Goal: Task Accomplishment & Management: Use online tool/utility

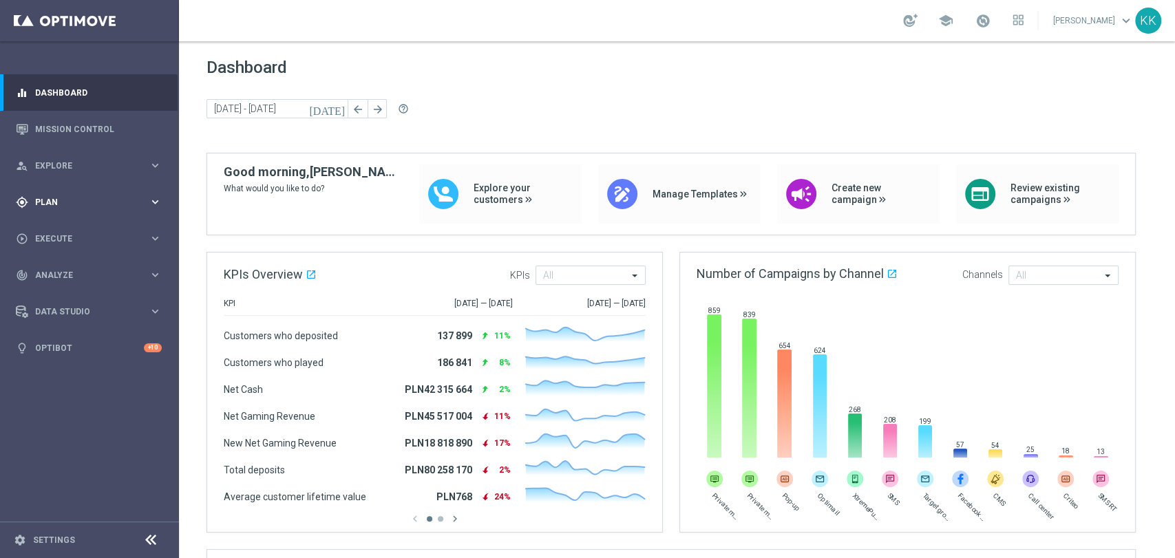
click at [138, 213] on div "gps_fixed Plan keyboard_arrow_right" at bounding box center [89, 202] width 178 height 36
click at [90, 231] on link "Target Groups" at bounding box center [89, 230] width 107 height 11
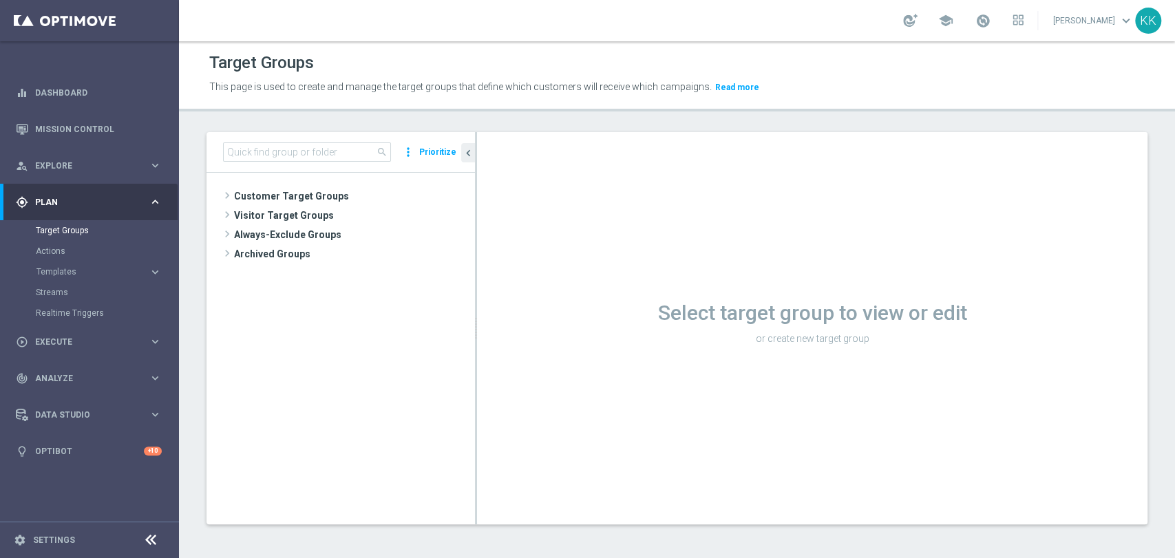
click at [303, 198] on span "Customer Target Groups" at bounding box center [354, 196] width 241 height 19
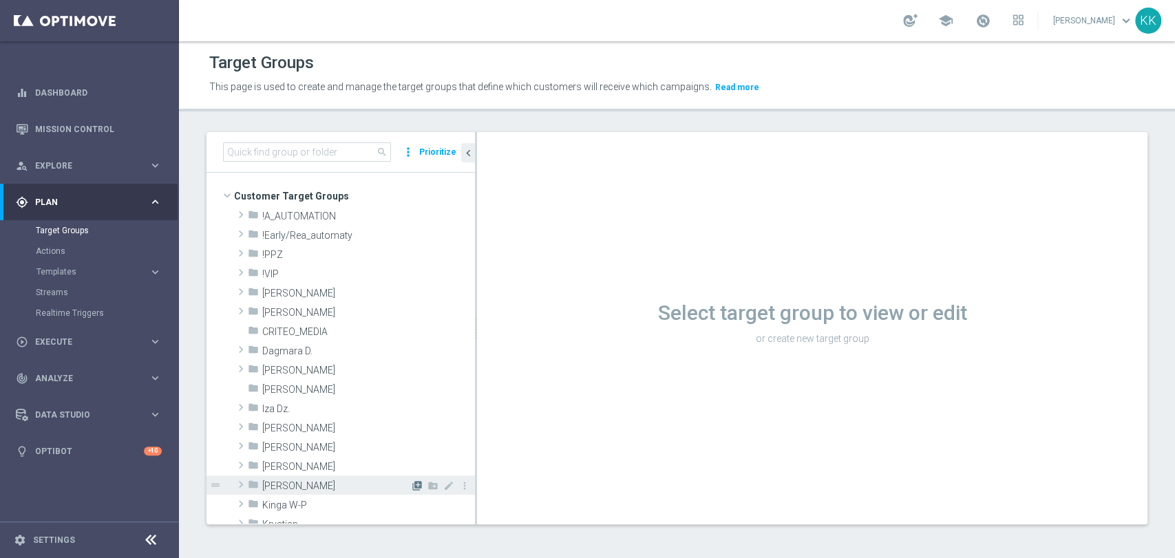
click at [412, 483] on icon "library_add" at bounding box center [417, 486] width 11 height 11
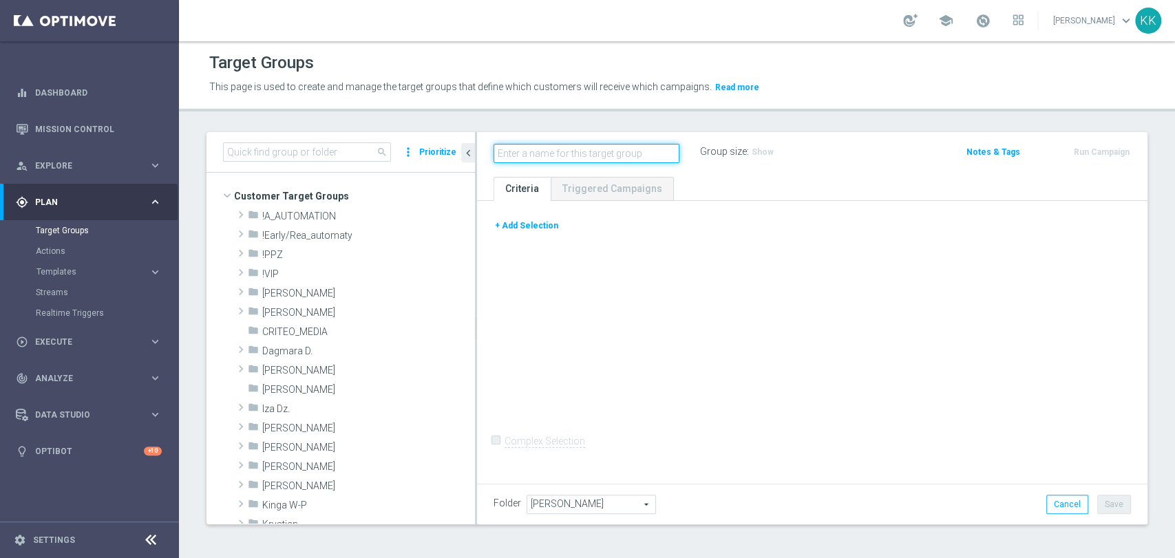
paste input "D_MIN-LOW_TARGET_CASHBACK_50% do 100 PLN_LMLW_160925_SMS"
type input "D_MIN-LOW_TARGET_CASHBACK_50% do 100 PLN_LMLW_160925_SMS"
click at [538, 229] on button "+ Add Selection" at bounding box center [527, 225] width 66 height 15
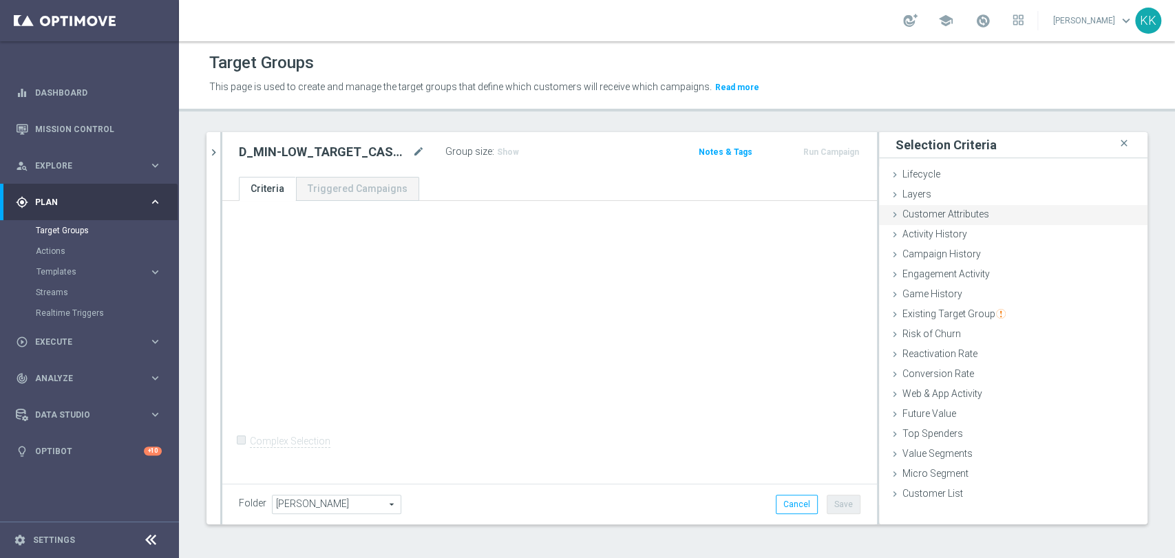
click at [1003, 220] on div "Customer Attributes done" at bounding box center [1013, 215] width 269 height 21
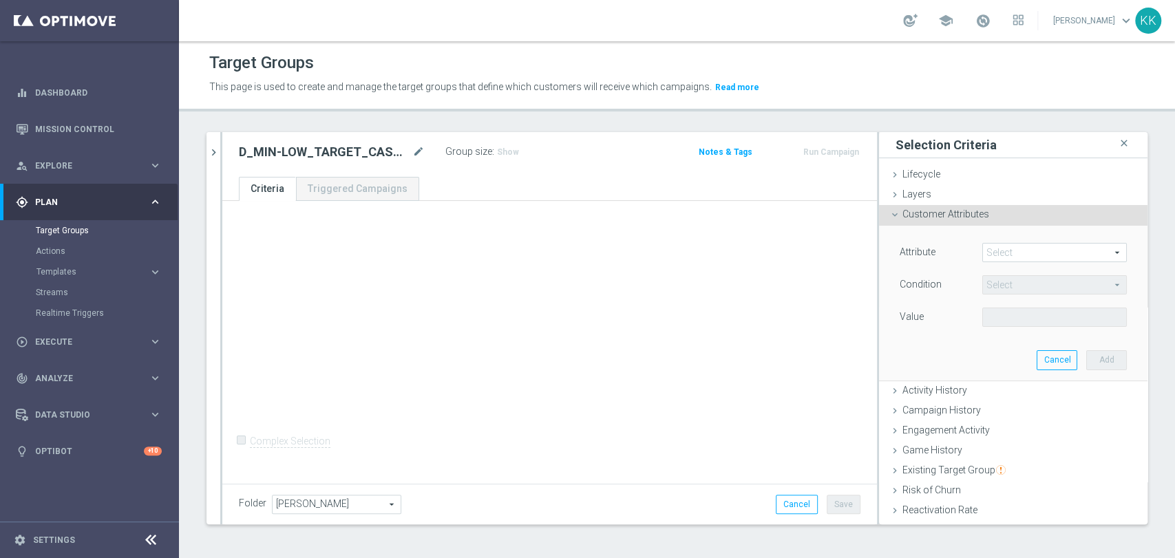
click at [1009, 260] on span at bounding box center [1054, 253] width 143 height 18
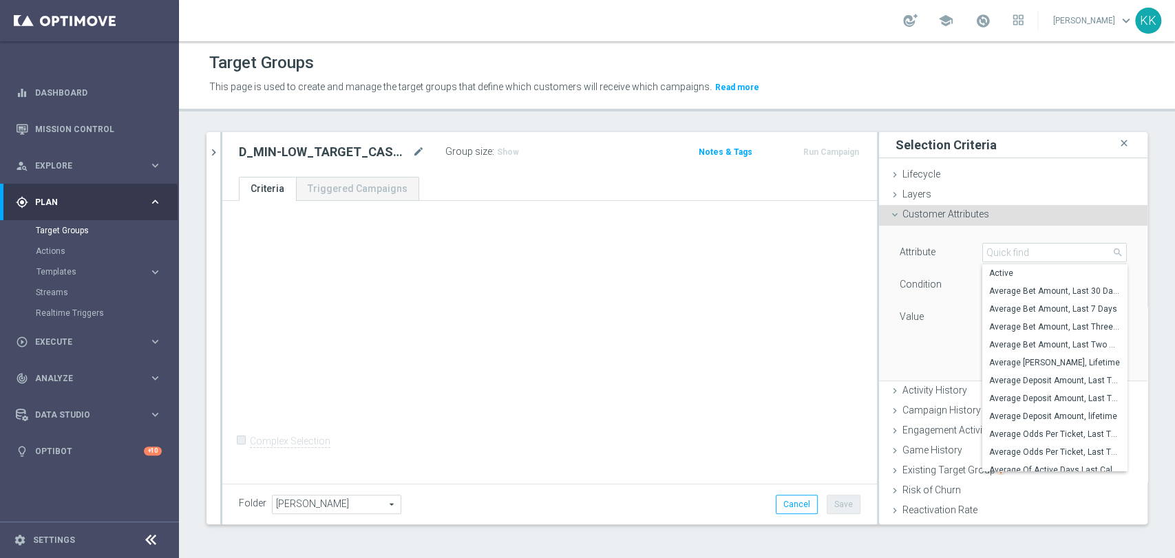
click at [840, 335] on div "+ Add Selection Complex Selection Invalid Expression" at bounding box center [549, 341] width 655 height 280
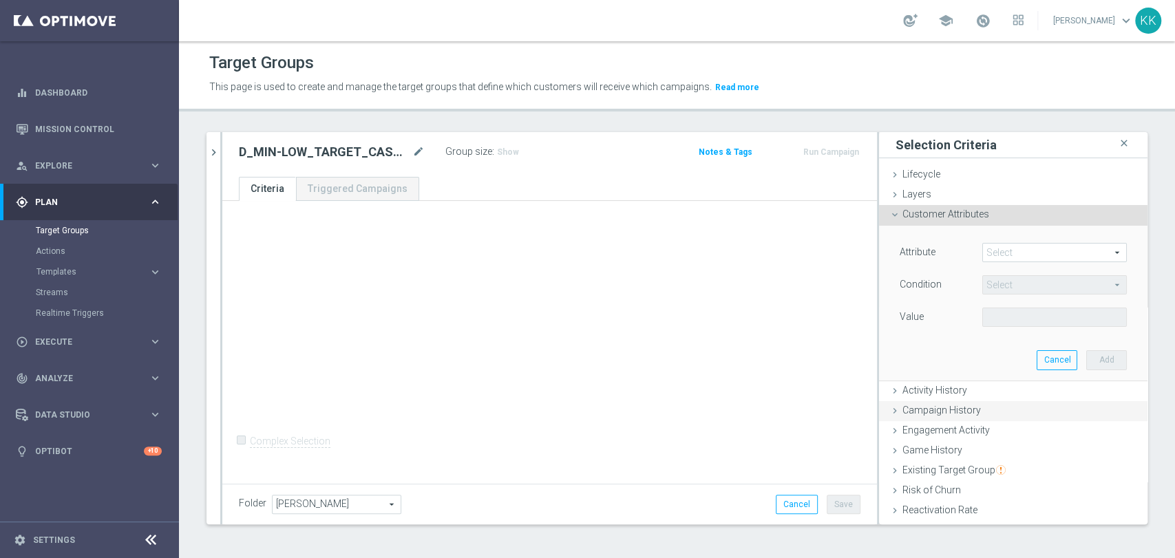
click at [972, 405] on div "Campaign History done" at bounding box center [1013, 411] width 269 height 21
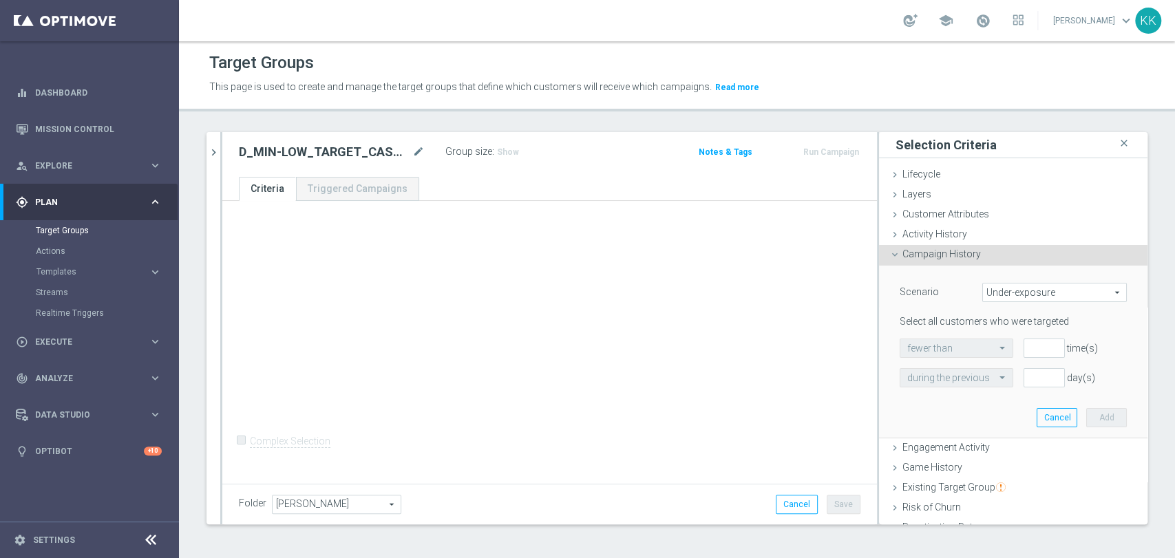
click at [1027, 289] on span "Under-exposure" at bounding box center [1054, 293] width 143 height 18
click at [1017, 381] on span "Custom" at bounding box center [1054, 384] width 129 height 11
type input "Custom"
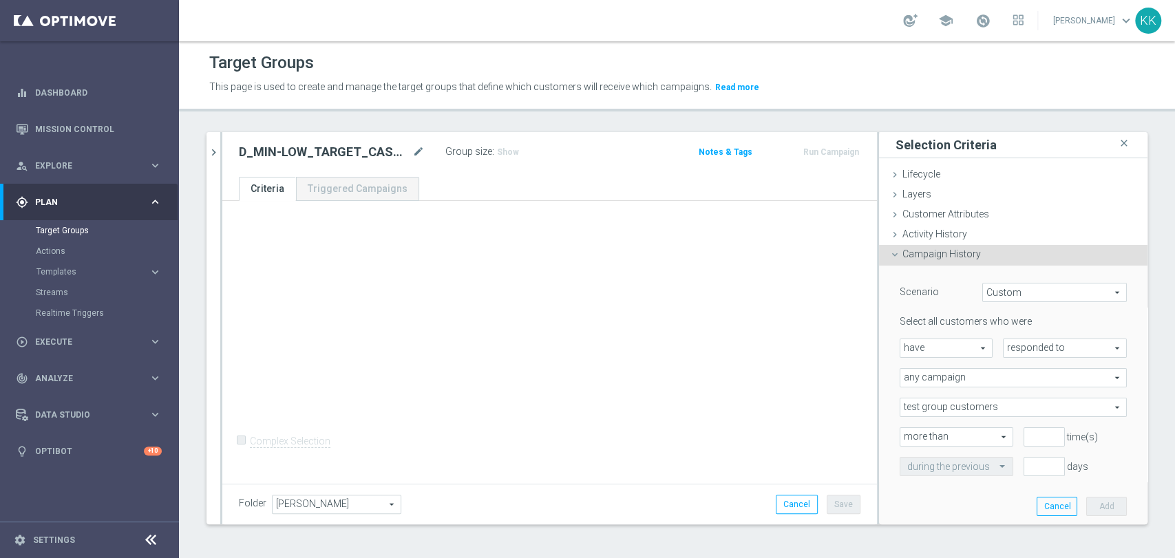
click at [1027, 348] on span "responded to" at bounding box center [1065, 348] width 123 height 18
click at [1019, 384] on span "been targeted with" at bounding box center [1065, 386] width 109 height 11
type input "been targeted with"
click at [1007, 373] on span "any campaign" at bounding box center [1014, 378] width 226 height 18
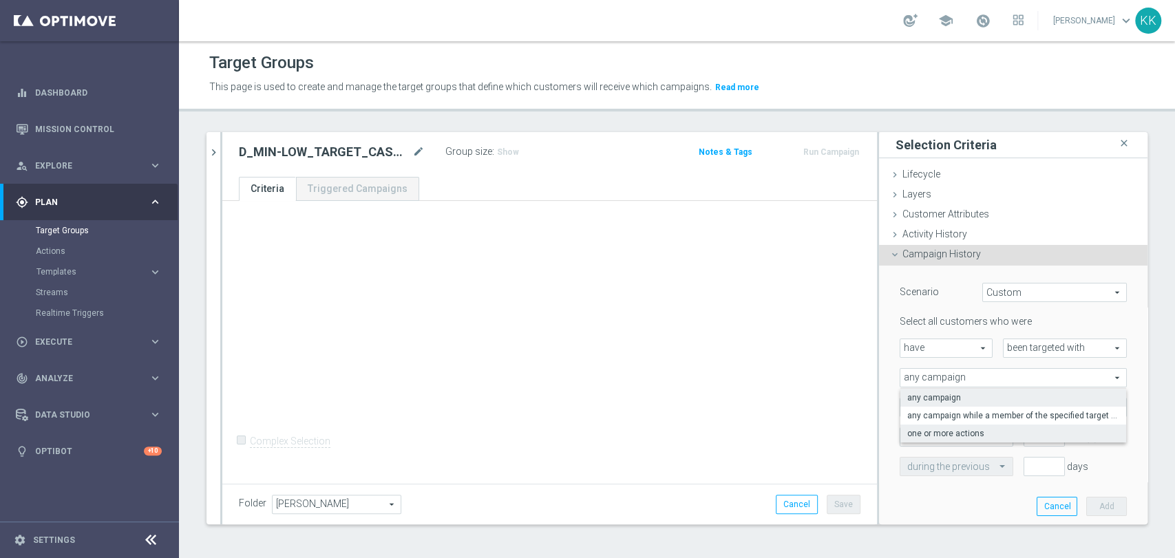
click at [997, 426] on label "one or more actions" at bounding box center [1014, 434] width 226 height 18
type input "one or more actions"
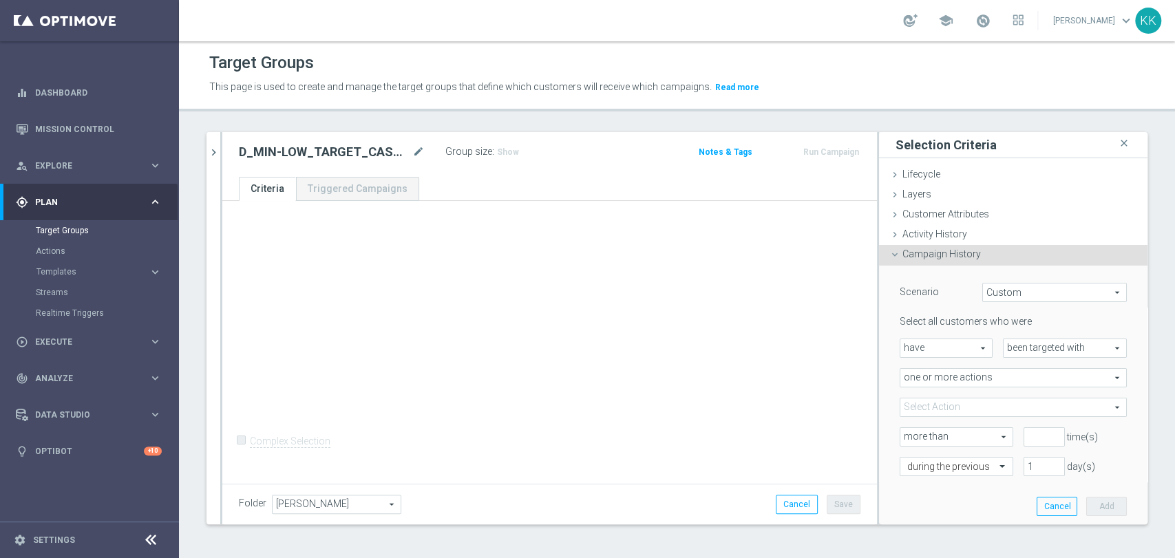
click at [993, 405] on span at bounding box center [1014, 408] width 226 height 18
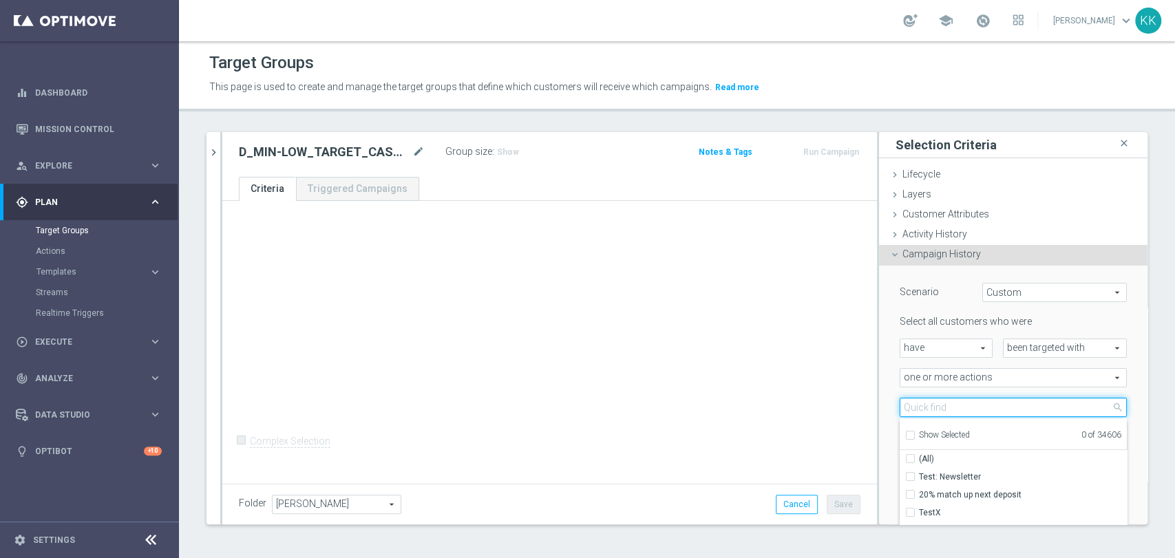
click at [993, 405] on input "search" at bounding box center [1013, 407] width 227 height 19
paste input "D_MIN-LOW_TARGET_CASHBACK_50% do 100 PLN_LMLW_160925_SMS"
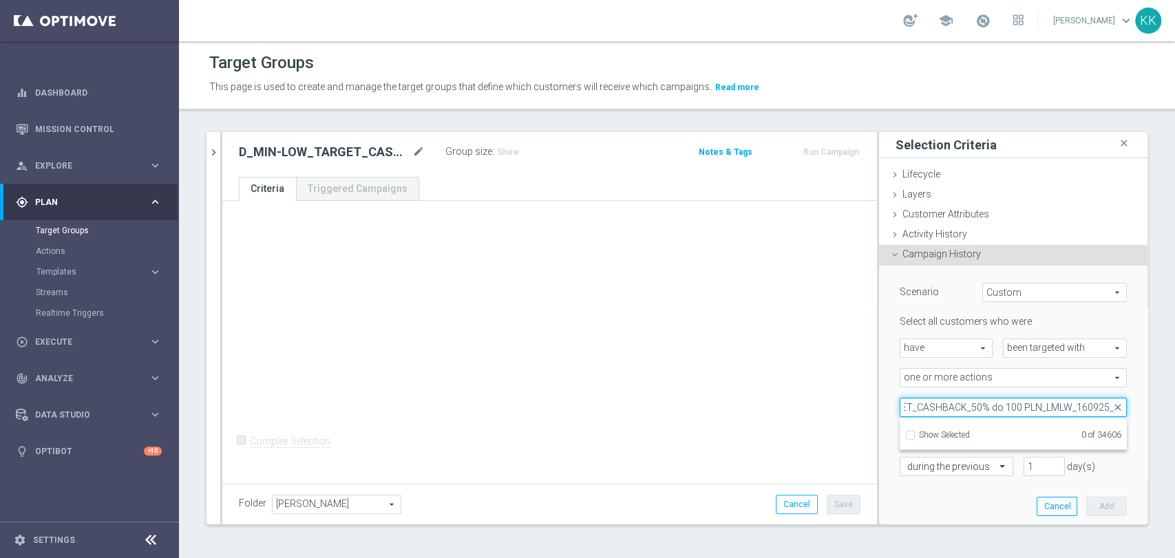
scroll to position [0, 86]
type input "D_MIN-LOW_TARGET_CASHBACK_50% do 100 PLN_LMLW_160925"
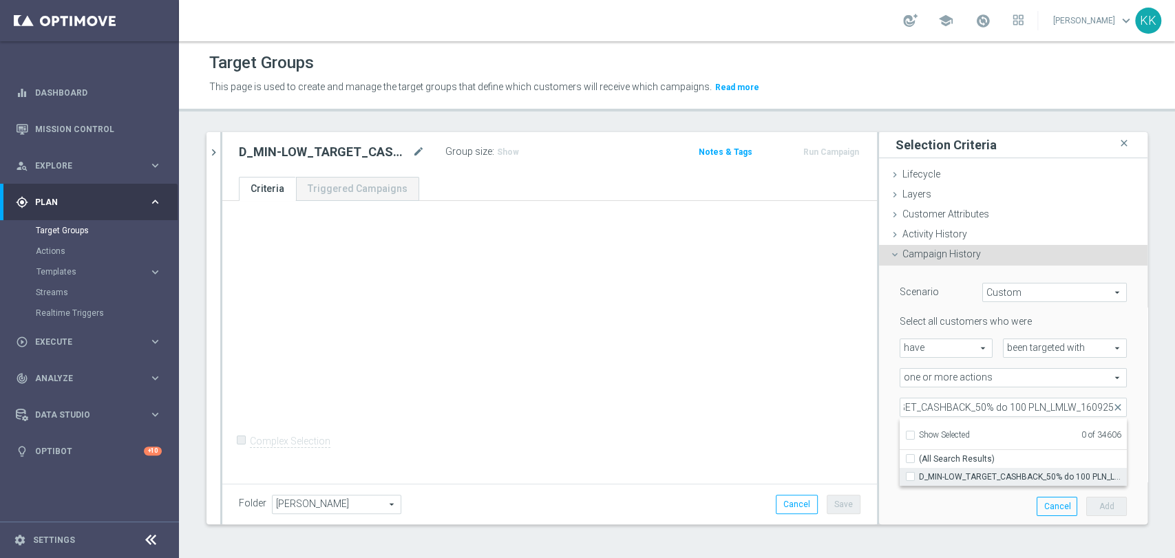
click at [961, 474] on span "D_MIN-LOW_TARGET_CASHBACK_50% do 100 PLN_LMLW_160925" at bounding box center [1023, 477] width 208 height 11
click at [919, 474] on input "D_MIN-LOW_TARGET_CASHBACK_50% do 100 PLN_LMLW_160925" at bounding box center [914, 476] width 9 height 9
checkbox input "true"
type input "D_MIN-LOW_TARGET_CASHBACK_50% do 100 PLN_LMLW_160925"
checkbox input "true"
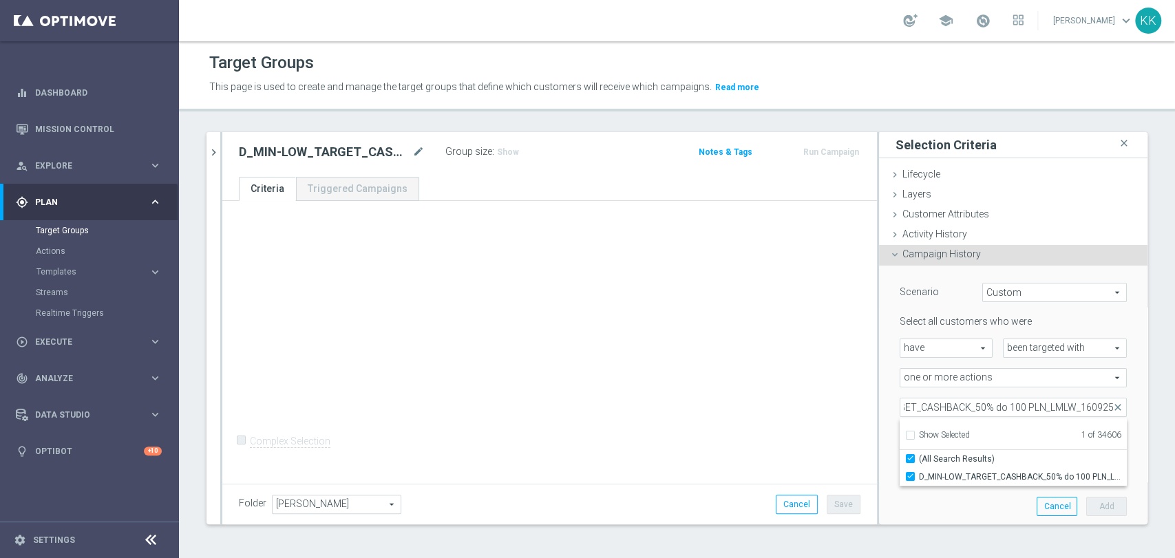
scroll to position [0, 0]
click at [812, 419] on div "+ Add Selection Complex Selection Invalid Expression" at bounding box center [549, 341] width 655 height 280
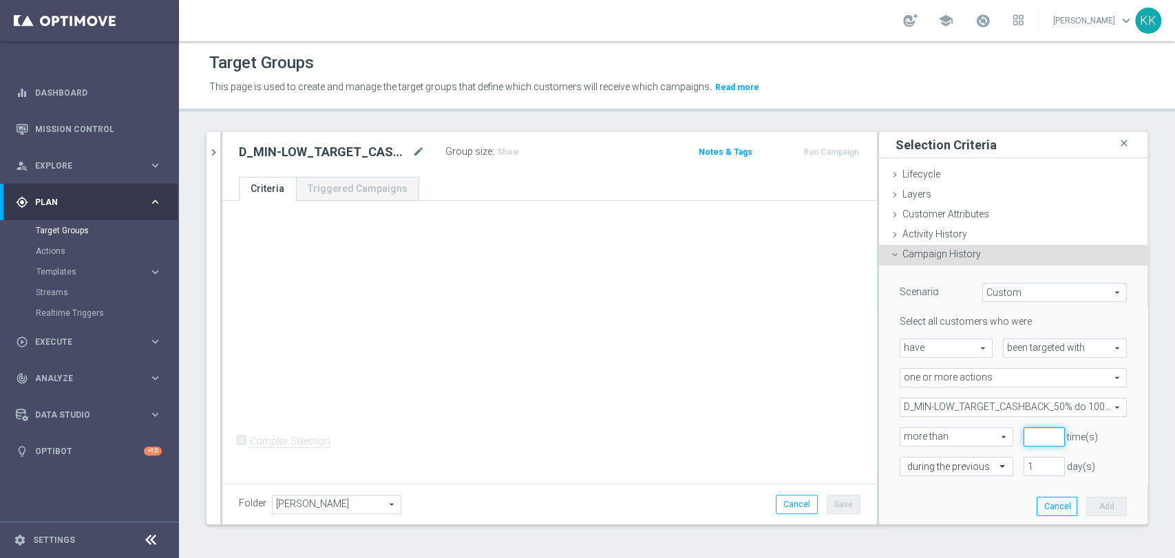
click at [1024, 434] on input "number" at bounding box center [1044, 437] width 41 height 19
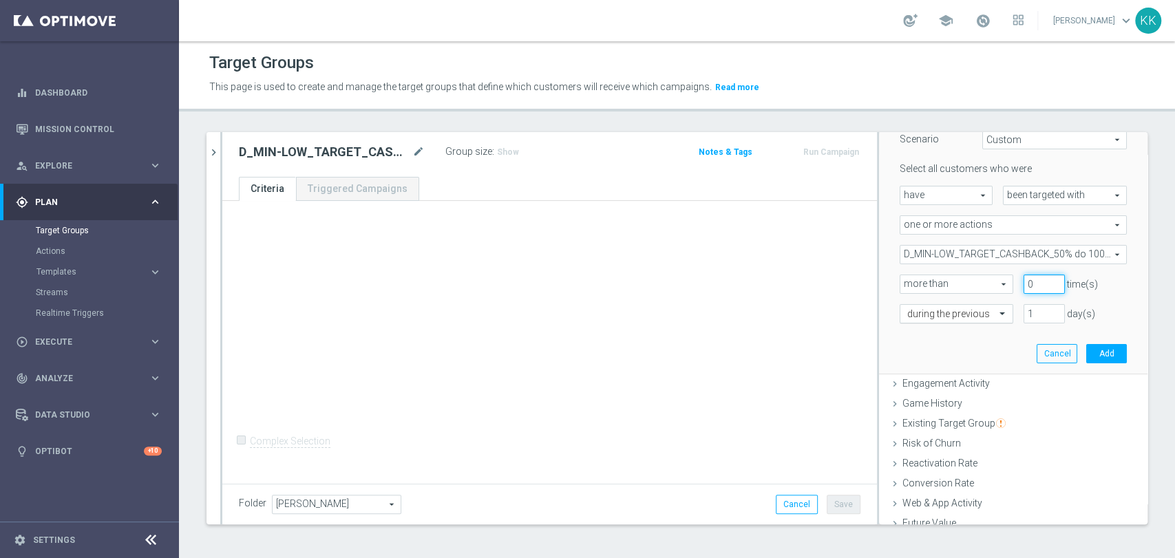
type input "0"
click at [965, 319] on div at bounding box center [957, 314] width 112 height 12
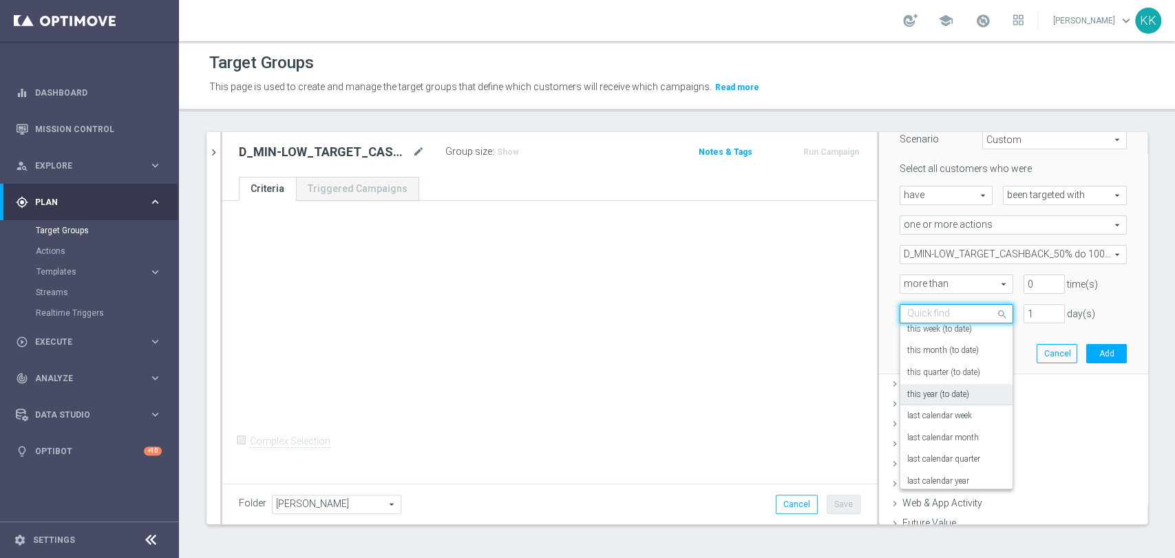
scroll to position [121, 0]
click at [943, 456] on div "in this range" at bounding box center [957, 452] width 98 height 22
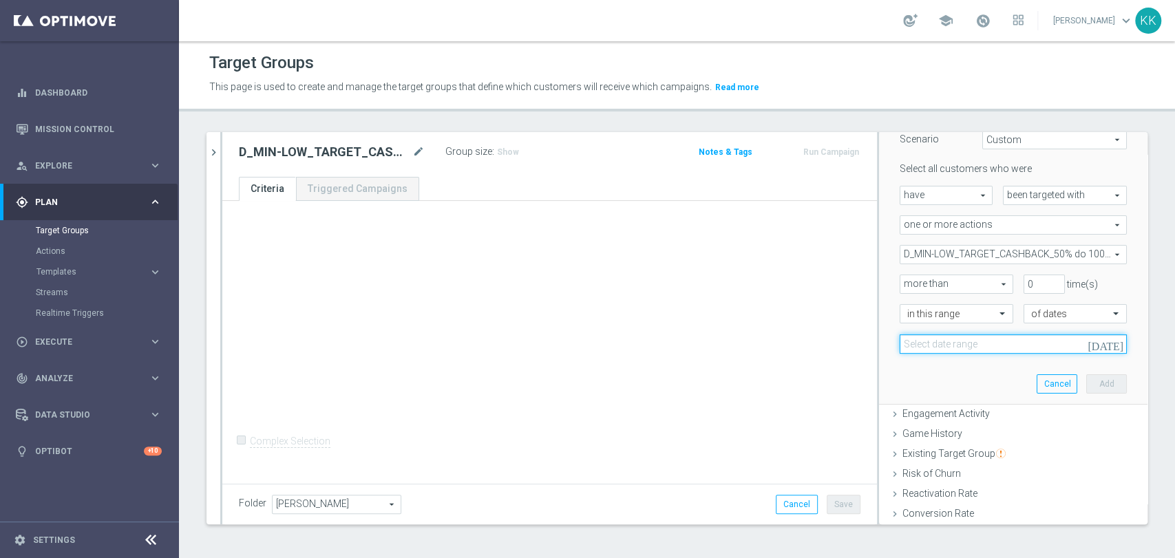
click at [957, 353] on input at bounding box center [1013, 344] width 227 height 19
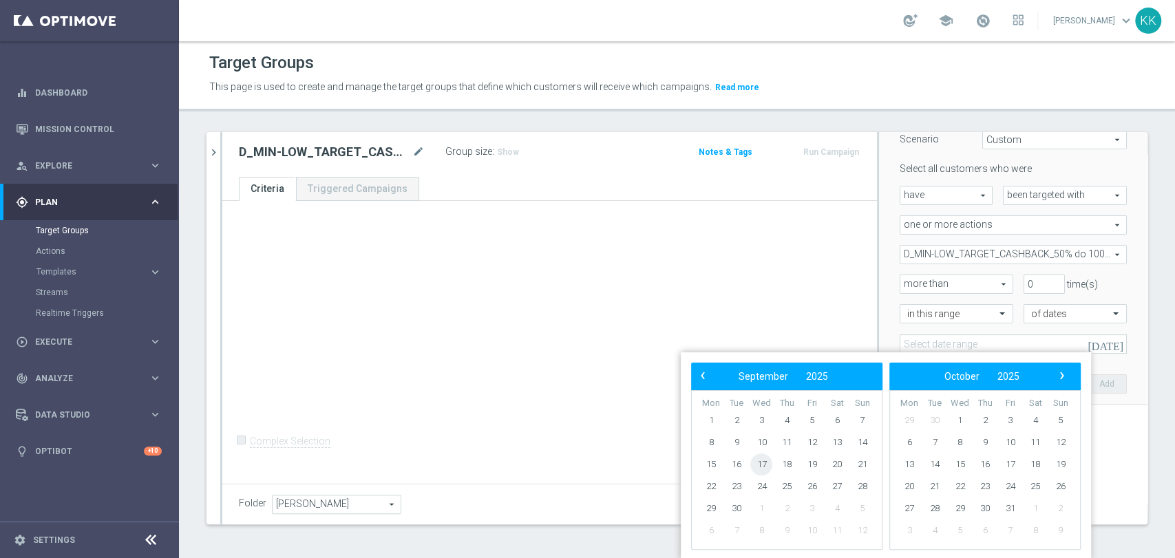
click at [762, 464] on span "17" at bounding box center [762, 465] width 22 height 22
click at [788, 463] on span "18" at bounding box center [787, 465] width 22 height 22
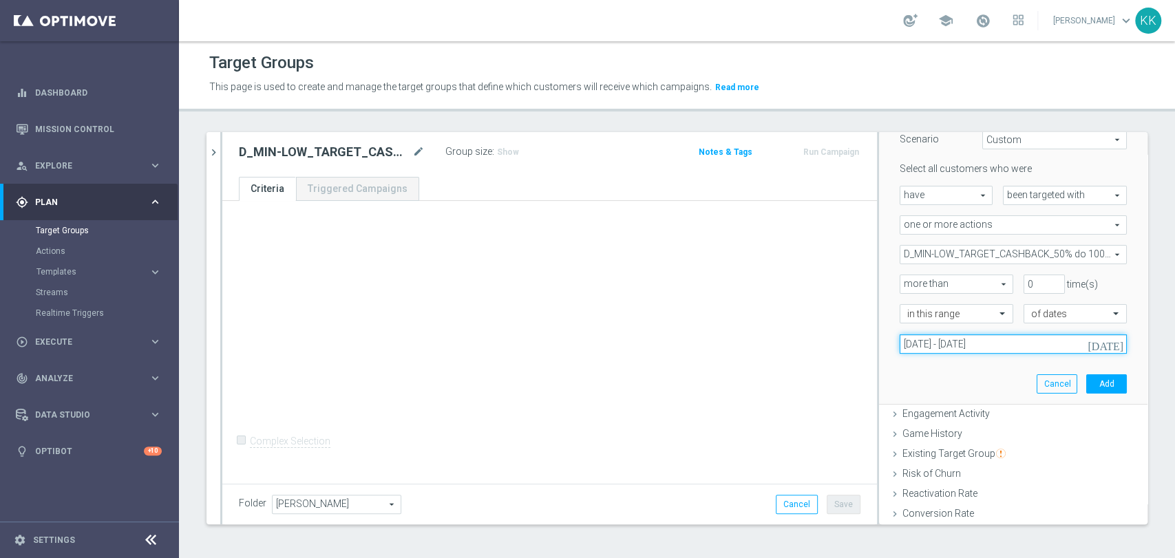
click at [968, 348] on input "17 Sep 2025 - 18 Sep 2025" at bounding box center [1013, 344] width 227 height 19
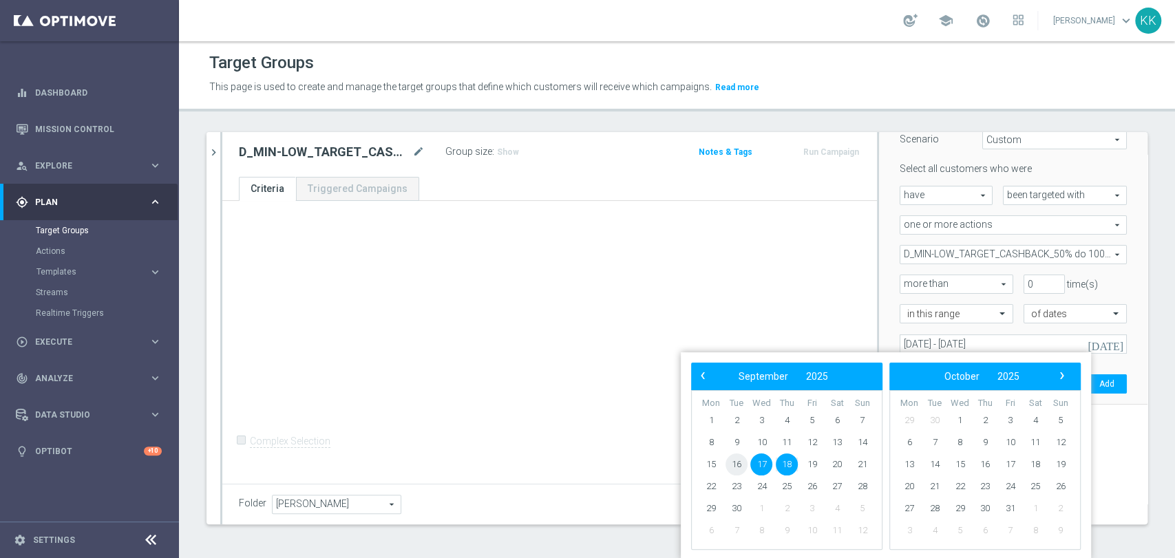
click at [739, 464] on span "16" at bounding box center [737, 465] width 22 height 22
click at [755, 462] on span "17" at bounding box center [762, 465] width 22 height 22
type input "[DATE] - [DATE]"
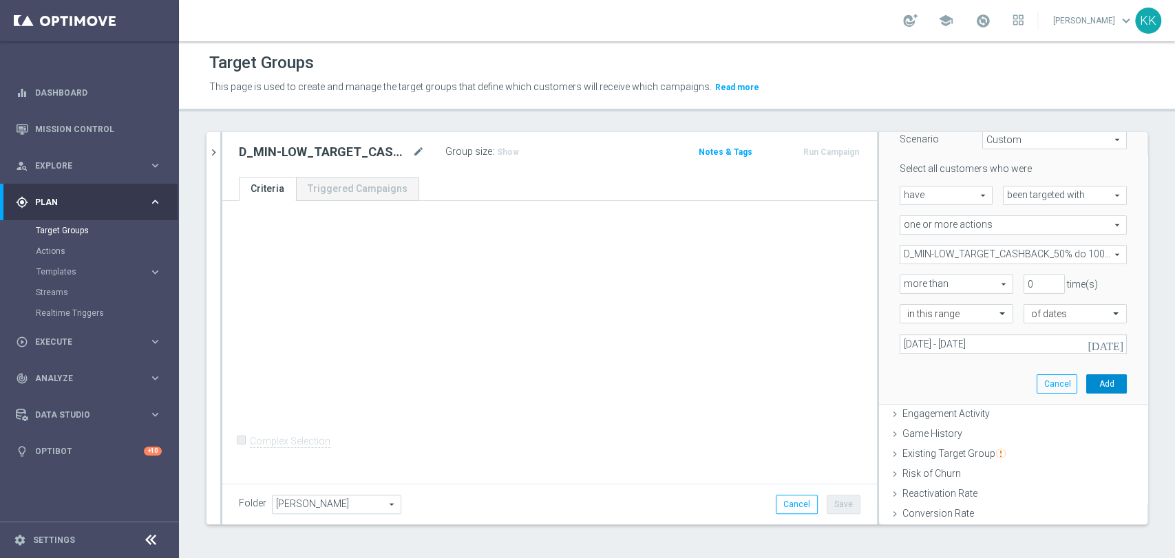
click at [1087, 382] on button "Add" at bounding box center [1107, 384] width 41 height 19
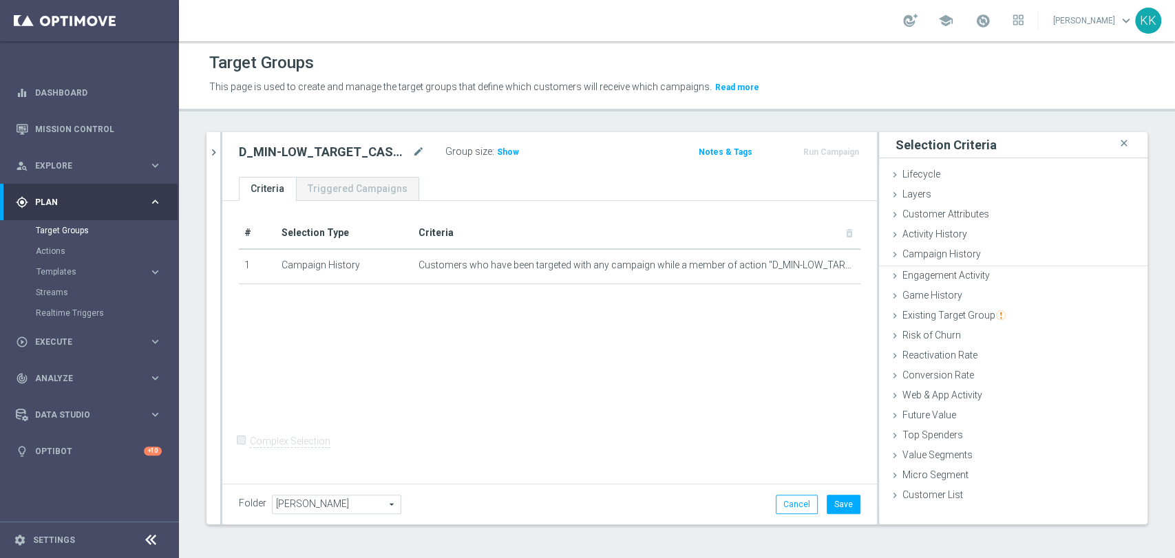
scroll to position [0, 0]
click at [945, 390] on span "Web & App Activity" at bounding box center [943, 393] width 80 height 11
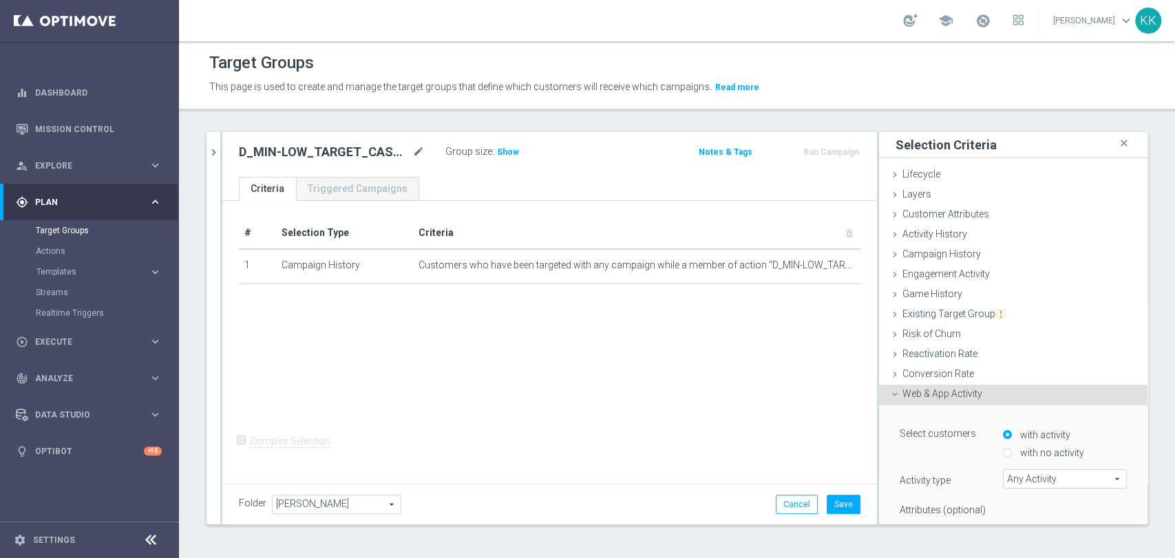
click at [1017, 452] on label "with no activity" at bounding box center [1050, 453] width 67 height 12
click at [1003, 452] on input "with no activity" at bounding box center [1007, 453] width 9 height 9
radio input "true"
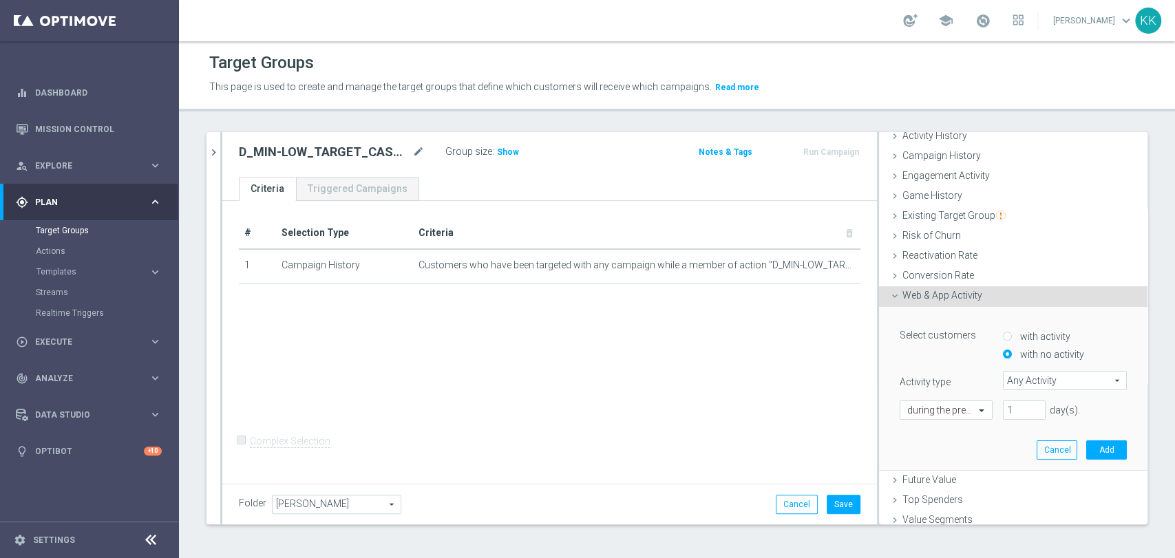
scroll to position [144, 0]
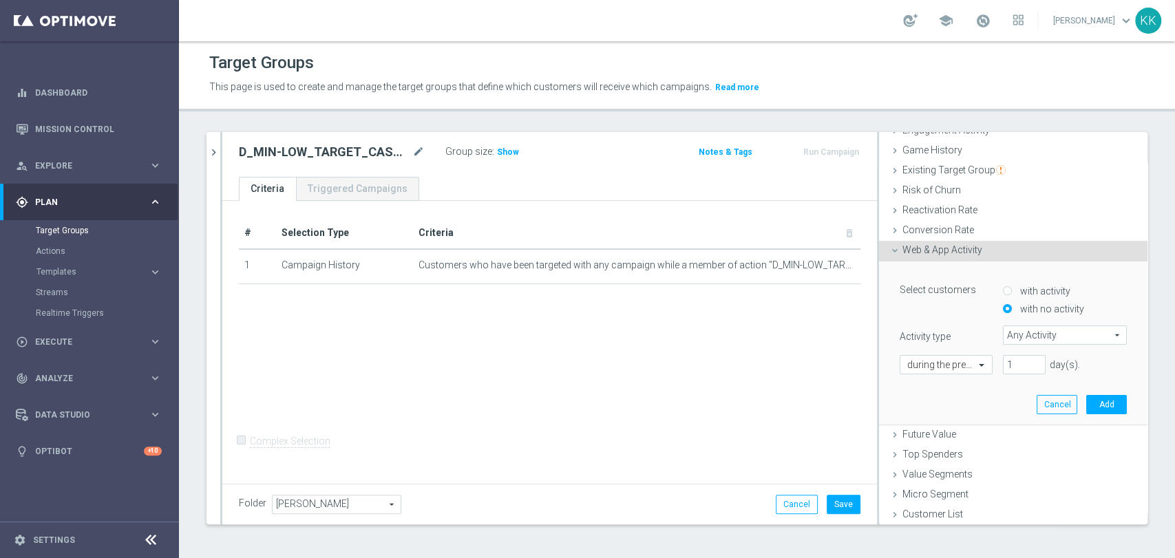
click at [1043, 337] on span "Any Activity" at bounding box center [1065, 335] width 123 height 18
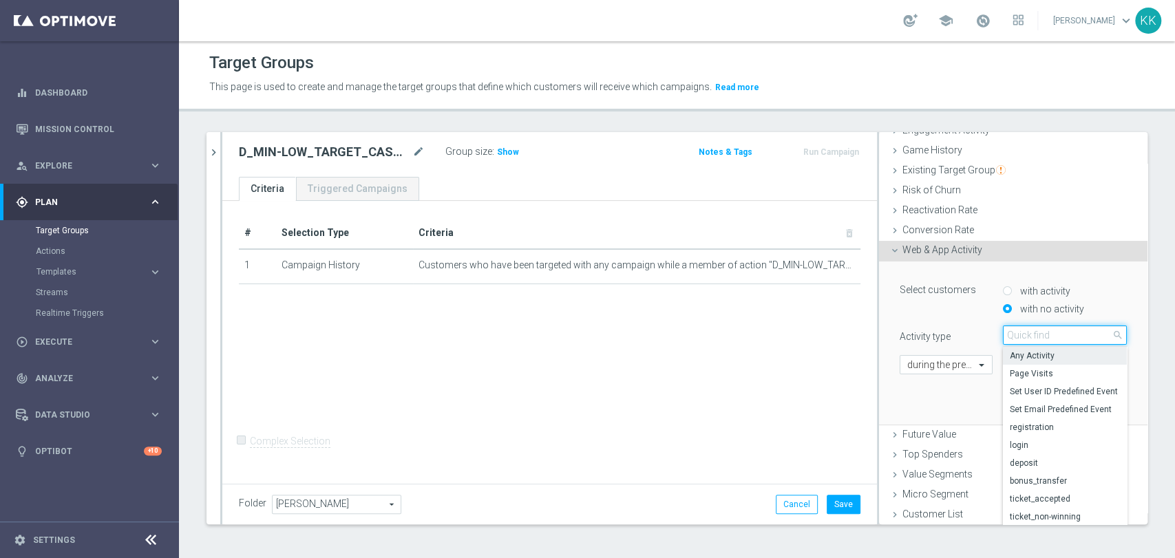
click at [1043, 337] on input "search" at bounding box center [1065, 335] width 124 height 19
type input "cam"
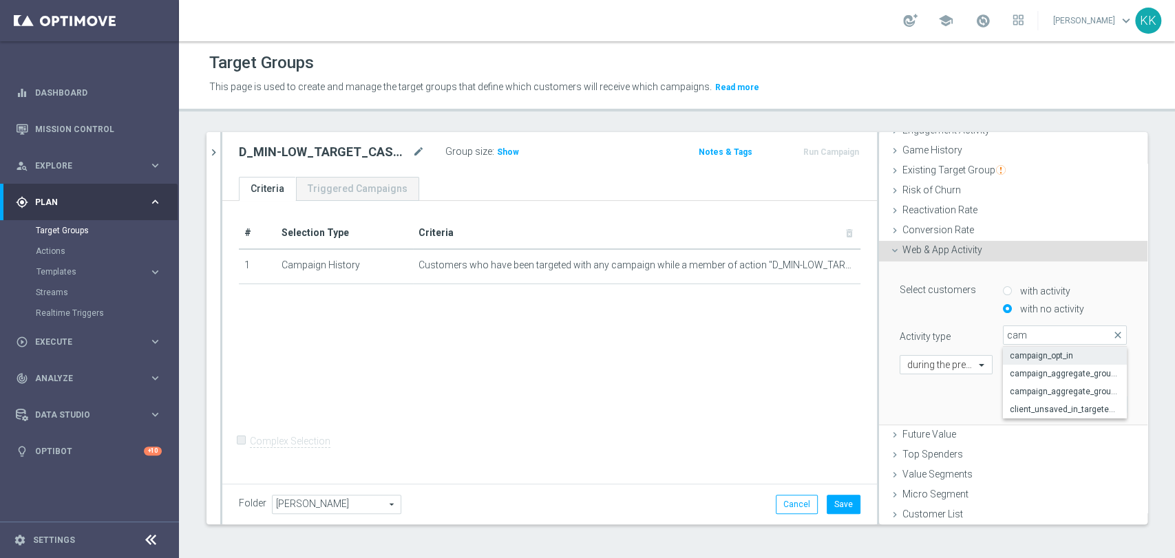
click at [1043, 353] on span "campaign_opt_in" at bounding box center [1065, 355] width 110 height 11
type input "campaign_opt_in"
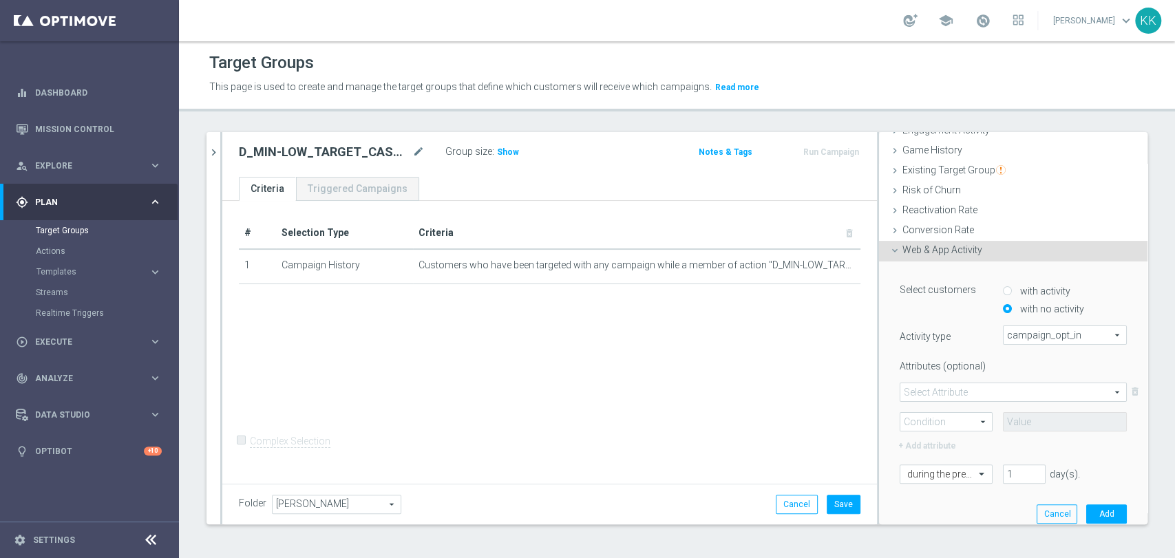
click at [947, 383] on div "Select Attribute arrow_drop_down search" at bounding box center [1013, 392] width 227 height 19
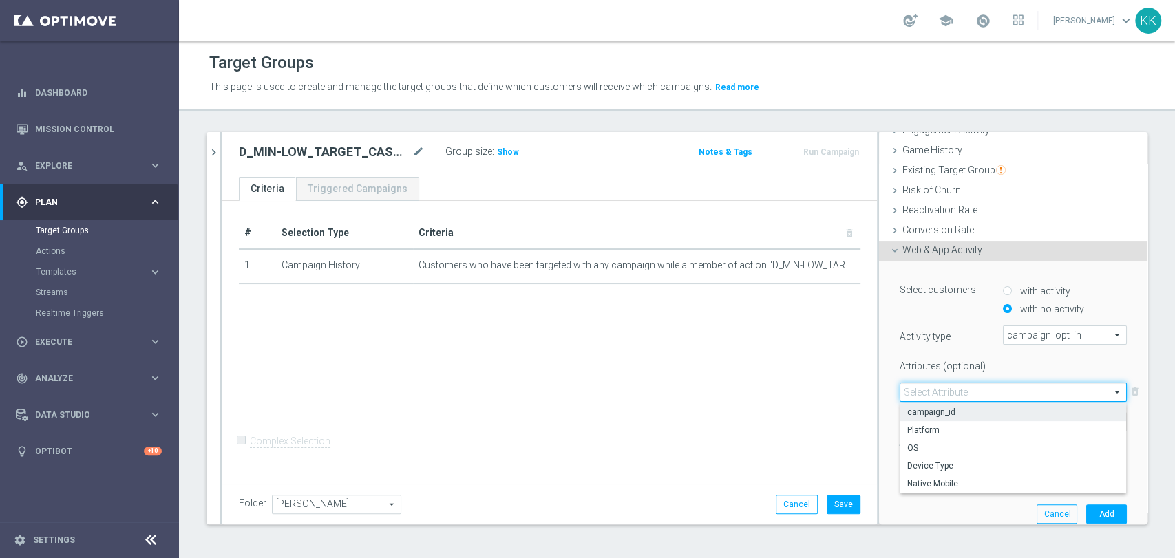
click at [954, 409] on span "campaign_id" at bounding box center [1014, 412] width 212 height 11
type input "campaign_id"
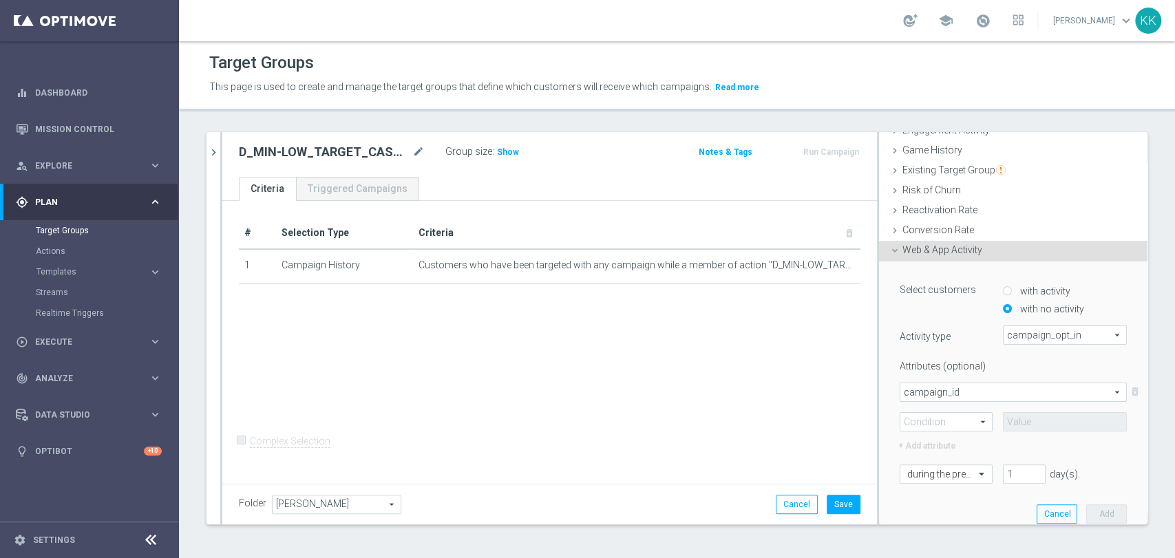
click at [947, 419] on span at bounding box center [947, 422] width 92 height 18
click at [949, 432] on div "= <> > >= < <= between" at bounding box center [947, 495] width 92 height 126
click at [949, 433] on label "=" at bounding box center [947, 442] width 92 height 18
type input "="
click at [1025, 419] on input at bounding box center [1065, 421] width 124 height 19
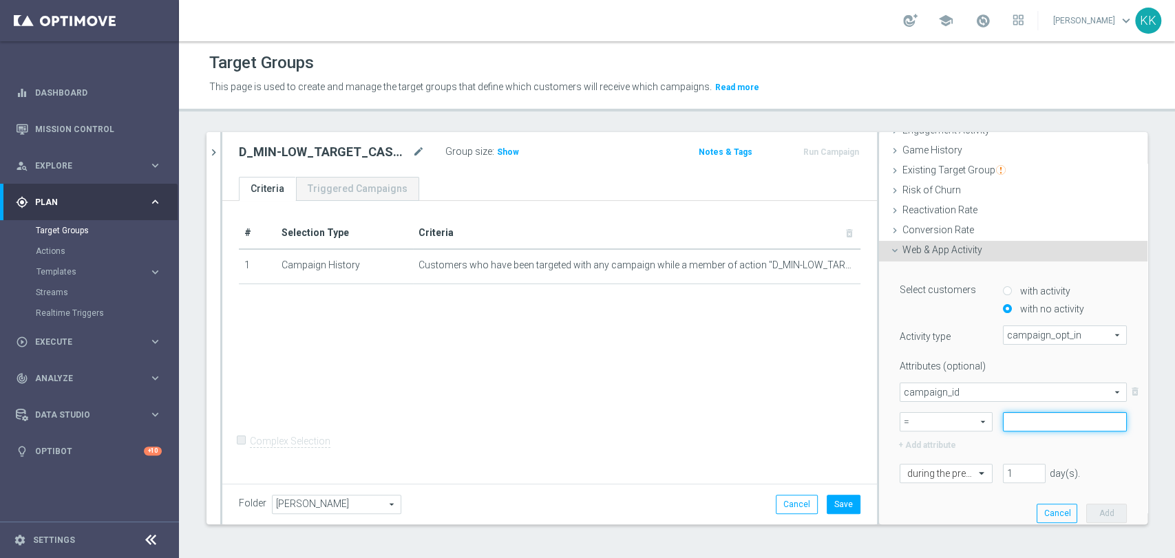
paste input "179738"
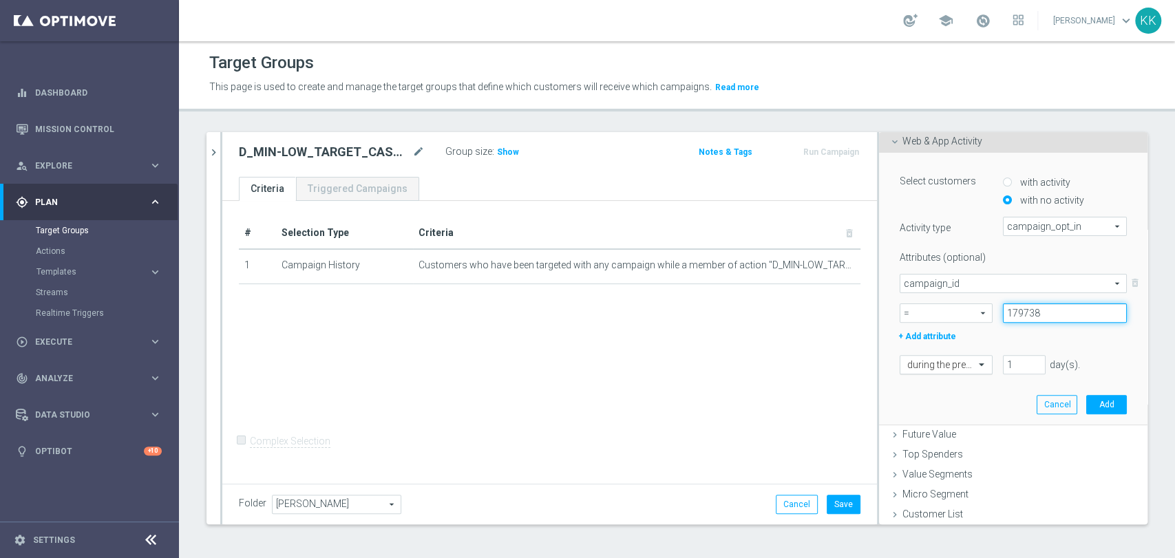
scroll to position [0, 0]
type input "179738"
click at [975, 359] on span at bounding box center [983, 364] width 17 height 12
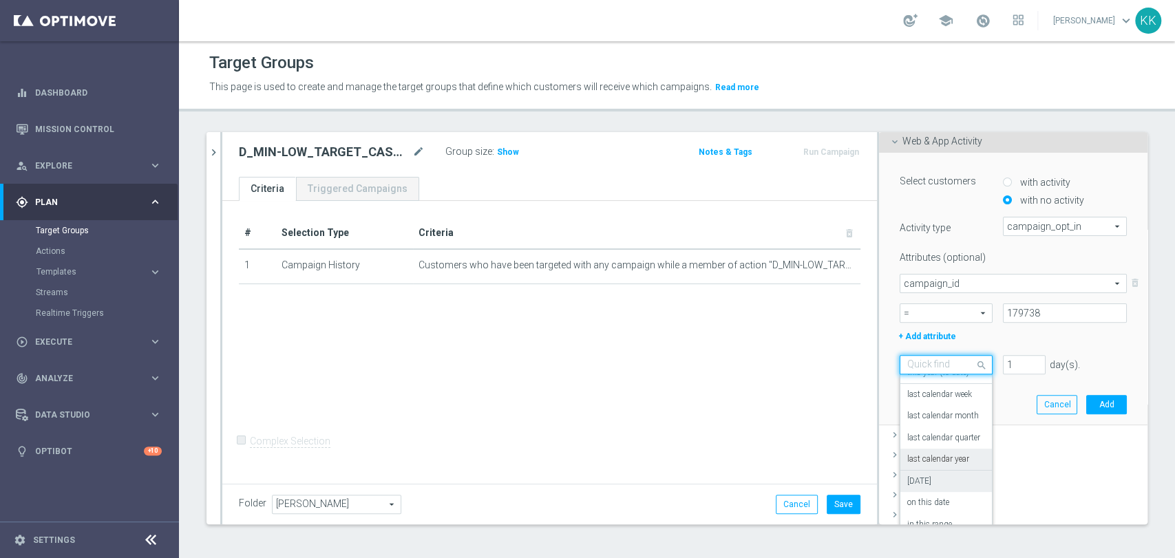
scroll to position [266, 0]
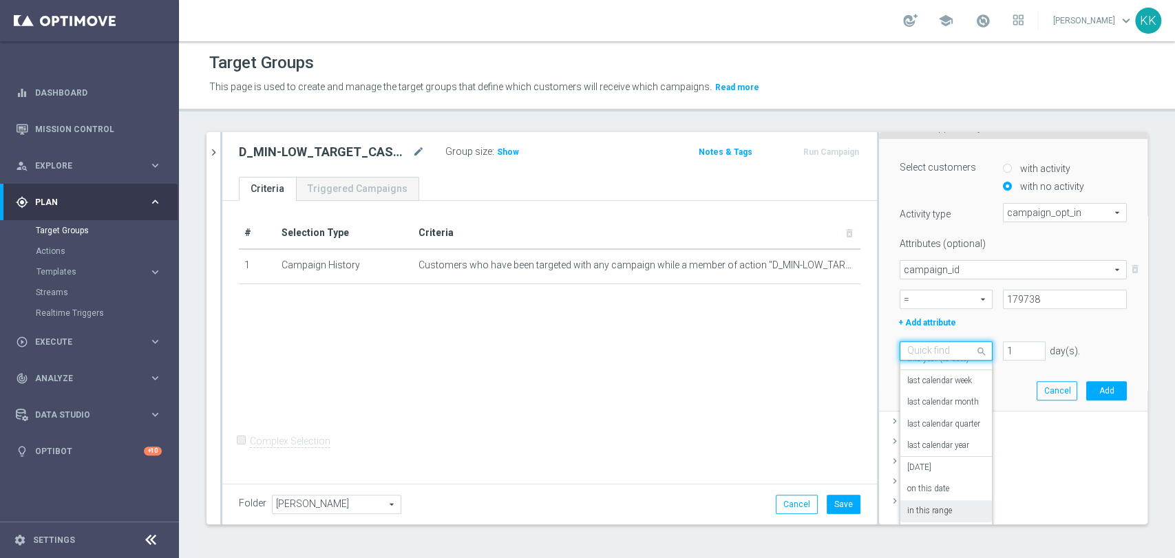
click at [929, 516] on div "in this range" at bounding box center [947, 512] width 78 height 22
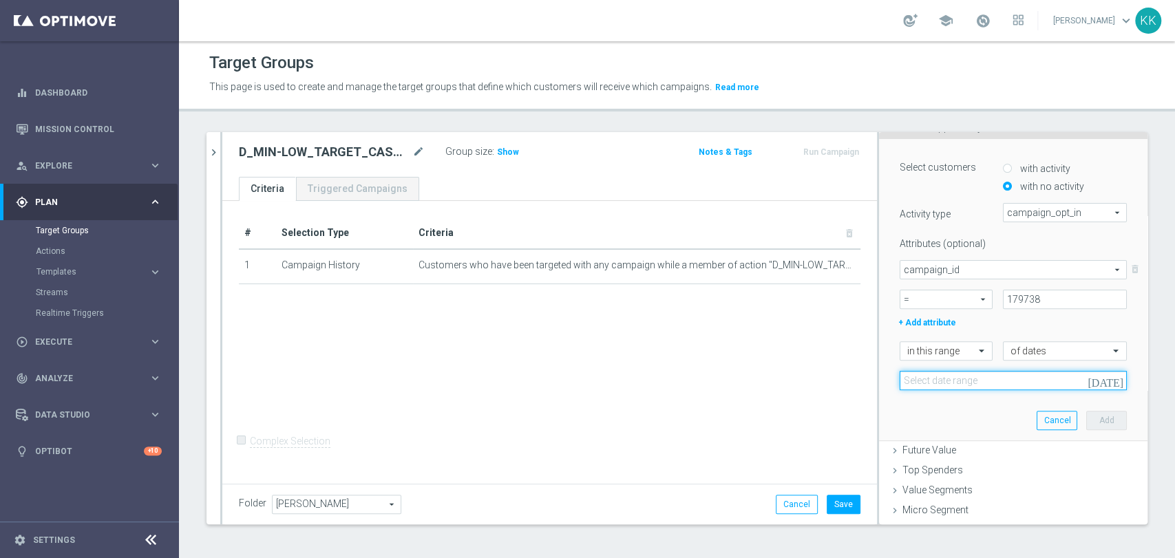
click at [932, 381] on input at bounding box center [1013, 380] width 227 height 19
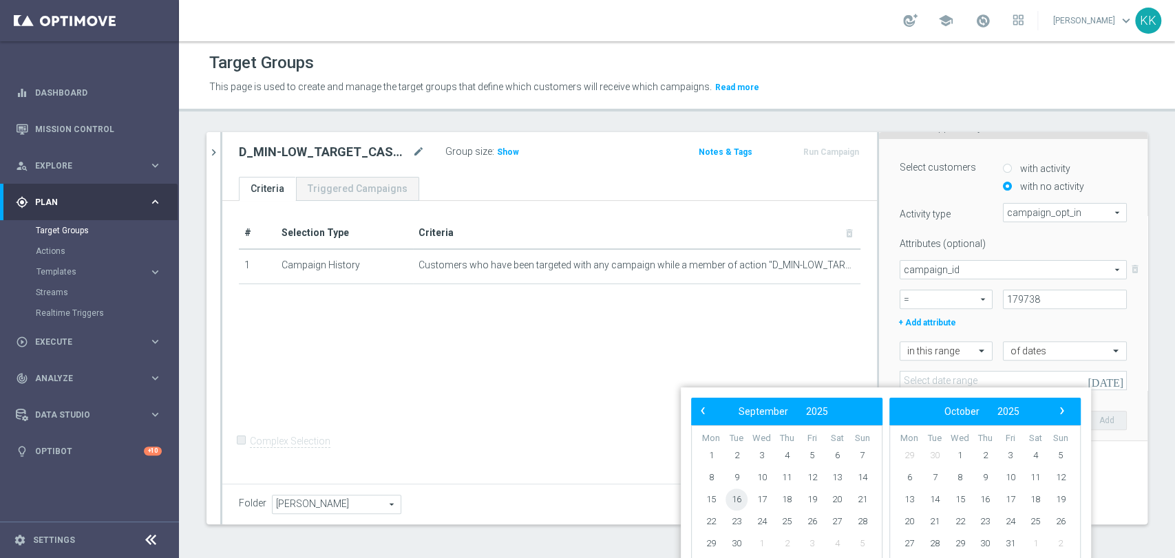
click at [735, 497] on span "16" at bounding box center [737, 500] width 22 height 22
drag, startPoint x: 748, startPoint y: 496, endPoint x: 765, endPoint y: 496, distance: 17.2
click at [766, 496] on span "17" at bounding box center [762, 500] width 22 height 22
type input "[DATE] - [DATE]"
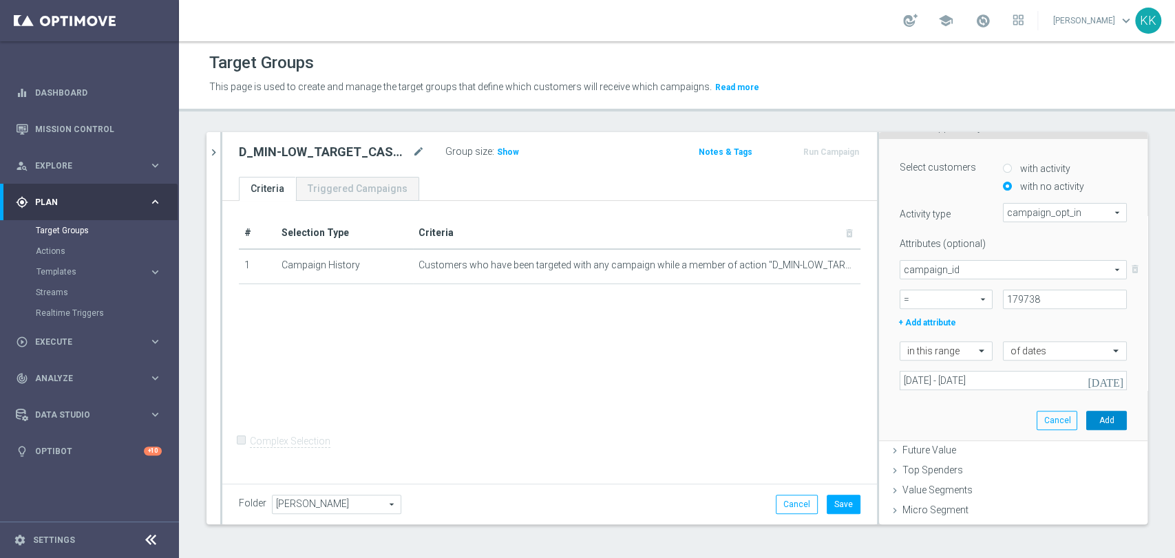
click at [1087, 415] on button "Add" at bounding box center [1107, 420] width 41 height 19
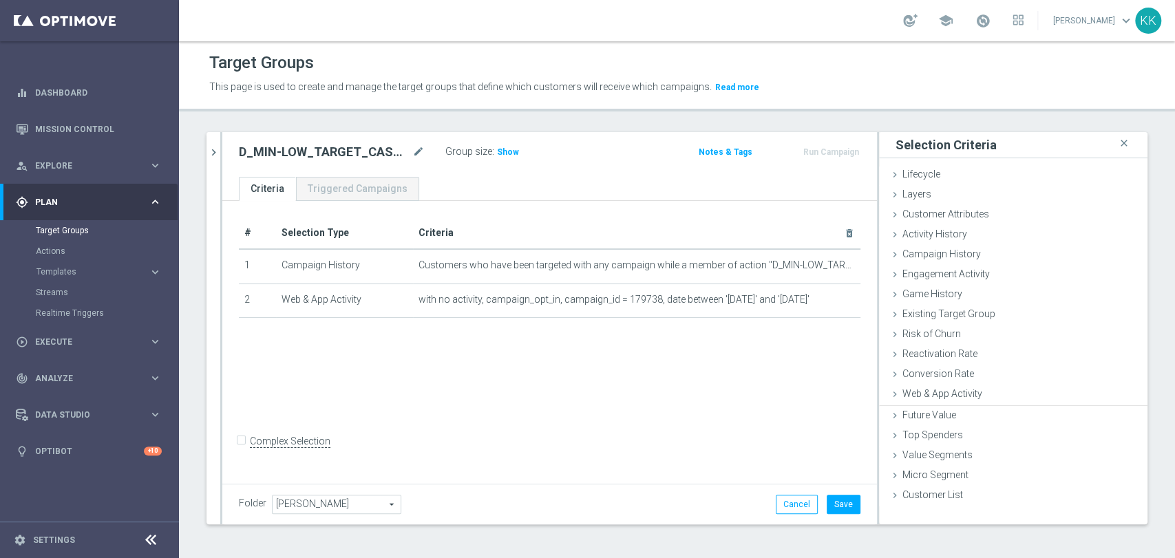
scroll to position [0, 0]
click at [987, 222] on div "Customer Attributes done" at bounding box center [1013, 215] width 269 height 21
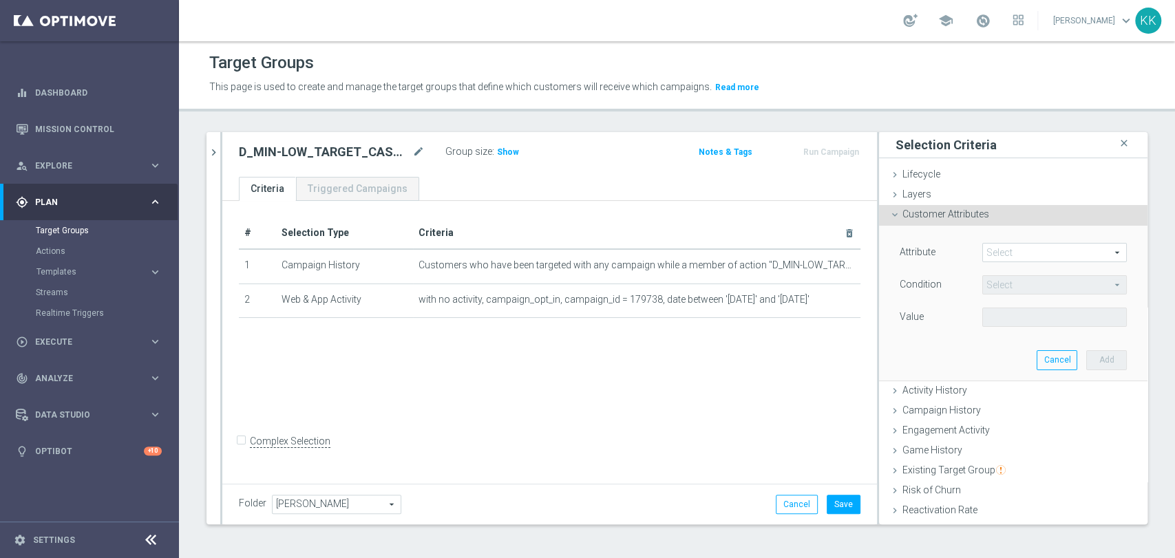
click at [1004, 246] on span at bounding box center [1054, 253] width 143 height 18
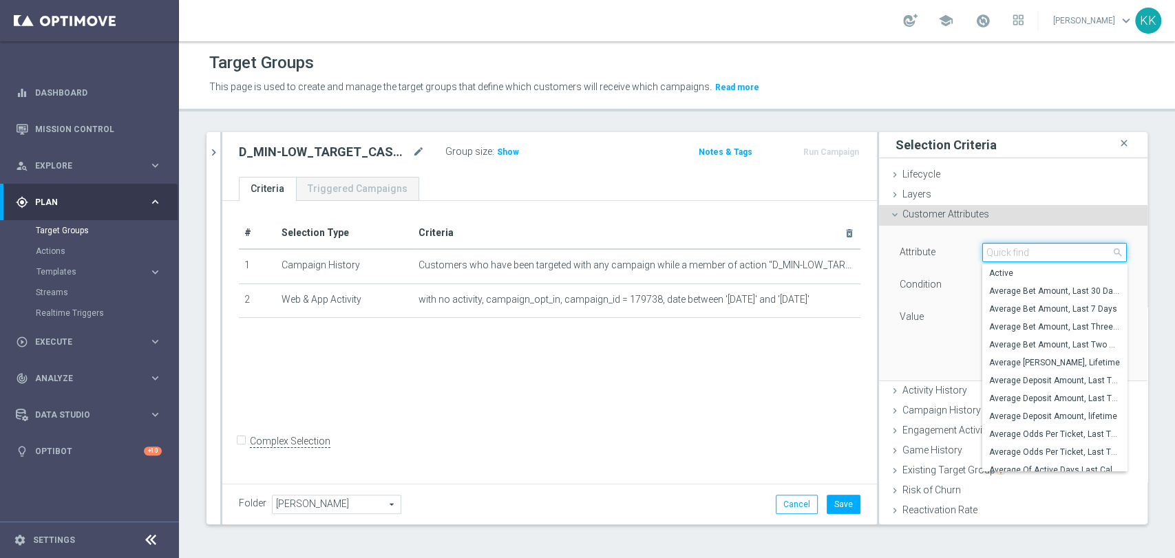
click at [1004, 246] on input "search" at bounding box center [1055, 252] width 145 height 19
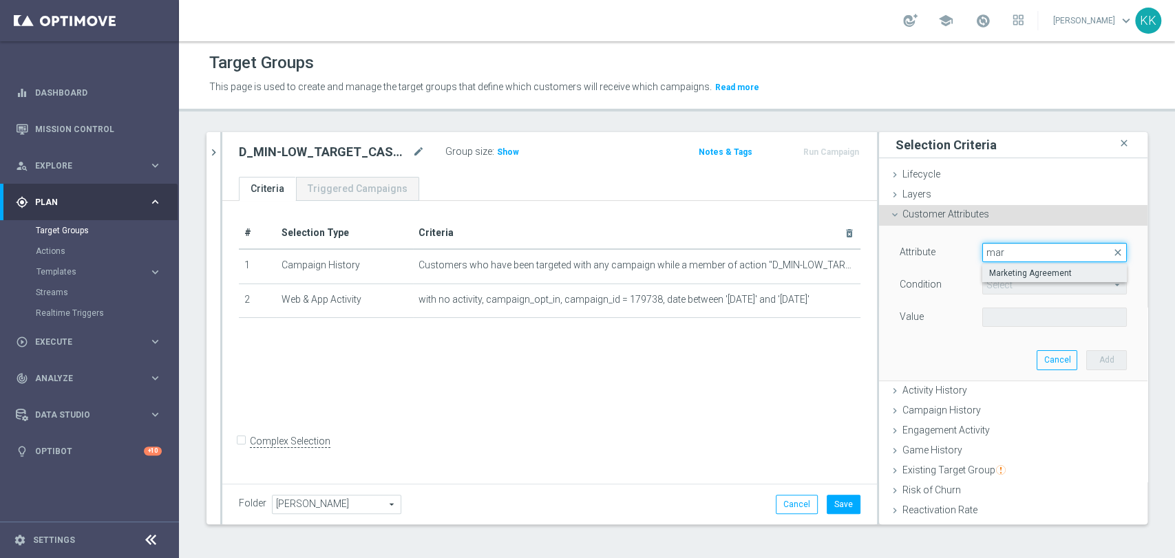
type input "mar"
click at [1008, 272] on span "Marketing Agreement" at bounding box center [1054, 273] width 131 height 11
type input "Marketing Agreement"
type input "Equals"
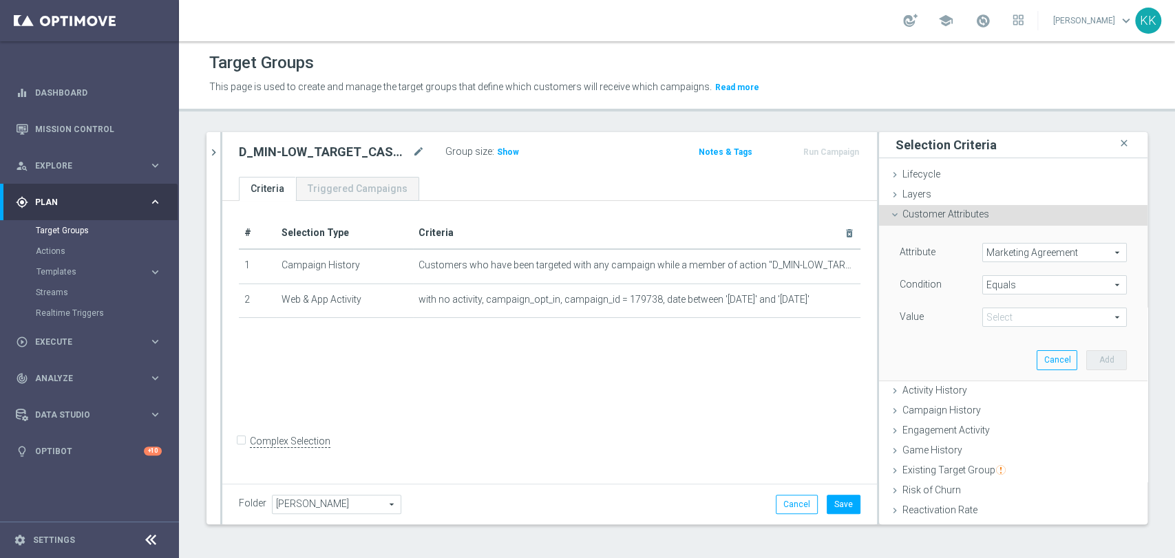
click at [1014, 315] on span at bounding box center [1054, 317] width 143 height 18
click at [1013, 381] on label "True" at bounding box center [1055, 374] width 145 height 18
type input "True"
click at [1087, 354] on button "Add" at bounding box center [1107, 359] width 41 height 19
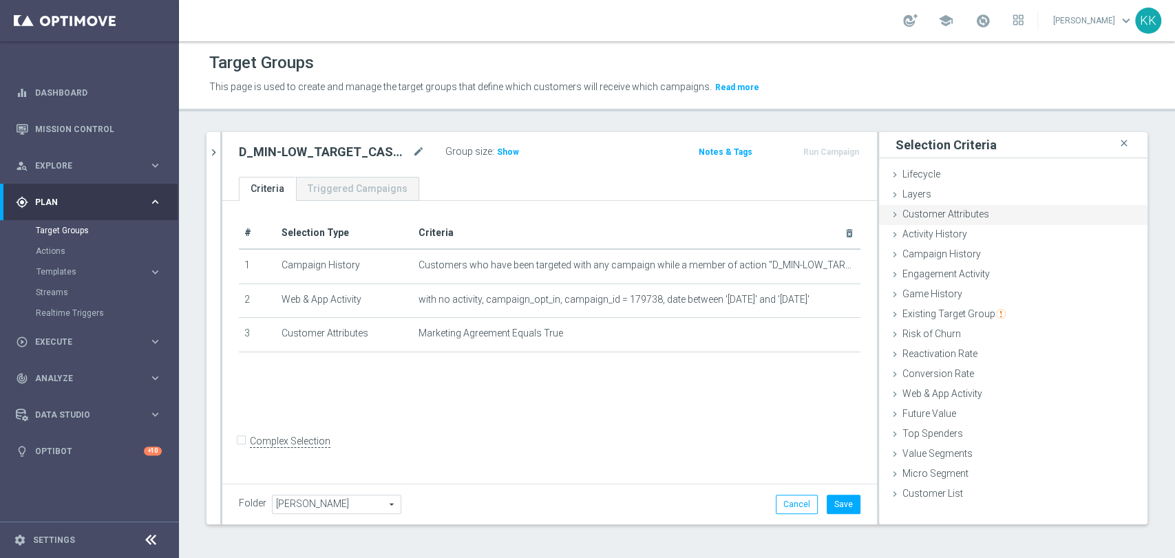
click at [1016, 219] on div "Customer Attributes done selection saved" at bounding box center [1013, 215] width 269 height 21
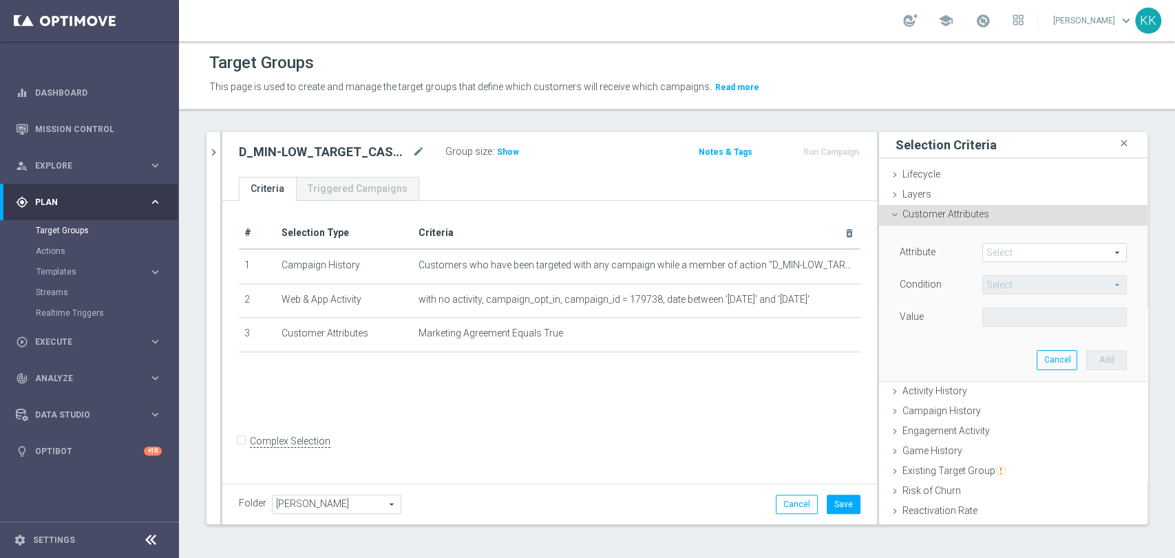
click at [1036, 255] on span at bounding box center [1054, 253] width 143 height 18
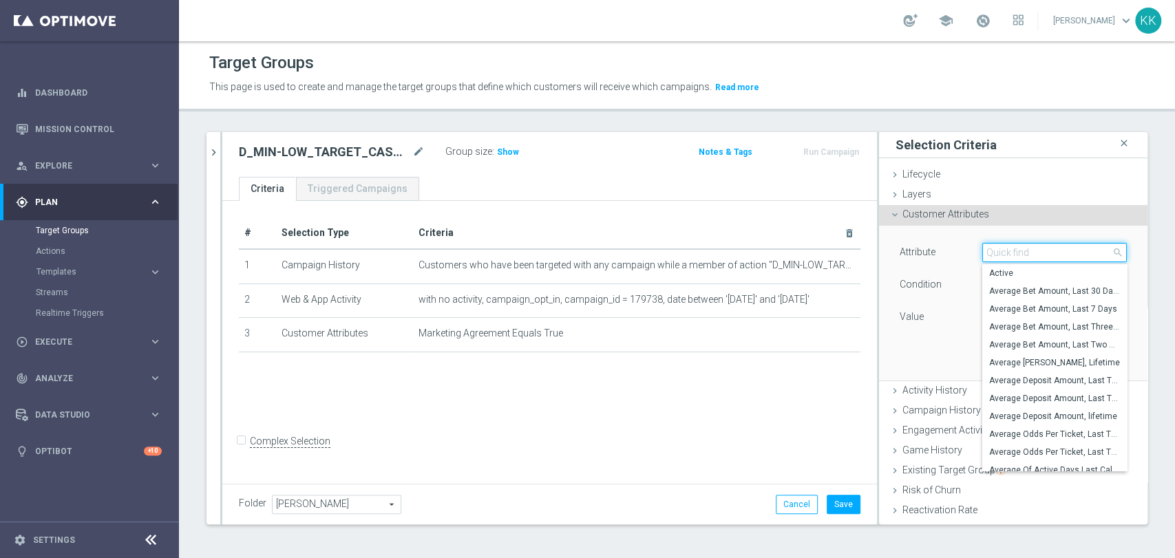
click at [1036, 255] on input "search" at bounding box center [1055, 252] width 145 height 19
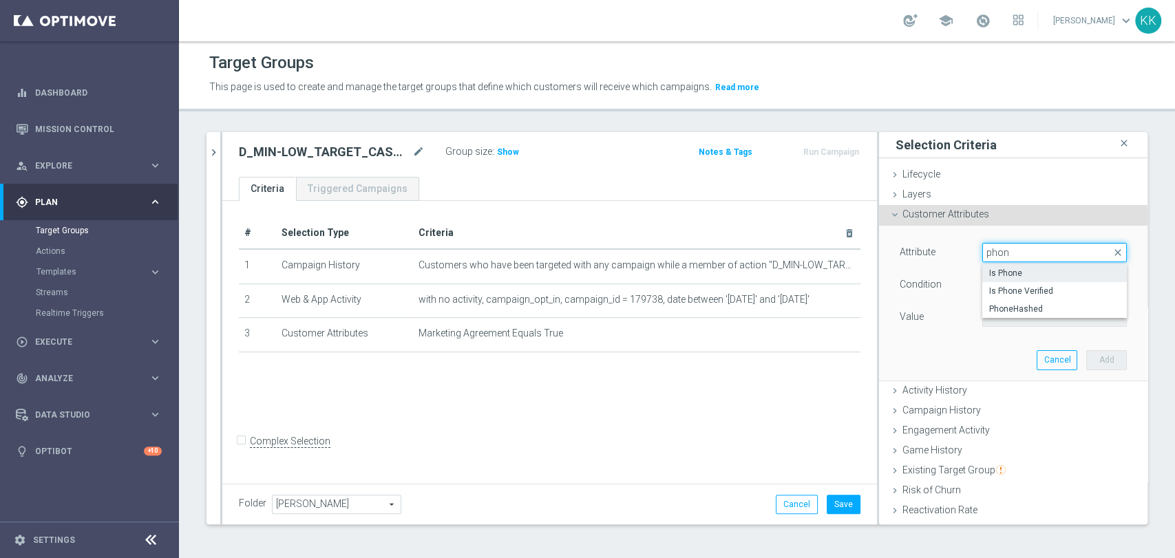
type input "phon"
click at [1045, 273] on span "Is Phone" at bounding box center [1054, 273] width 131 height 11
type input "Is Phone"
type input "Equals"
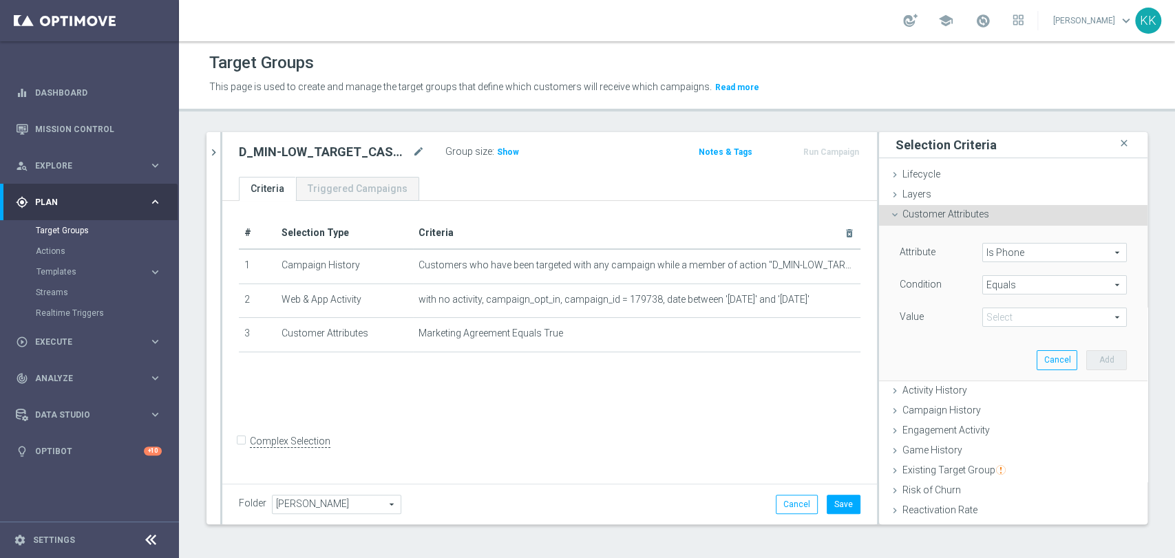
click at [1034, 315] on span at bounding box center [1054, 317] width 143 height 18
click at [1025, 344] on div "No Yes" at bounding box center [1055, 347] width 145 height 36
click at [1057, 351] on span "Yes" at bounding box center [1054, 355] width 131 height 11
type input "Yes"
click at [1098, 351] on button "Add" at bounding box center [1107, 359] width 41 height 19
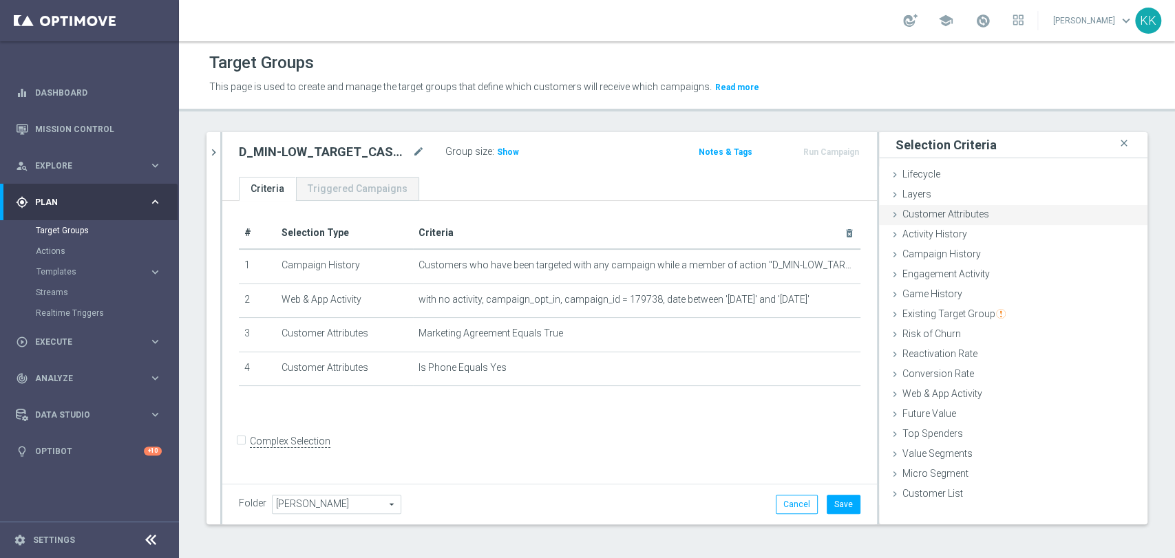
click at [975, 215] on span "Customer Attributes" at bounding box center [946, 214] width 87 height 11
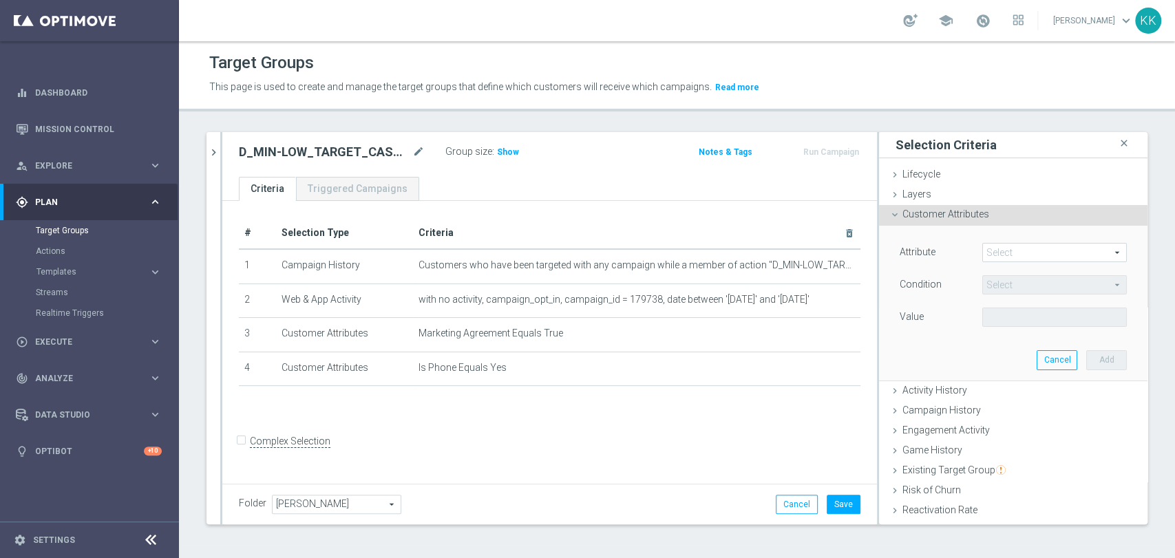
click at [983, 256] on span at bounding box center [1054, 253] width 143 height 18
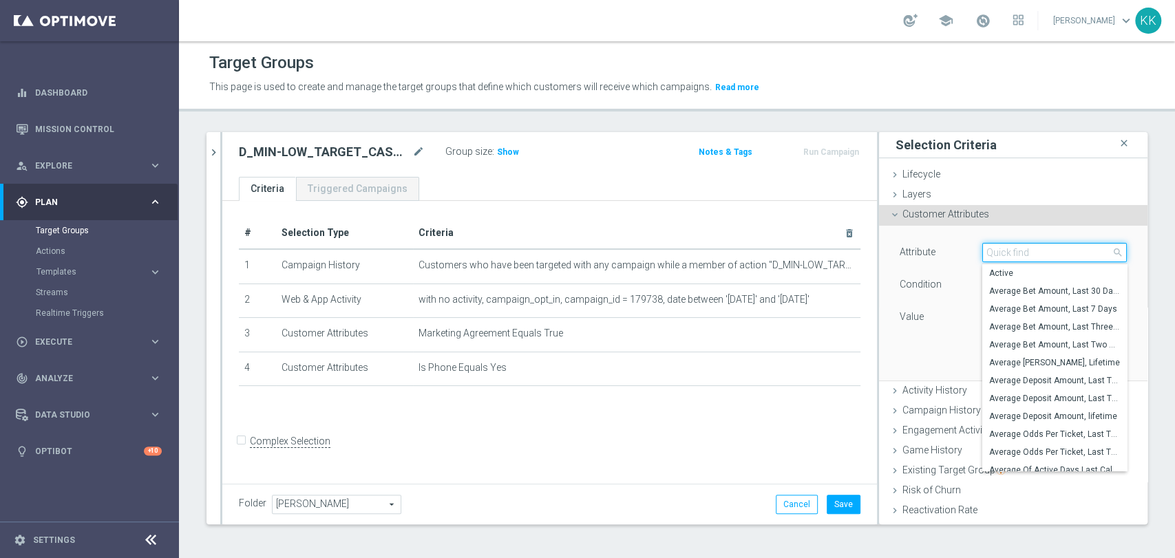
click at [983, 256] on input "search" at bounding box center [1055, 252] width 145 height 19
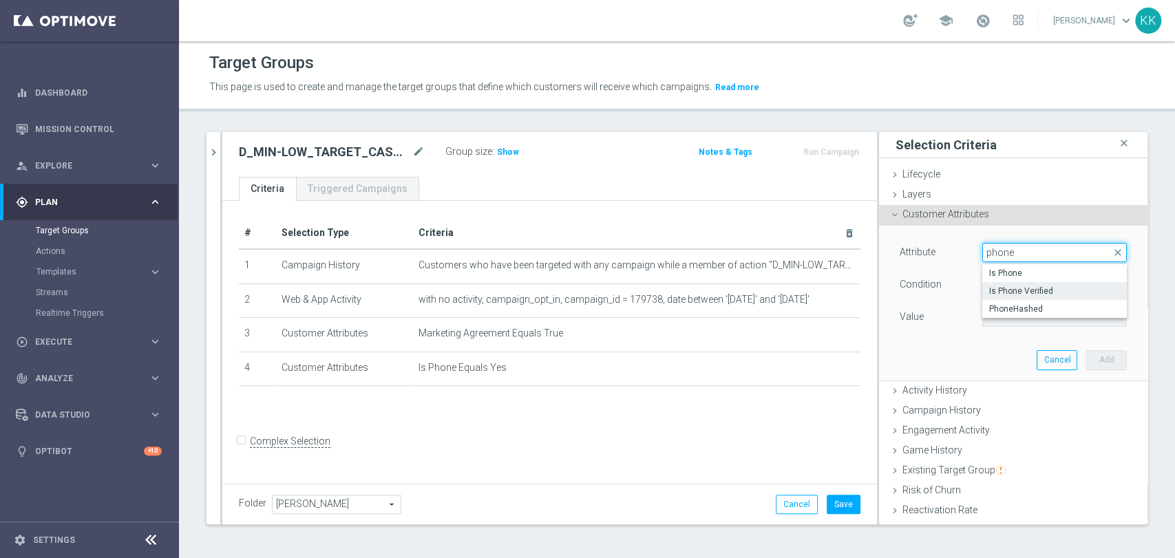
type input "phone"
click at [1010, 295] on span "Is Phone Verified" at bounding box center [1054, 291] width 131 height 11
type input "Is Phone Verified"
type input "Equals"
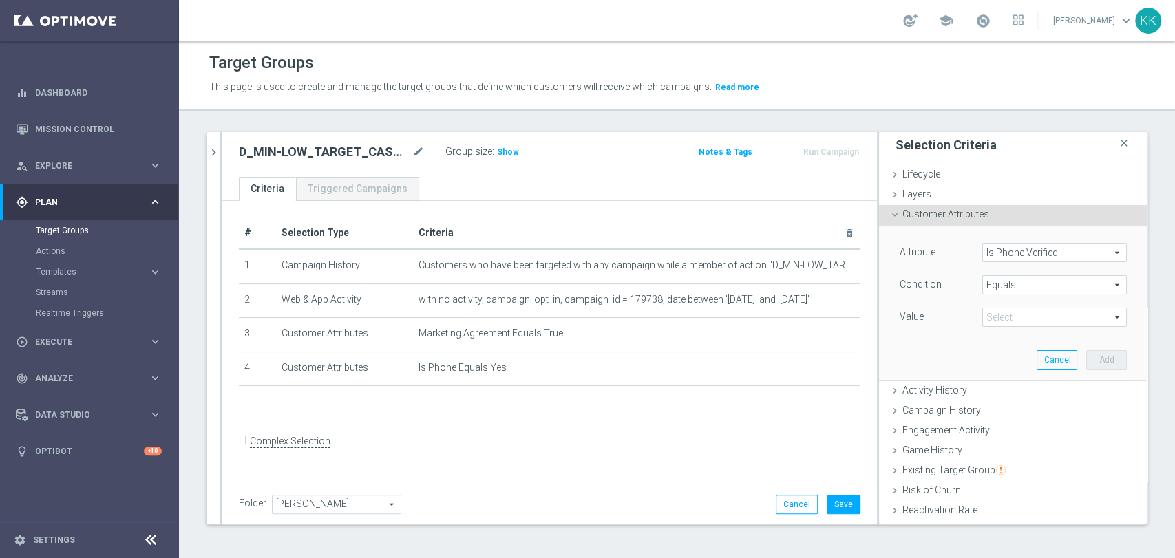
click at [1002, 317] on span at bounding box center [1054, 317] width 143 height 18
click at [1008, 355] on span "True" at bounding box center [1054, 355] width 131 height 11
type input "True"
click at [1087, 357] on button "Add" at bounding box center [1107, 359] width 41 height 19
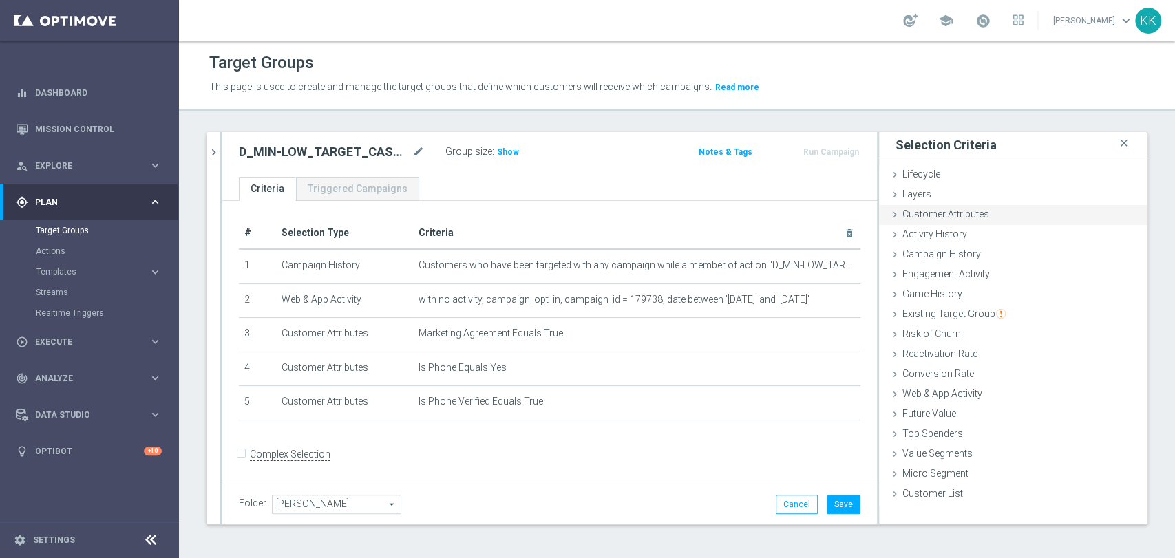
click at [1027, 216] on div "Customer Attributes done selection saved" at bounding box center [1013, 215] width 269 height 21
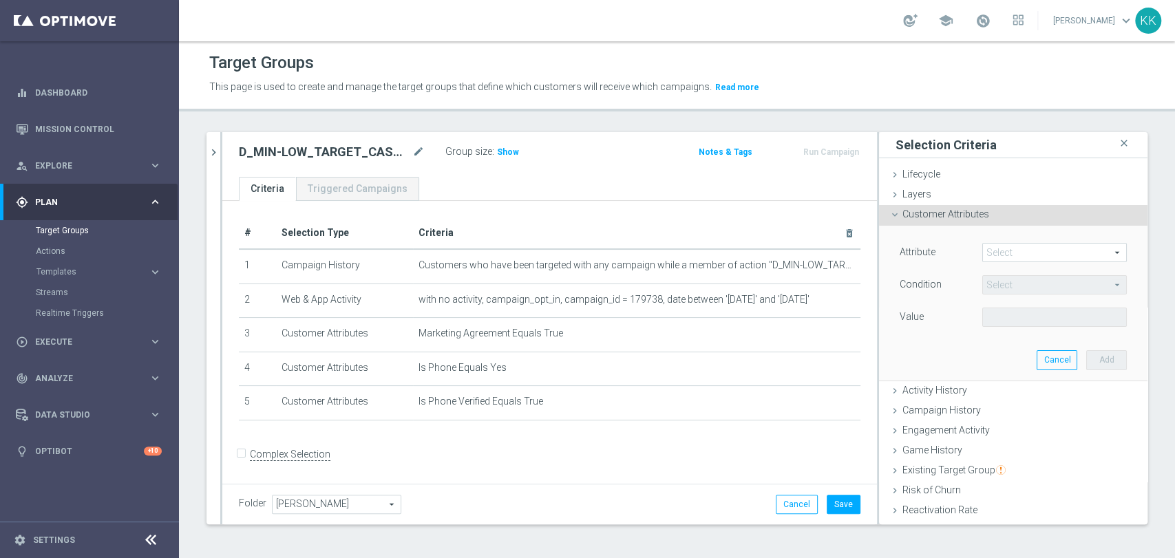
click at [1036, 248] on span at bounding box center [1054, 253] width 143 height 18
click at [0, 0] on input "search" at bounding box center [0, 0] width 0 height 0
type input "incomp"
click at [1013, 271] on span "Incomplete" at bounding box center [1054, 273] width 131 height 11
type input "Incomplete"
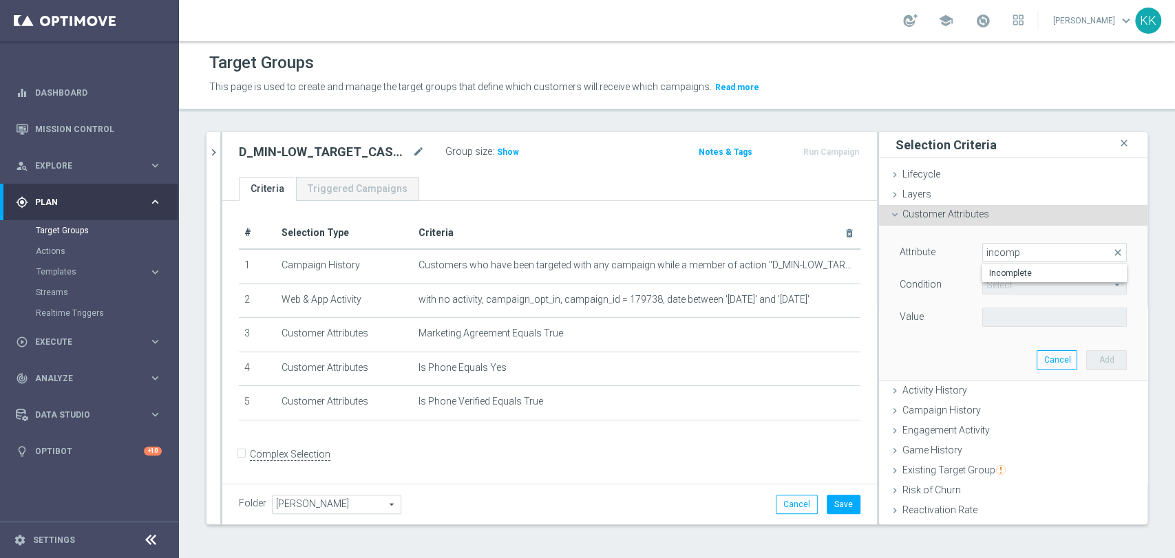
type input "Equals"
click at [1016, 317] on span at bounding box center [1054, 317] width 143 height 18
click at [1014, 341] on span "False" at bounding box center [1054, 338] width 131 height 11
type input "False"
click at [1102, 359] on button "Add" at bounding box center [1107, 359] width 41 height 19
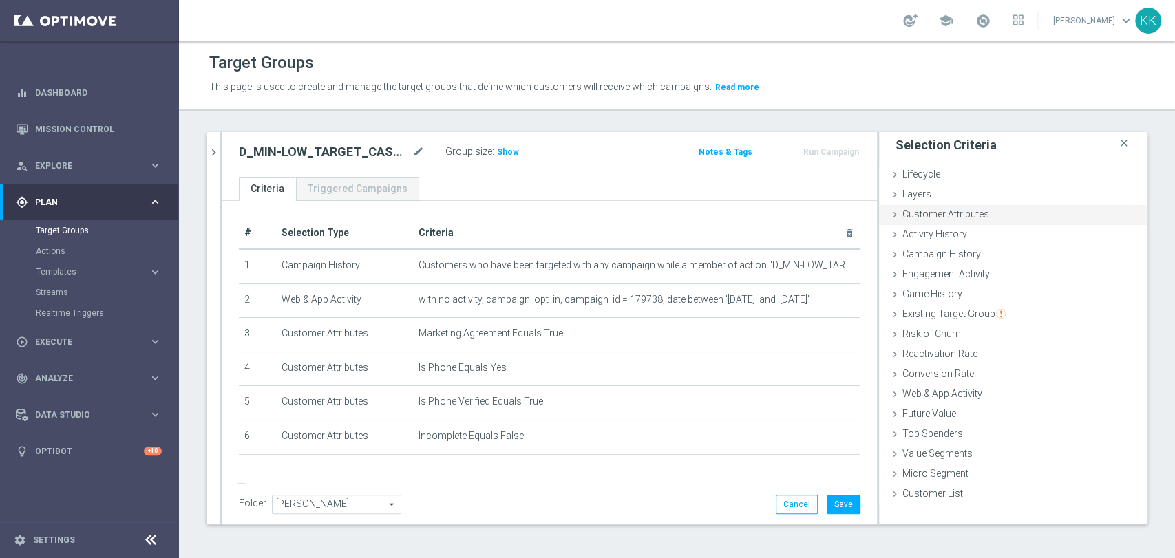
click at [992, 216] on div "Customer Attributes done selection saved" at bounding box center [1013, 215] width 269 height 21
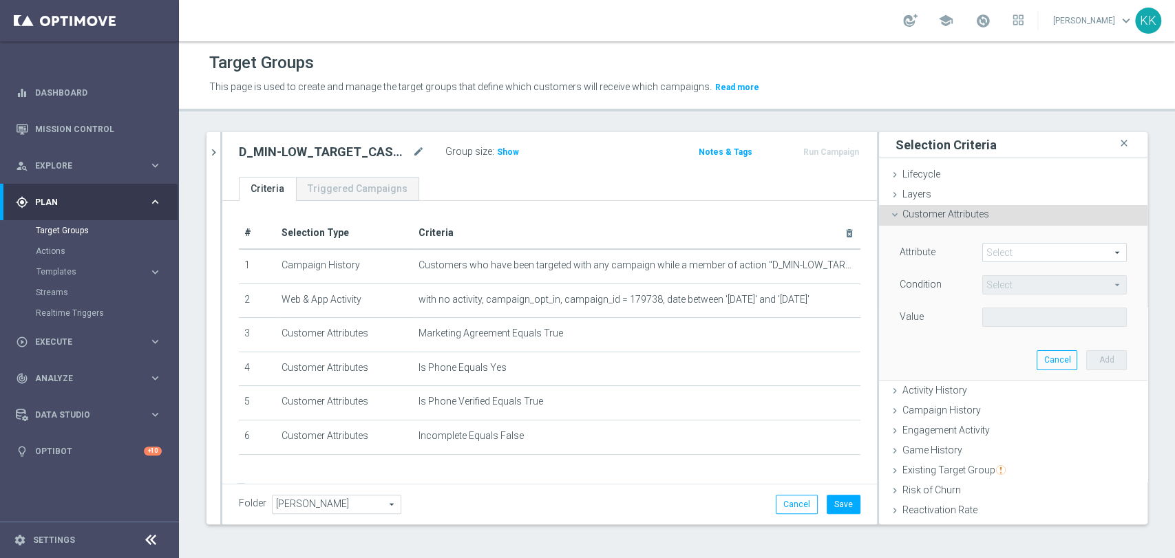
click at [996, 249] on span at bounding box center [1054, 253] width 143 height 18
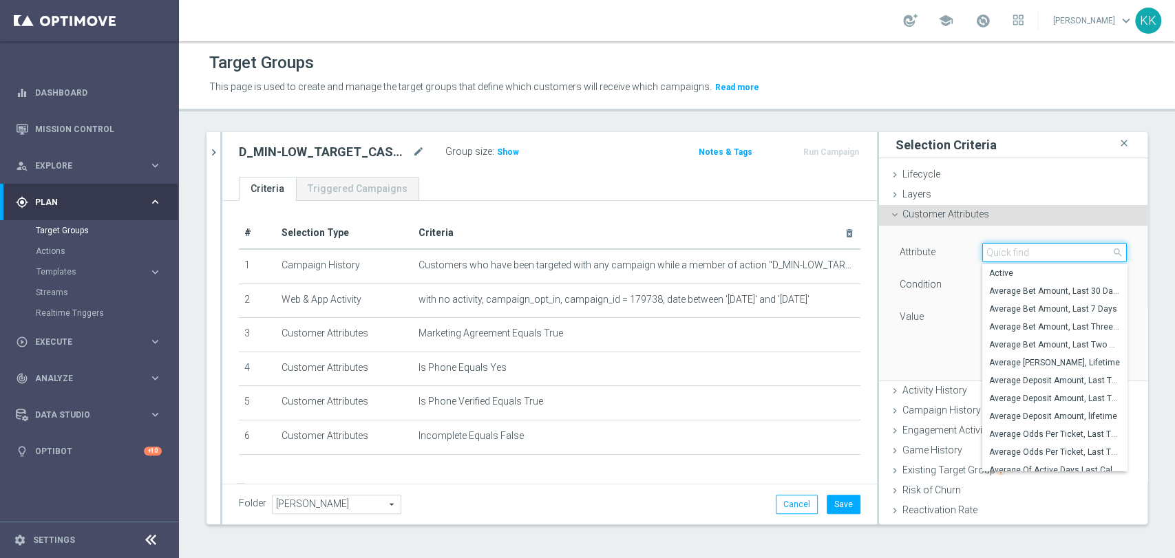
click at [994, 250] on input "search" at bounding box center [1055, 252] width 145 height 19
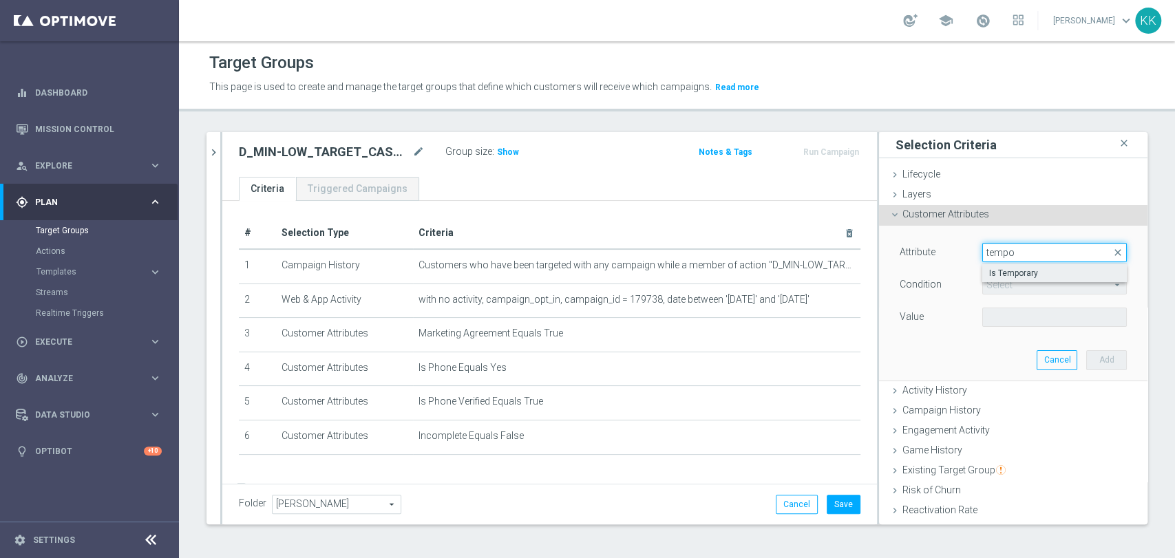
type input "tempo"
click at [1003, 269] on span "Is Temporary" at bounding box center [1054, 273] width 131 height 11
type input "Is Temporary"
type input "Equals"
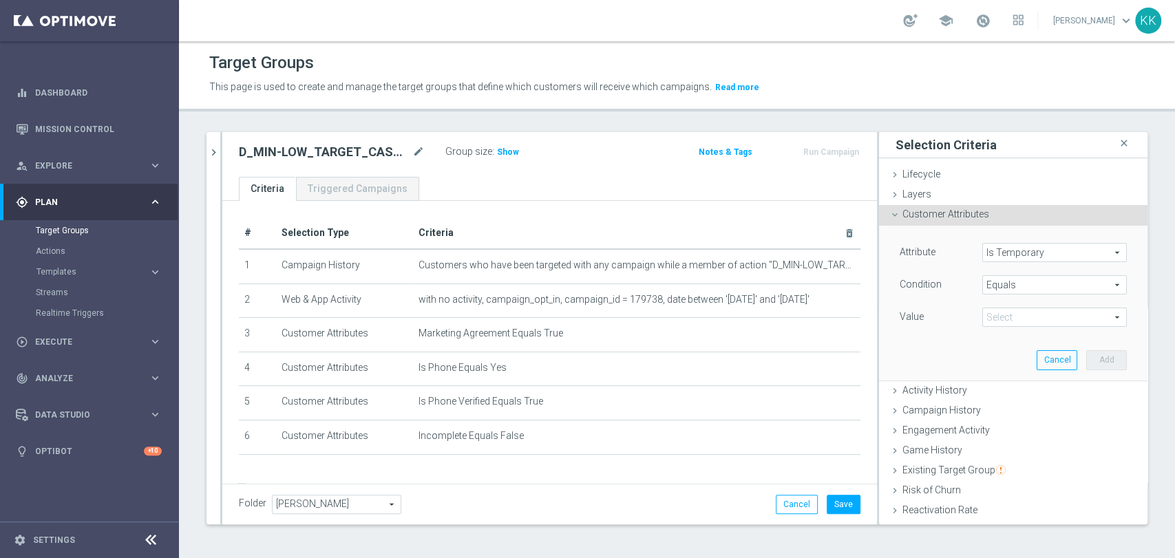
click at [1015, 325] on span at bounding box center [1054, 317] width 143 height 18
click at [1014, 343] on label "False" at bounding box center [1055, 338] width 145 height 18
type input "False"
click at [1096, 366] on button "Add" at bounding box center [1107, 359] width 41 height 19
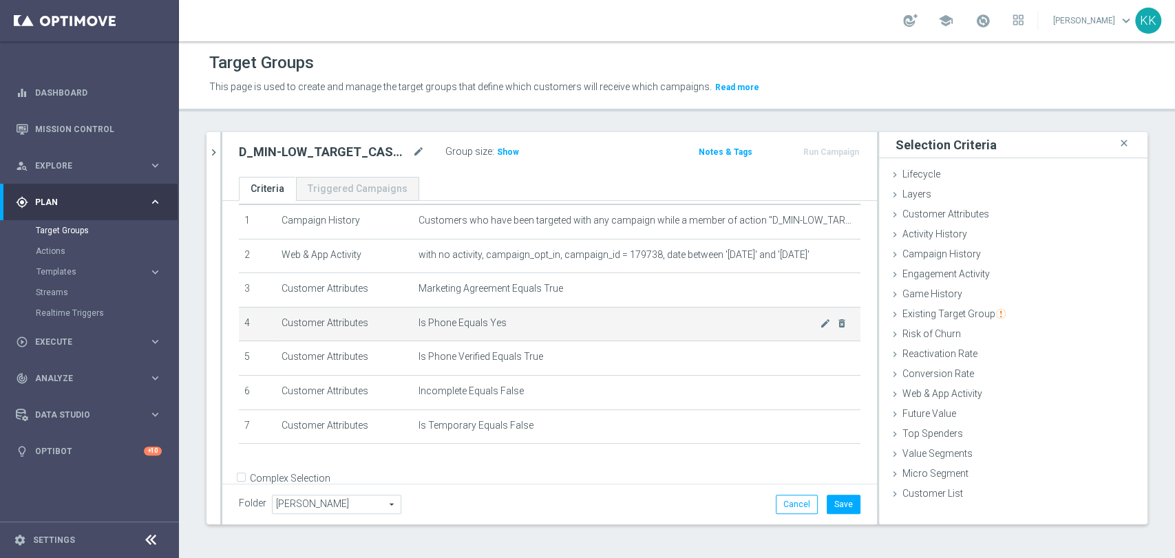
scroll to position [70, 0]
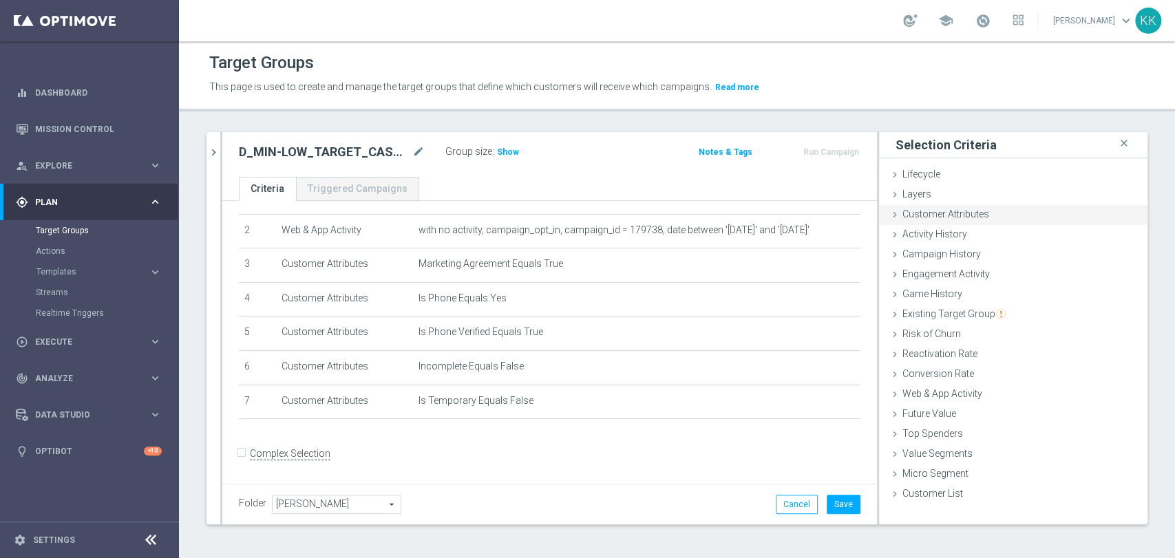
click at [1022, 217] on div "Customer Attributes done selection saved" at bounding box center [1013, 215] width 269 height 21
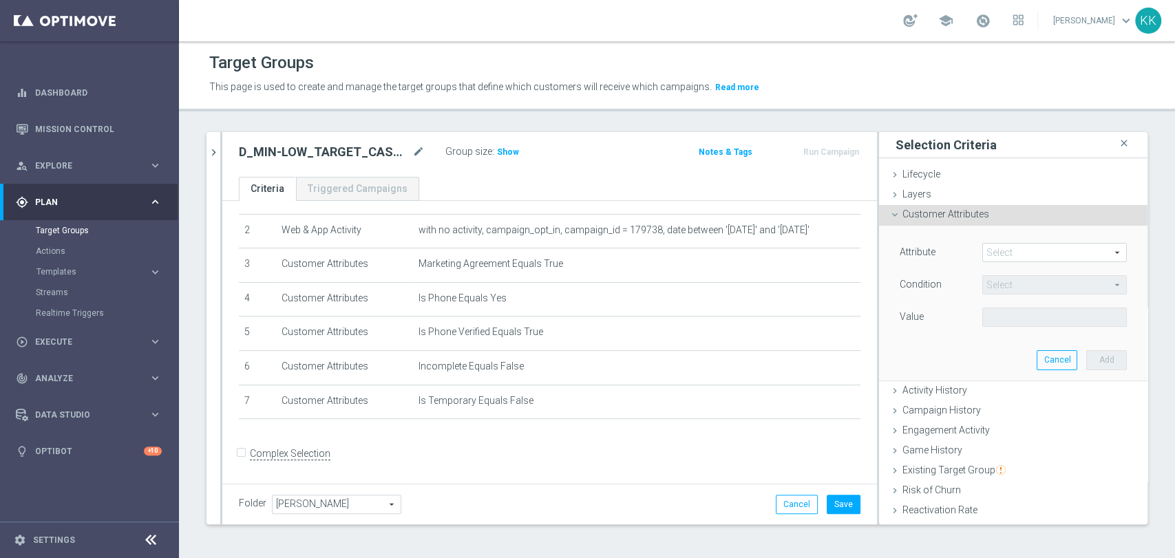
click at [1014, 255] on span at bounding box center [1054, 253] width 143 height 18
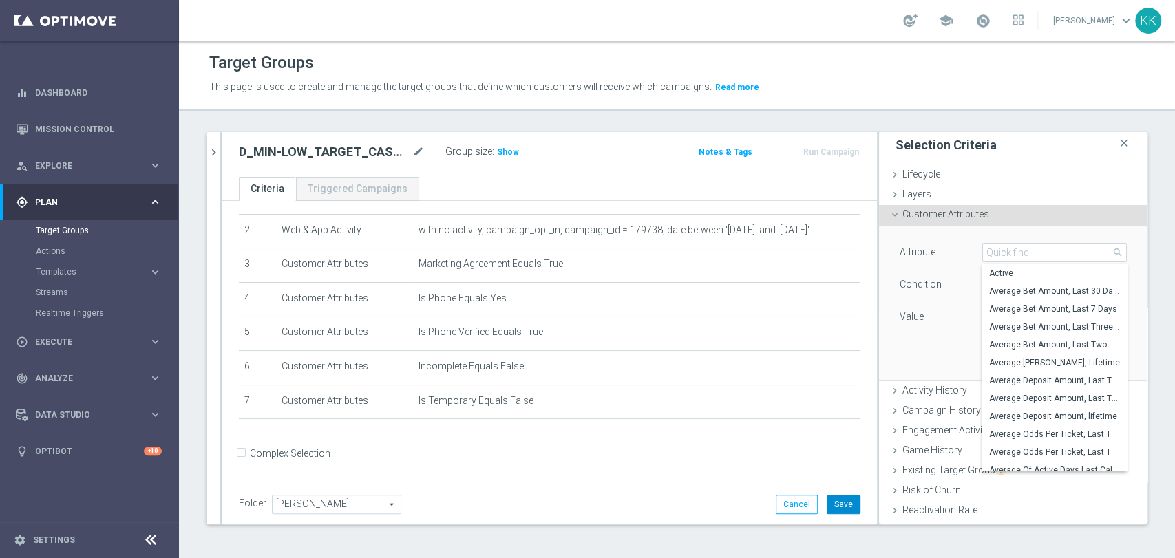
click at [827, 495] on button "Save" at bounding box center [844, 504] width 34 height 19
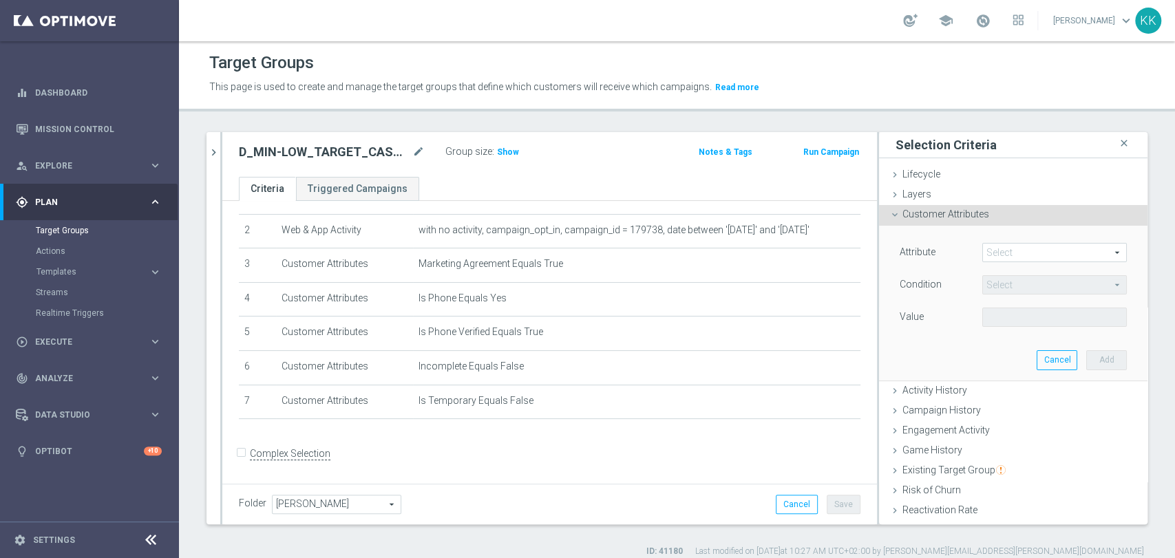
click at [998, 260] on span at bounding box center [1054, 253] width 143 height 18
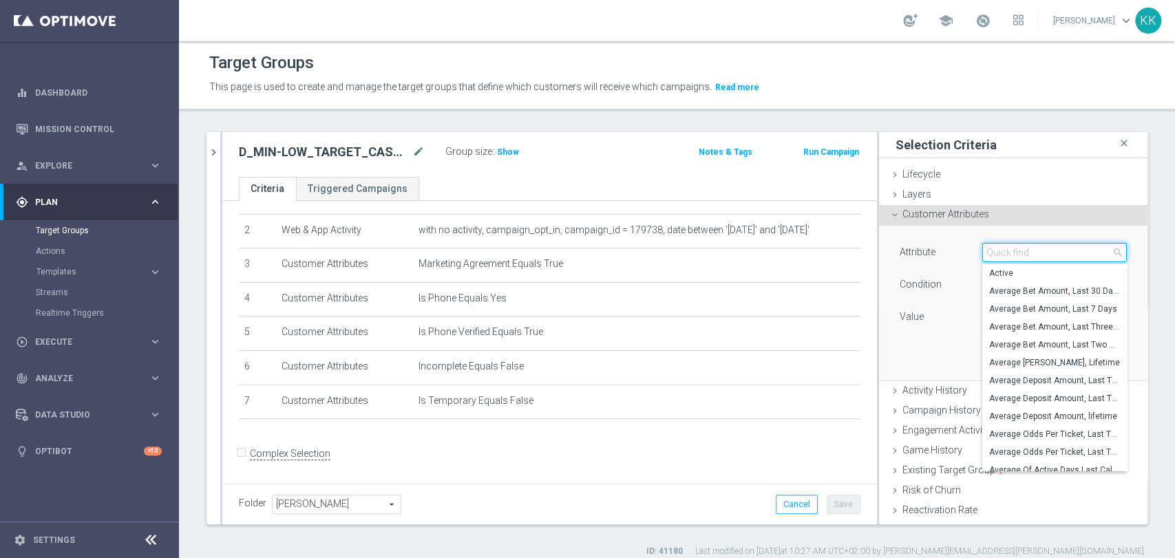
click at [1000, 259] on input "search" at bounding box center [1055, 252] width 145 height 19
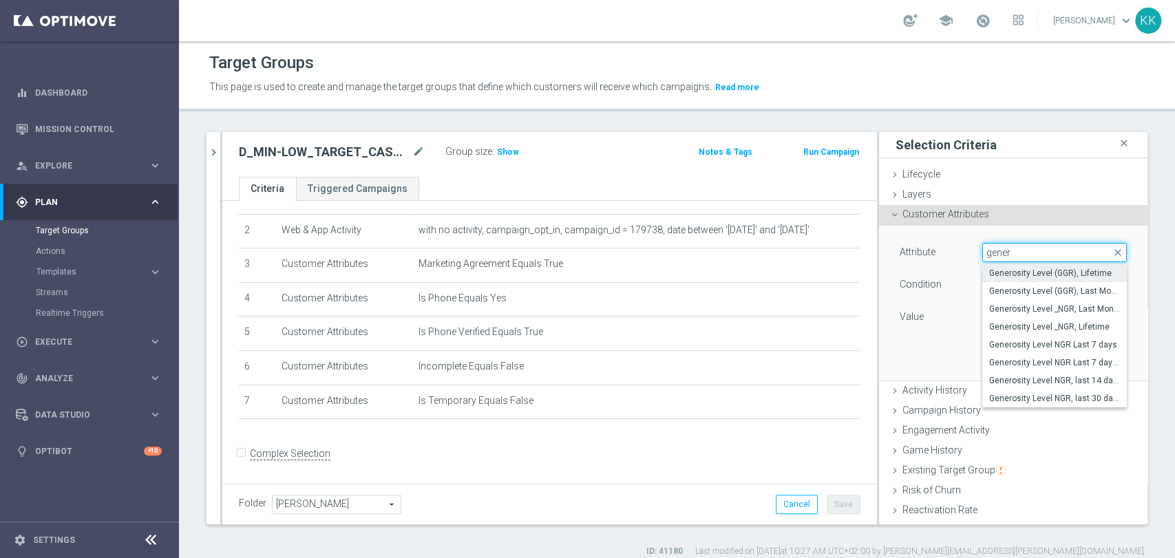
type input "gener"
click at [1015, 277] on span "Generosity Level (GGR), Lifetime" at bounding box center [1054, 273] width 131 height 11
type input "Generosity Level (GGR), Lifetime"
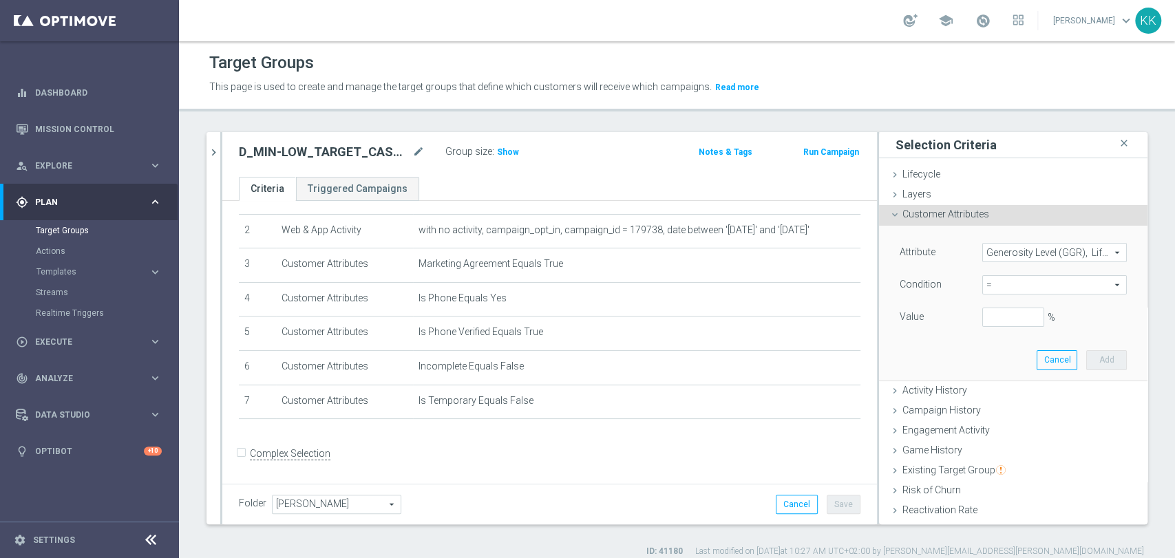
click at [1010, 285] on span "=" at bounding box center [1054, 285] width 143 height 18
click at [1021, 411] on span "between" at bounding box center [1054, 413] width 131 height 11
type input "between"
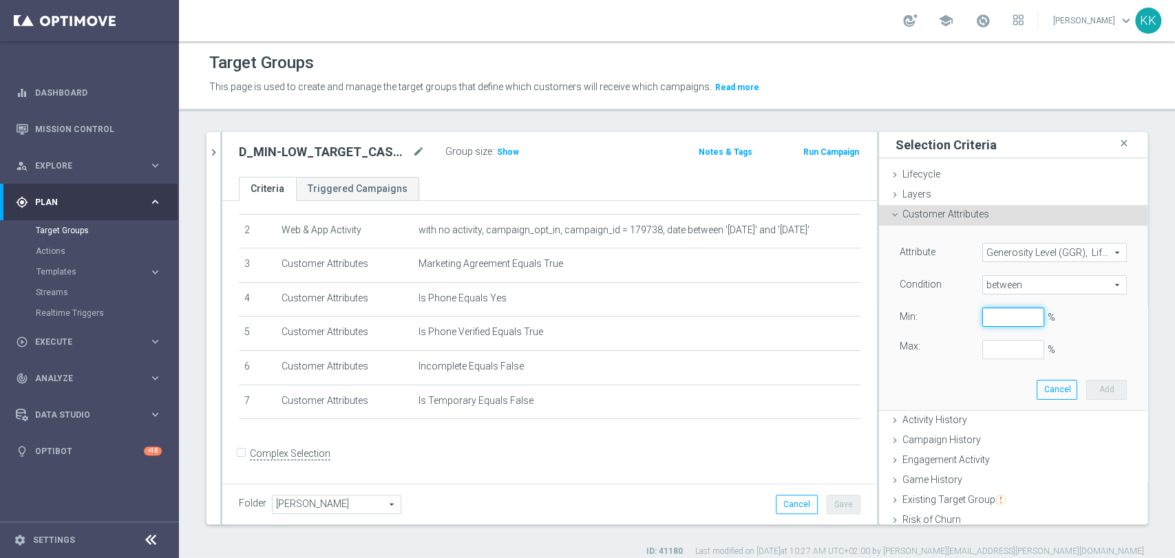
click at [1000, 315] on input "%" at bounding box center [1014, 317] width 62 height 19
type input "0"
click at [992, 347] on input "%" at bounding box center [1014, 349] width 62 height 19
click at [1096, 386] on button "Add" at bounding box center [1107, 389] width 41 height 19
type input "1"
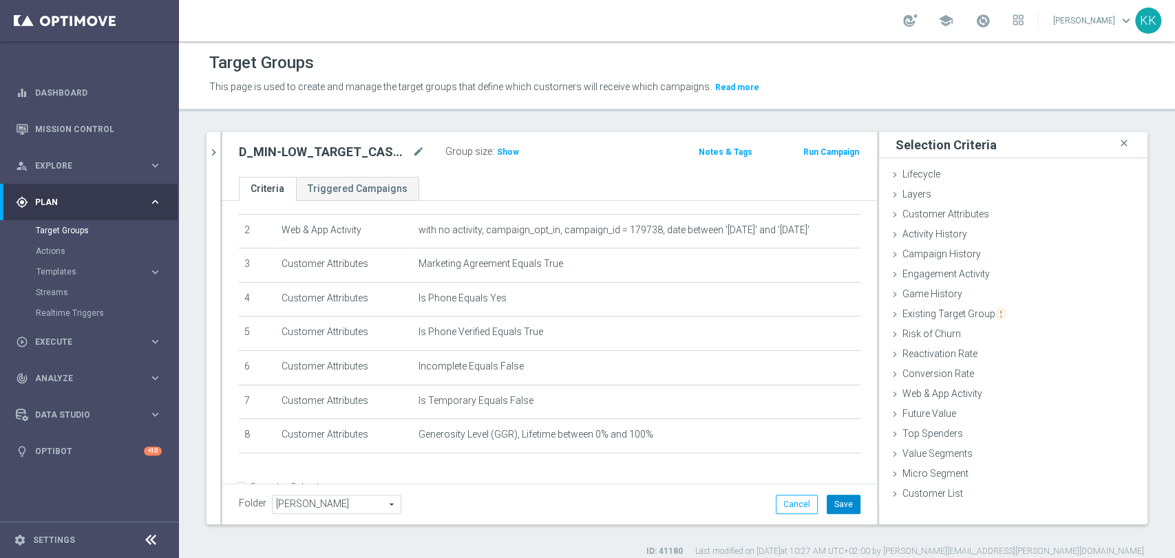
click at [827, 500] on button "Save" at bounding box center [844, 504] width 34 height 19
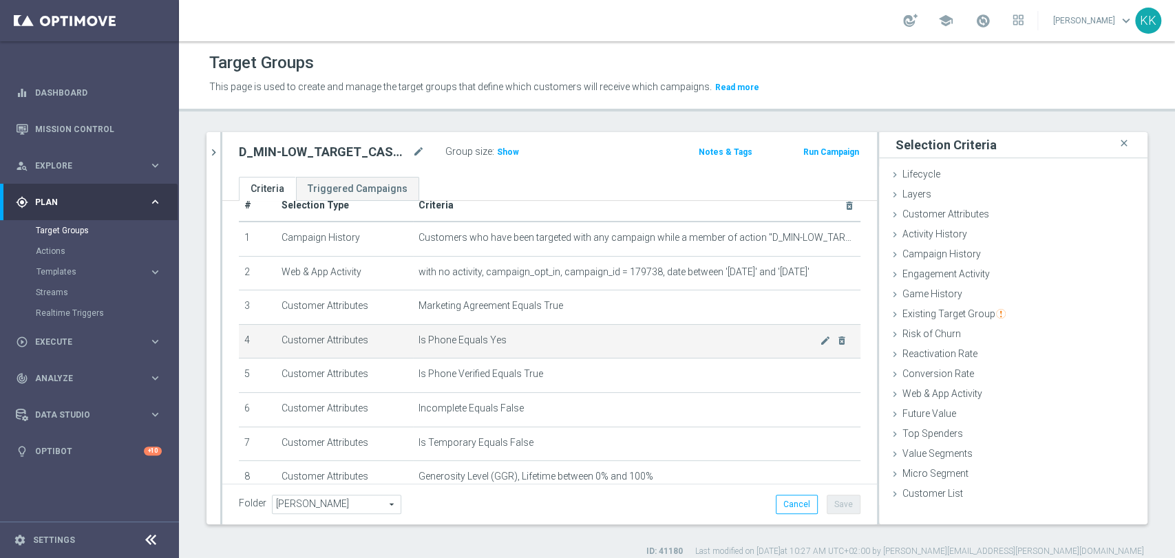
scroll to position [104, 0]
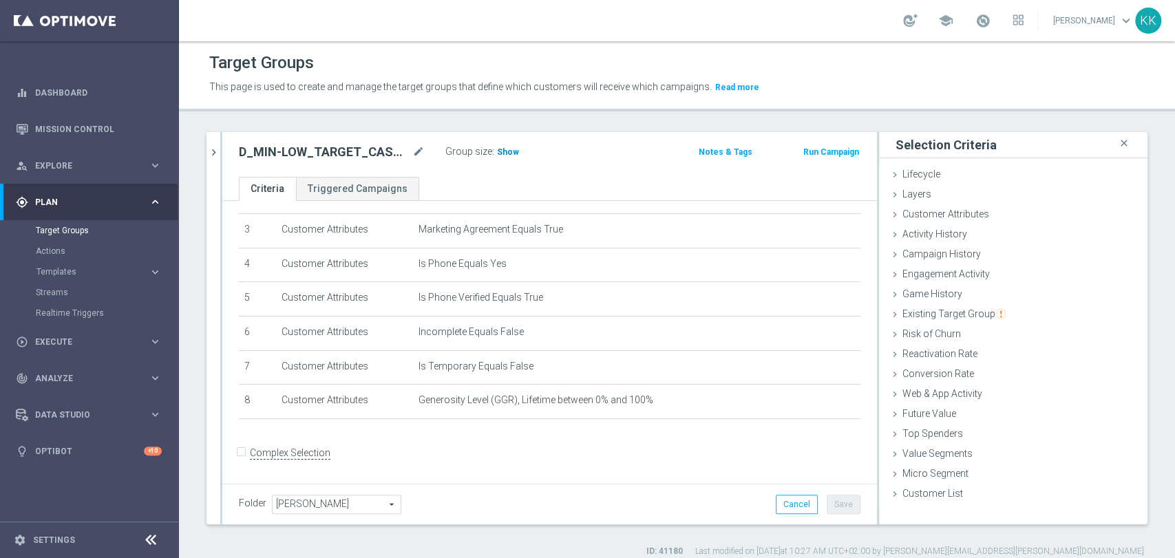
click at [509, 153] on span "Show" at bounding box center [508, 152] width 22 height 10
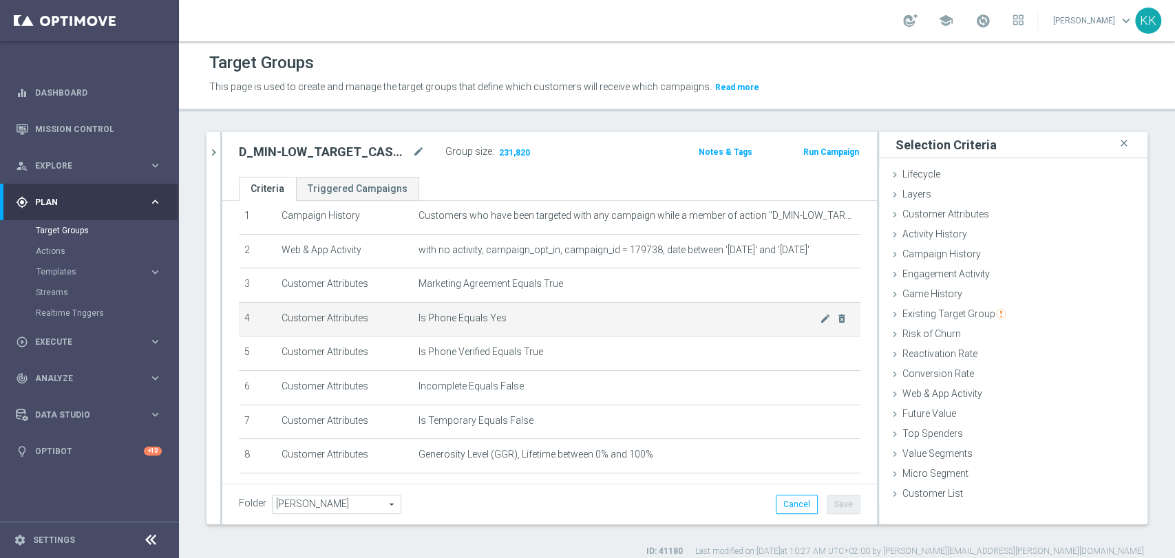
scroll to position [76, 0]
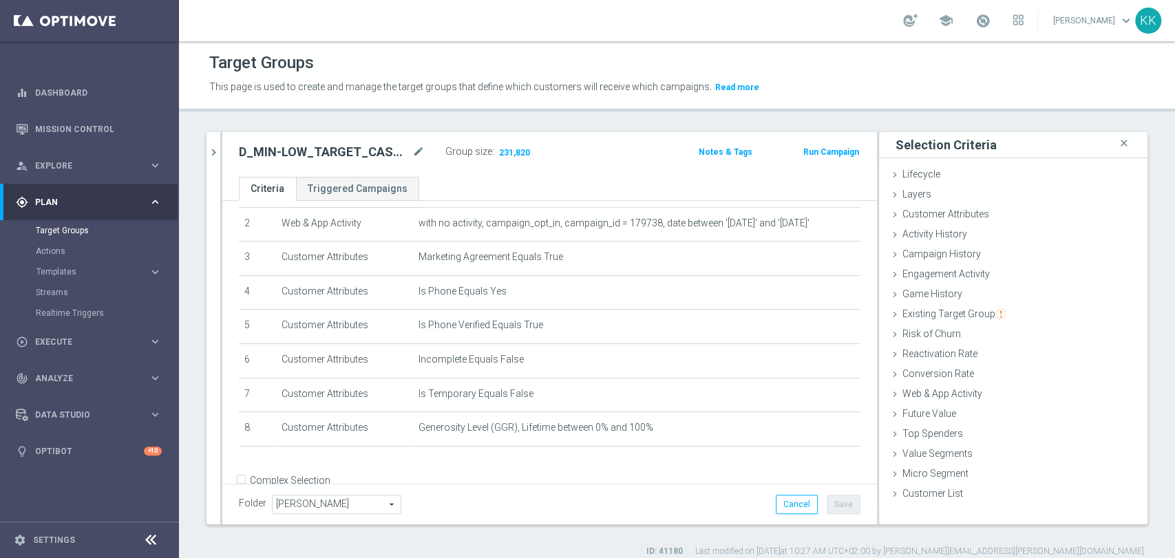
click at [306, 145] on h2 "D_MIN-LOW_TARGET_CASHBACK_50% do 100 PLN_LMLW_160925_SMS" at bounding box center [324, 152] width 171 height 17
copy div "D_MIN-LOW_TARGET_CASHBACK_50% do 100 PLN_LMLW_160925_SMS"
click at [216, 156] on icon "chevron_right" at bounding box center [213, 152] width 13 height 13
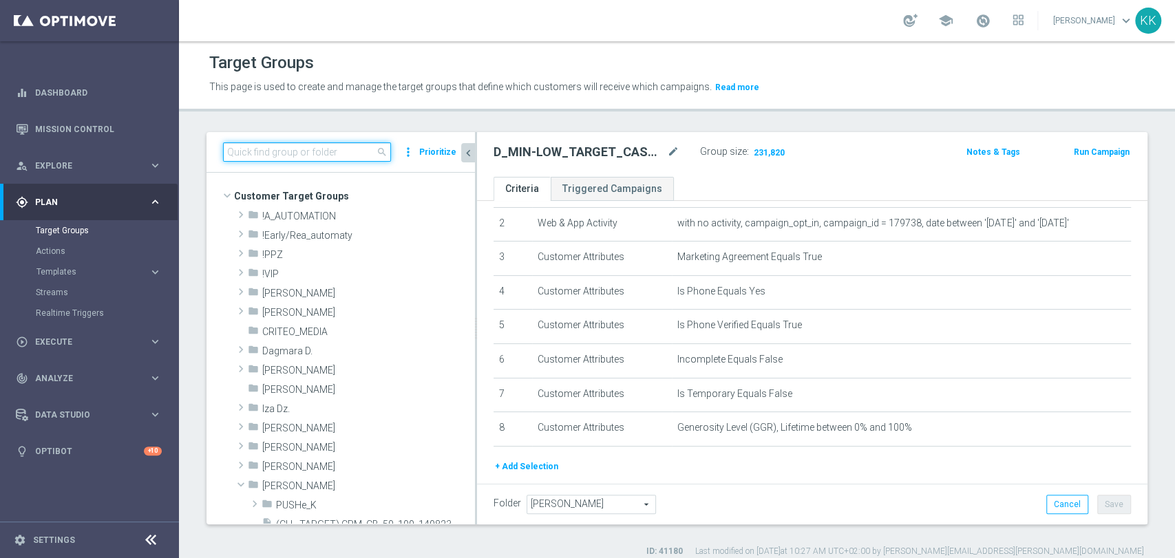
click at [307, 149] on input at bounding box center [307, 152] width 168 height 19
paste input "D_MIN-LOW_TARGET_CASHBACK_50% do 100 PLN_LMLW_160925_SMS"
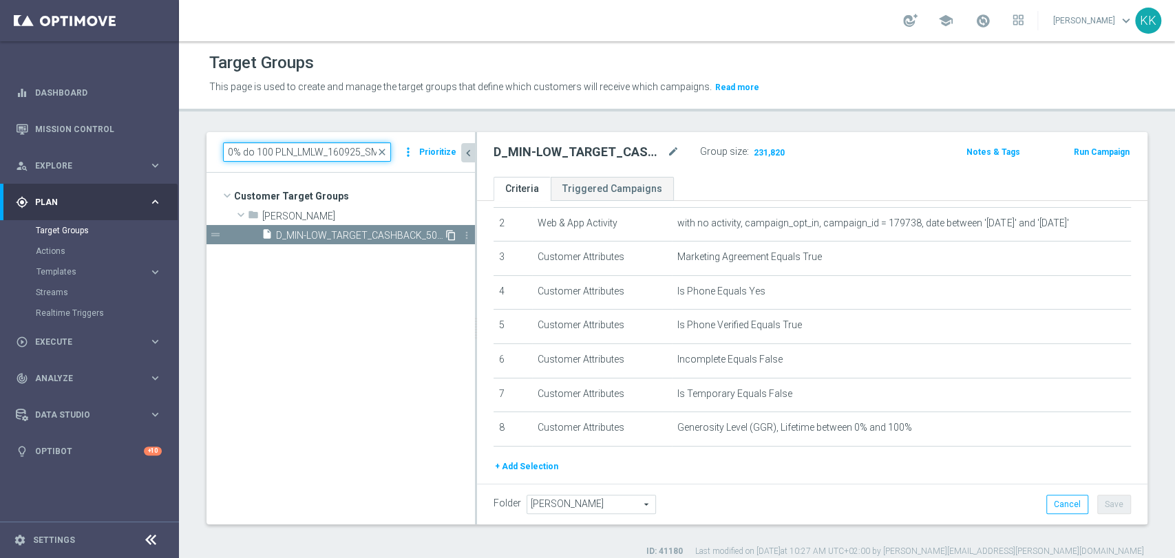
type input "D_MIN-LOW_TARGET_CASHBACK_50% do 100 PLN_LMLW_160925_SMS"
click at [450, 233] on icon "content_copy" at bounding box center [450, 235] width 11 height 11
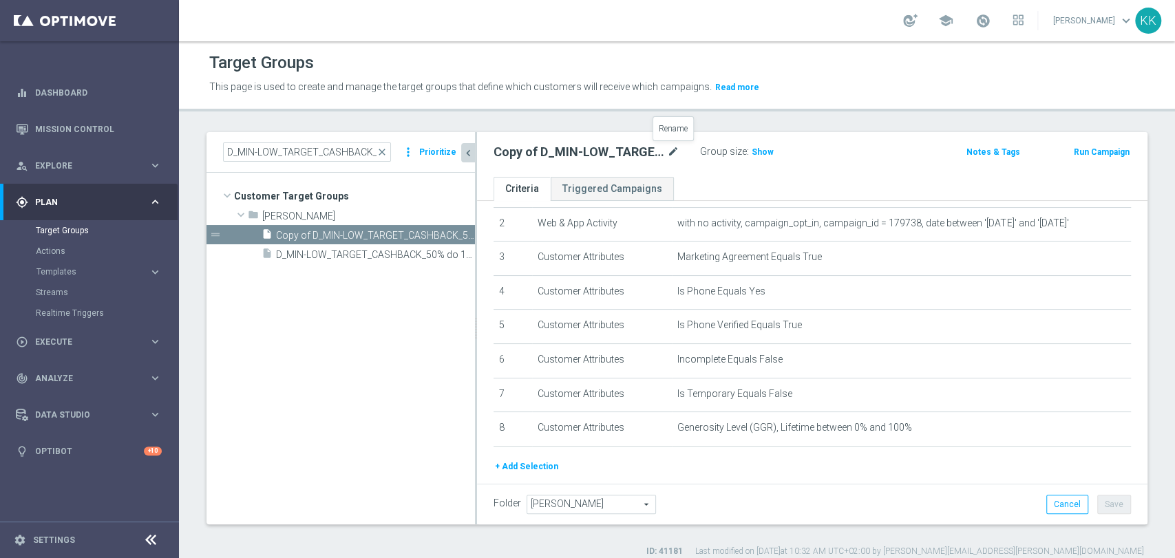
click at [678, 146] on icon "mode_edit" at bounding box center [673, 152] width 12 height 17
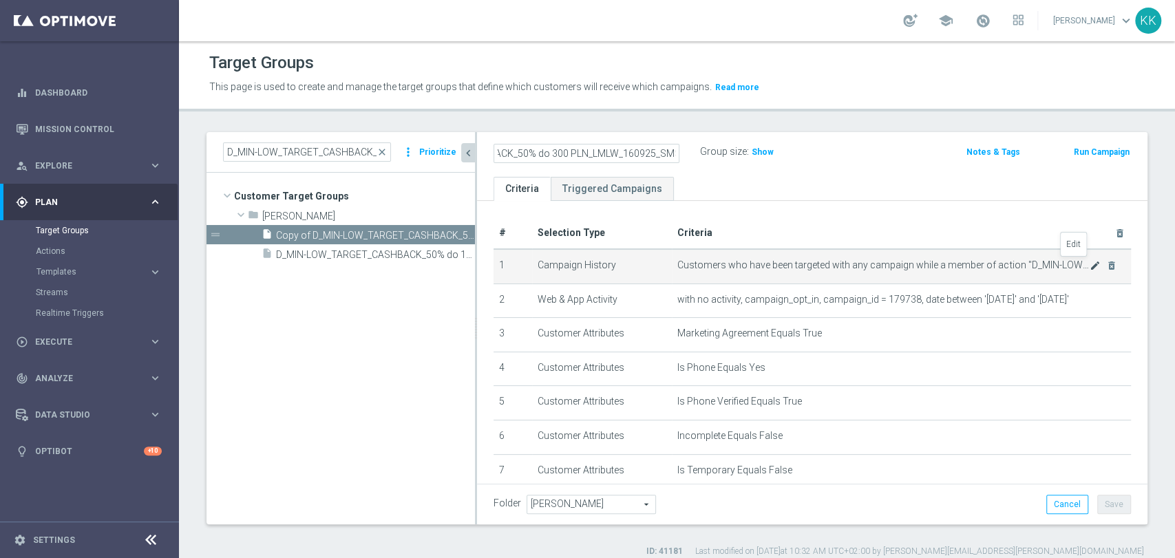
type input "D_MED_TARGET_CASHBACK_50% do 300 PLN_LMLW_160925_SMS"
click at [1090, 263] on icon "mode_edit" at bounding box center [1095, 265] width 11 height 11
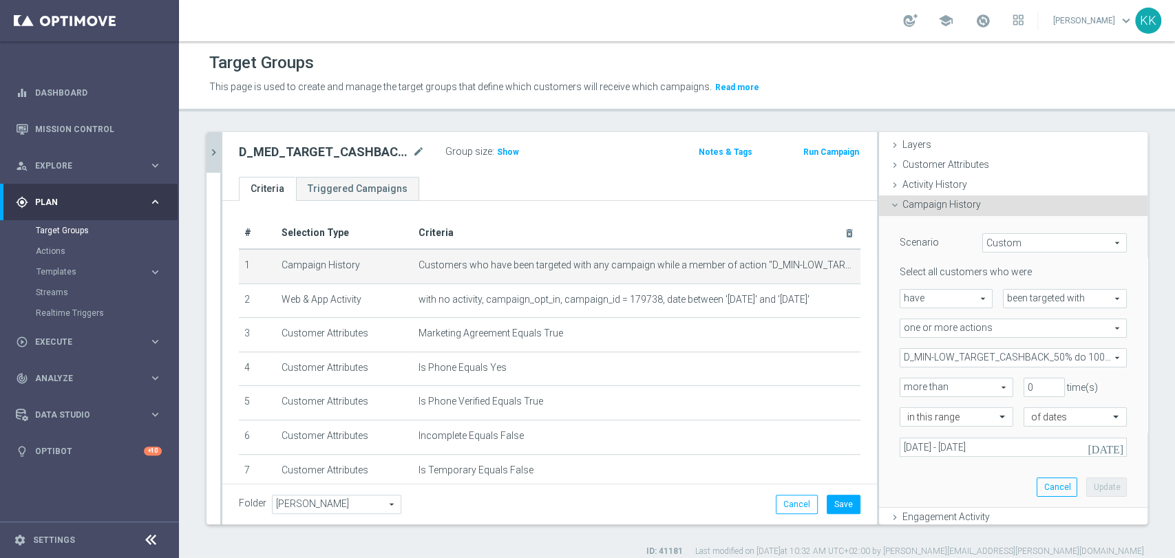
scroll to position [76, 0]
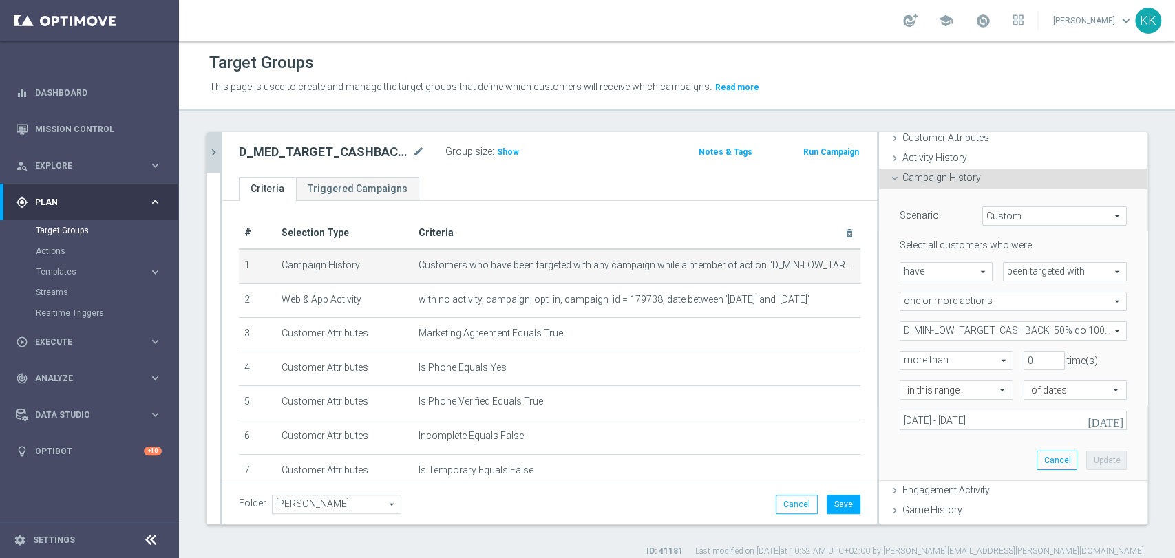
click at [952, 333] on span "D_MIN-LOW_TARGET_CASHBACK_50% do 100 PLN_LMLW_160925" at bounding box center [1014, 331] width 226 height 18
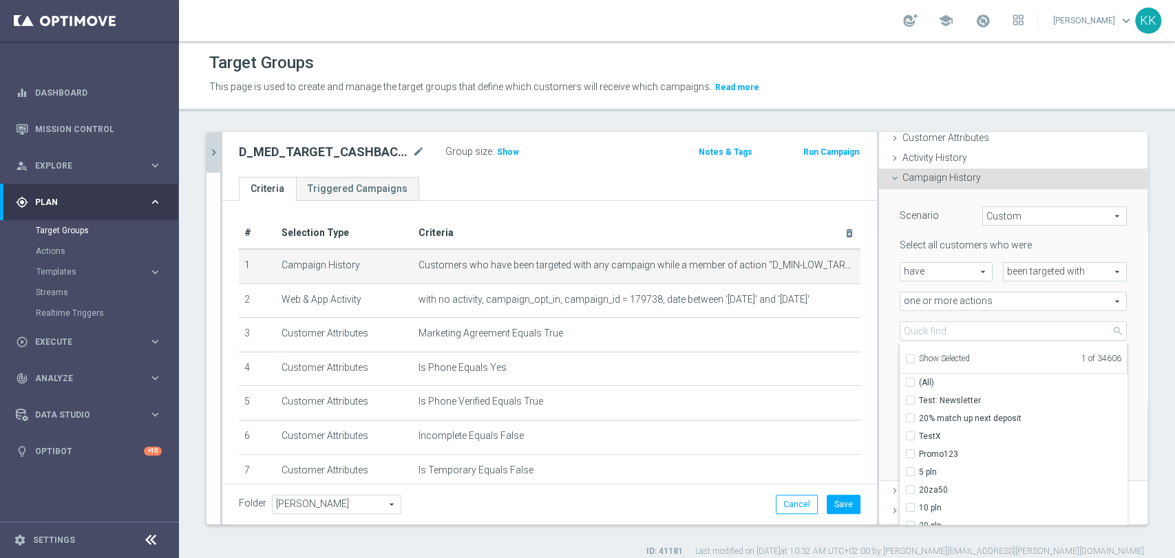
click at [905, 358] on div "Show Selected" at bounding box center [937, 357] width 65 height 17
click at [905, 359] on input "Show Selected" at bounding box center [909, 361] width 9 height 9
checkbox input "true"
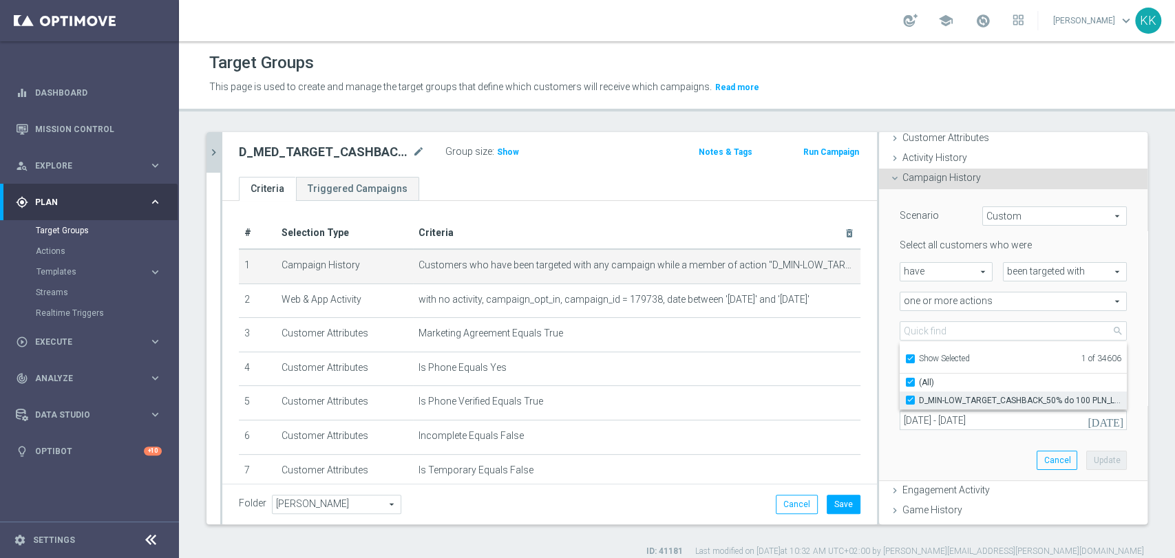
click at [910, 396] on input "D_MIN-LOW_TARGET_CASHBACK_50% do 100 PLN_LMLW_160925" at bounding box center [914, 400] width 9 height 9
checkbox input "false"
type input "Select Action"
checkbox input "false"
click at [919, 354] on label "Show Selected" at bounding box center [944, 360] width 51 height 12
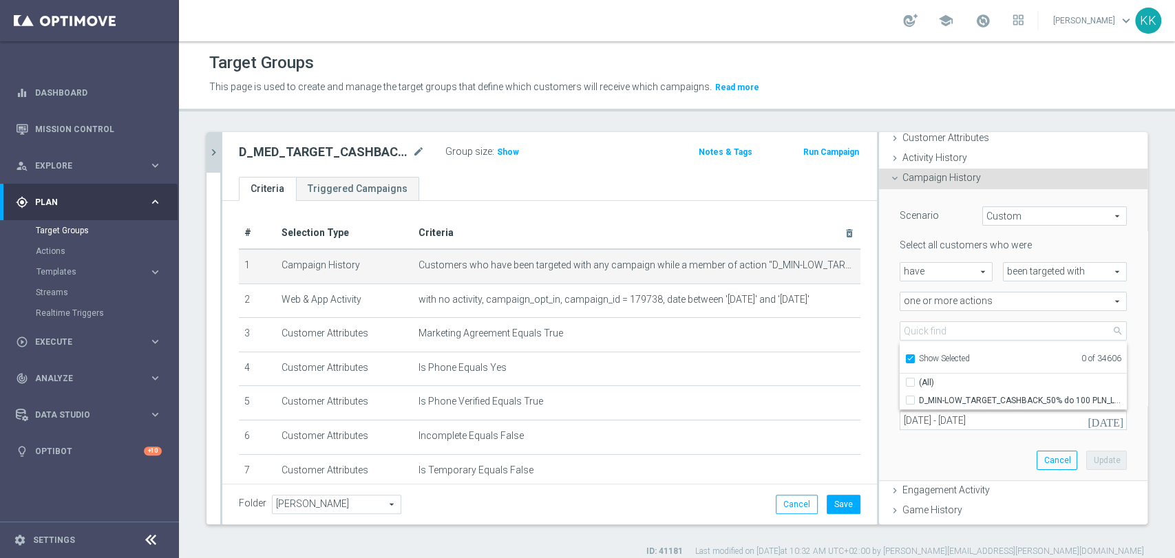
click at [905, 357] on input "Show Selected" at bounding box center [909, 361] width 9 height 9
checkbox input "false"
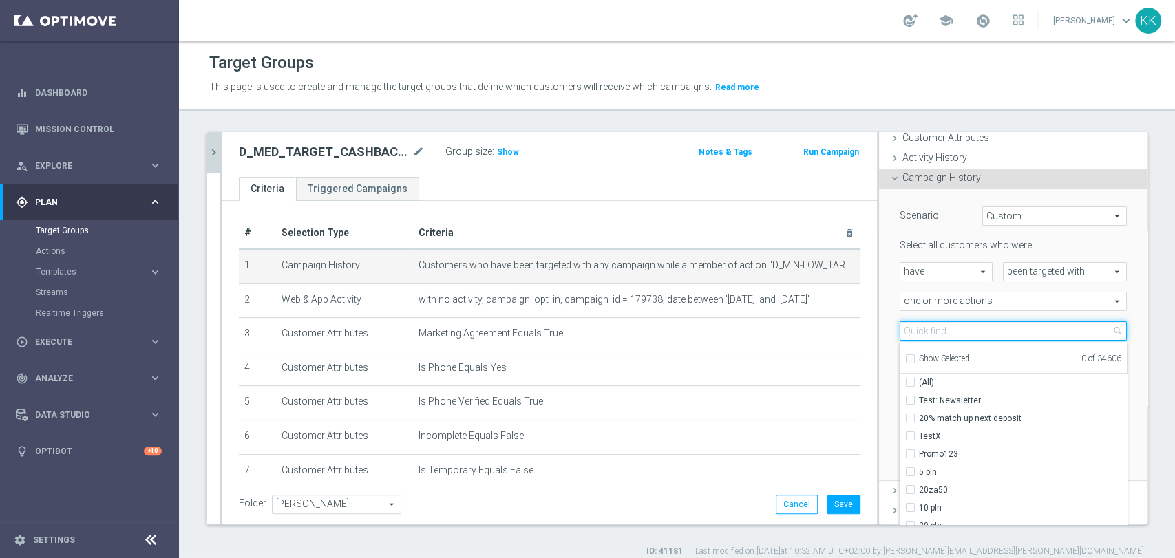
click at [912, 332] on input "search" at bounding box center [1013, 331] width 227 height 19
paste input "D_MED_TARGET_CASHBACK_50% do 300 PLN_LMLW_160925_SMS"
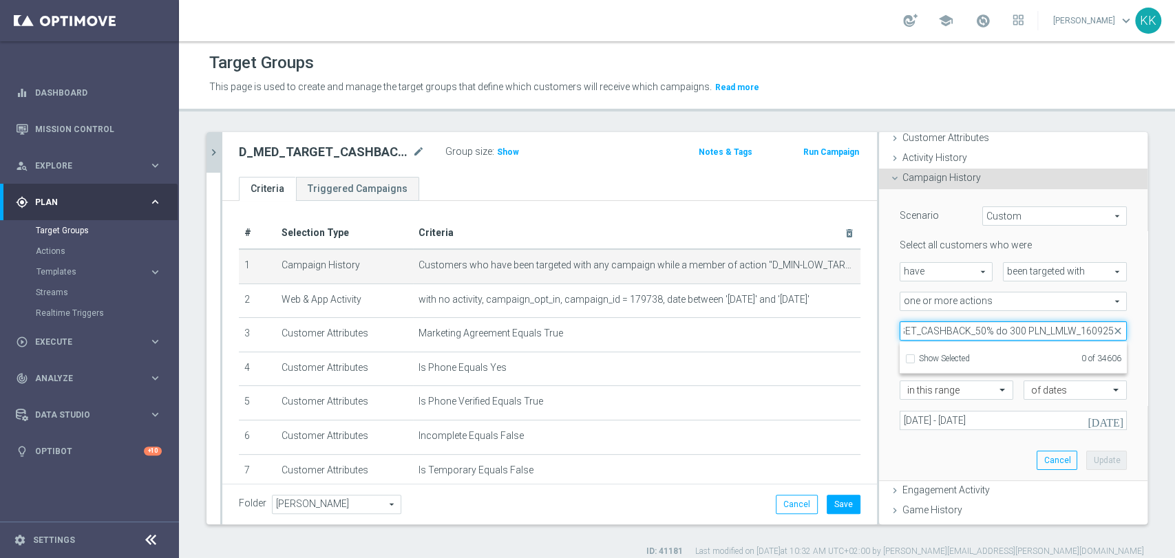
scroll to position [0, 65]
type input "D_MED_TARGET_CASHBACK_50% do 300 PLN_LMLW_160925"
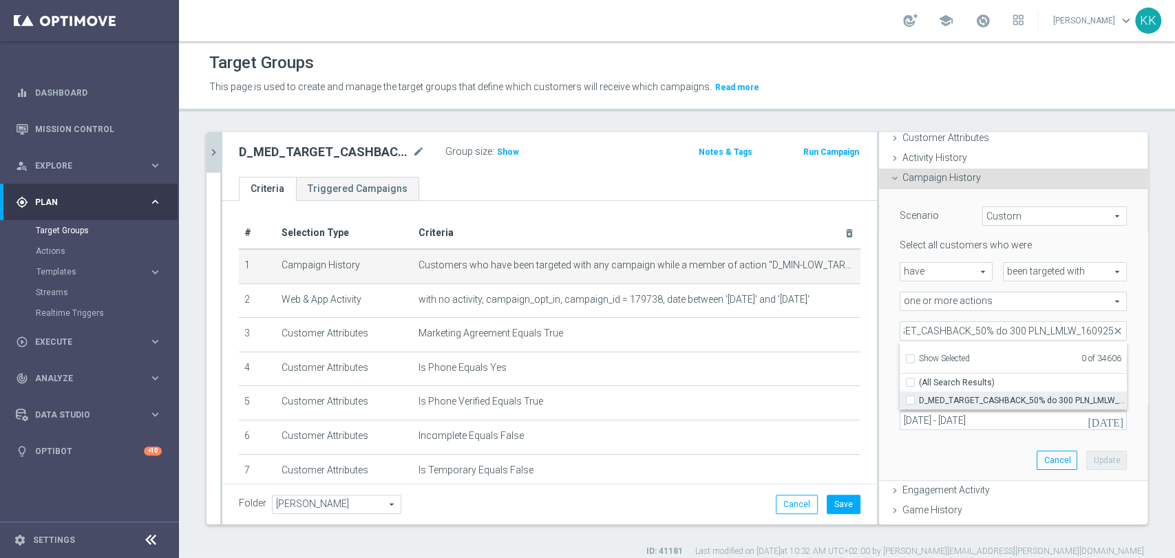
click at [919, 401] on label "D_MED_TARGET_CASHBACK_50% do 300 PLN_LMLW_160925" at bounding box center [1023, 401] width 208 height 18
click at [910, 401] on input "D_MED_TARGET_CASHBACK_50% do 300 PLN_LMLW_160925" at bounding box center [914, 400] width 9 height 9
checkbox input "true"
type input "D_MED_TARGET_CASHBACK_50% do 300 PLN_LMLW_160925"
checkbox input "true"
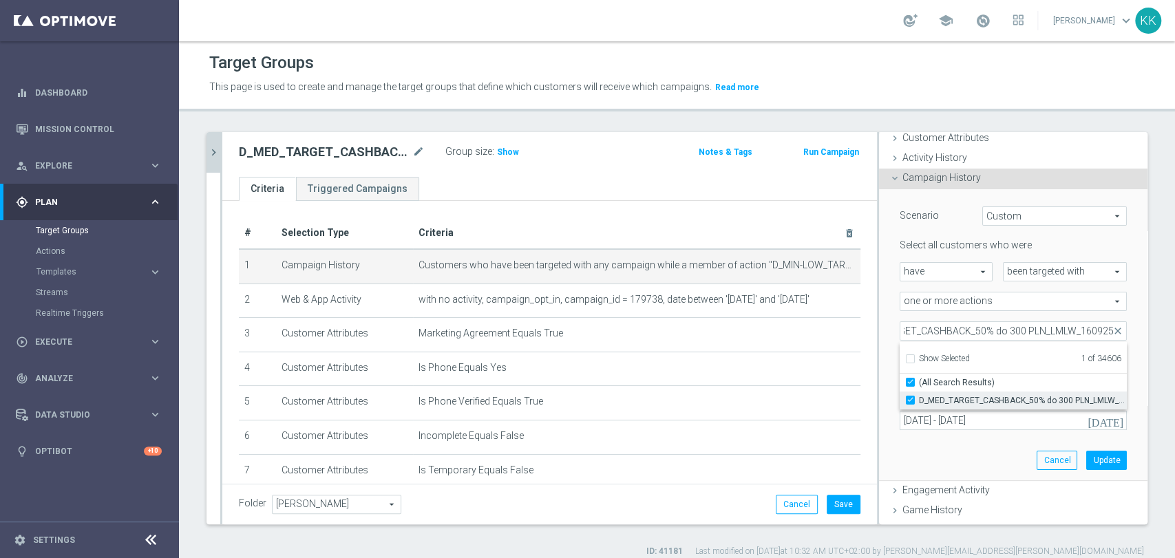
scroll to position [0, 0]
click at [927, 459] on div "Scenario Custom Custom arrow_drop_down search Select all customers who were hav…" at bounding box center [1014, 334] width 248 height 291
click at [1087, 464] on button "Update" at bounding box center [1107, 460] width 41 height 19
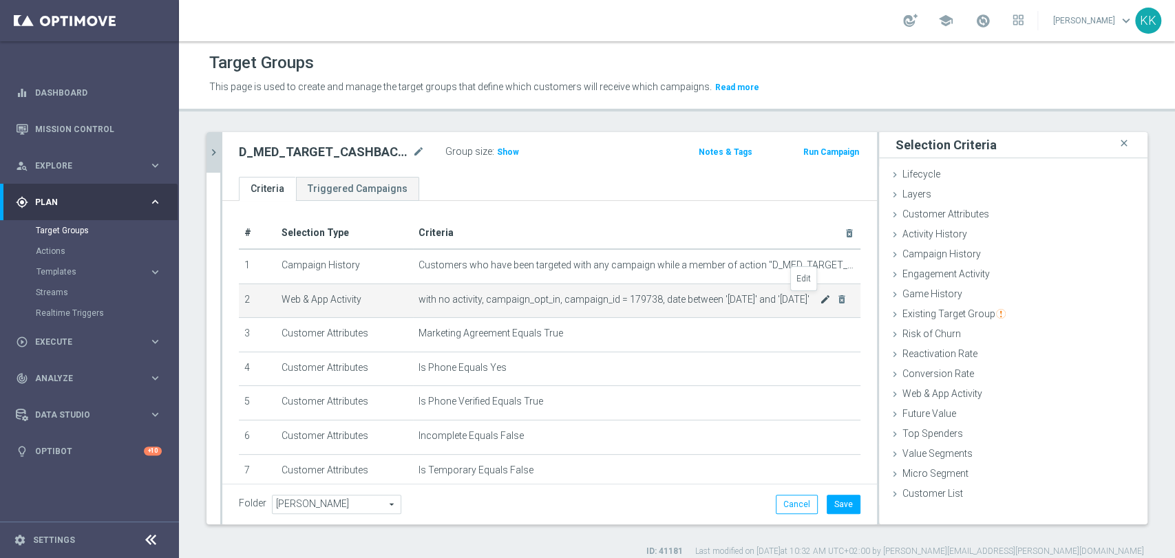
click at [820, 297] on icon "mode_edit" at bounding box center [825, 299] width 11 height 11
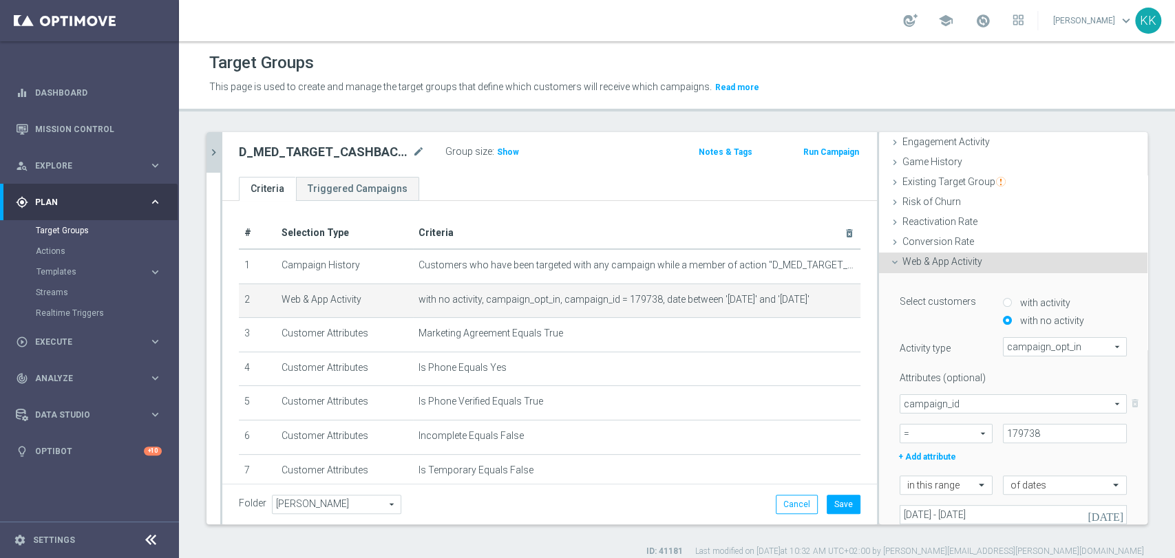
scroll to position [229, 0]
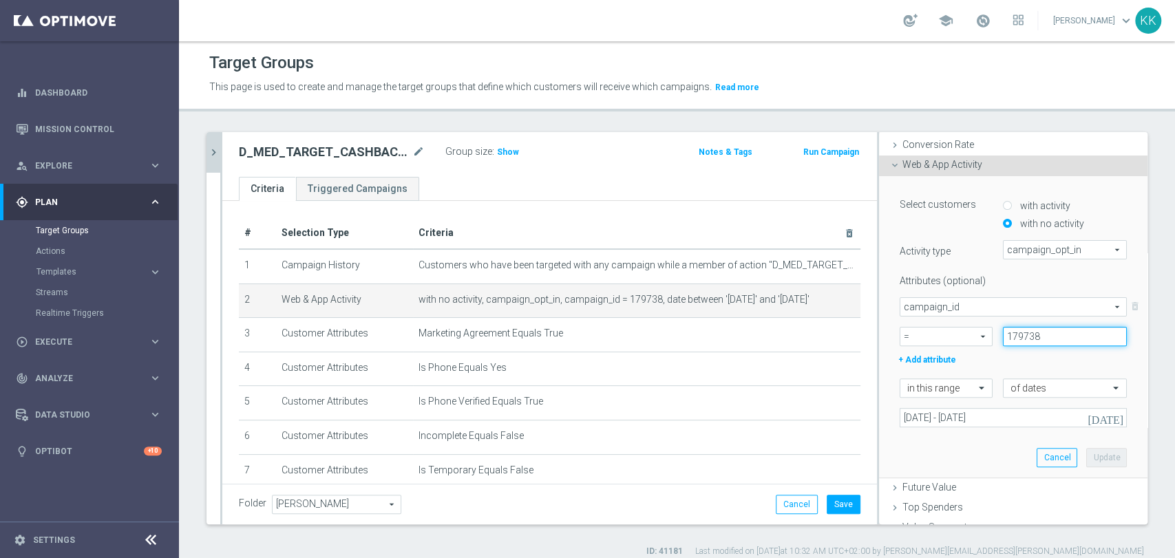
click at [1022, 342] on input "179738" at bounding box center [1065, 336] width 124 height 19
click at [1021, 342] on input "179738" at bounding box center [1065, 336] width 124 height 19
click at [1020, 342] on input "179738" at bounding box center [1065, 336] width 124 height 19
paste input "42"
type input "179742"
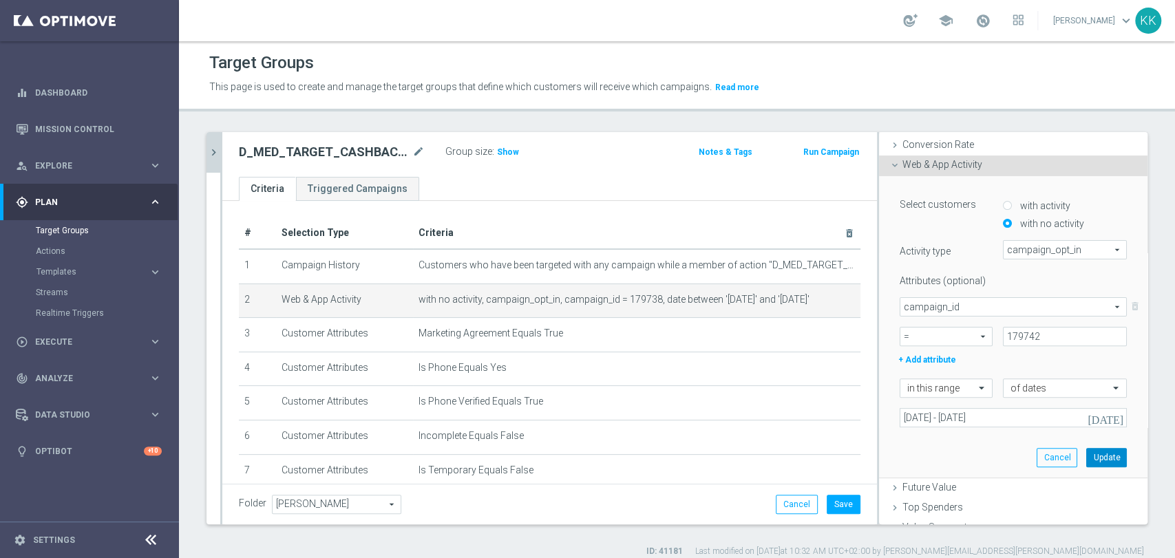
click at [1089, 458] on button "Update" at bounding box center [1107, 457] width 41 height 19
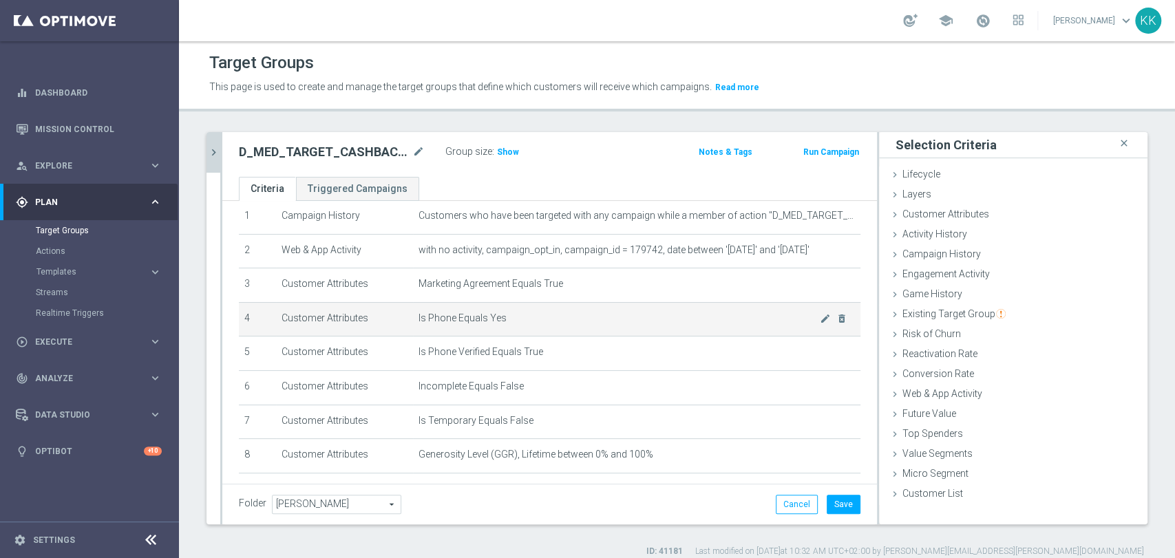
scroll to position [76, 0]
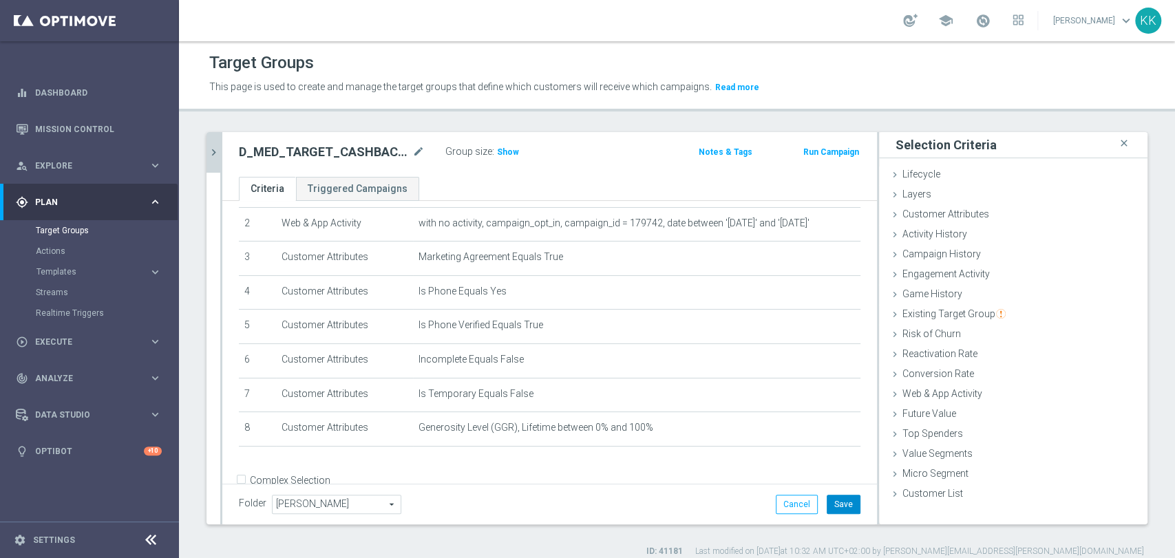
click at [845, 500] on button "Save" at bounding box center [844, 504] width 34 height 19
click at [505, 147] on span "Show" at bounding box center [508, 152] width 22 height 10
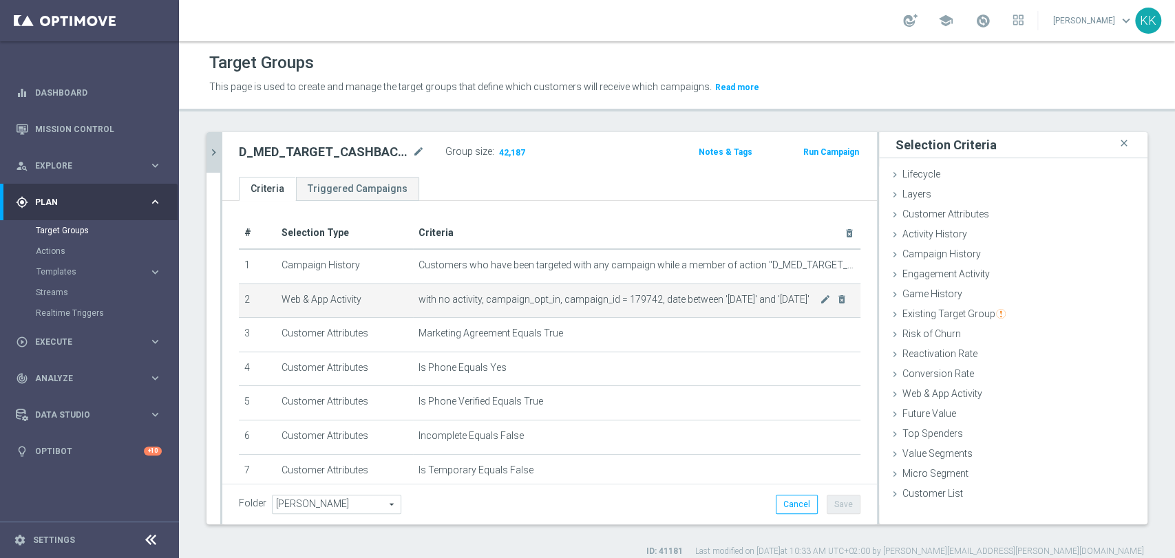
scroll to position [104, 0]
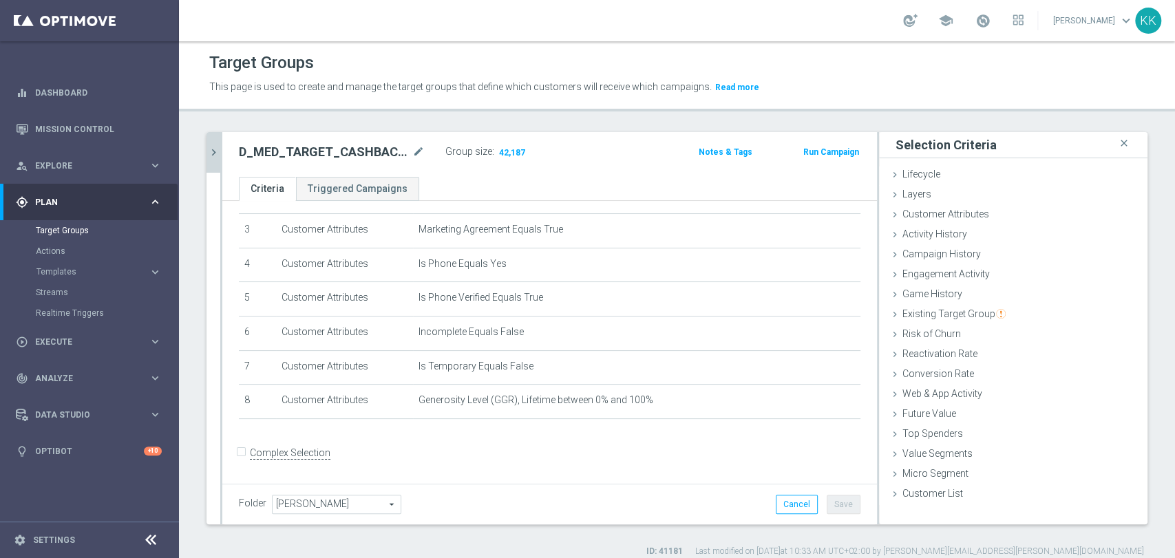
click at [216, 152] on icon "chevron_right" at bounding box center [213, 152] width 13 height 13
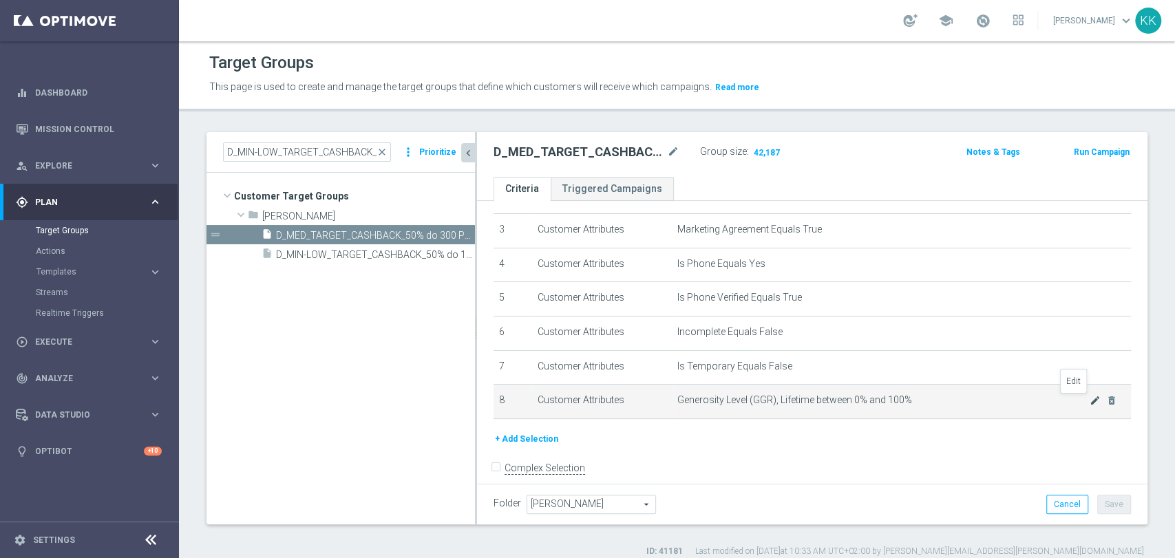
click at [1090, 405] on icon "mode_edit" at bounding box center [1095, 400] width 11 height 11
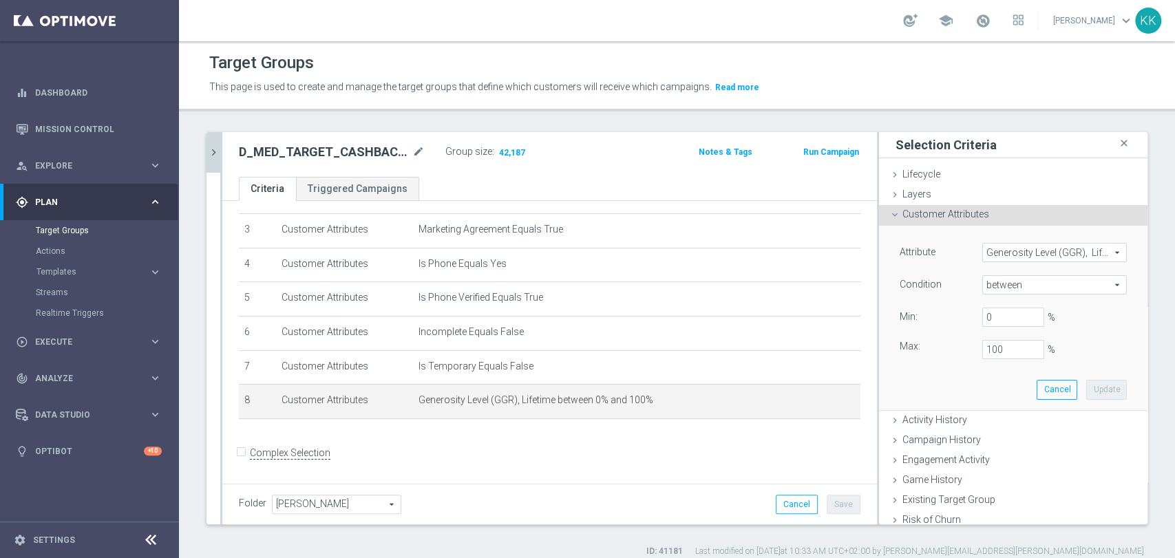
click at [1054, 258] on span "Generosity Level (GGR), Lifetime" at bounding box center [1054, 253] width 143 height 18
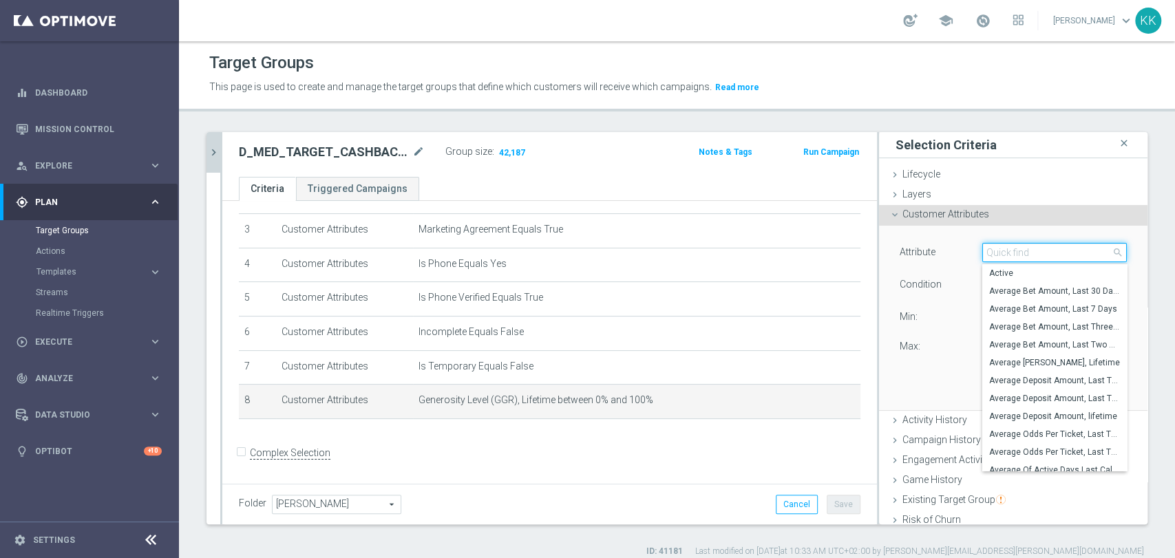
click at [1053, 258] on input "search" at bounding box center [1055, 252] width 145 height 19
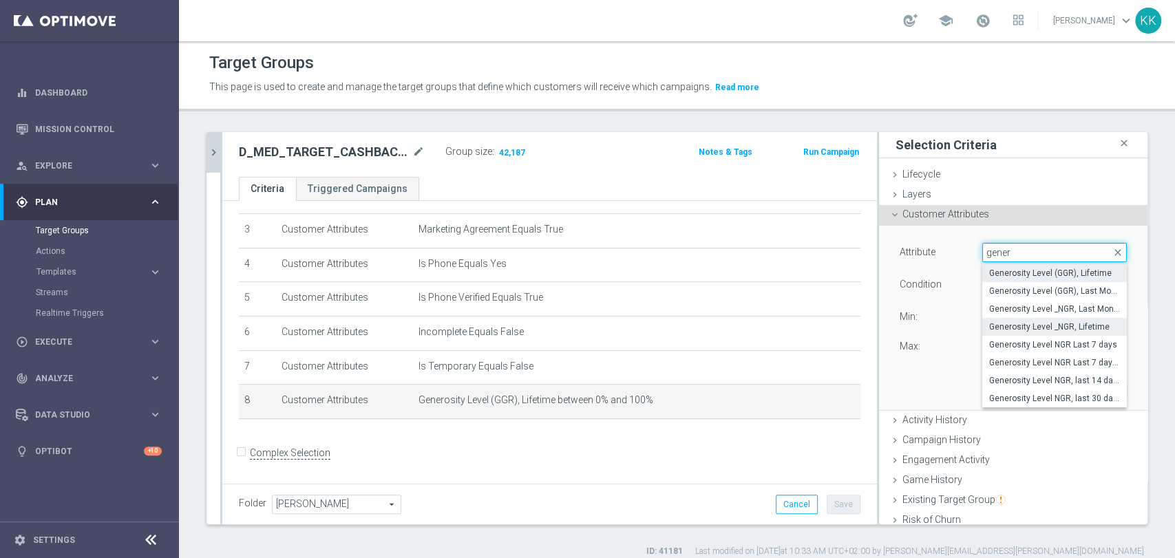
type input "gener"
click at [1034, 324] on span "Generosity Level _NGR, Lifetime" at bounding box center [1054, 327] width 131 height 11
type input "Generosity Level _NGR, Lifetime"
type input "="
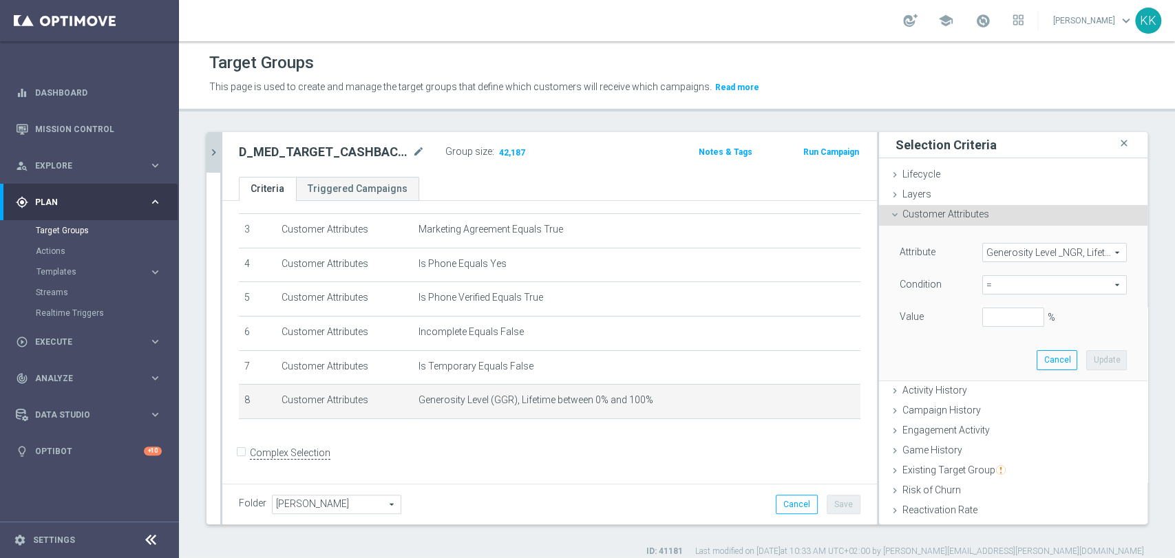
click at [1022, 289] on span "=" at bounding box center [1054, 285] width 143 height 18
click at [1018, 411] on span "between" at bounding box center [1054, 413] width 131 height 11
type input "between"
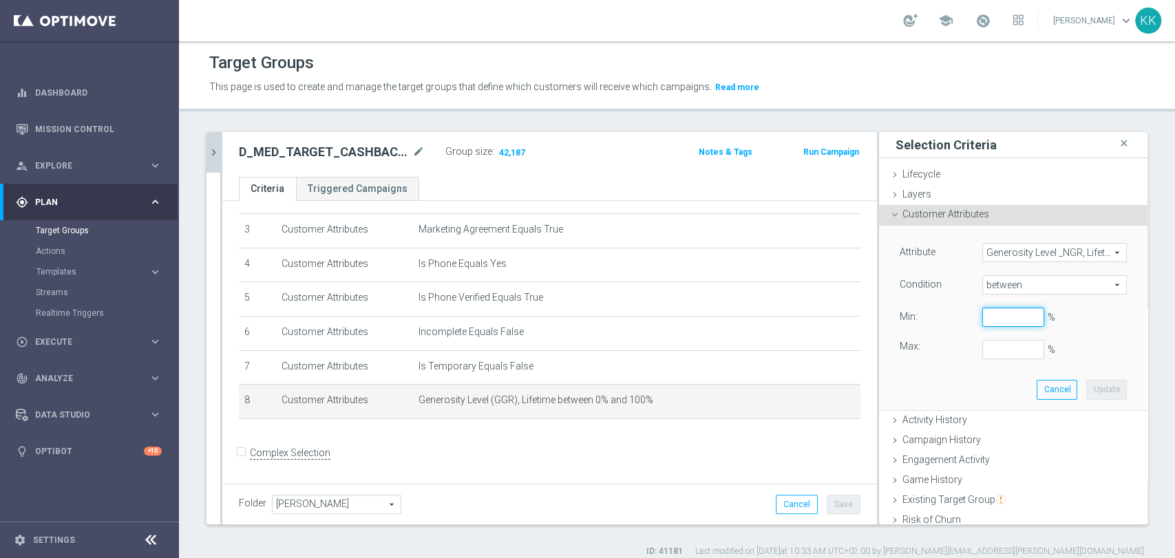
click at [1007, 319] on input "%" at bounding box center [1014, 317] width 62 height 19
type input "0"
click at [1087, 393] on button "Update" at bounding box center [1107, 389] width 41 height 19
type input "1"
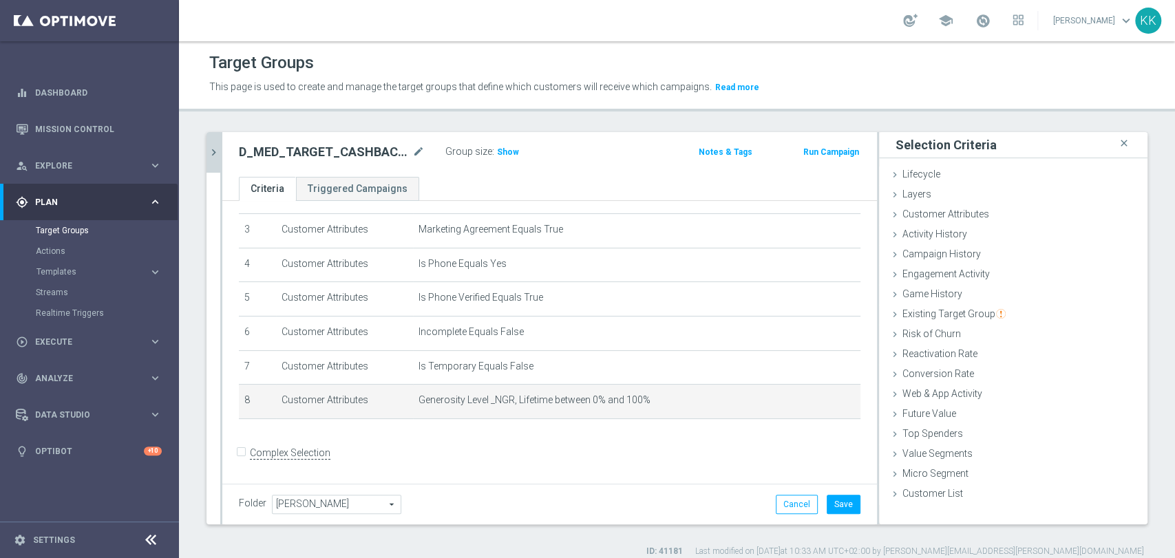
click at [815, 509] on div "Cancel Save Saving..." at bounding box center [818, 504] width 85 height 19
click at [827, 504] on button "Save" at bounding box center [844, 504] width 34 height 19
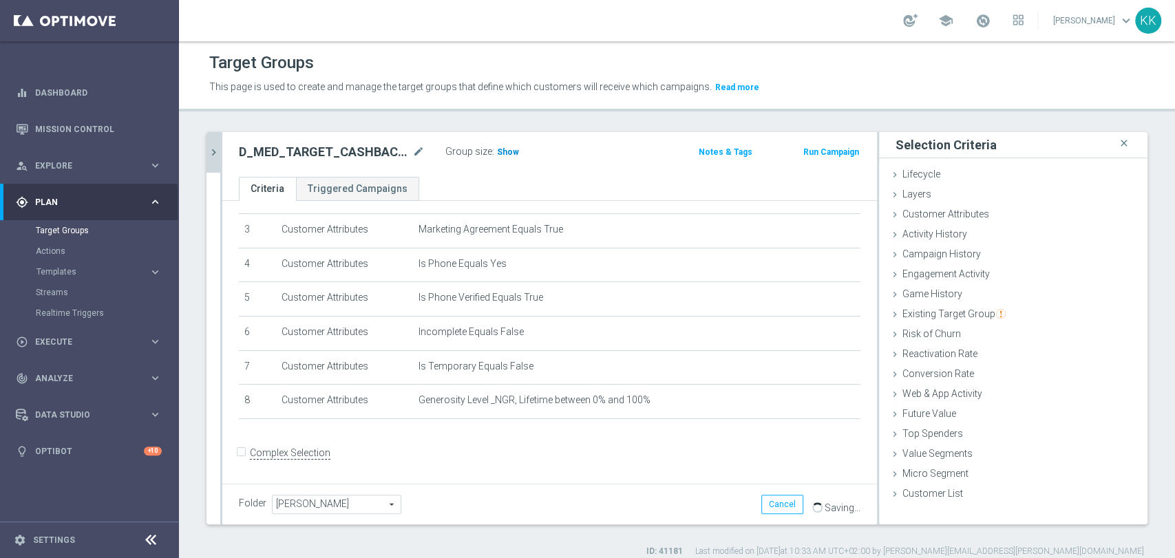
click at [505, 149] on span "Show" at bounding box center [508, 152] width 22 height 10
click at [213, 150] on icon "chevron_right" at bounding box center [213, 152] width 13 height 13
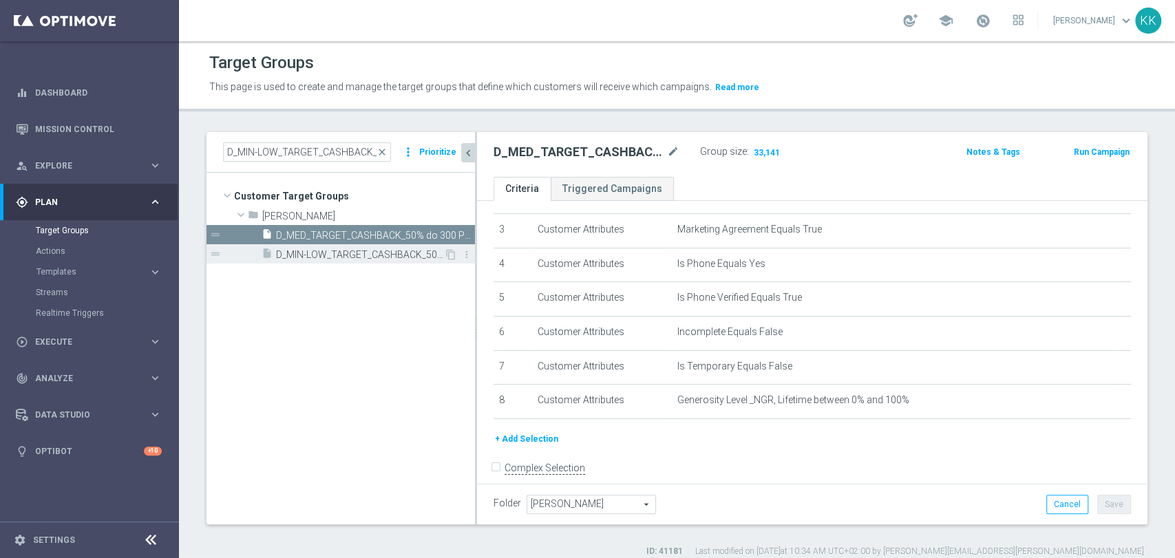
click at [324, 253] on span "D_MIN-LOW_TARGET_CASHBACK_50% do 100 PLN_LMLW_160925_SMS" at bounding box center [360, 255] width 168 height 12
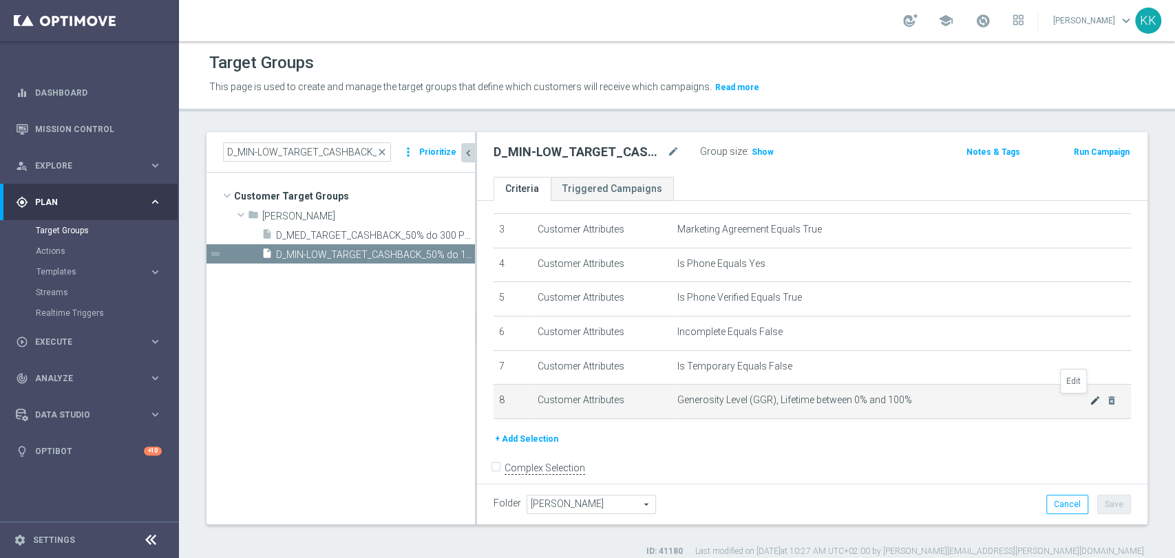
click at [1090, 400] on icon "mode_edit" at bounding box center [1095, 400] width 11 height 11
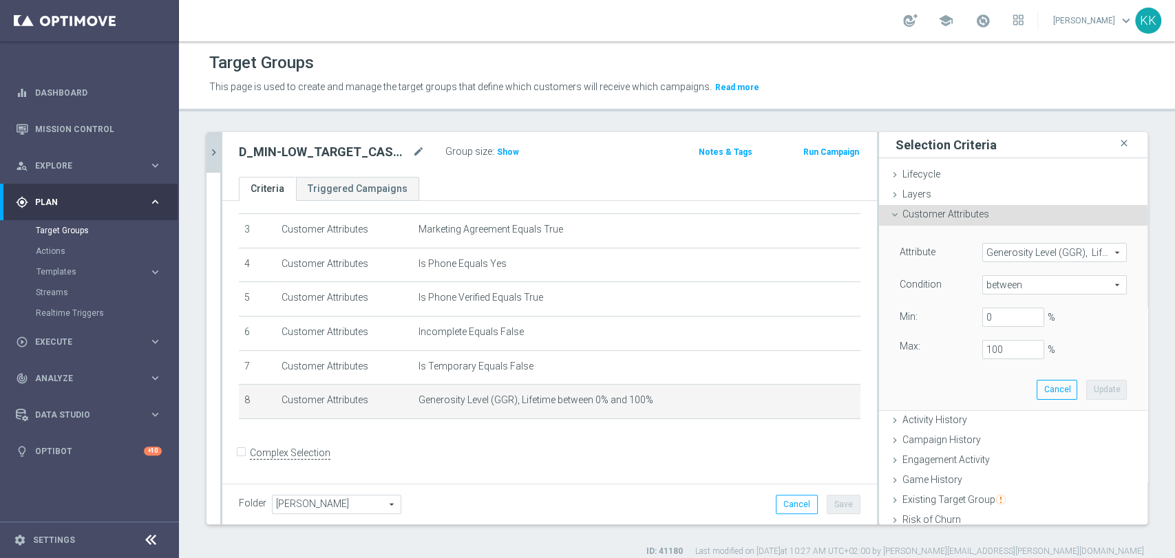
click at [1040, 258] on span "Generosity Level (GGR), Lifetime" at bounding box center [1054, 253] width 143 height 18
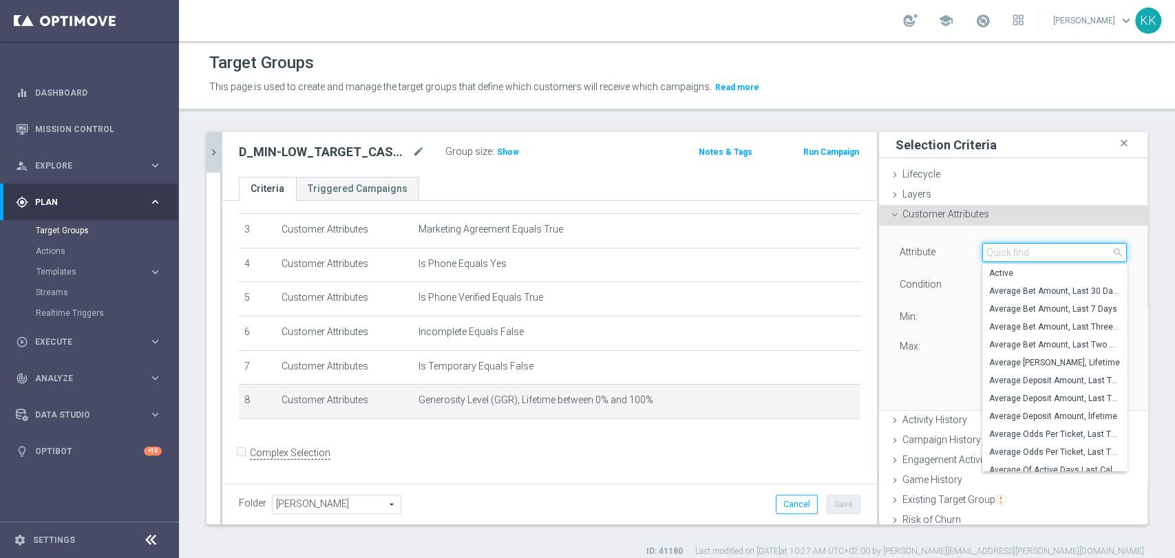
click at [1040, 258] on input "search" at bounding box center [1055, 252] width 145 height 19
type input "GENEROS"
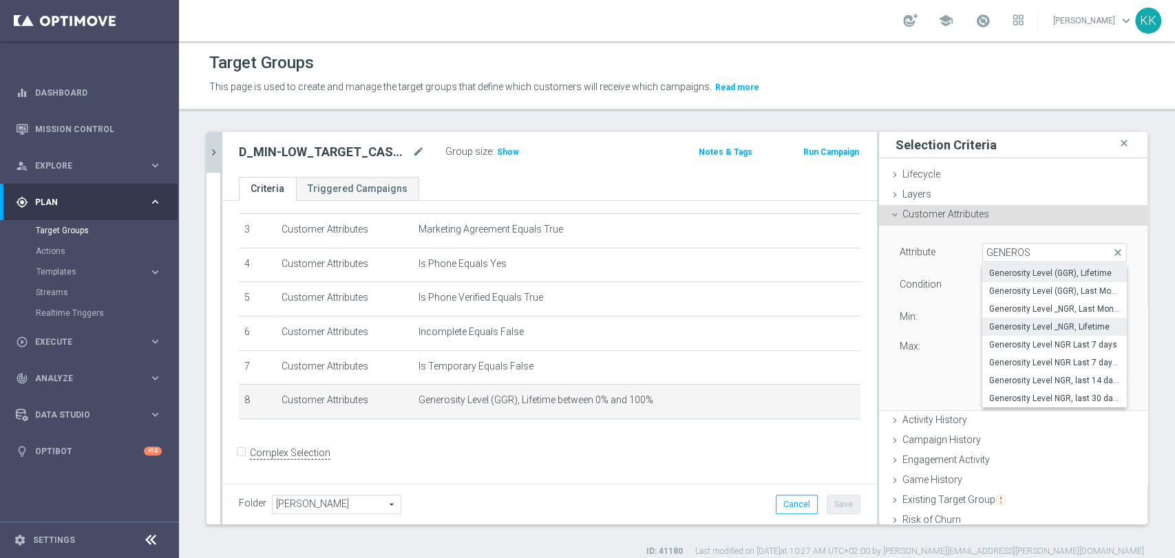
click at [1052, 322] on span "Generosity Level _NGR, Lifetime" at bounding box center [1054, 327] width 131 height 11
type input "Generosity Level _NGR, Lifetime"
type input "="
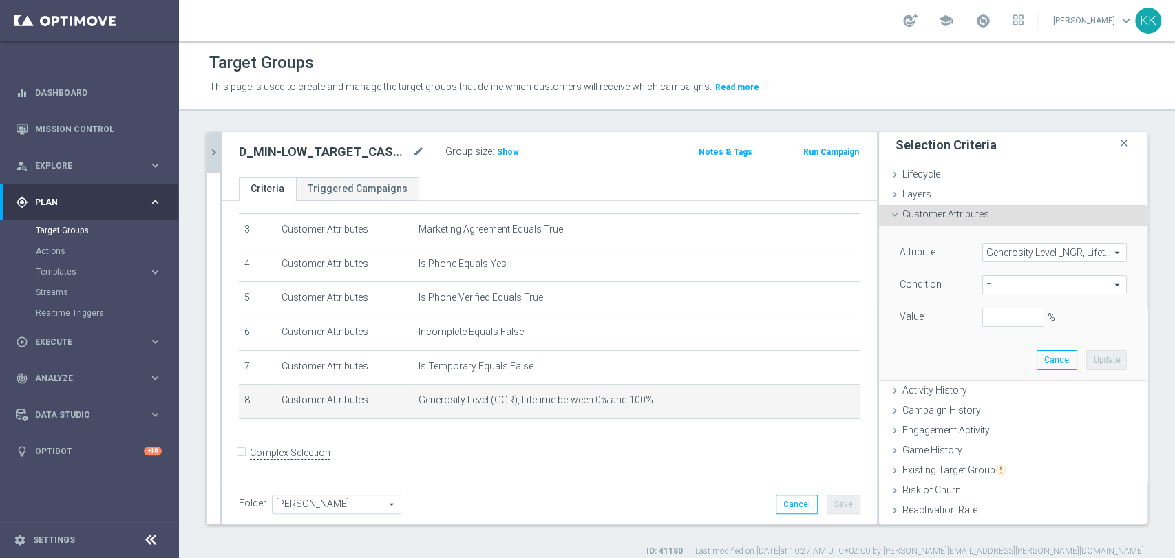
click at [996, 284] on span "=" at bounding box center [1054, 285] width 143 height 18
click at [1014, 409] on span "between" at bounding box center [1054, 413] width 131 height 11
type input "between"
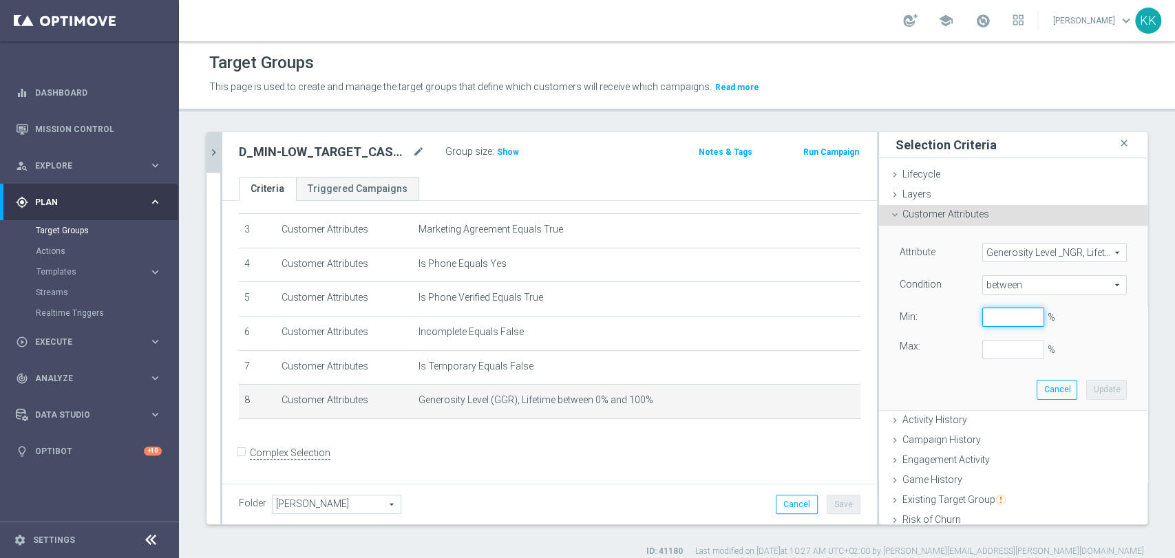
click at [992, 324] on input "%" at bounding box center [1014, 317] width 62 height 19
type input "0"
click at [1087, 387] on button "Update" at bounding box center [1107, 389] width 41 height 19
type input "1"
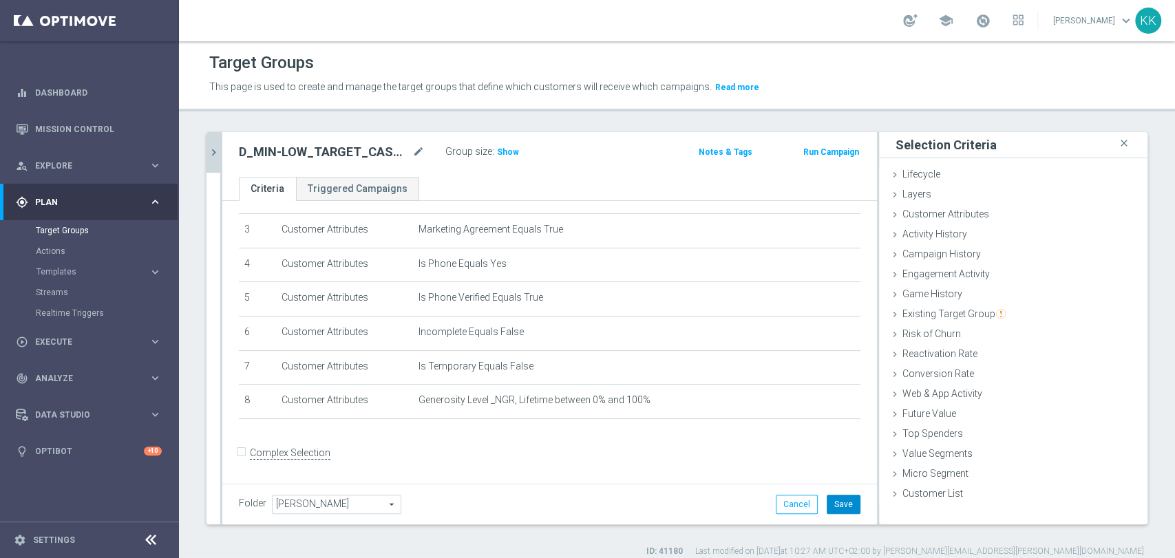
drag, startPoint x: 829, startPoint y: 496, endPoint x: 837, endPoint y: 494, distance: 8.4
click at [829, 495] on button "Save" at bounding box center [844, 504] width 34 height 19
click at [502, 145] on h3 "Show" at bounding box center [508, 152] width 25 height 15
click at [920, 235] on span "Activity History" at bounding box center [935, 234] width 65 height 11
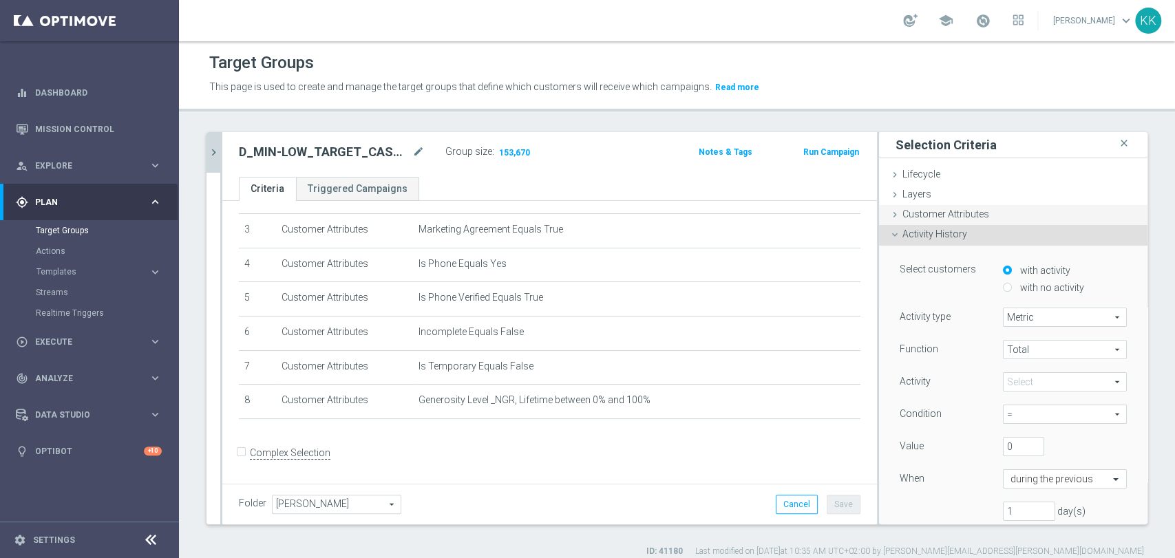
click at [935, 216] on span "Customer Attributes" at bounding box center [946, 214] width 87 height 11
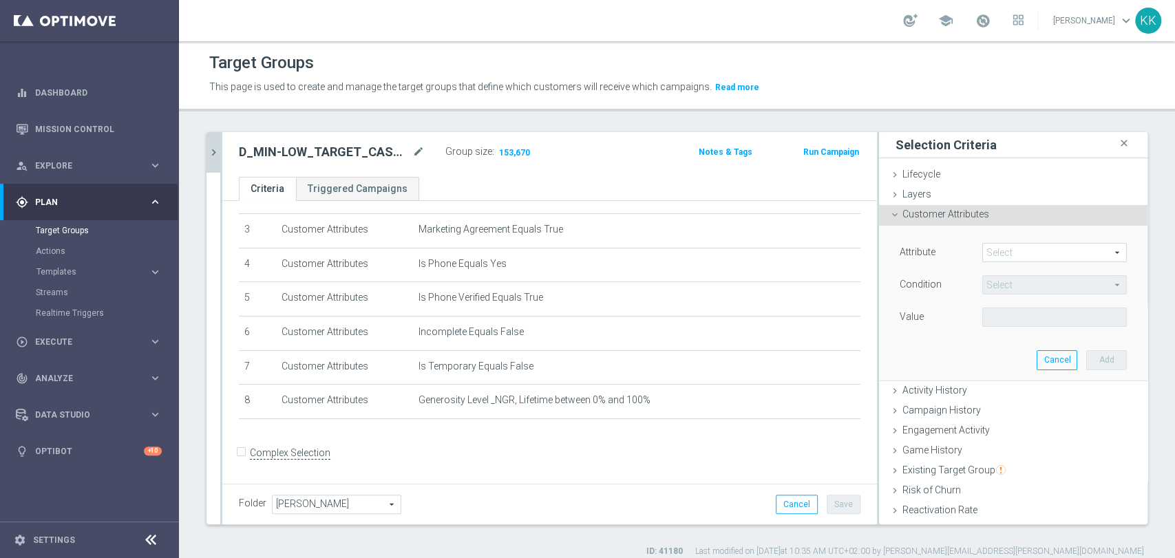
click at [994, 251] on span at bounding box center [1054, 253] width 143 height 18
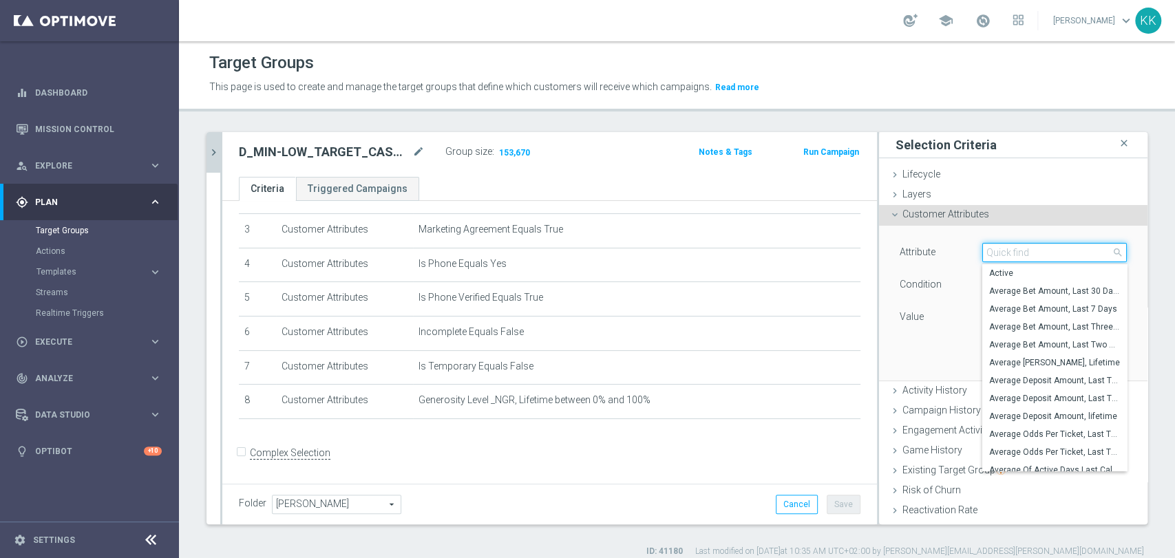
click at [994, 251] on input "search" at bounding box center [1055, 252] width 145 height 19
type input "days sinc"
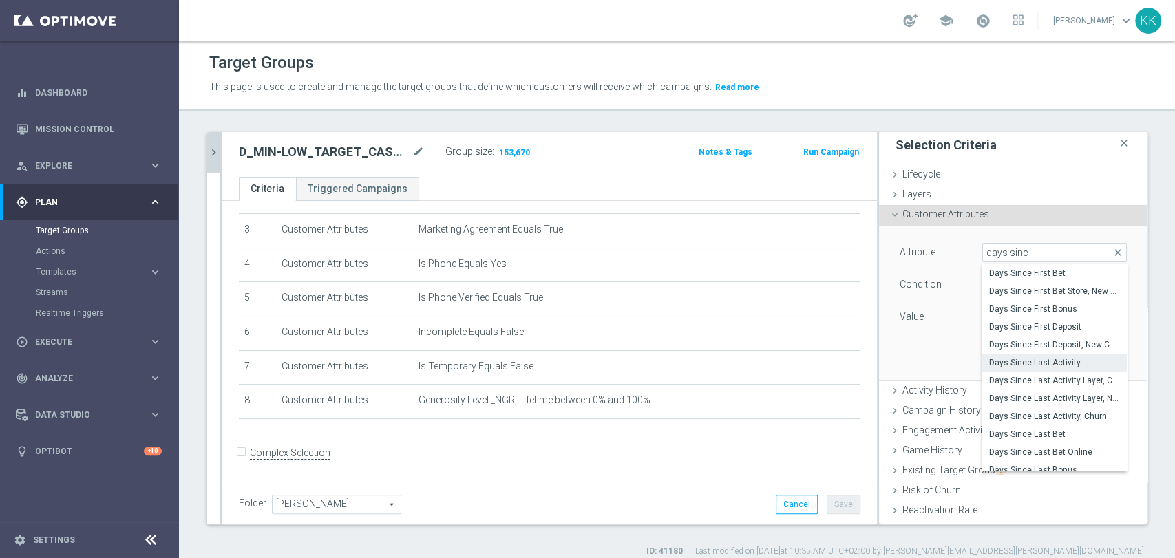
click at [1049, 359] on span "Days Since Last Activity" at bounding box center [1054, 362] width 131 height 11
type input "Days Since Last Activity"
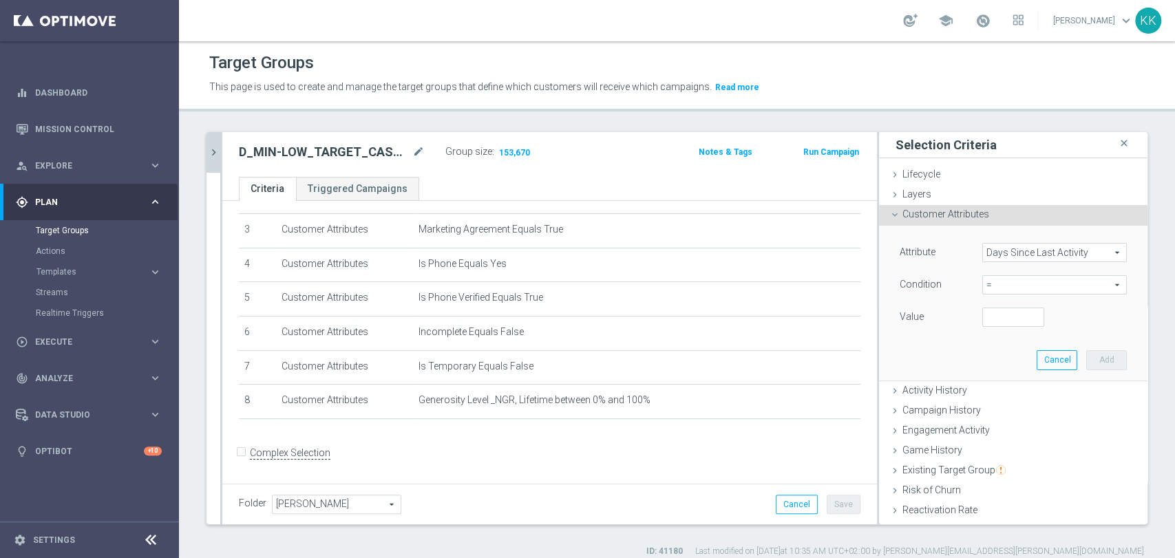
click at [1005, 293] on div "= = arrow_drop_down search" at bounding box center [1055, 284] width 145 height 19
click at [1038, 415] on span "between" at bounding box center [1054, 413] width 131 height 11
type input "between"
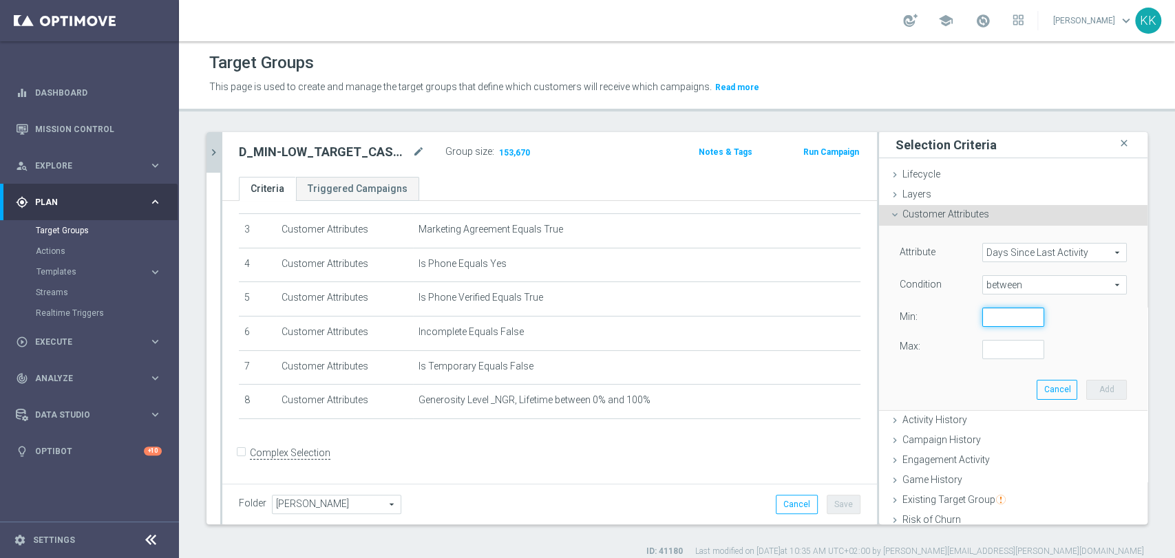
click at [983, 322] on input "number" at bounding box center [1014, 317] width 62 height 19
type input "15"
click at [999, 331] on div "Attribute Days Since Last Activity Days Since Last Activity arrow_drop_down sea…" at bounding box center [1013, 301] width 227 height 116
type input "365"
click at [1103, 392] on div "Attribute Days Since Last Activity Days Since Last Activity arrow_drop_down sea…" at bounding box center [1014, 318] width 248 height 184
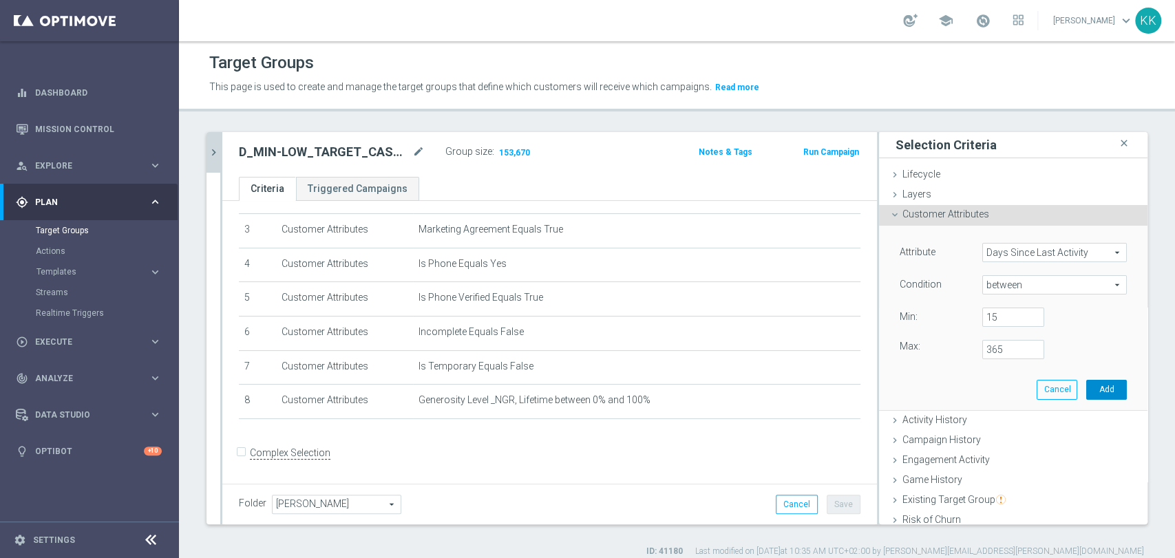
click at [1097, 391] on button "Add" at bounding box center [1107, 389] width 41 height 19
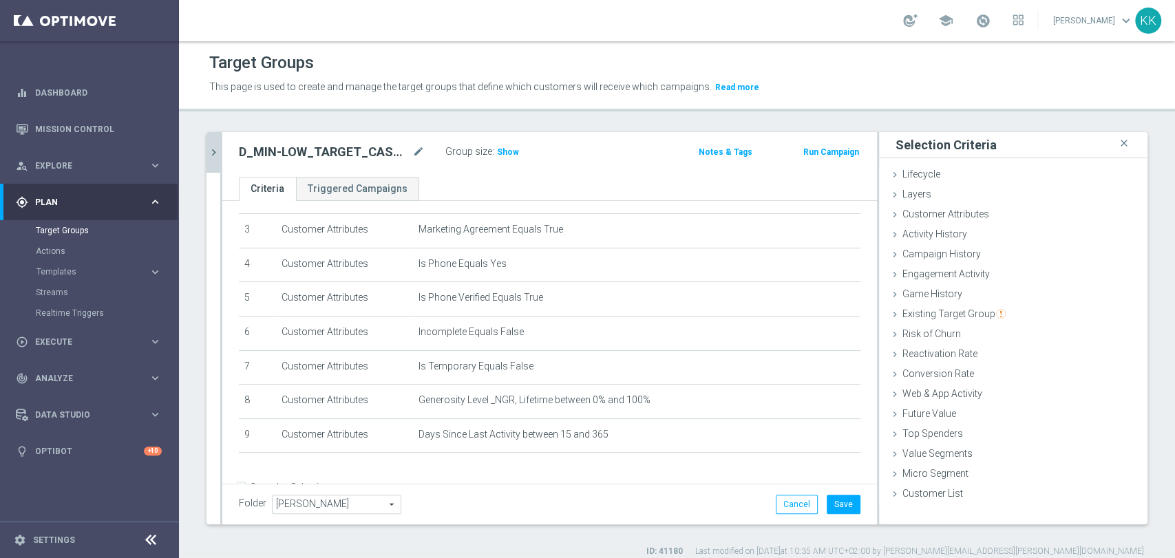
click at [849, 500] on div "Folder Kasia K. Kasia K. arrow_drop_down search Cancel Save Saving..." at bounding box center [549, 504] width 655 height 41
click at [829, 501] on button "Save" at bounding box center [844, 504] width 34 height 19
click at [492, 146] on label ":" at bounding box center [493, 152] width 2 height 12
click at [497, 150] on span "Show" at bounding box center [508, 152] width 22 height 10
click at [213, 146] on icon "chevron_right" at bounding box center [213, 152] width 13 height 13
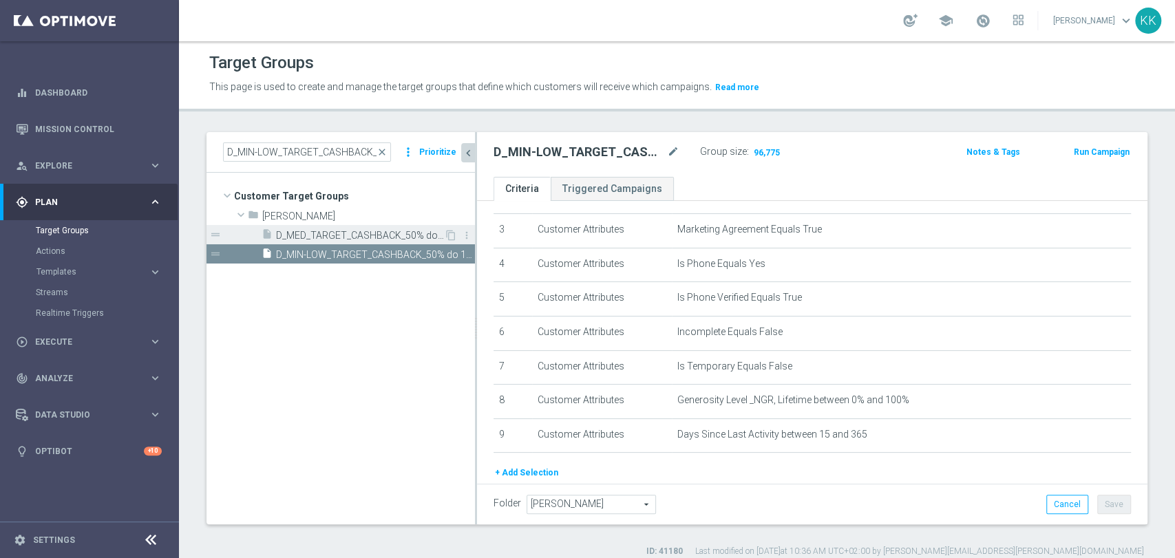
click at [339, 230] on span "D_MED_TARGET_CASHBACK_50% do 300 PLN_LMLW_160925_SMS" at bounding box center [360, 236] width 168 height 12
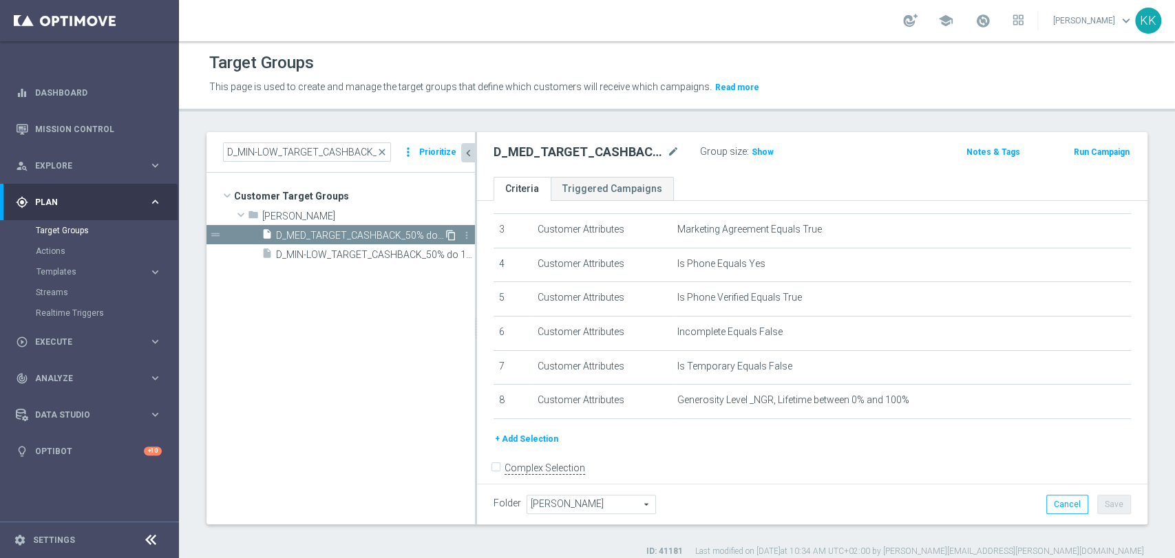
click at [450, 233] on icon "content_copy" at bounding box center [450, 235] width 11 height 11
click at [669, 151] on icon "mode_edit" at bounding box center [673, 152] width 12 height 17
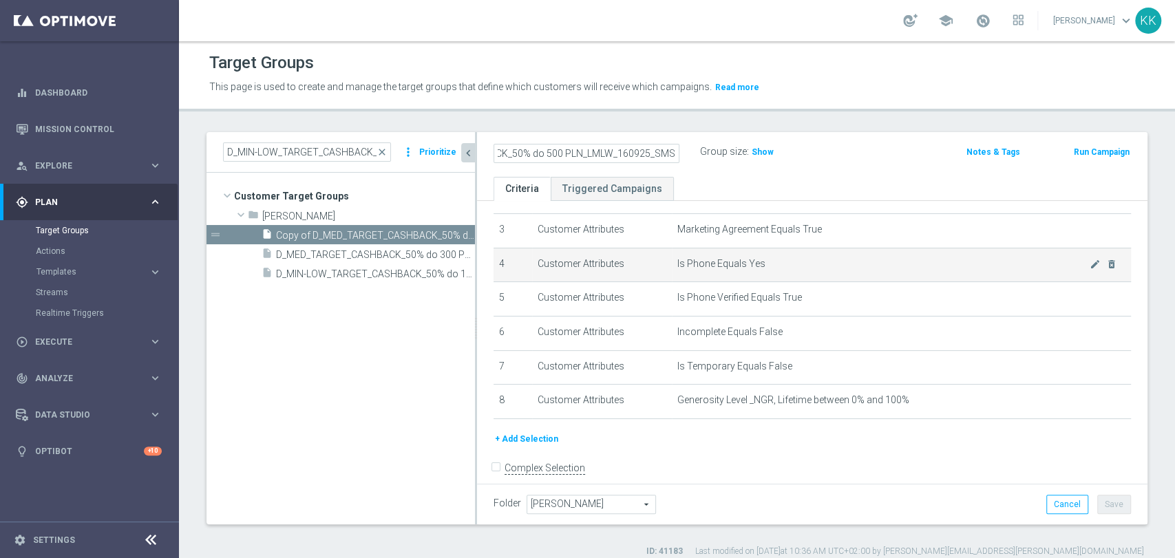
scroll to position [0, 112]
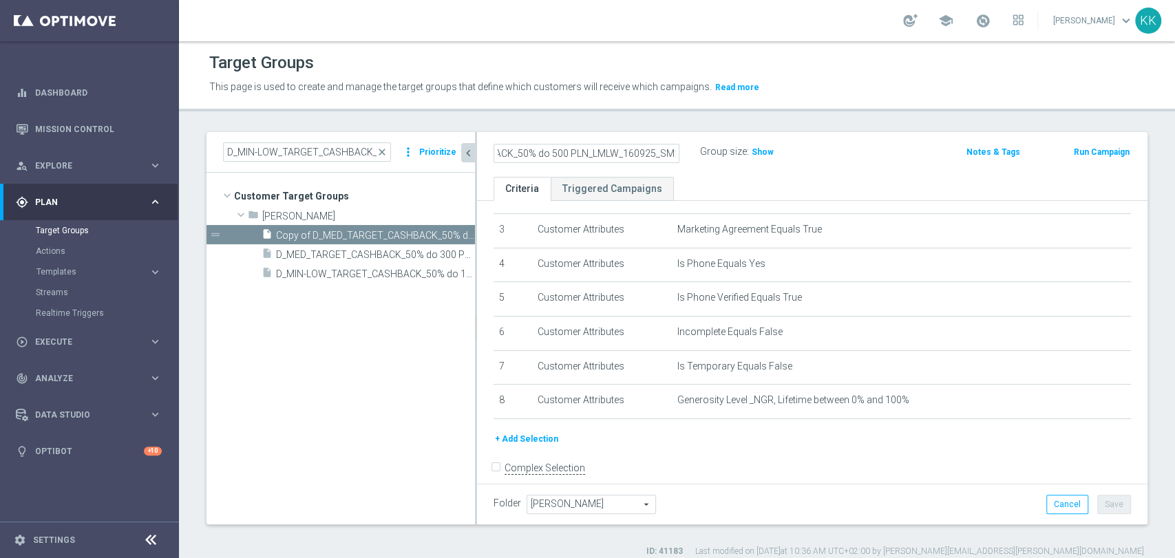
type input "D_HIGH_TARGET_CASHBACK_50% do 500 PLN_LMLW_160925_SMS"
click at [799, 139] on div "D_HIGH_TARGET_CASHBACK_50% do 500 PLN_LMLW_160925_SMS Group size : Show Notes &…" at bounding box center [812, 154] width 671 height 45
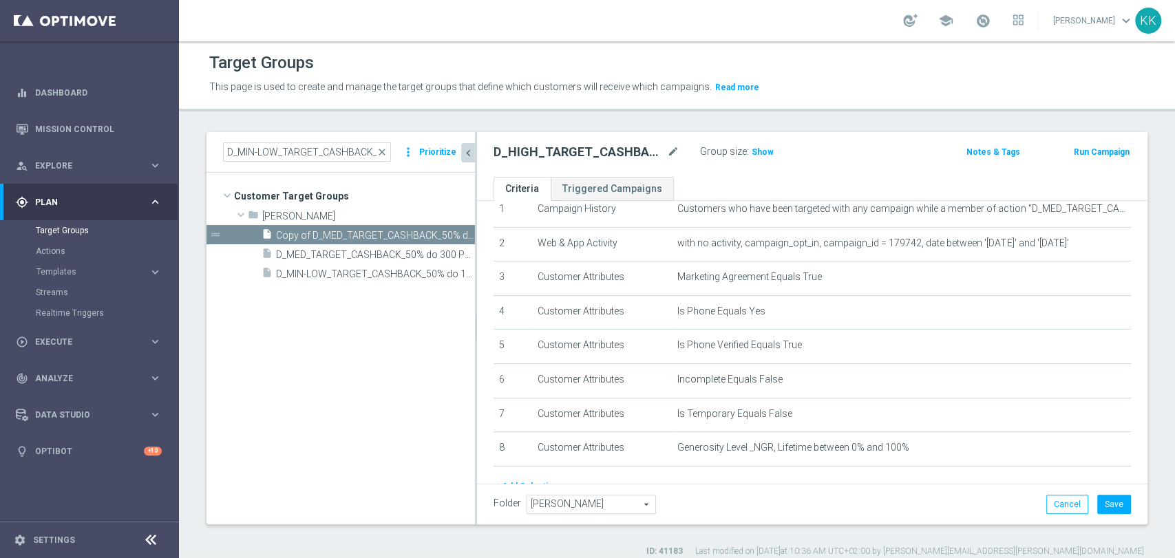
scroll to position [0, 0]
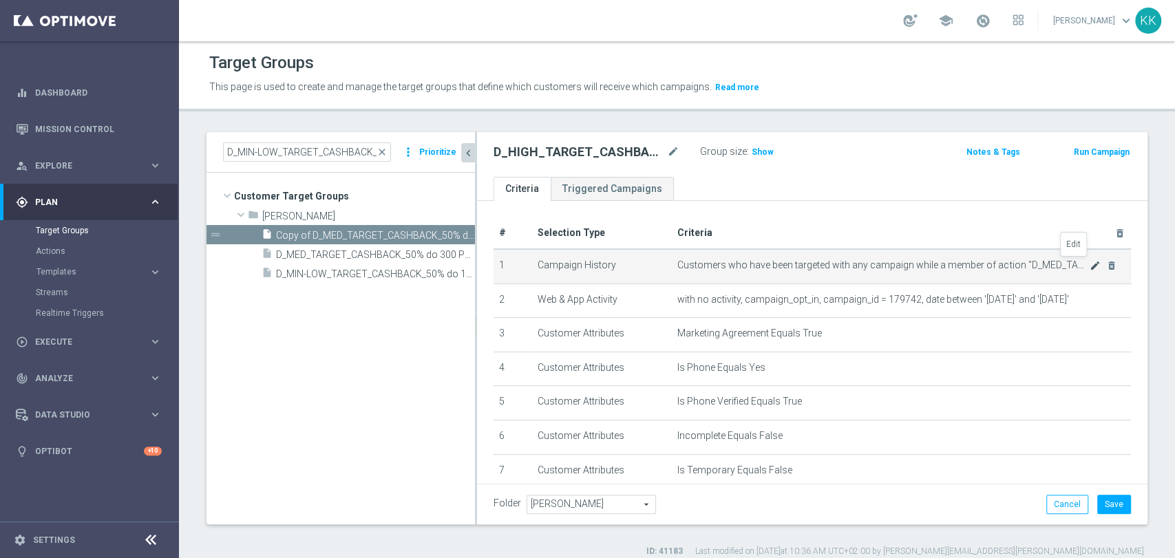
click at [1090, 263] on icon "mode_edit" at bounding box center [1095, 265] width 11 height 11
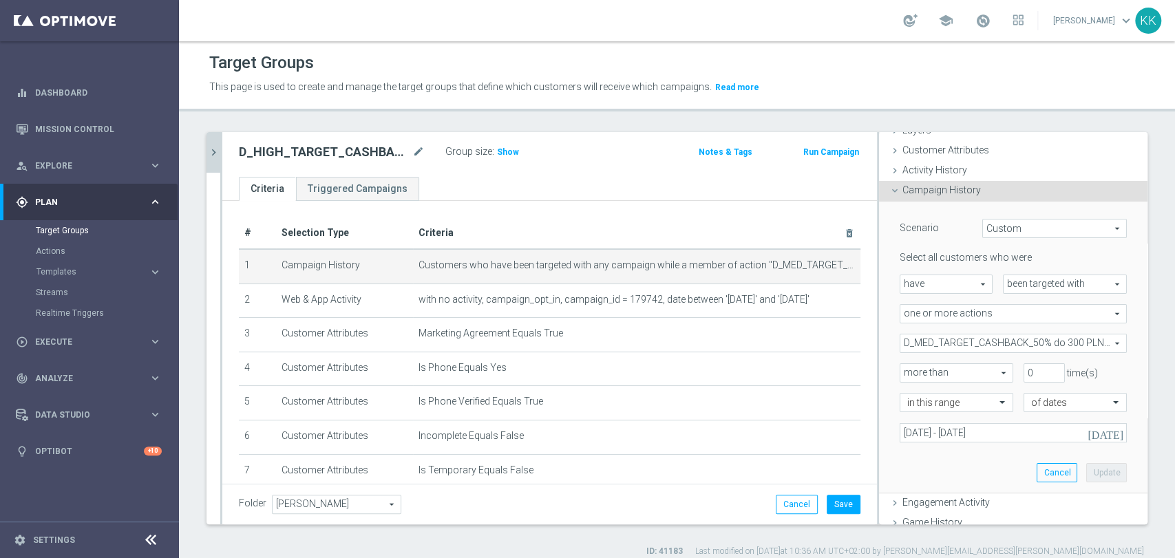
scroll to position [153, 0]
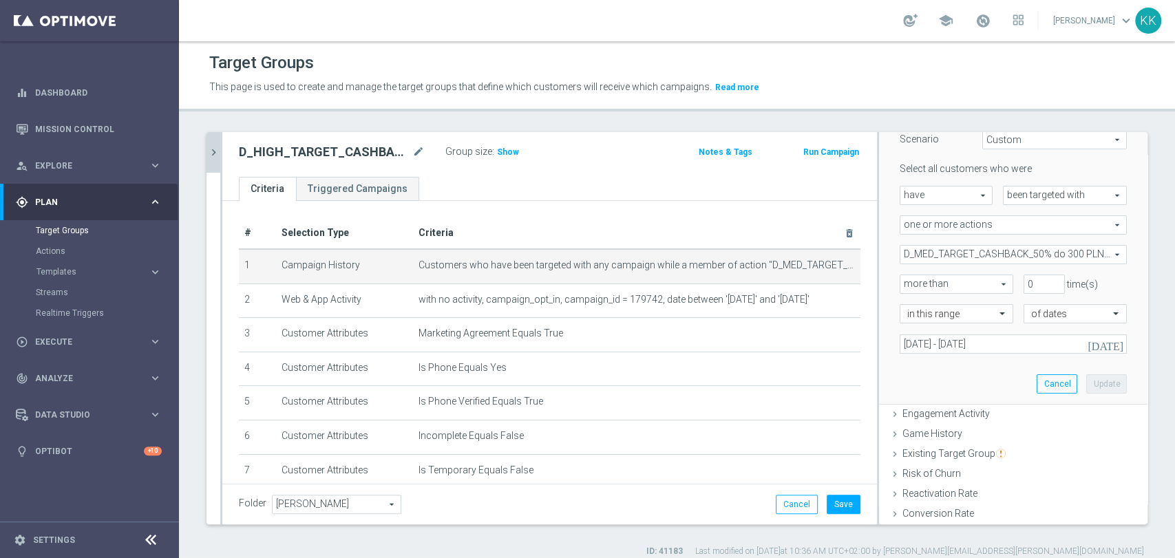
click at [982, 255] on span "D_MED_TARGET_CASHBACK_50% do 300 PLN_LMLW_160925" at bounding box center [1014, 255] width 226 height 18
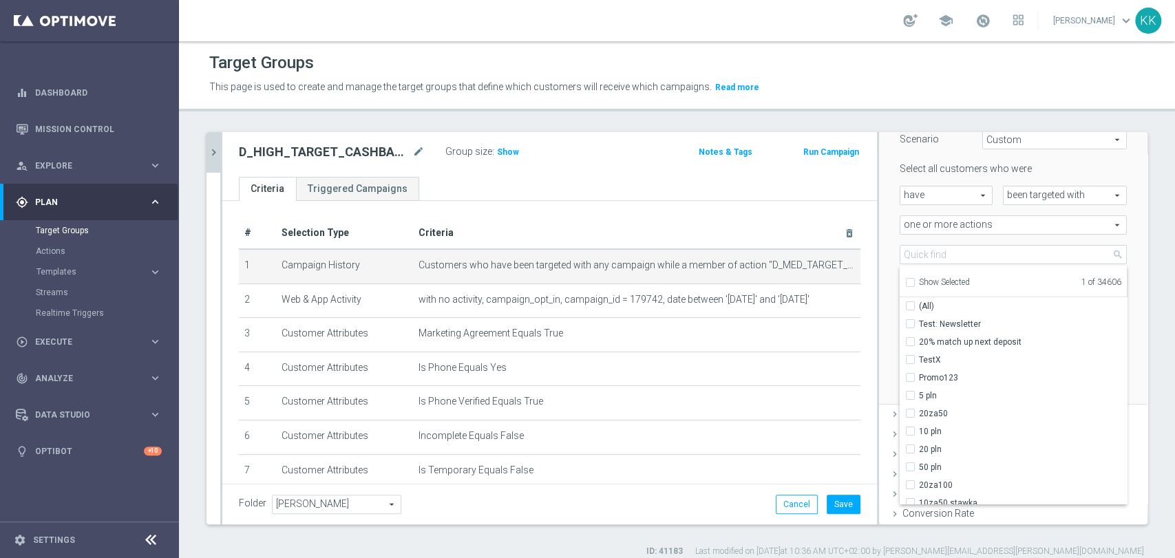
click at [919, 277] on label "Show Selected" at bounding box center [944, 283] width 51 height 12
click at [905, 280] on input "Show Selected" at bounding box center [909, 284] width 9 height 9
checkbox input "true"
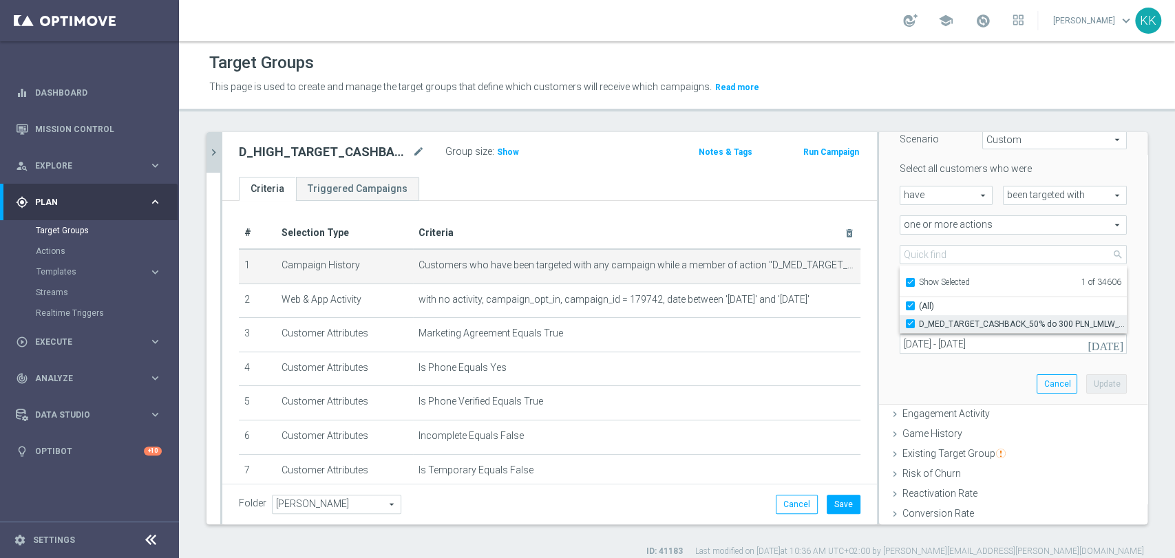
click at [910, 325] on input "D_MED_TARGET_CASHBACK_50% do 300 PLN_LMLW_160925" at bounding box center [914, 323] width 9 height 9
checkbox input "false"
type input "Select Action"
checkbox input "false"
click at [905, 284] on input "Show Selected" at bounding box center [909, 284] width 9 height 9
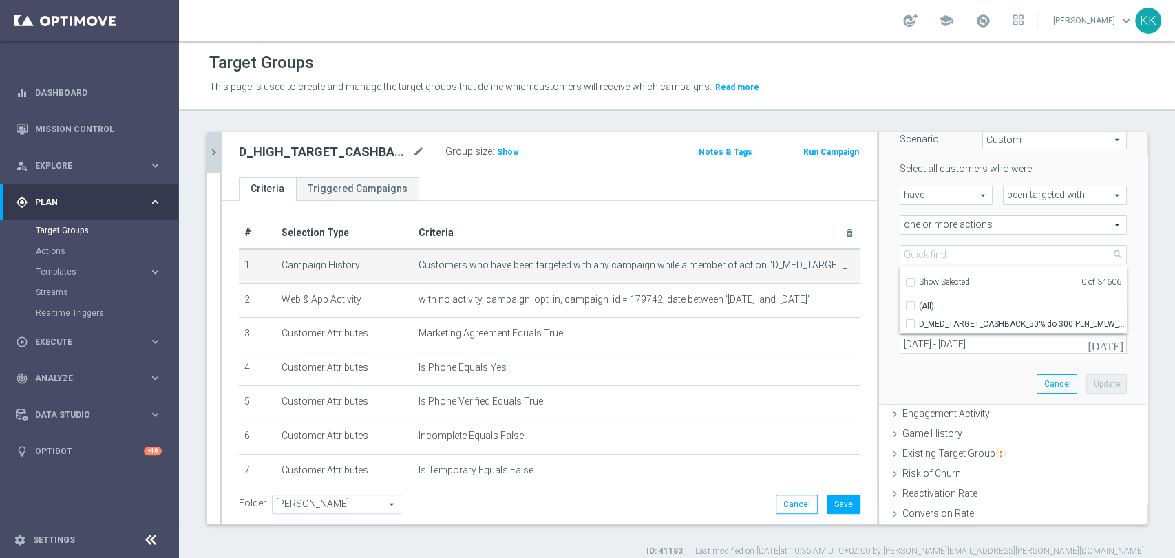
checkbox input "false"
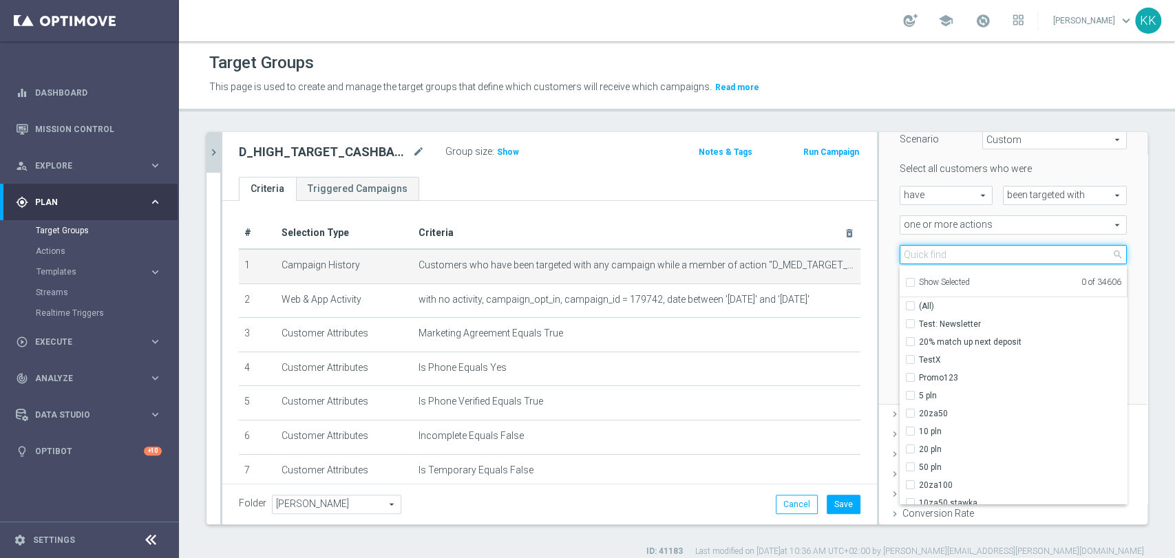
click at [919, 254] on input "search" at bounding box center [1013, 254] width 227 height 19
paste input "D_HIGH_TARGET_CASHBACK_50% do 500 PLN_LMLW_160925_SMS"
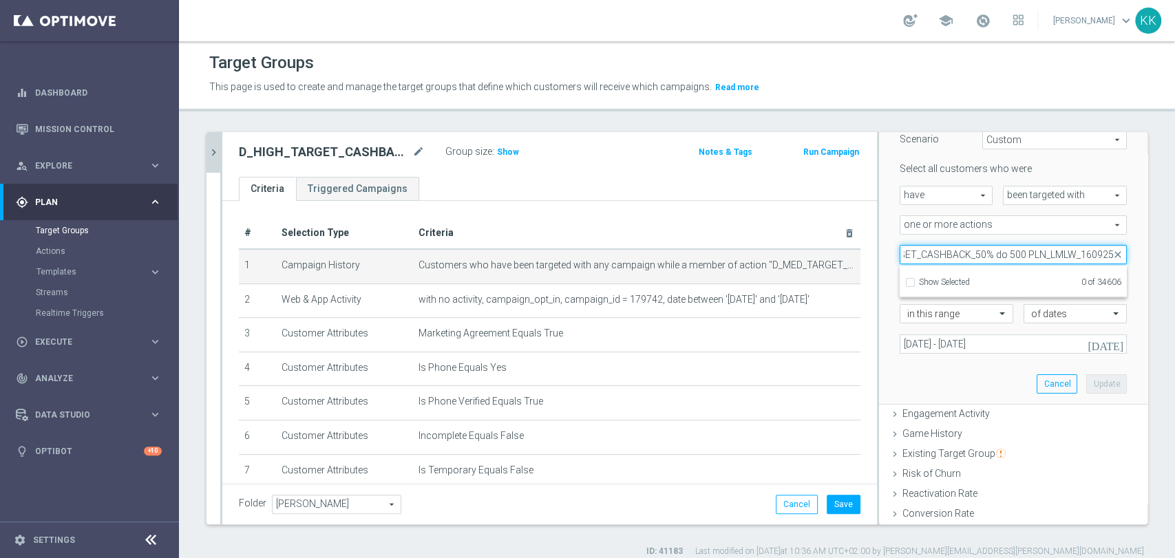
scroll to position [0, 68]
type input "D_HIGH_TARGET_CASHBACK_50% do 500 PLN_LMLW_160925"
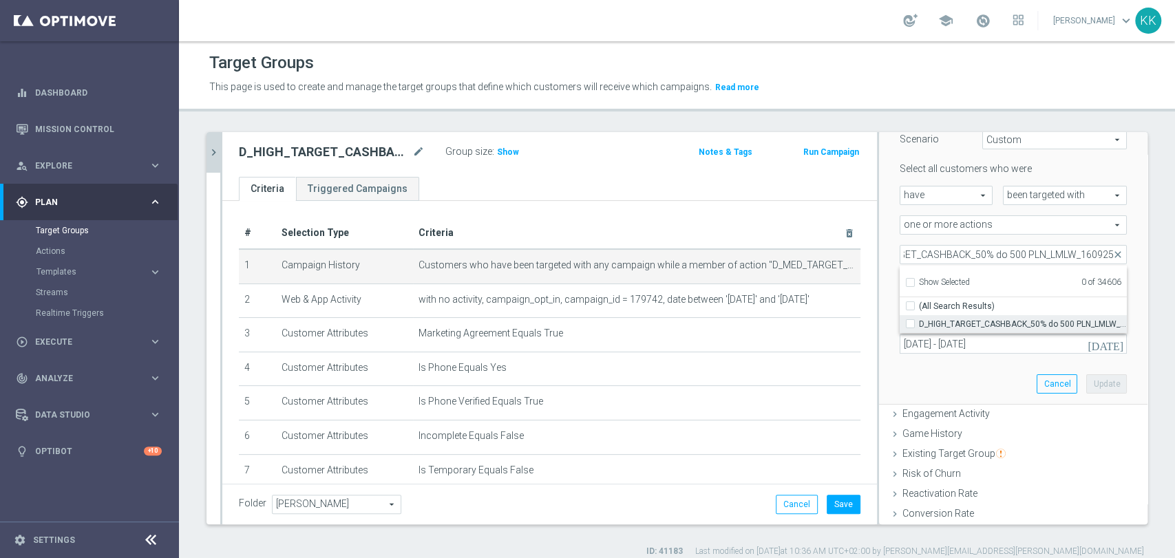
click at [910, 319] on input "D_HIGH_TARGET_CASHBACK_50% do 500 PLN_LMLW_160925" at bounding box center [914, 323] width 9 height 9
checkbox input "true"
type input "D_HIGH_TARGET_CASHBACK_50% do 500 PLN_LMLW_160925"
checkbox input "true"
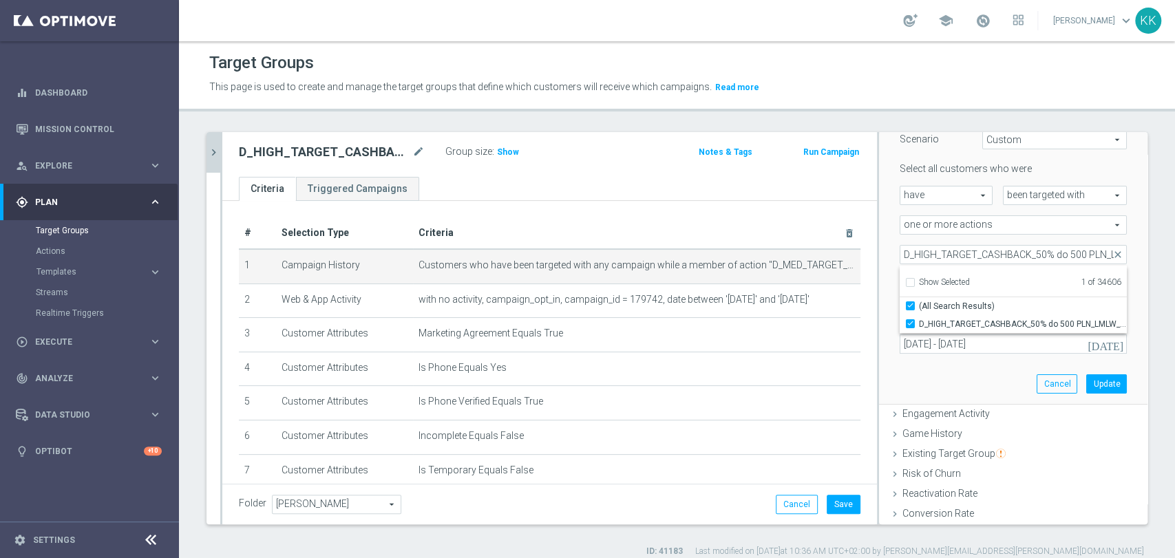
click at [914, 381] on div "Scenario Custom Custom arrow_drop_down search Select all customers who were hav…" at bounding box center [1014, 258] width 248 height 291
click at [1087, 387] on button "Update" at bounding box center [1107, 384] width 41 height 19
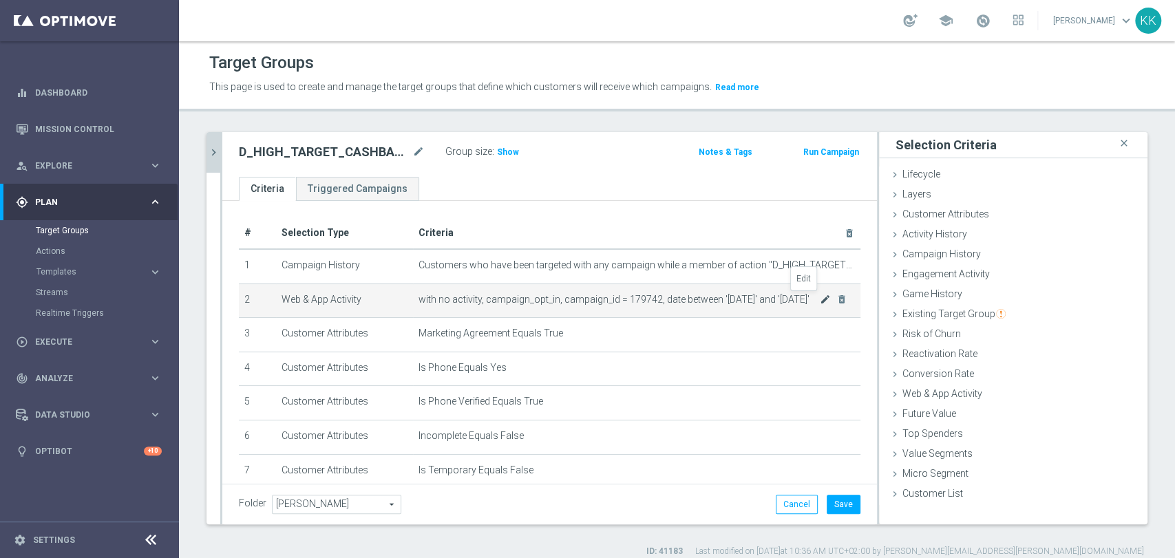
click at [820, 300] on icon "mode_edit" at bounding box center [825, 299] width 11 height 11
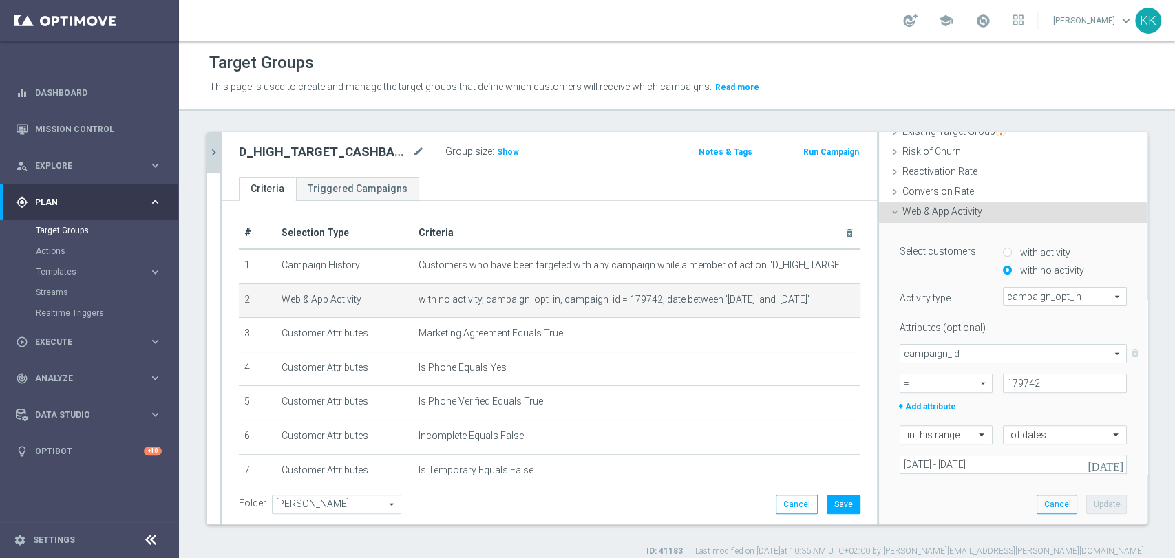
scroll to position [282, 0]
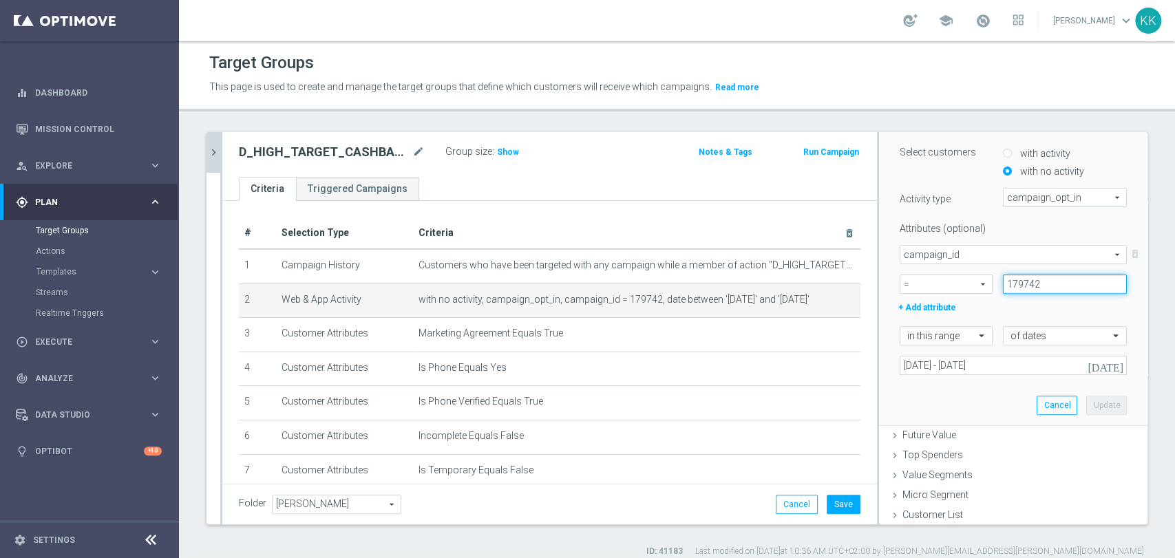
click at [1019, 284] on input "179742" at bounding box center [1065, 284] width 124 height 19
paste input "3"
type input "179743"
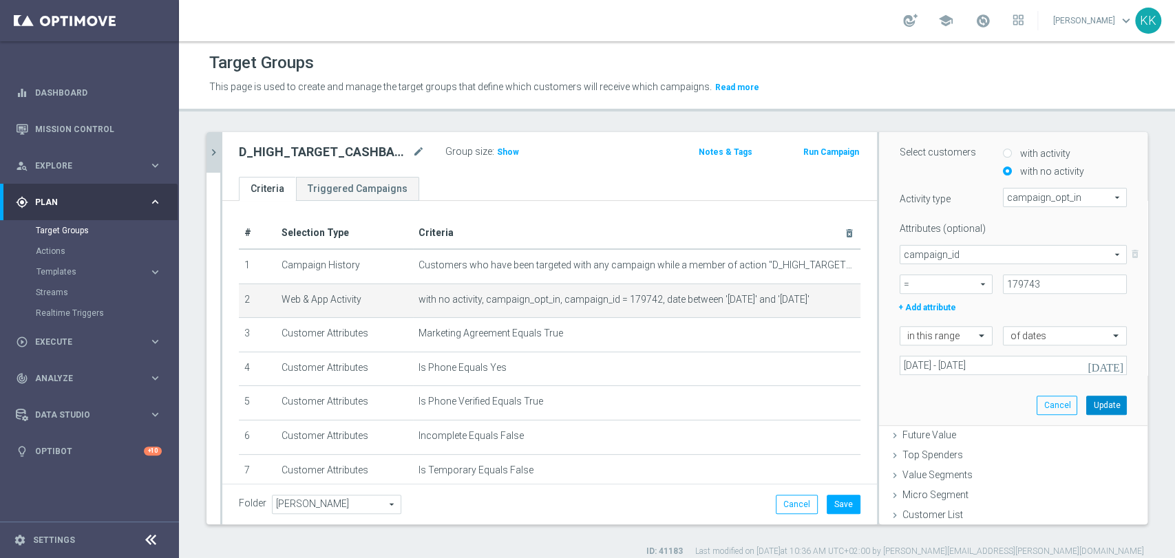
click at [1087, 400] on button "Update" at bounding box center [1107, 405] width 41 height 19
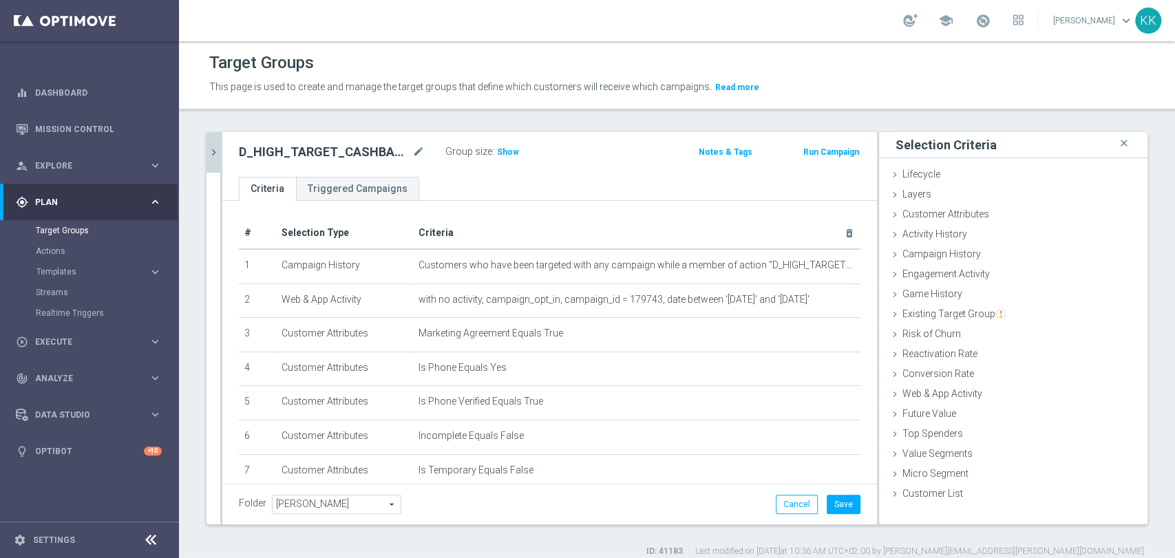
scroll to position [104, 0]
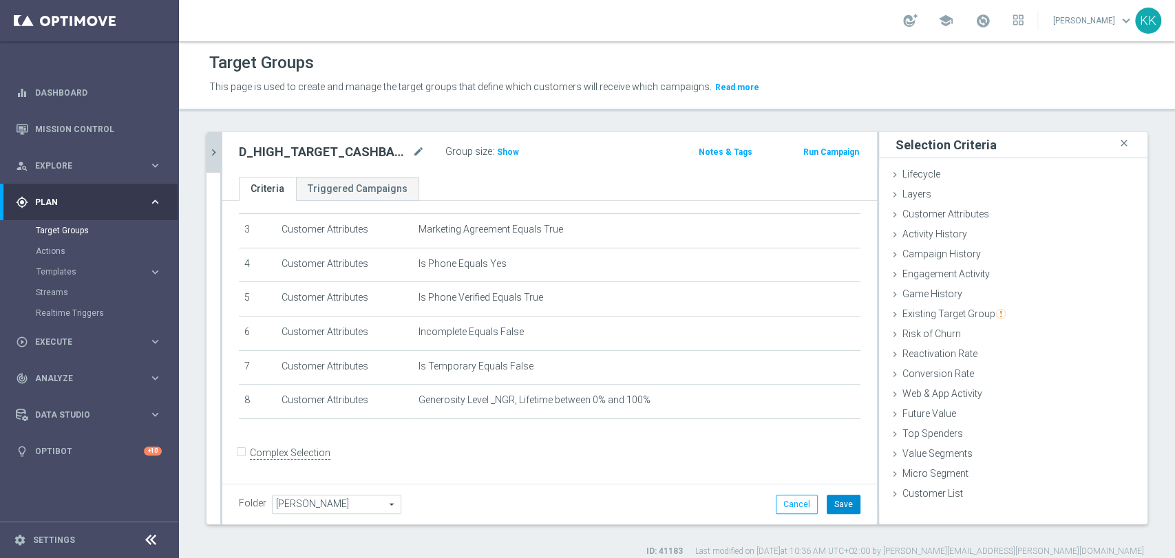
click at [830, 495] on button "Save" at bounding box center [844, 504] width 34 height 19
click at [507, 156] on h3 "Show" at bounding box center [508, 152] width 25 height 15
click at [220, 153] on div at bounding box center [221, 328] width 2 height 392
click at [216, 149] on icon "chevron_right" at bounding box center [213, 152] width 13 height 13
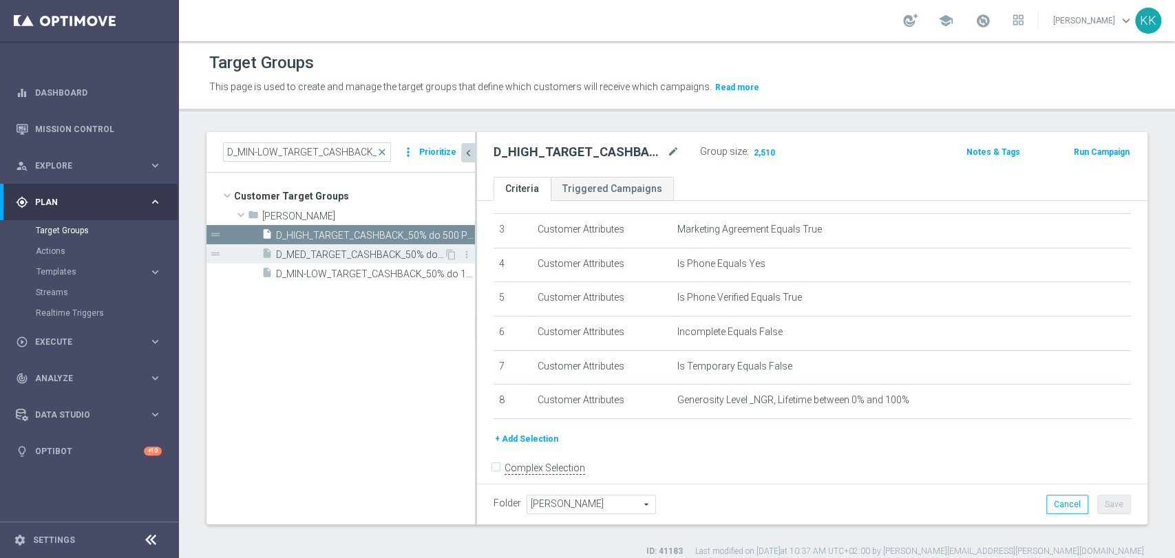
click at [342, 260] on div "insert_drive_file D_MED_TARGET_CASHBACK_50% do 300 PLN_LMLW_160925_SMS" at bounding box center [353, 253] width 182 height 19
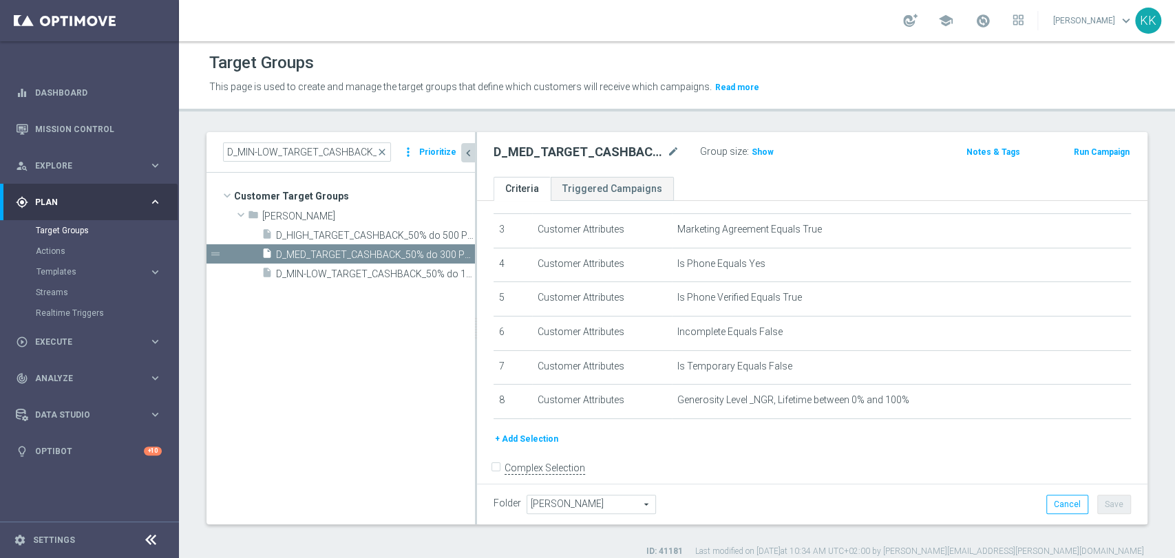
drag, startPoint x: 769, startPoint y: 150, endPoint x: 764, endPoint y: 156, distance: 7.9
click at [768, 150] on span "Show" at bounding box center [763, 152] width 22 height 10
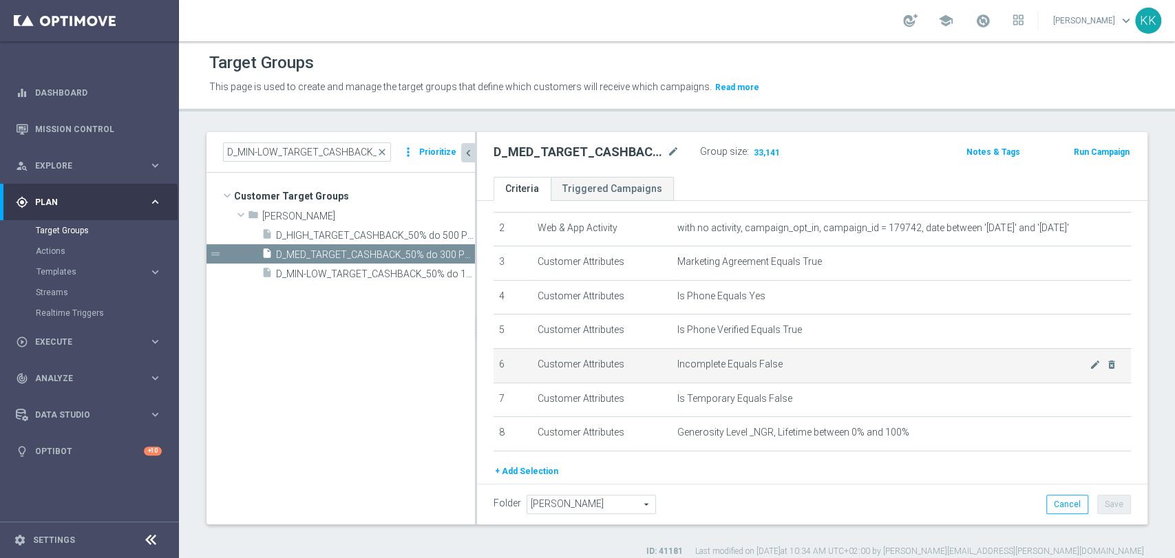
scroll to position [118, 0]
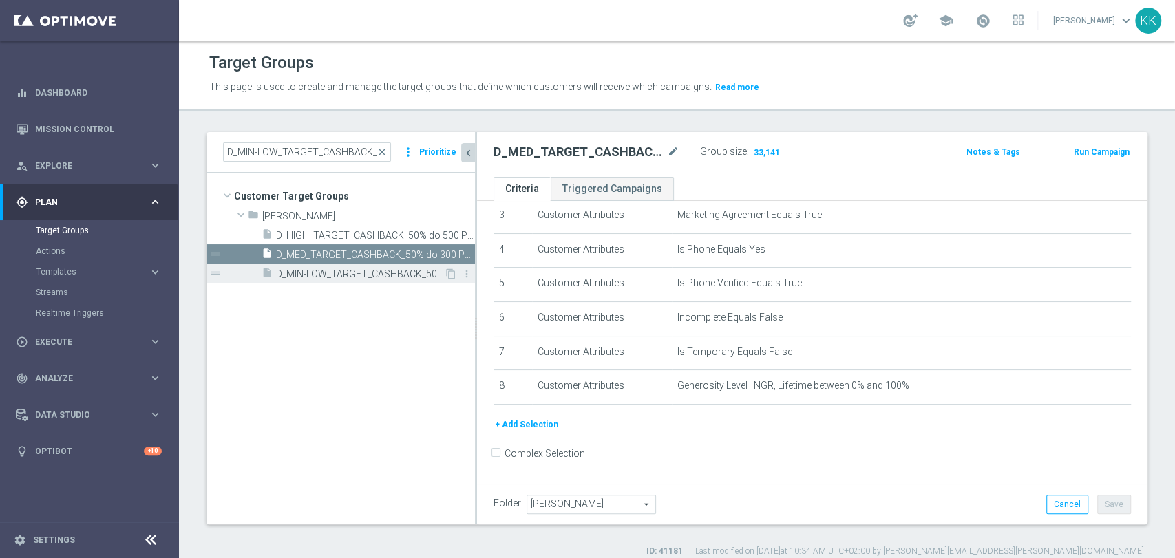
click at [385, 274] on span "D_MIN-LOW_TARGET_CASHBACK_50% do 100 PLN_LMLW_160925_SMS" at bounding box center [360, 275] width 168 height 12
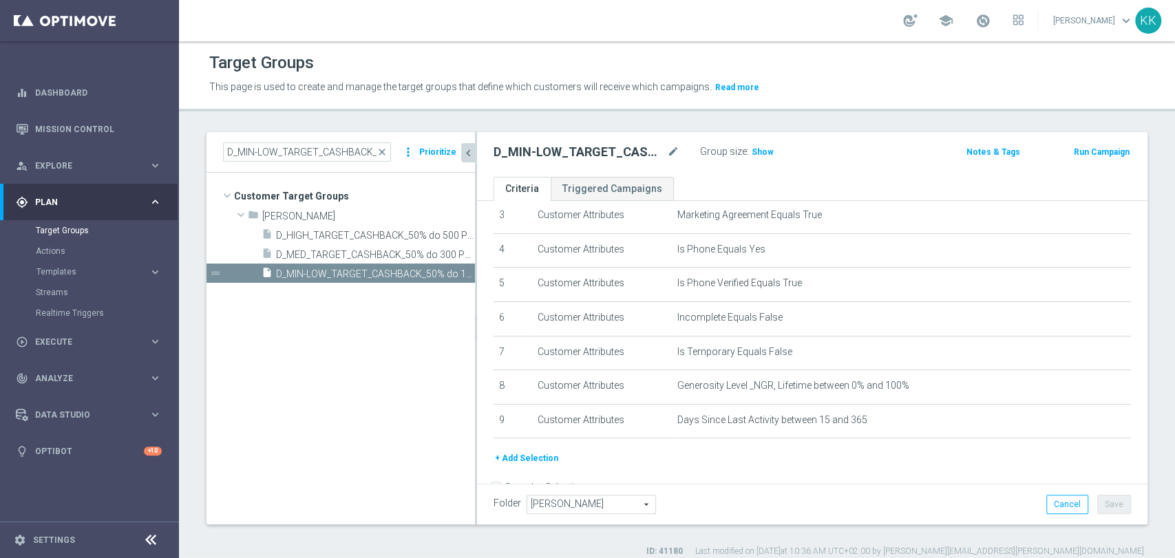
click at [771, 154] on div "Group size : Show" at bounding box center [769, 151] width 138 height 17
click at [765, 153] on span "Show" at bounding box center [763, 152] width 22 height 10
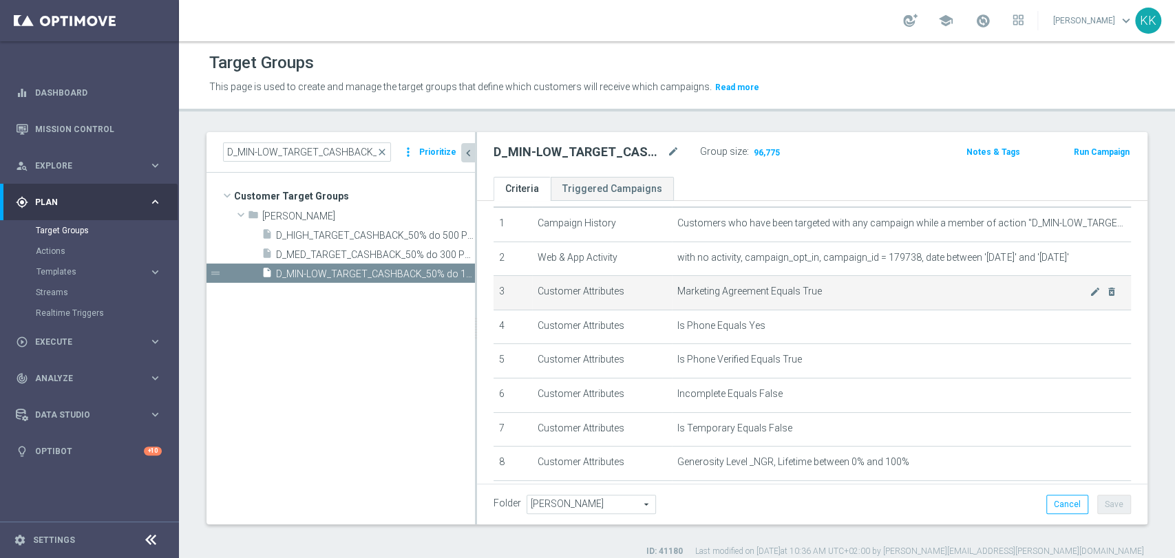
scroll to position [153, 0]
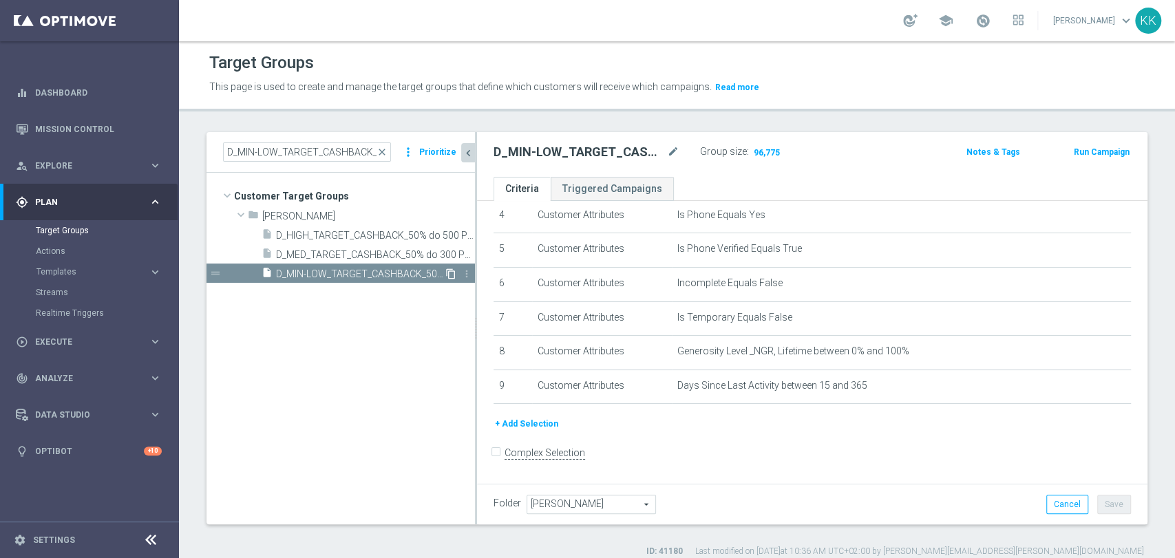
click at [448, 271] on icon "content_copy" at bounding box center [450, 274] width 11 height 11
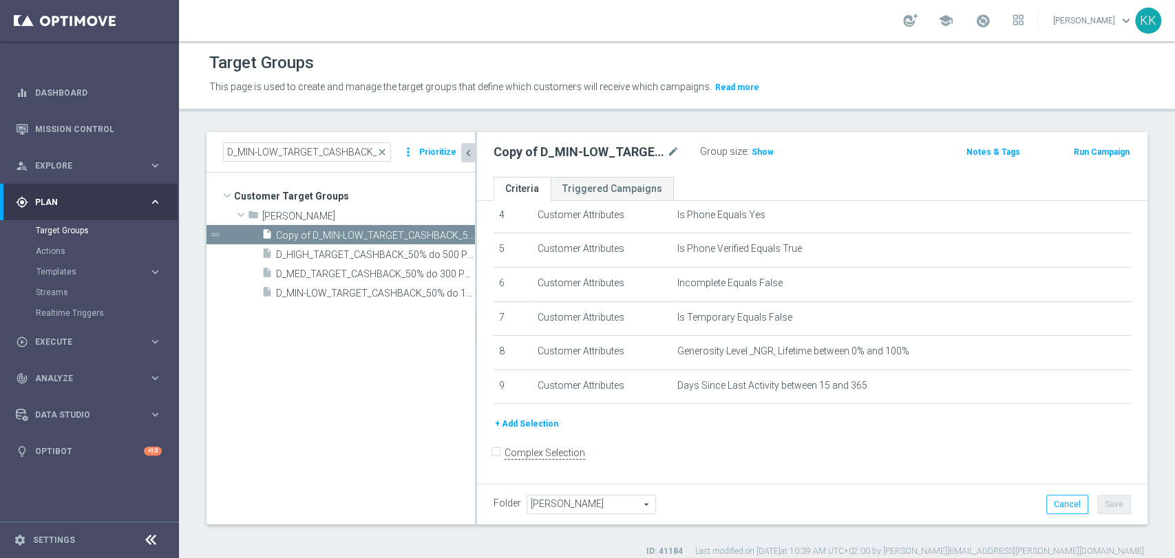
click at [679, 146] on icon "mode_edit" at bounding box center [673, 152] width 12 height 17
drag, startPoint x: 600, startPoint y: 149, endPoint x: 310, endPoint y: 158, distance: 290.0
click at [256, 156] on as-split "D_MIN-LOW_TARGET_CASHBACK_50% do 100 PLN_LMLW_160925_SMS close more_vert Priori…" at bounding box center [677, 328] width 941 height 392
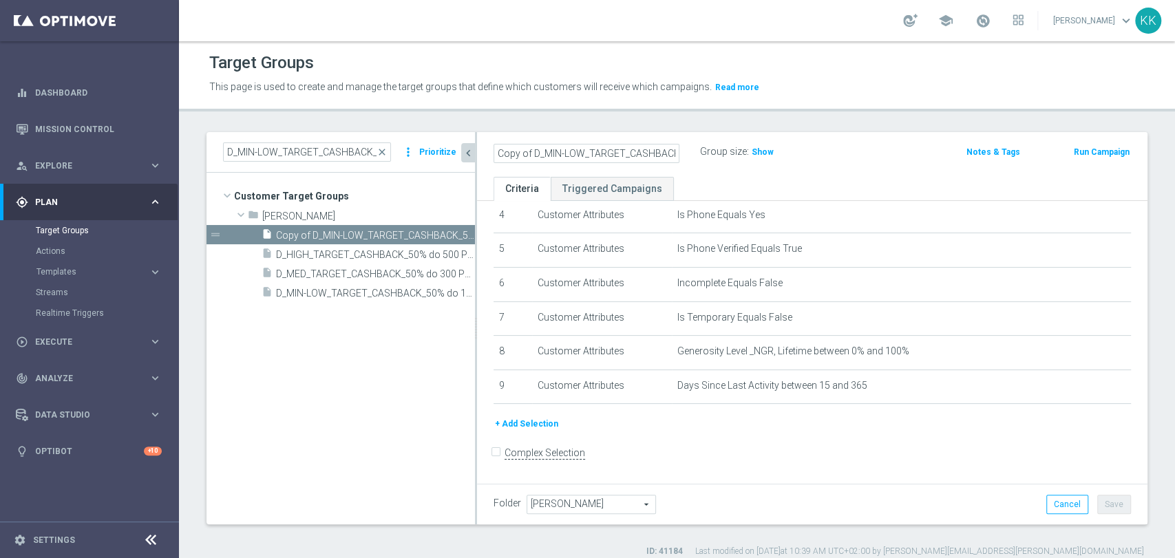
click at [538, 146] on input "Copy of D_MIN-LOW_TARGET_CASHBACK_50% do 100 PLN_LMLW_160925_PUSH" at bounding box center [587, 153] width 186 height 19
drag, startPoint x: 533, startPoint y: 154, endPoint x: 461, endPoint y: 157, distance: 71.7
click at [461, 157] on as-split "D_MIN-LOW_TARGET_CASHBACK_50% do 100 PLN_LMLW_160925_SMS close more_vert Priori…" at bounding box center [677, 328] width 941 height 392
type input "D_MIN-LOW_TARGET_CASHBACK_50% do 100 PLN_LMLW_160925_PUSH"
click at [852, 140] on div "D_MIN-LOW_TARGET_CASHBACK_50% do 100 PLN_LMLW_160925_PUSH Group size : Show Not…" at bounding box center [812, 154] width 671 height 45
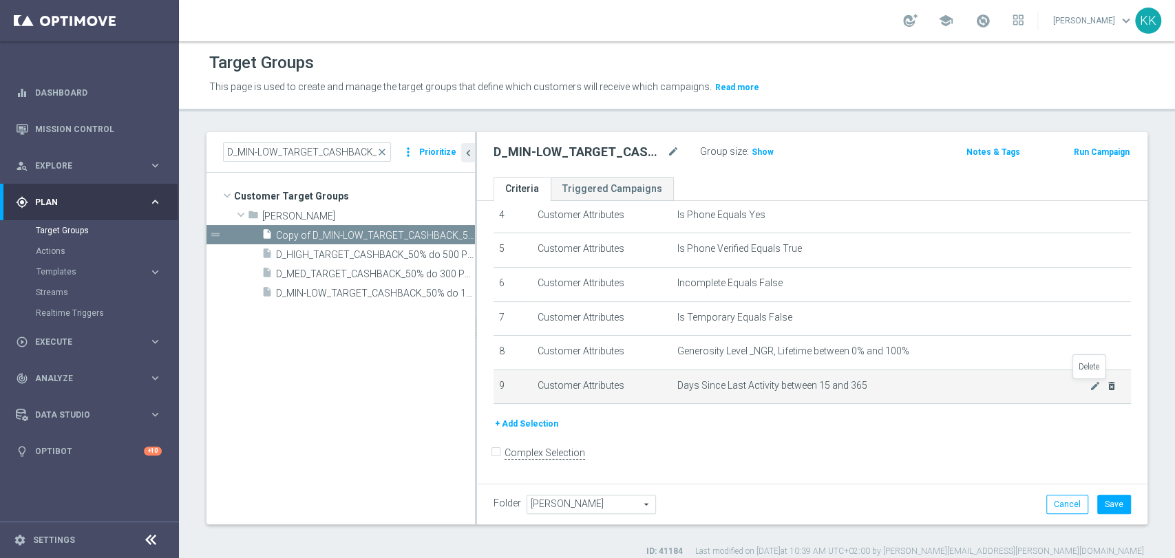
click at [1106, 384] on icon "delete_forever" at bounding box center [1111, 386] width 11 height 11
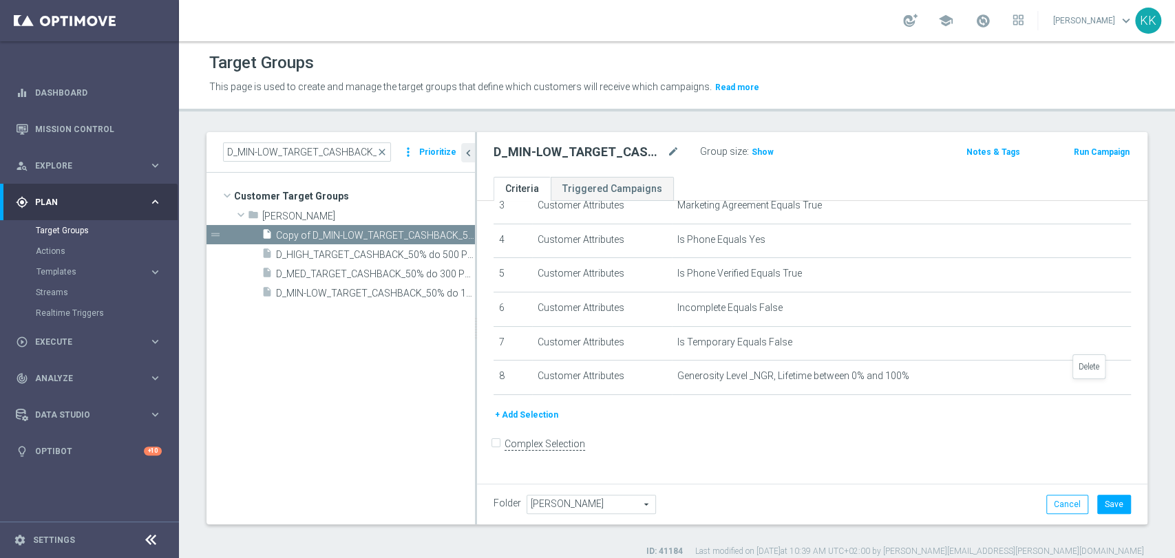
scroll to position [118, 0]
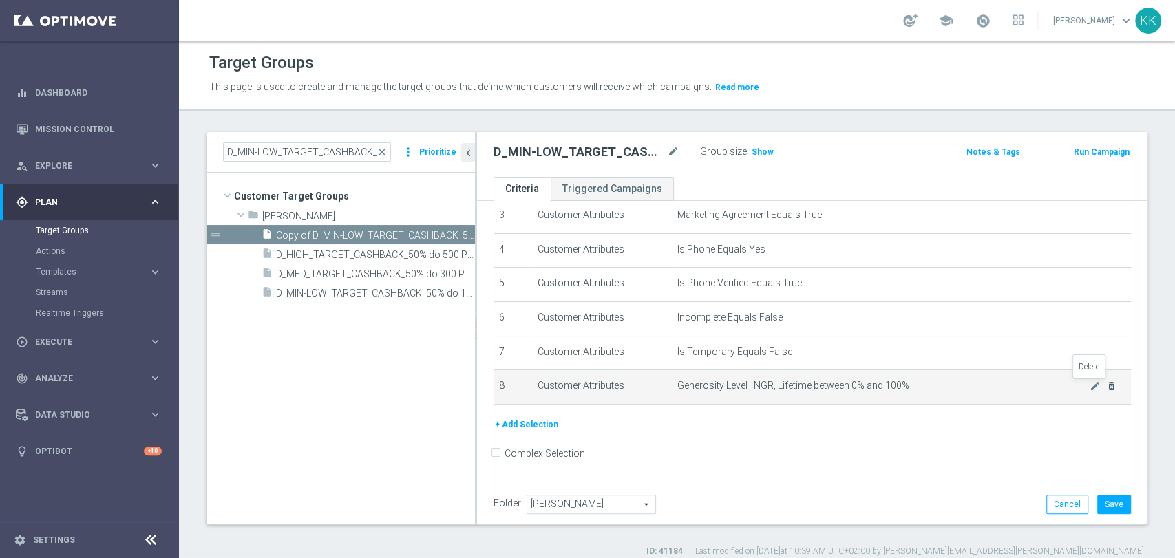
click at [1106, 387] on icon "delete_forever" at bounding box center [1111, 386] width 11 height 11
click at [1106, 390] on icon "delete_forever" at bounding box center [1111, 386] width 11 height 11
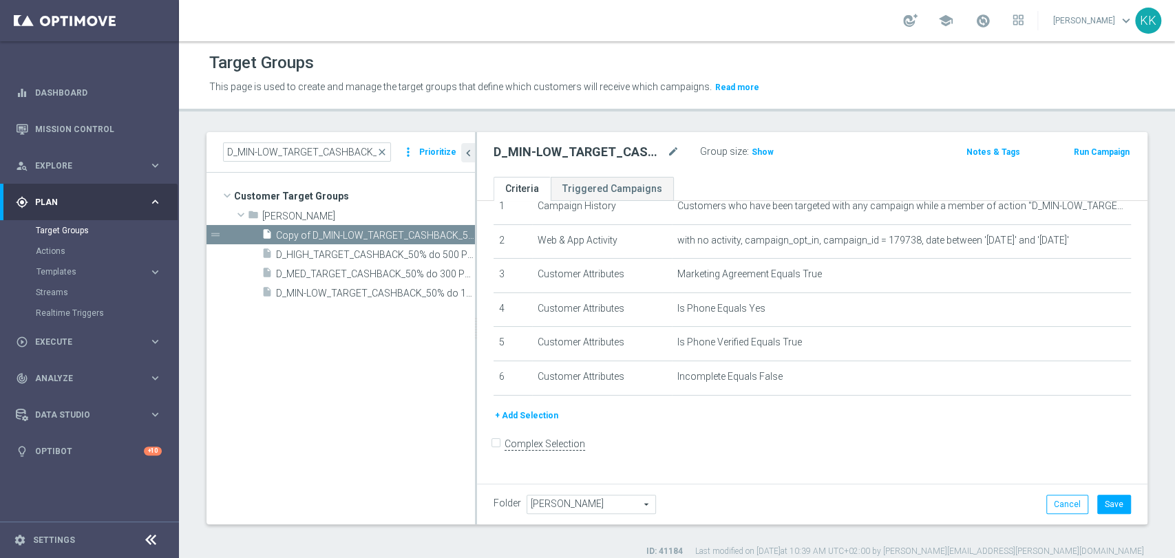
scroll to position [50, 0]
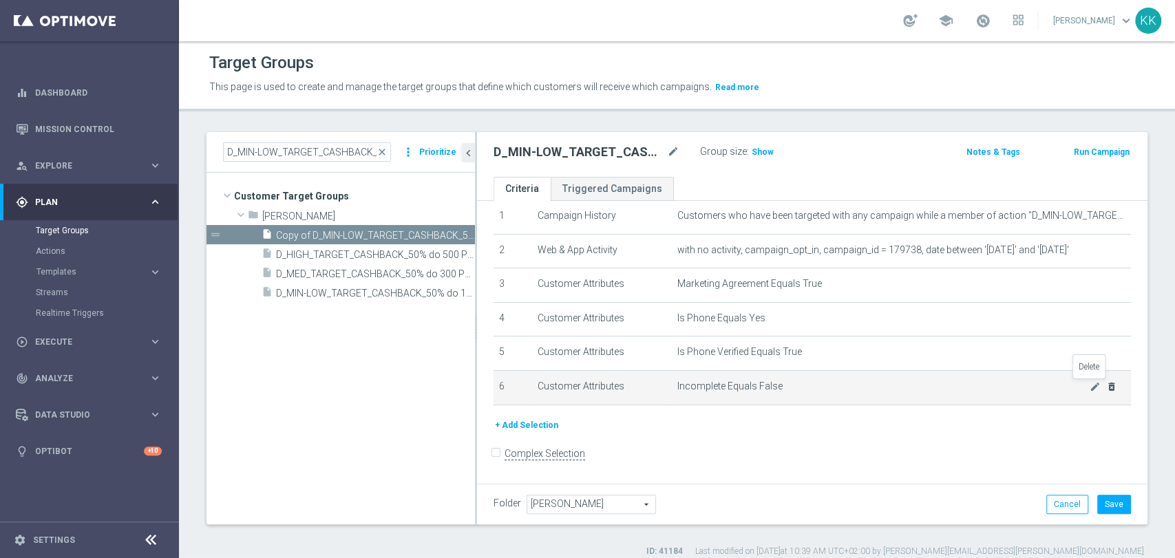
click at [1106, 390] on icon "delete_forever" at bounding box center [1111, 386] width 11 height 11
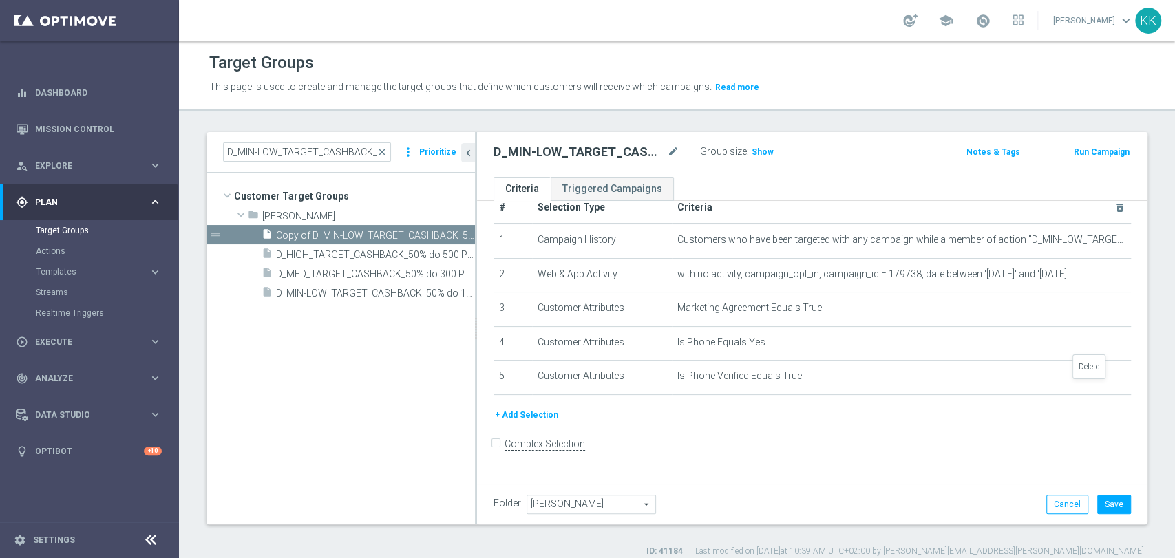
scroll to position [15, 0]
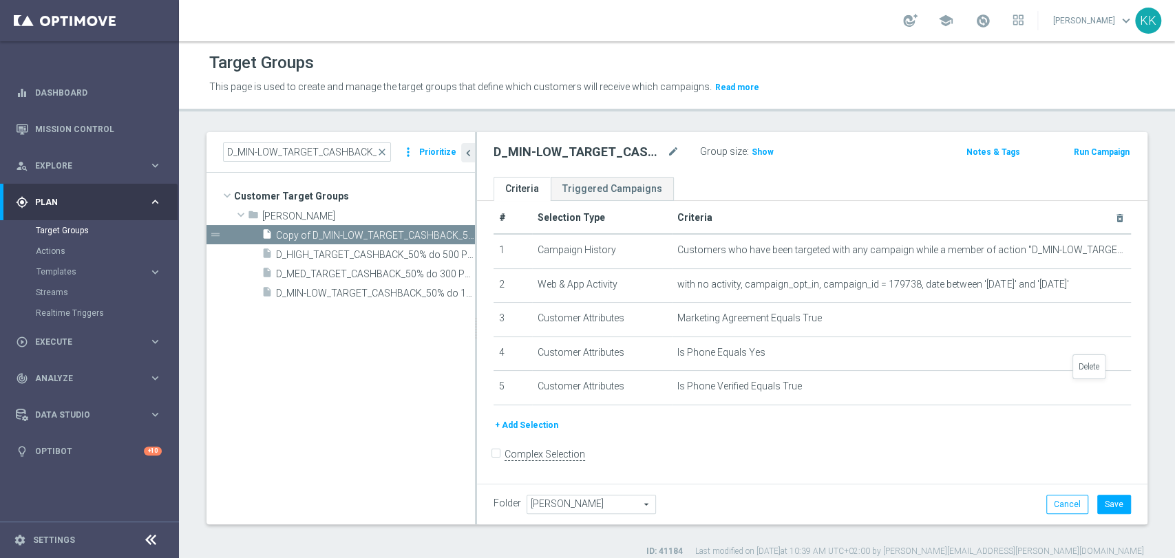
click at [0, 0] on icon "delete_forever" at bounding box center [0, 0] width 0 height 0
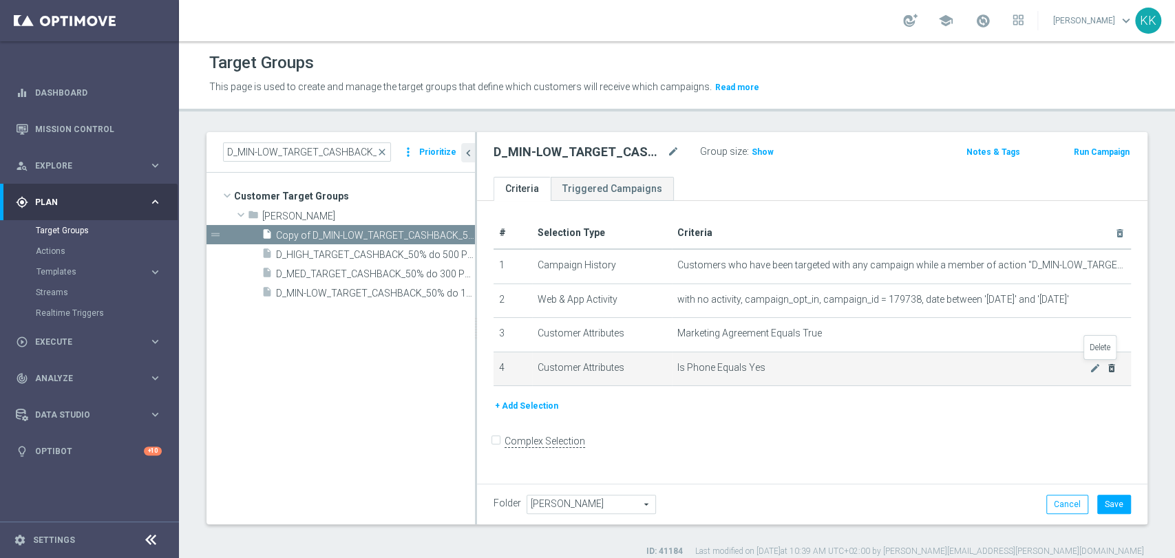
click at [1106, 368] on icon "delete_forever" at bounding box center [1111, 368] width 11 height 11
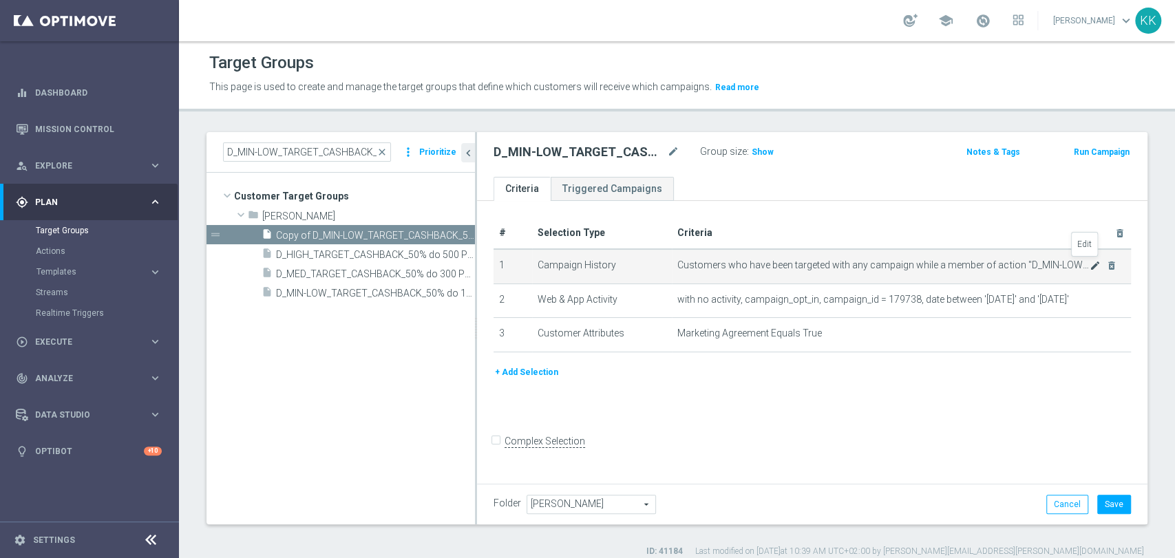
click at [1090, 266] on icon "mode_edit" at bounding box center [1095, 265] width 11 height 11
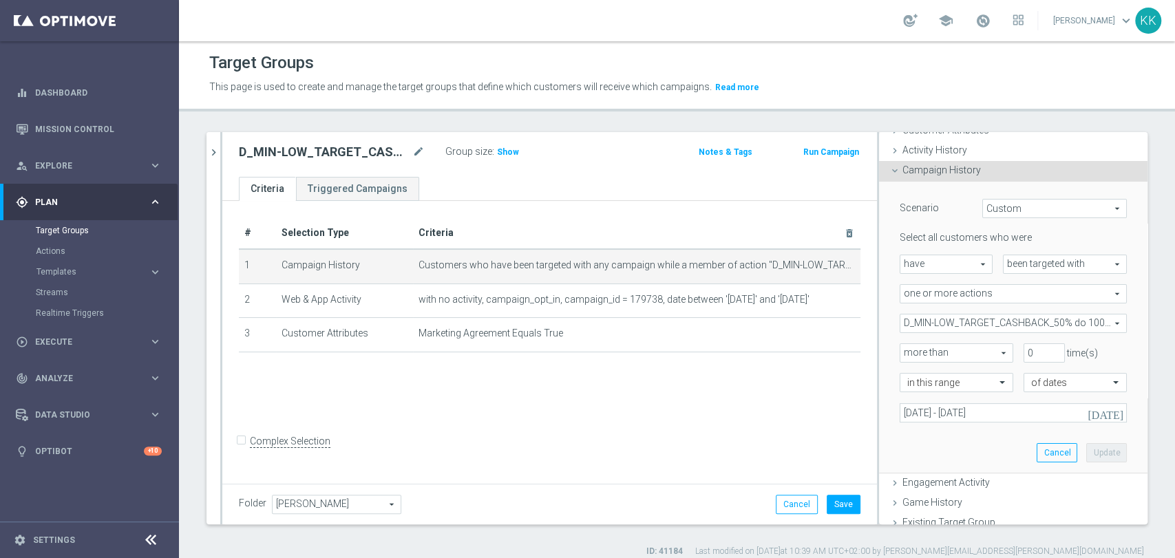
scroll to position [229, 0]
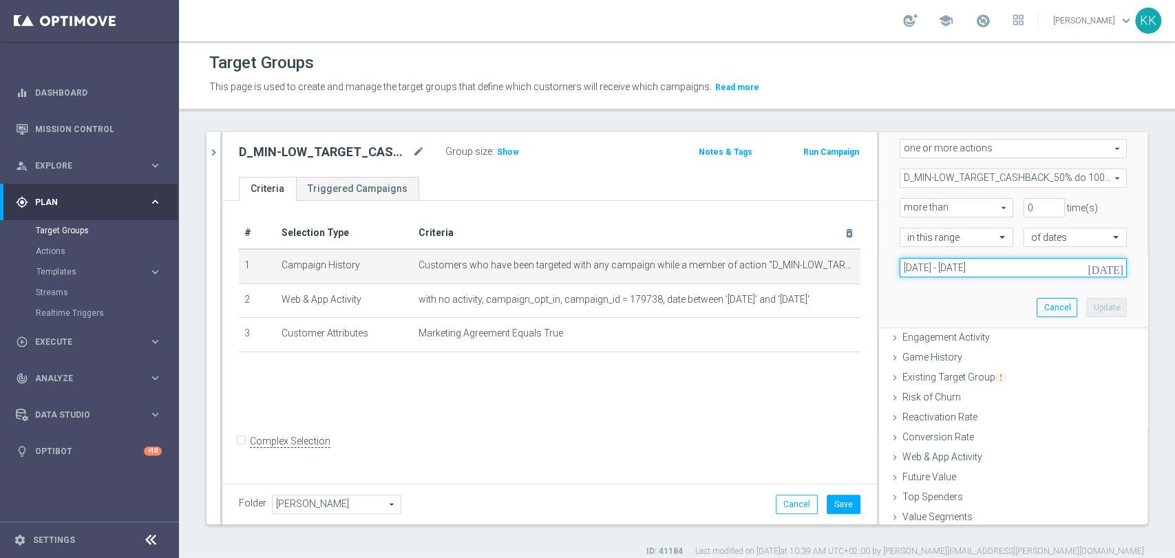
click at [943, 267] on input "[DATE] - [DATE]" at bounding box center [1013, 267] width 227 height 19
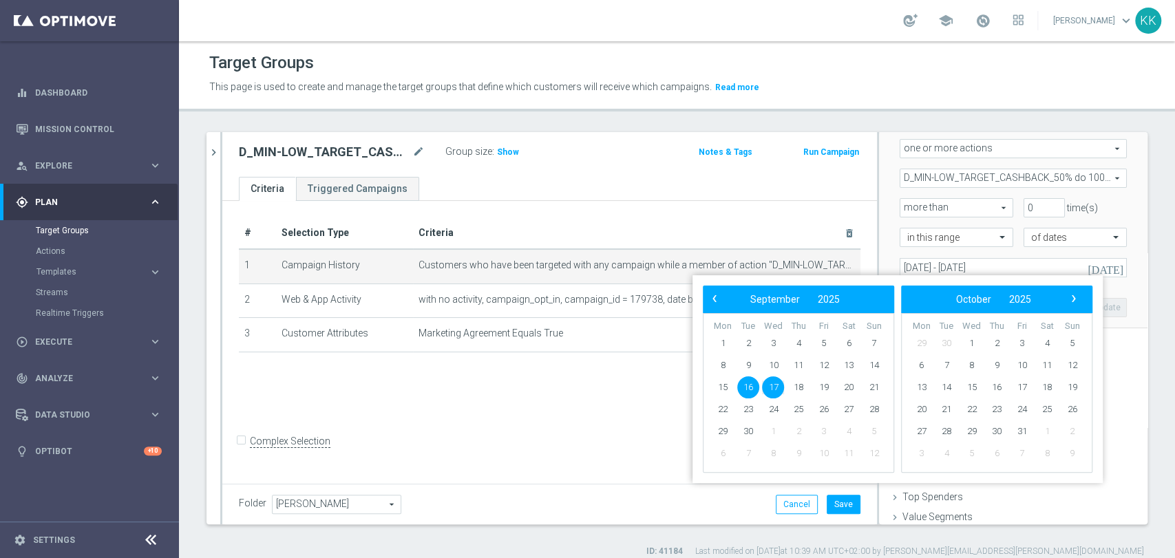
click at [752, 384] on span "16" at bounding box center [748, 388] width 22 height 22
click at [796, 391] on span "18" at bounding box center [799, 388] width 22 height 22
type input "[DATE] - [DATE]"
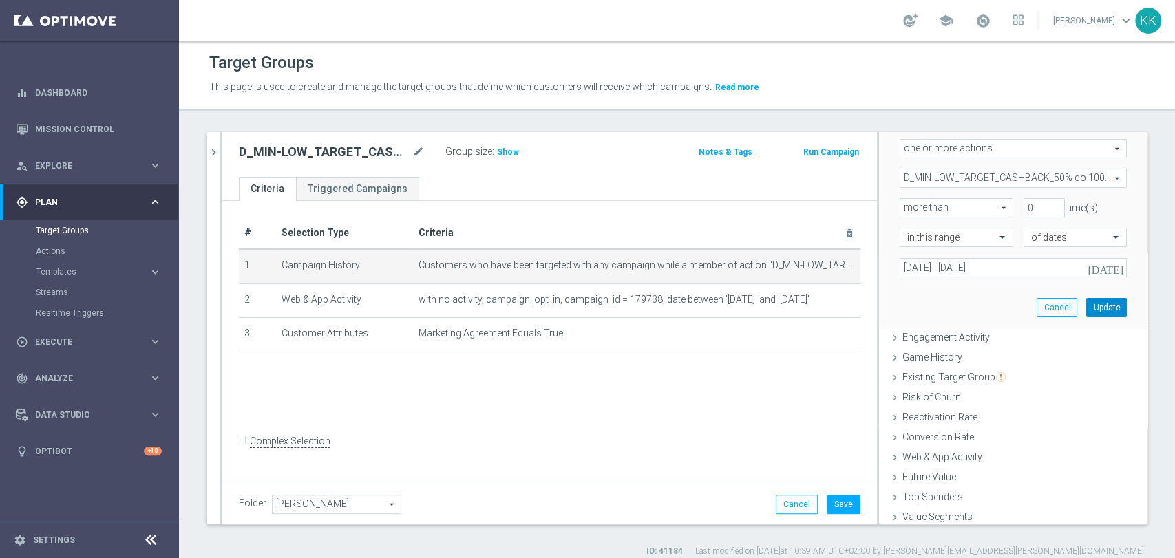
click at [1087, 314] on button "Update" at bounding box center [1107, 307] width 41 height 19
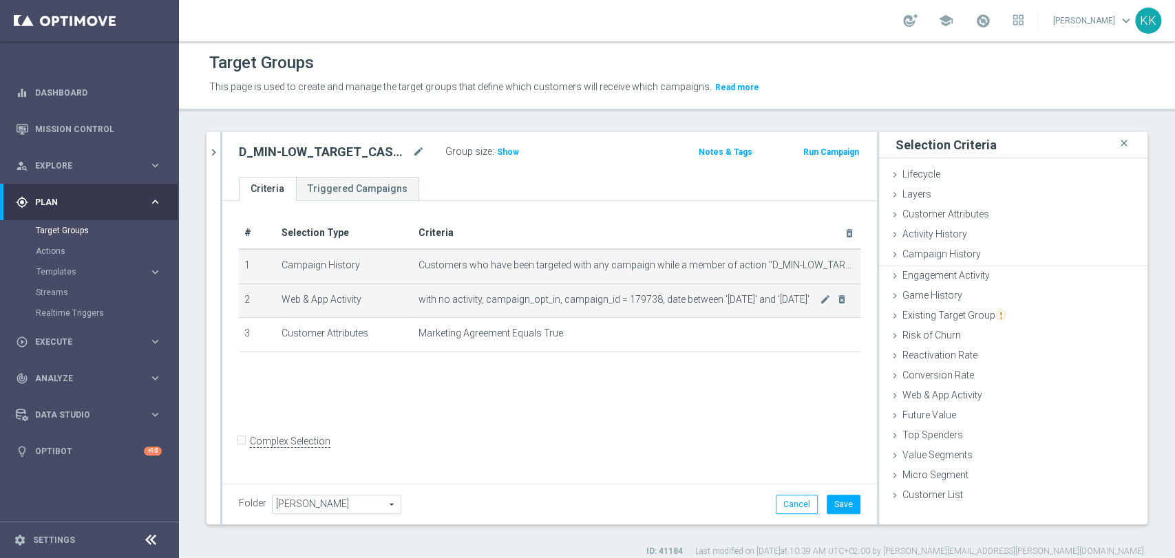
scroll to position [0, 0]
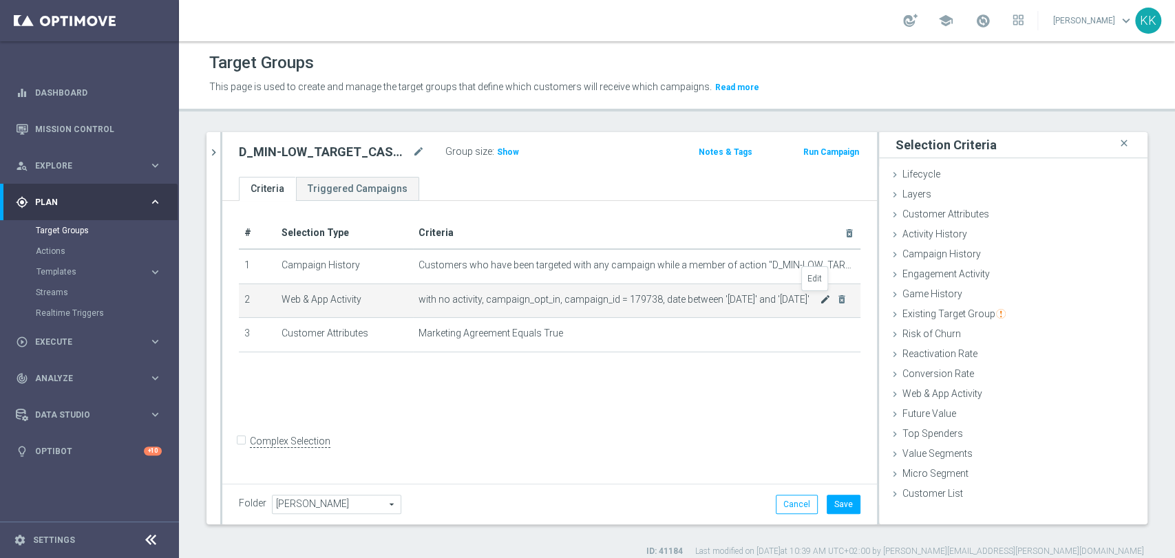
click at [820, 302] on icon "mode_edit" at bounding box center [825, 299] width 11 height 11
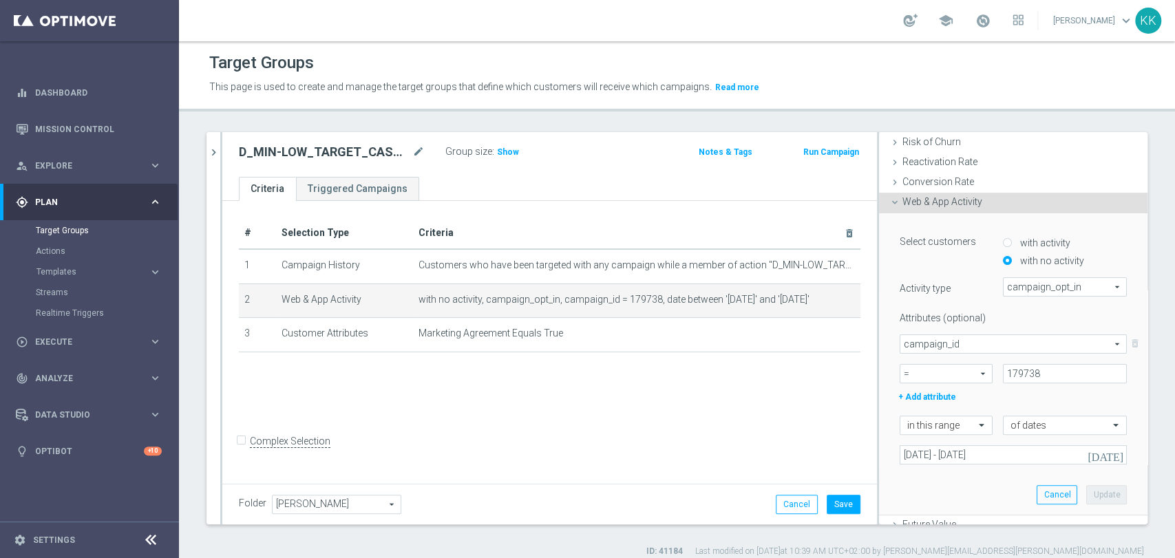
scroll to position [282, 0]
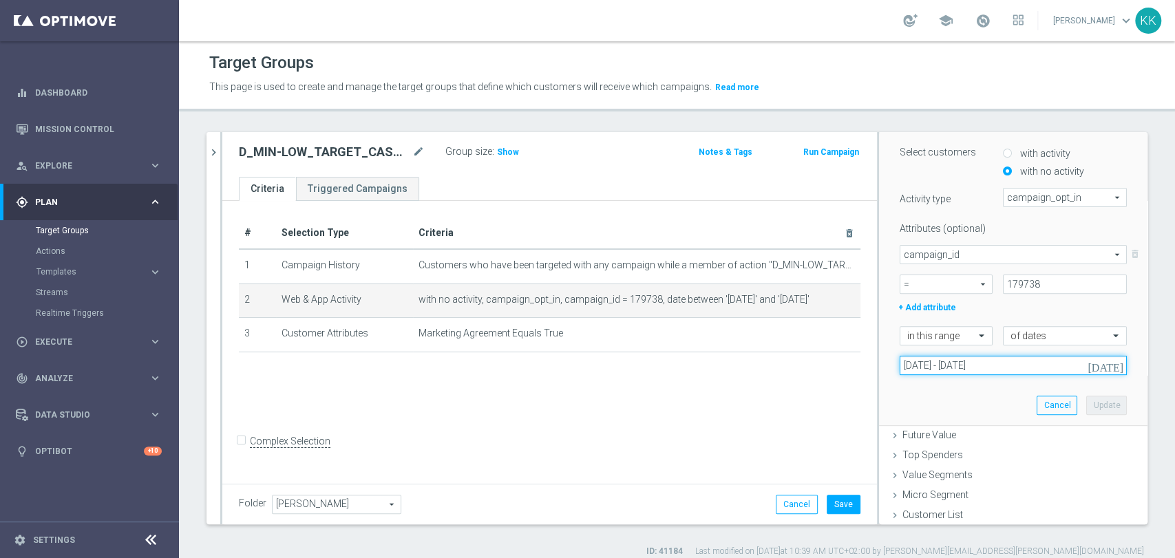
click at [920, 366] on input "[DATE] - [DATE]" at bounding box center [1013, 365] width 227 height 19
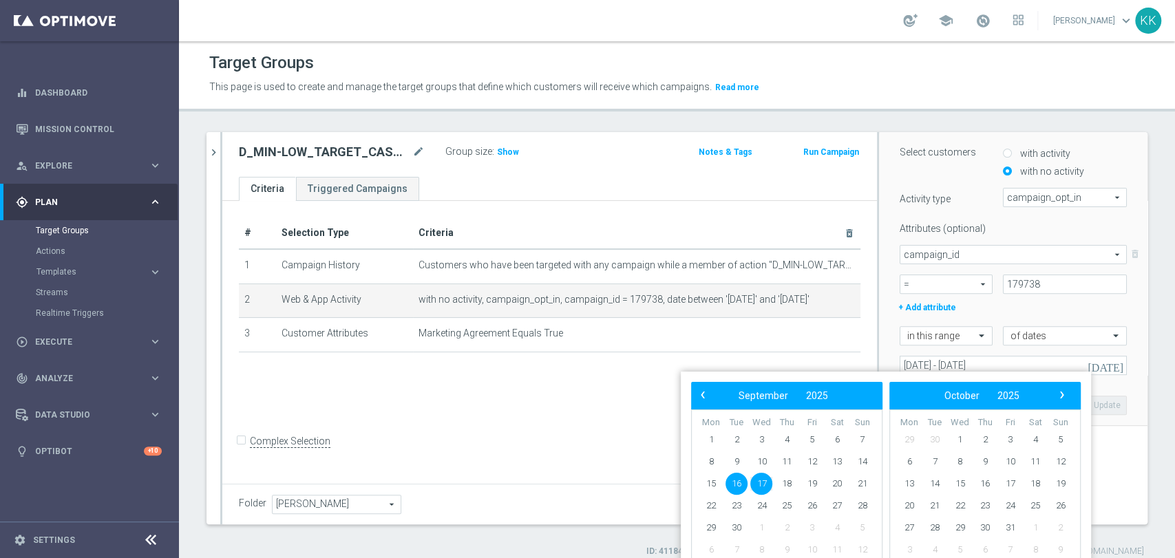
click at [746, 479] on span "16" at bounding box center [737, 484] width 22 height 22
click at [786, 481] on span "18" at bounding box center [787, 484] width 22 height 22
type input "[DATE] - [DATE]"
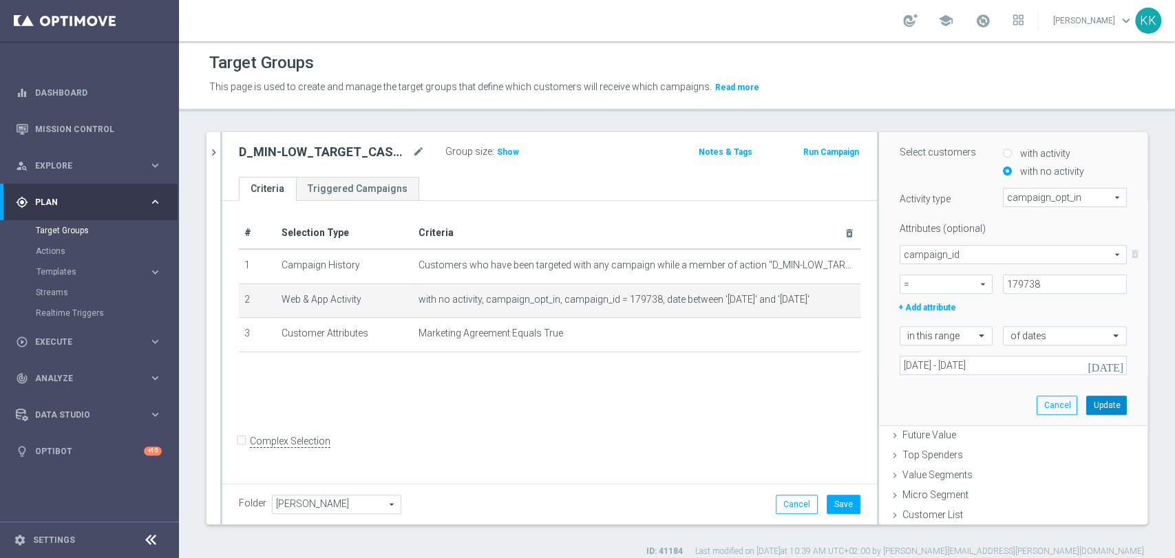
click at [1093, 401] on button "Update" at bounding box center [1107, 405] width 41 height 19
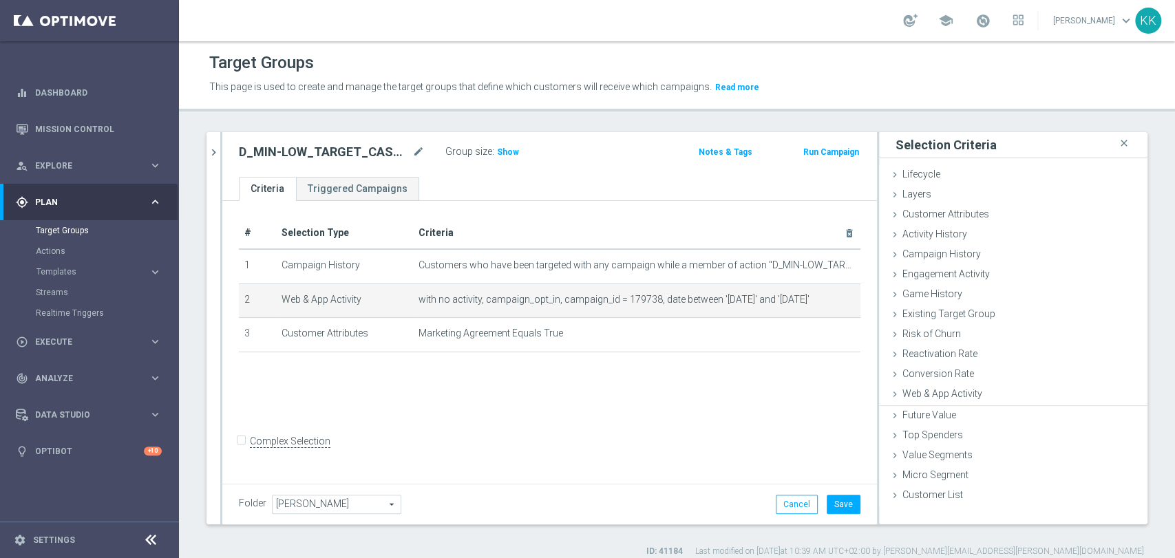
scroll to position [0, 0]
click at [832, 499] on button "Save" at bounding box center [844, 504] width 34 height 19
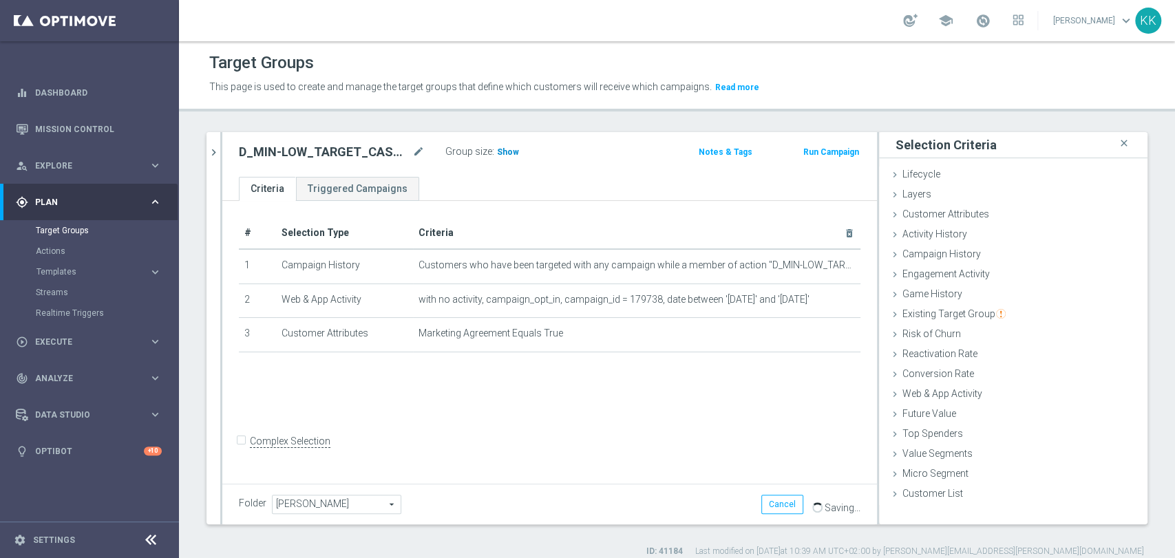
click at [505, 145] on h3 "Show" at bounding box center [508, 152] width 25 height 15
click at [220, 155] on icon "chevron_right" at bounding box center [213, 152] width 13 height 13
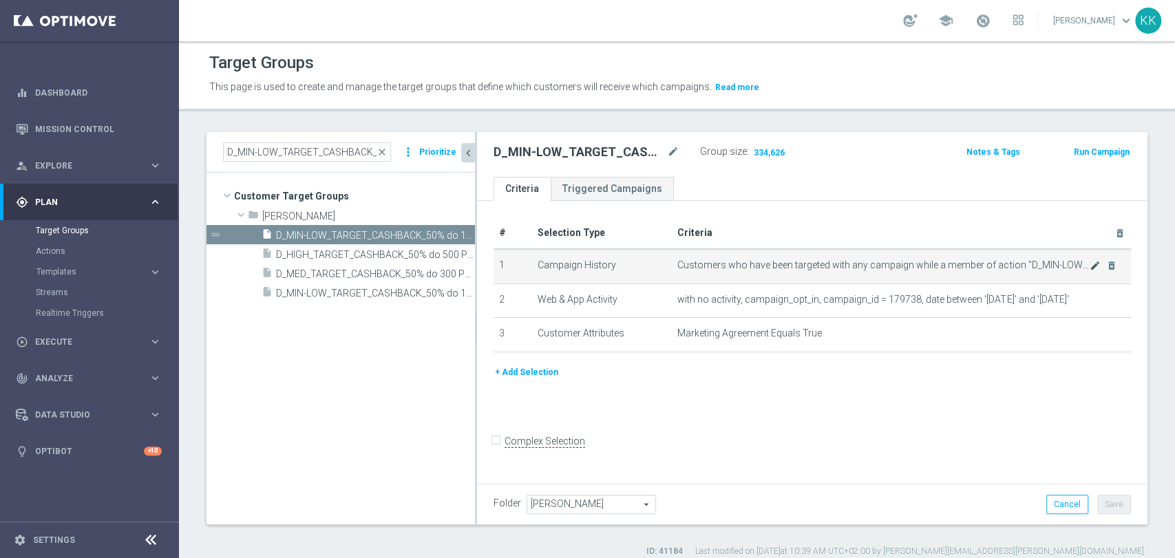
click at [1090, 262] on icon "mode_edit" at bounding box center [1095, 265] width 11 height 11
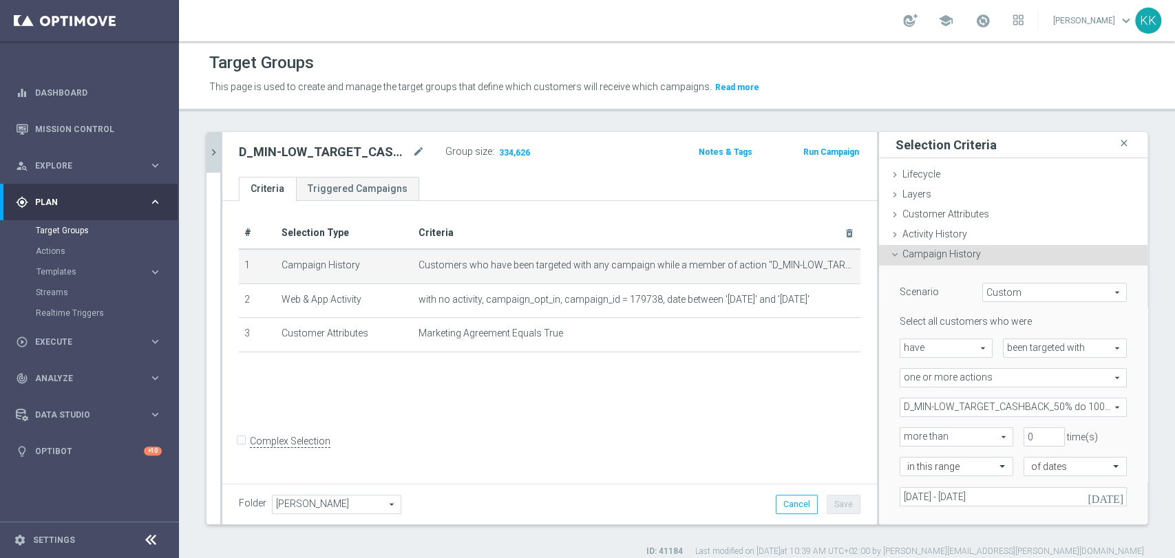
click at [216, 161] on button "chevron_right" at bounding box center [214, 152] width 14 height 41
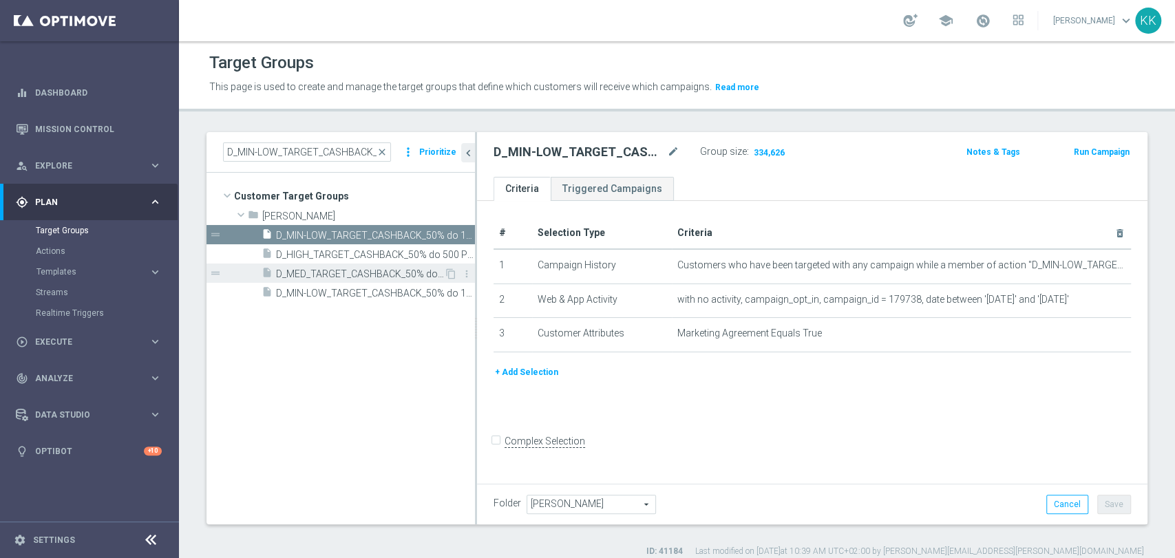
click at [346, 273] on span "D_MED_TARGET_CASHBACK_50% do 300 PLN_LMLW_160925_SMS" at bounding box center [360, 275] width 168 height 12
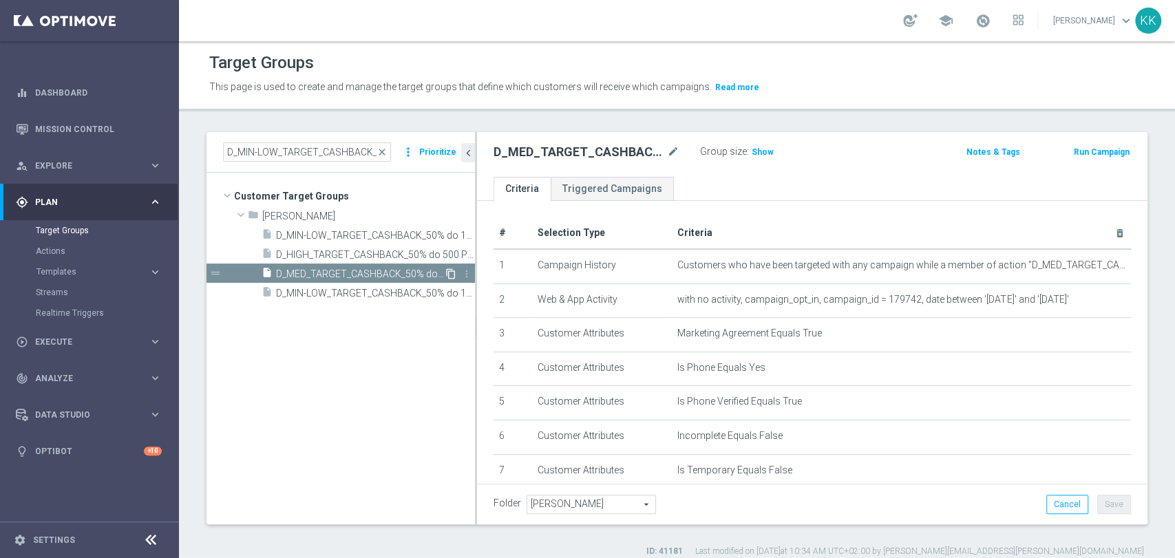
click at [450, 272] on icon "content_copy" at bounding box center [450, 274] width 11 height 11
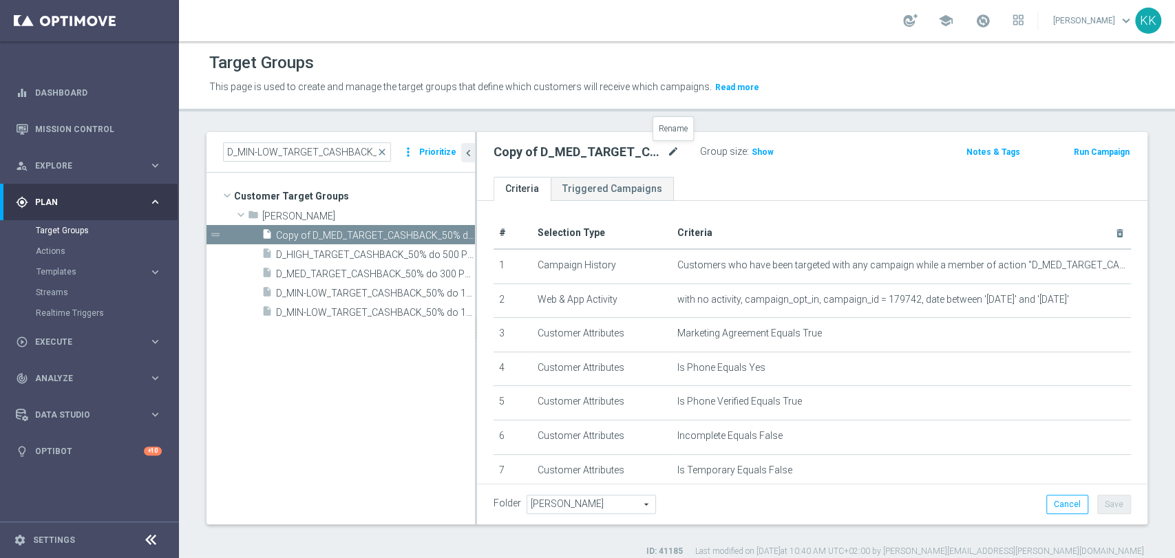
click at [669, 151] on icon "mode_edit" at bounding box center [673, 152] width 12 height 17
type input "D_MED_TARGET_CASHBACK_50% do 300 PLN_LMLW_160925_PUSH"
click at [856, 151] on div "D_MED_TARGET_CASHBACK_50% do 300 PLN_LMLW_160925_PUSH Group size : Show" at bounding box center [702, 153] width 439 height 21
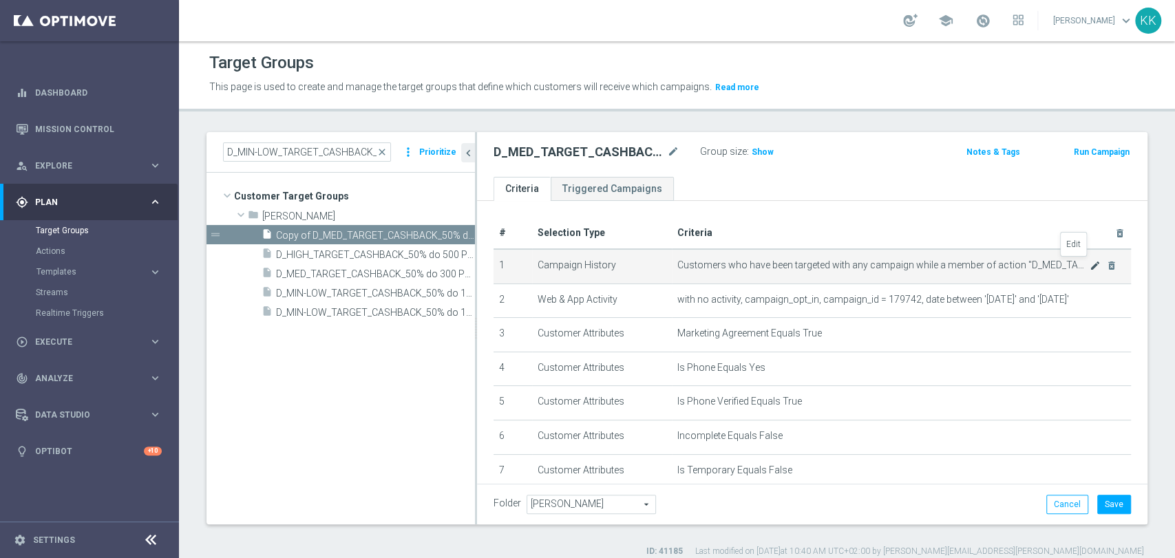
click at [1090, 265] on icon "mode_edit" at bounding box center [1095, 265] width 11 height 11
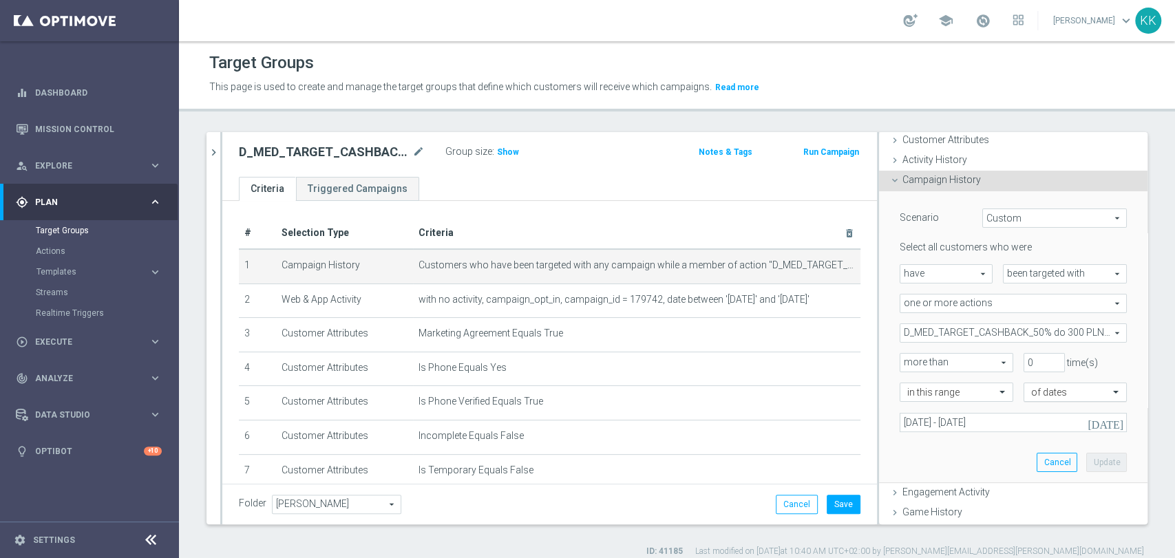
scroll to position [153, 0]
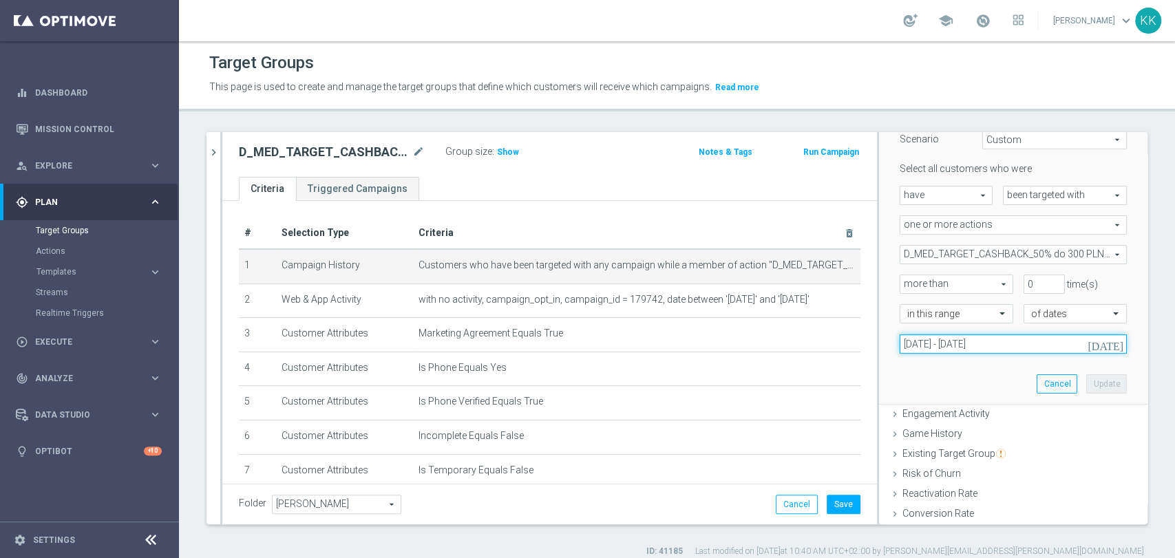
click at [953, 348] on input "[DATE] - [DATE]" at bounding box center [1013, 344] width 227 height 19
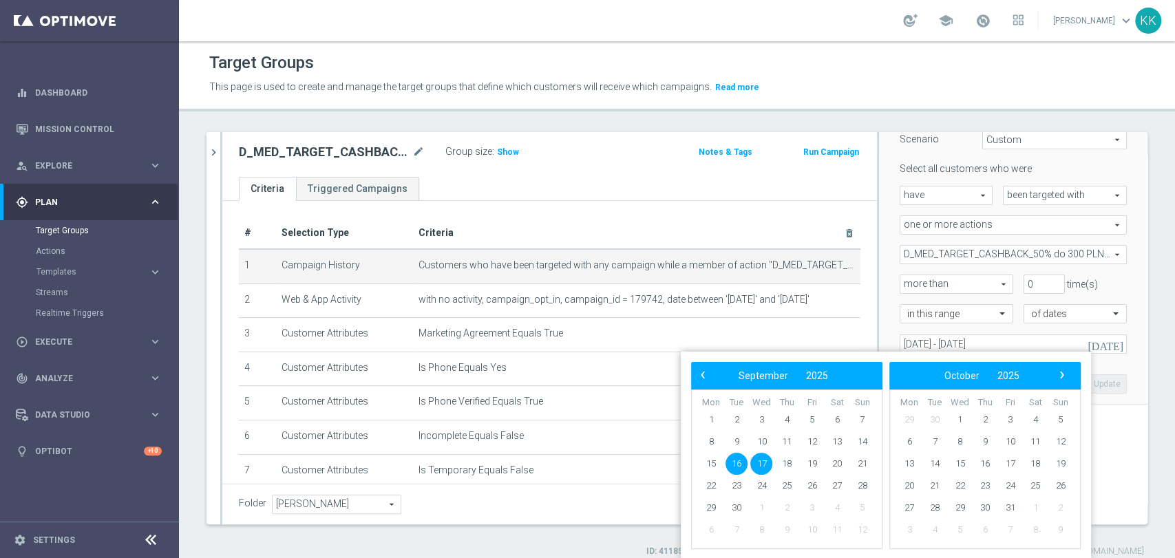
click at [735, 464] on span "16" at bounding box center [737, 464] width 22 height 22
click at [782, 464] on span "18" at bounding box center [787, 464] width 22 height 22
type input "[DATE] - [DATE]"
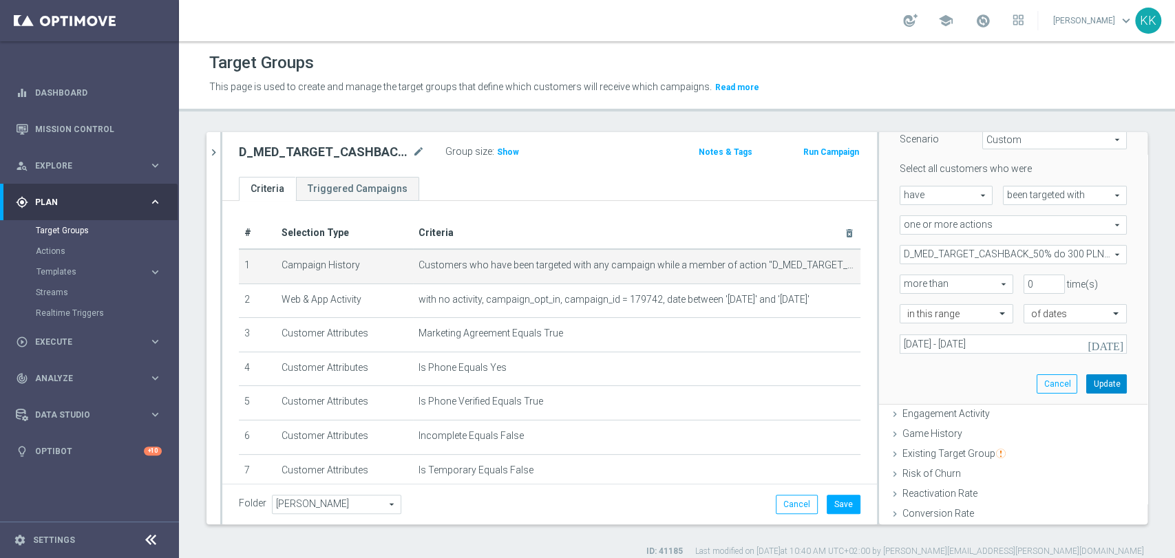
drag, startPoint x: 1089, startPoint y: 386, endPoint x: 1071, endPoint y: 388, distance: 17.3
click at [1088, 387] on button "Update" at bounding box center [1107, 384] width 41 height 19
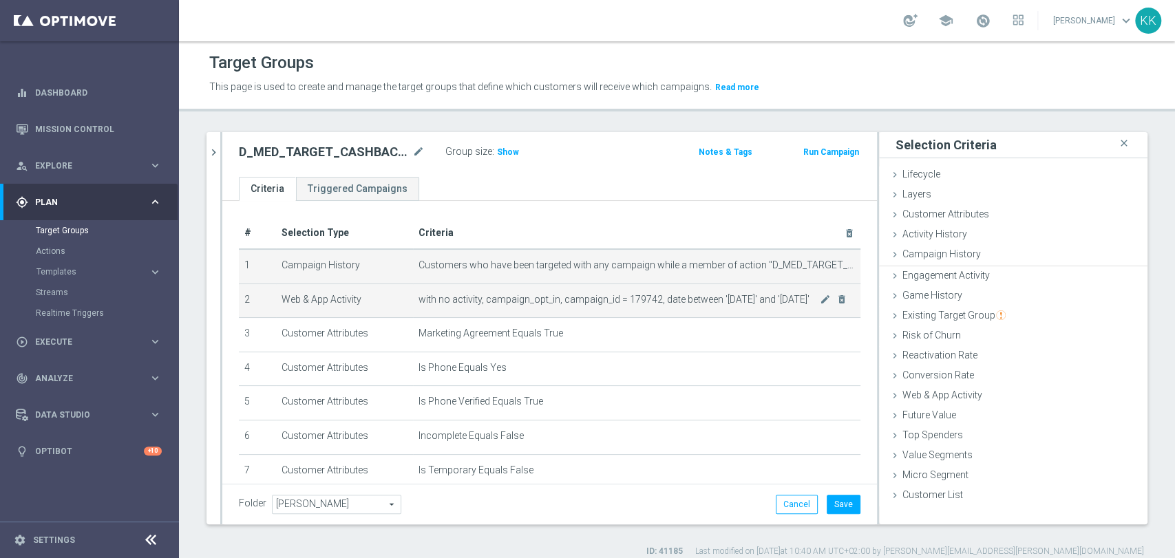
scroll to position [0, 0]
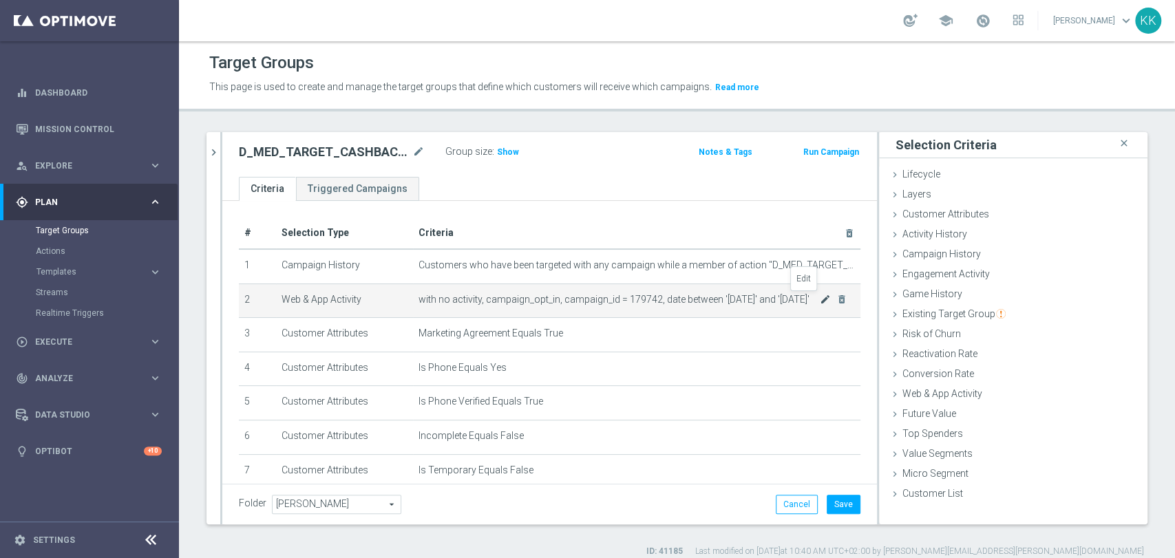
click at [820, 299] on icon "mode_edit" at bounding box center [825, 299] width 11 height 11
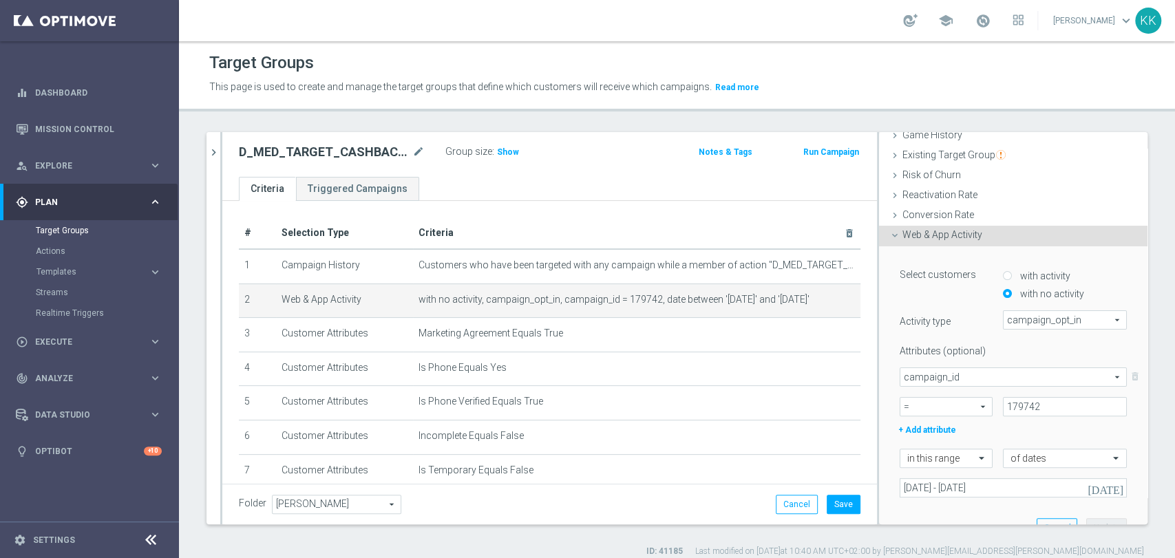
scroll to position [229, 0]
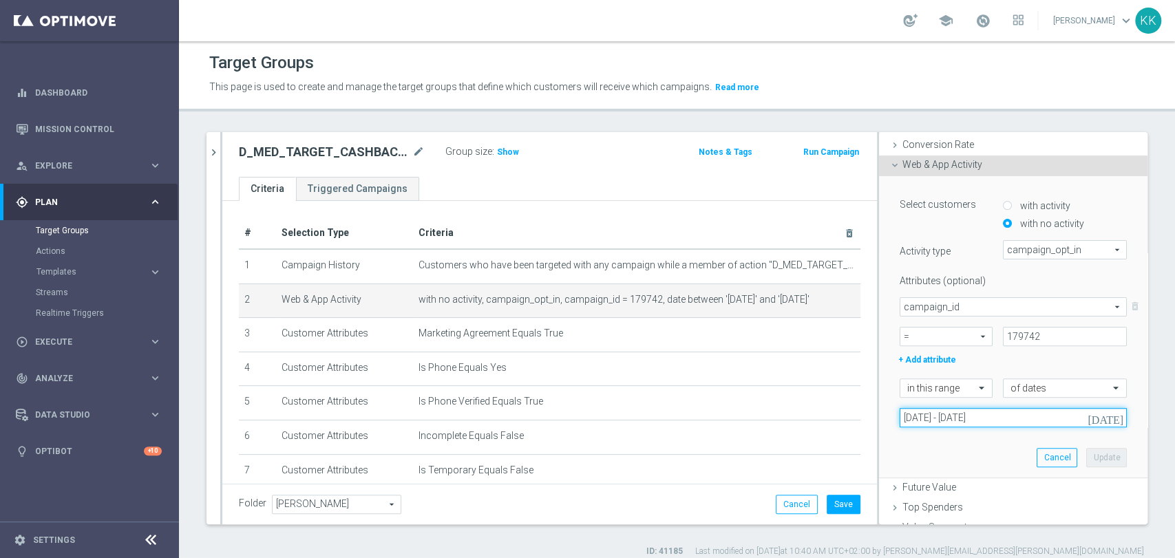
click at [950, 416] on input "[DATE] - [DATE]" at bounding box center [1013, 417] width 227 height 19
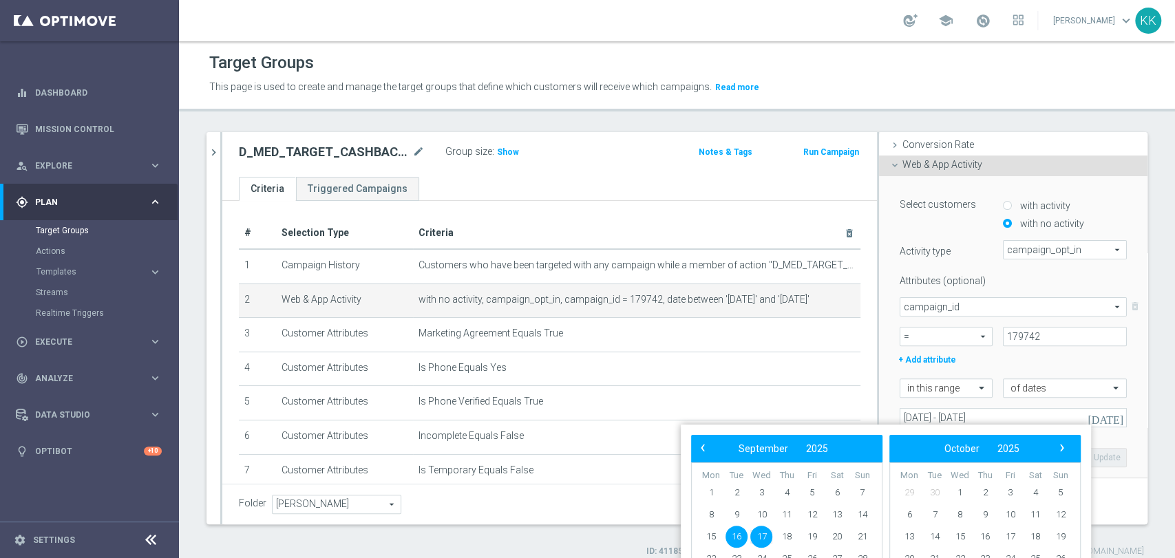
click at [738, 538] on span "16" at bounding box center [737, 537] width 22 height 22
click at [793, 538] on span "18" at bounding box center [787, 537] width 22 height 22
type input "[DATE] - [DATE]"
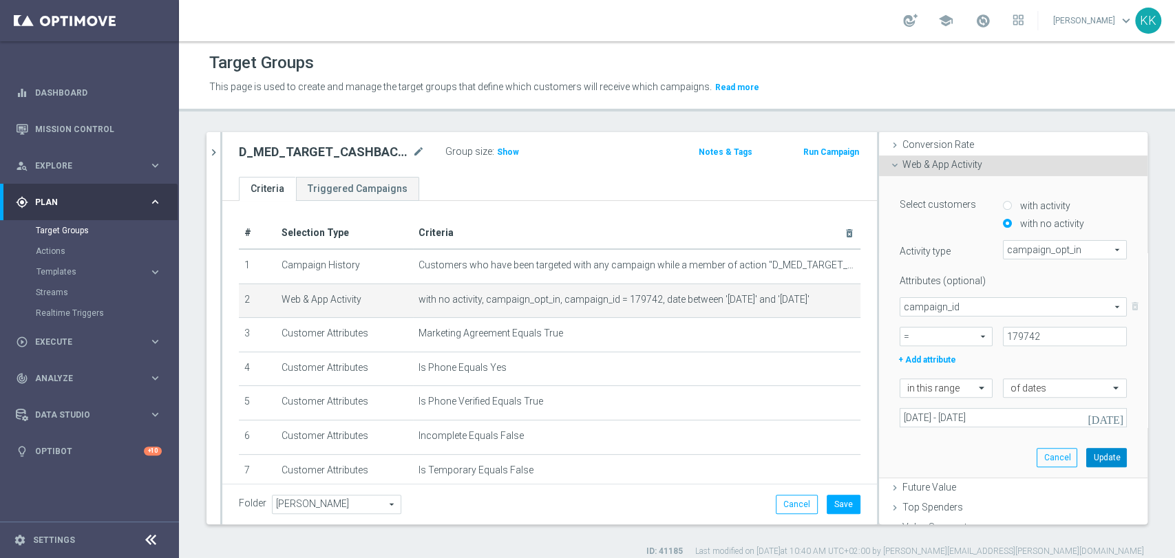
click at [1091, 463] on button "Update" at bounding box center [1107, 457] width 41 height 19
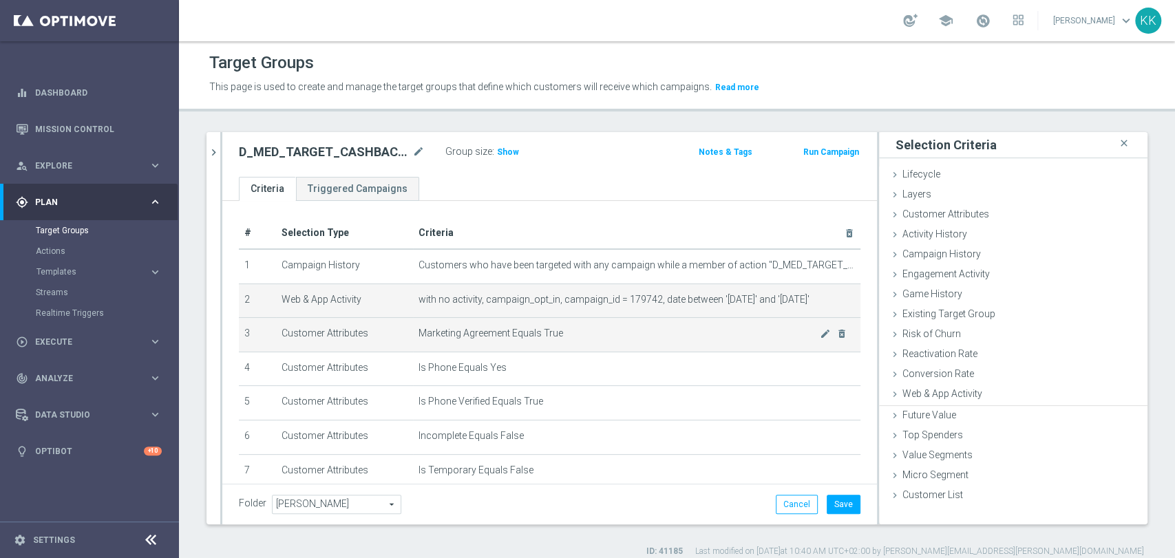
scroll to position [0, 0]
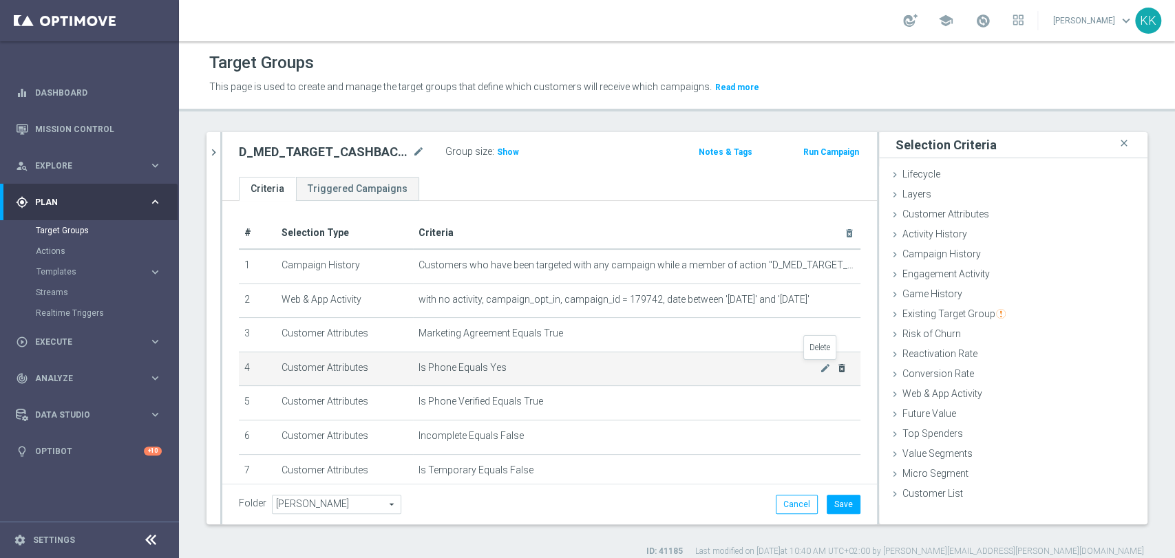
click at [837, 370] on icon "delete_forever" at bounding box center [842, 368] width 11 height 11
click at [837, 366] on icon "delete_forever" at bounding box center [842, 368] width 11 height 11
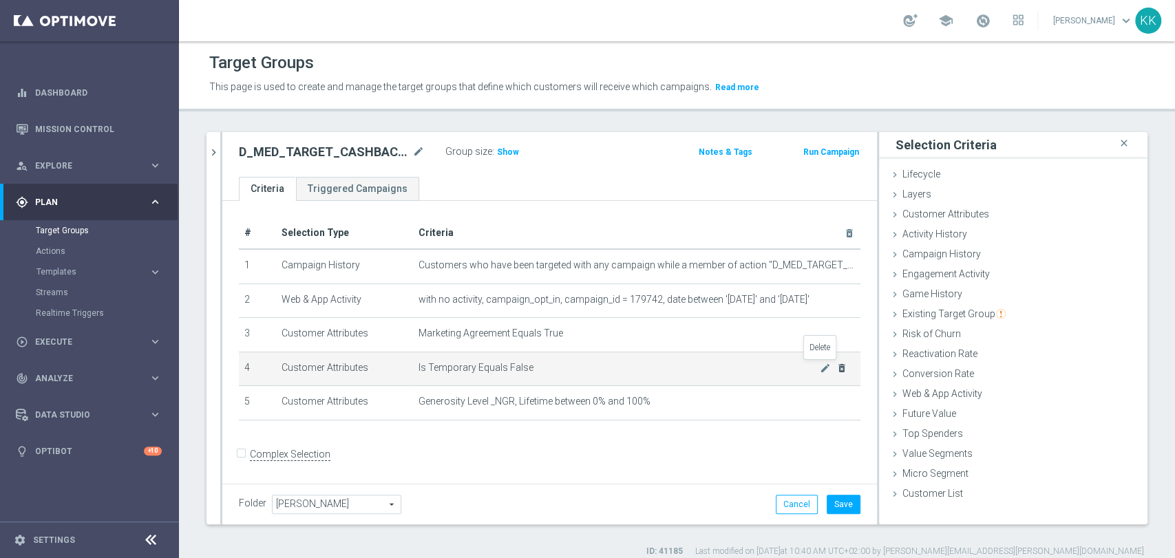
click at [837, 366] on icon "delete_forever" at bounding box center [842, 368] width 11 height 11
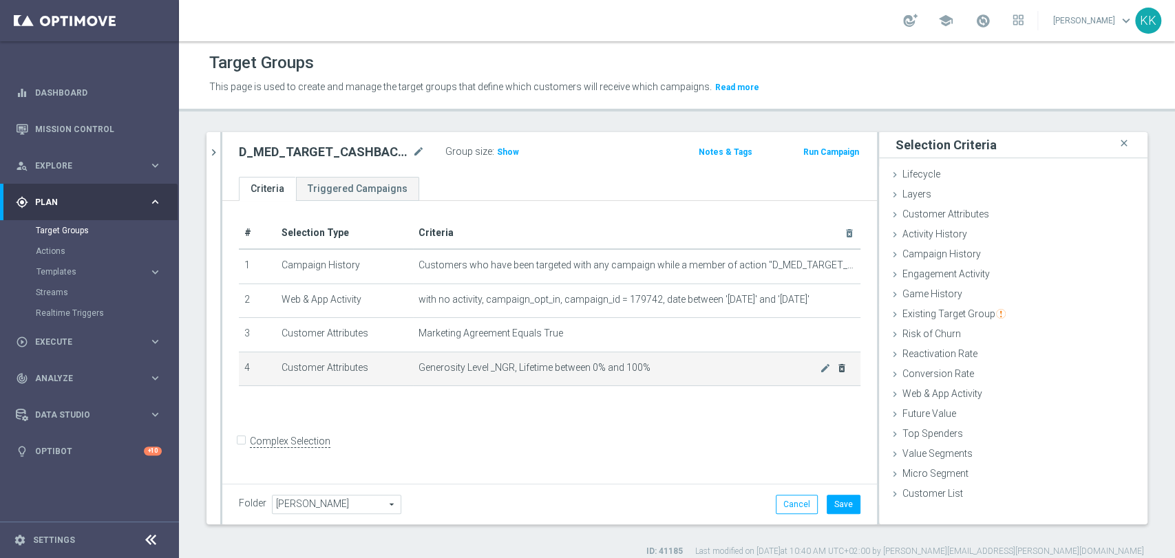
click at [821, 366] on div "mode_edit delete_forever" at bounding box center [834, 368] width 28 height 12
click at [837, 372] on icon "delete_forever" at bounding box center [842, 368] width 11 height 11
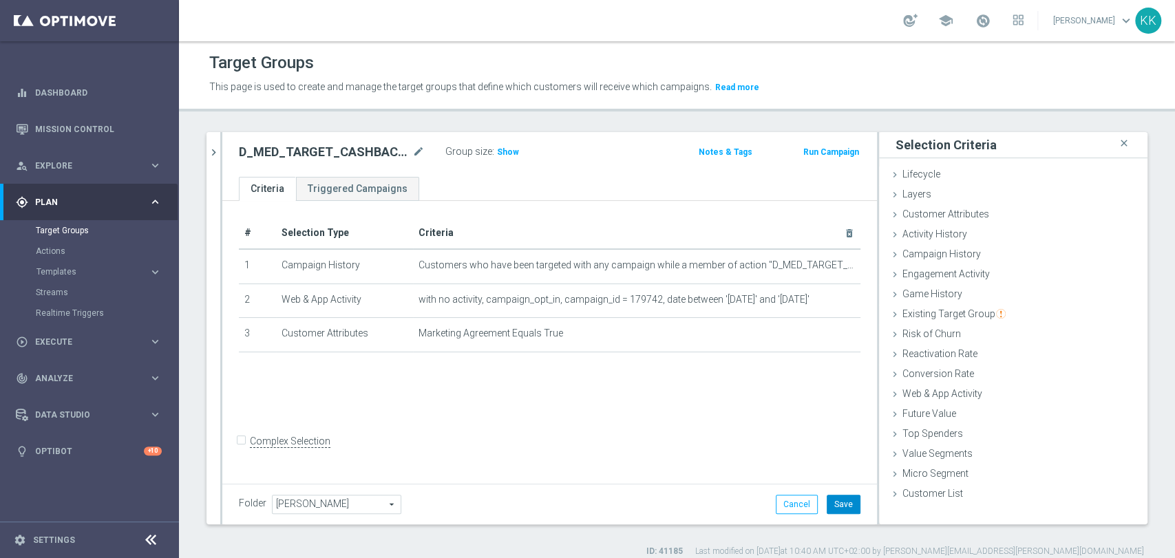
click at [835, 499] on button "Save" at bounding box center [844, 504] width 34 height 19
click at [512, 147] on span "Show" at bounding box center [508, 152] width 22 height 10
click at [220, 155] on icon "chevron_right" at bounding box center [213, 152] width 13 height 13
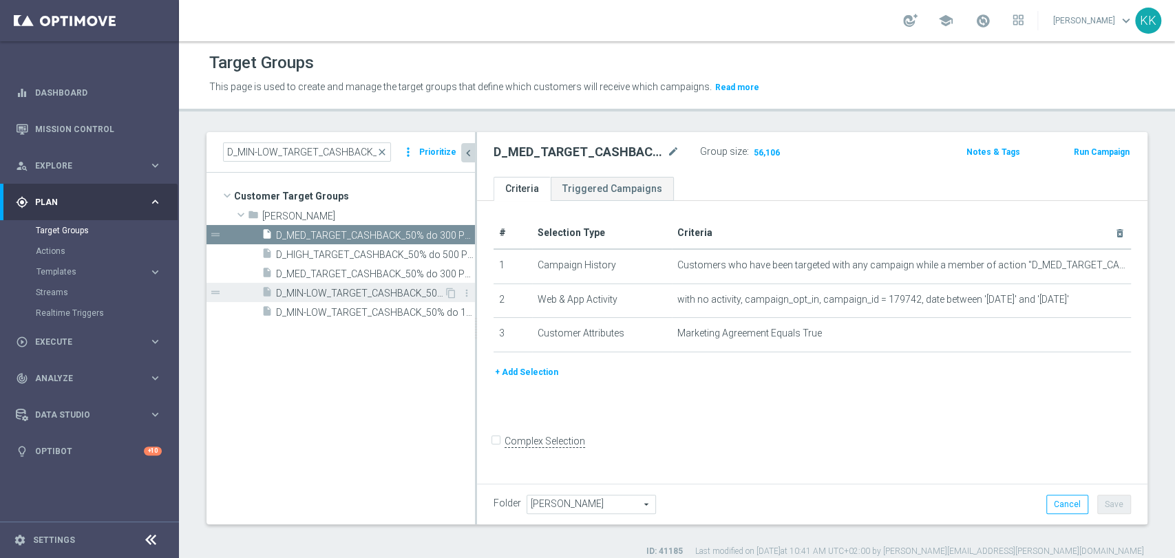
click at [303, 291] on span "D_MIN-LOW_TARGET_CASHBACK_50% do 100 PLN_LMLW_160925_PUSH" at bounding box center [360, 294] width 168 height 12
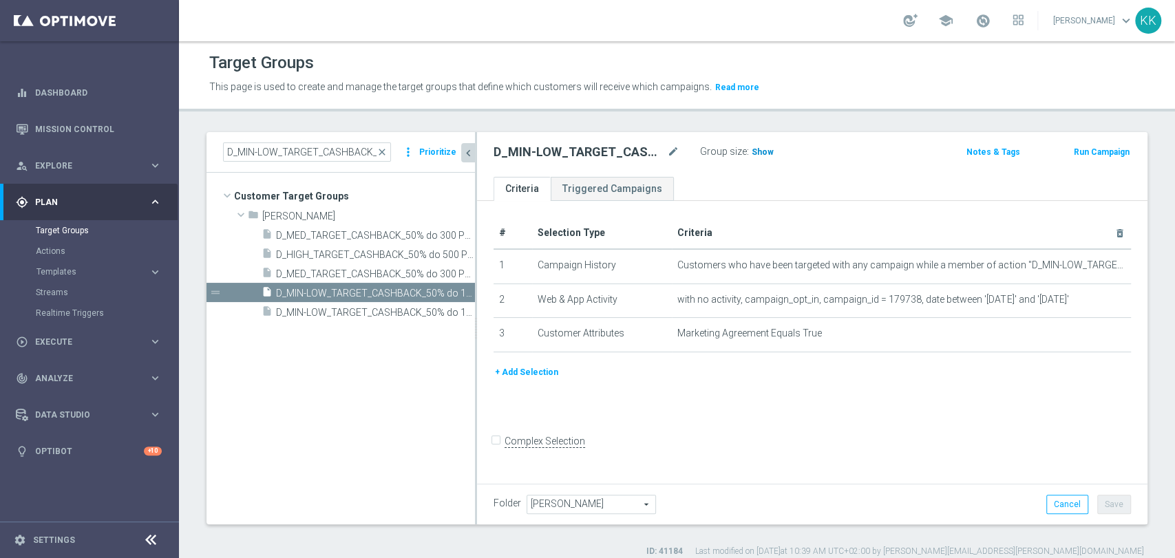
click at [763, 154] on span "Show" at bounding box center [763, 152] width 22 height 10
click at [364, 258] on span "D_HIGH_TARGET_CASHBACK_50% do 500 PLN_LMLW_160925_SMS" at bounding box center [360, 255] width 168 height 12
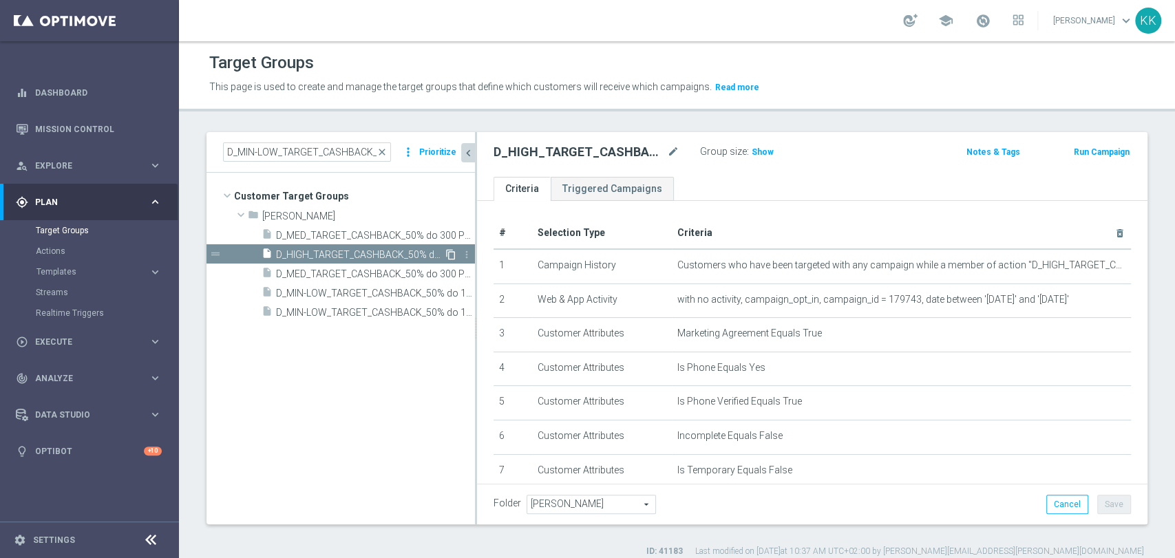
click at [448, 252] on icon "content_copy" at bounding box center [450, 254] width 11 height 11
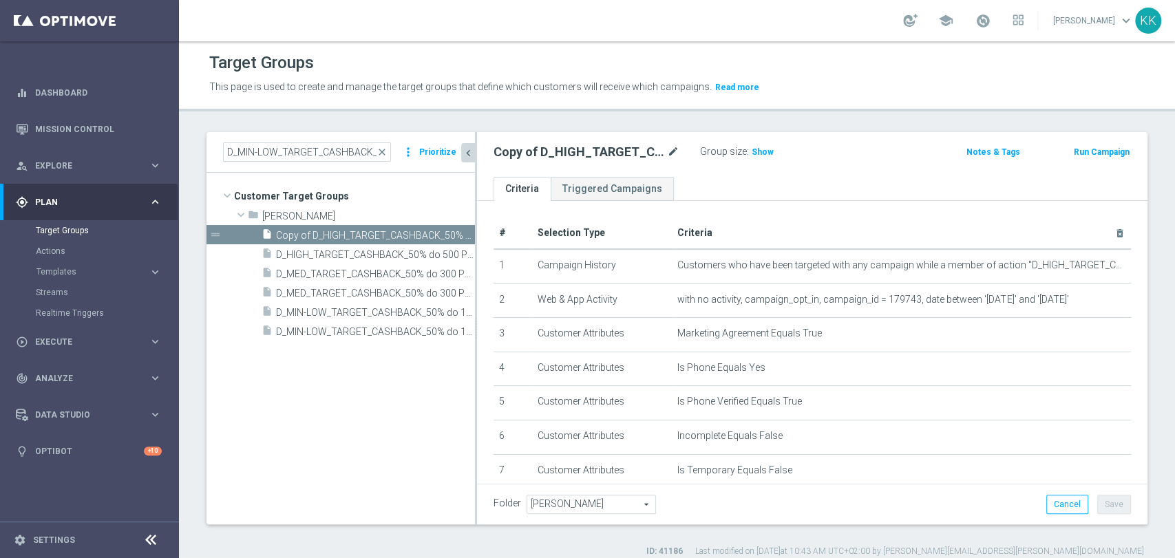
click at [669, 145] on icon "mode_edit" at bounding box center [673, 152] width 12 height 17
drag, startPoint x: 595, startPoint y: 151, endPoint x: 386, endPoint y: 142, distance: 209.5
click at [394, 143] on as-split "D_MIN-LOW_TARGET_CASHBACK_50% do 100 PLN_LMLW_160925_SMS close more_vert Priori…" at bounding box center [677, 328] width 941 height 392
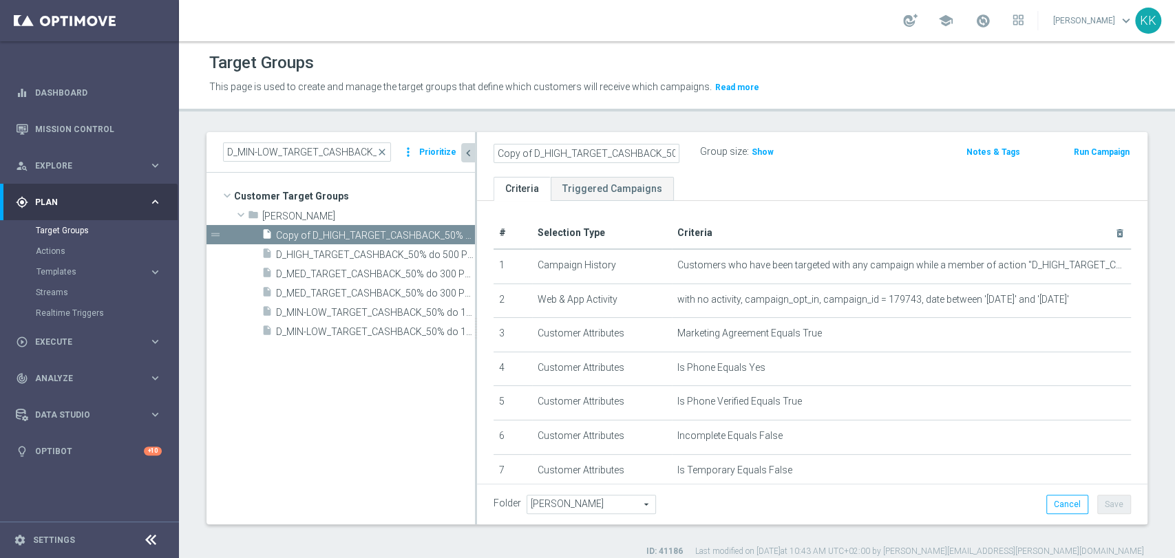
click at [516, 147] on input "Copy of D_HIGH_TARGET_CASHBACK_50% do 500 PLN_LMLW_160925_PUSH" at bounding box center [587, 153] width 186 height 19
drag, startPoint x: 533, startPoint y: 153, endPoint x: 468, endPoint y: 150, distance: 65.5
click at [468, 150] on as-split "D_MIN-LOW_TARGET_CASHBACK_50% do 100 PLN_LMLW_160925_SMS close more_vert Priori…" at bounding box center [677, 328] width 941 height 392
type input "D_HIGH_TARGET_CASHBACK_50% do 500 PLN_LMLW_160925_PUSH"
click at [837, 162] on div "D_HIGH_TARGET_CASHBACK_50% do 500 PLN_LMLW_160925_PUSH Group size : Show Notes …" at bounding box center [812, 154] width 671 height 45
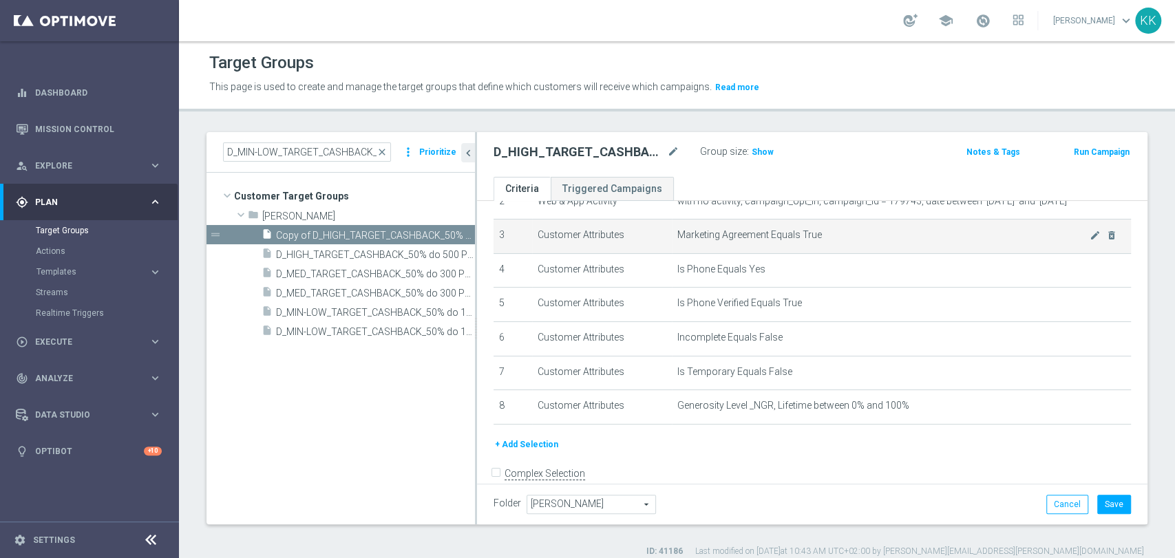
scroll to position [42, 0]
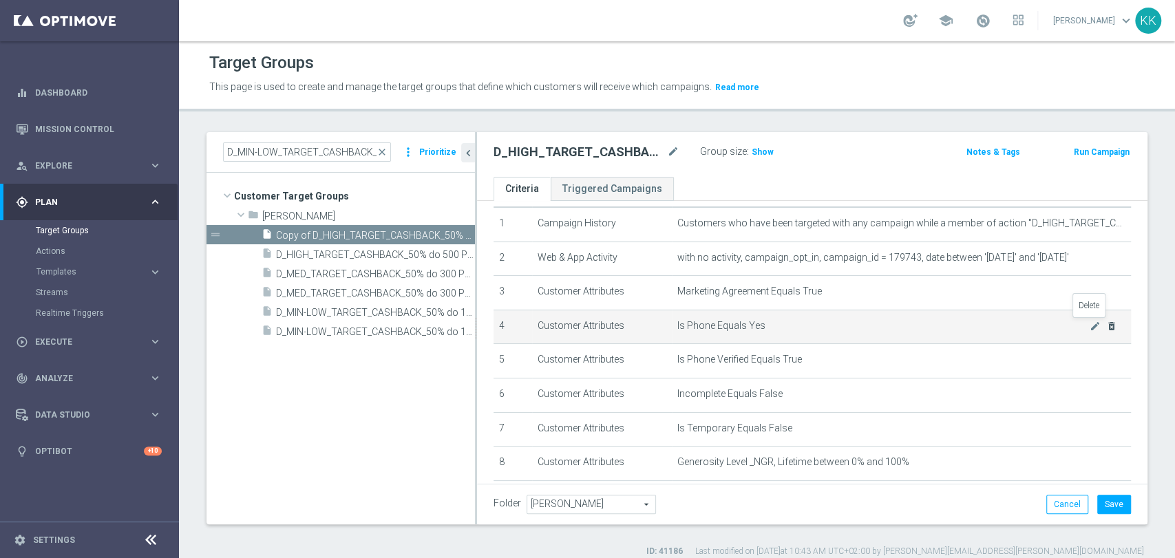
click at [1106, 324] on icon "delete_forever" at bounding box center [1111, 326] width 11 height 11
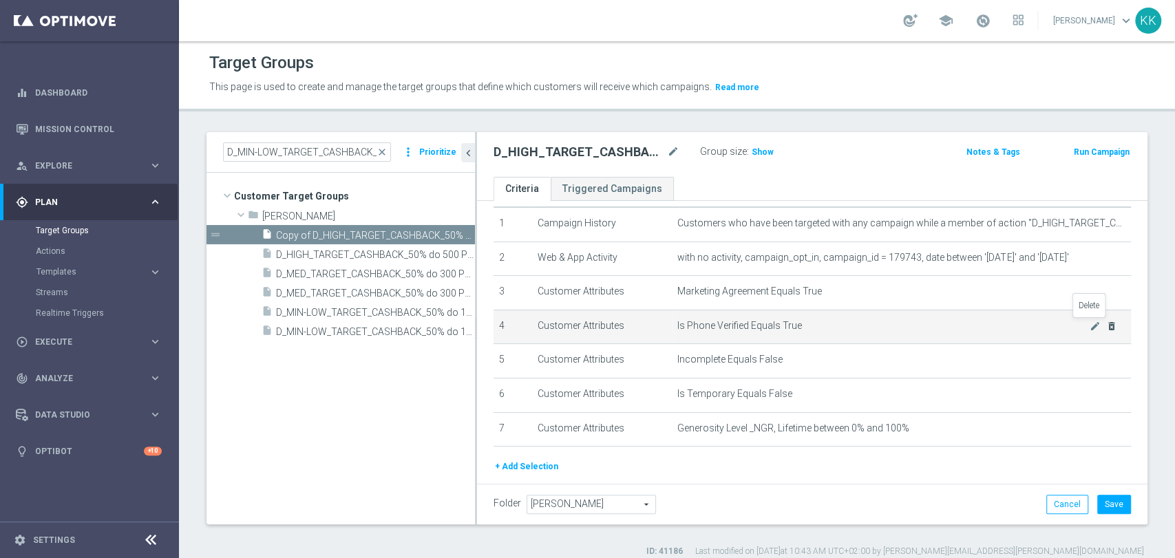
click at [1106, 328] on icon "delete_forever" at bounding box center [1111, 326] width 11 height 11
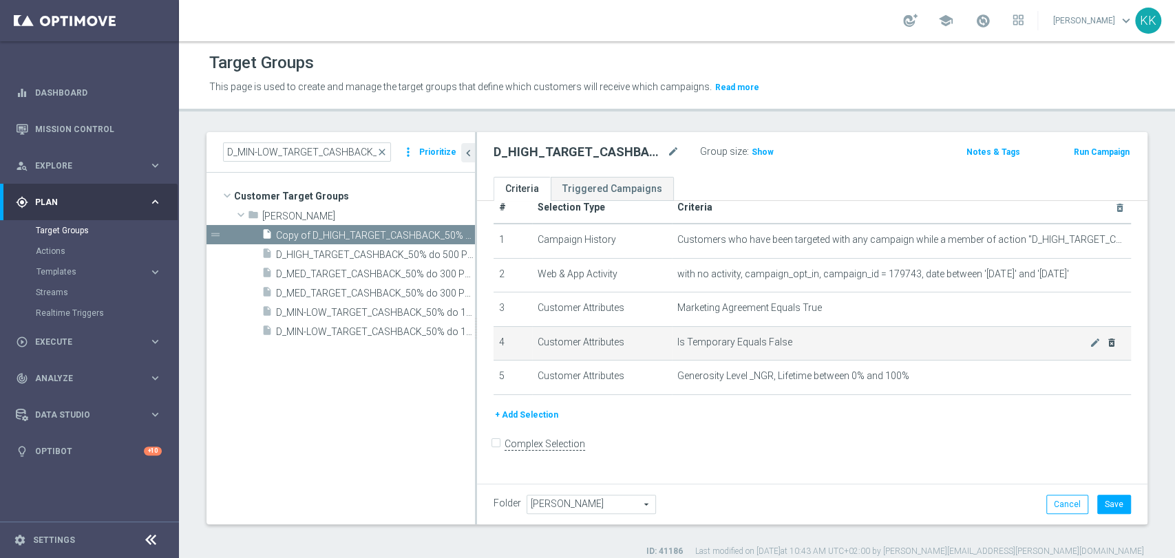
scroll to position [15, 0]
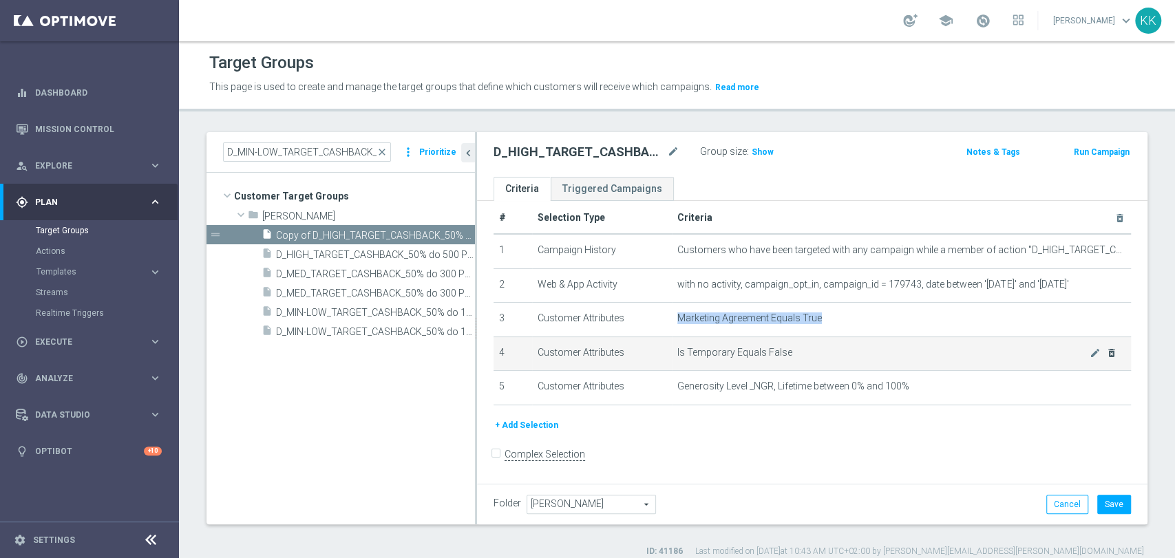
click at [1091, 328] on td "Marketing Agreement Equals True mode_edit delete_forever" at bounding box center [901, 320] width 459 height 34
click at [1106, 354] on icon "delete_forever" at bounding box center [1111, 353] width 11 height 11
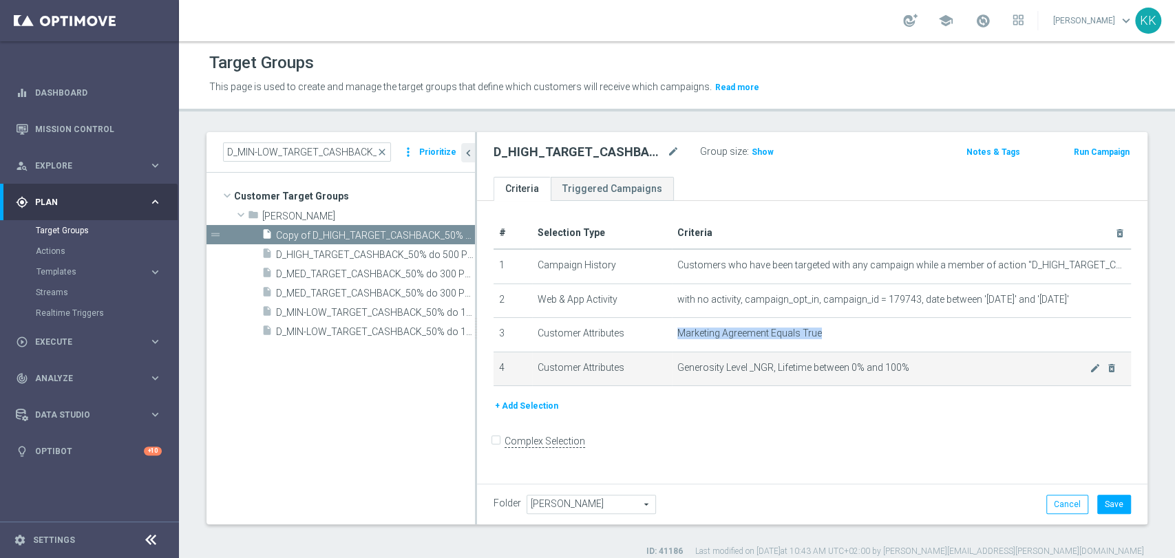
scroll to position [0, 0]
click at [1106, 368] on icon "delete_forever" at bounding box center [1111, 368] width 11 height 11
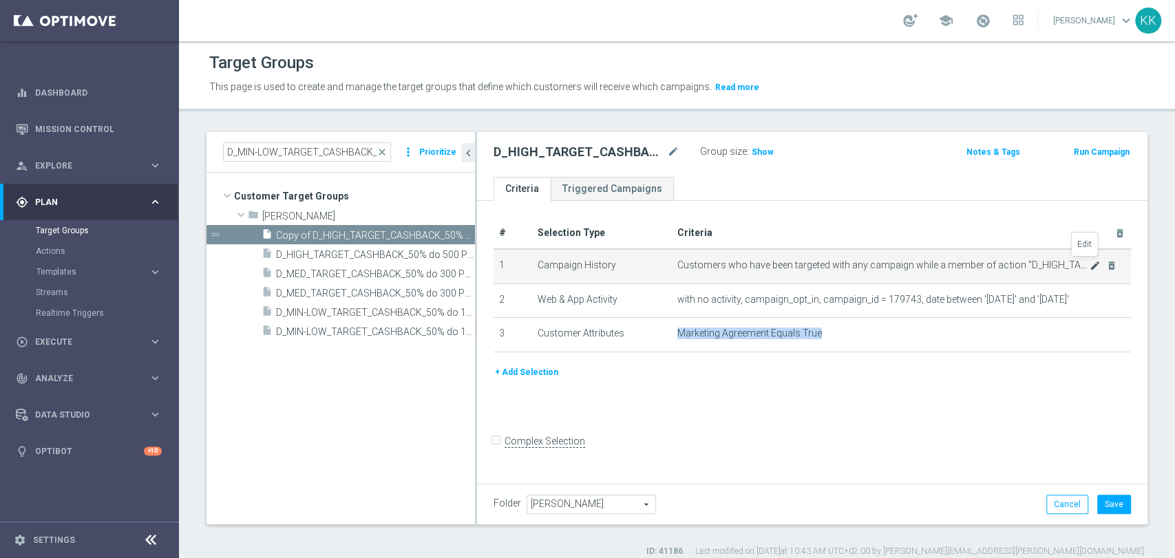
click at [1090, 269] on icon "mode_edit" at bounding box center [1095, 265] width 11 height 11
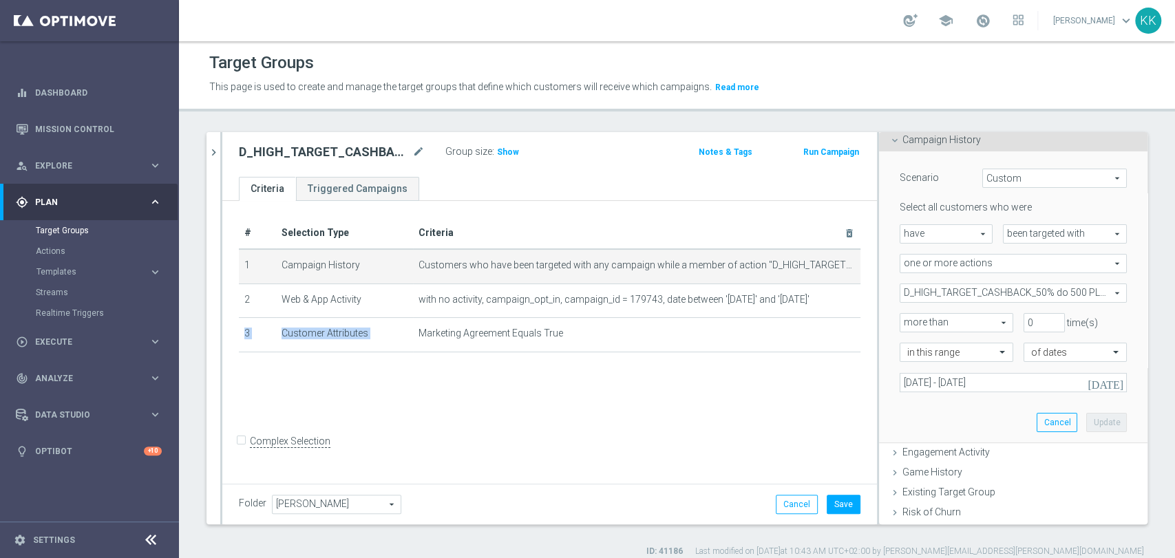
scroll to position [229, 0]
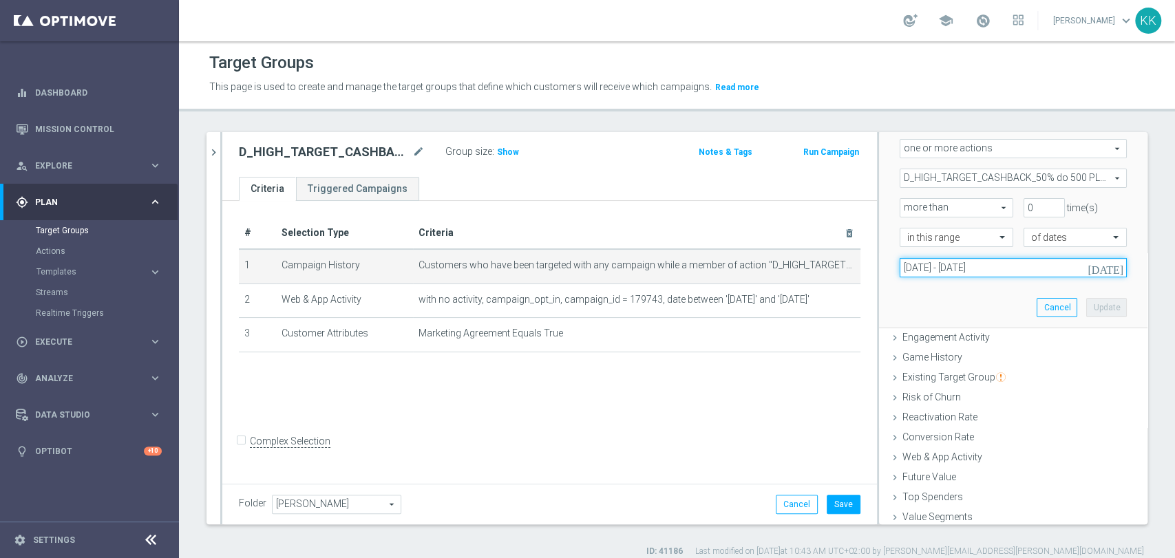
click at [926, 271] on input "[DATE] - [DATE]" at bounding box center [1013, 267] width 227 height 19
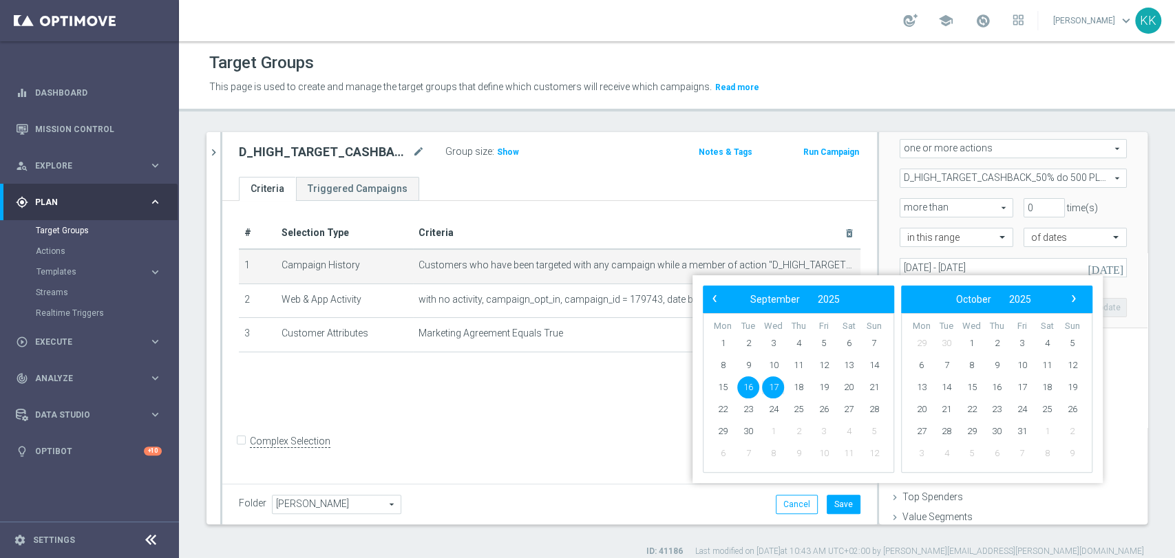
click at [751, 387] on span "16" at bounding box center [748, 388] width 22 height 22
click at [797, 388] on span "18" at bounding box center [799, 388] width 22 height 22
type input "[DATE] - [DATE]"
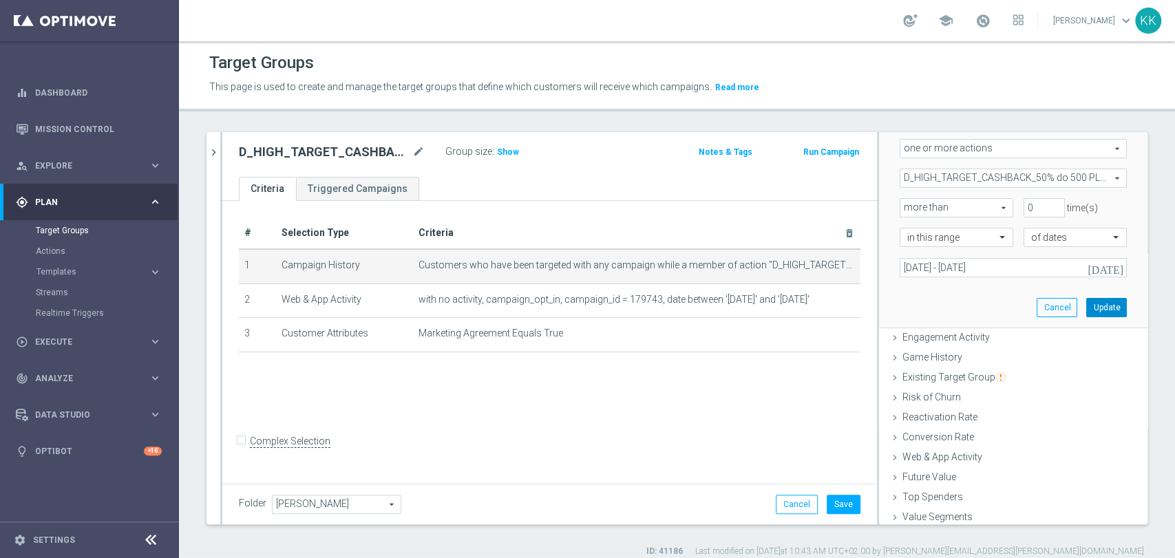
click at [1089, 305] on button "Update" at bounding box center [1107, 307] width 41 height 19
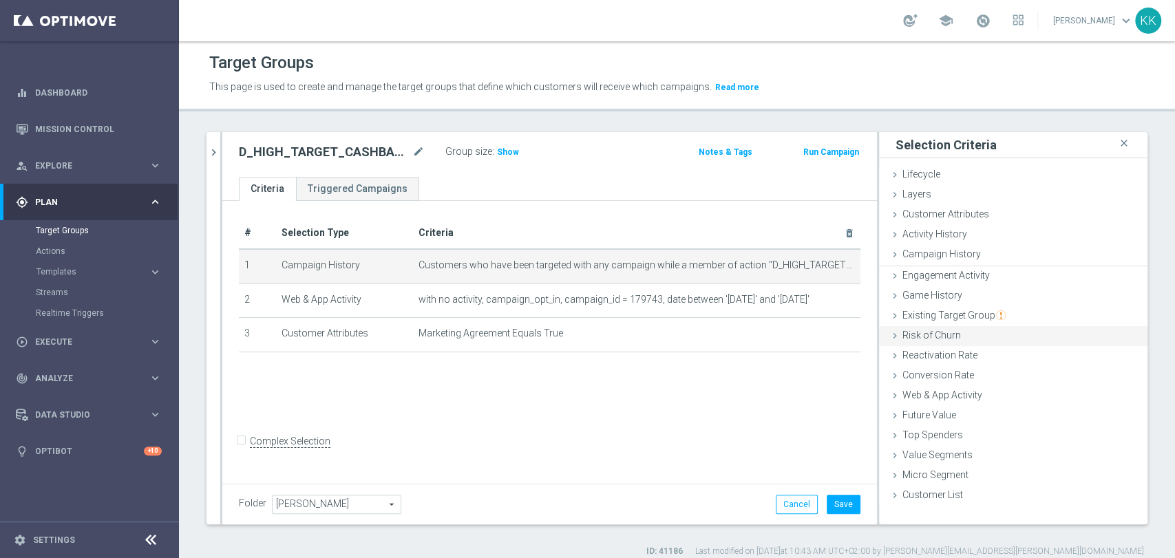
scroll to position [0, 0]
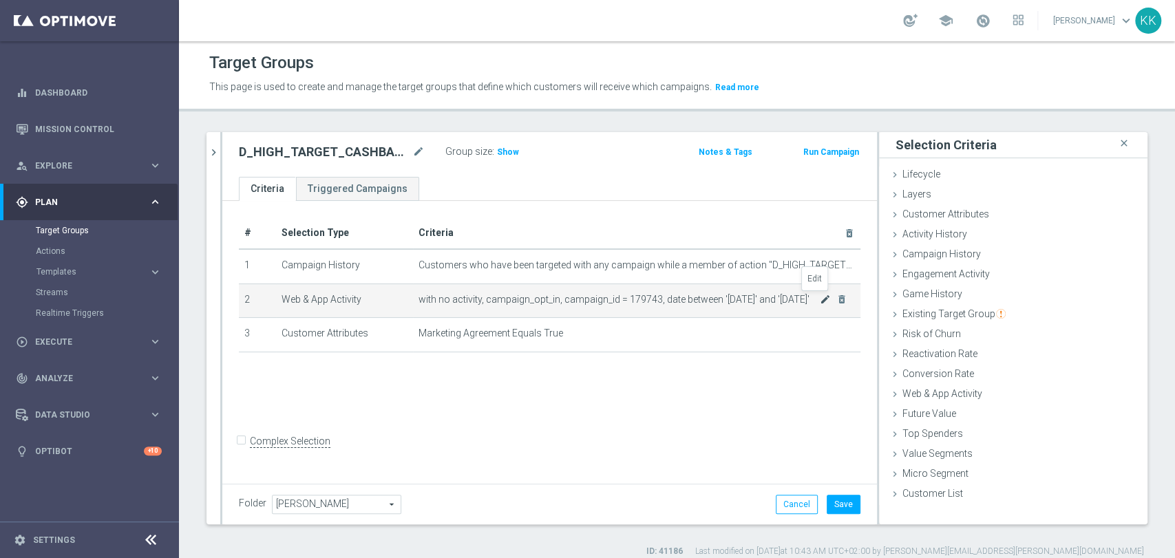
click at [820, 304] on icon "mode_edit" at bounding box center [825, 299] width 11 height 11
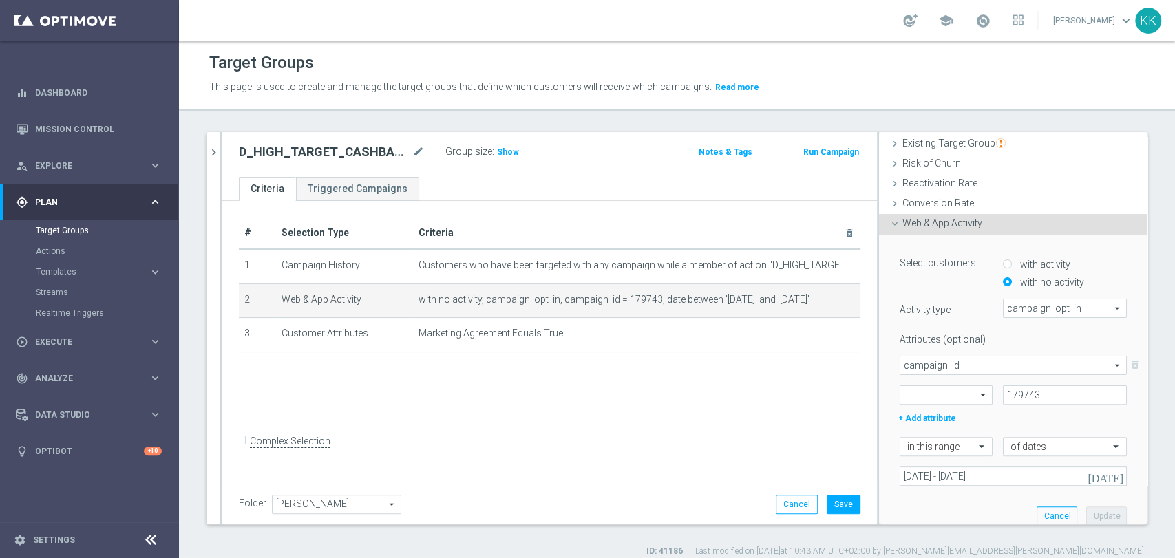
scroll to position [229, 0]
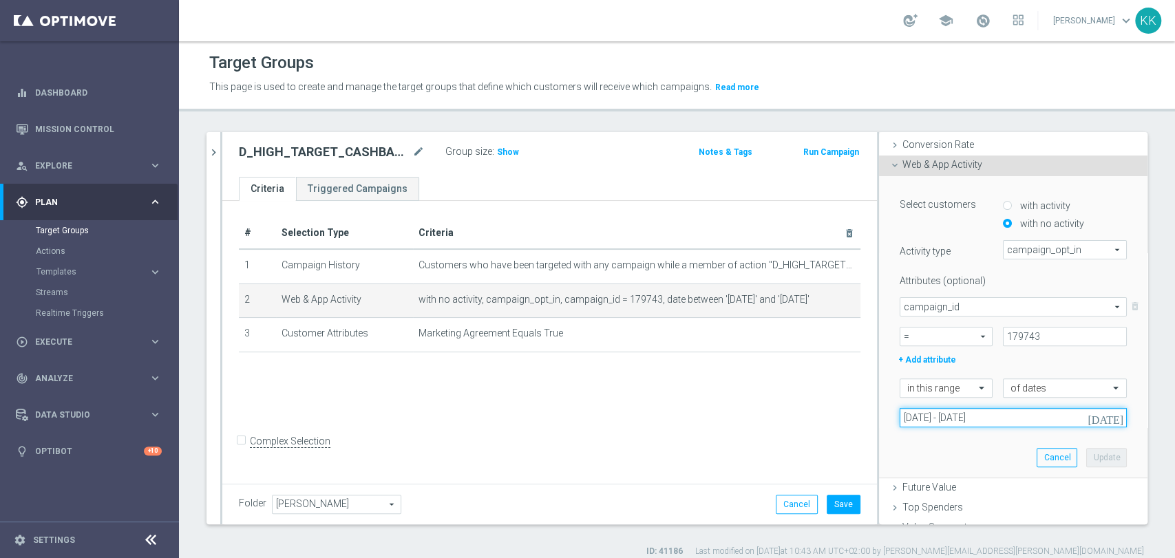
click at [936, 409] on input "[DATE] - [DATE]" at bounding box center [1013, 417] width 227 height 19
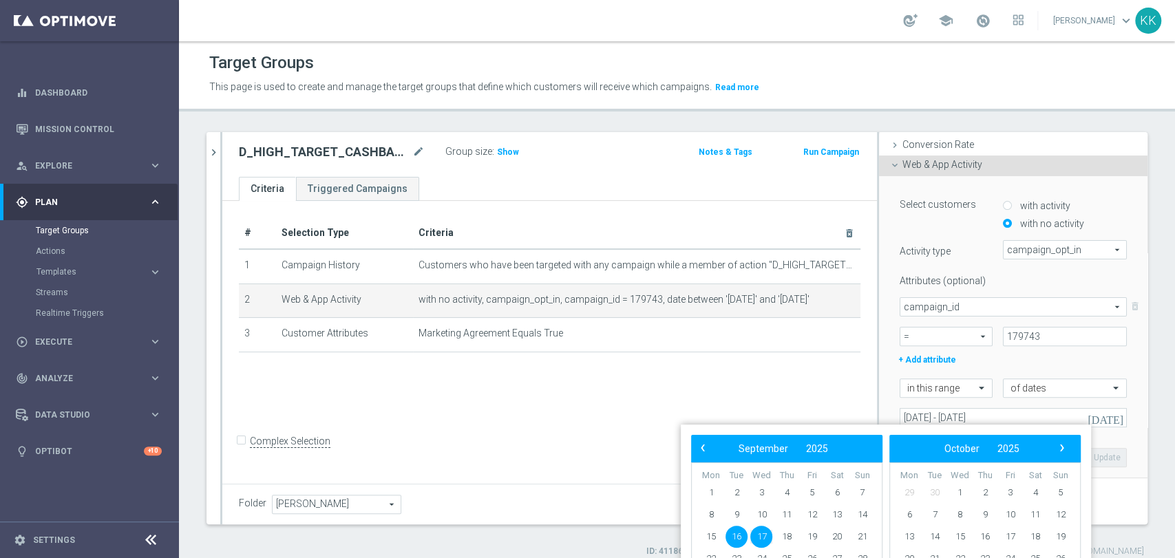
click at [742, 538] on span "16" at bounding box center [737, 537] width 22 height 22
click at [793, 540] on span "18" at bounding box center [787, 537] width 22 height 22
type input "[DATE] - [DATE]"
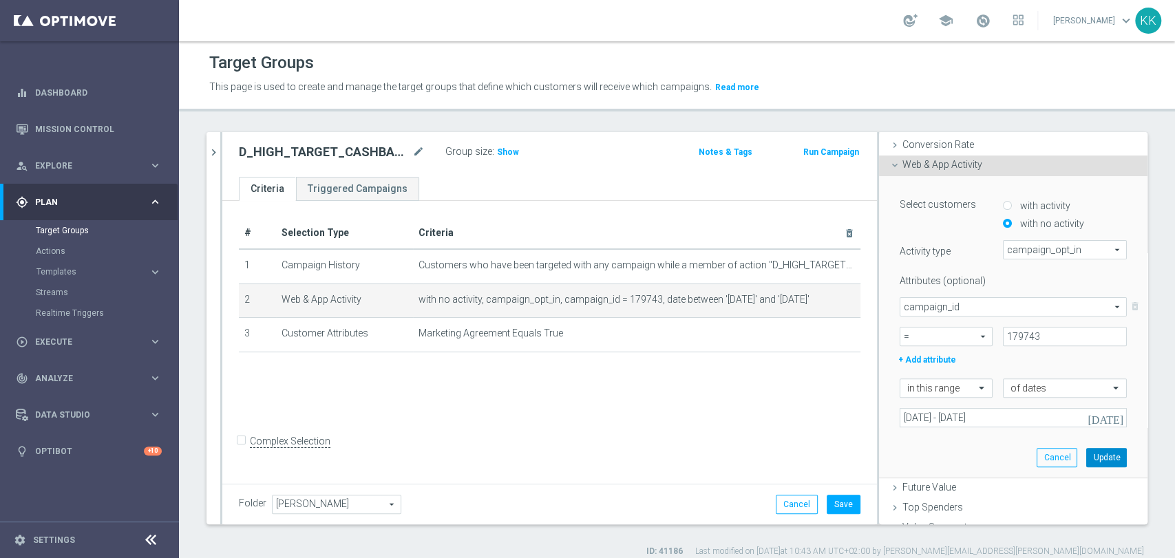
click at [1087, 457] on button "Update" at bounding box center [1107, 457] width 41 height 19
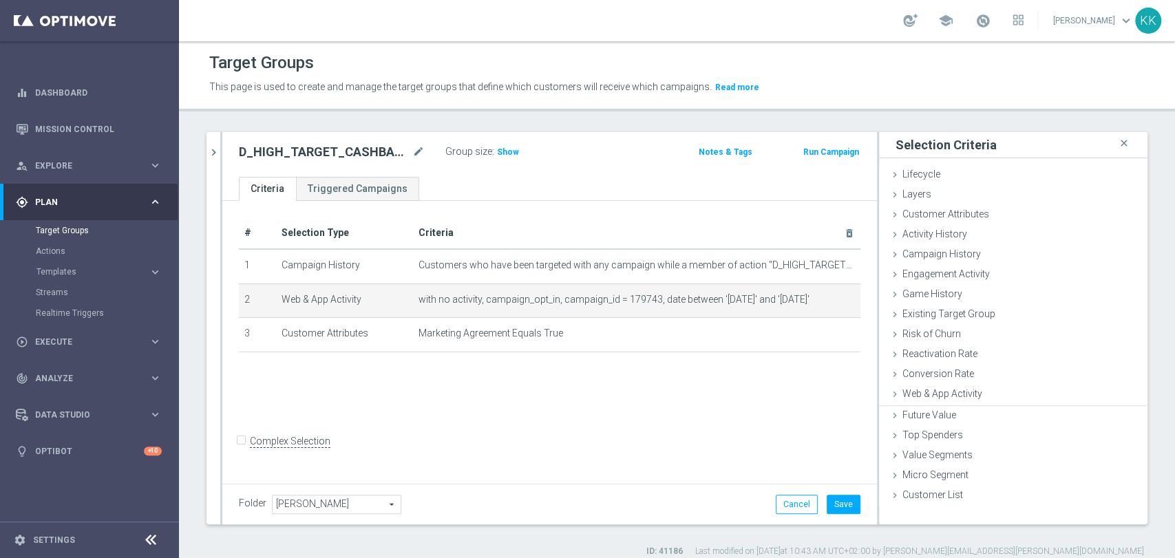
scroll to position [0, 0]
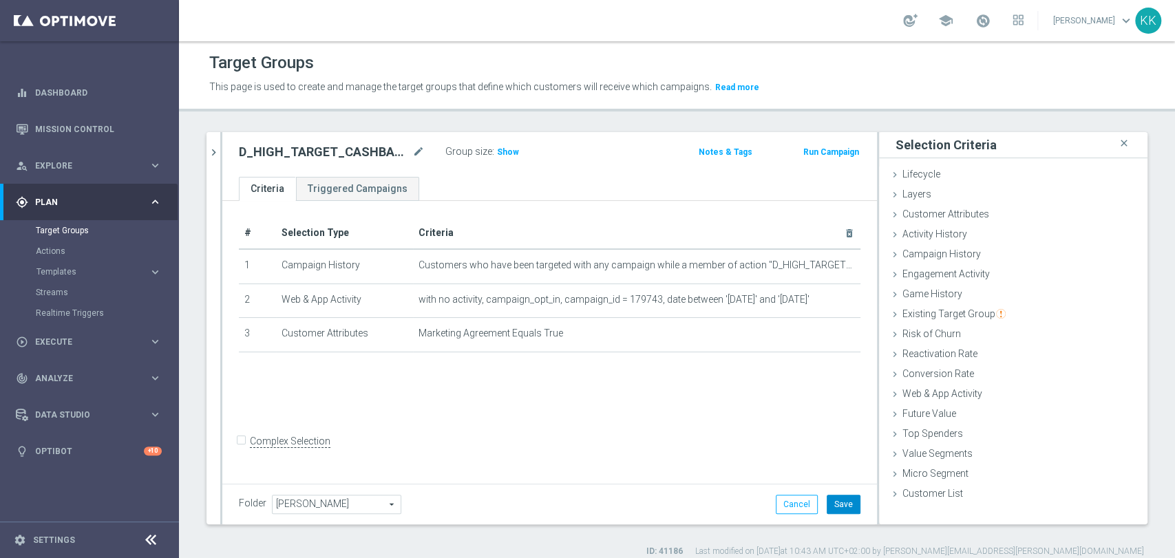
click at [835, 505] on button "Save" at bounding box center [844, 504] width 34 height 19
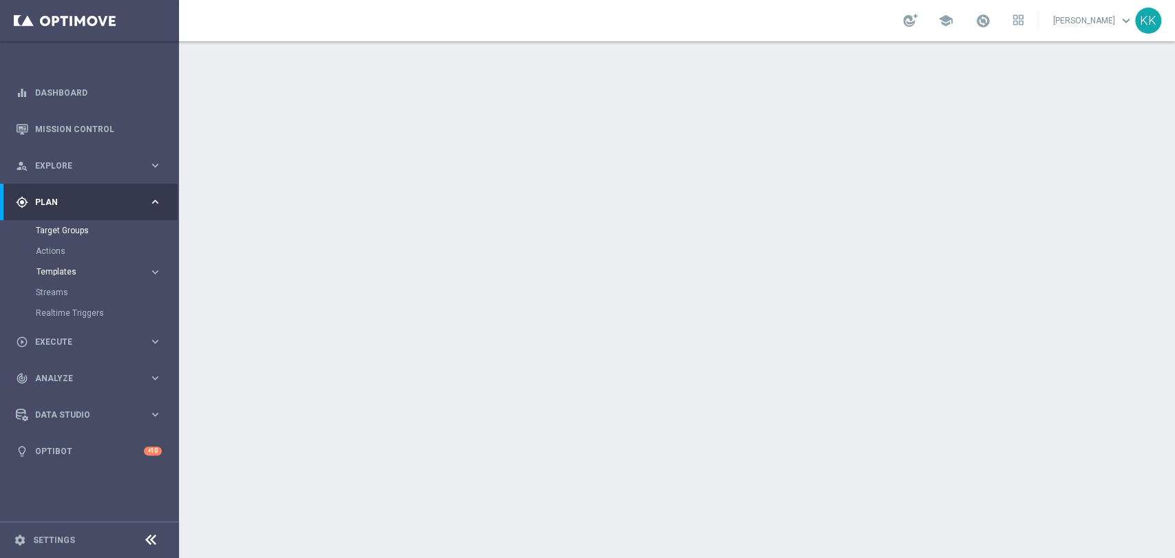
click at [66, 271] on span "Templates" at bounding box center [85, 272] width 98 height 8
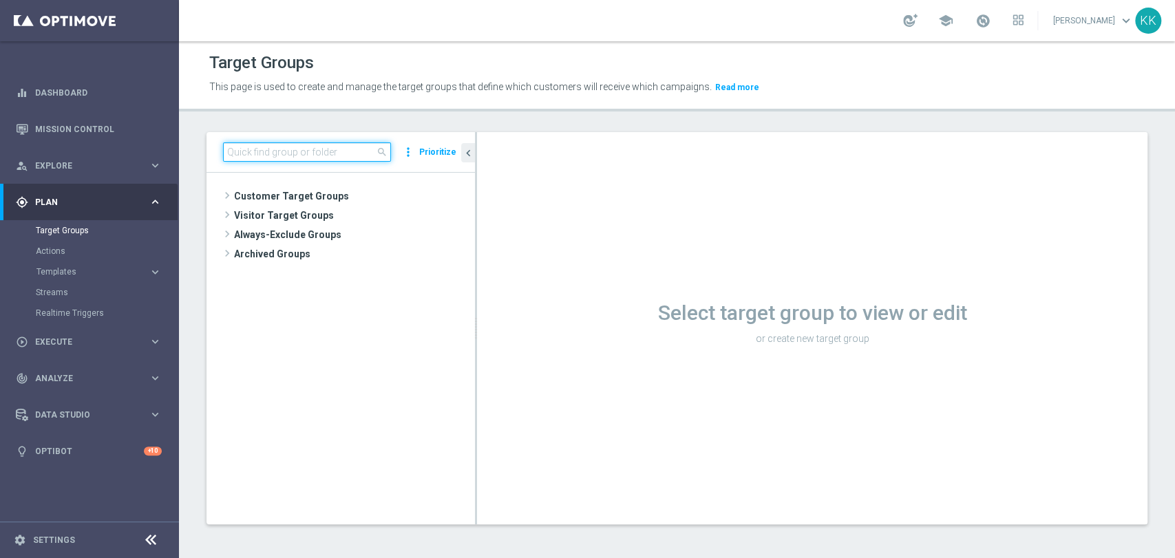
click at [259, 156] on input at bounding box center [307, 152] width 168 height 19
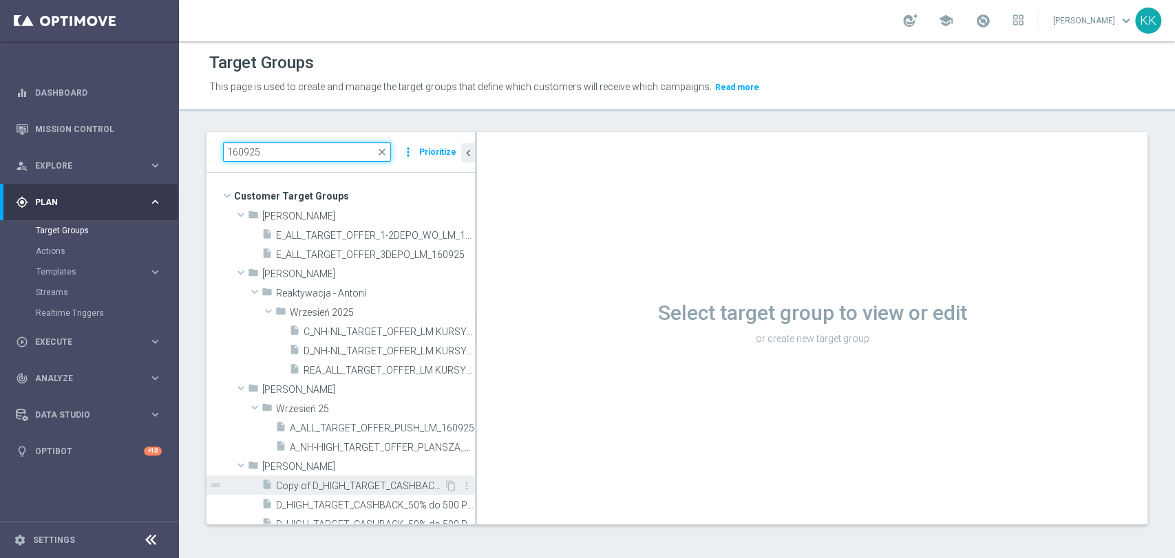
scroll to position [153, 0]
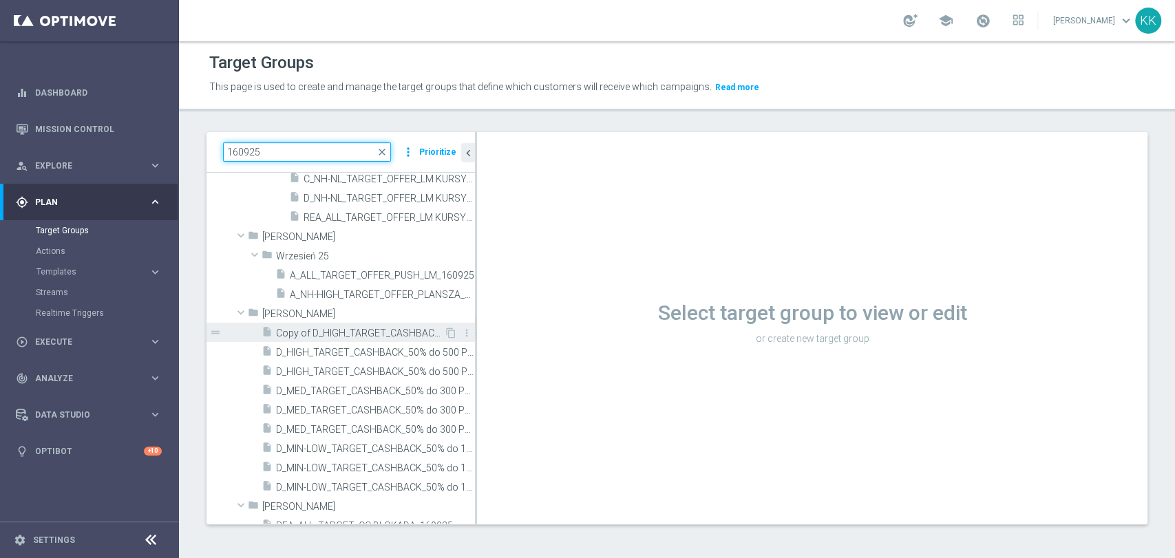
type input "160925"
click at [306, 333] on span "Copy of D_HIGH_TARGET_CASHBACK_50% do 500 PLN_LMLW_160925_SMS" at bounding box center [360, 334] width 168 height 12
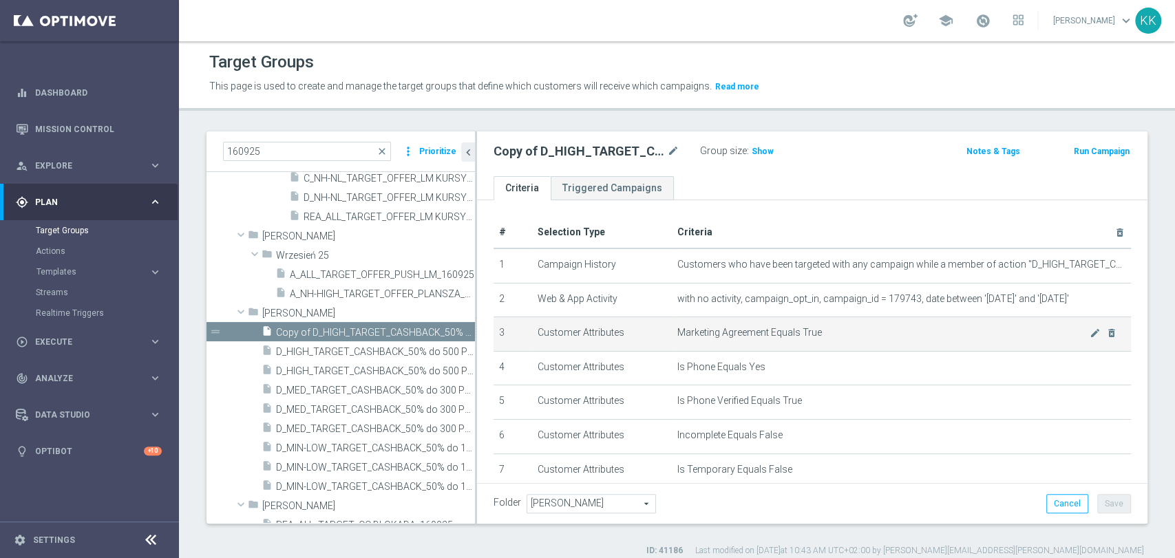
scroll to position [118, 0]
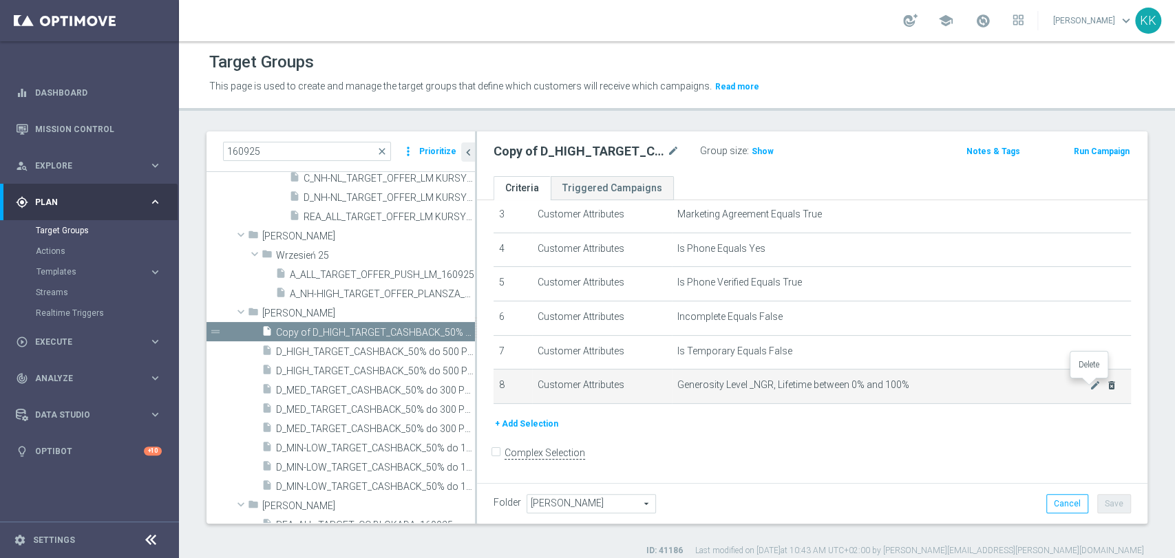
click at [1106, 384] on icon "delete_forever" at bounding box center [1111, 385] width 11 height 11
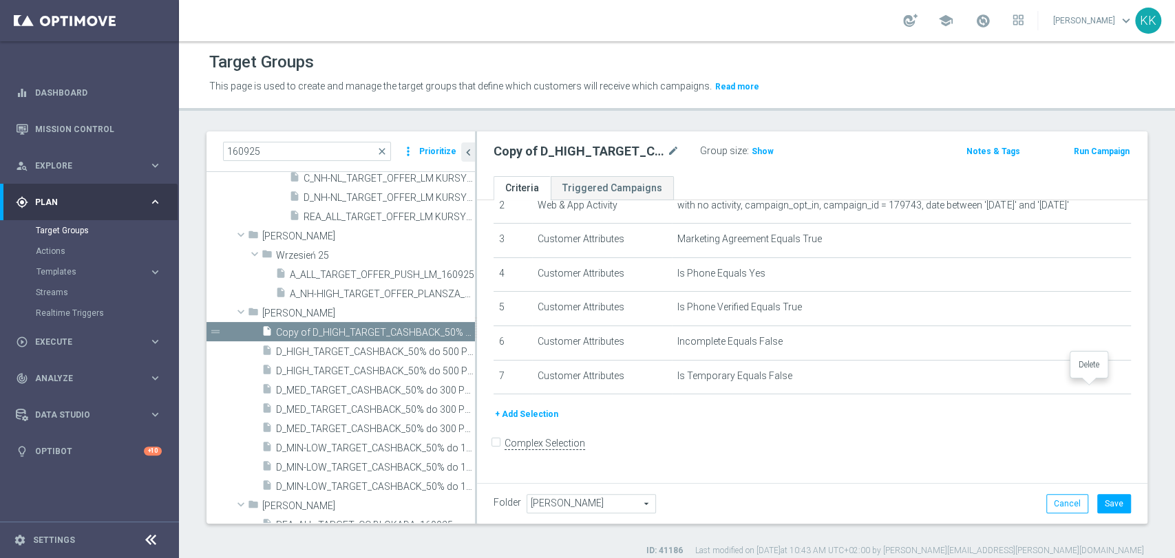
scroll to position [84, 0]
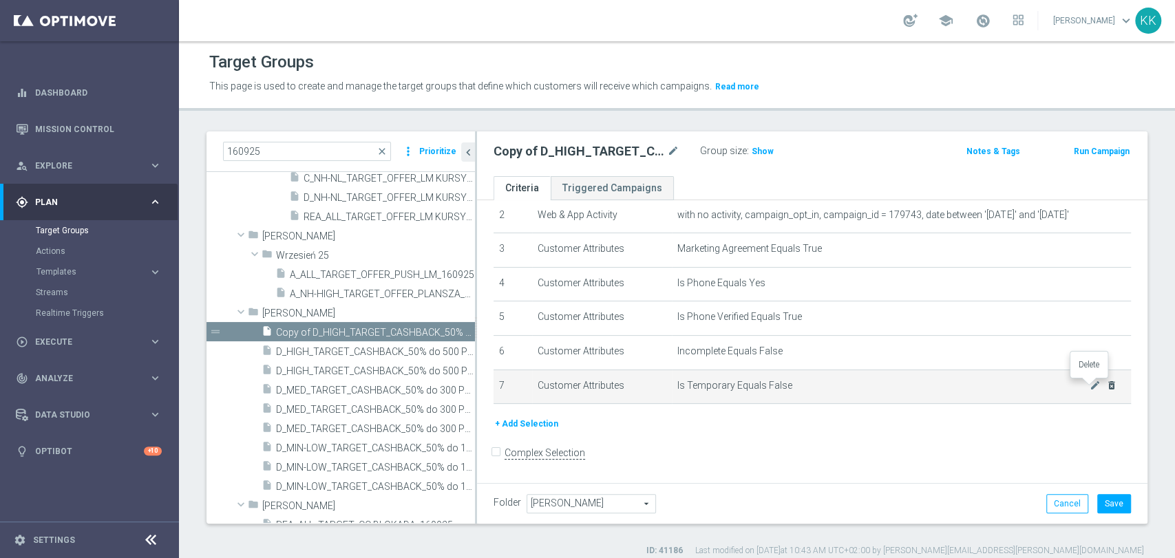
click at [1096, 388] on td "Is Temporary Equals False mode_edit delete_forever" at bounding box center [901, 387] width 459 height 34
click at [1106, 387] on icon "delete_forever" at bounding box center [1111, 385] width 11 height 11
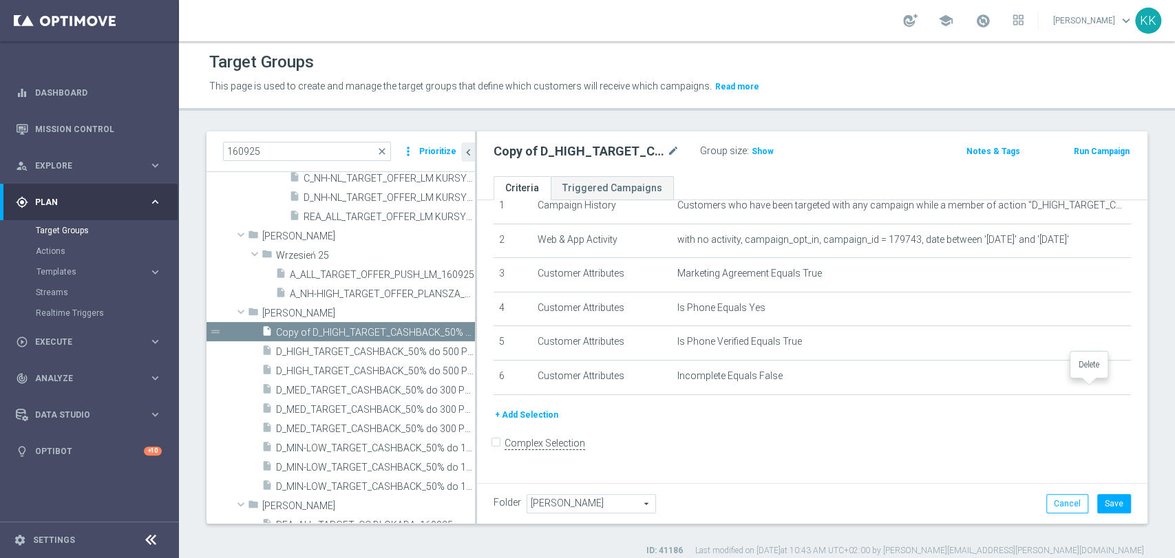
scroll to position [50, 0]
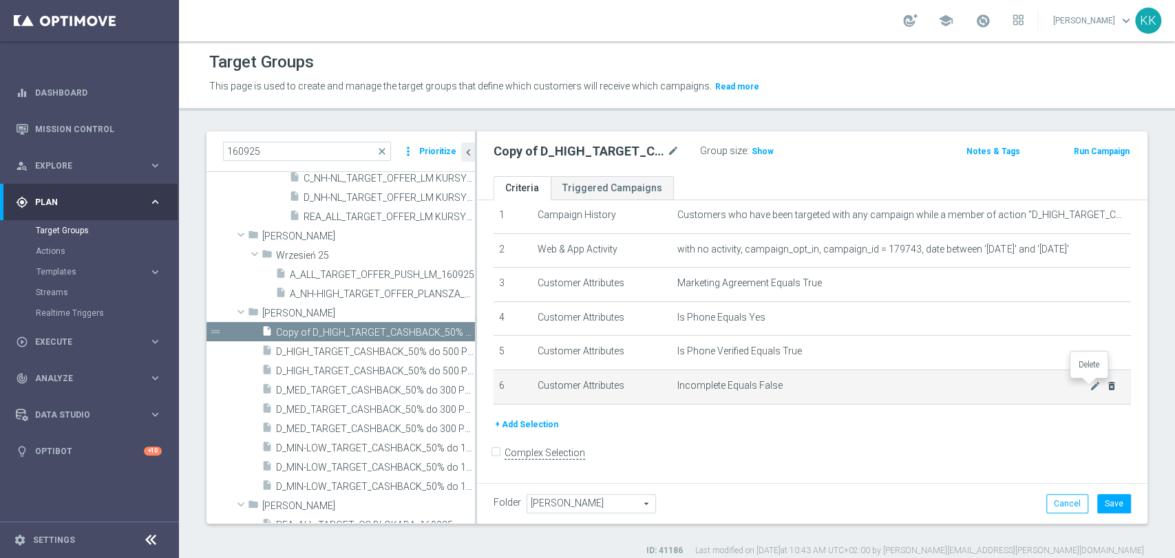
click at [1106, 385] on icon "delete_forever" at bounding box center [1111, 386] width 11 height 11
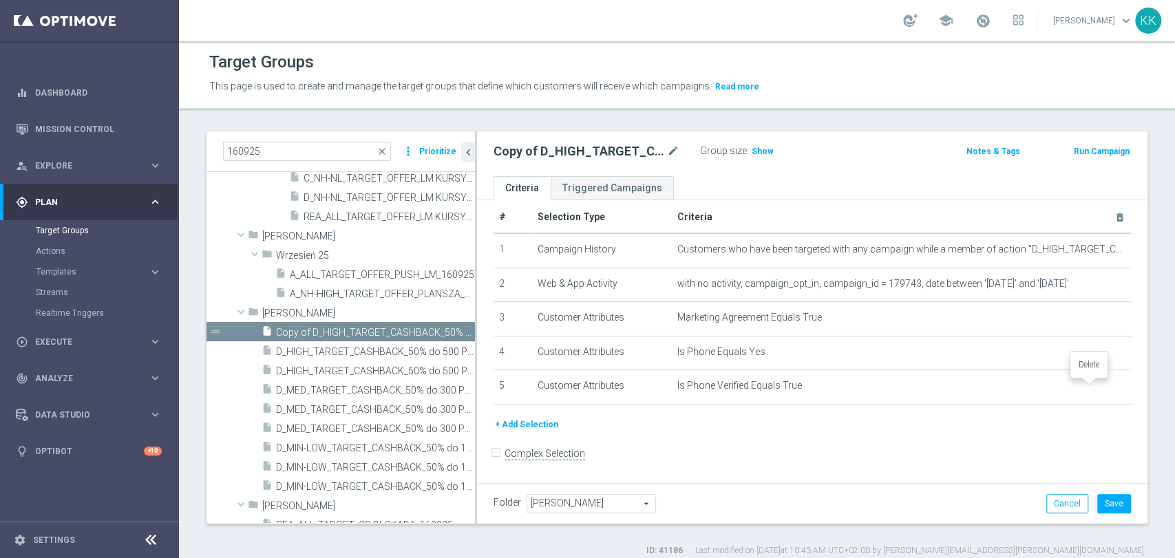
click at [0, 0] on icon "delete_forever" at bounding box center [0, 0] width 0 height 0
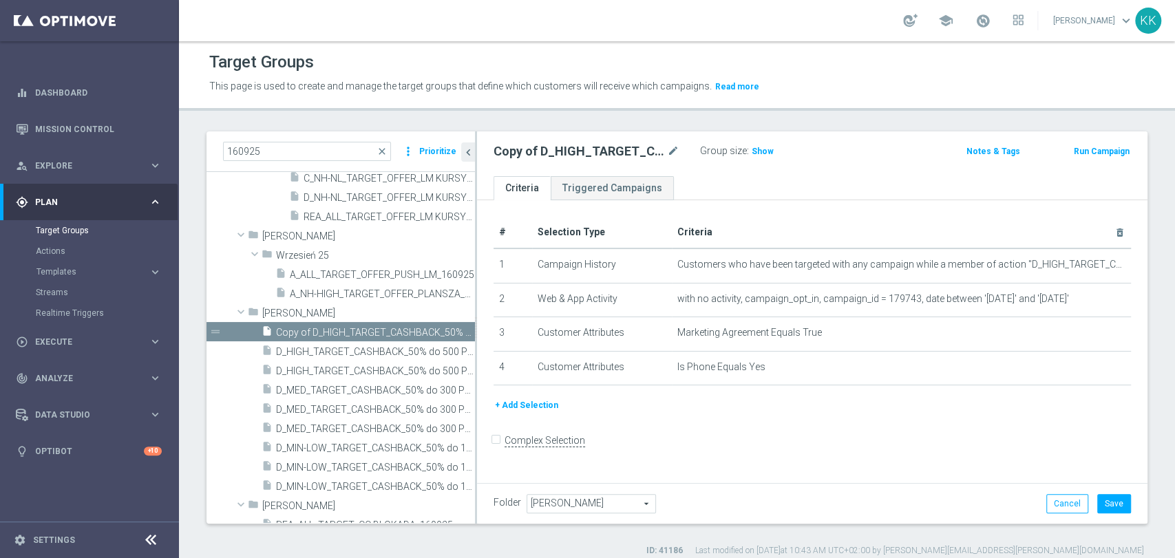
scroll to position [0, 0]
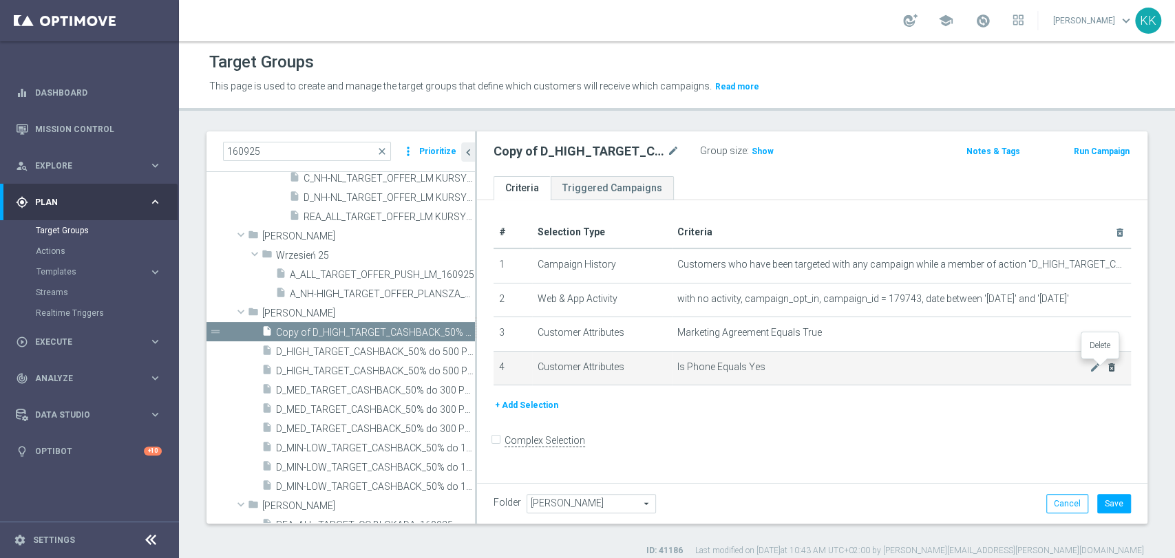
click at [1106, 367] on icon "delete_forever" at bounding box center [1111, 367] width 11 height 11
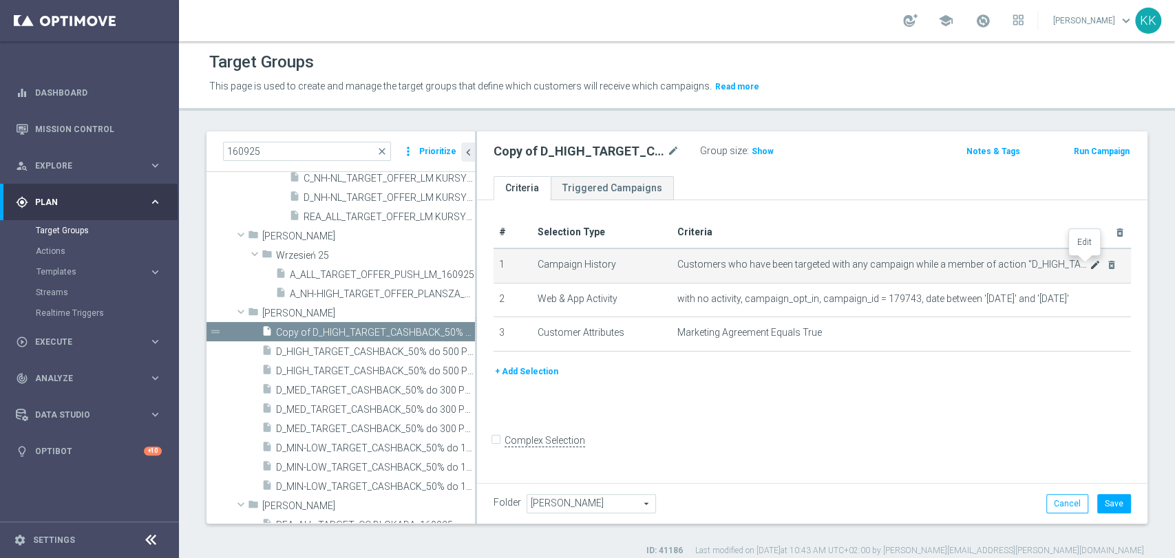
click at [1090, 265] on icon "mode_edit" at bounding box center [1095, 265] width 11 height 11
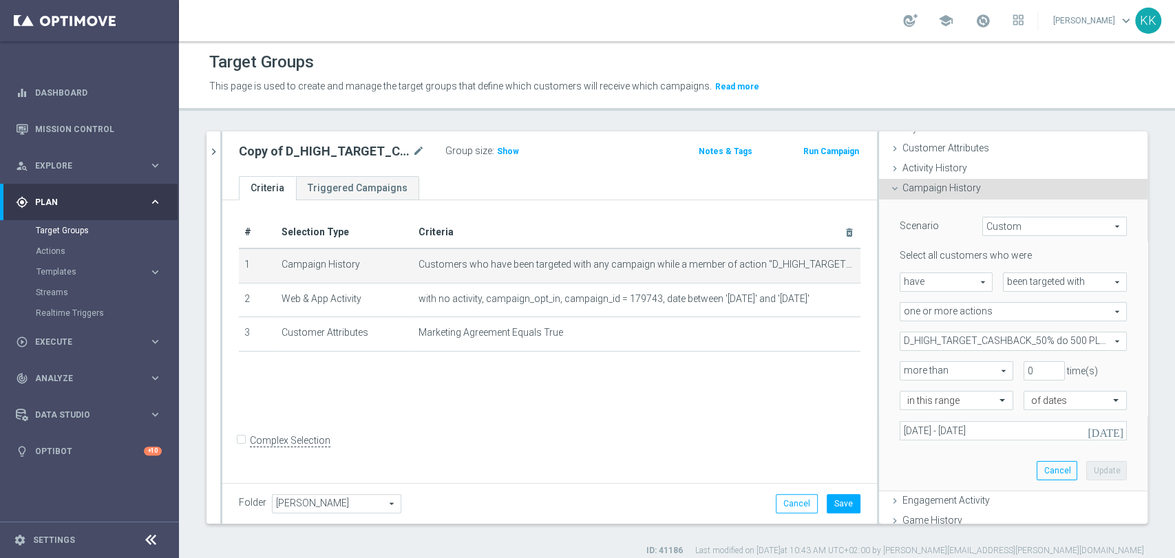
scroll to position [153, 0]
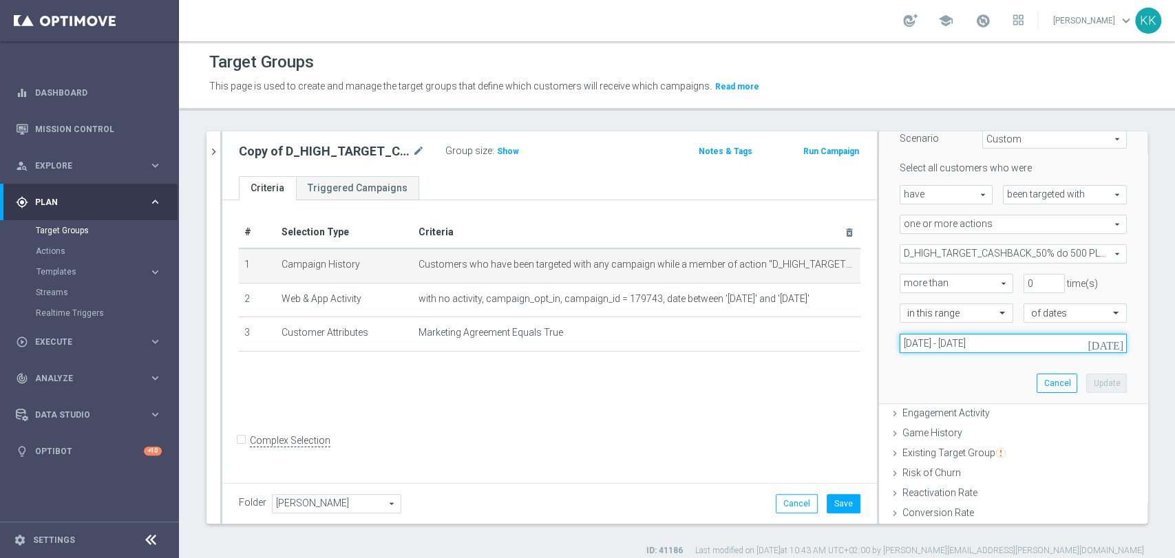
click at [992, 345] on input "[DATE] - [DATE]" at bounding box center [1013, 343] width 227 height 19
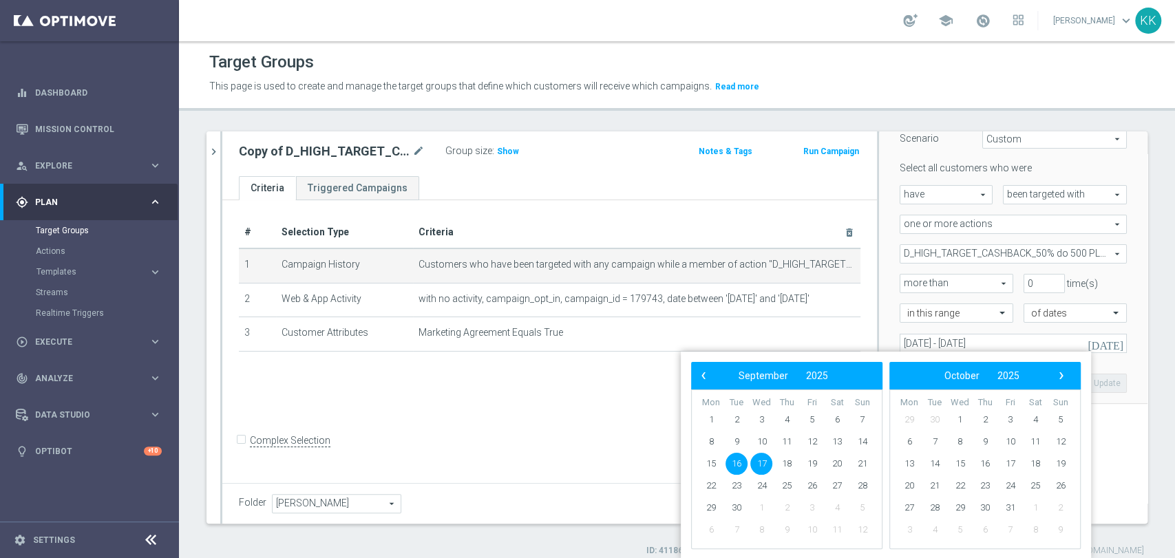
click at [738, 463] on span "16" at bounding box center [737, 464] width 22 height 22
click at [788, 462] on span "18" at bounding box center [787, 464] width 22 height 22
type input "[DATE] - [DATE]"
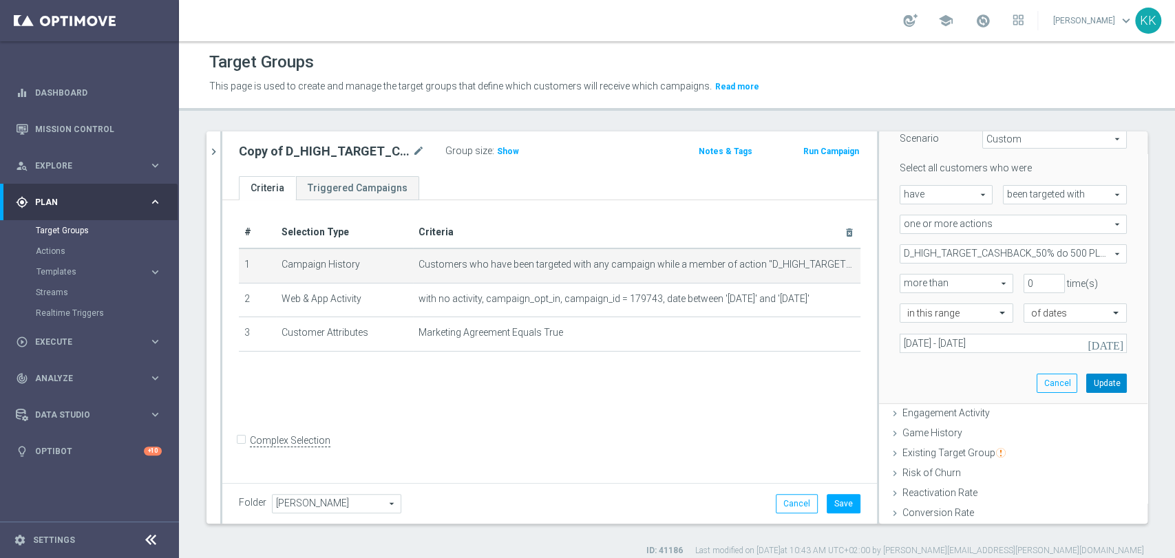
click at [1087, 374] on button "Update" at bounding box center [1107, 383] width 41 height 19
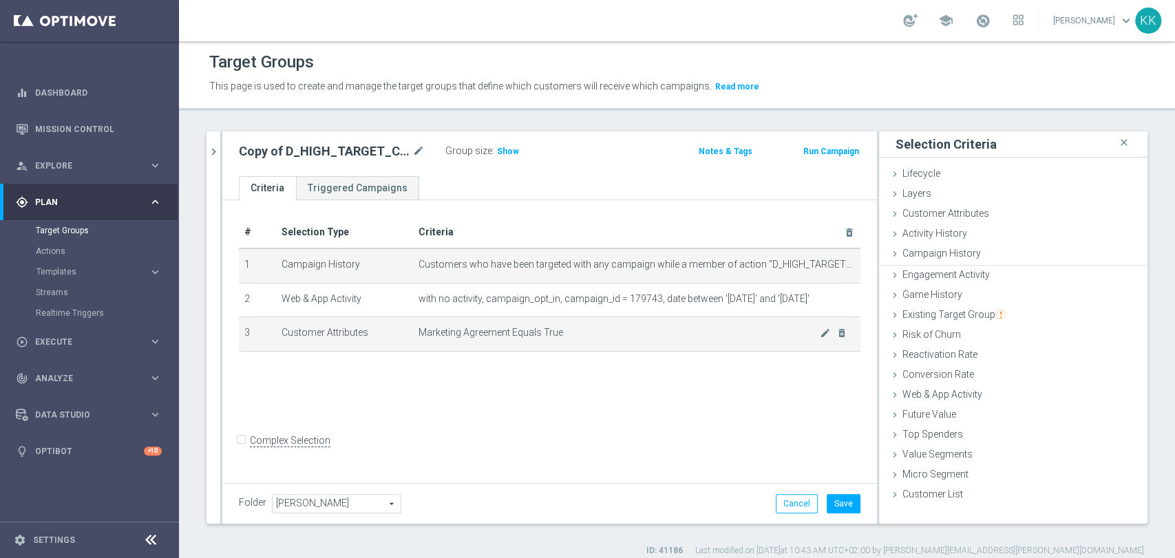
scroll to position [0, 0]
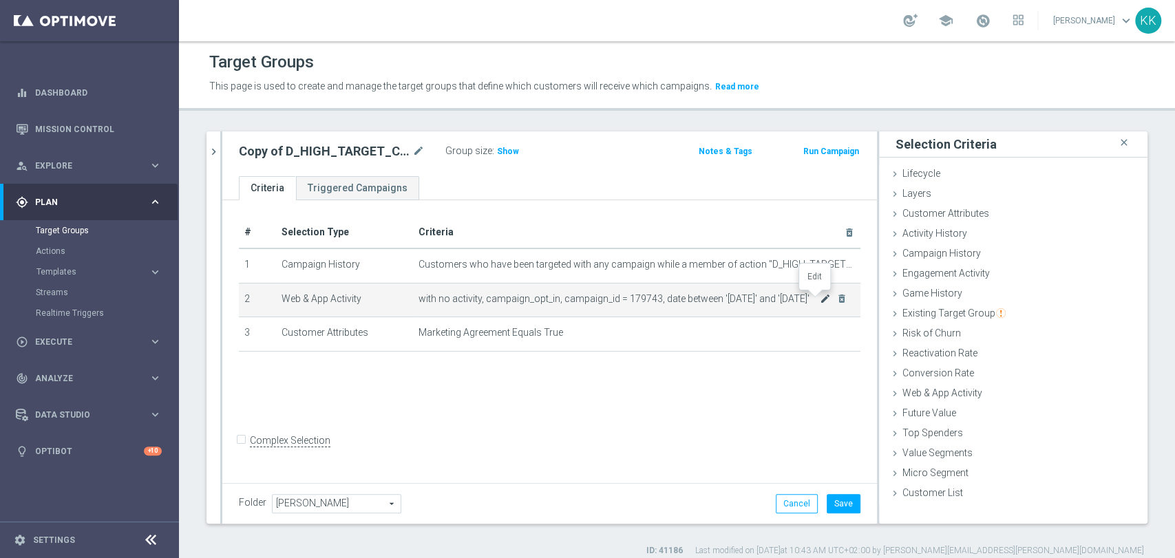
click at [820, 301] on icon "mode_edit" at bounding box center [825, 298] width 11 height 11
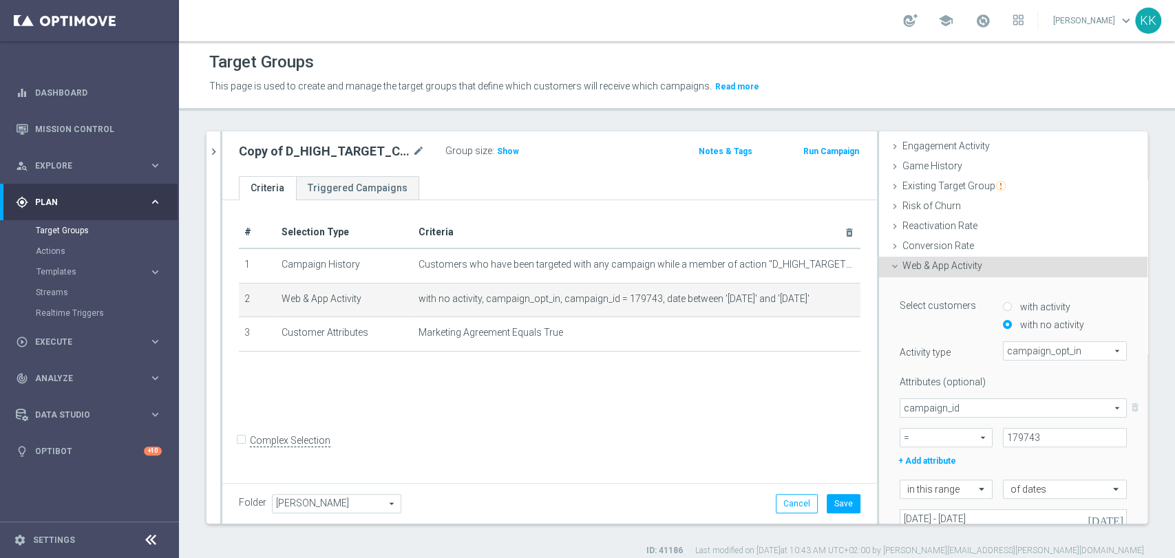
scroll to position [229, 0]
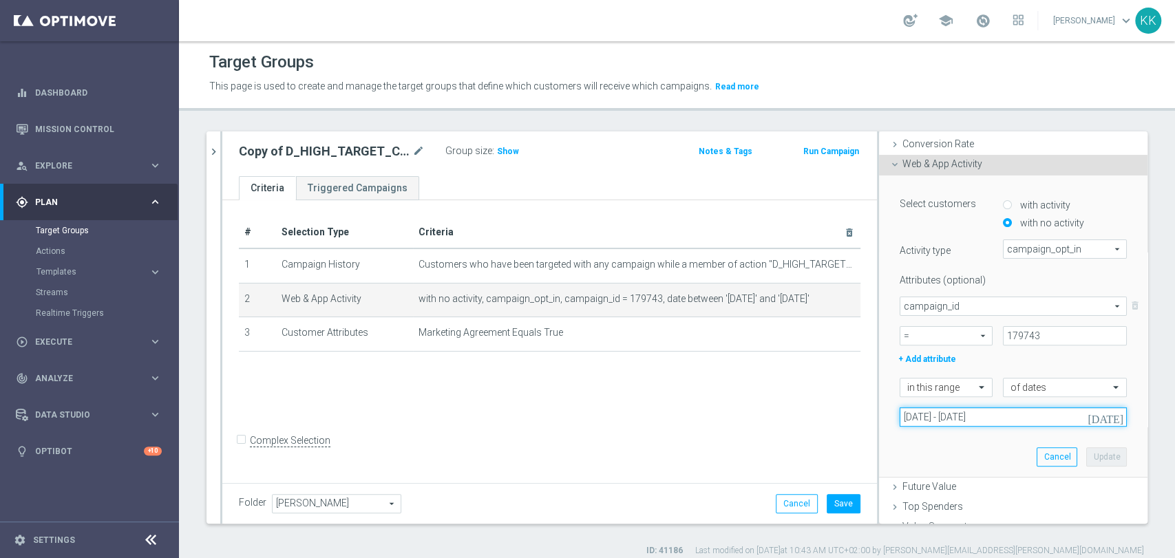
click at [910, 415] on input "[DATE] - [DATE]" at bounding box center [1013, 417] width 227 height 19
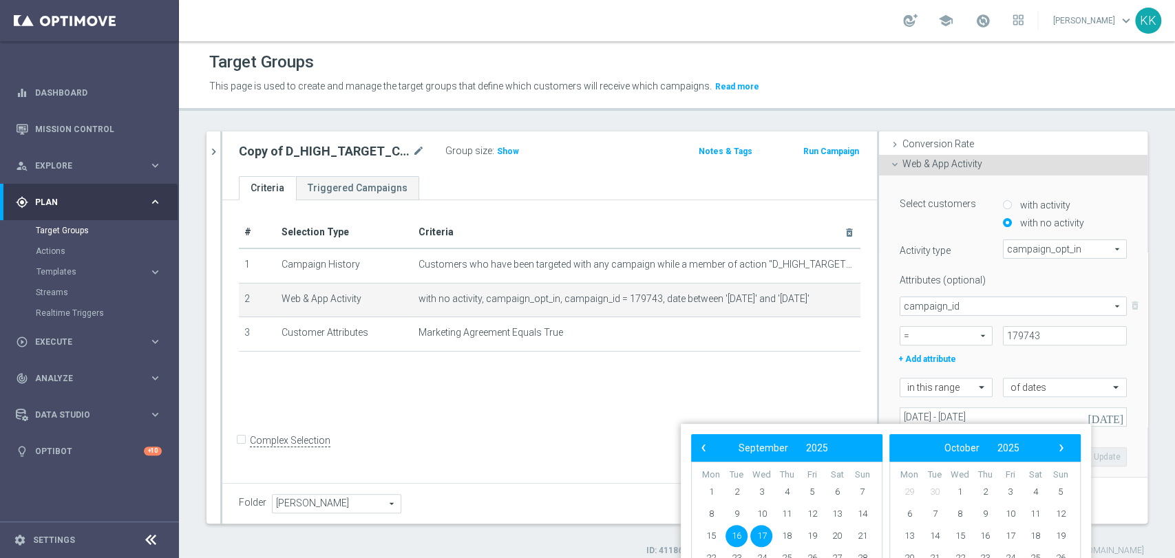
click at [738, 538] on span "16" at bounding box center [737, 536] width 22 height 22
click at [777, 536] on span "18" at bounding box center [787, 536] width 22 height 22
type input "[DATE] - [DATE]"
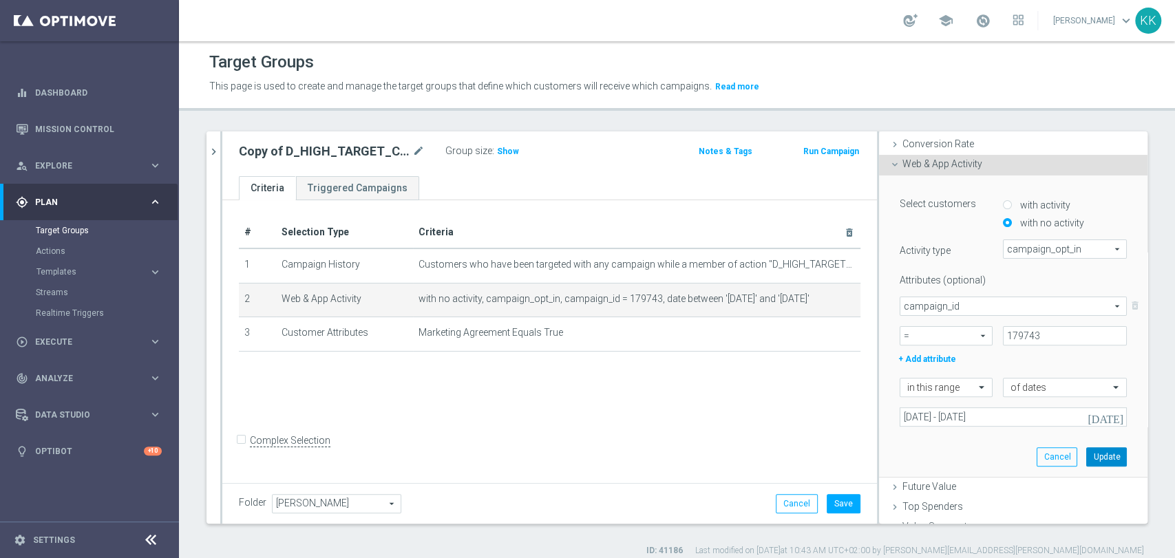
click at [1087, 453] on button "Update" at bounding box center [1107, 457] width 41 height 19
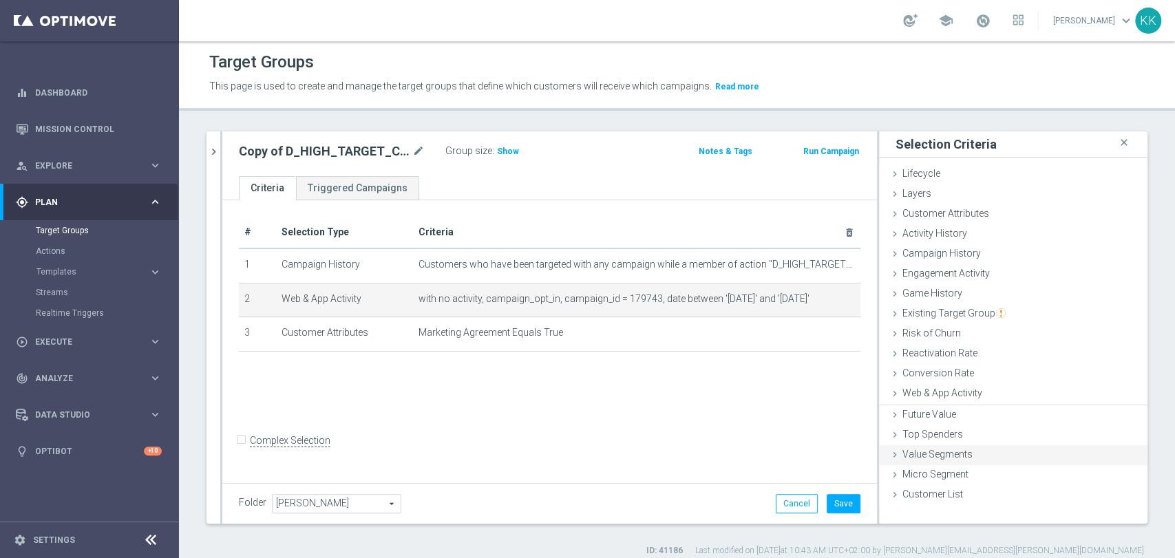
scroll to position [0, 0]
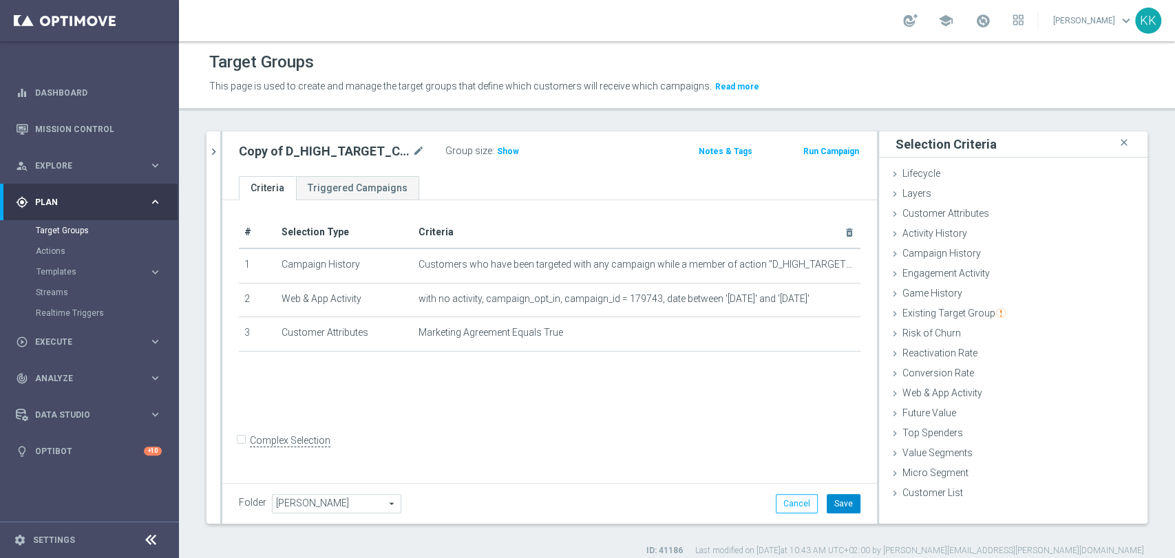
click at [837, 494] on button "Save" at bounding box center [844, 503] width 34 height 19
click at [417, 150] on icon "mode_edit" at bounding box center [418, 151] width 12 height 17
drag, startPoint x: 379, startPoint y: 151, endPoint x: 99, endPoint y: 137, distance: 279.9
click at [11, 129] on main "equalizer Dashboard Mission Control" at bounding box center [587, 279] width 1175 height 558
click at [282, 150] on input "Copy of D_HIGH_TARGET_CASHBACK_50% do 500 PLN_LMLW_160925_PUSH" at bounding box center [332, 152] width 186 height 19
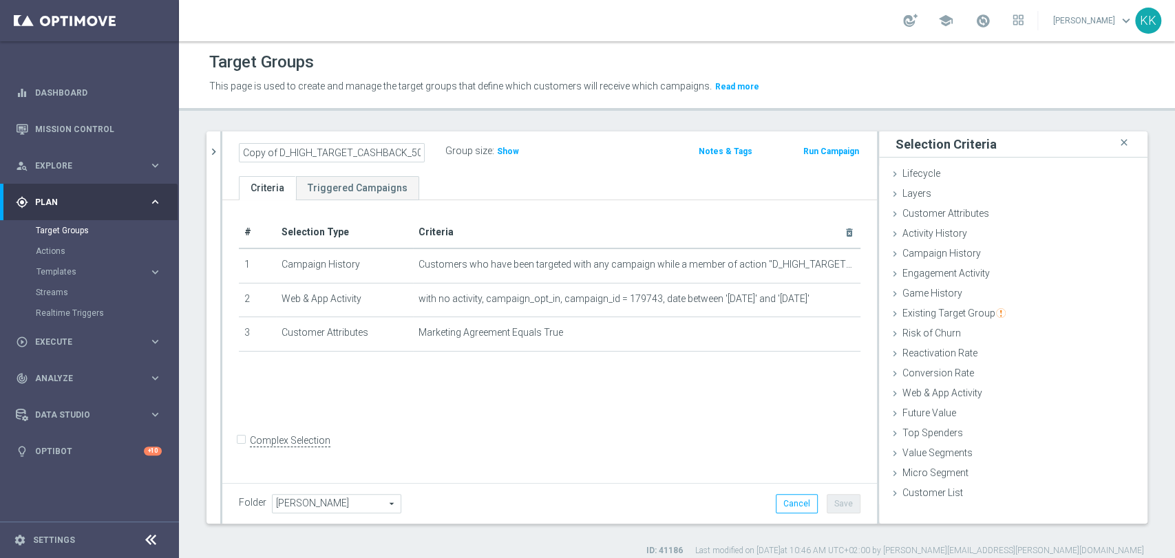
drag, startPoint x: 276, startPoint y: 151, endPoint x: 192, endPoint y: 153, distance: 84.0
click at [192, 153] on div "160925 close more_vert Prioritize Customer Target Groups library_add create_new…" at bounding box center [677, 345] width 996 height 426
type input "D_HIGH_TARGET_CASHBACK_50% do 500 PLN_LMLW_160925_PUSH"
click at [558, 182] on ul "Criteria Triggered Campaigns" at bounding box center [549, 188] width 655 height 24
click at [832, 504] on button "Save" at bounding box center [844, 503] width 34 height 19
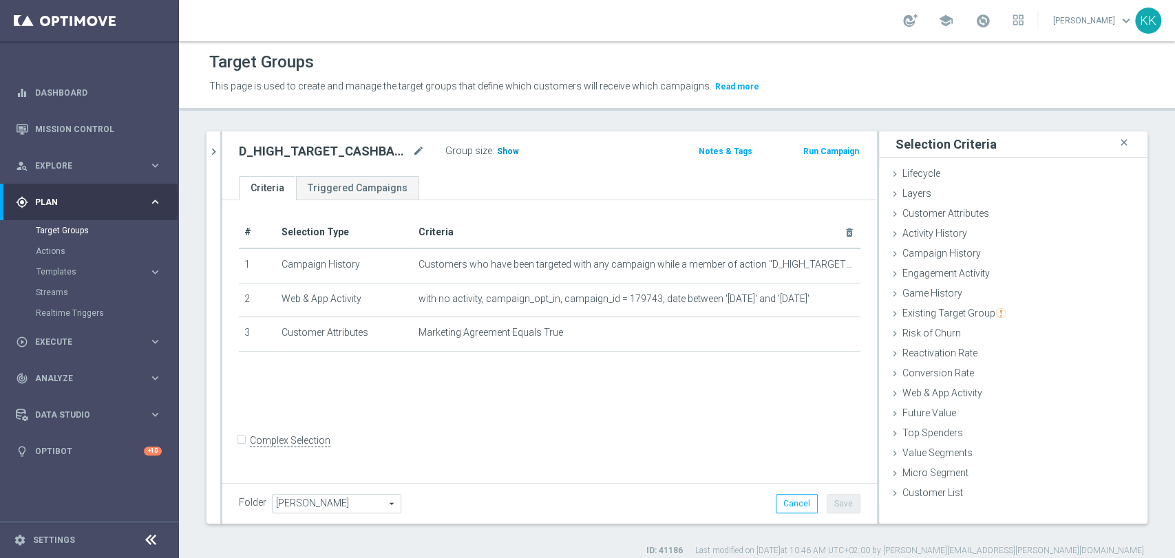
click at [507, 144] on h3 "Show" at bounding box center [508, 151] width 25 height 15
click at [55, 257] on div "Actions" at bounding box center [107, 251] width 142 height 21
click at [55, 258] on div "Actions" at bounding box center [107, 251] width 142 height 21
click at [56, 247] on link "Actions" at bounding box center [89, 251] width 107 height 11
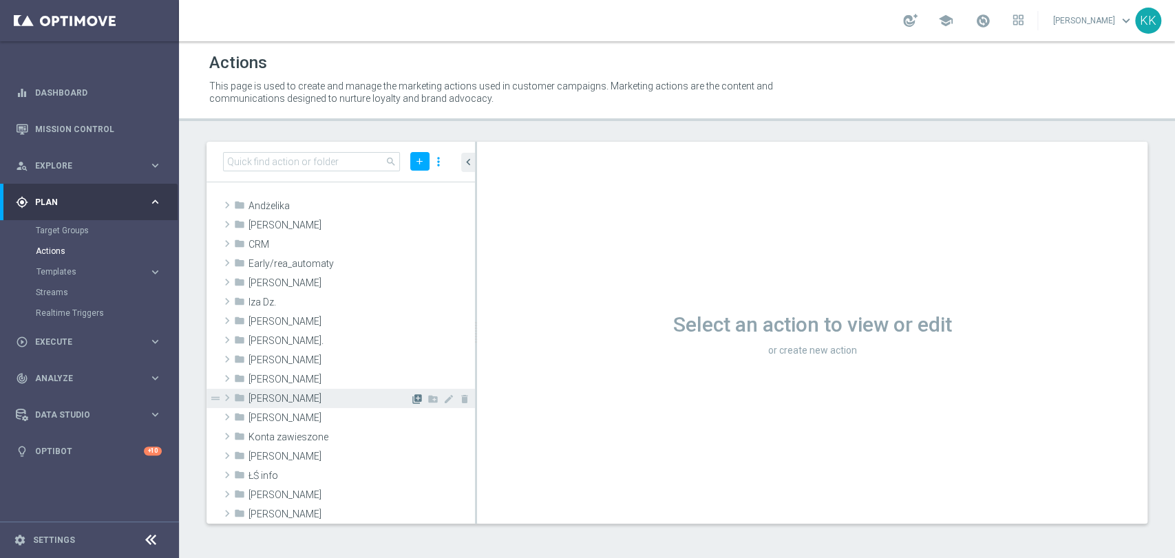
click at [412, 394] on icon "library_add" at bounding box center [417, 399] width 11 height 11
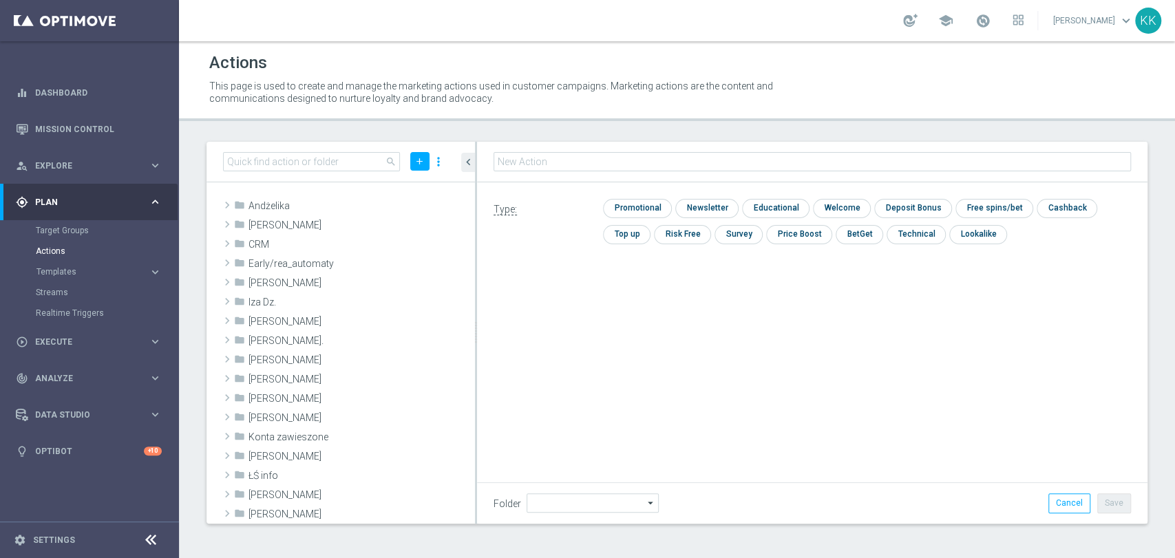
type input "[PERSON_NAME]"
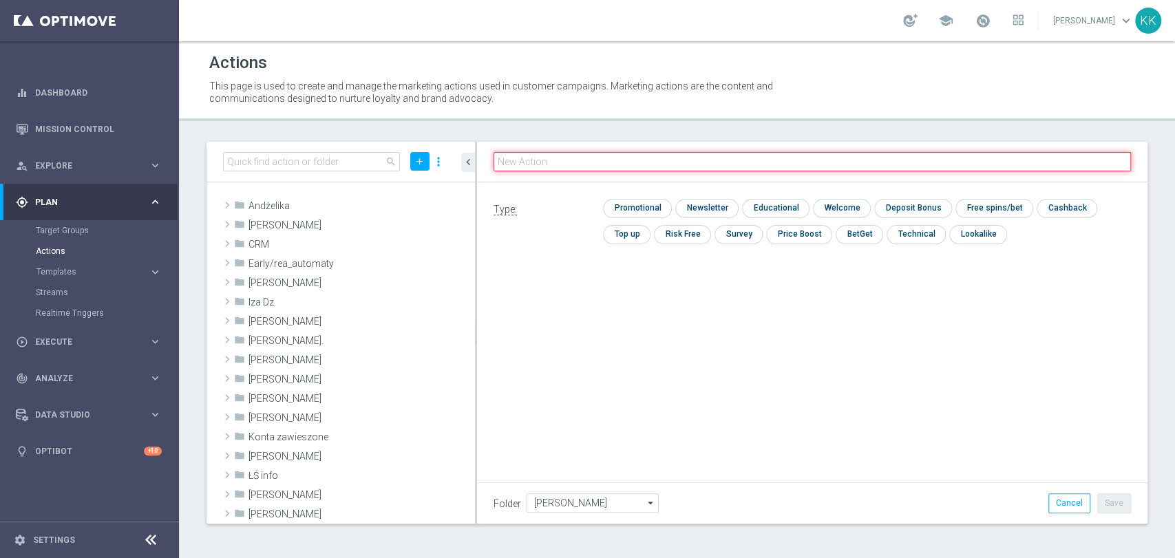
paste input "D_MIN-LOW_TARGET_CASHBACK_50% do 100 PLN_LMLW_160925_SMS"
type input "D_MIN-LOW_TARGET_CASHBACK_50% do 100 PLN_LMLW_160925_SMS"
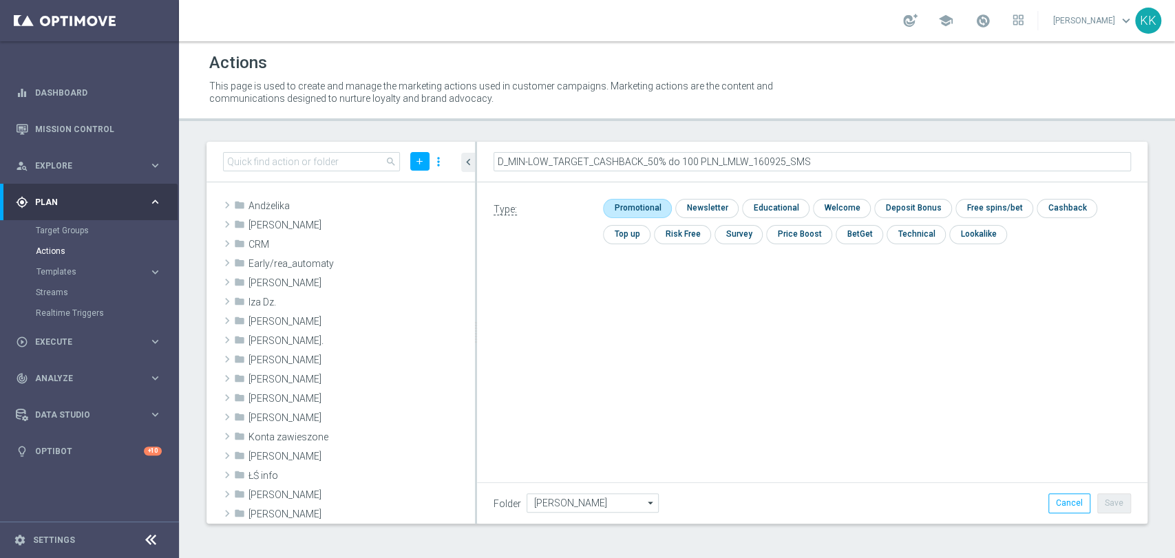
click at [625, 207] on input "checkbox" at bounding box center [635, 208] width 65 height 19
checkbox input "true"
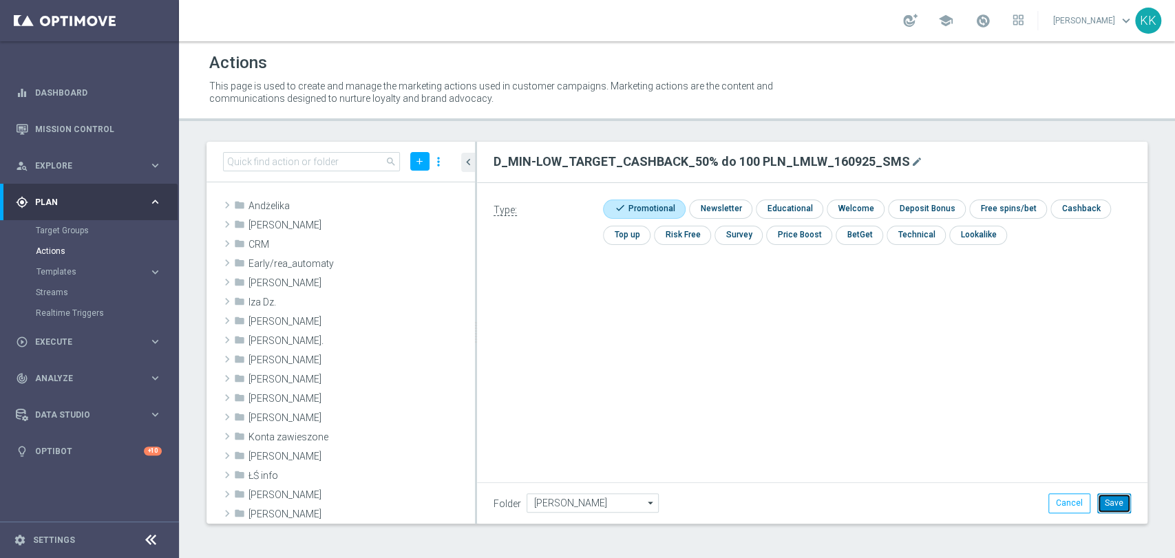
click at [1118, 504] on button "Save" at bounding box center [1115, 503] width 34 height 19
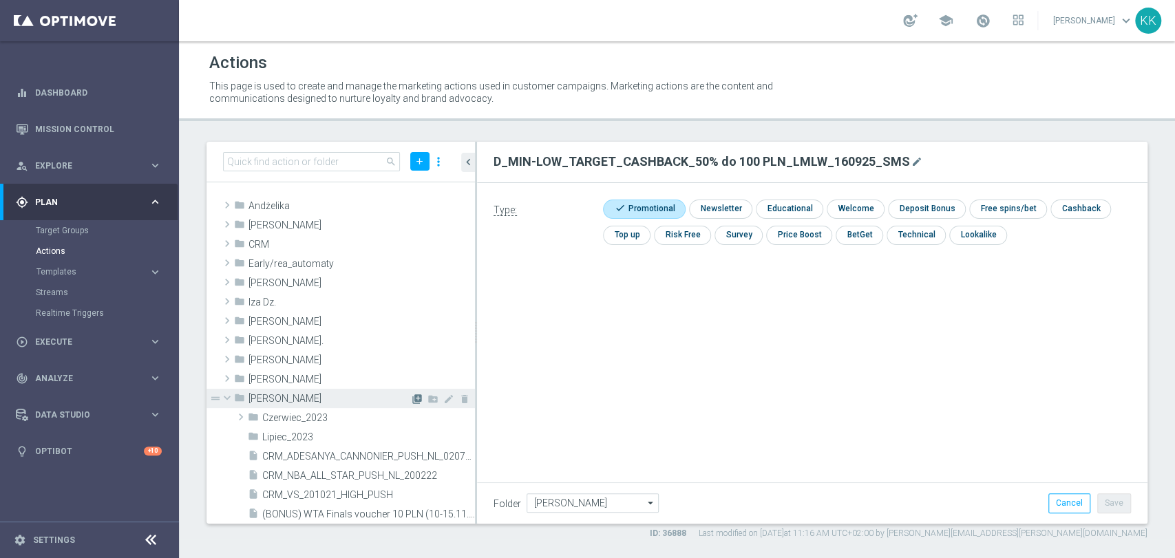
click at [412, 397] on icon "library_add" at bounding box center [417, 399] width 11 height 11
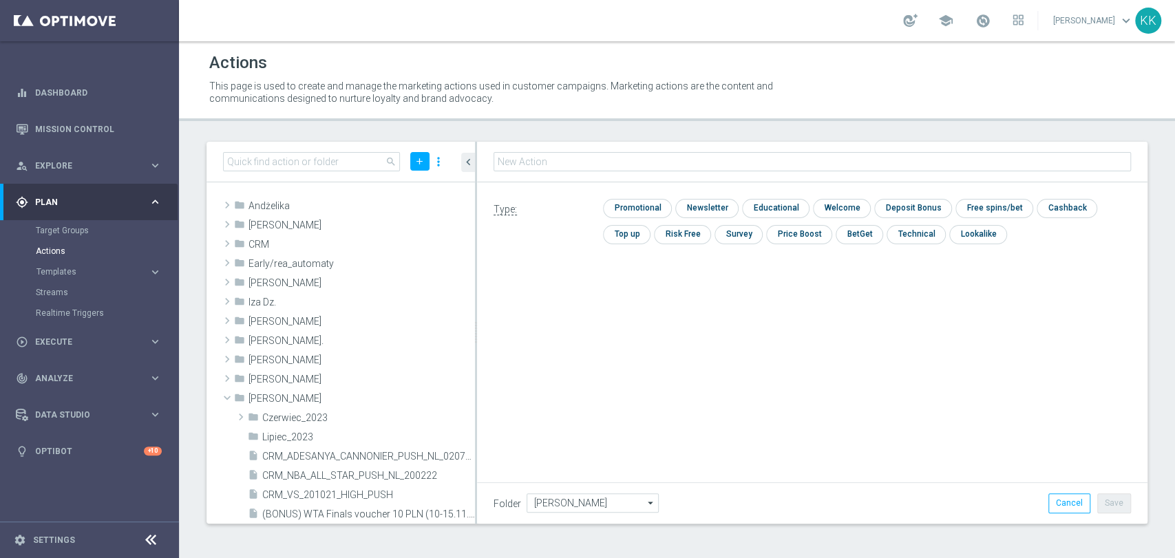
type input "D_MED_TARGET_CASHBACK_50% do 300 PLN_LMLW_160925_SMS"
click at [633, 209] on input "checkbox" at bounding box center [635, 208] width 65 height 19
checkbox input "true"
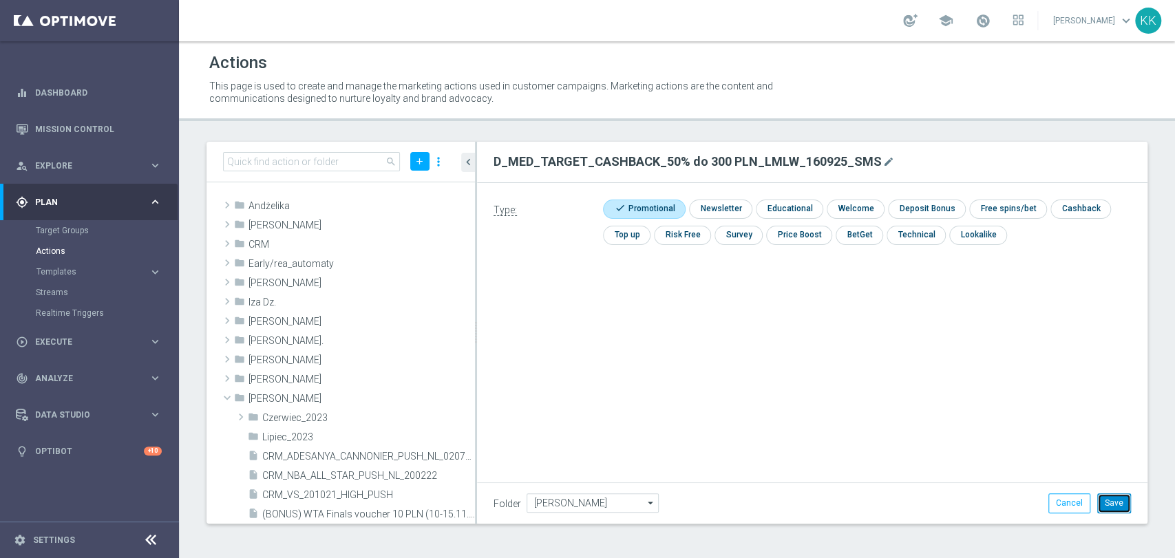
click at [1122, 499] on button "Save" at bounding box center [1115, 503] width 34 height 19
click at [412, 398] on icon "library_add" at bounding box center [417, 399] width 11 height 11
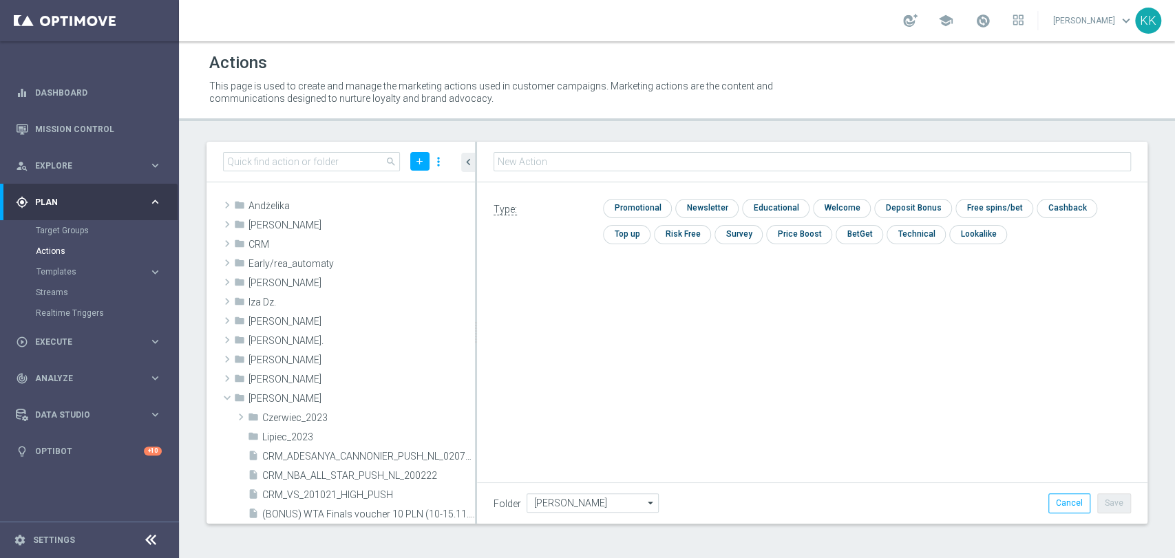
type input "D_HIGH_TARGET_CASHBACK_50% do 500 PLN_LMLW_160925_SMS"
click at [613, 197] on div "Type: check Promotional check Newsletter check Educational check Welcome check …" at bounding box center [812, 226] width 671 height 89
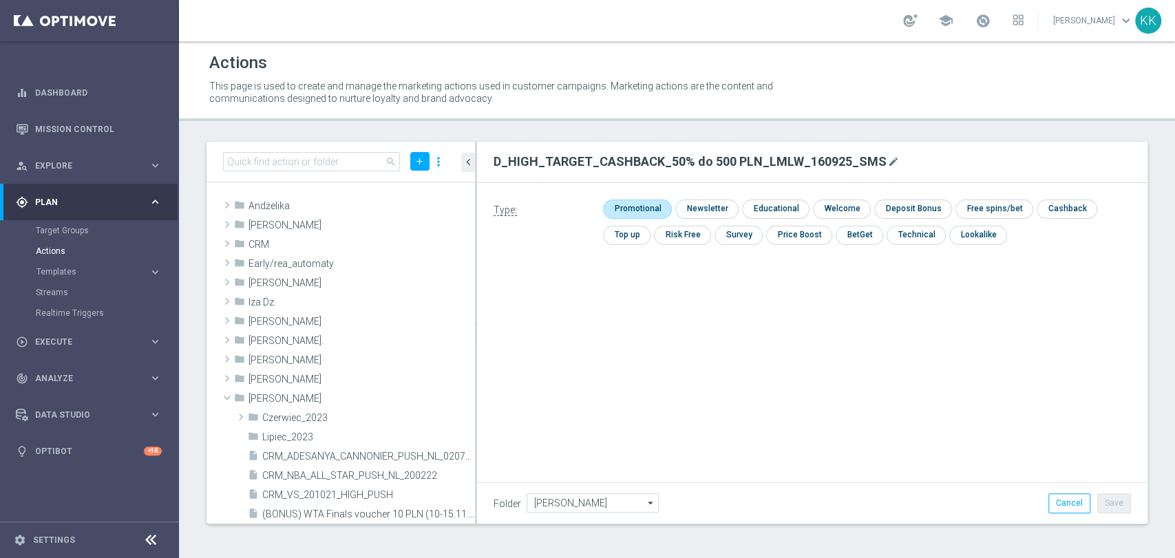
click at [613, 200] on input "checkbox" at bounding box center [635, 209] width 65 height 19
checkbox input "true"
click at [1114, 502] on button "Save" at bounding box center [1115, 503] width 34 height 19
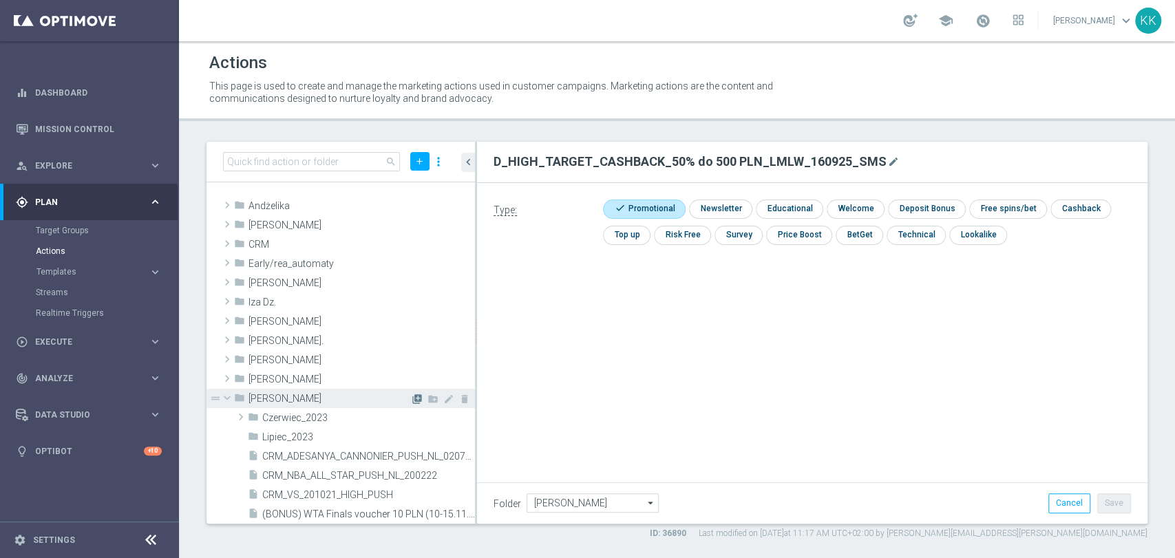
click at [412, 403] on icon "library_add" at bounding box center [417, 399] width 11 height 11
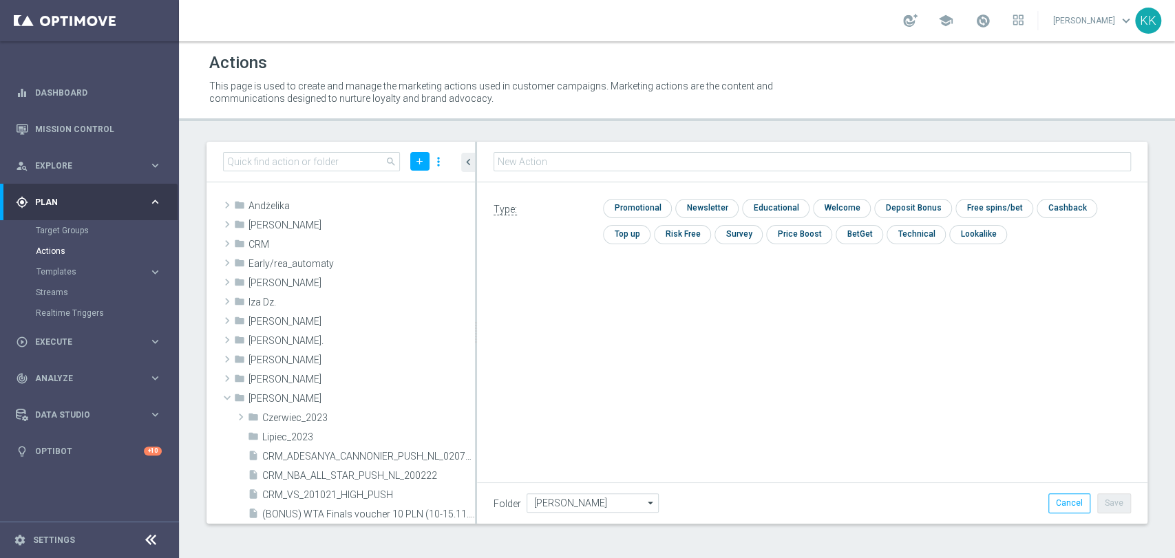
type input "D_MIN-LOW_TARGET_CASHBACK_50% do 100 PLN_LMLW_160925_PUSH"
click at [652, 207] on input "checkbox" at bounding box center [635, 208] width 65 height 19
checkbox input "true"
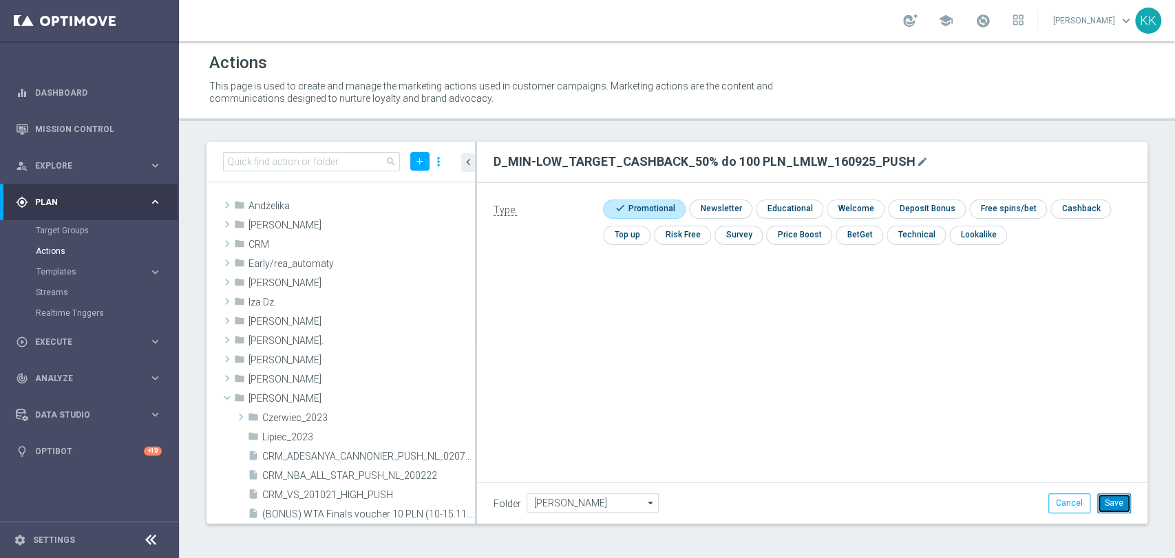
click at [1120, 494] on button "Save" at bounding box center [1115, 503] width 34 height 19
click at [412, 400] on icon "library_add" at bounding box center [417, 399] width 11 height 11
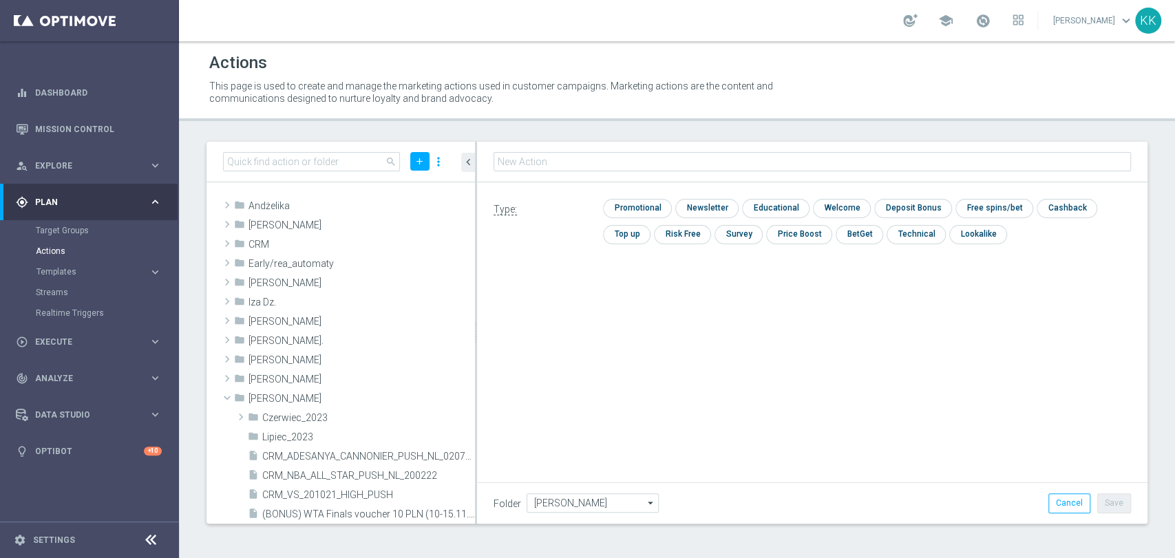
type input "D_MED_TARGET_CASHBACK_50% do 300 PLN_LMLW_160925_PUSH"
click at [640, 207] on input "checkbox" at bounding box center [635, 208] width 65 height 19
checkbox input "true"
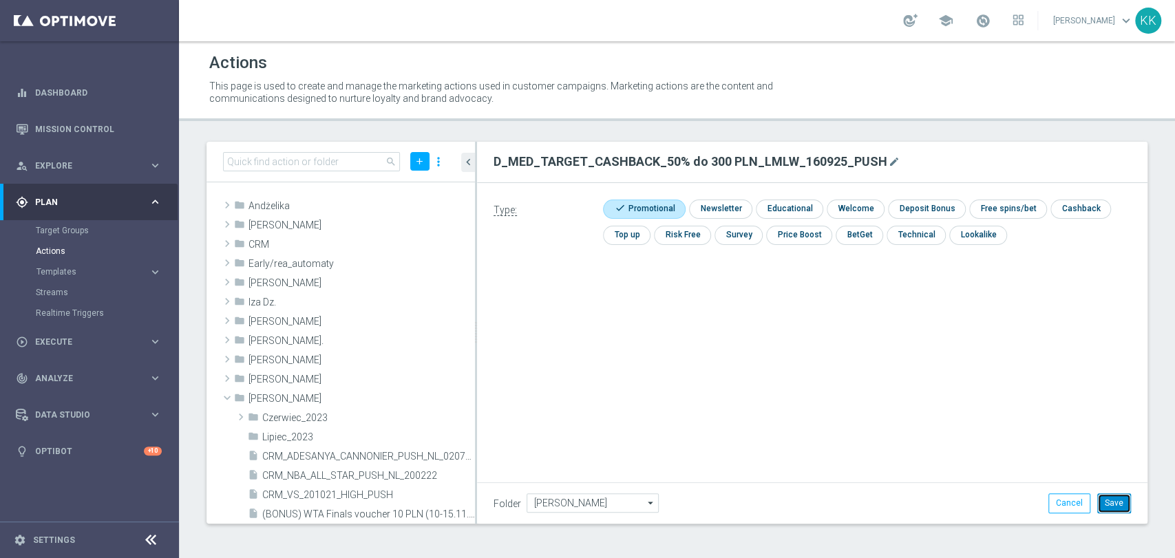
click at [1130, 497] on button "Save" at bounding box center [1115, 503] width 34 height 19
click at [412, 399] on icon "library_add" at bounding box center [417, 399] width 11 height 11
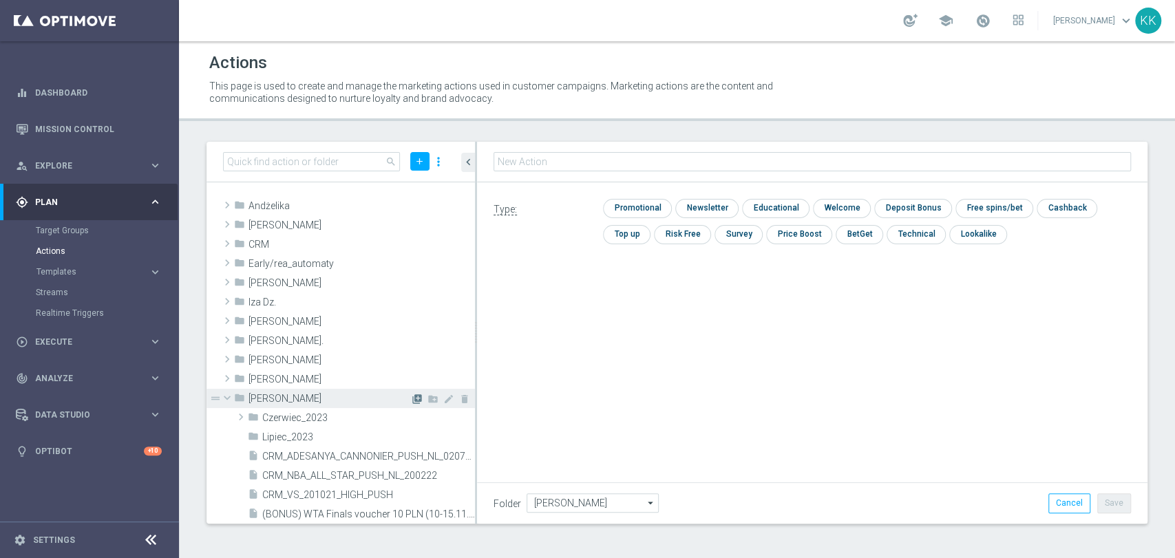
type input "D_HIGH_TARGET_CASHBACK_50% do 500 PLN_LMLW_160925_PUSH"
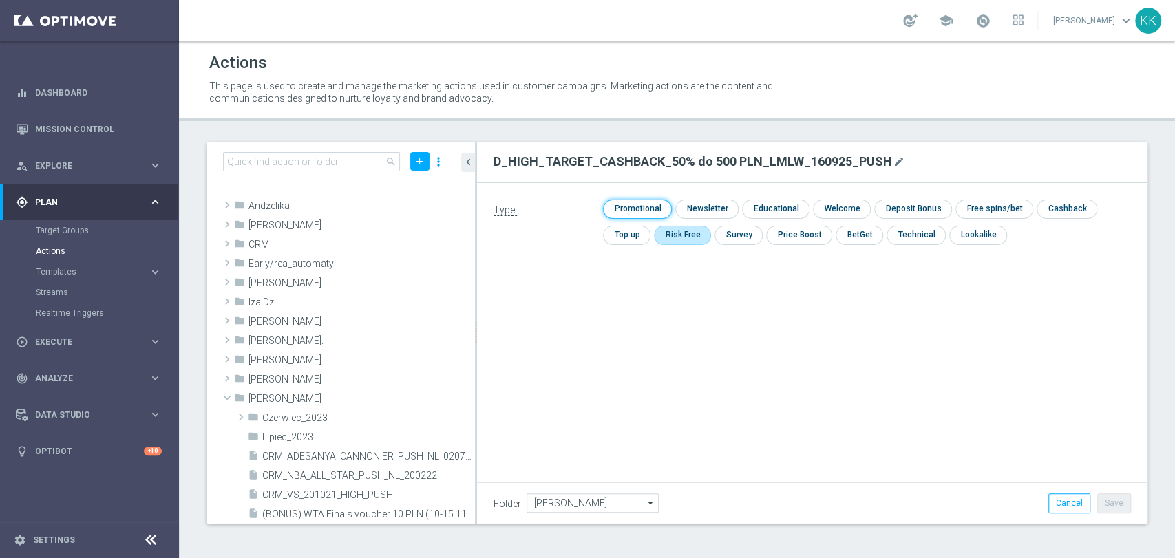
drag, startPoint x: 653, startPoint y: 210, endPoint x: 698, endPoint y: 238, distance: 52.6
click at [651, 210] on input "checkbox" at bounding box center [635, 209] width 65 height 19
checkbox input "true"
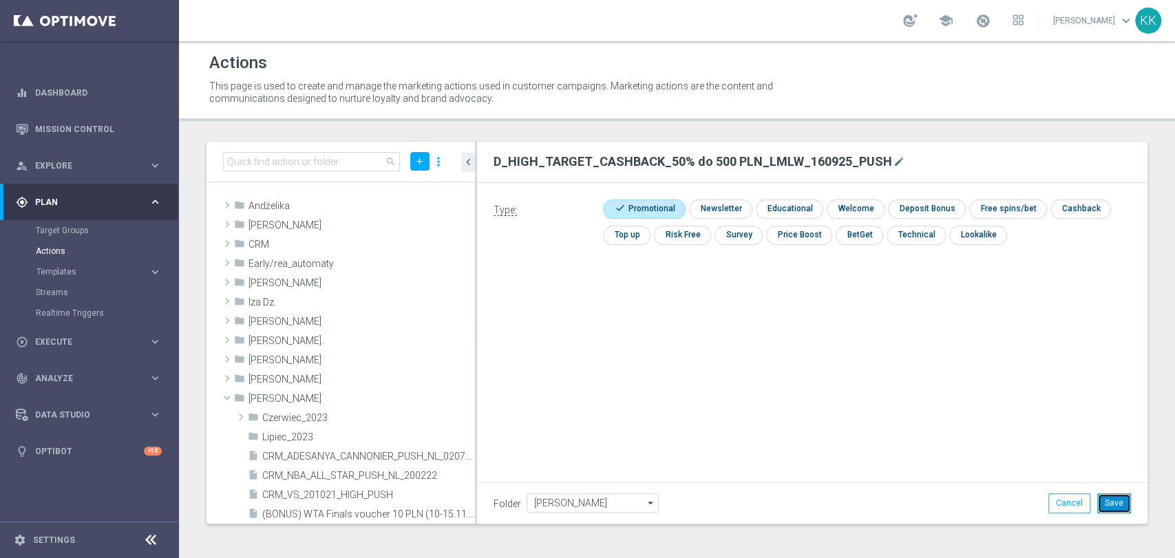
click at [1114, 505] on button "Save" at bounding box center [1115, 503] width 34 height 19
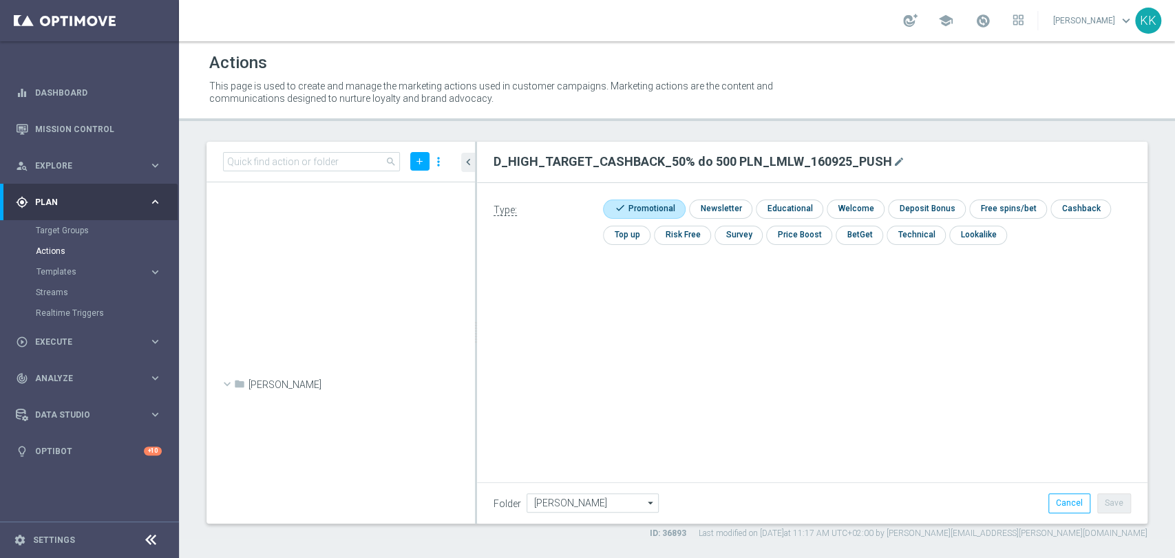
scroll to position [41451, 0]
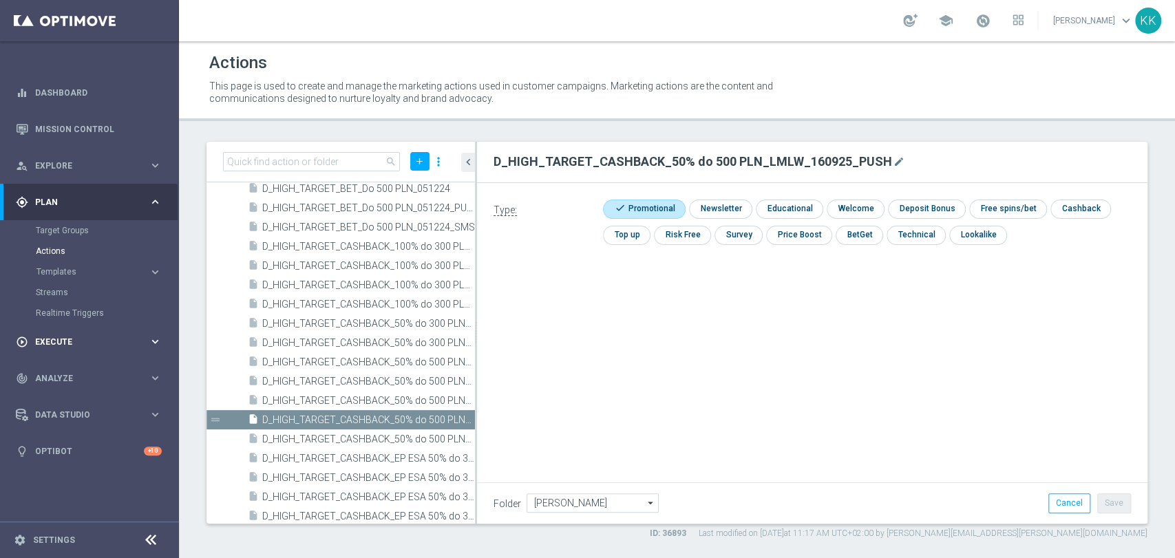
click at [78, 338] on span "Execute" at bounding box center [92, 342] width 114 height 8
click at [77, 273] on div "Campaign Builder" at bounding box center [107, 267] width 142 height 21
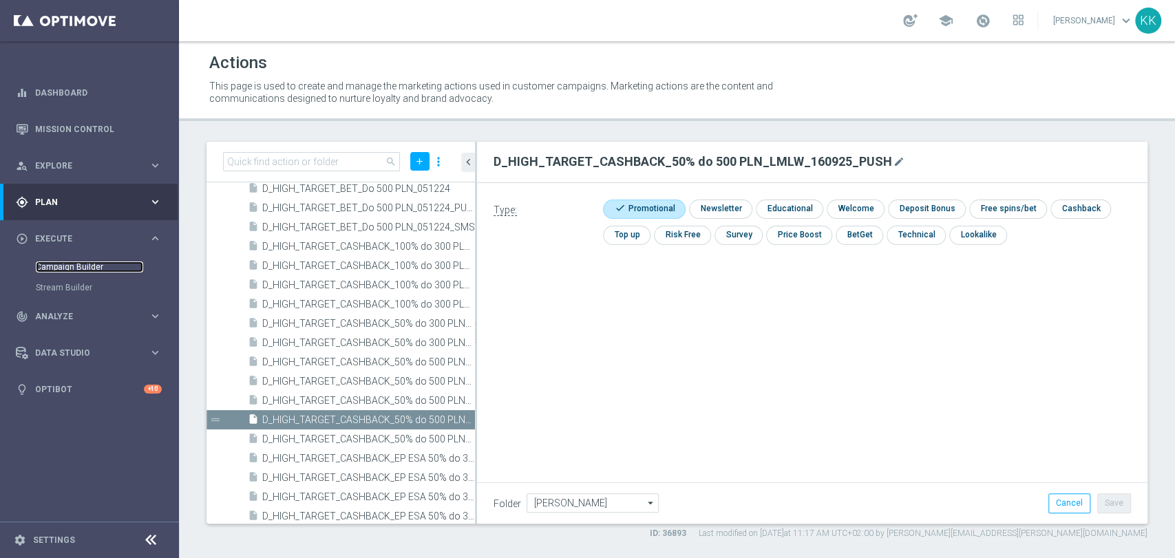
click at [76, 269] on link "Campaign Builder" at bounding box center [89, 267] width 107 height 11
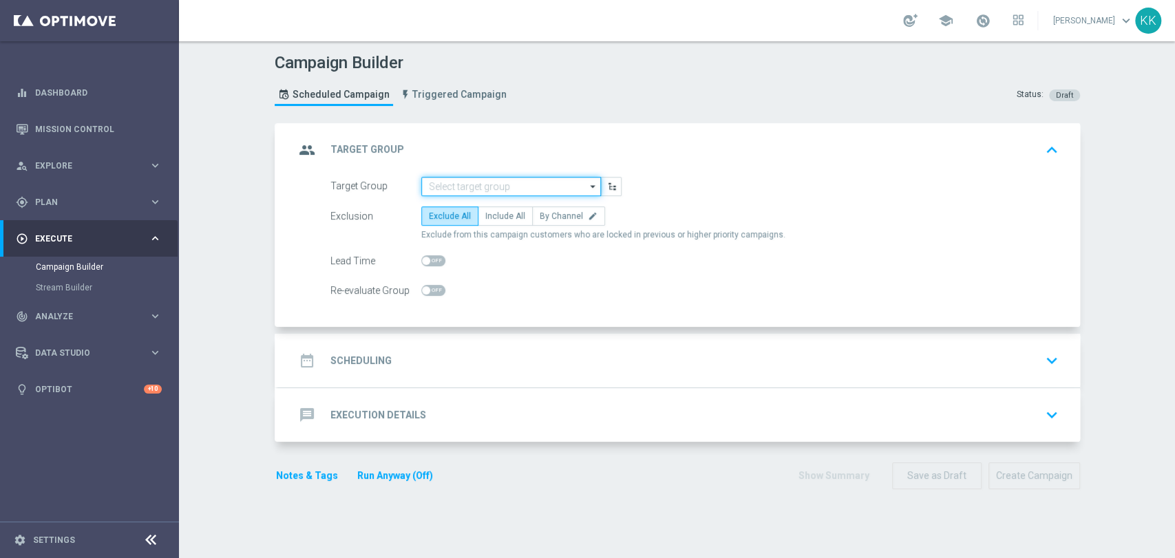
click at [505, 193] on input at bounding box center [511, 186] width 180 height 19
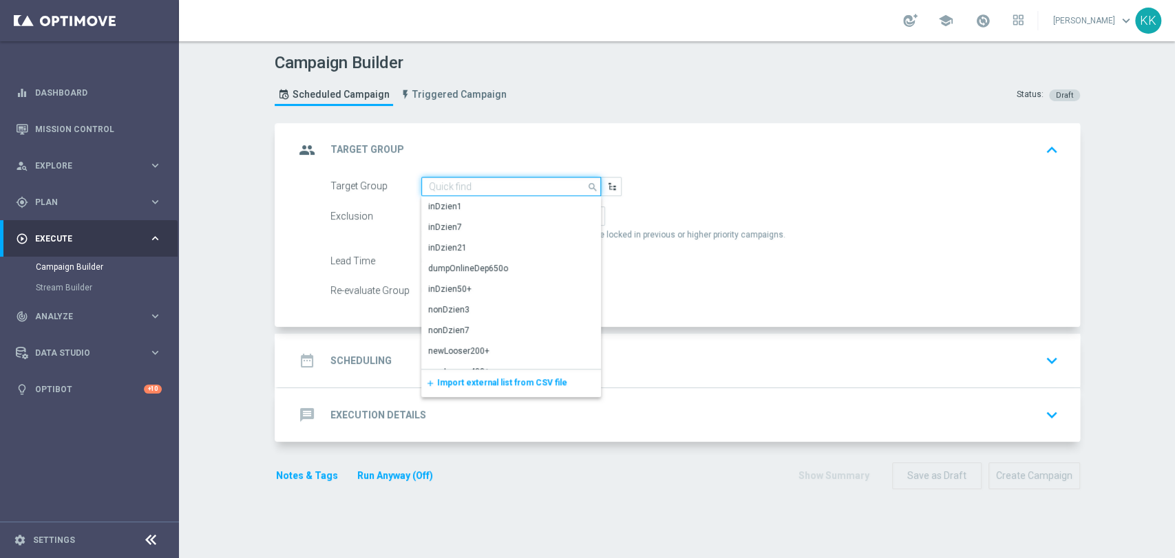
paste input "D_MIN-LOW_TARGET_CASHBACK_50% do 100 PLN_LMLW_160925_SMS"
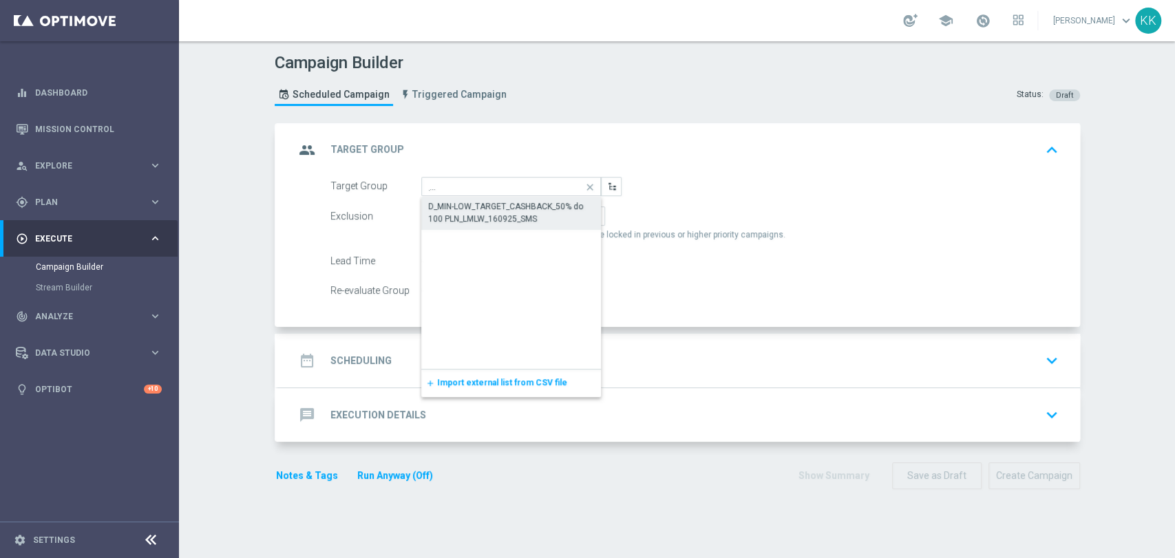
click at [502, 207] on div "D_MIN-LOW_TARGET_CASHBACK_50% do 100 PLN_LMLW_160925_SMS" at bounding box center [511, 212] width 167 height 25
type input "D_MIN-LOW_TARGET_CASHBACK_50% do 100 PLN_LMLW_160925_SMS"
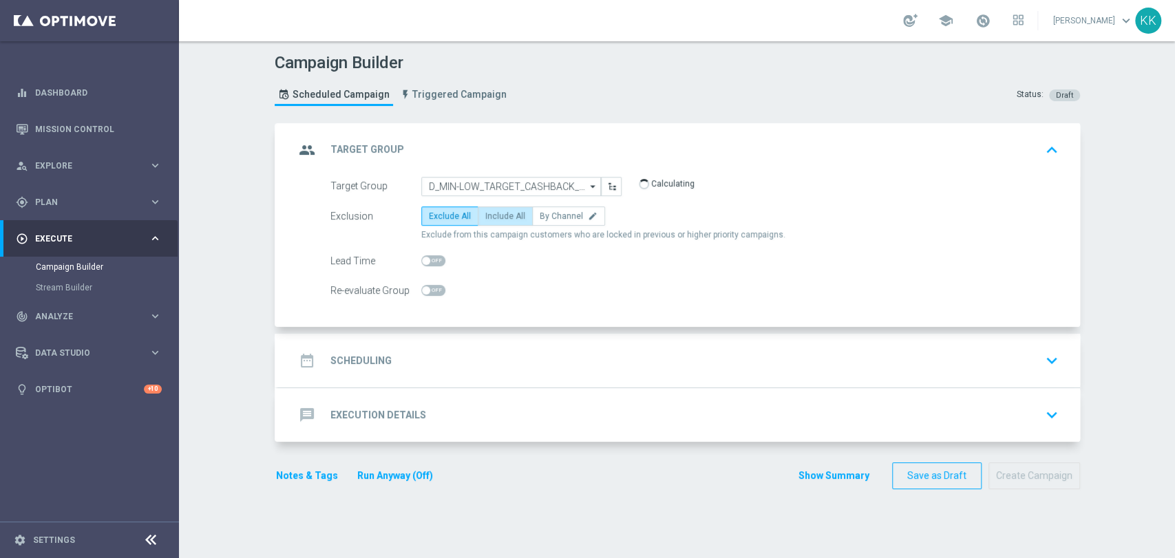
click at [487, 216] on span "Include All" at bounding box center [505, 216] width 40 height 10
click at [487, 216] on input "Include All" at bounding box center [489, 218] width 9 height 9
radio input "true"
click at [426, 286] on span at bounding box center [433, 290] width 24 height 11
click at [426, 286] on input "checkbox" at bounding box center [433, 290] width 24 height 11
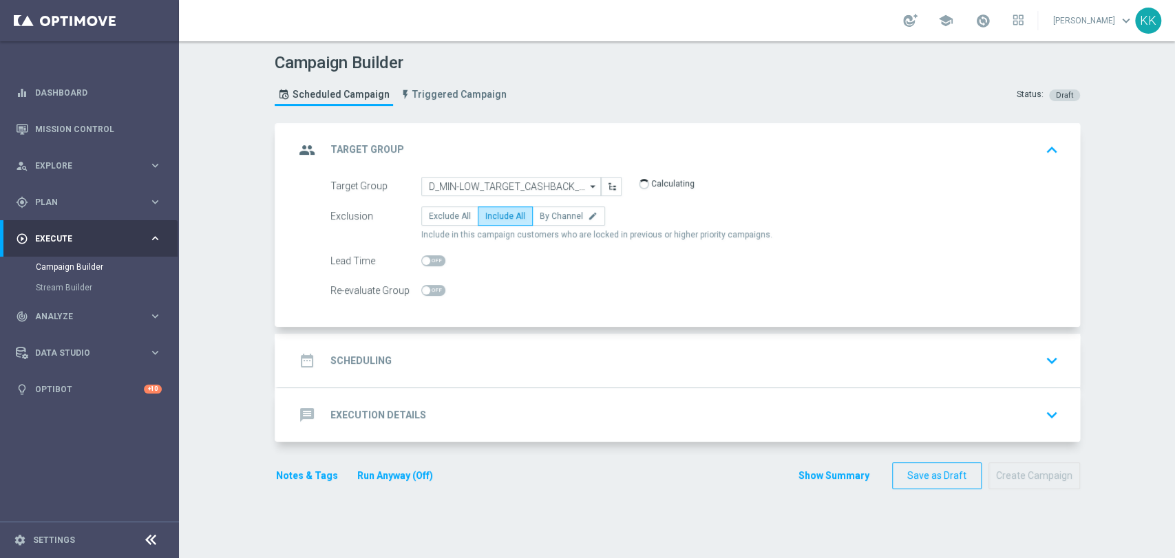
checkbox input "true"
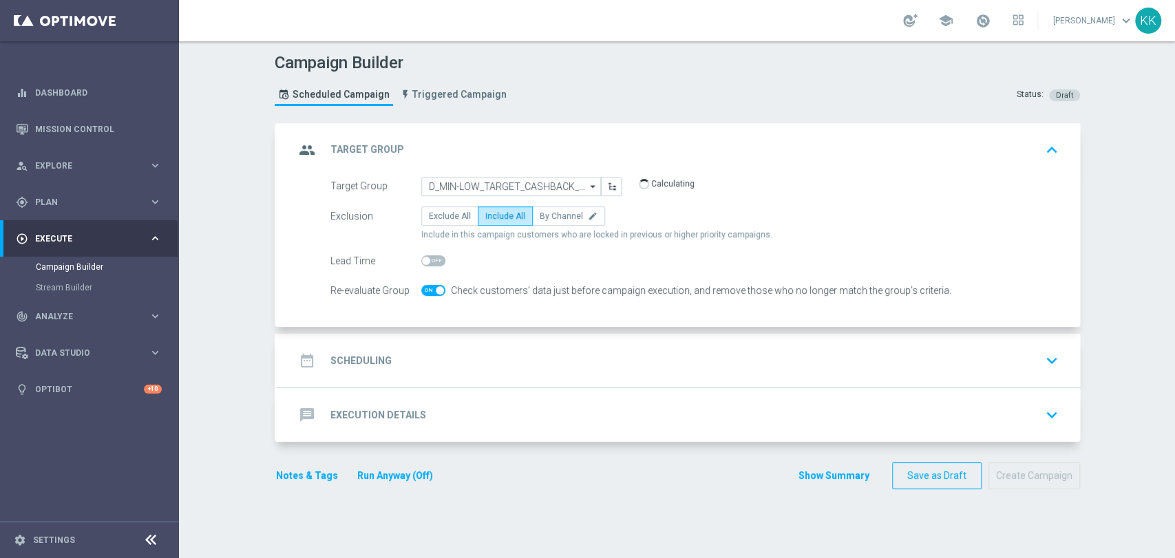
click at [459, 376] on div "date_range Scheduling keyboard_arrow_down" at bounding box center [679, 361] width 802 height 54
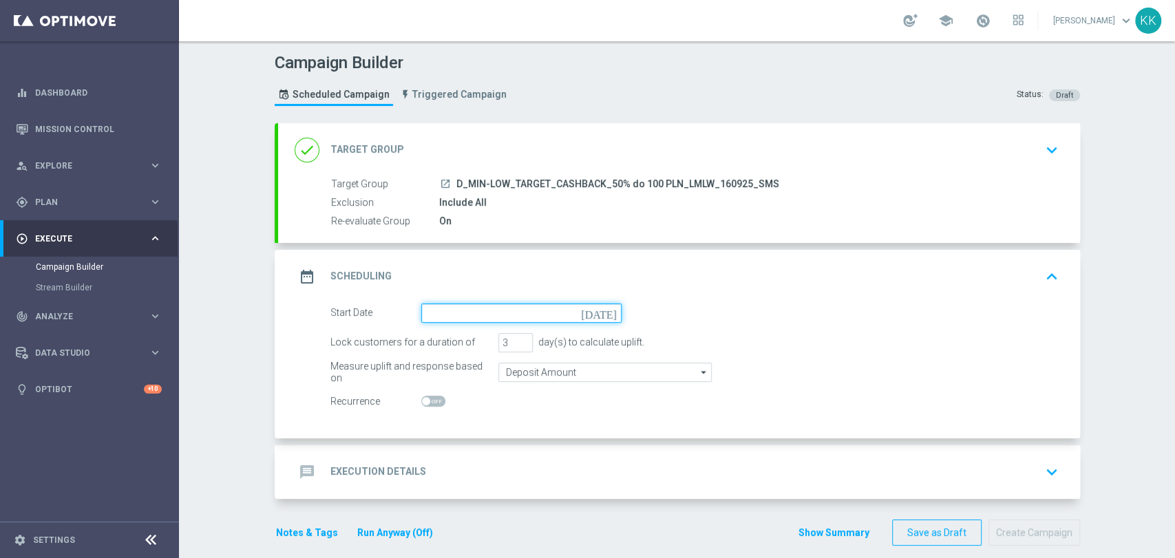
click at [435, 306] on input at bounding box center [521, 313] width 200 height 19
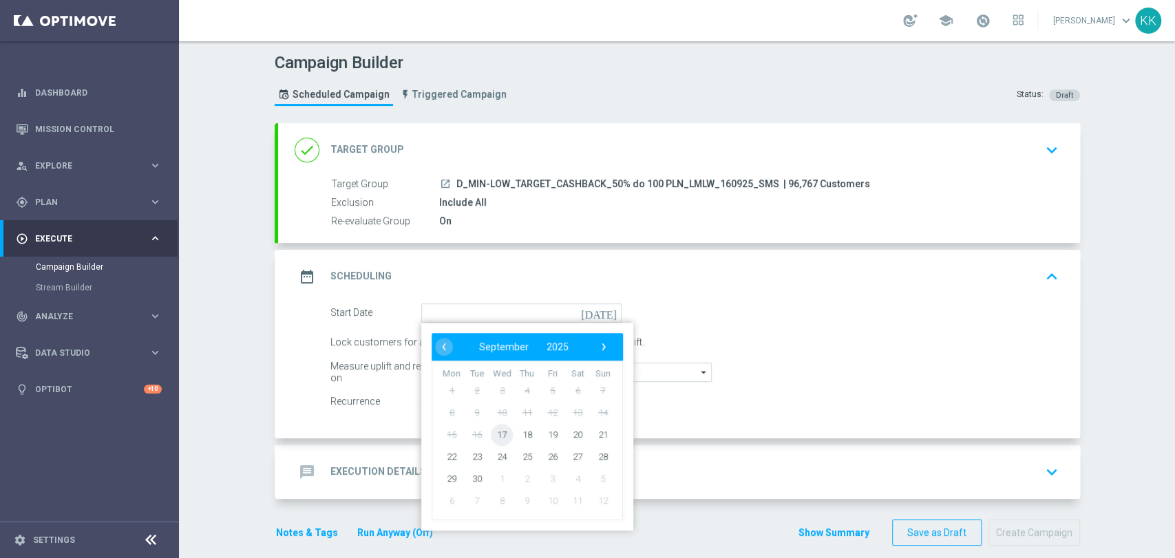
click at [493, 432] on span "17" at bounding box center [502, 434] width 22 height 22
type input "[DATE]"
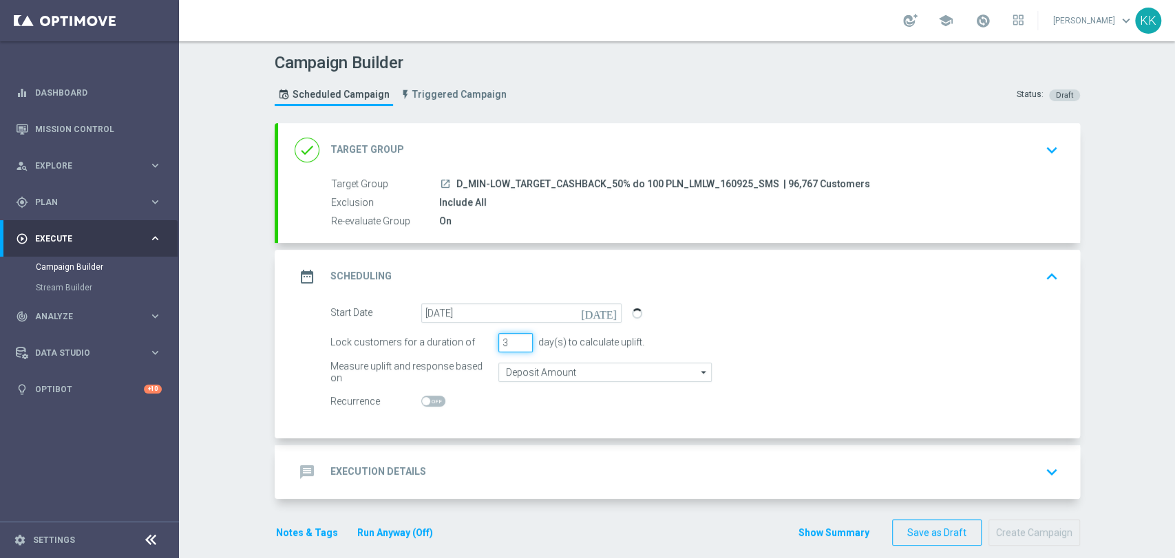
drag, startPoint x: 505, startPoint y: 346, endPoint x: 461, endPoint y: 347, distance: 44.1
click at [461, 347] on div "Lock customers for a duration of 3 day(s) to calculate uplift." at bounding box center [694, 342] width 749 height 19
type input "1"
click at [533, 373] on input "Deposit Amount" at bounding box center [605, 372] width 213 height 19
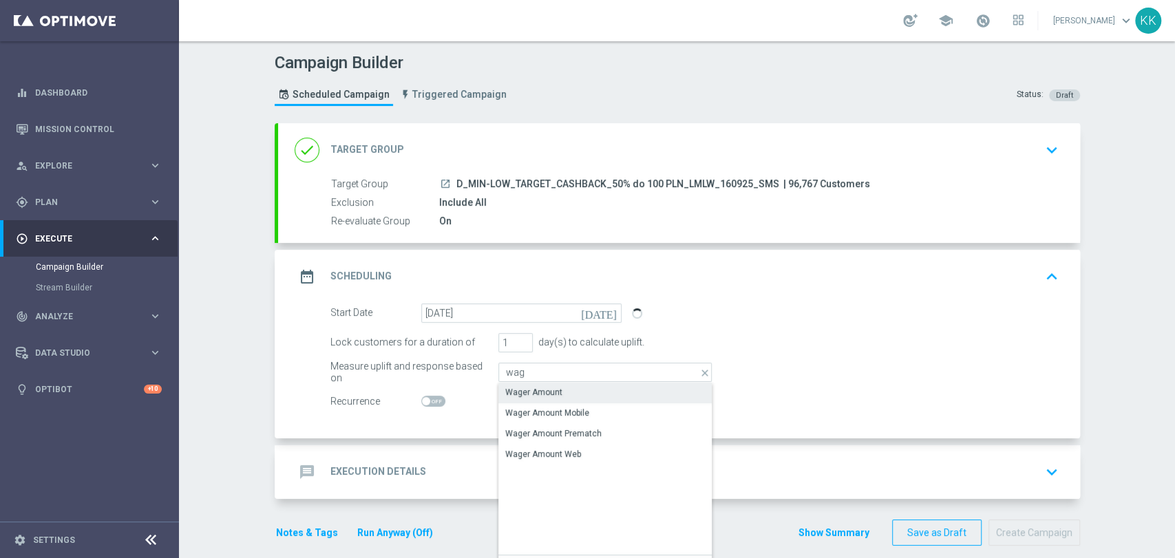
click at [532, 396] on div "Wager Amount" at bounding box center [533, 392] width 57 height 12
type input "Wager Amount"
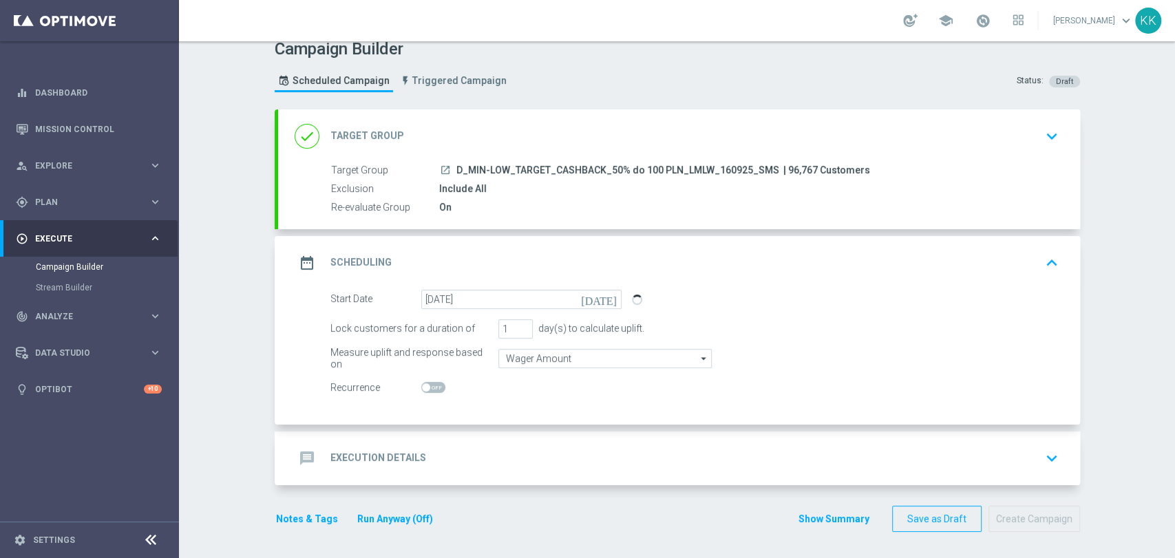
click at [537, 453] on div "message Execution Details keyboard_arrow_down" at bounding box center [679, 458] width 769 height 26
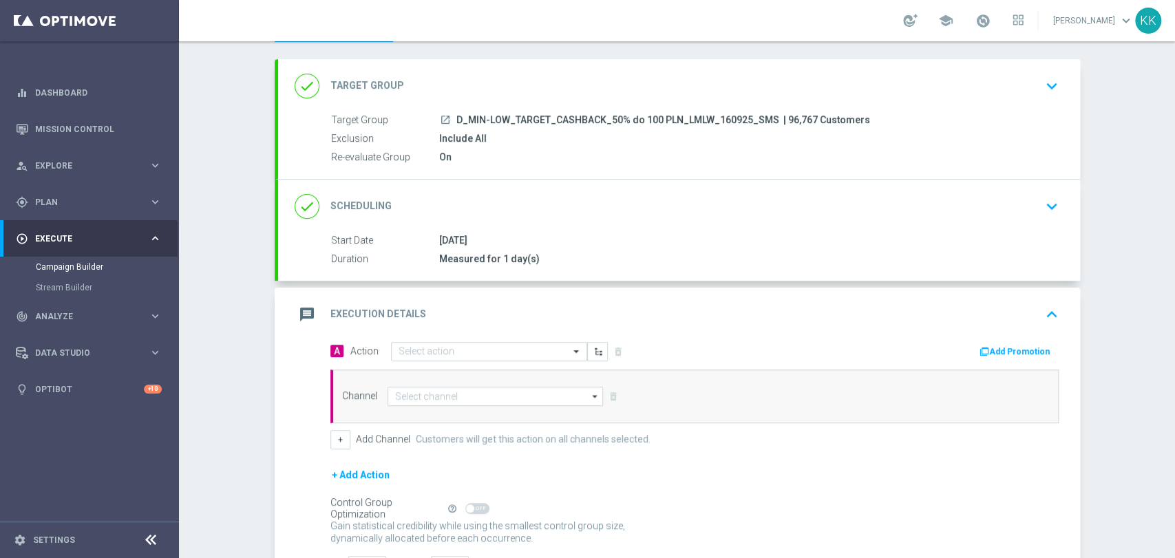
scroll to position [107, 0]
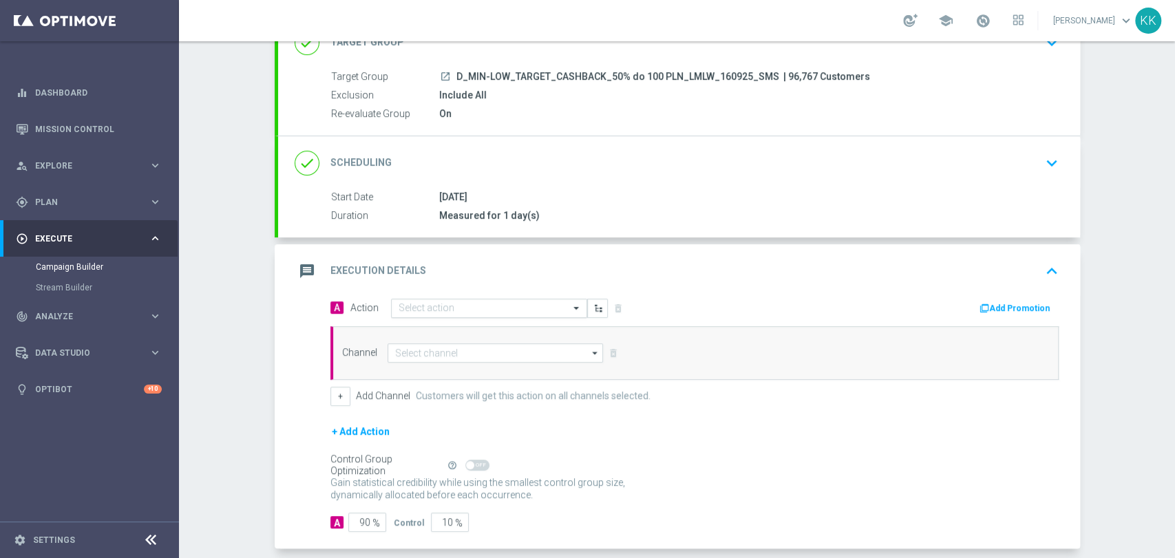
click at [432, 308] on input "text" at bounding box center [476, 309] width 154 height 12
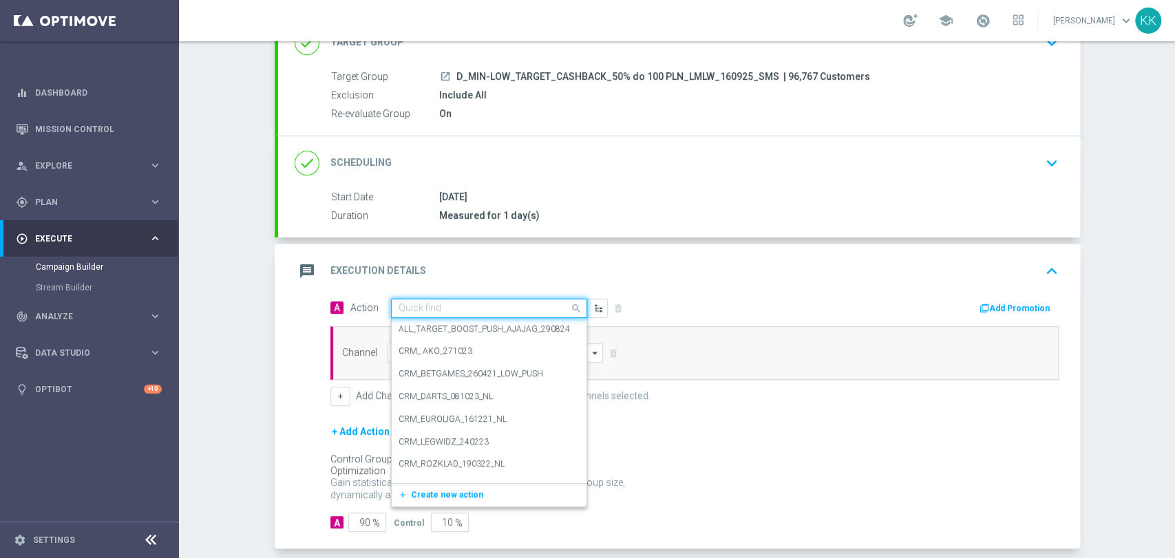
paste input "D_MIN-LOW_TARGET_CASHBACK_50% do 100 PLN_LMLW_160925_SMS"
type input "D_MIN-LOW_TARGET_CASHBACK_50% do 100 PLN_LMLW_160925_SMS"
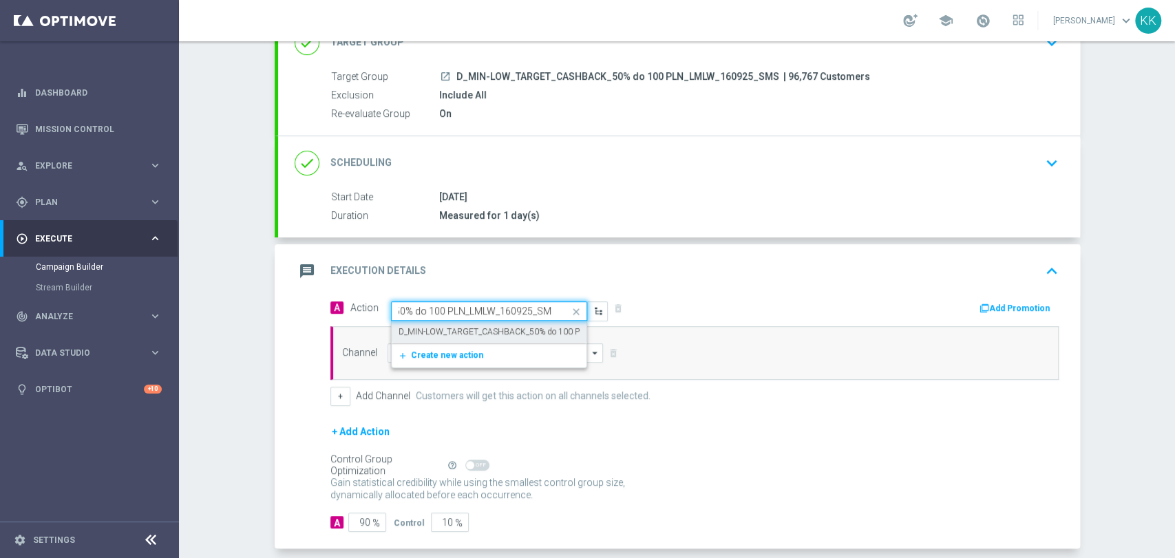
click at [432, 333] on label "D_MIN-LOW_TARGET_CASHBACK_50% do 100 PLN_LMLW_160925_SMS" at bounding box center [534, 332] width 271 height 12
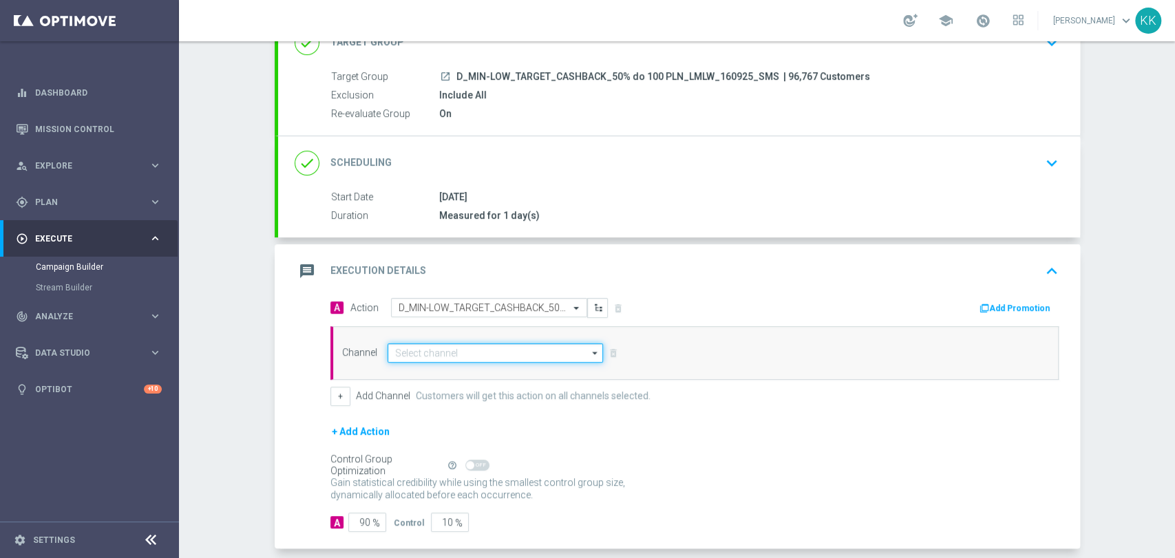
click at [428, 348] on input at bounding box center [496, 353] width 216 height 19
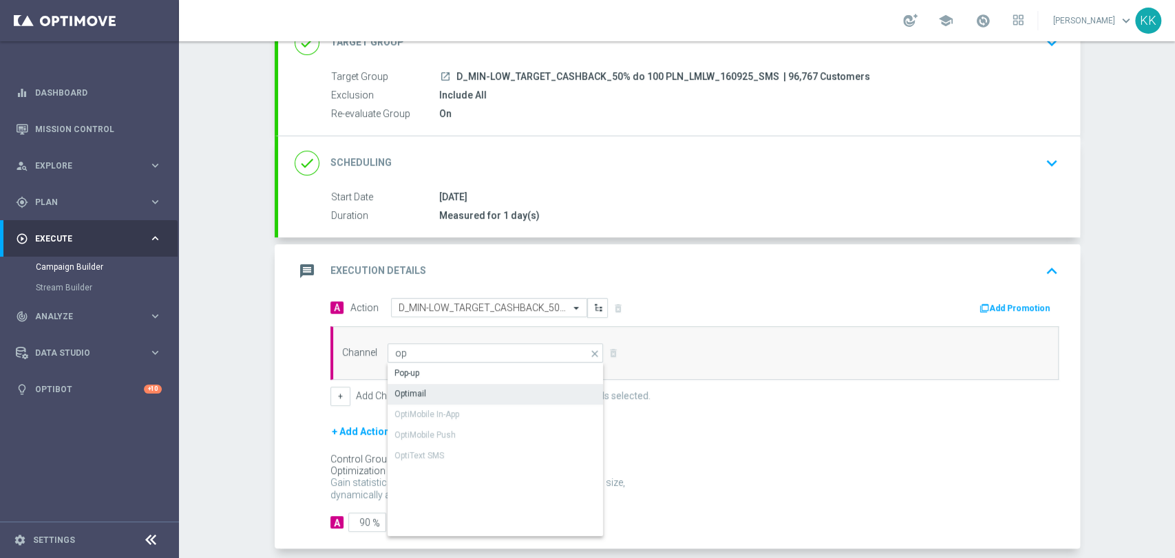
click at [431, 388] on div "Optimail" at bounding box center [496, 393] width 217 height 19
type input "Optimail"
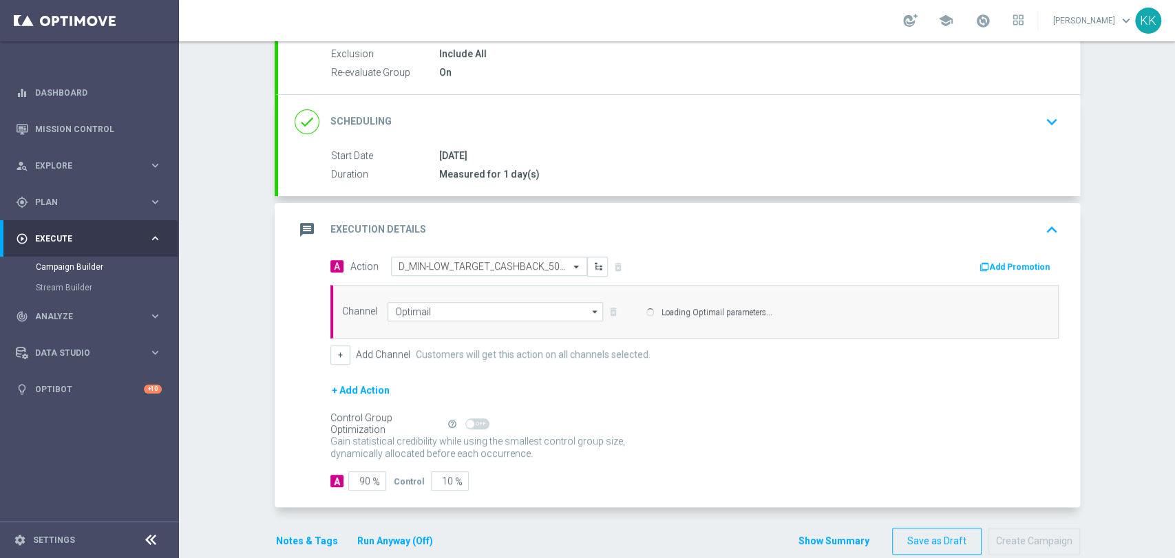
scroll to position [171, 0]
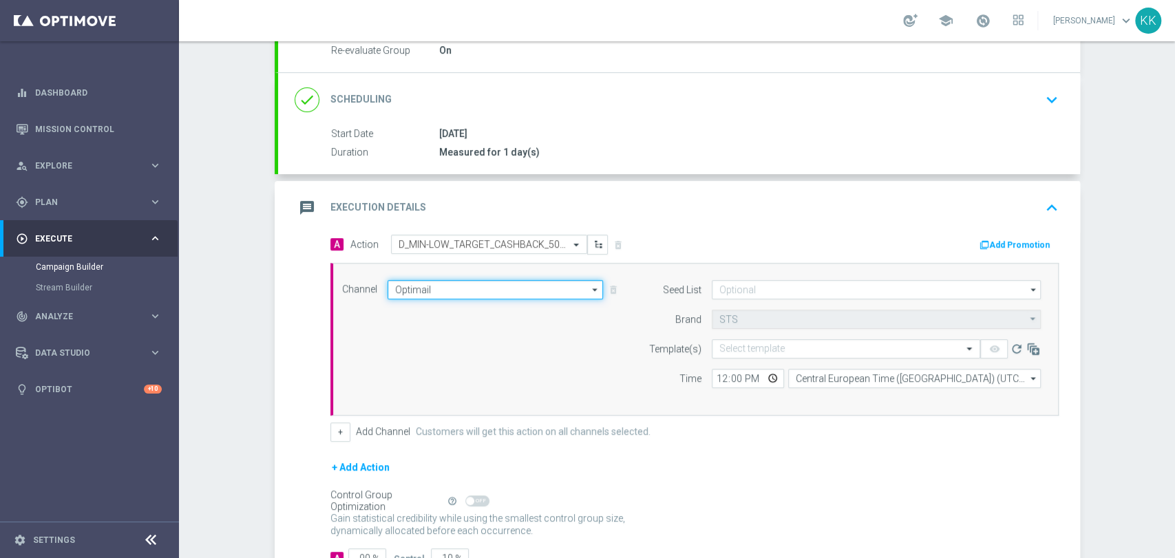
click at [430, 293] on input "Optimail" at bounding box center [496, 289] width 216 height 19
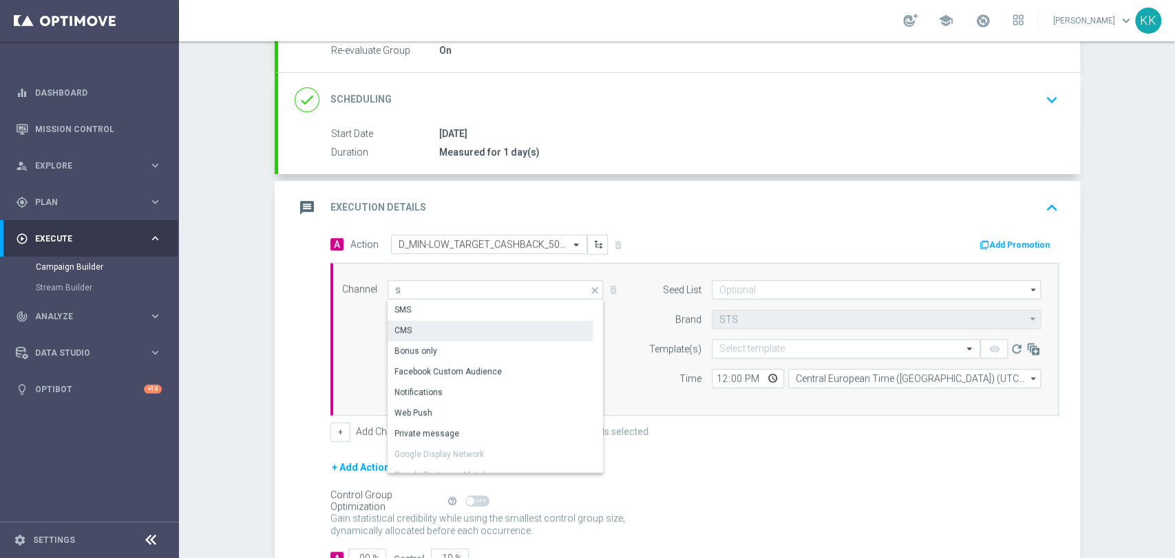
click at [430, 311] on div "SMS" at bounding box center [490, 309] width 205 height 19
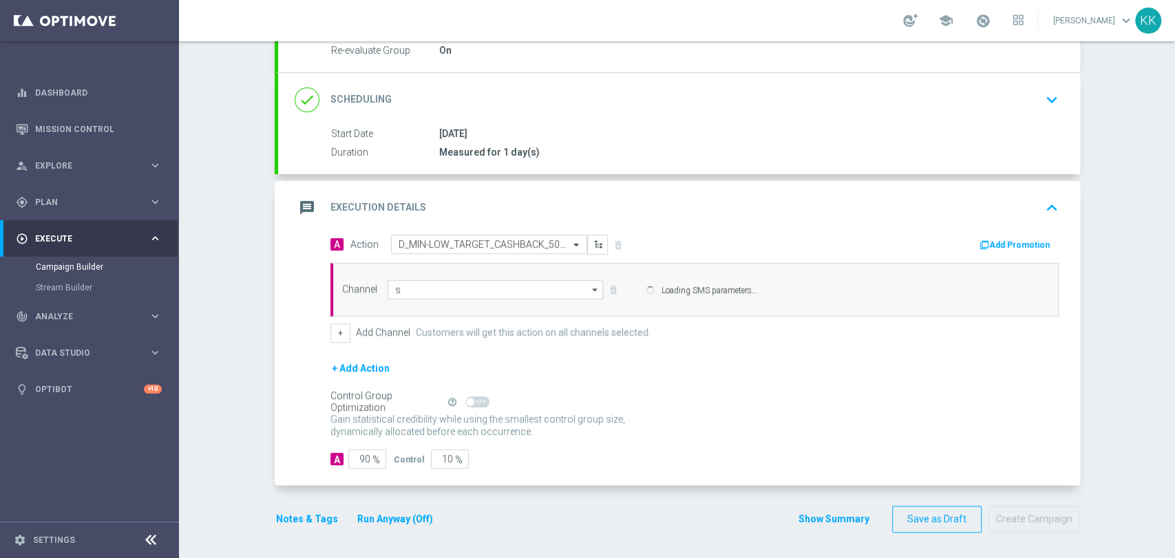
type input "SMS"
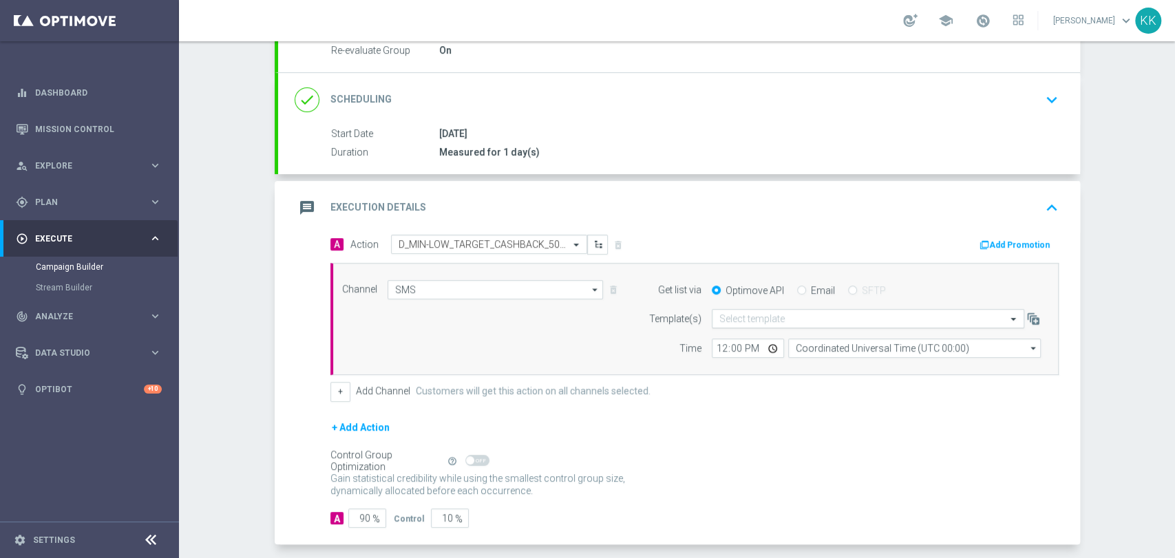
click at [748, 320] on input "text" at bounding box center [855, 319] width 270 height 12
paste input "D_MIN-LOW_TARGET_CASHBACK_50% do 100 PLN_LMLW_160925_SMS"
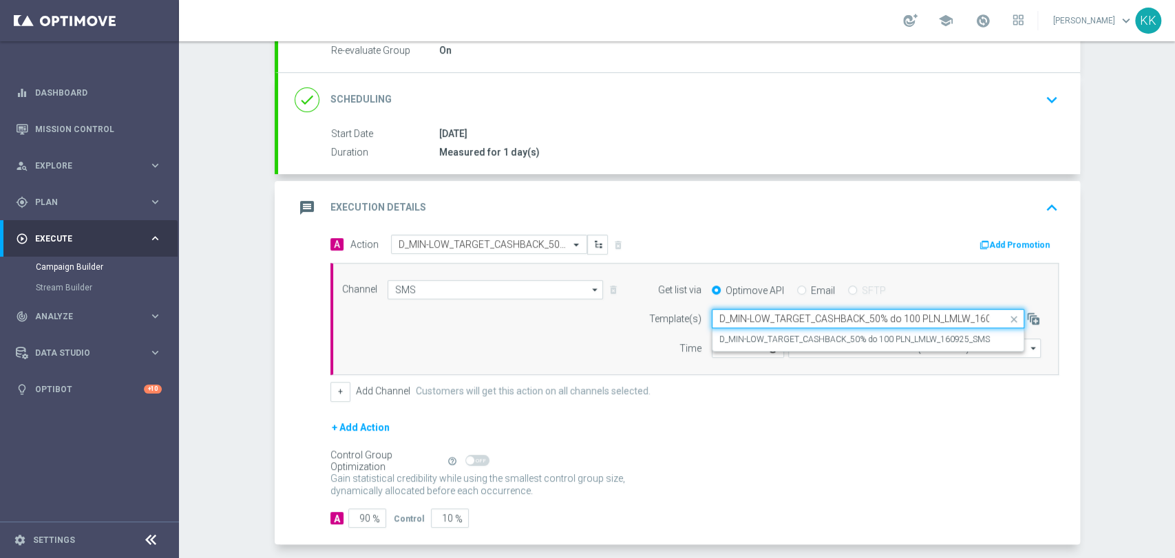
scroll to position [0, 37]
click at [745, 326] on div "Quick find D_MIN-LOW_TARGET_CASHBACK_50% do 100 PLN_LMLW_160925_SMS" at bounding box center [868, 318] width 313 height 19
click at [745, 331] on div "D_MIN-LOW_TARGET_CASHBACK_50% do 100 PLN_LMLW_160925_SMS" at bounding box center [868, 339] width 297 height 23
type input "D_MIN-LOW_TARGET_CASHBACK_50% do 100 PLN_LMLW_160925_SMS"
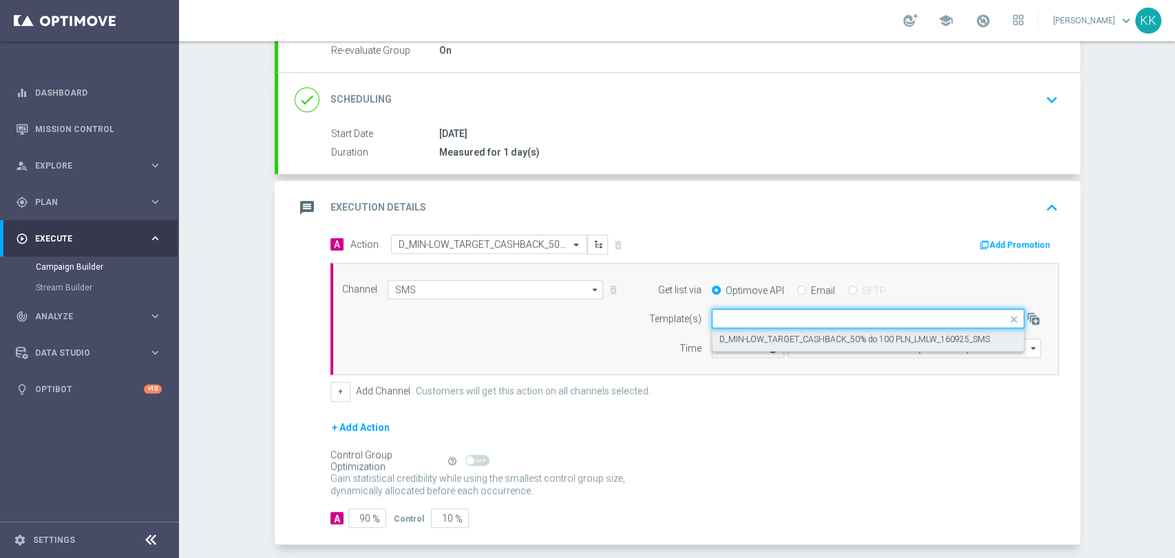
scroll to position [0, 0]
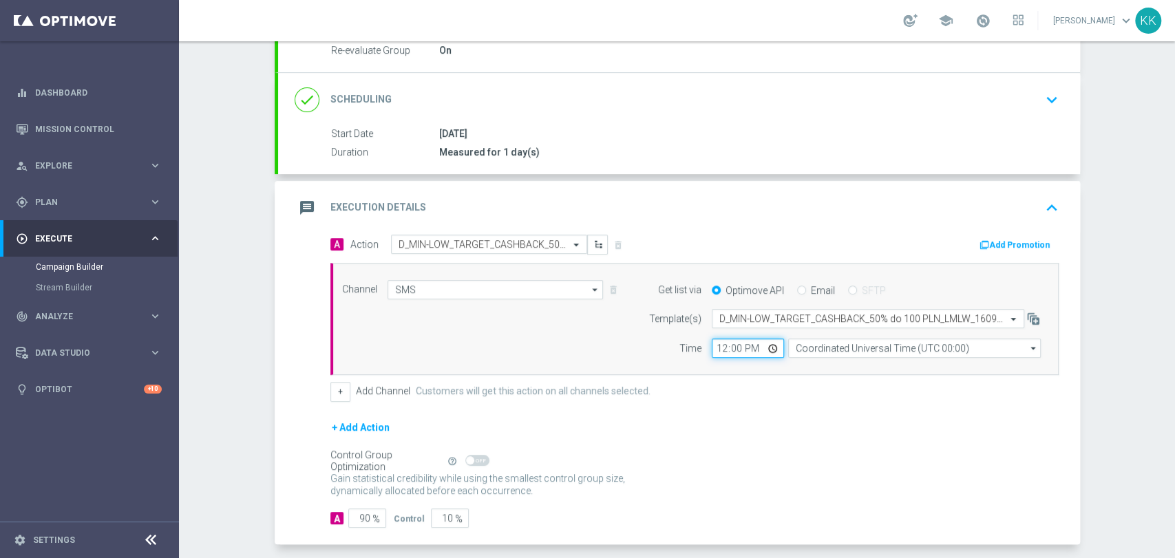
click at [712, 345] on input "12:00" at bounding box center [748, 348] width 72 height 19
type input "17:31"
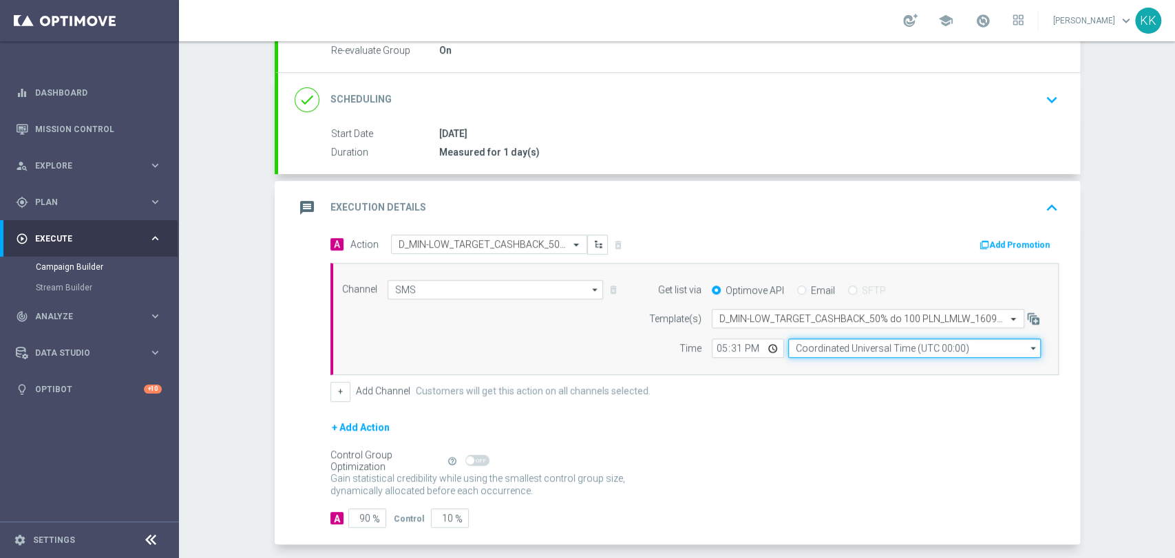
click at [820, 353] on input "Coordinated Universal Time (UTC 00:00)" at bounding box center [914, 348] width 253 height 19
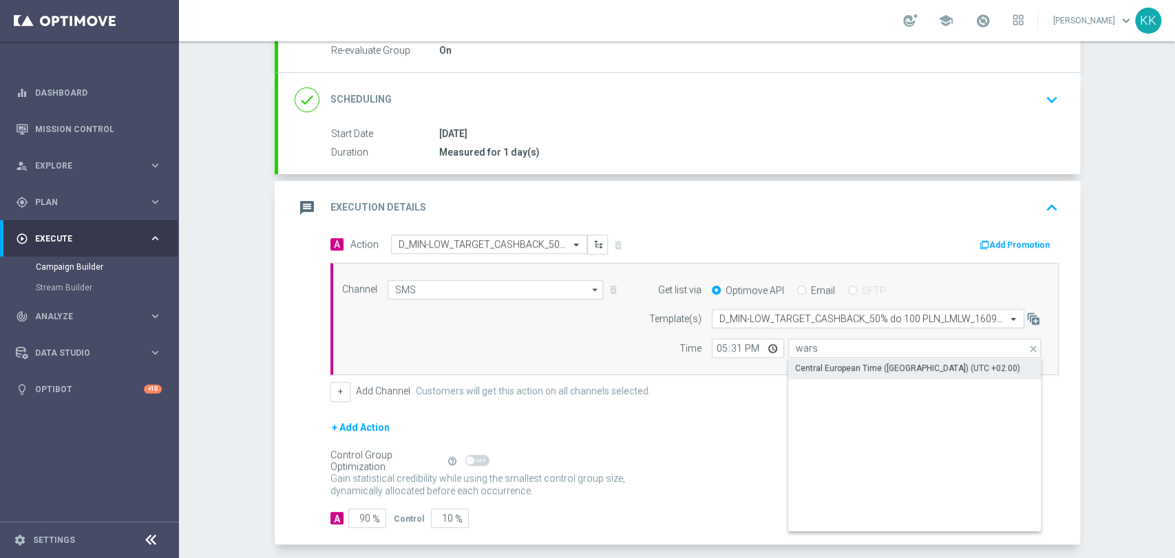
click at [826, 365] on div "Central European Time ([GEOGRAPHIC_DATA]) (UTC +02:00)" at bounding box center [907, 368] width 225 height 12
type input "Central European Time ([GEOGRAPHIC_DATA]) (UTC +02:00)"
click at [731, 356] on input "17:31" at bounding box center [748, 348] width 72 height 19
click at [728, 346] on input "17:31" at bounding box center [748, 348] width 72 height 19
type input "17:31"
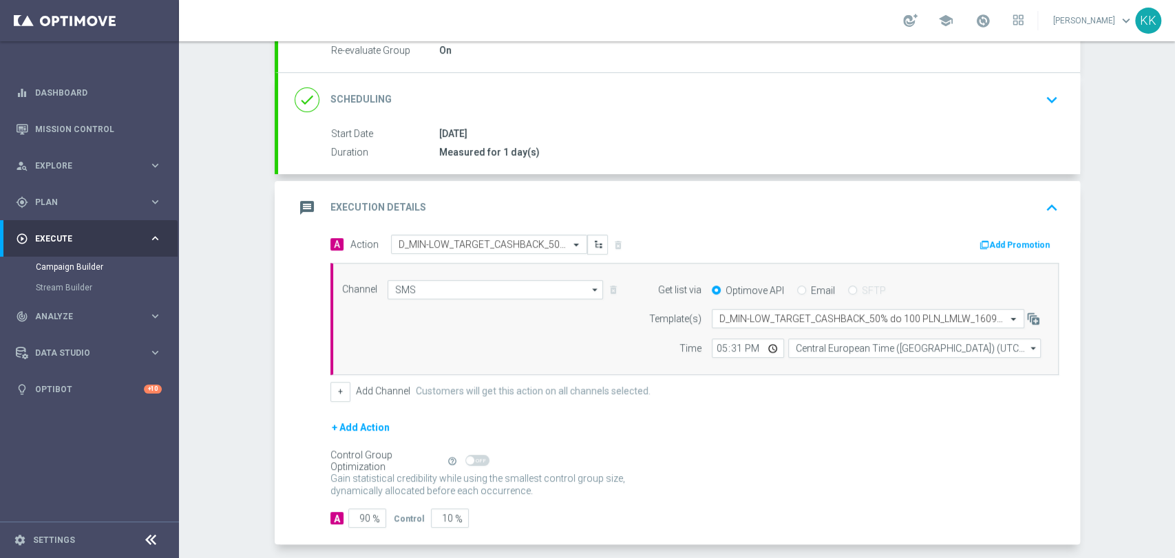
click at [791, 395] on div "+ Add Channel Customers will get this action on all channels selected." at bounding box center [695, 391] width 728 height 19
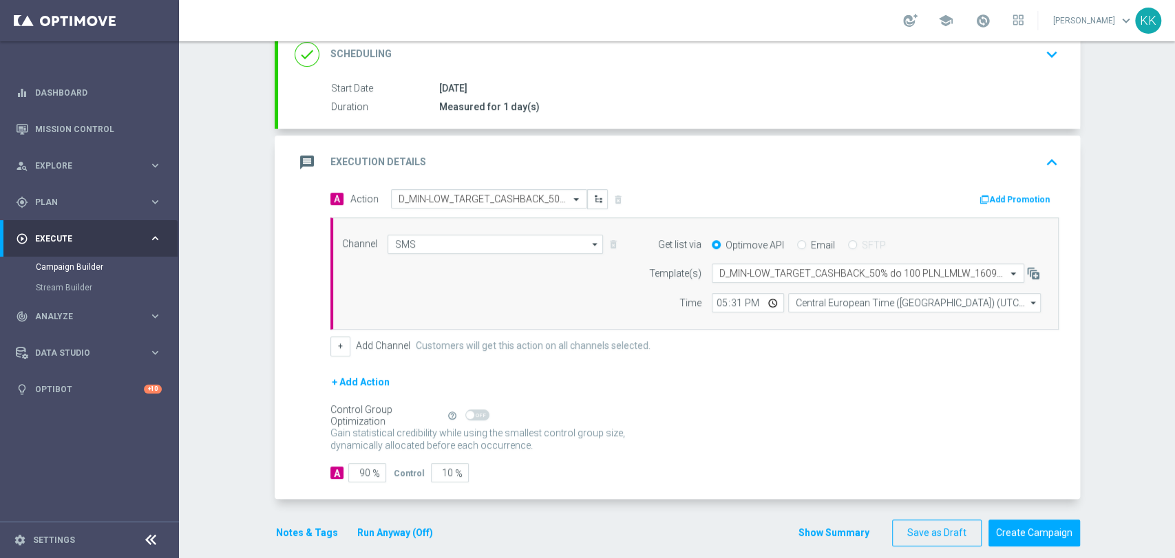
scroll to position [230, 0]
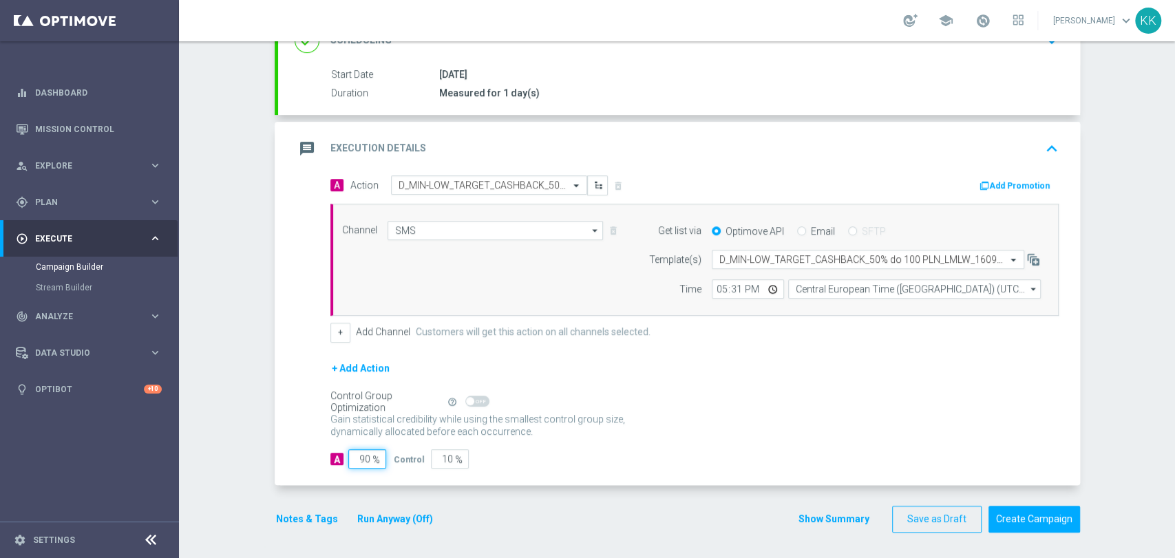
click at [363, 461] on input "90" at bounding box center [367, 459] width 38 height 19
type input "9"
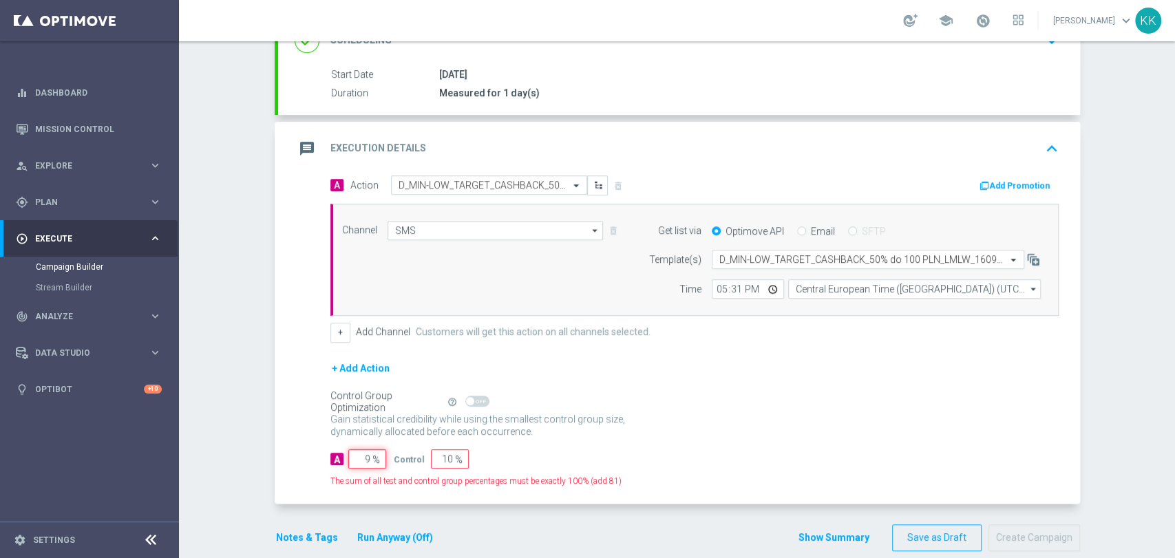
type input "91"
type input "98"
type input "2"
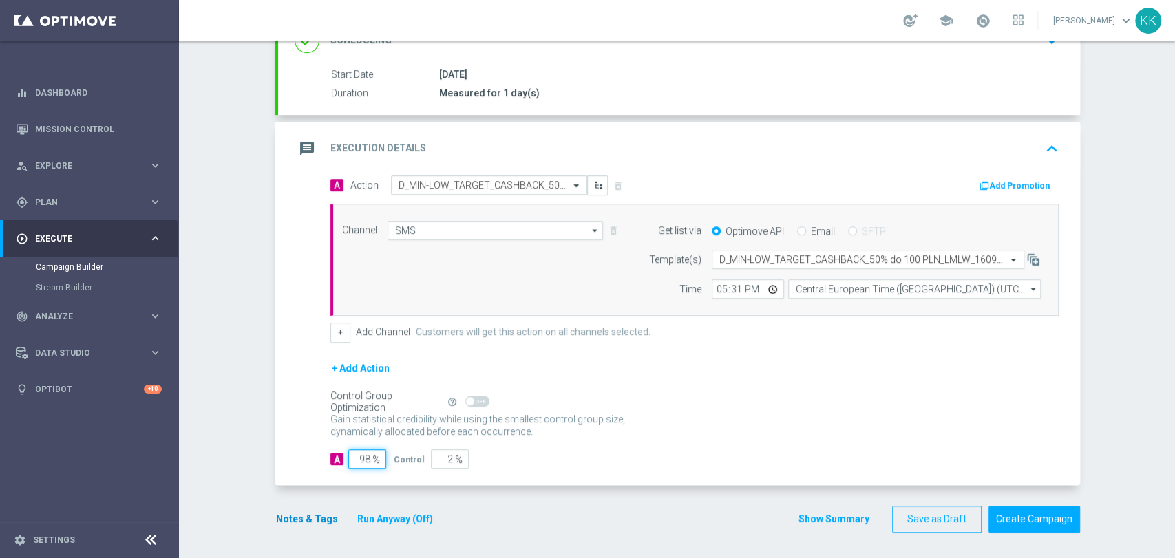
type input "98"
click at [314, 514] on button "Notes & Tags" at bounding box center [307, 519] width 65 height 17
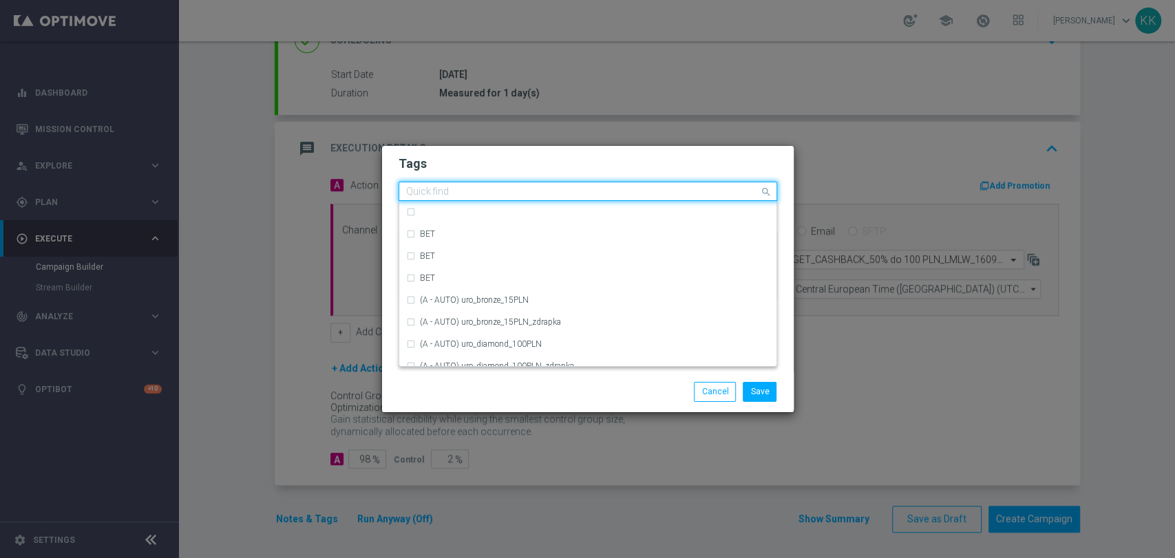
click at [483, 195] on input "text" at bounding box center [582, 193] width 353 height 12
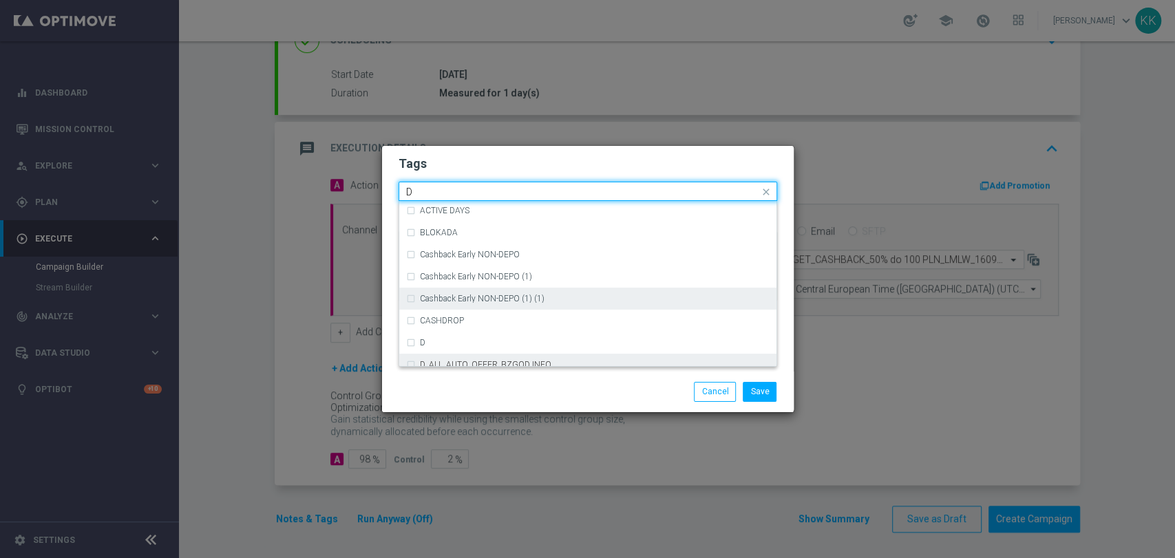
scroll to position [1530, 0]
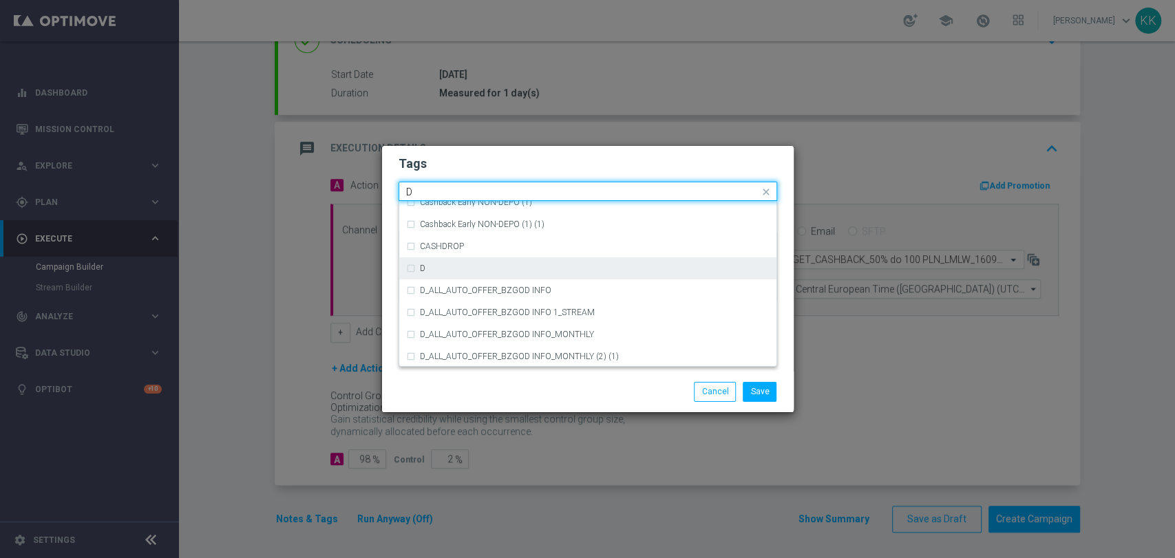
click at [474, 270] on div "D" at bounding box center [595, 268] width 350 height 8
type input "D"
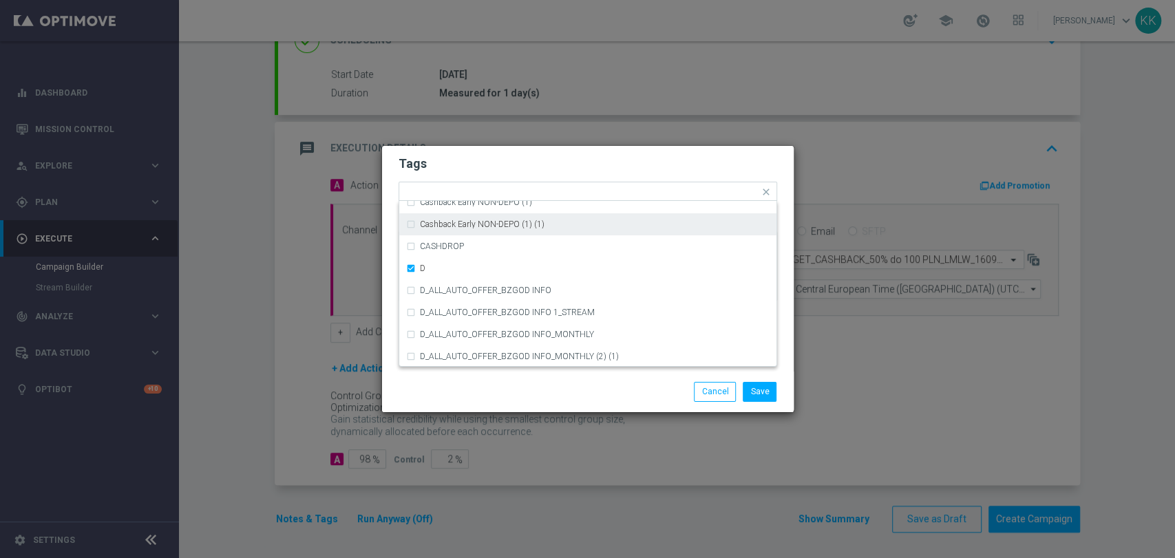
click at [468, 167] on h2 "Tags" at bounding box center [588, 164] width 379 height 17
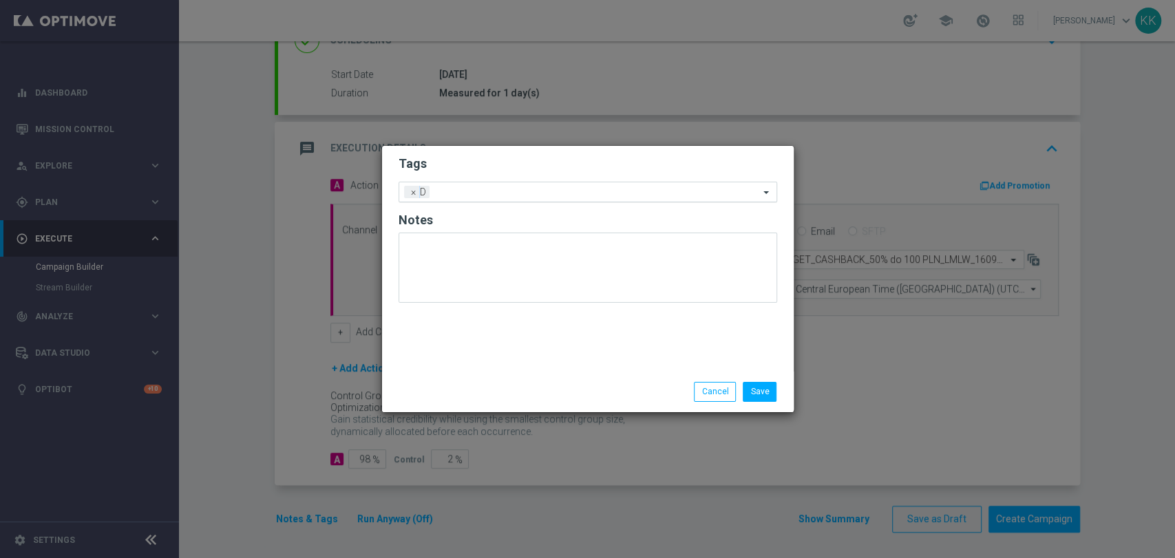
click at [476, 195] on input "text" at bounding box center [597, 193] width 324 height 12
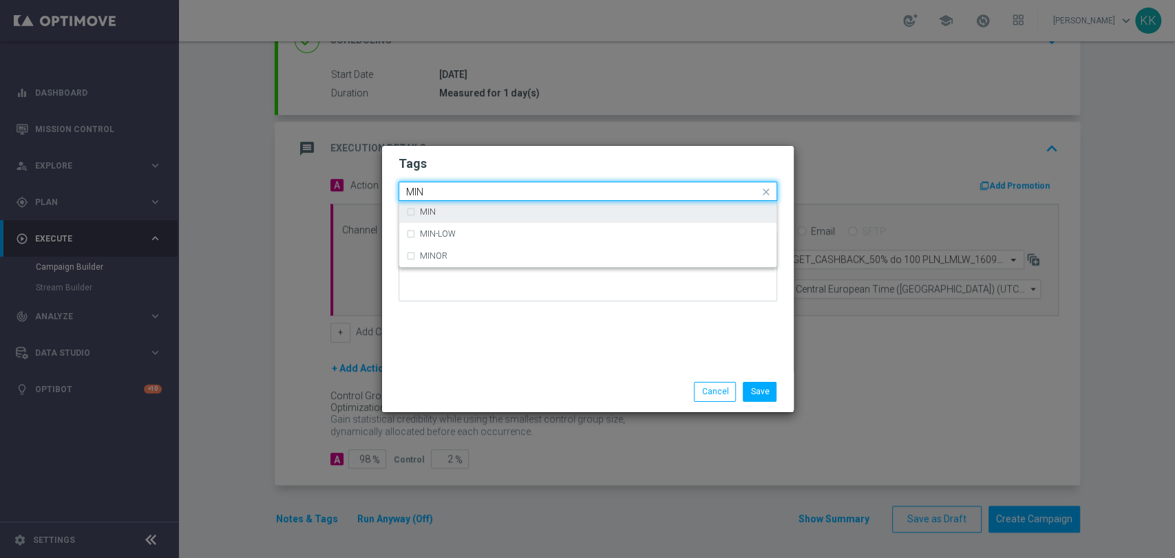
click at [457, 209] on div "MIN" at bounding box center [595, 212] width 350 height 8
type input "MIN"
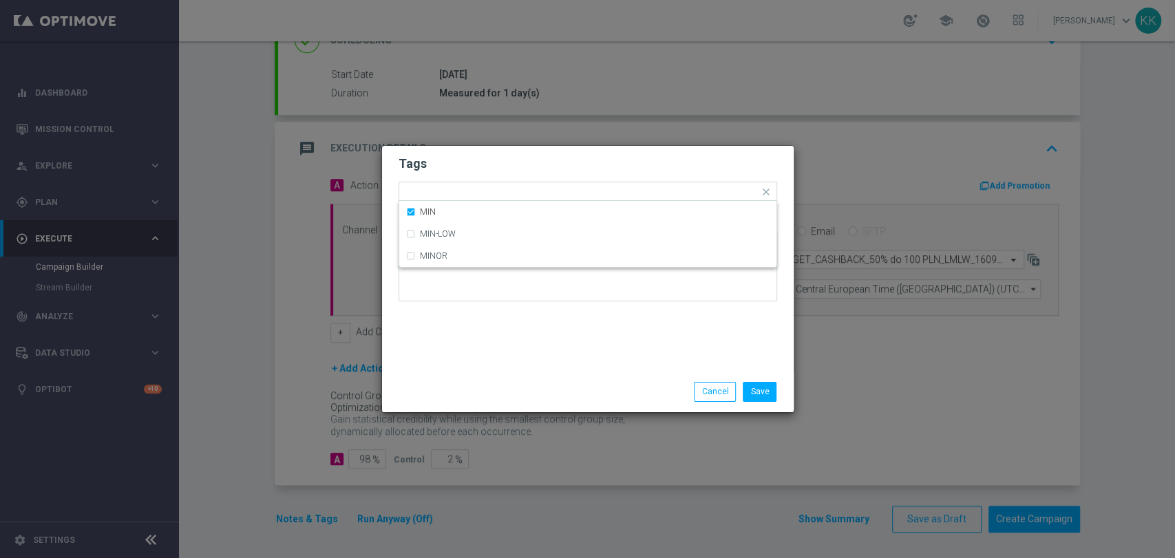
click at [481, 154] on form "Tags Quick find × D × MIN MIN MIN-LOW MINOR Notes" at bounding box center [588, 232] width 379 height 160
click at [496, 189] on div "Add a new tag × D × MIN" at bounding box center [579, 191] width 360 height 19
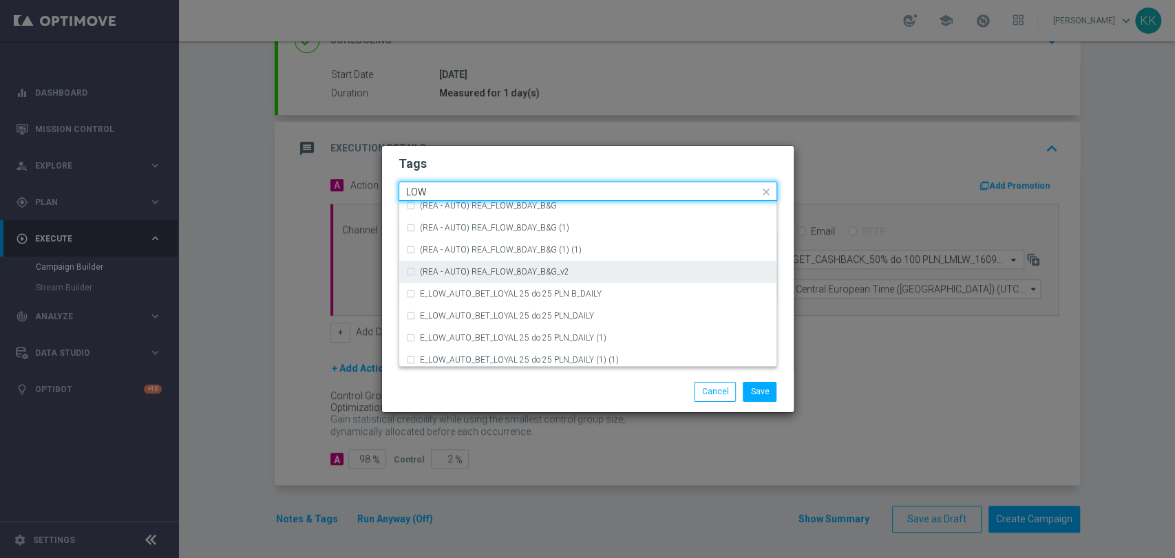
scroll to position [672, 0]
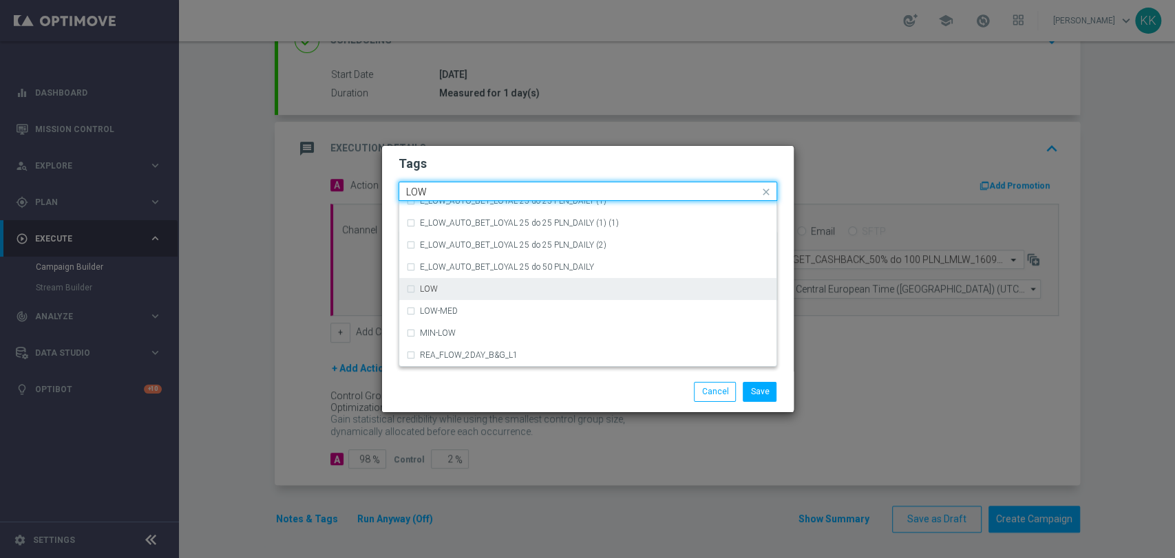
click at [457, 285] on div "LOW" at bounding box center [595, 289] width 350 height 8
type input "LOW"
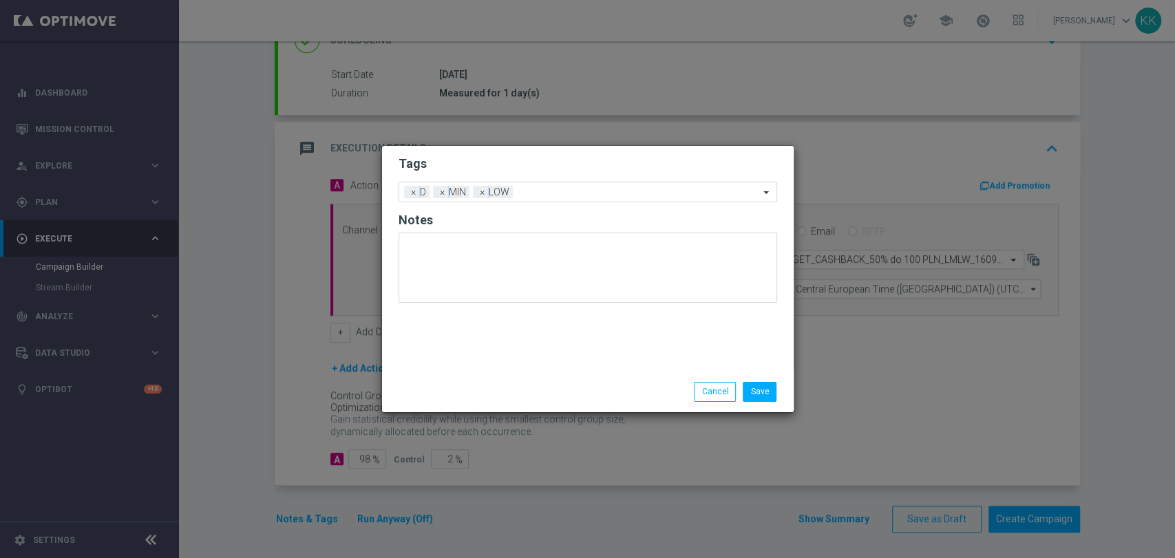
click at [518, 143] on modal-container "Tags Add a new tag × D × MIN × LOW Notes Save Cancel" at bounding box center [587, 279] width 1175 height 558
click at [549, 200] on div "Add a new tag × D × MIN × LOW" at bounding box center [588, 192] width 379 height 21
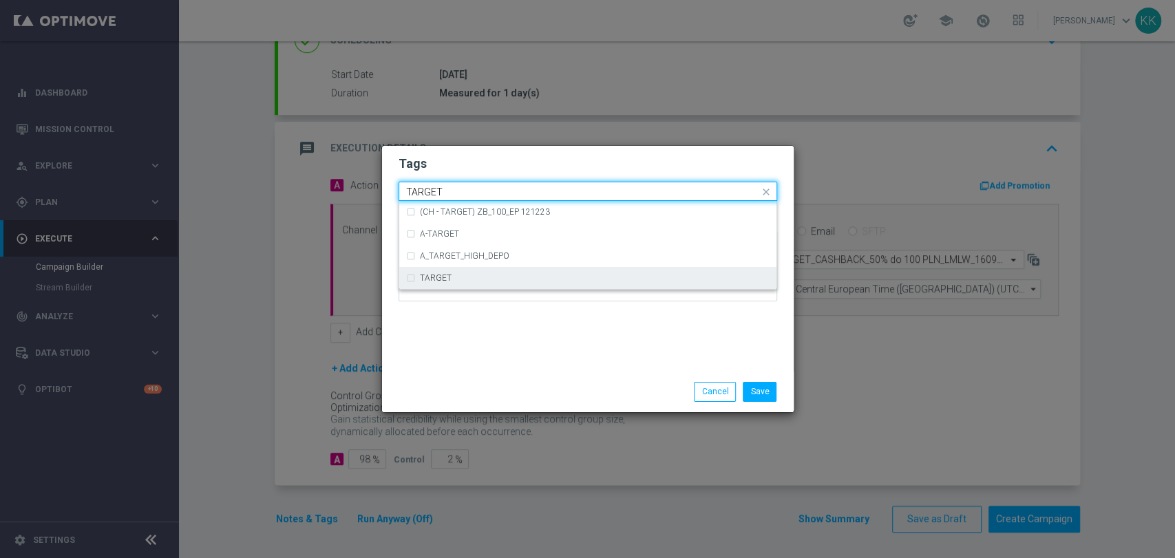
click at [529, 282] on div "TARGET" at bounding box center [595, 278] width 350 height 8
type input "TARGET"
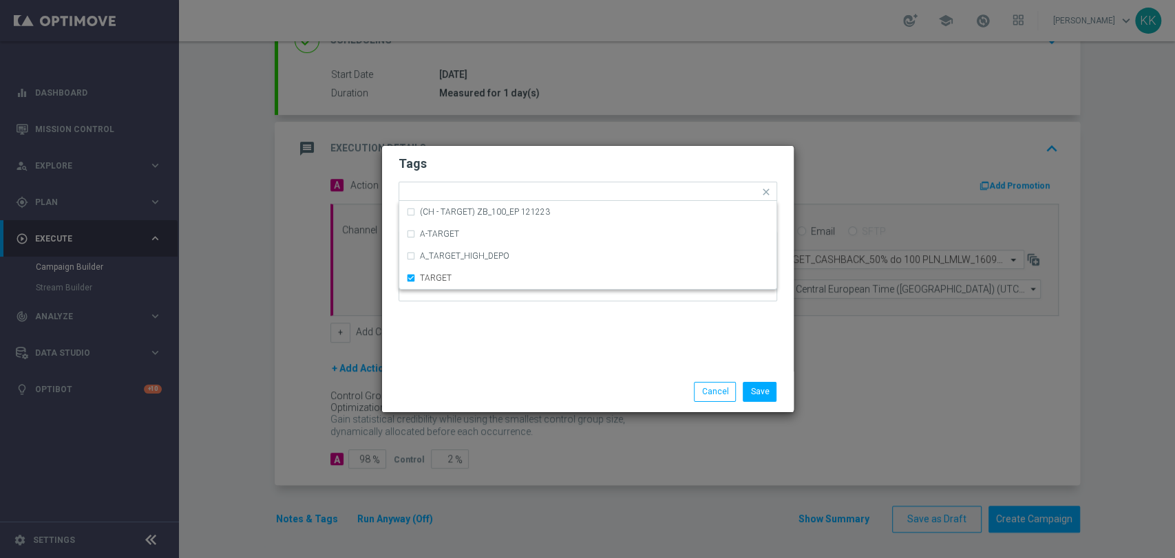
click at [560, 325] on div "Tags Quick find × D × MIN × LOW × TARGET (CH - TARGET) ZB_100_EP 121223 A-TARGE…" at bounding box center [588, 259] width 412 height 226
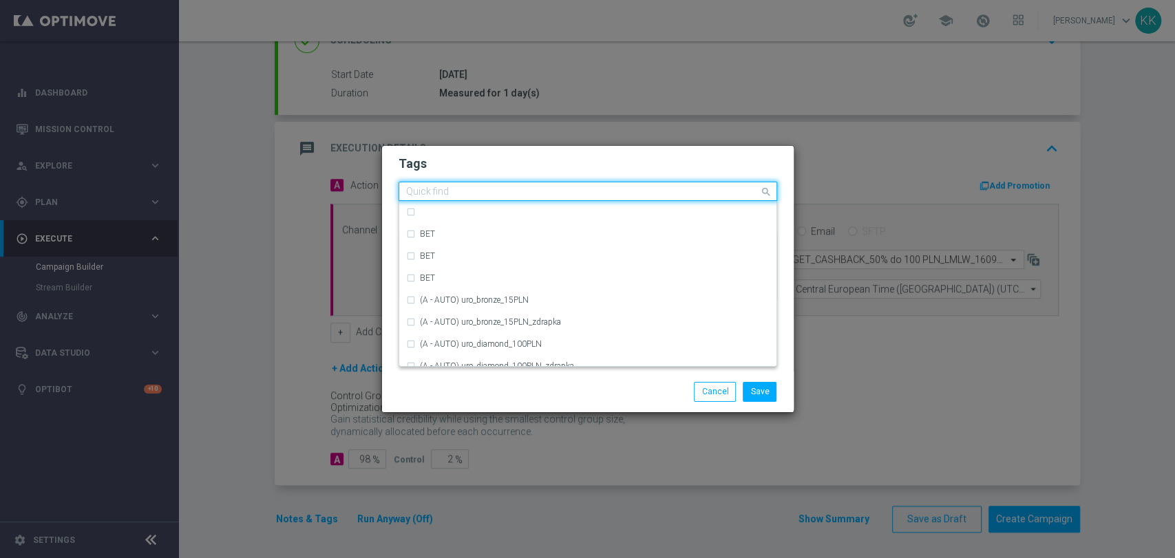
click at [574, 194] on div at bounding box center [581, 194] width 355 height 14
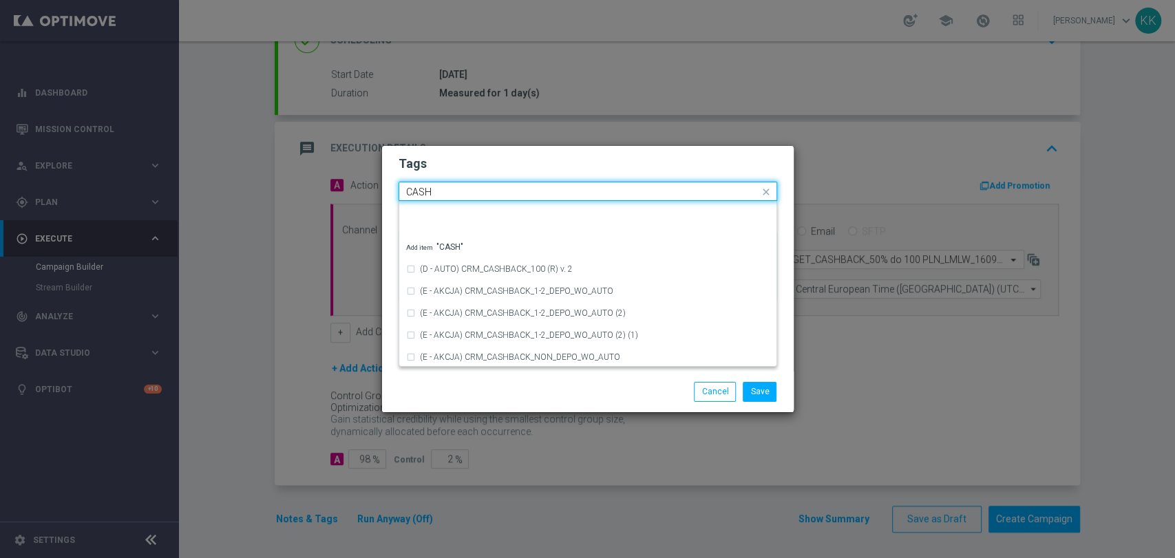
scroll to position [259, 0]
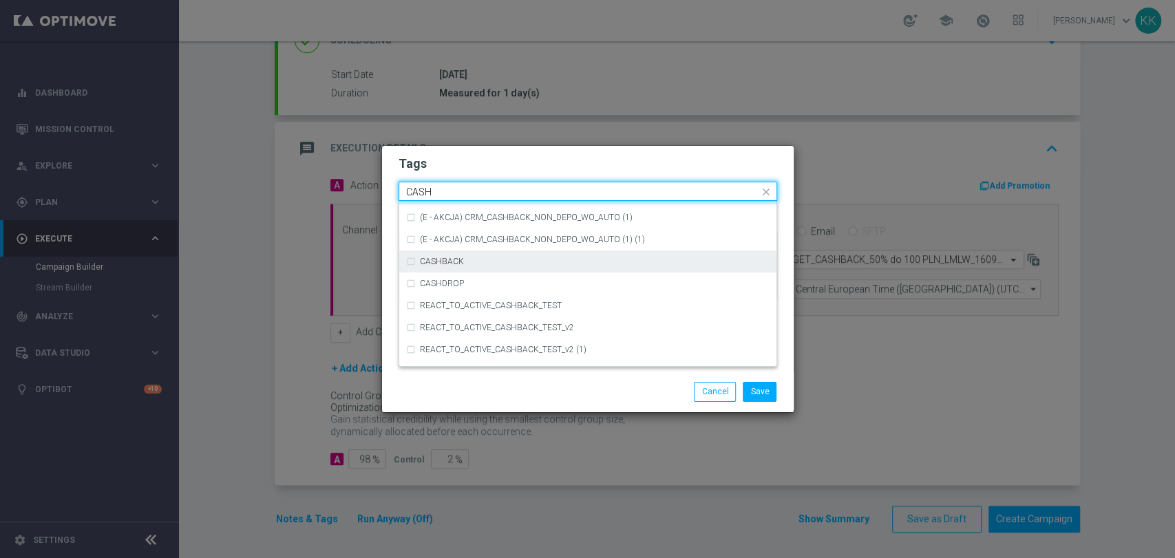
click at [494, 261] on div "CASHBACK" at bounding box center [595, 262] width 350 height 8
type input "CASH"
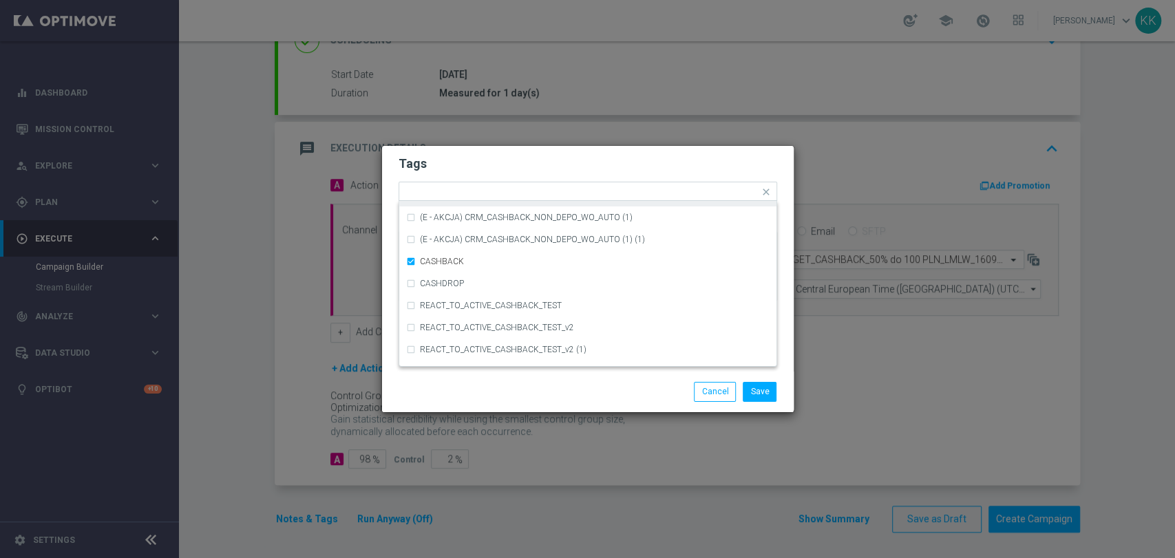
click at [530, 177] on form "Tags Quick find × D × MIN × LOW × TARGET × CASHBACK (E - AKCJA) CRM_CASHBACK_1-…" at bounding box center [588, 232] width 379 height 160
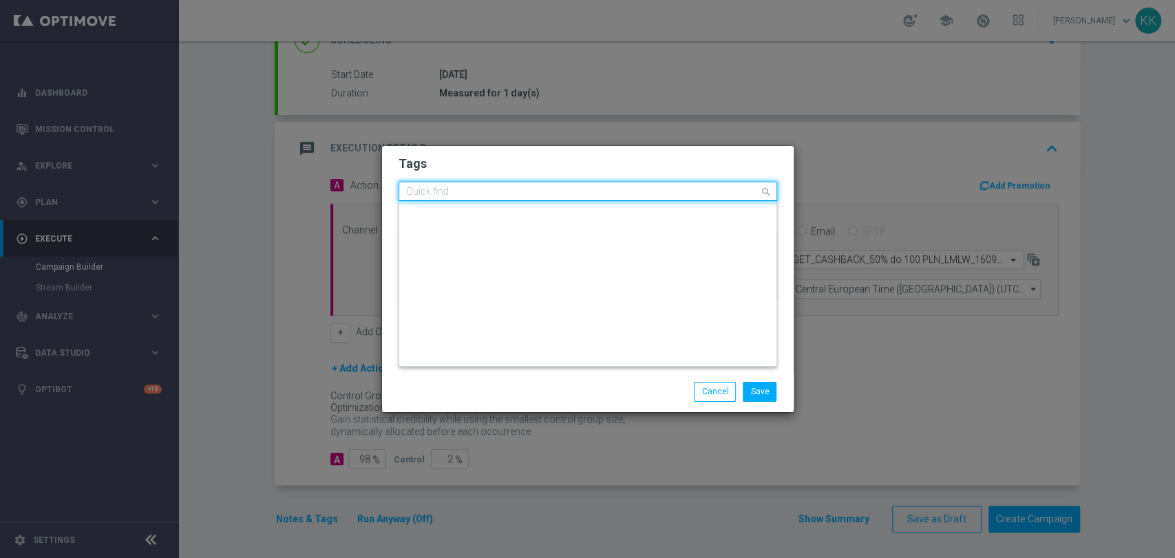
click at [678, 194] on input "text" at bounding box center [582, 193] width 353 height 12
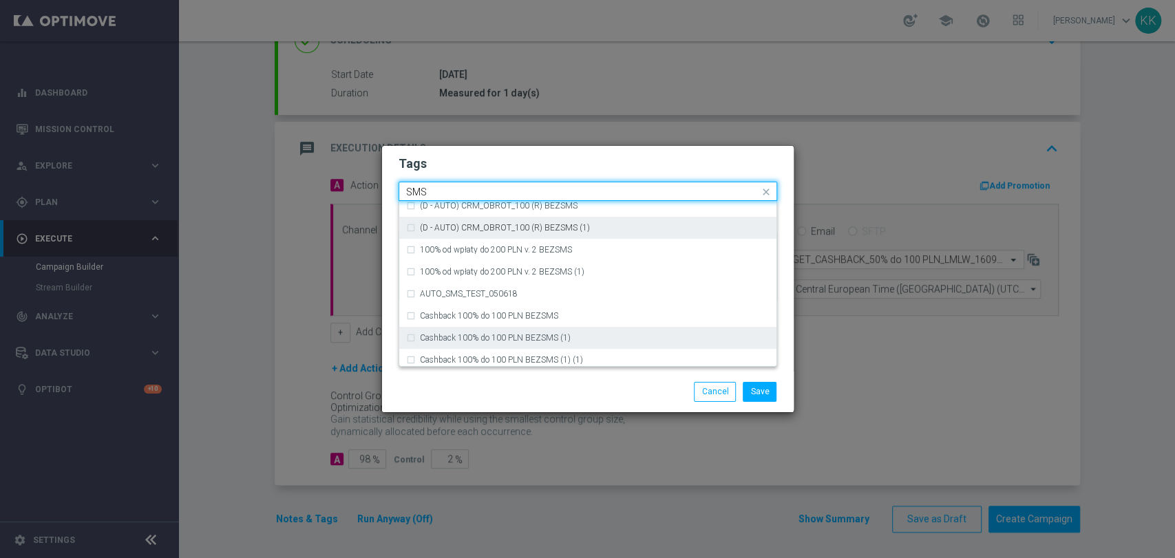
scroll to position [209, 0]
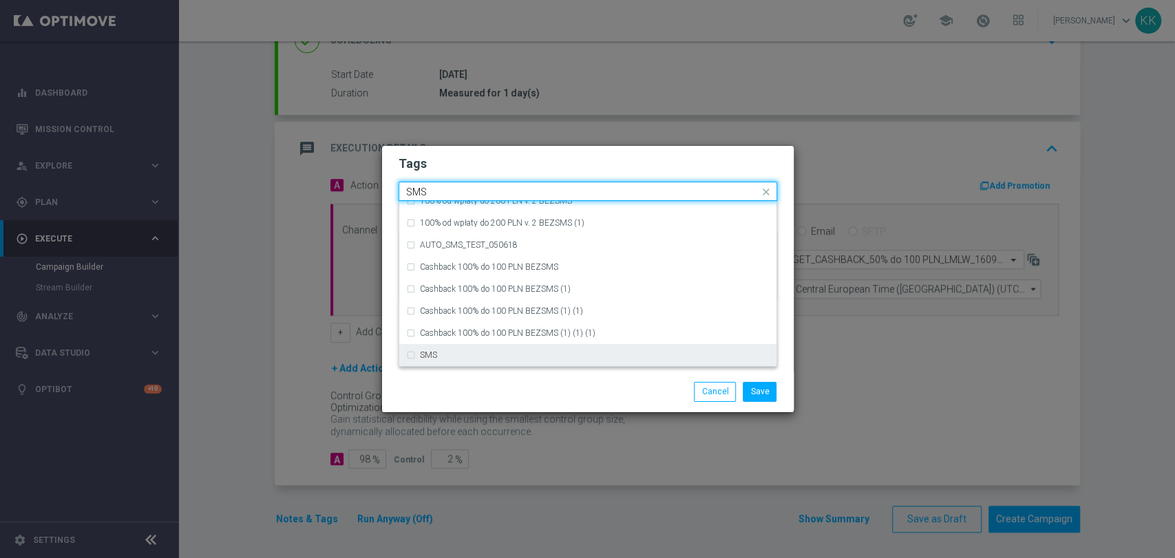
click at [502, 356] on div "SMS" at bounding box center [595, 355] width 350 height 8
type input "SMS"
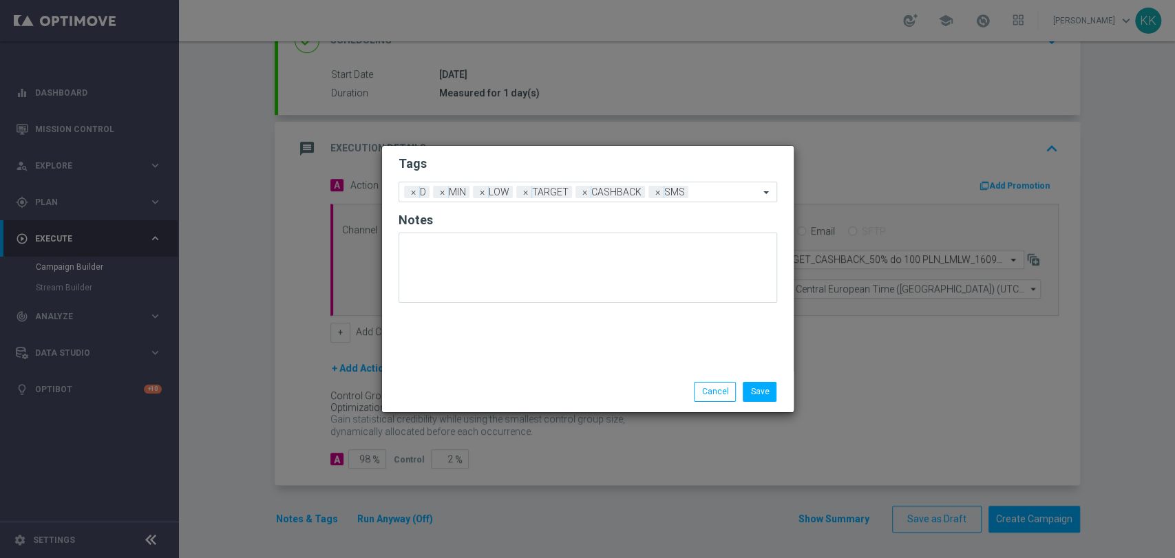
click at [518, 387] on div "Save Cancel" at bounding box center [587, 391] width 399 height 19
click at [775, 390] on button "Save" at bounding box center [760, 391] width 34 height 19
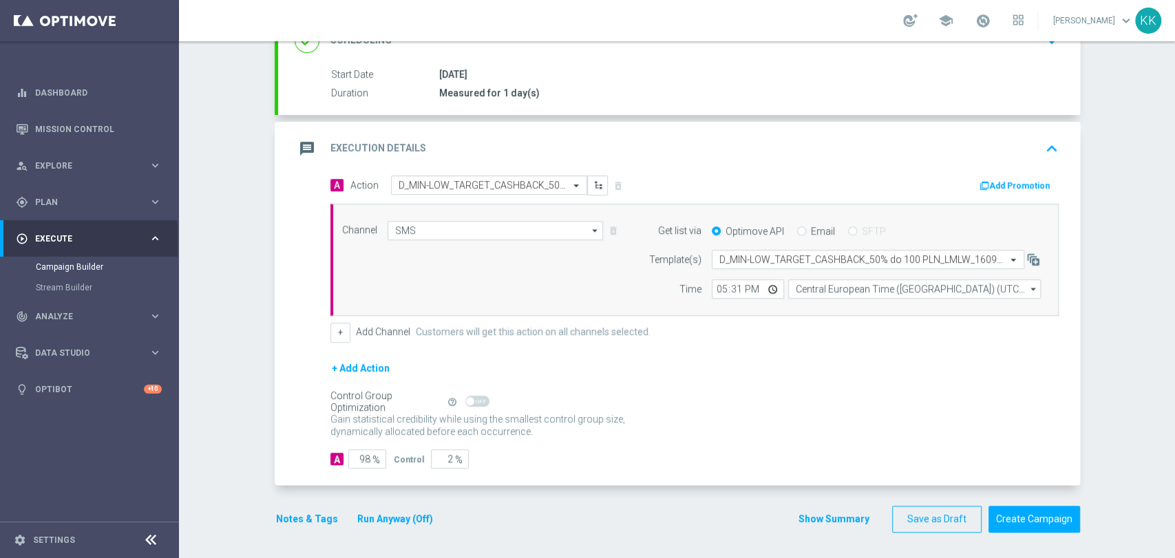
scroll to position [0, 0]
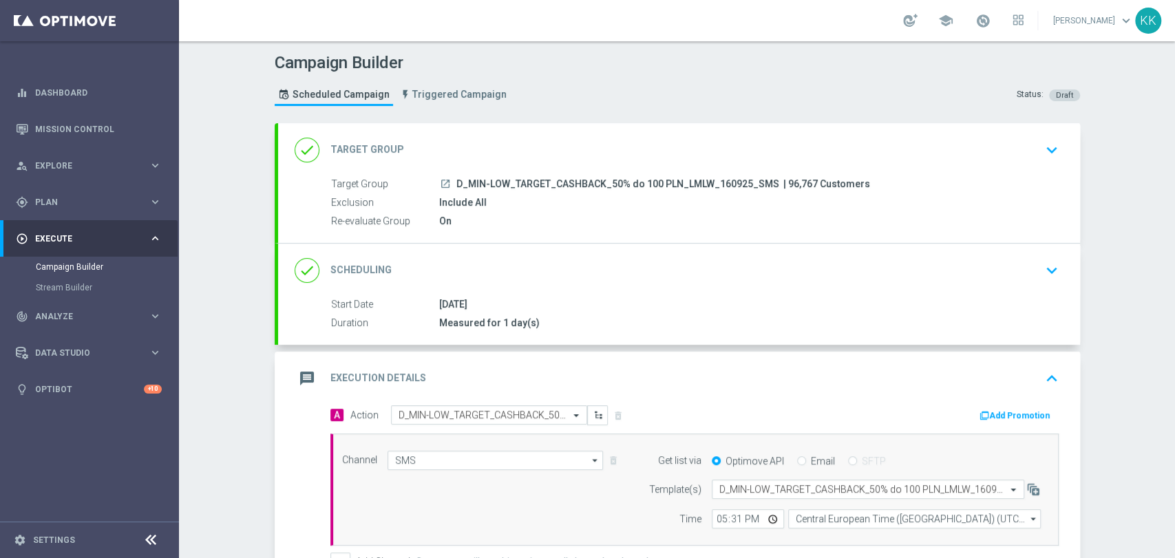
click at [1042, 143] on icon "keyboard_arrow_down" at bounding box center [1052, 150] width 21 height 21
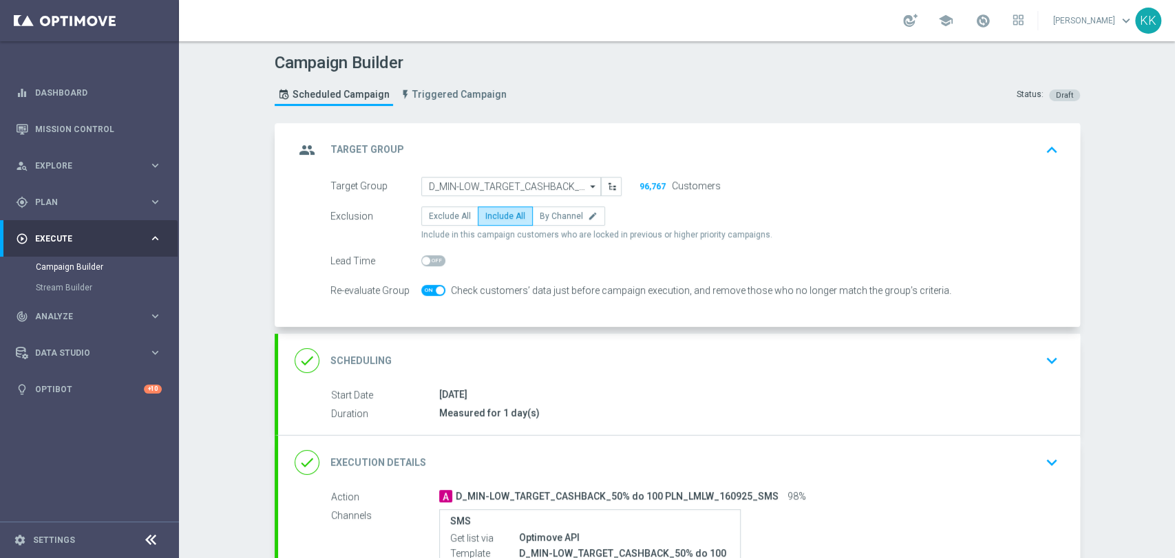
click at [1060, 352] on div "done Scheduling keyboard_arrow_down" at bounding box center [679, 361] width 802 height 54
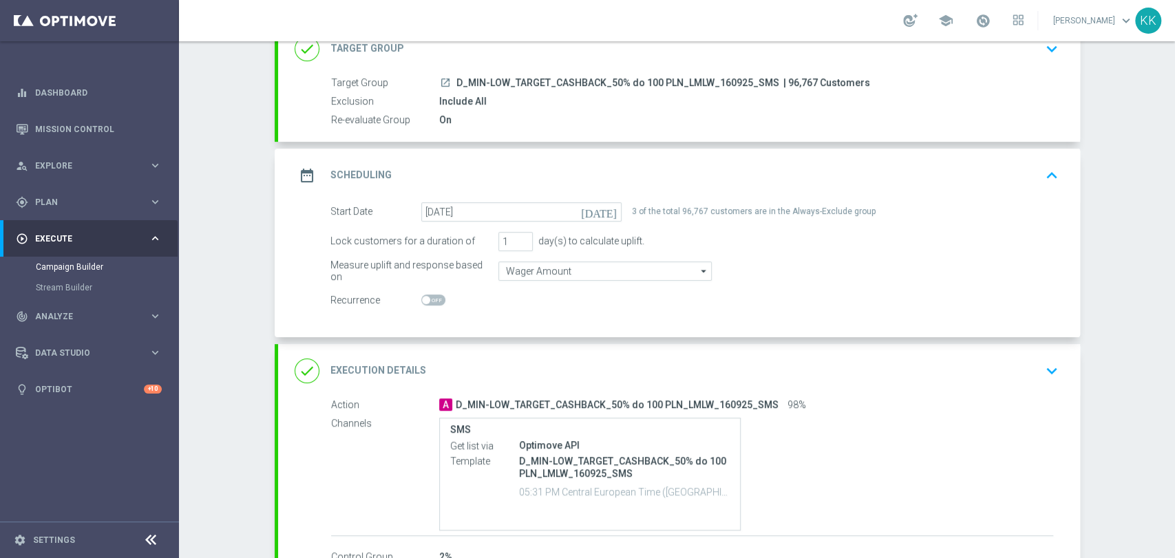
scroll to position [154, 0]
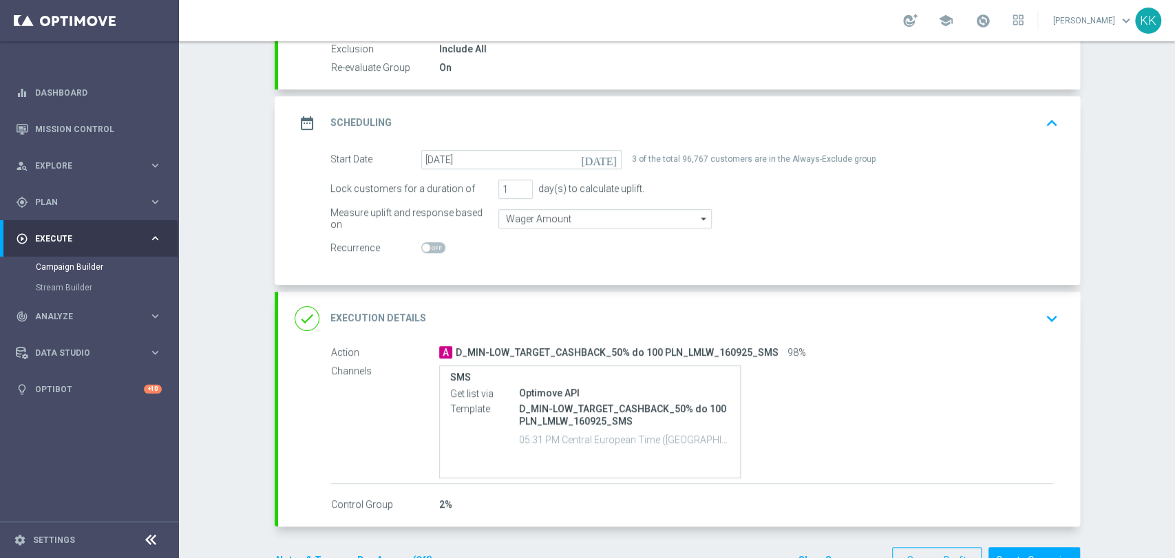
click at [1042, 312] on icon "keyboard_arrow_down" at bounding box center [1052, 318] width 21 height 21
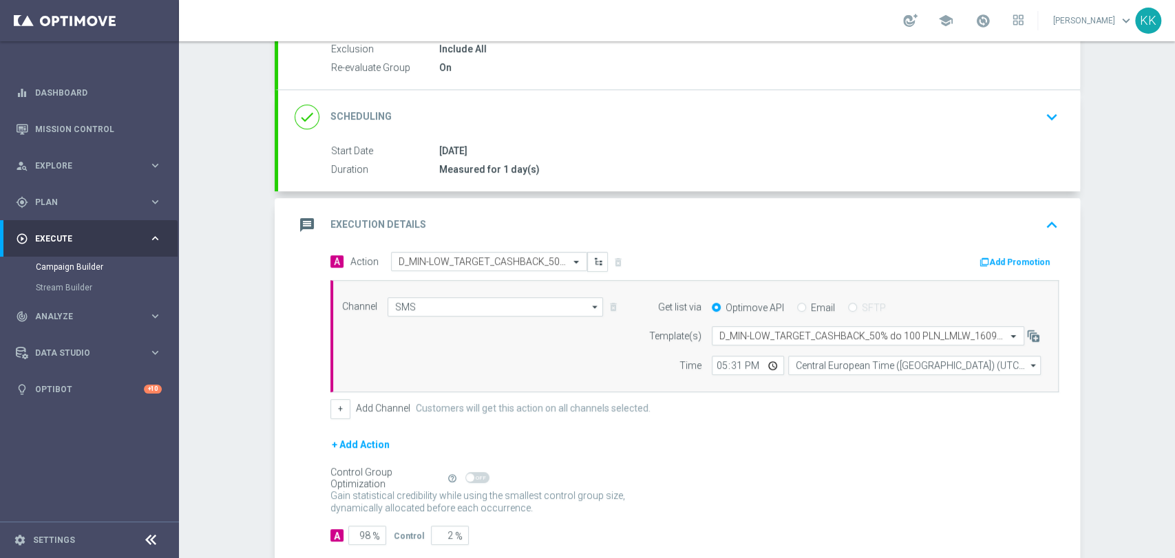
scroll to position [230, 0]
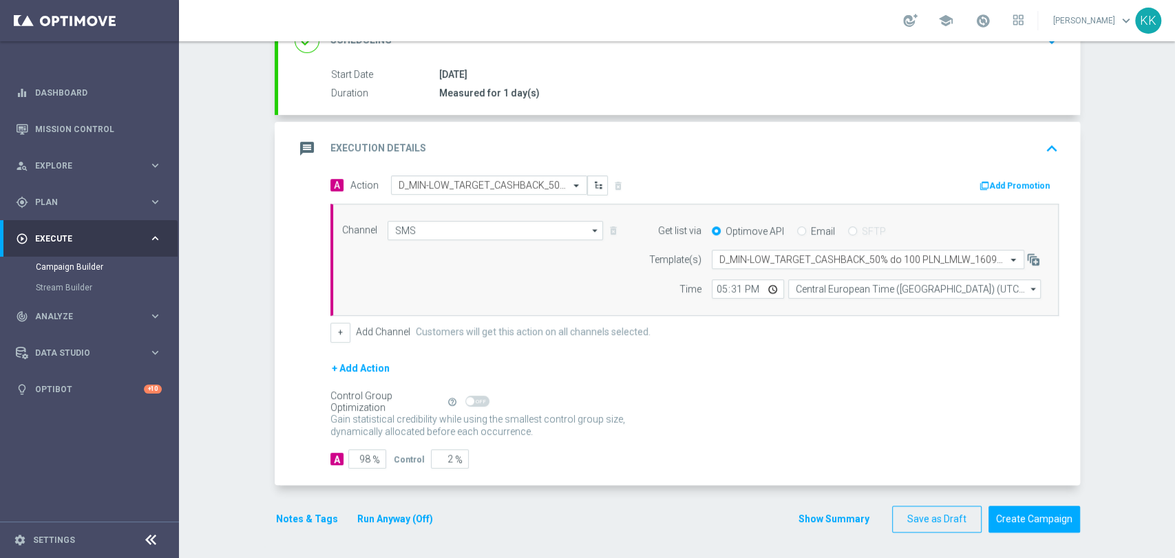
click at [311, 517] on button "Notes & Tags" at bounding box center [307, 519] width 65 height 17
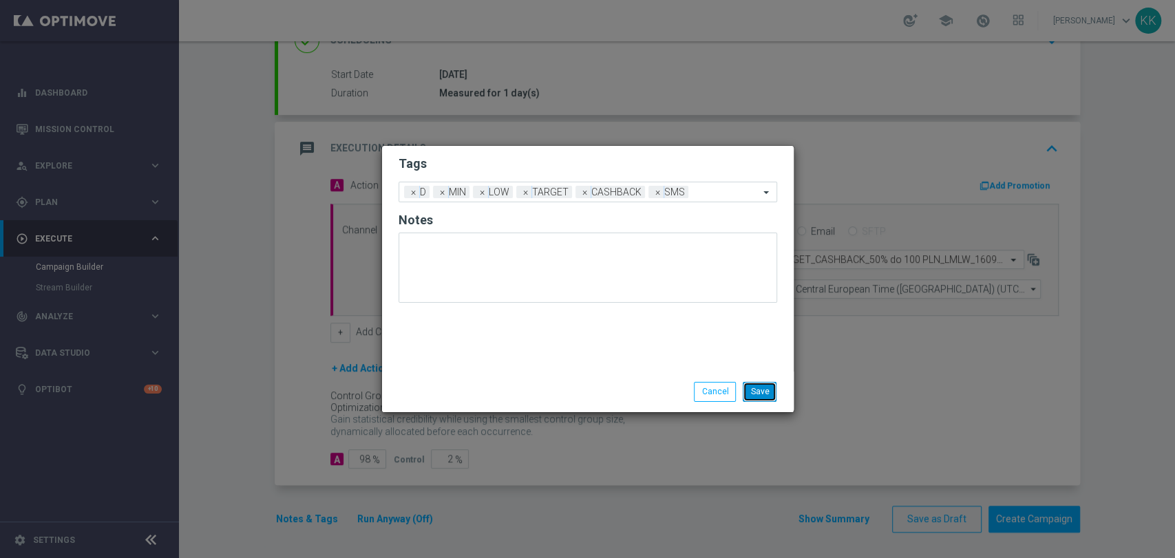
click at [768, 389] on button "Save" at bounding box center [760, 391] width 34 height 19
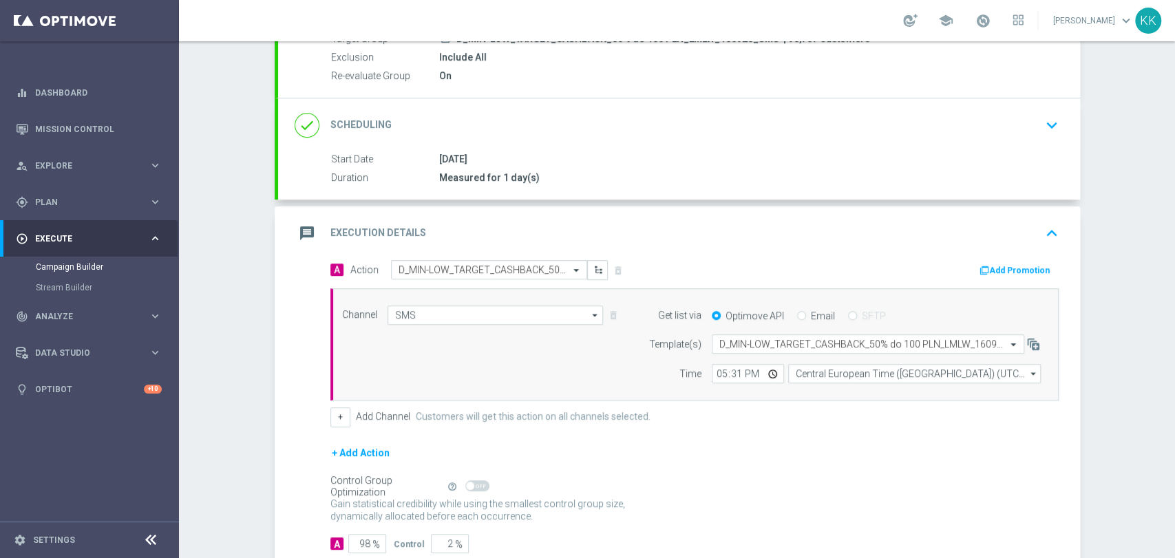
scroll to position [0, 0]
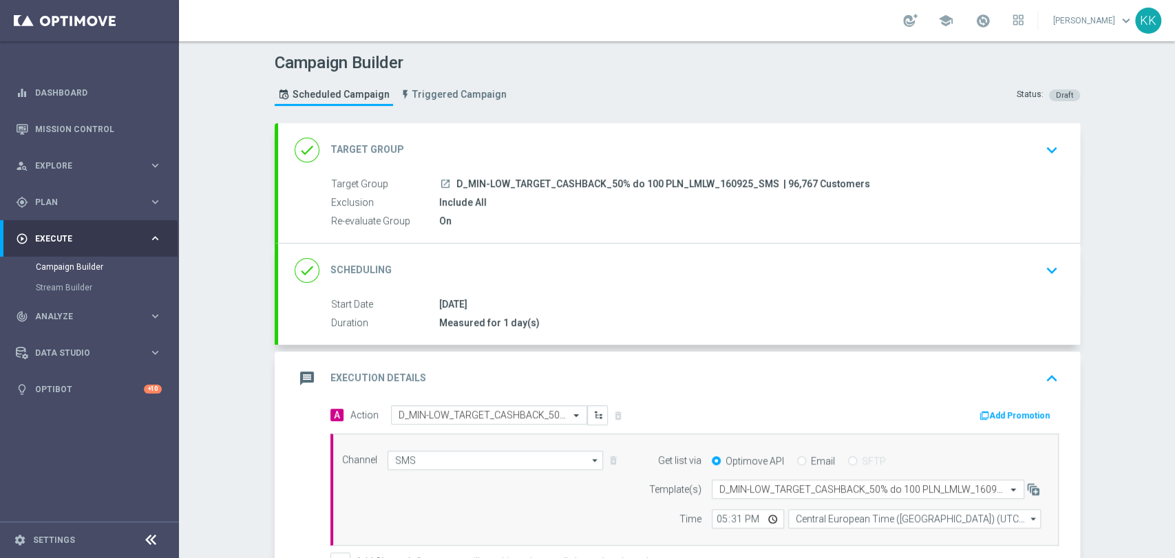
click at [1051, 147] on icon "keyboard_arrow_down" at bounding box center [1052, 150] width 21 height 21
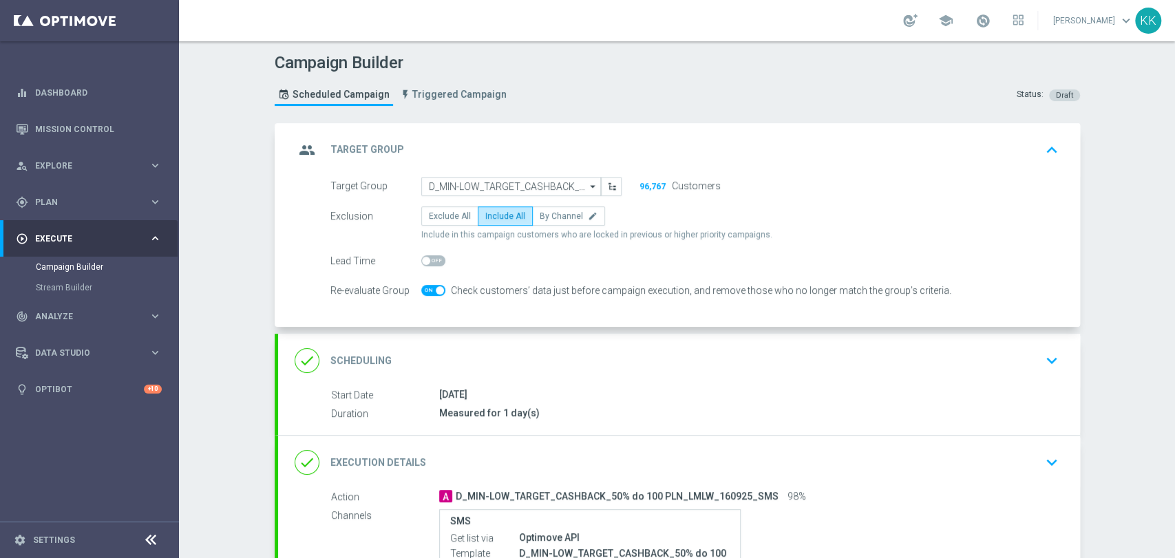
click at [1042, 358] on icon "keyboard_arrow_down" at bounding box center [1052, 360] width 21 height 21
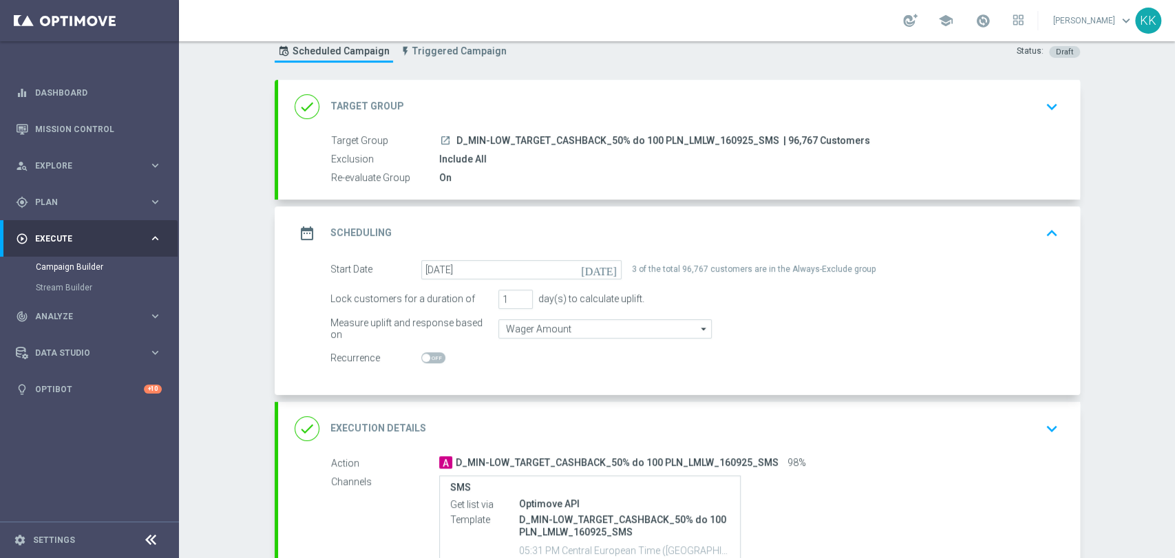
scroll to position [77, 0]
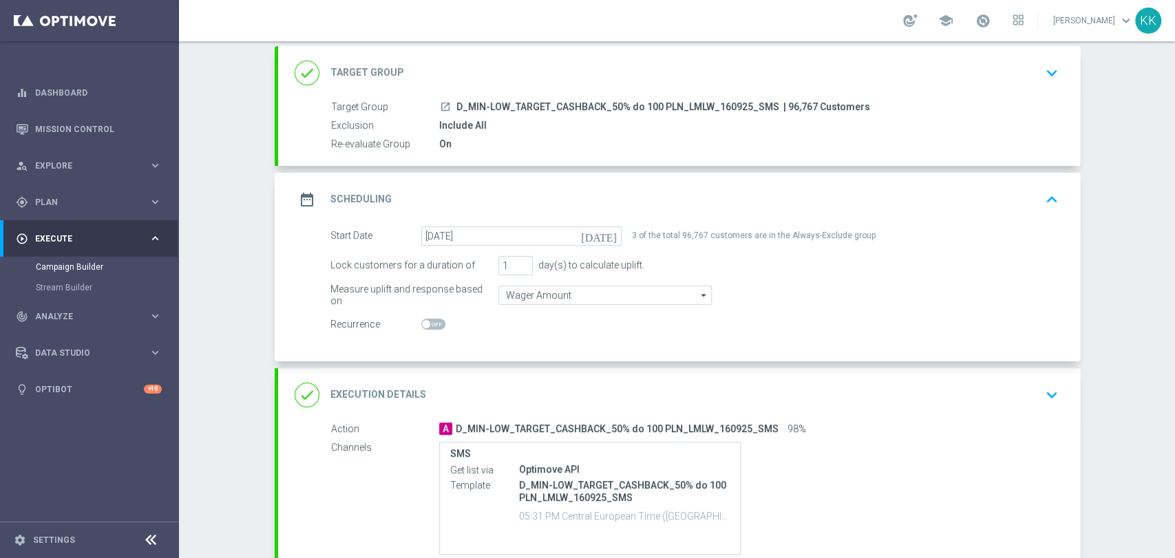
click at [1035, 407] on div "done Execution Details keyboard_arrow_down" at bounding box center [679, 395] width 802 height 54
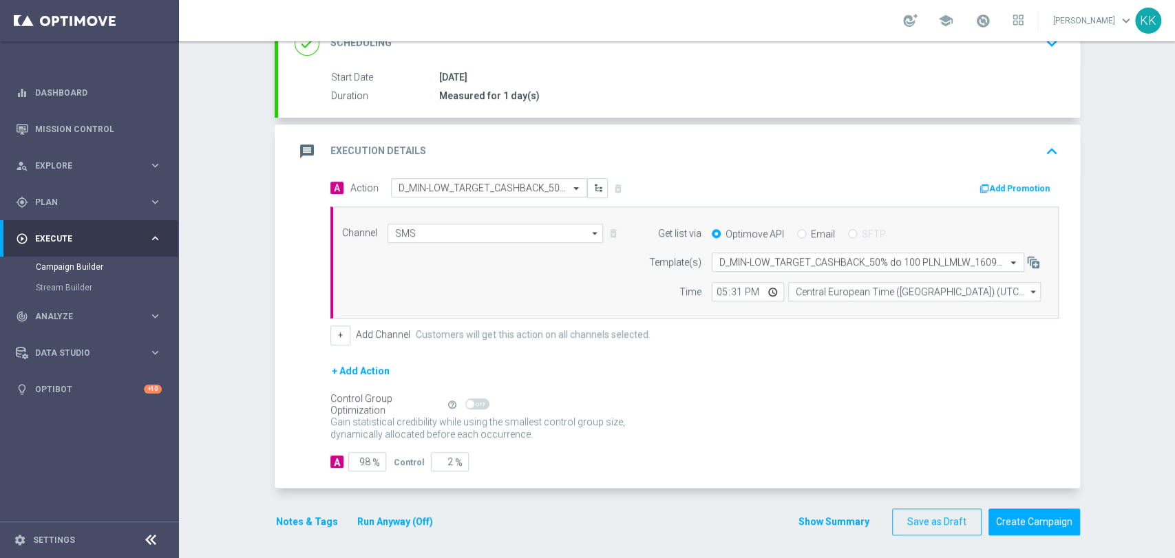
scroll to position [230, 0]
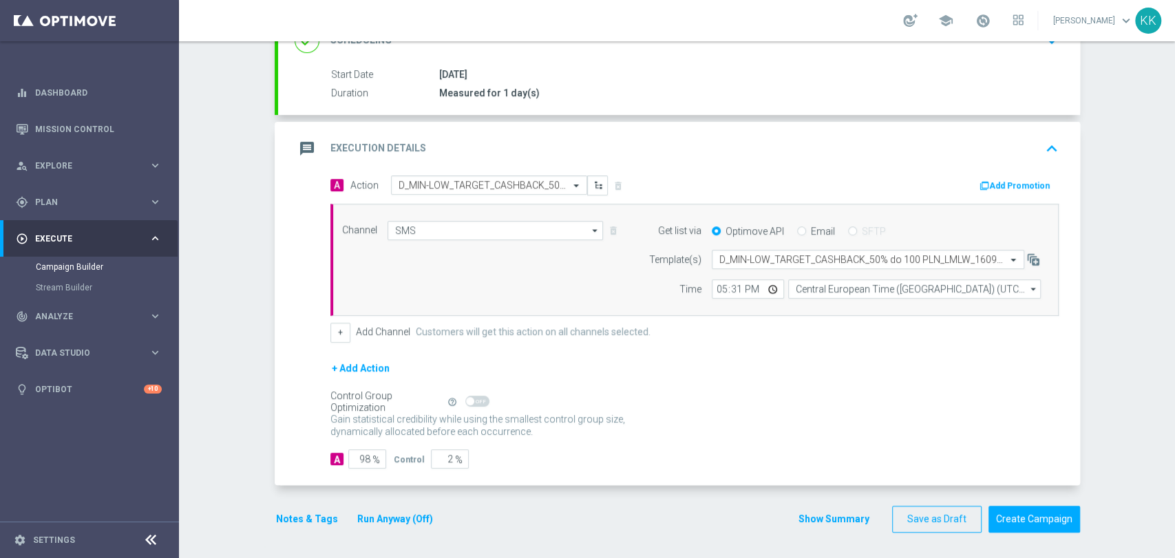
click at [297, 514] on button "Notes & Tags" at bounding box center [307, 519] width 65 height 17
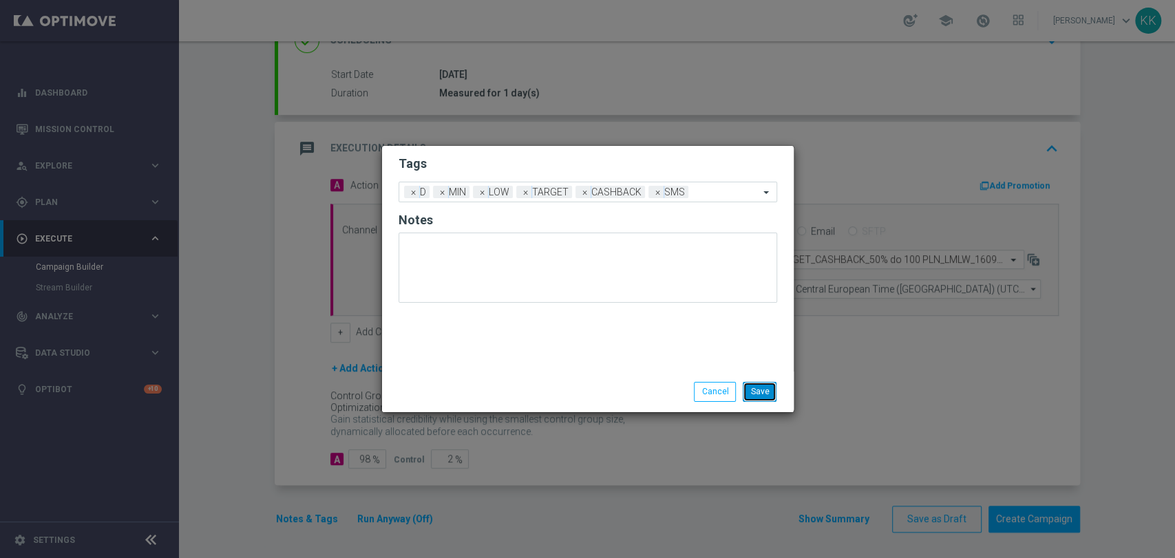
click at [771, 390] on button "Save" at bounding box center [760, 391] width 34 height 19
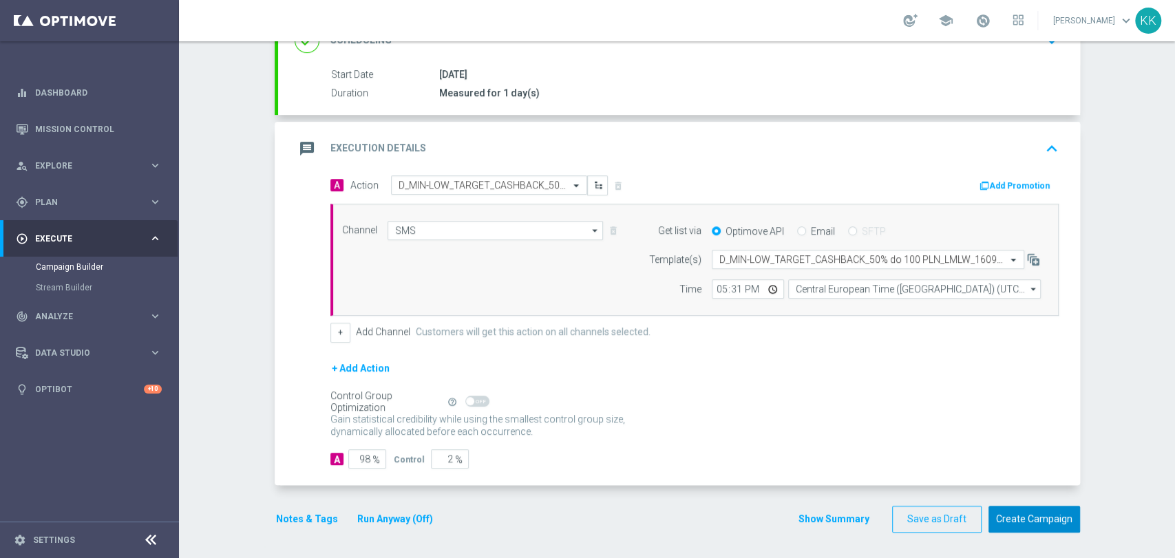
click at [1009, 518] on button "Create Campaign" at bounding box center [1035, 519] width 92 height 27
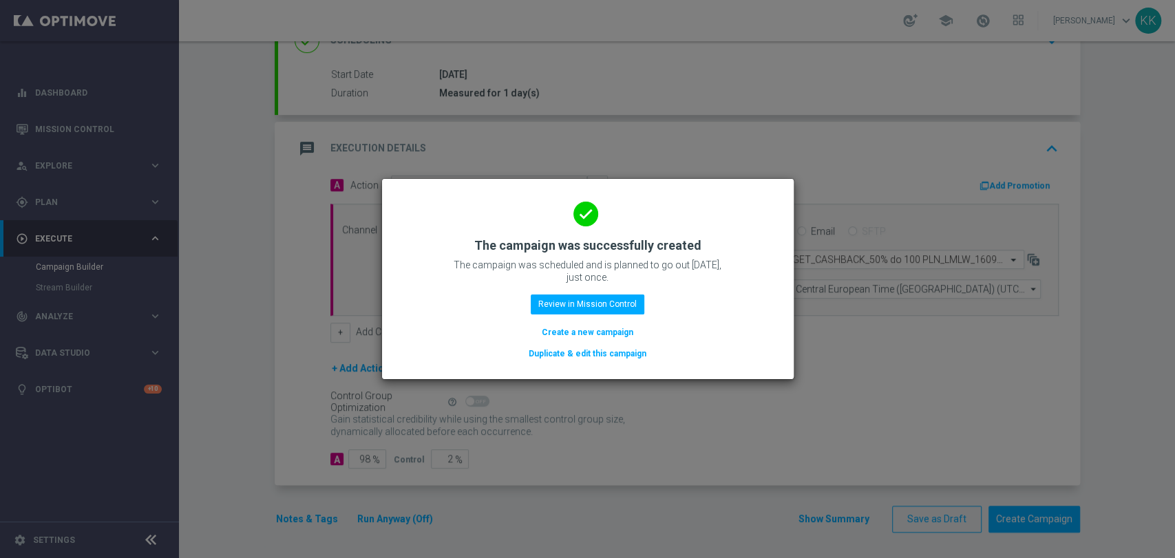
click at [587, 333] on button "Create a new campaign" at bounding box center [588, 332] width 94 height 15
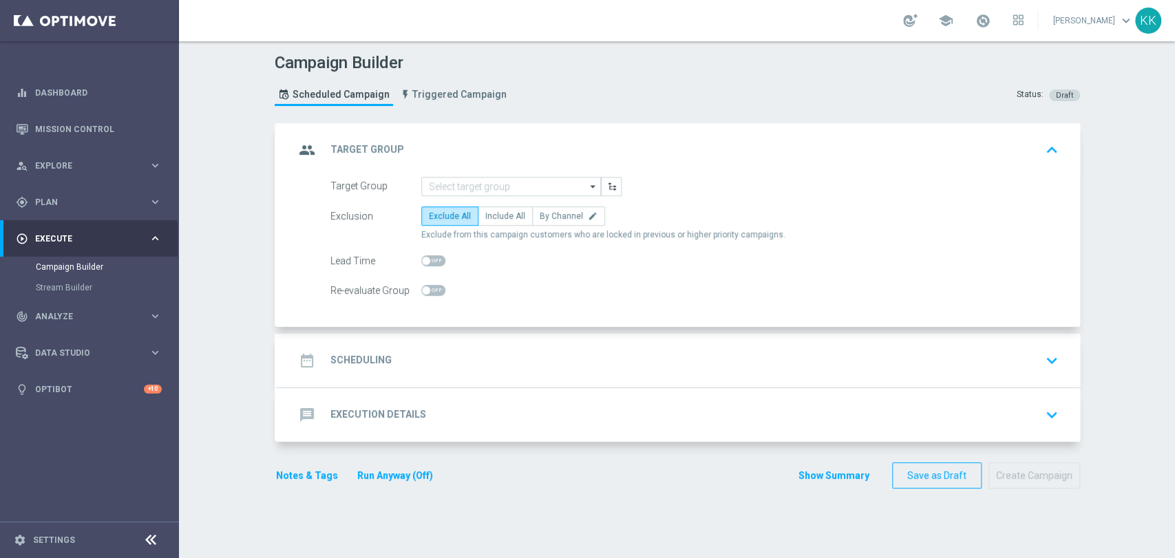
scroll to position [0, 0]
click at [517, 180] on input at bounding box center [511, 186] width 180 height 19
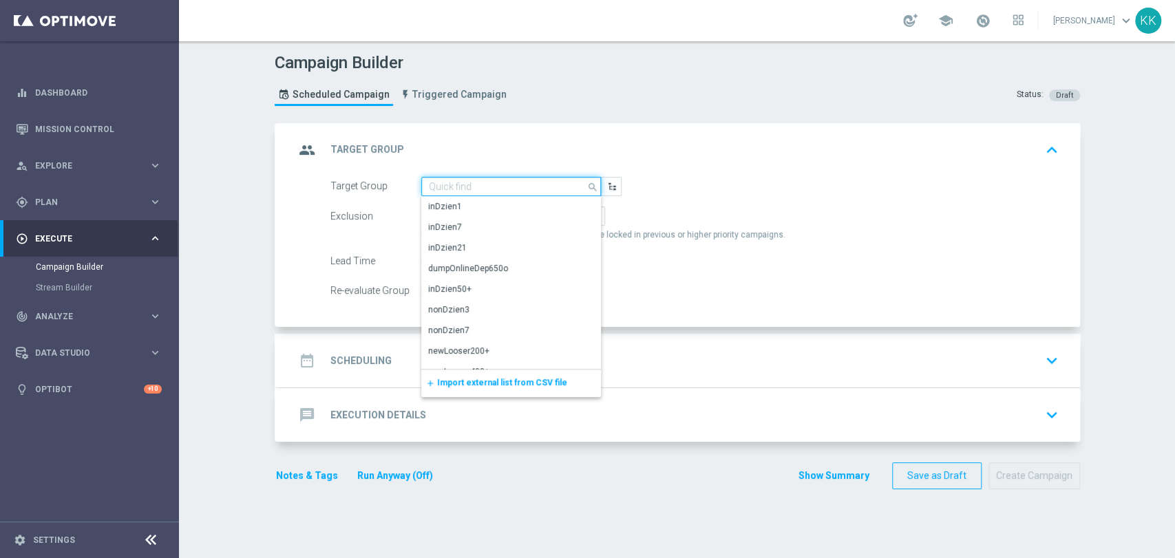
paste input "D_MED_TARGET_CASHBACK_50% do 300 PLN_LMLW_160925_SMS"
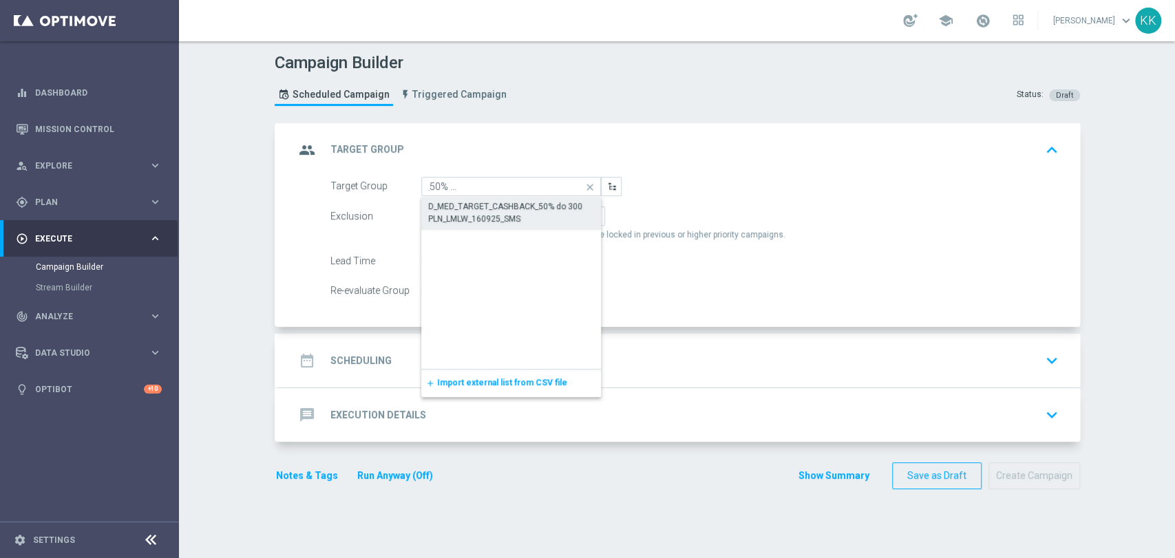
click at [504, 200] on div "D_MED_TARGET_CASHBACK_50% do 300 PLN_LMLW_160925_SMS" at bounding box center [511, 212] width 167 height 25
type input "D_MED_TARGET_CASHBACK_50% do 300 PLN_LMLW_160925_SMS"
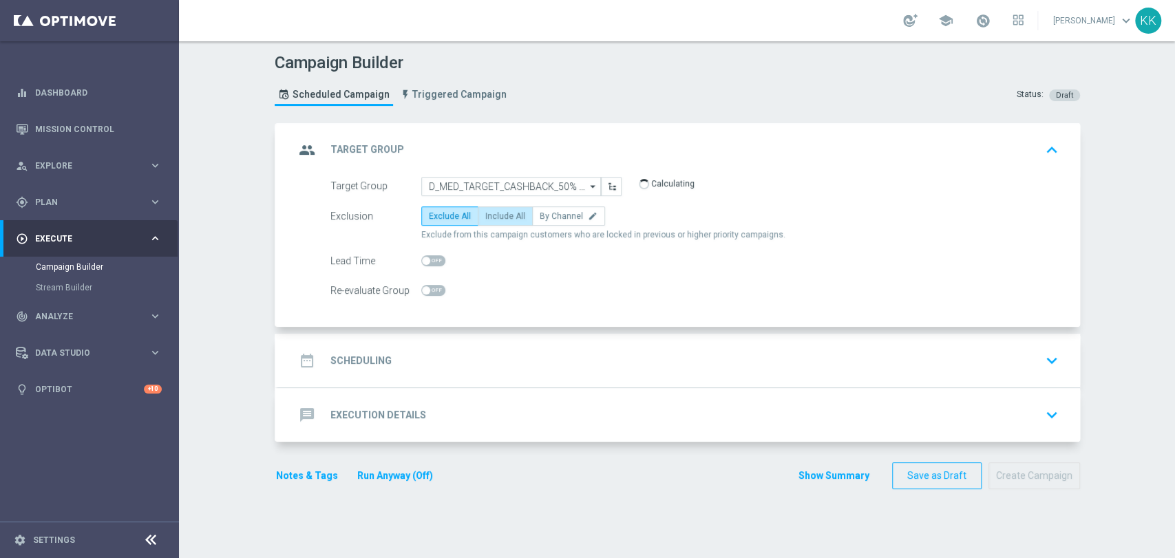
click at [514, 214] on span "Include All" at bounding box center [505, 216] width 40 height 10
click at [494, 214] on input "Include All" at bounding box center [489, 218] width 9 height 9
radio input "true"
click at [421, 285] on span at bounding box center [433, 290] width 24 height 11
click at [421, 285] on input "checkbox" at bounding box center [433, 290] width 24 height 11
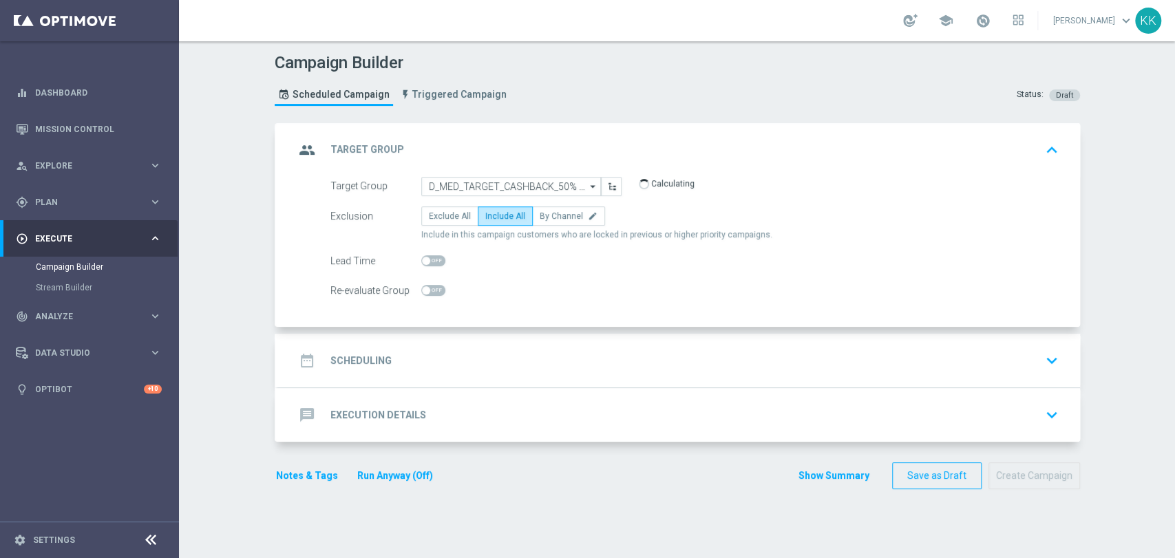
checkbox input "true"
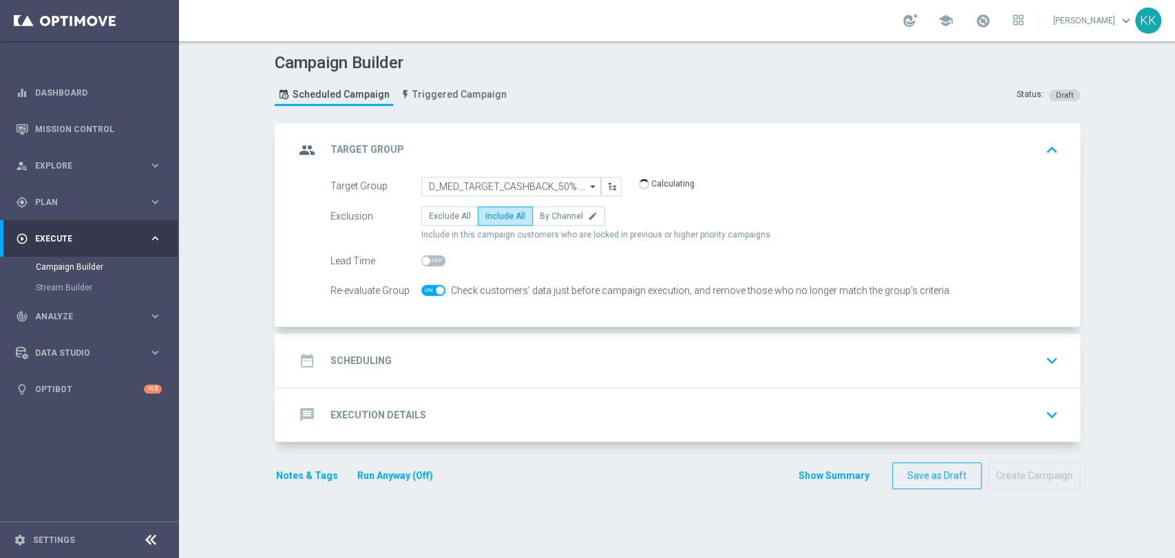
click at [482, 338] on div "date_range Scheduling keyboard_arrow_down" at bounding box center [679, 361] width 802 height 54
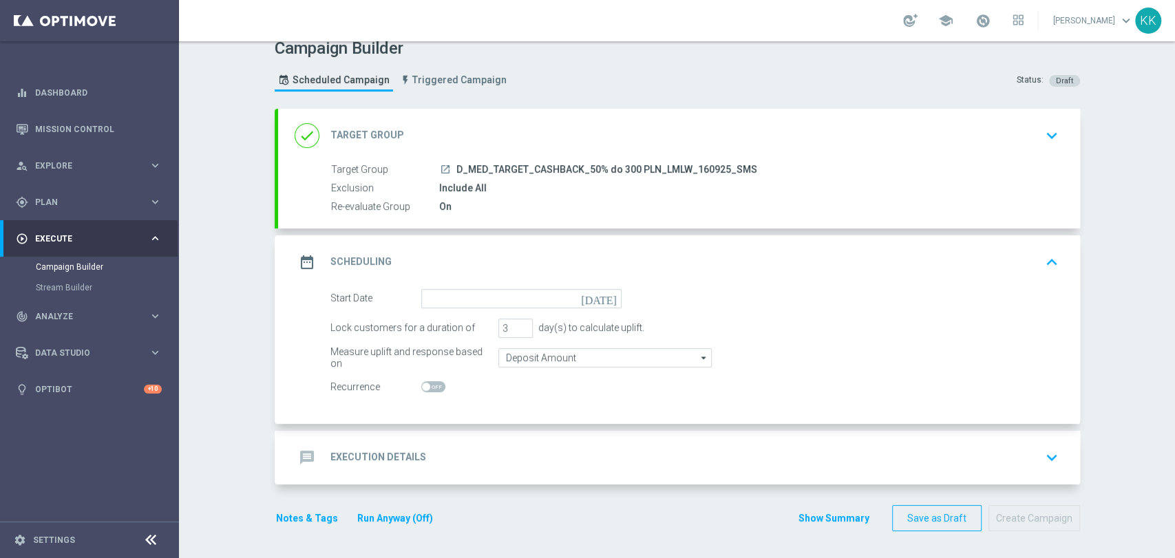
scroll to position [14, 0]
click at [468, 295] on input at bounding box center [521, 299] width 200 height 19
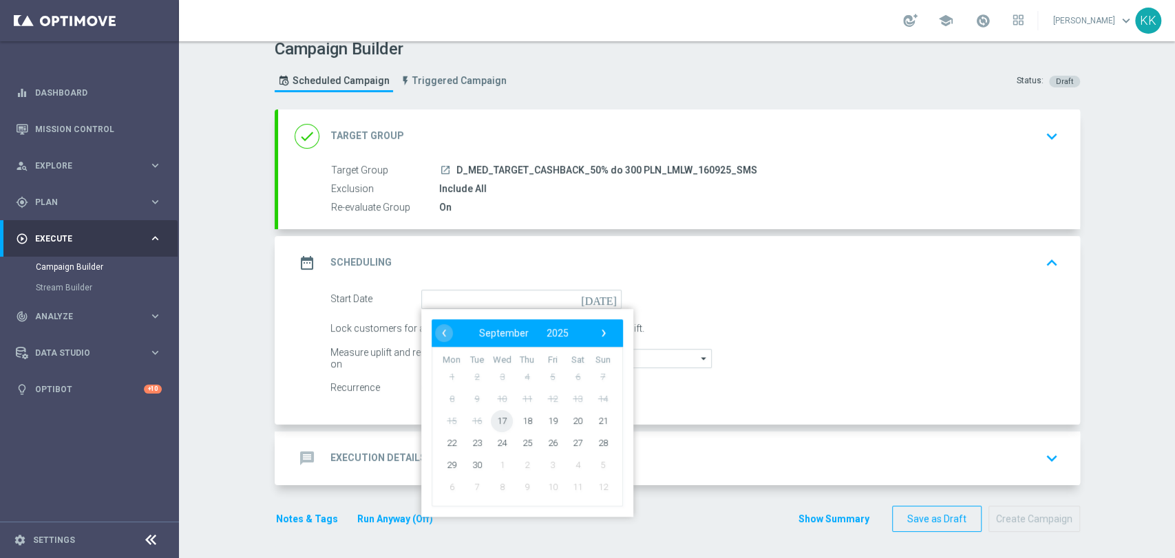
click at [491, 417] on span "17" at bounding box center [502, 421] width 22 height 22
type input "[DATE]"
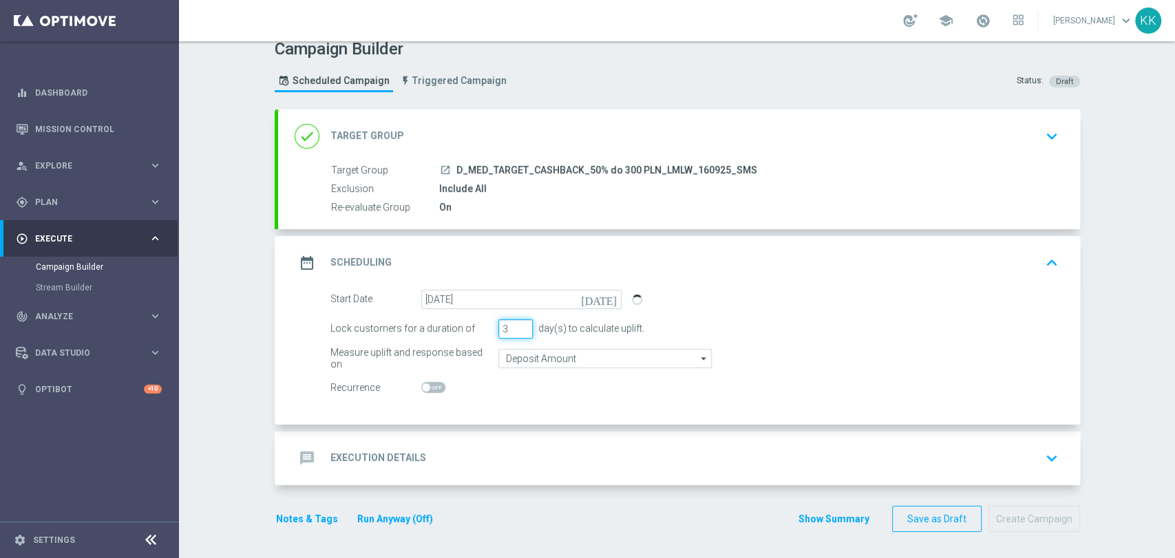
drag, startPoint x: 492, startPoint y: 331, endPoint x: 458, endPoint y: 332, distance: 33.7
click at [458, 332] on div "Lock customers for a duration of 3 day(s) to calculate uplift." at bounding box center [694, 328] width 749 height 19
type input "1"
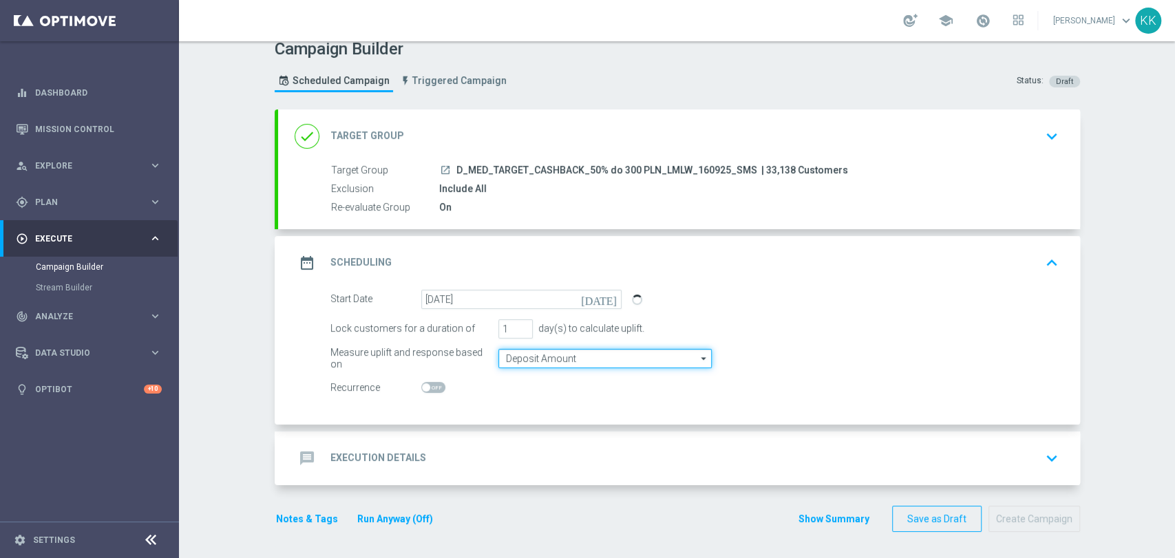
click at [558, 359] on input "Deposit Amount" at bounding box center [605, 358] width 213 height 19
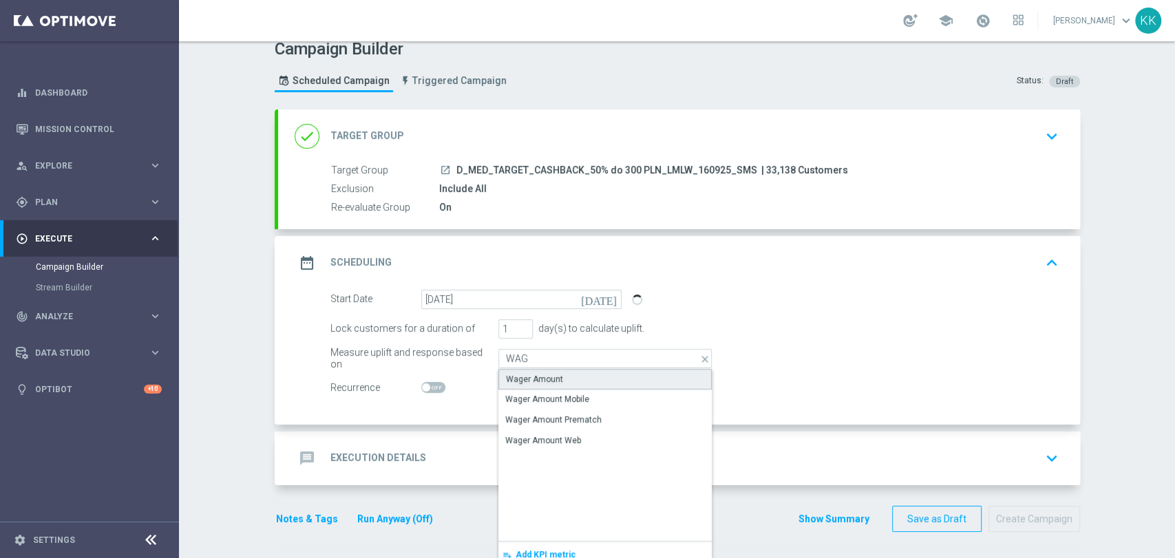
click at [556, 376] on div "Wager Amount" at bounding box center [605, 379] width 213 height 21
type input "Wager Amount"
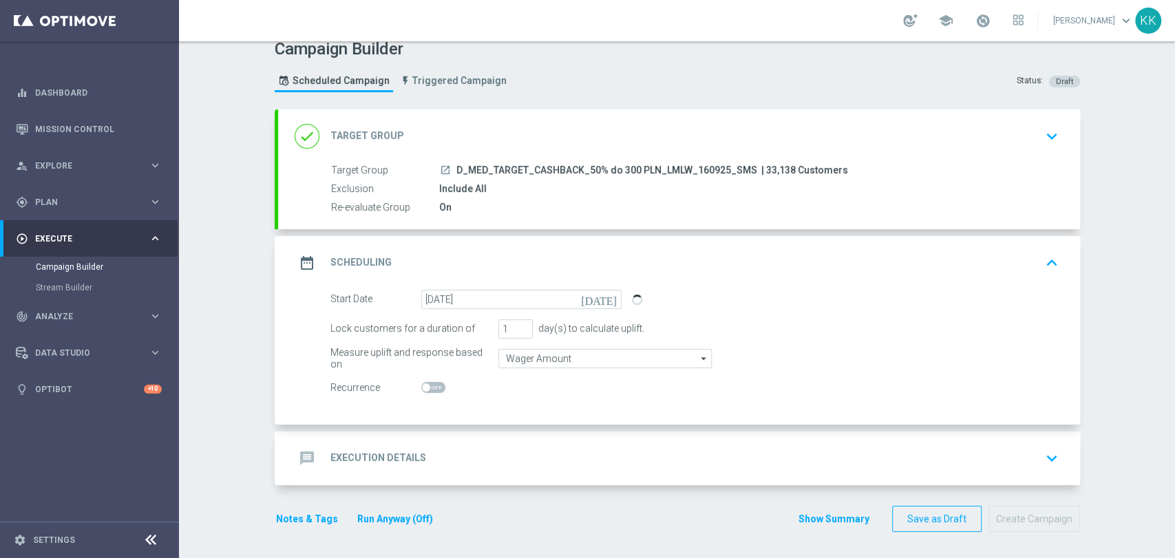
click at [642, 454] on div "message Execution Details keyboard_arrow_down" at bounding box center [679, 458] width 769 height 26
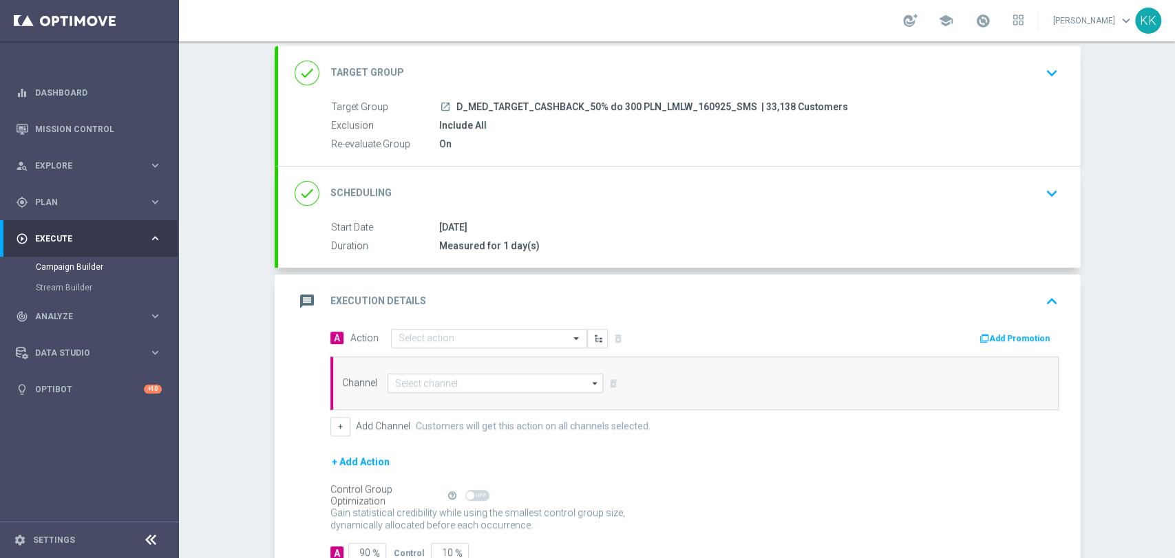
scroll to position [135, 0]
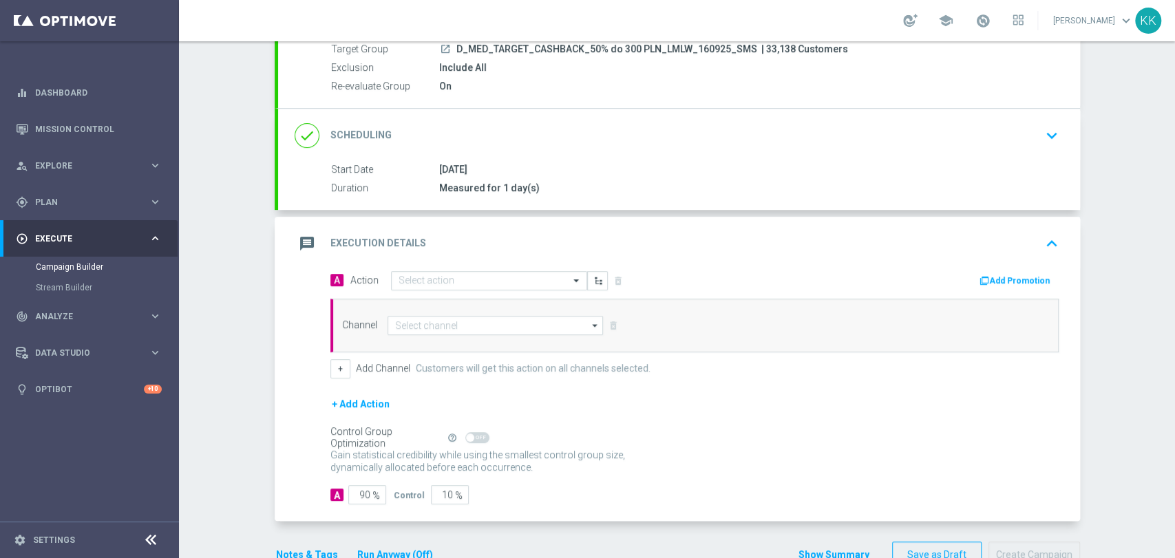
click at [485, 293] on div "A Action Select action delete_forever Add Promotion Channel arrow_drop_down Sho…" at bounding box center [694, 325] width 749 height 108
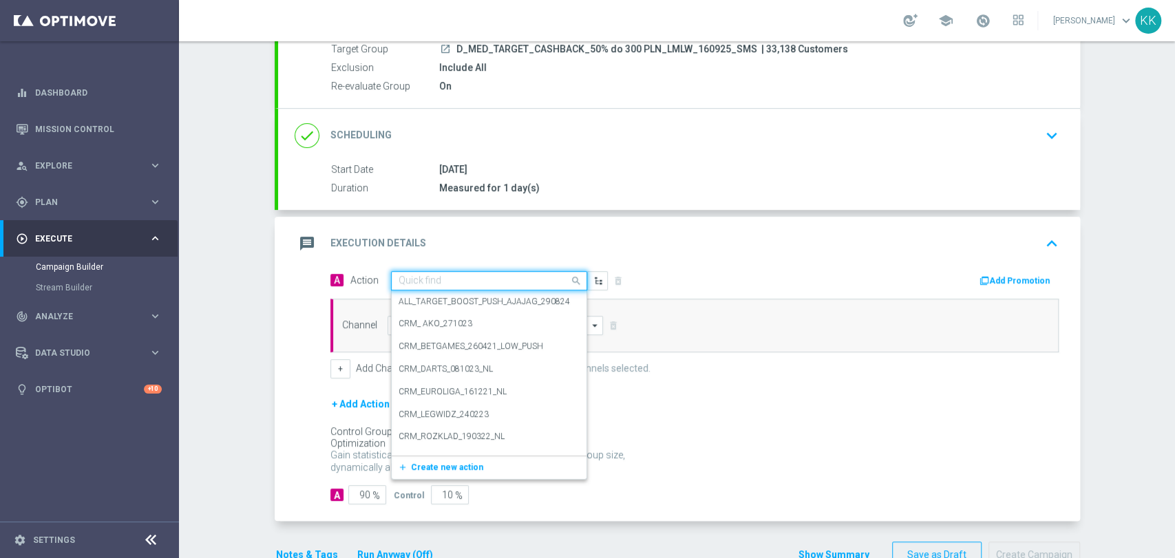
click at [491, 281] on input "text" at bounding box center [476, 281] width 154 height 12
paste input "D_MED_TARGET_CASHBACK_50% do 300 PLN_LMLW_160925_SMS"
type input "D_MED_TARGET_CASHBACK_50% do 300 PLN_LMLW_160925_SMS"
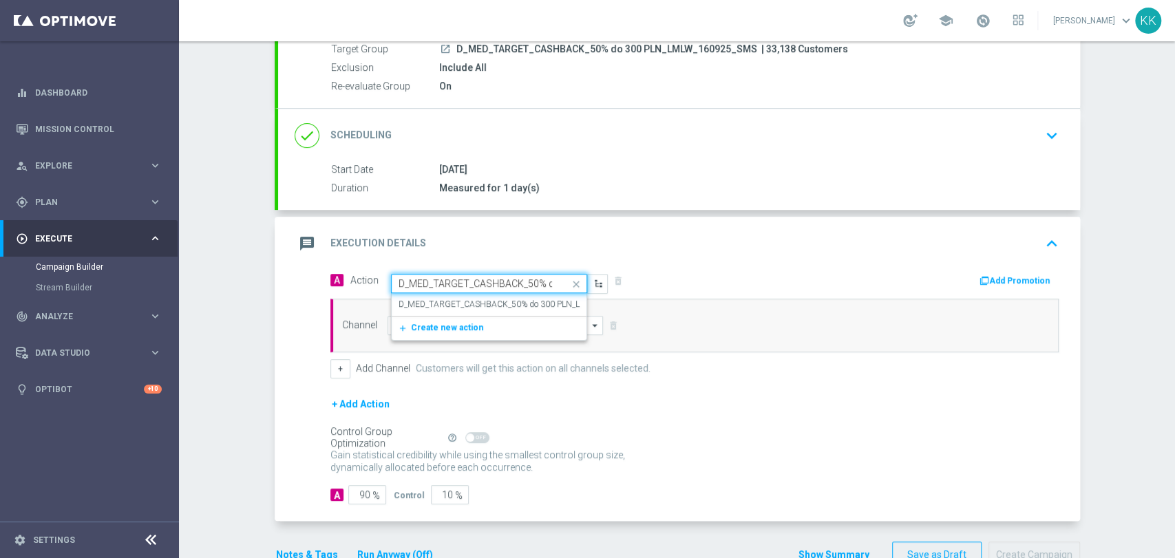
scroll to position [0, 134]
click at [493, 305] on label "D_MED_TARGET_CASHBACK_50% do 300 PLN_LMLW_160925_SMS" at bounding box center [525, 305] width 253 height 12
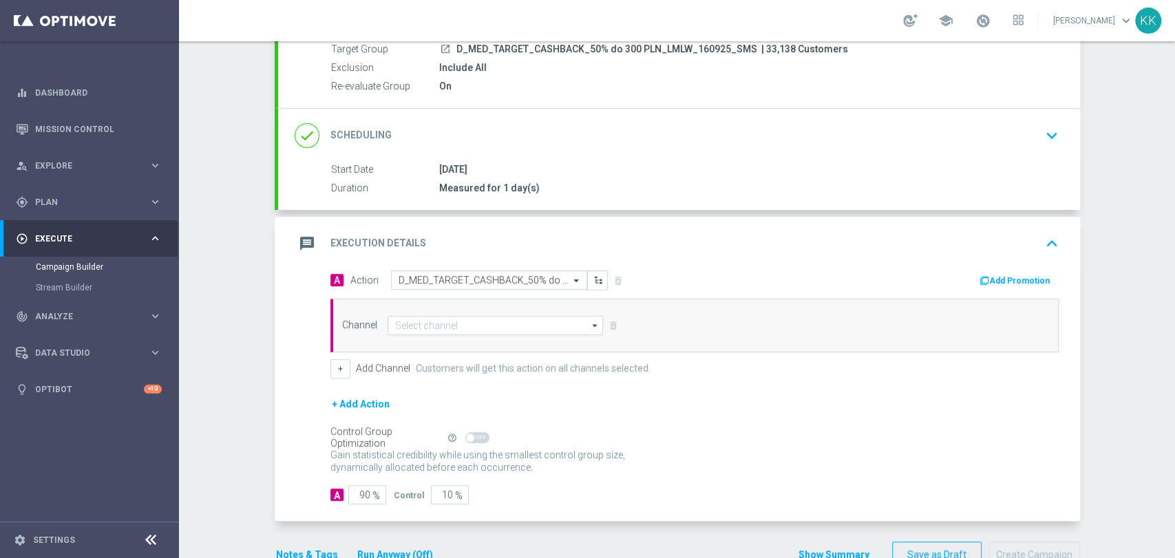
scroll to position [0, 0]
click at [488, 323] on input at bounding box center [496, 325] width 216 height 19
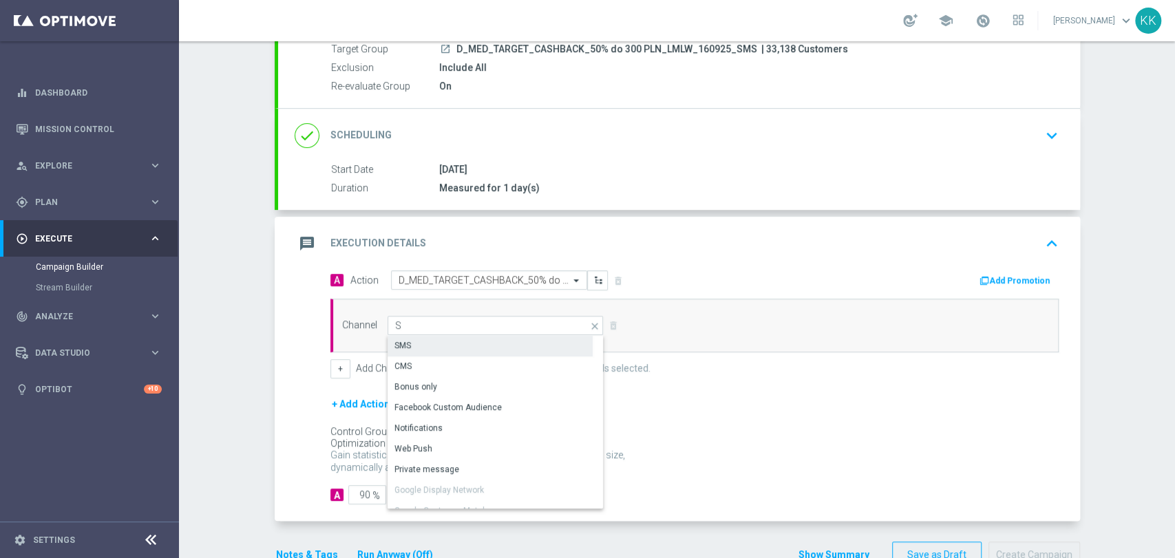
click at [485, 342] on div "SMS" at bounding box center [490, 345] width 205 height 19
type input "SMS"
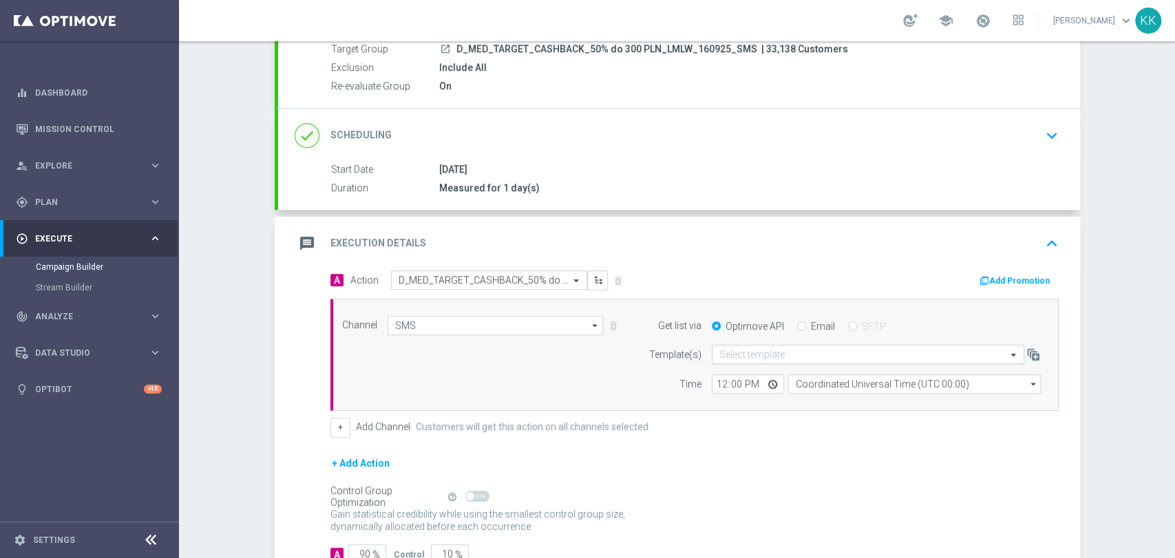
click at [758, 350] on input "text" at bounding box center [855, 355] width 270 height 12
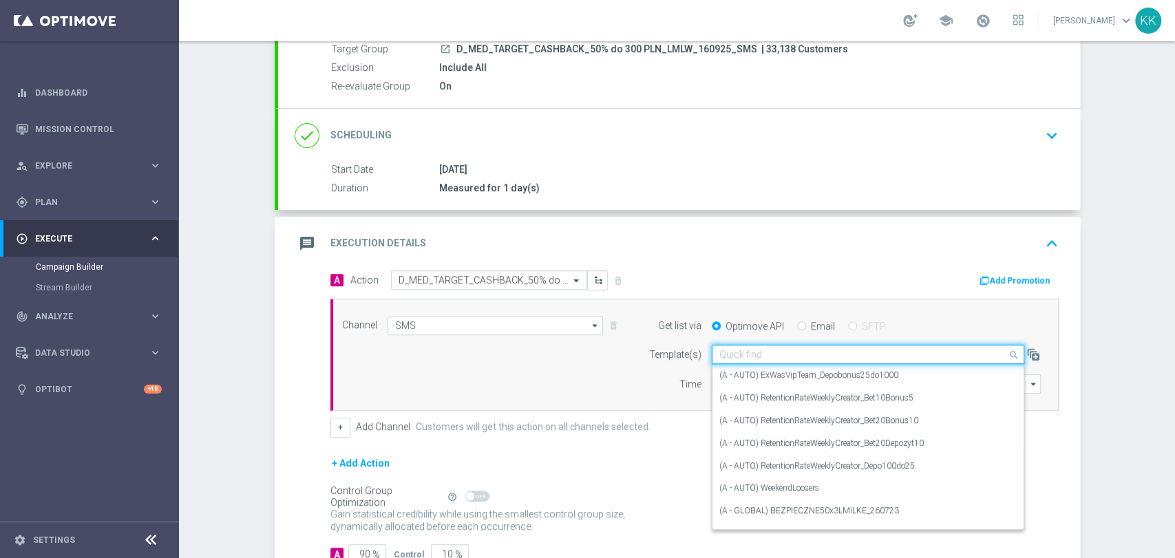
paste input "D_MED_TARGET_CASHBACK_50% do 300 PLN_LMLW_160925_SMS"
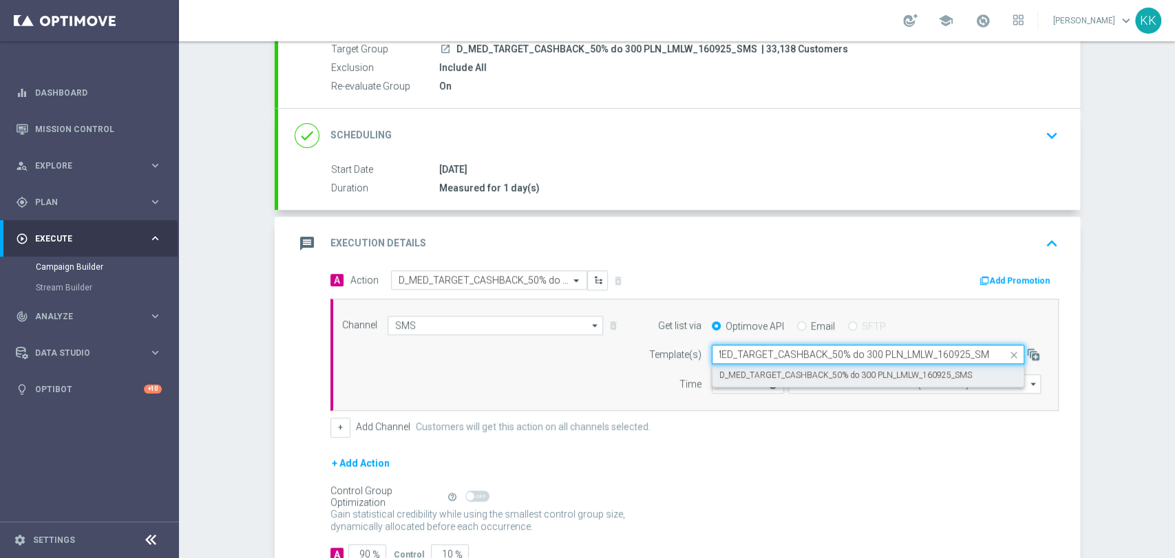
click at [759, 374] on label "D_MED_TARGET_CASHBACK_50% do 300 PLN_LMLW_160925_SMS" at bounding box center [846, 376] width 253 height 12
type input "D_MED_TARGET_CASHBACK_50% do 300 PLN_LMLW_160925_SMS"
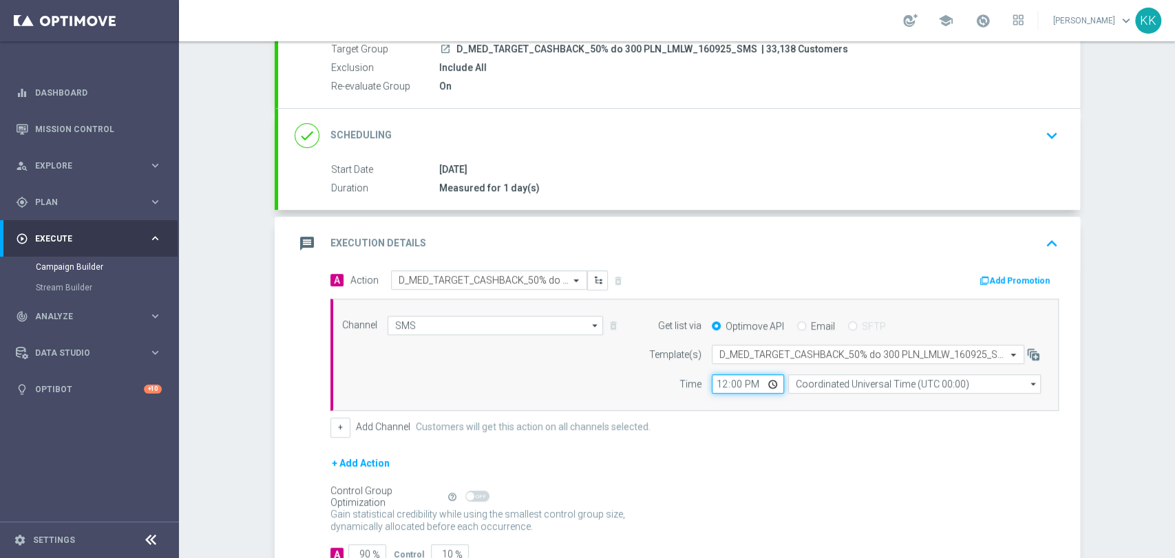
click at [724, 384] on input "12:00" at bounding box center [748, 384] width 72 height 19
click at [720, 384] on input "12:00" at bounding box center [748, 384] width 72 height 19
type input "17:46"
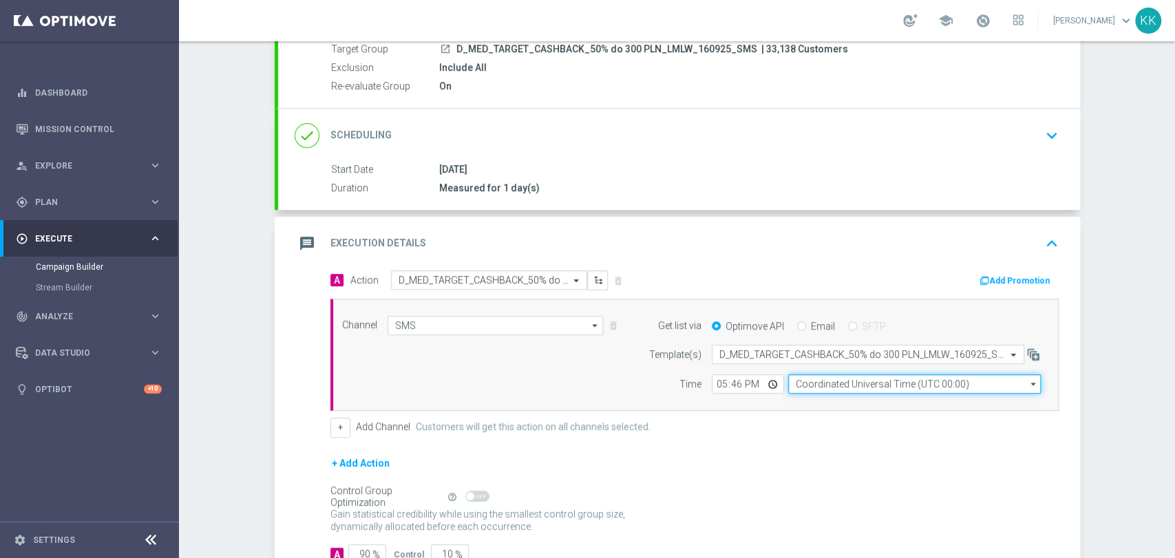
click at [863, 384] on input "Coordinated Universal Time (UTC 00:00)" at bounding box center [914, 384] width 253 height 19
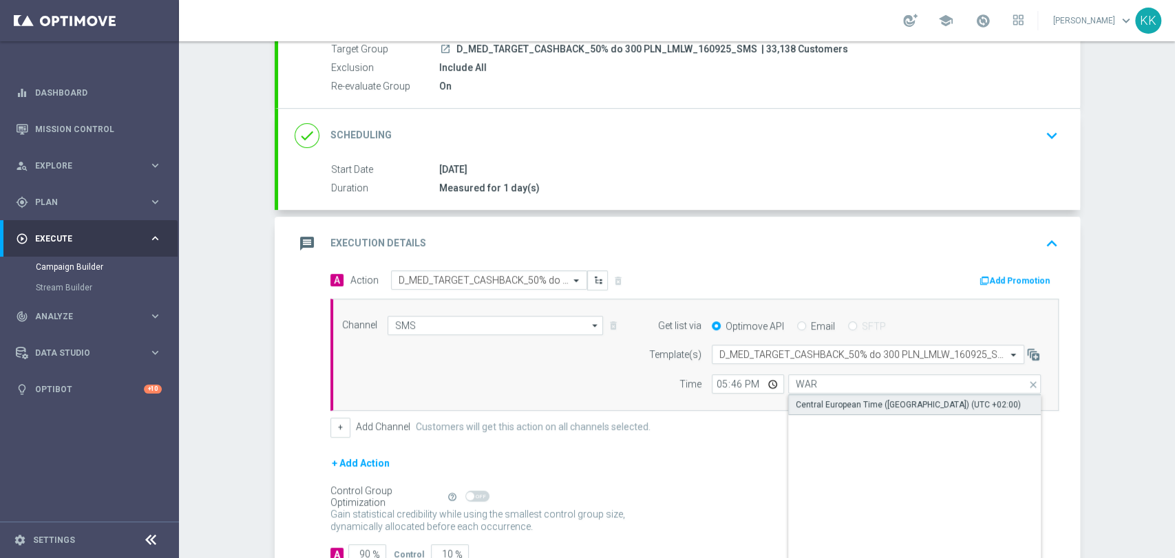
click at [841, 399] on div "Central European Time ([GEOGRAPHIC_DATA]) (UTC +02:00)" at bounding box center [908, 405] width 225 height 12
type input "Central European Time ([GEOGRAPHIC_DATA]) (UTC +02:00)"
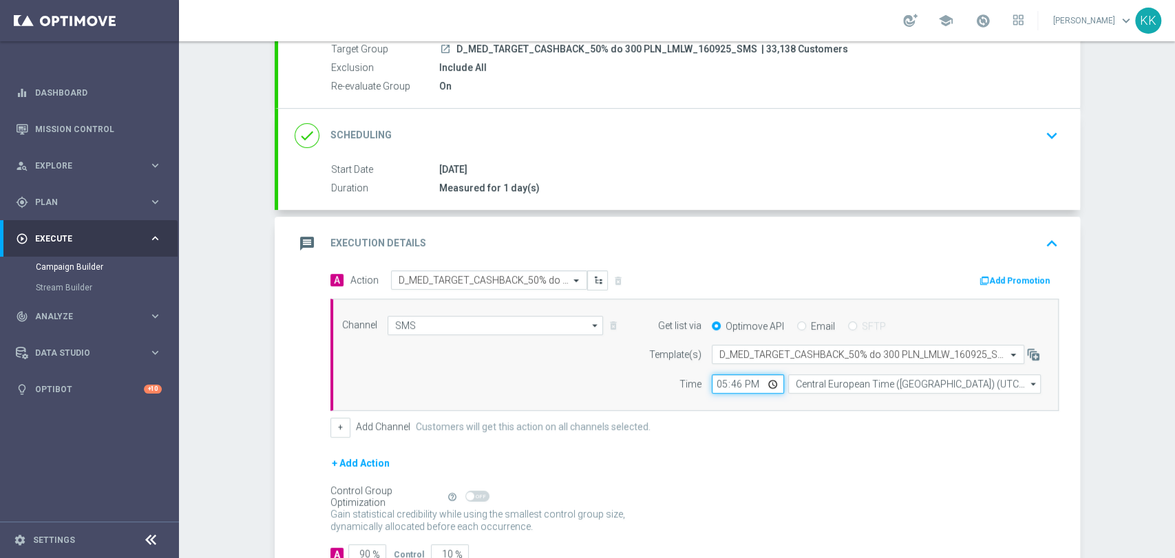
click at [727, 386] on input "17:46" at bounding box center [748, 384] width 72 height 19
type input "17:36"
click at [784, 493] on div "Control Group Optimization Self Optimizing Campaign help_outline" at bounding box center [695, 497] width 728 height 15
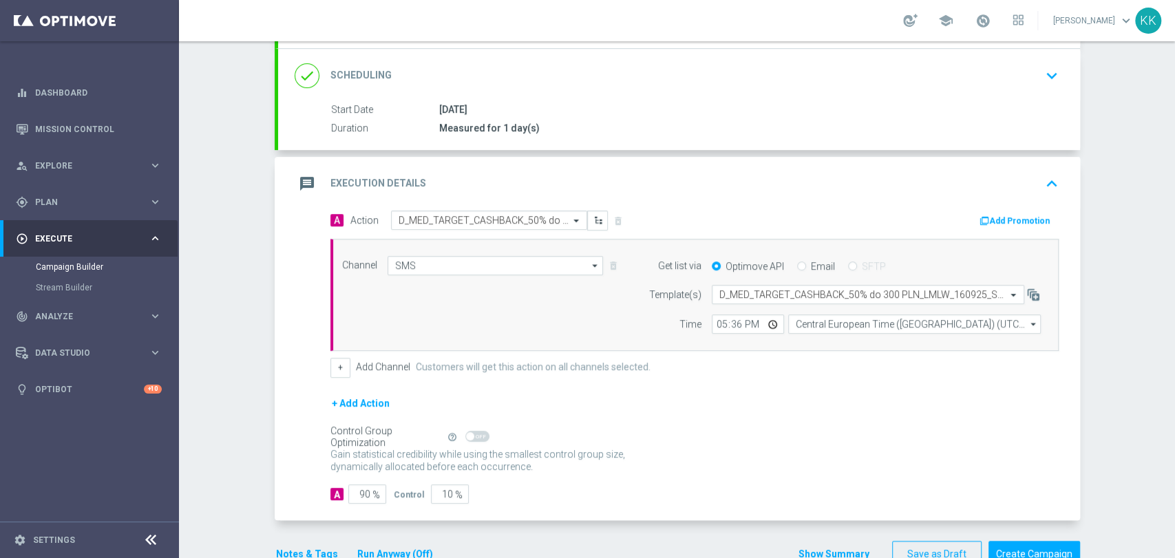
scroll to position [230, 0]
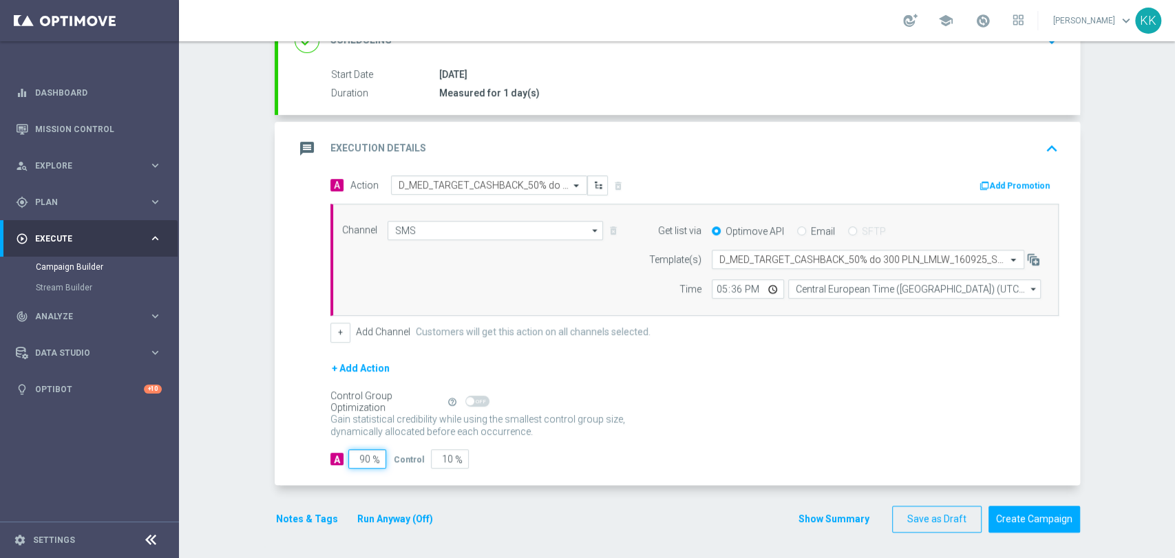
click at [363, 453] on input "90" at bounding box center [367, 459] width 38 height 19
type input "9"
type input "91"
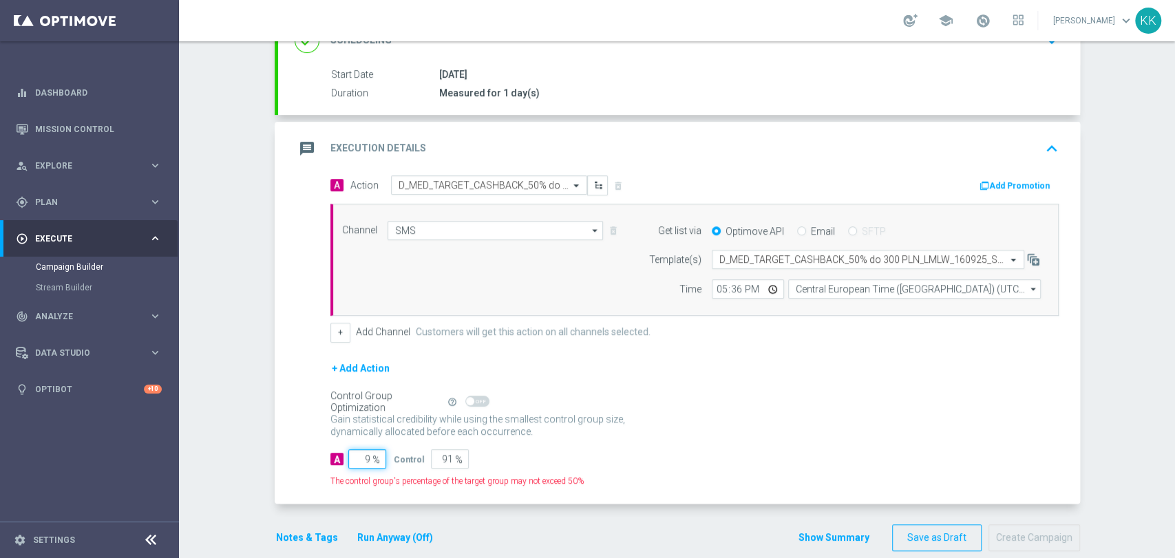
type input "98"
type input "2"
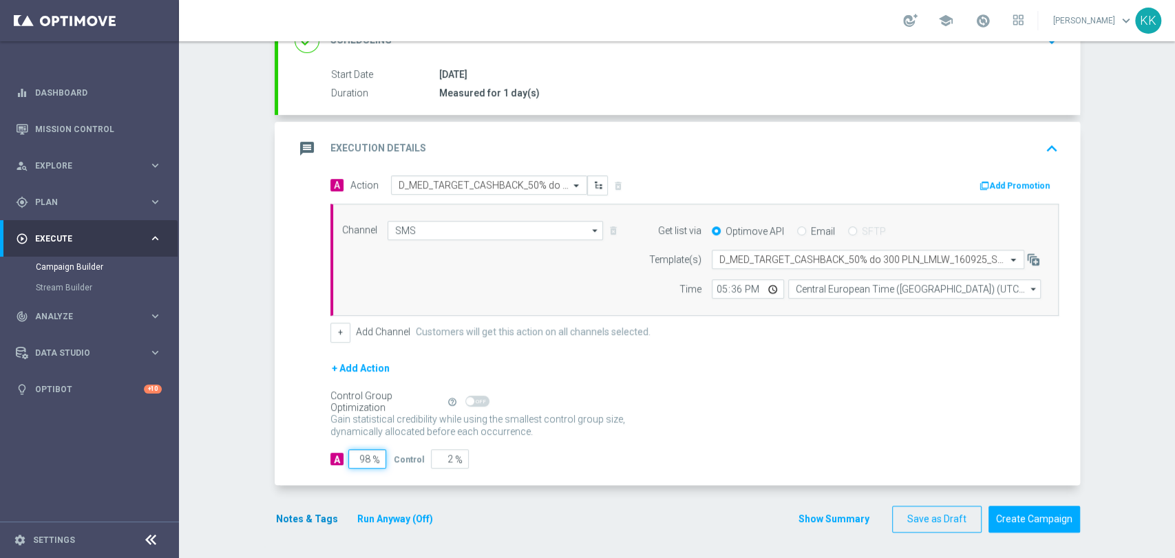
type input "98"
click at [299, 524] on button "Notes & Tags" at bounding box center [307, 519] width 65 height 17
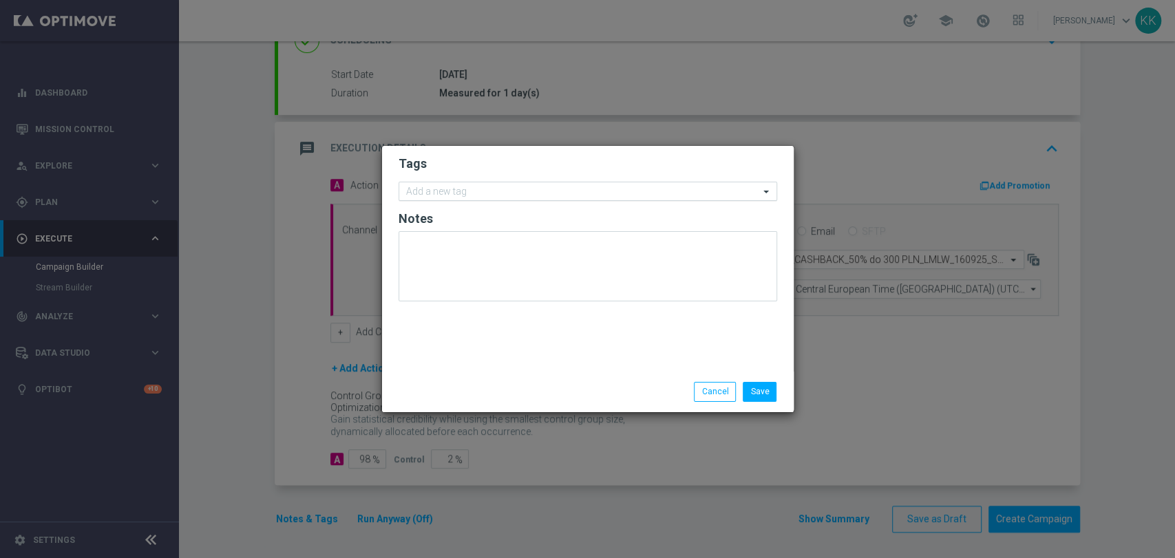
click at [452, 195] on input "text" at bounding box center [582, 193] width 353 height 12
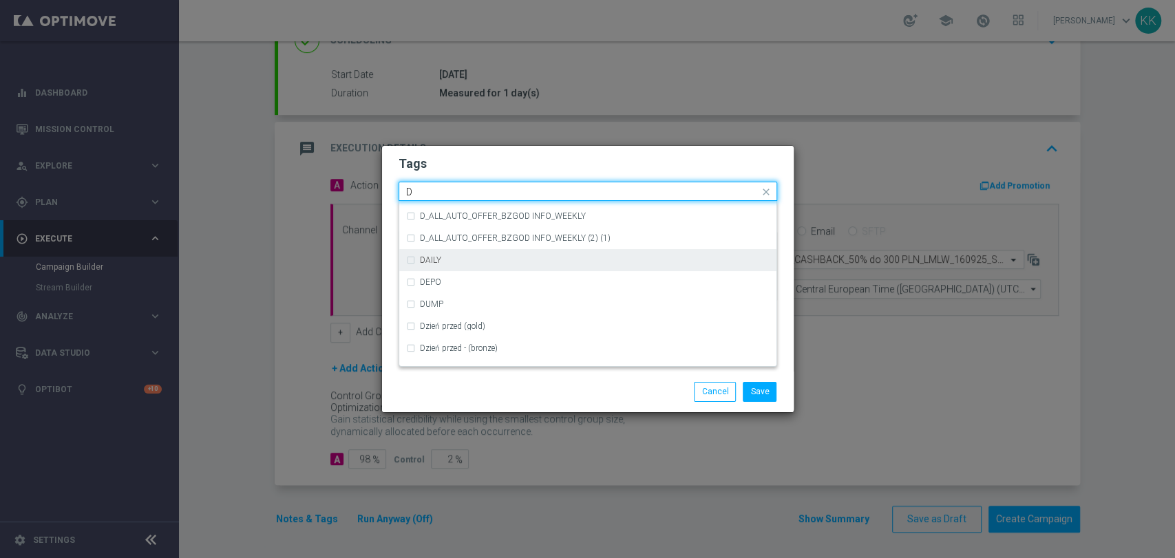
scroll to position [1540, 0]
click at [474, 253] on div "D" at bounding box center [588, 259] width 364 height 22
type input "D"
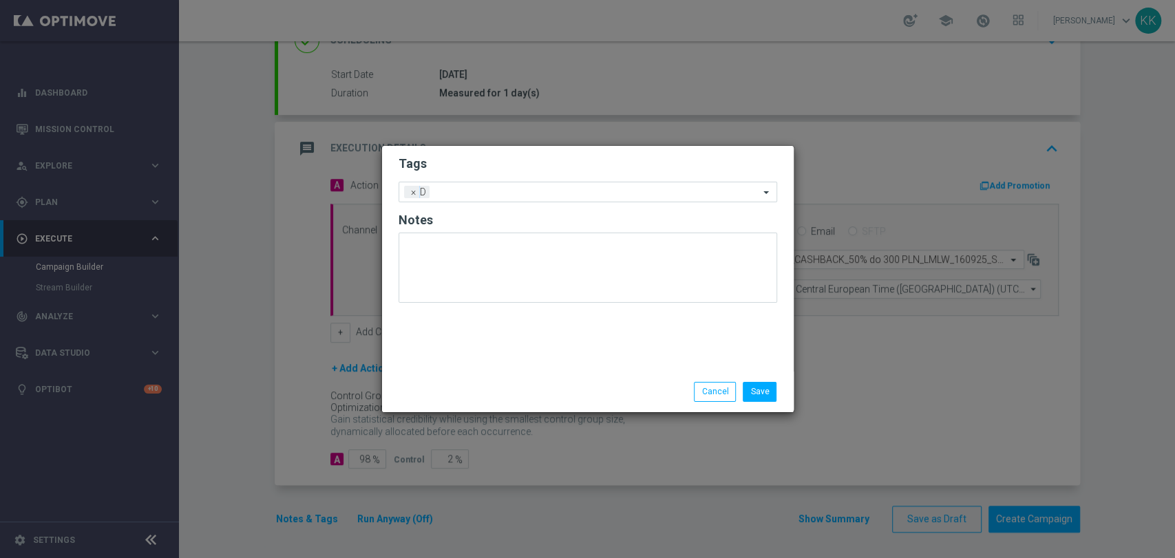
click at [495, 157] on h2 "Tags" at bounding box center [588, 164] width 379 height 17
click at [516, 197] on input "text" at bounding box center [597, 193] width 324 height 12
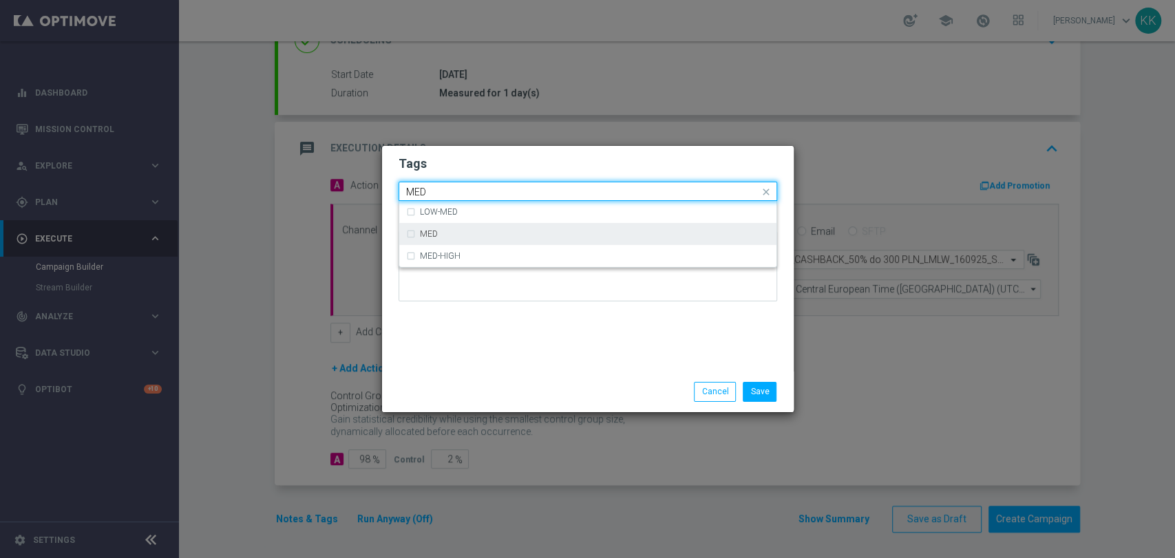
click at [485, 242] on div "MED" at bounding box center [588, 234] width 364 height 22
type input "MED"
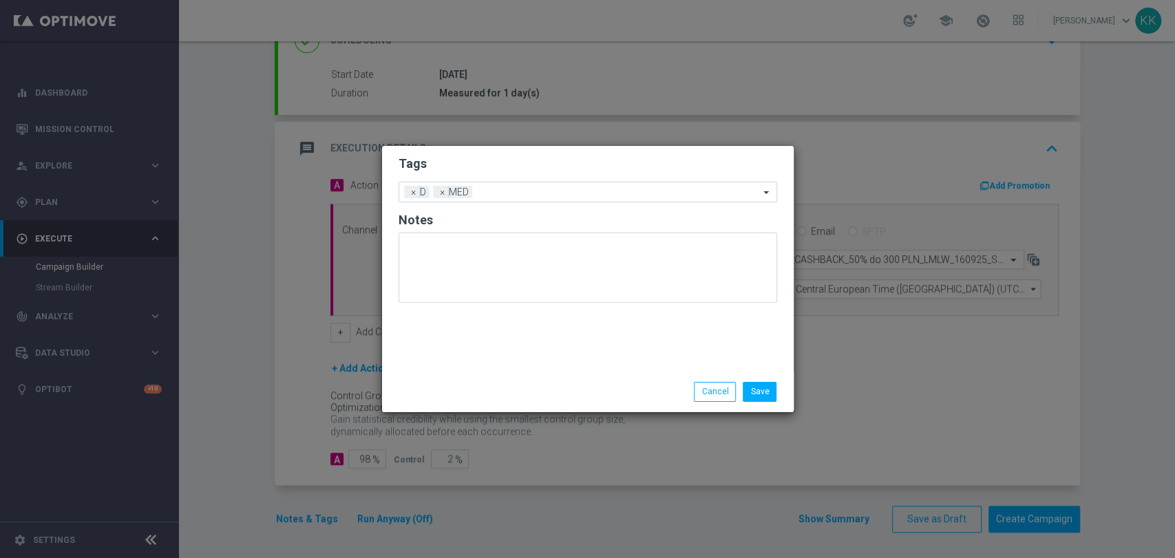
click at [501, 174] on form "Tags Add a new tag × D × MED Notes" at bounding box center [588, 232] width 379 height 161
click at [508, 196] on input "text" at bounding box center [619, 193] width 282 height 12
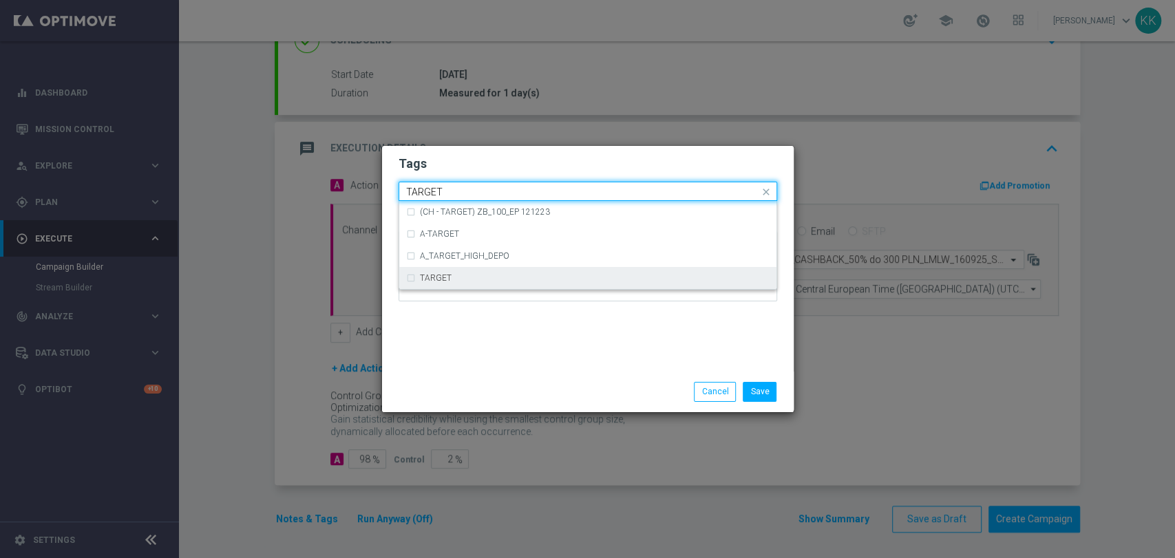
click at [495, 289] on div "TARGET" at bounding box center [588, 278] width 364 height 22
type input "TARGET"
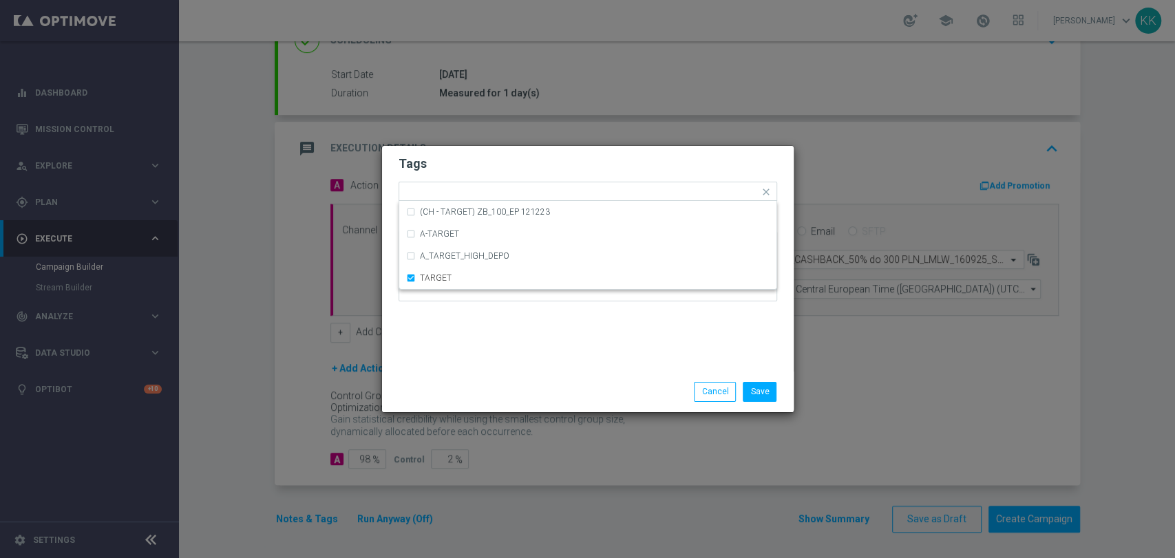
click at [510, 348] on div "Tags Quick find × D × MED × TARGET (CH - TARGET) ZB_100_EP 121223 A-TARGET A_TA…" at bounding box center [588, 259] width 412 height 226
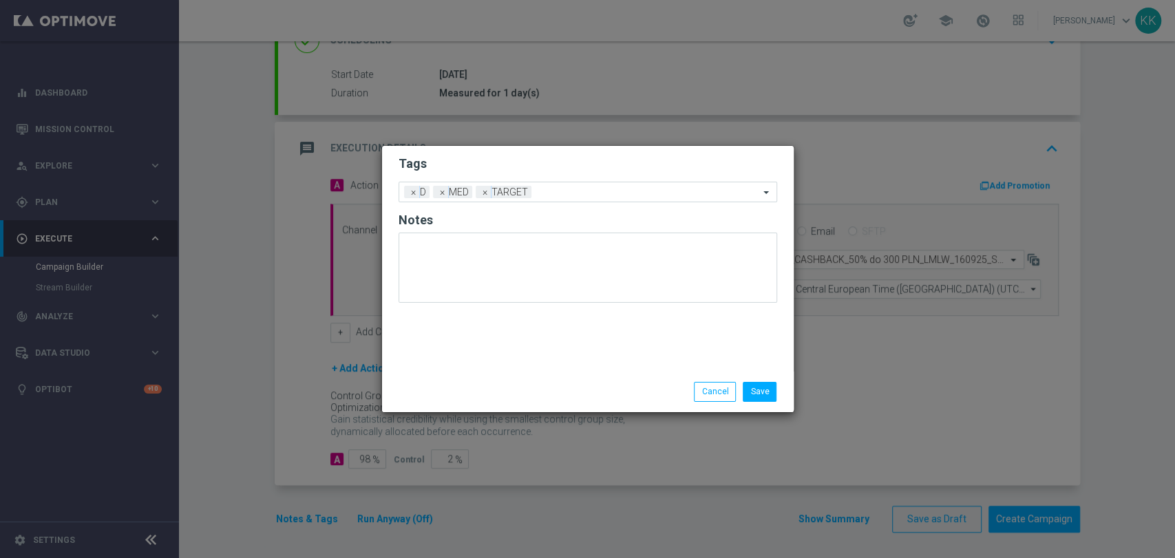
click at [573, 205] on form "Tags Add a new tag × D × MED × TARGET Notes" at bounding box center [588, 232] width 379 height 161
click at [573, 202] on ng-select "Add a new tag × D × MED × TARGET" at bounding box center [588, 192] width 379 height 21
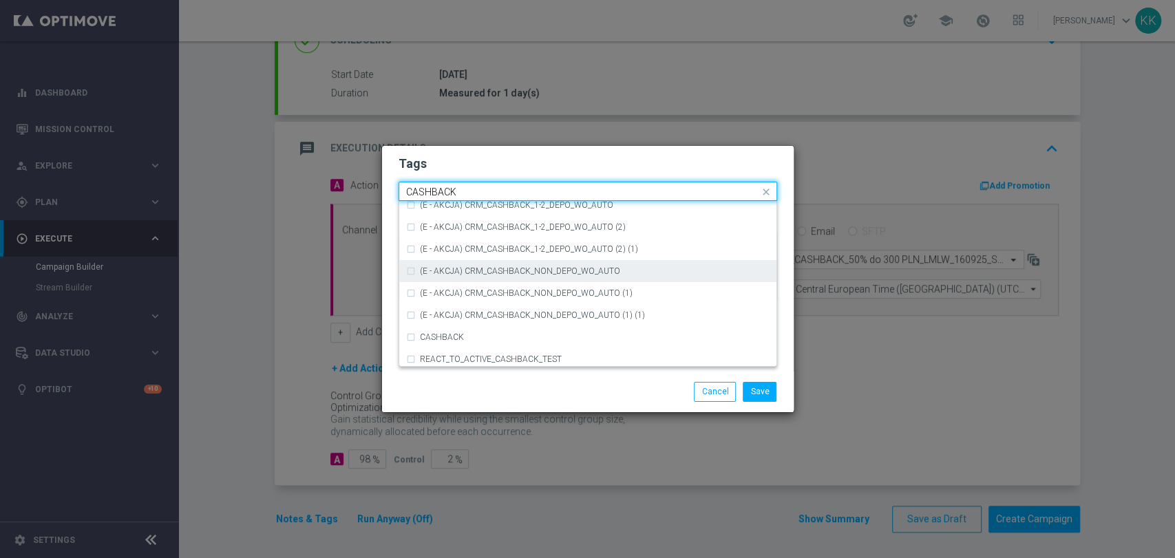
scroll to position [209, 0]
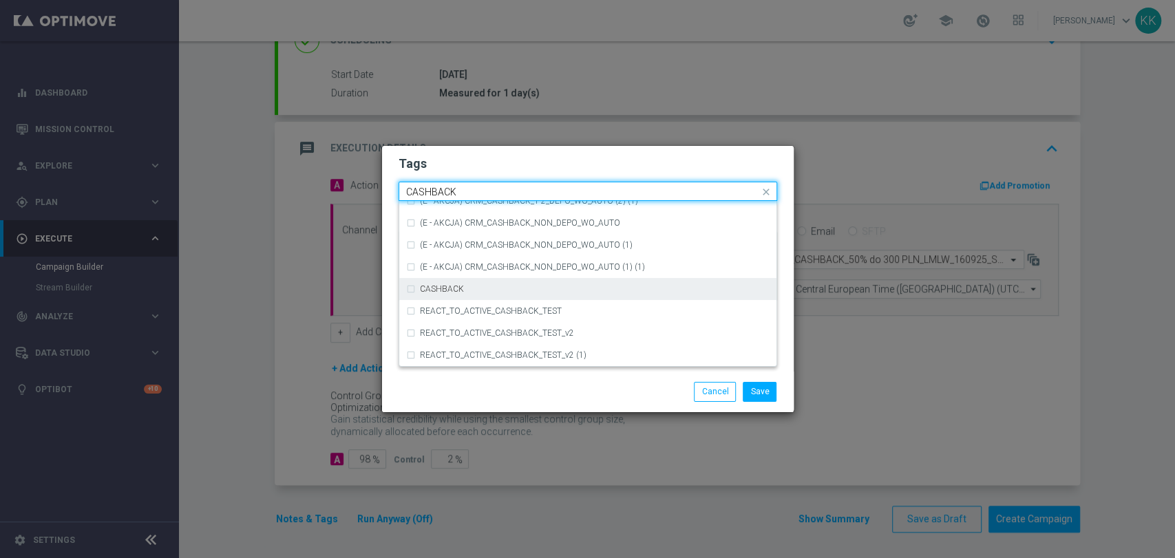
click at [529, 289] on div "CASHBACK" at bounding box center [595, 289] width 350 height 8
type input "CASHBACK"
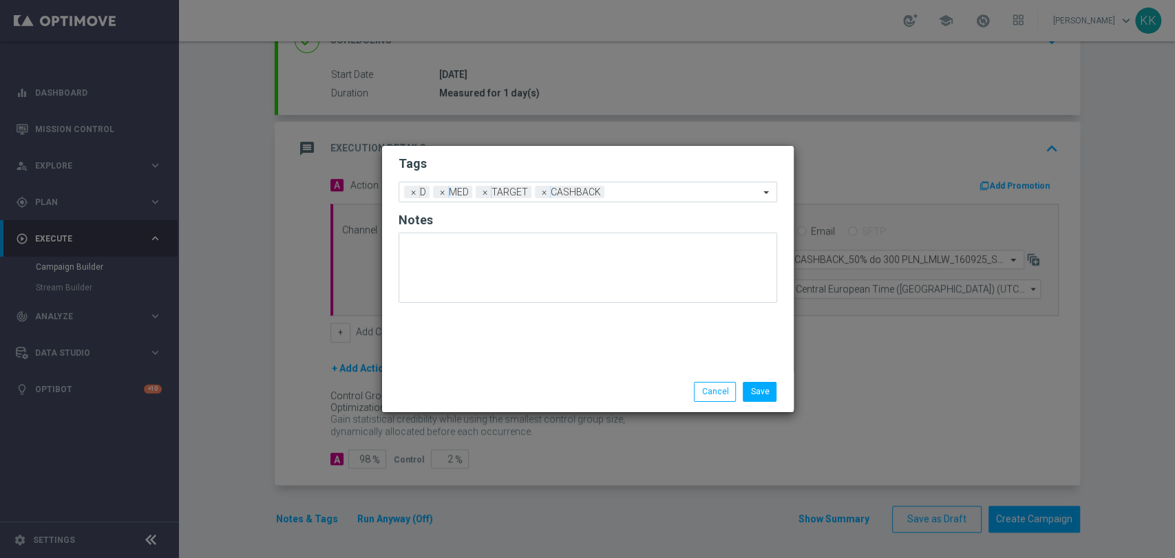
click at [560, 180] on form "Tags Add a new tag × D × MED × TARGET × CASHBACK Notes" at bounding box center [588, 232] width 379 height 161
click at [655, 197] on input "text" at bounding box center [684, 193] width 149 height 12
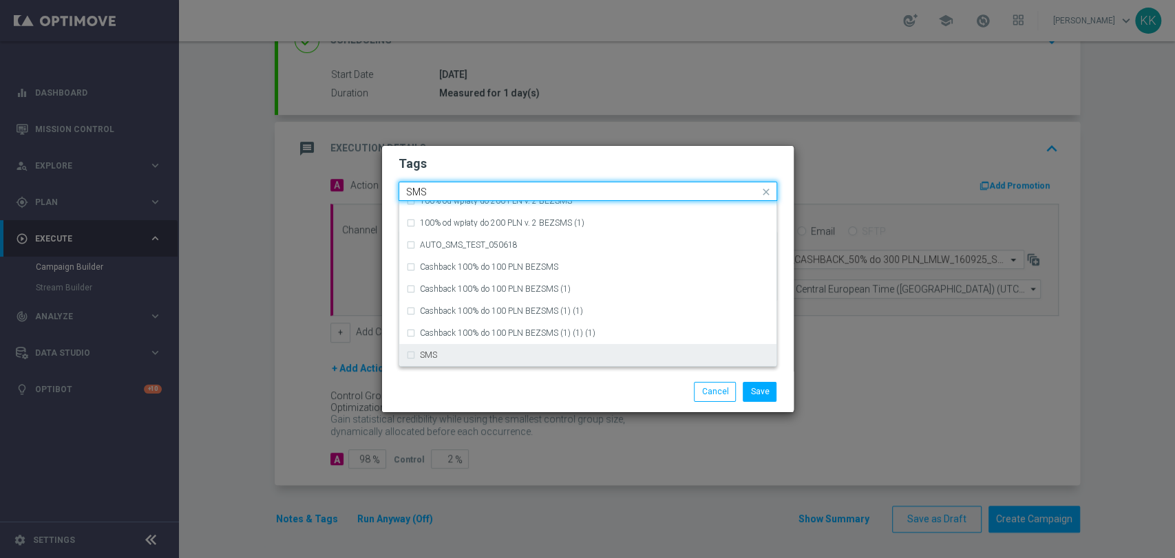
click at [494, 348] on div "SMS" at bounding box center [588, 355] width 364 height 22
type input "SMS"
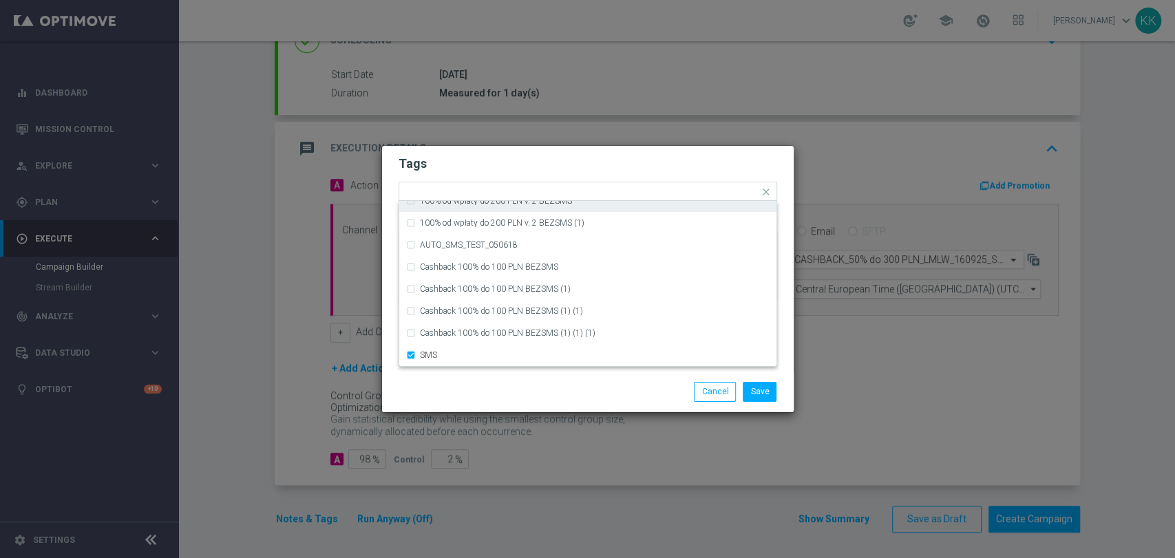
click at [523, 158] on h2 "Tags" at bounding box center [588, 164] width 379 height 17
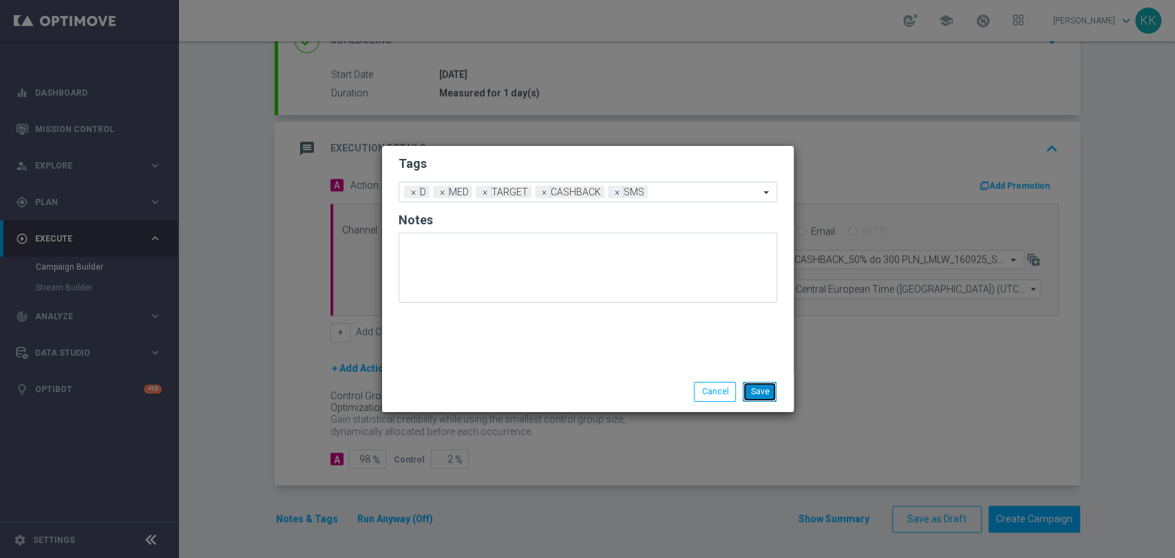
click at [763, 390] on button "Save" at bounding box center [760, 391] width 34 height 19
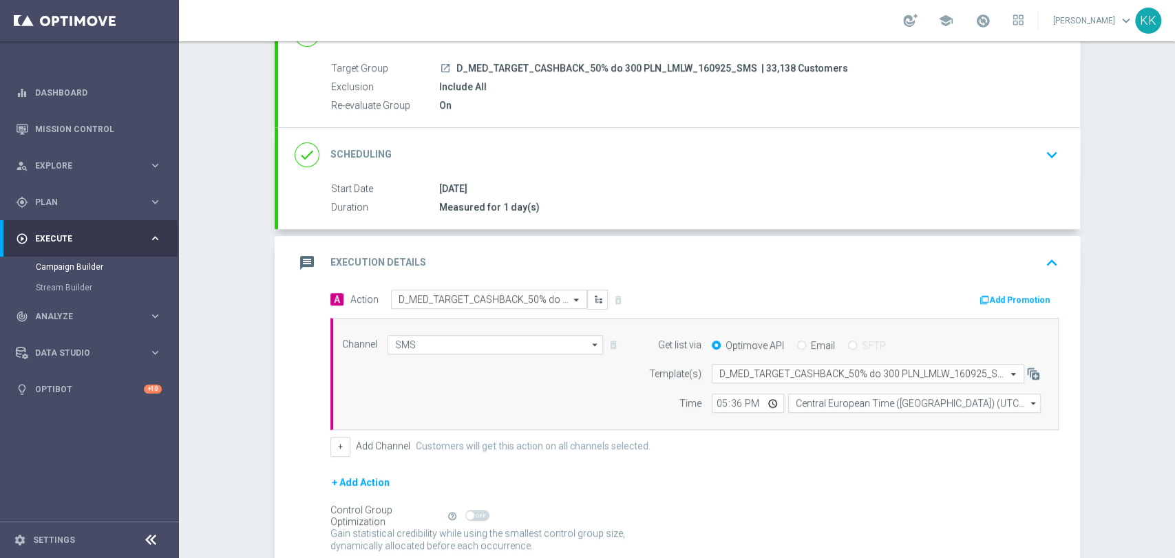
scroll to position [0, 0]
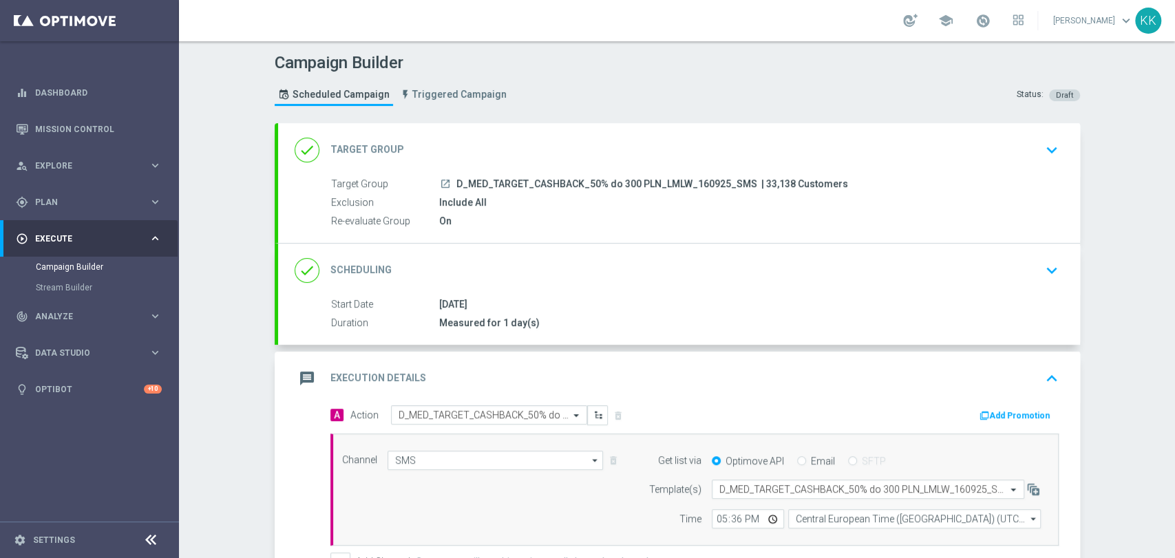
drag, startPoint x: 1040, startPoint y: 168, endPoint x: 1030, endPoint y: 174, distance: 12.0
click at [1036, 170] on div "done Target Group keyboard_arrow_down" at bounding box center [679, 150] width 802 height 54
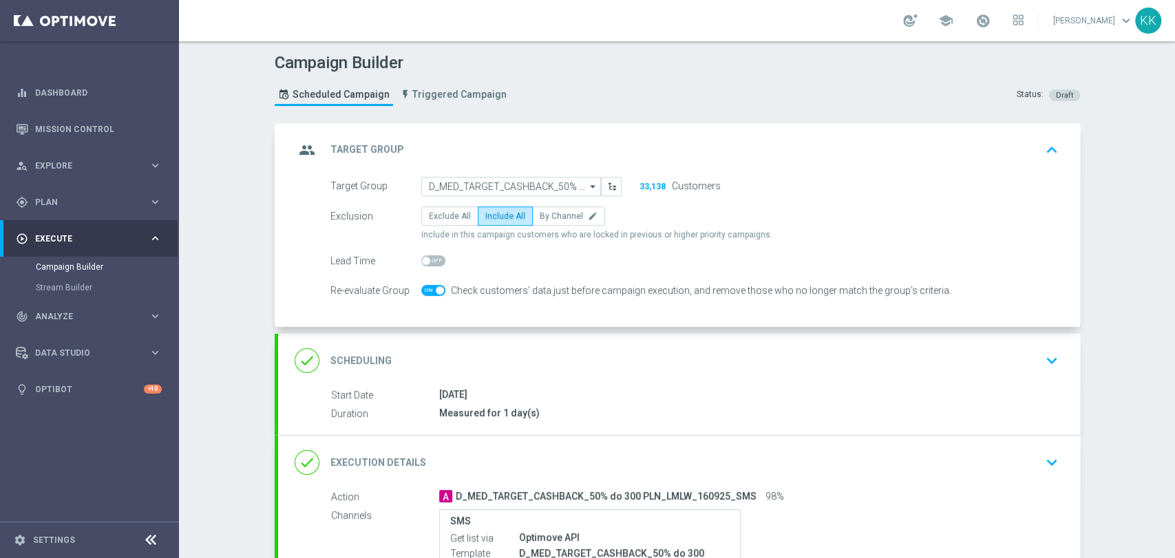
click at [1042, 363] on icon "keyboard_arrow_down" at bounding box center [1052, 360] width 21 height 21
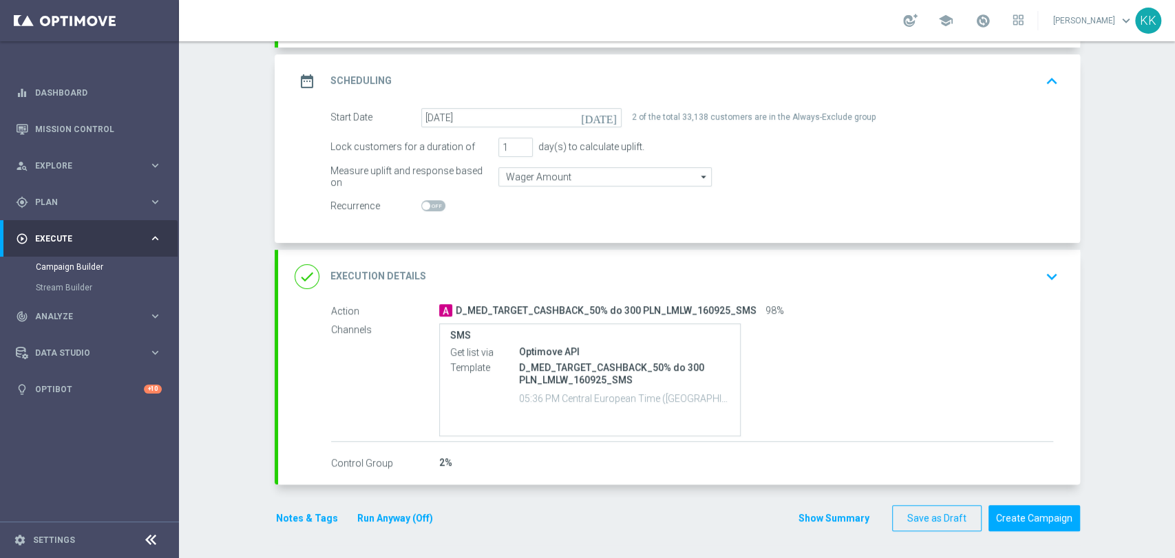
scroll to position [195, 0]
drag, startPoint x: 1058, startPoint y: 282, endPoint x: 1052, endPoint y: 286, distance: 7.1
click at [1058, 283] on div "done Execution Details keyboard_arrow_down" at bounding box center [679, 278] width 802 height 54
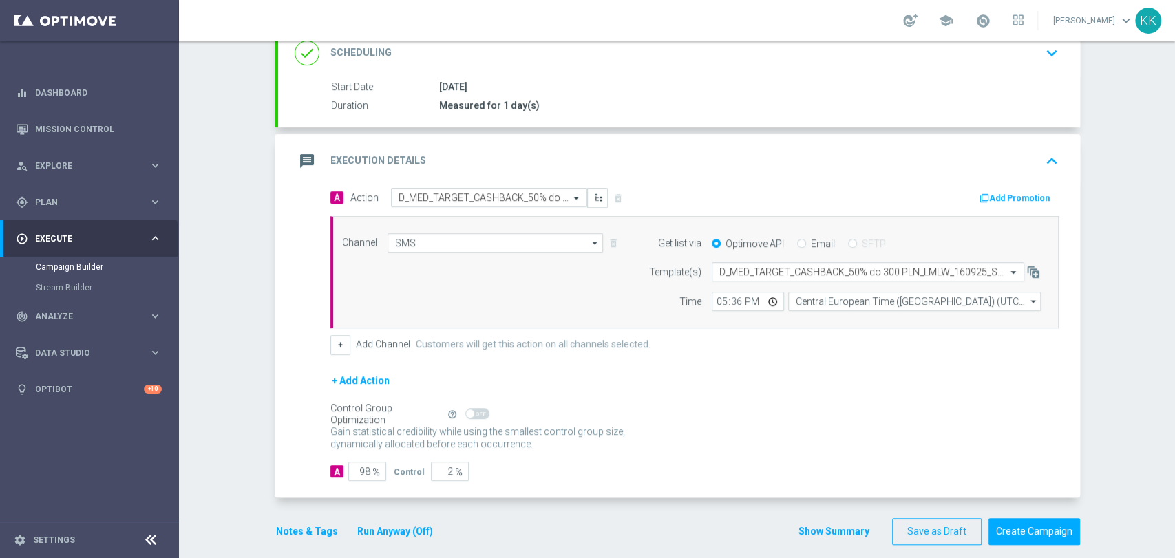
scroll to position [230, 0]
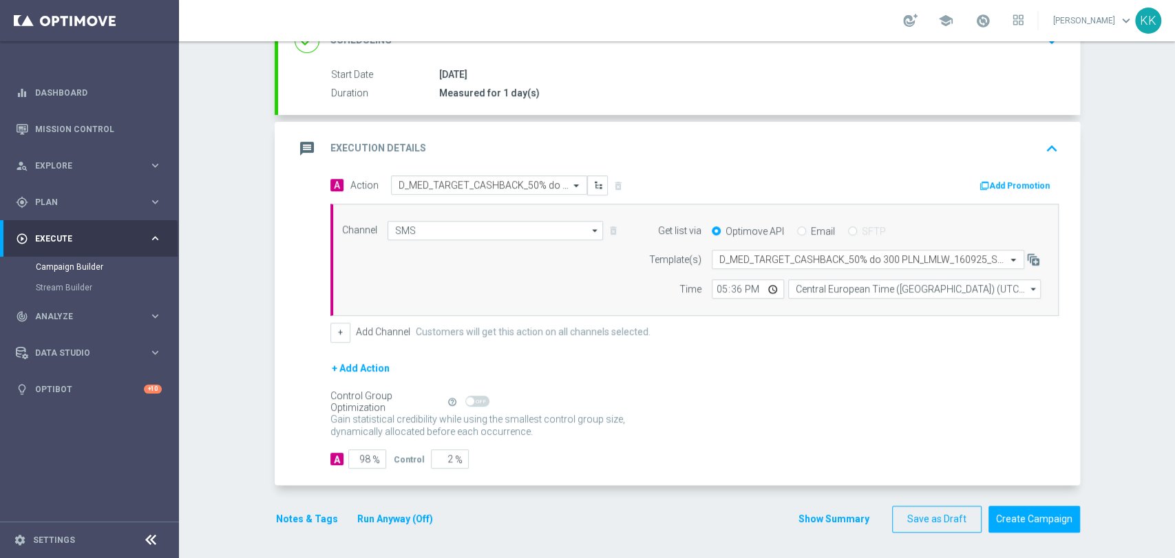
click at [288, 525] on button "Notes & Tags" at bounding box center [307, 519] width 65 height 17
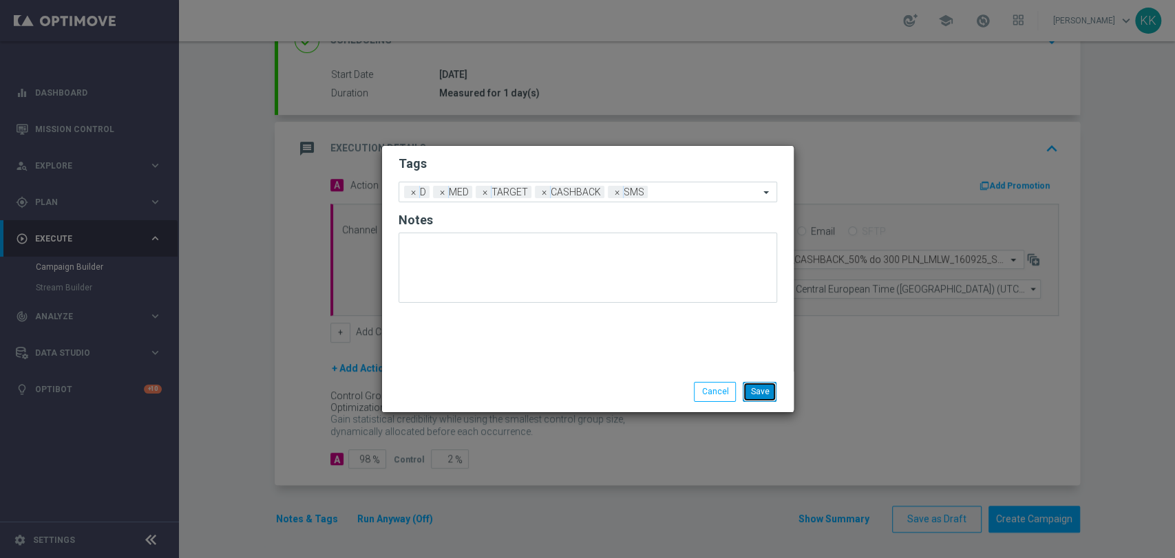
click at [760, 397] on button "Save" at bounding box center [760, 391] width 34 height 19
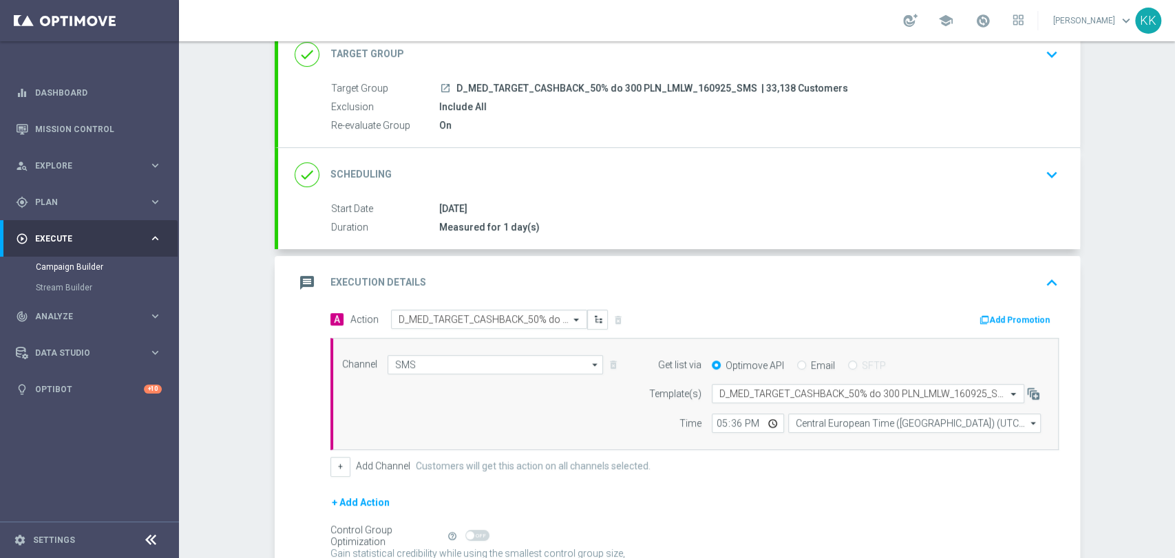
scroll to position [0, 0]
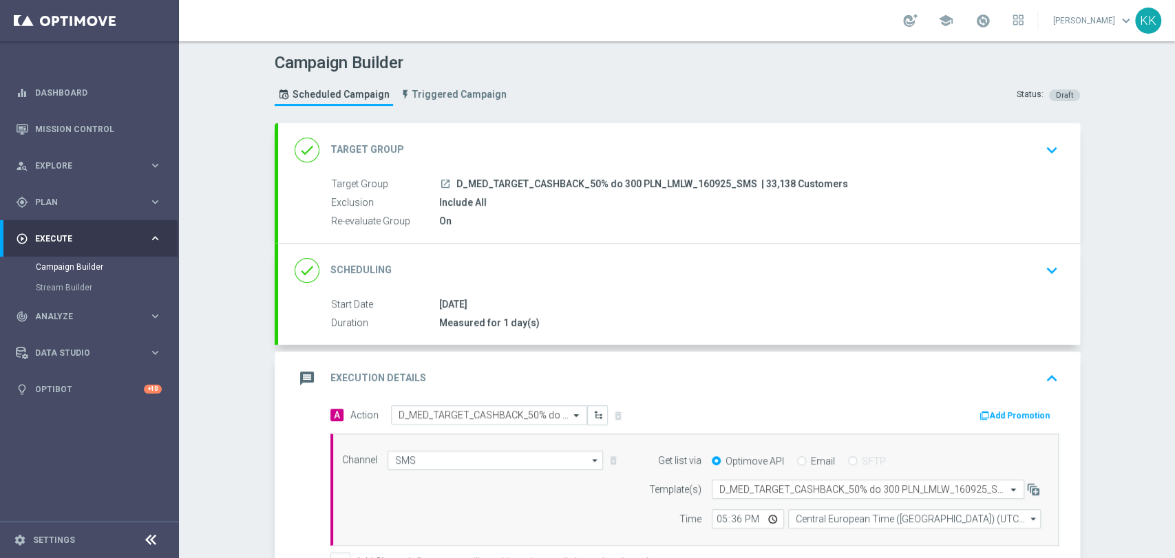
click at [1051, 157] on icon "keyboard_arrow_down" at bounding box center [1052, 150] width 21 height 21
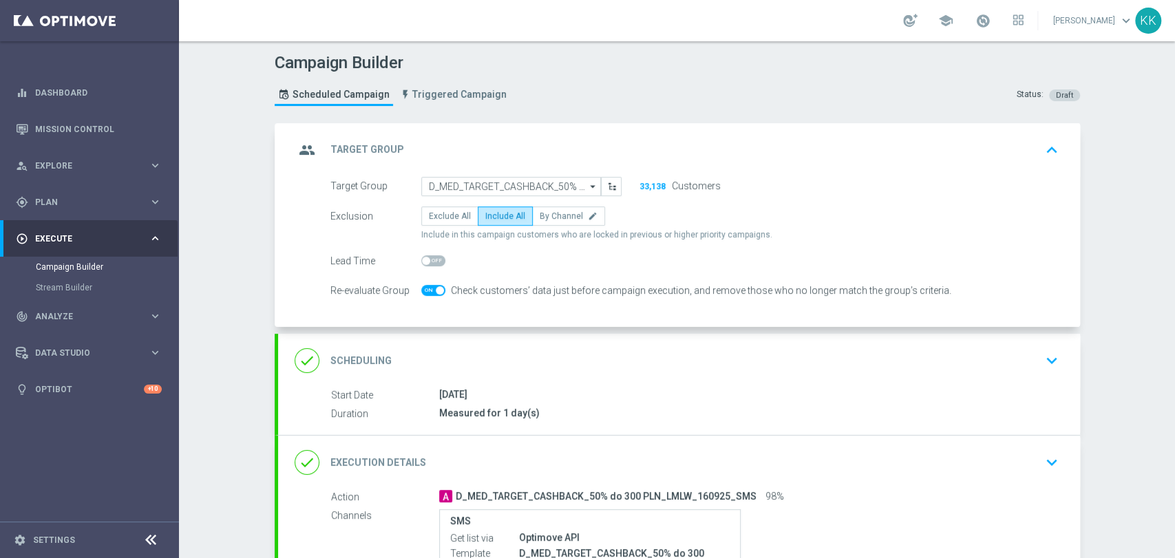
click at [1047, 355] on icon "keyboard_arrow_down" at bounding box center [1052, 360] width 21 height 21
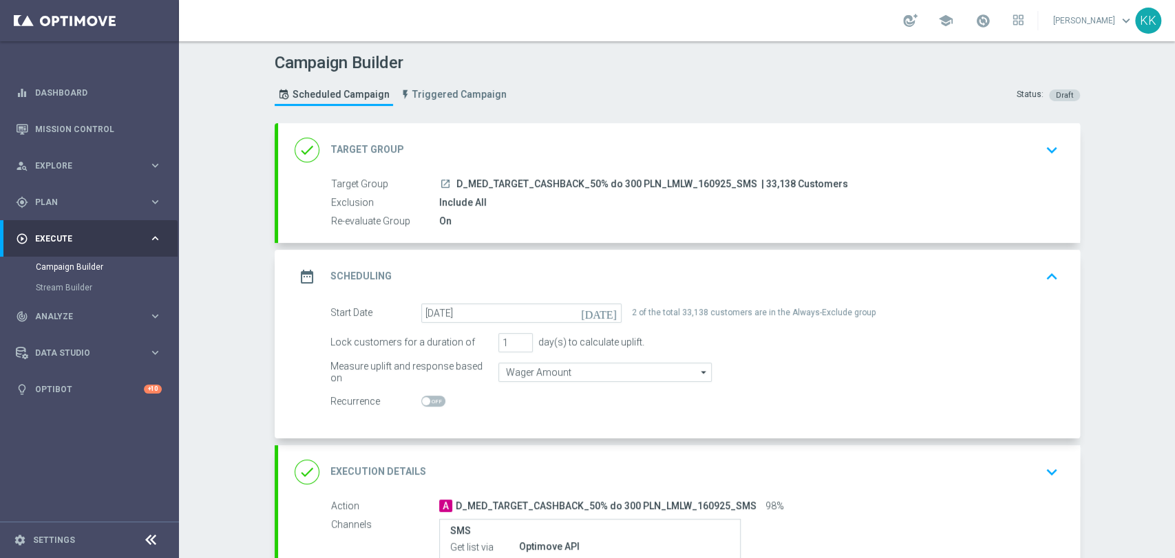
scroll to position [154, 0]
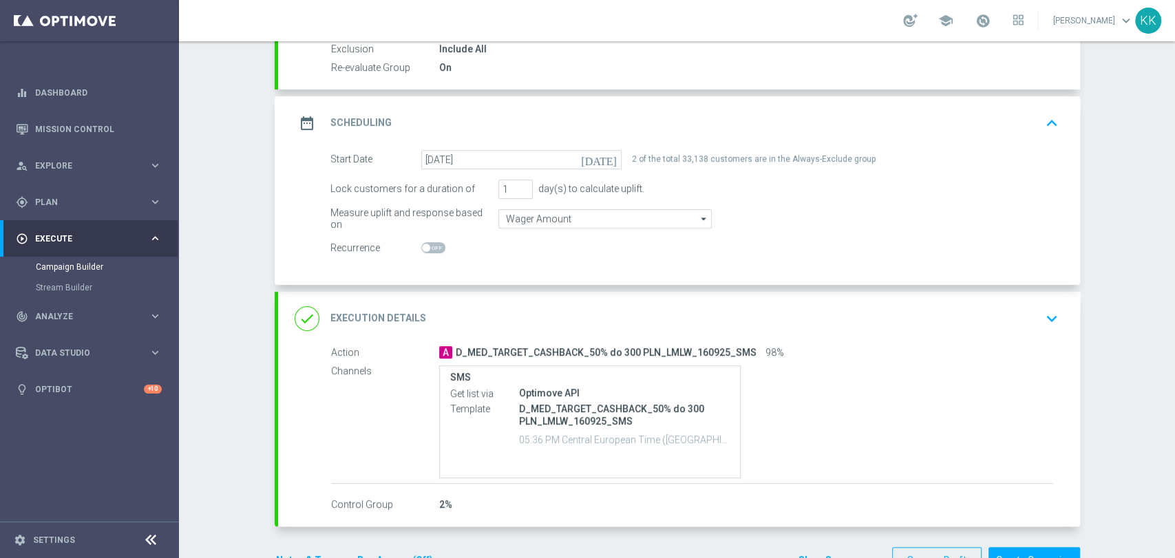
click at [1052, 324] on icon "keyboard_arrow_down" at bounding box center [1052, 318] width 21 height 21
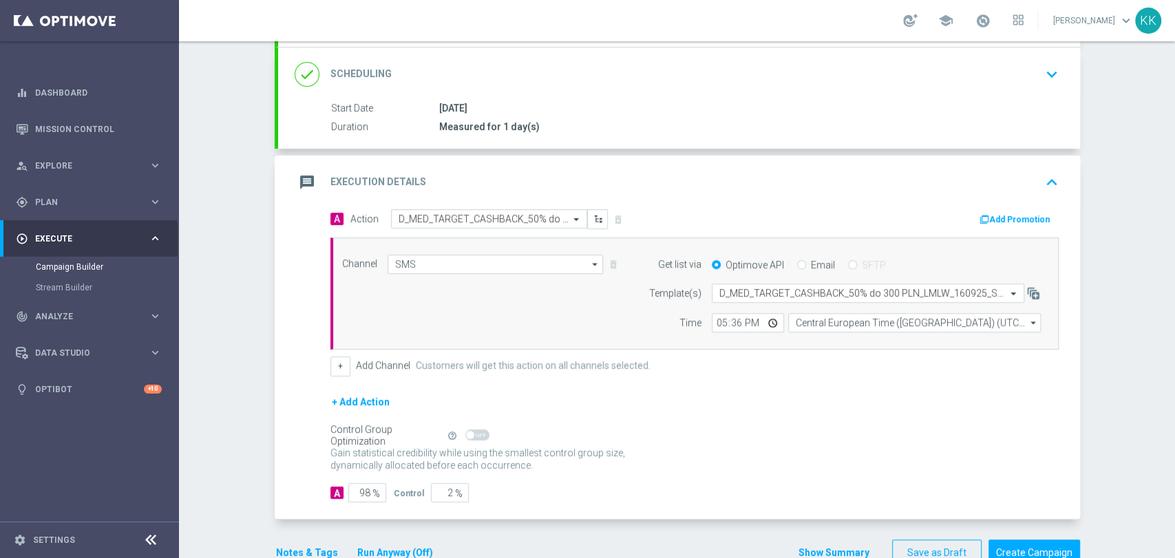
scroll to position [230, 0]
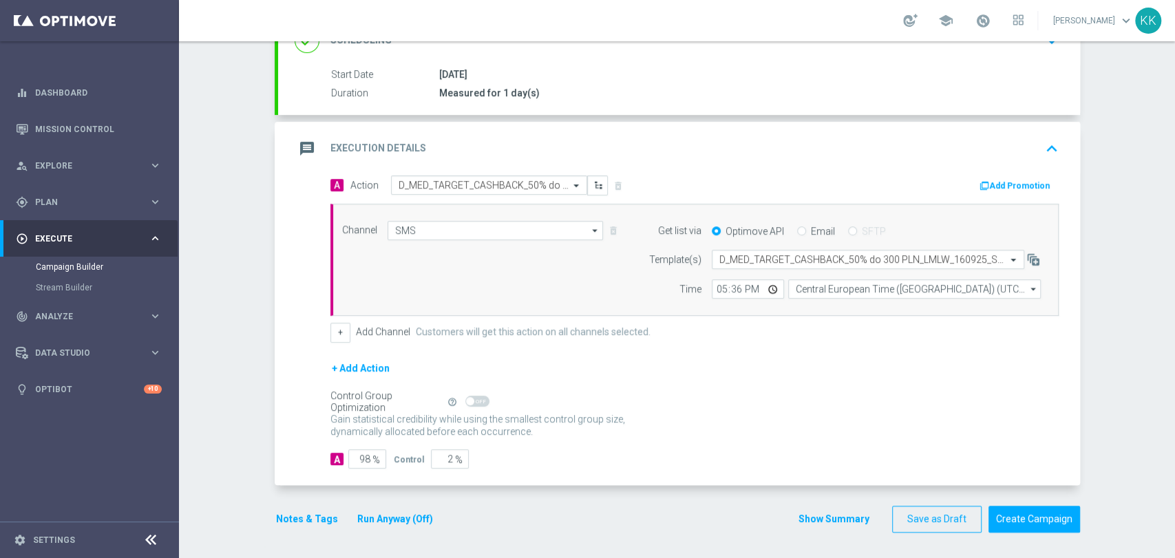
click at [303, 519] on button "Notes & Tags" at bounding box center [307, 519] width 65 height 17
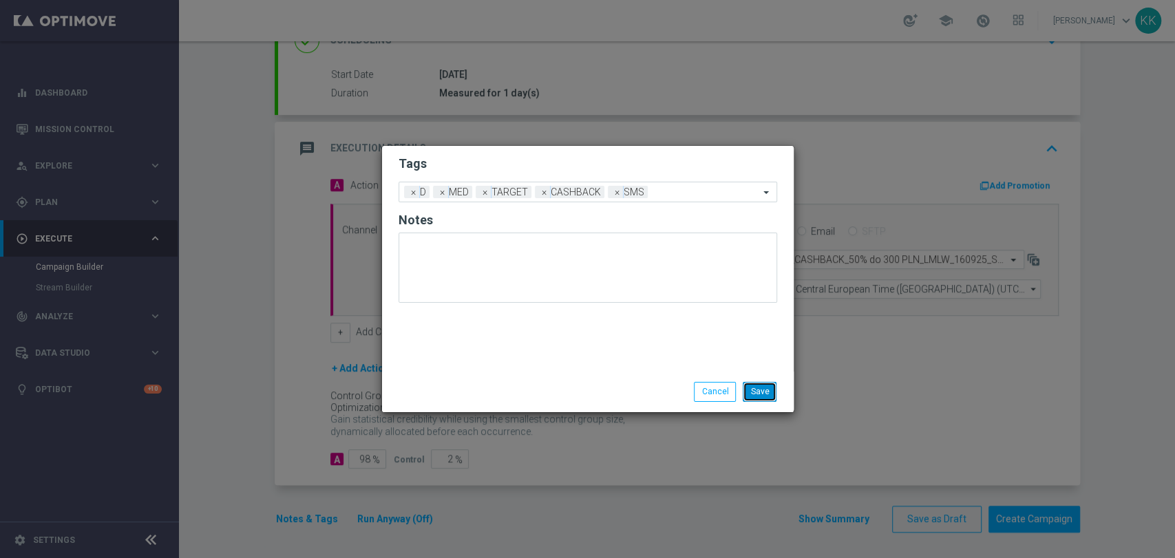
click at [765, 392] on button "Save" at bounding box center [760, 391] width 34 height 19
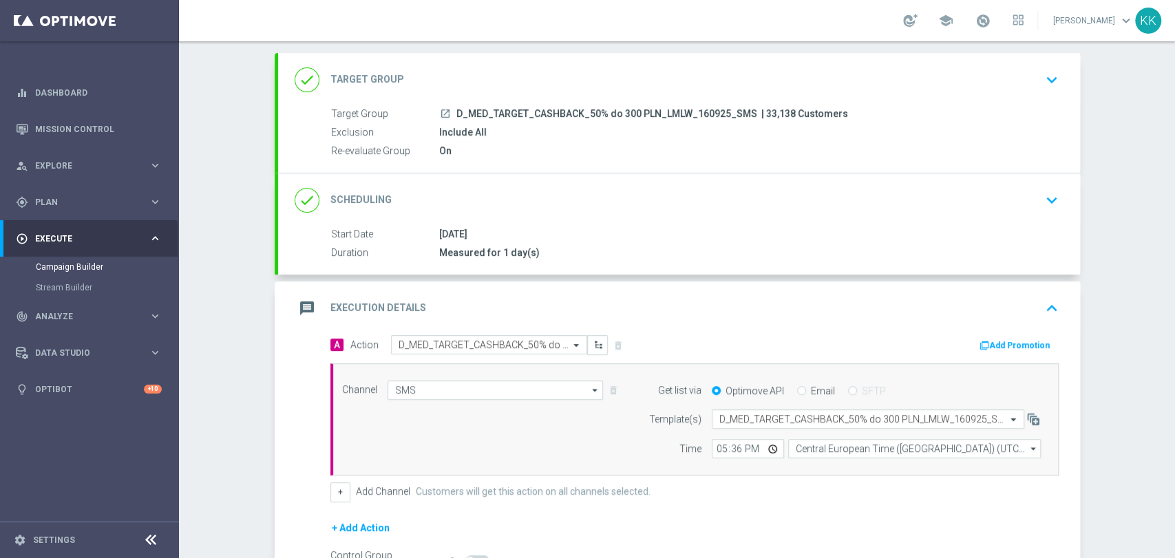
scroll to position [0, 0]
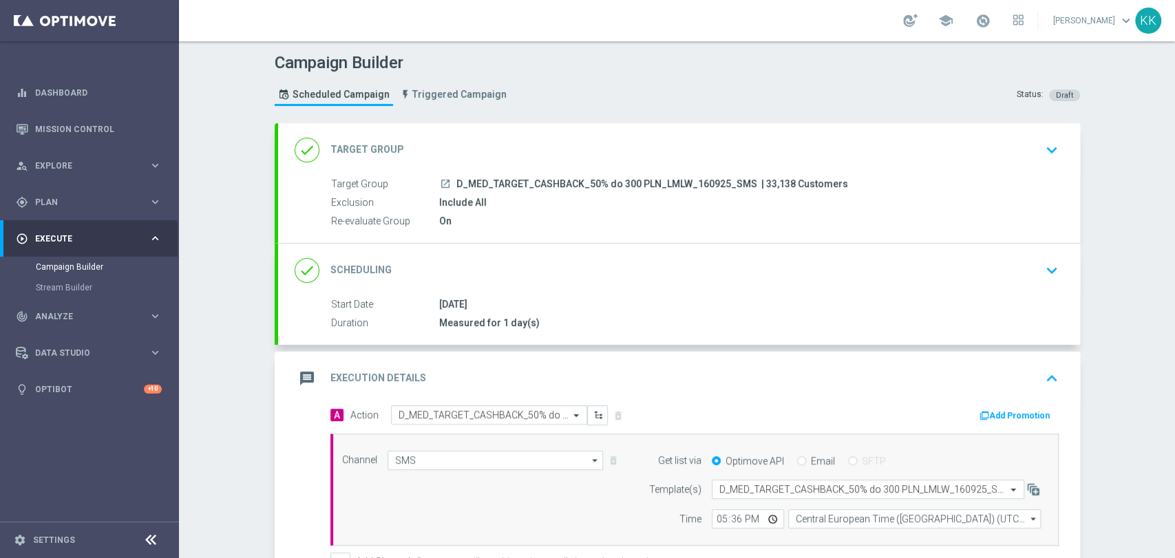
click at [1031, 160] on div "done Target Group keyboard_arrow_down" at bounding box center [679, 150] width 769 height 26
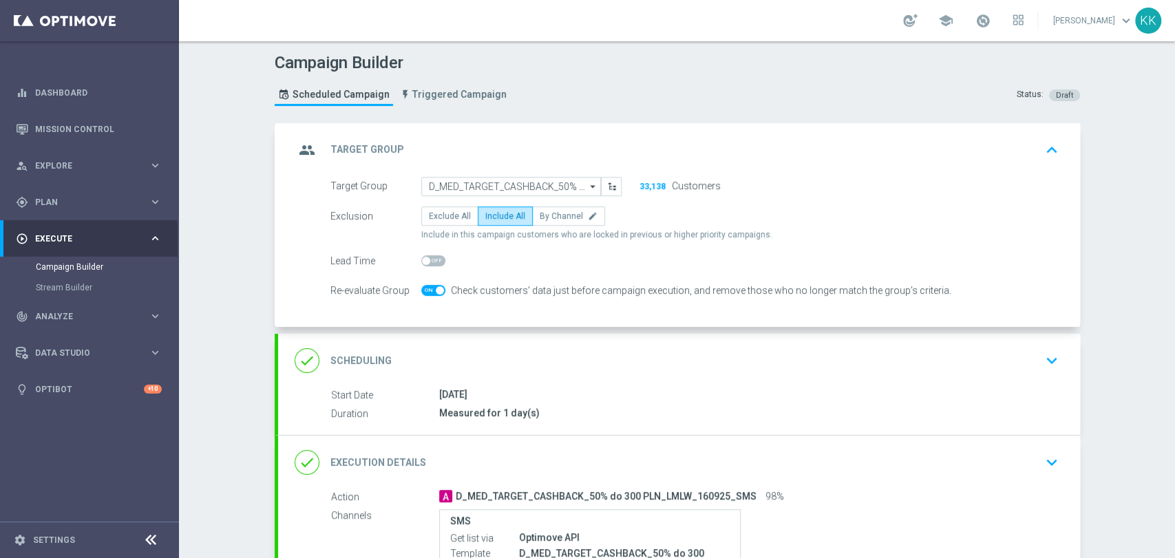
click at [1042, 367] on icon "keyboard_arrow_down" at bounding box center [1052, 360] width 21 height 21
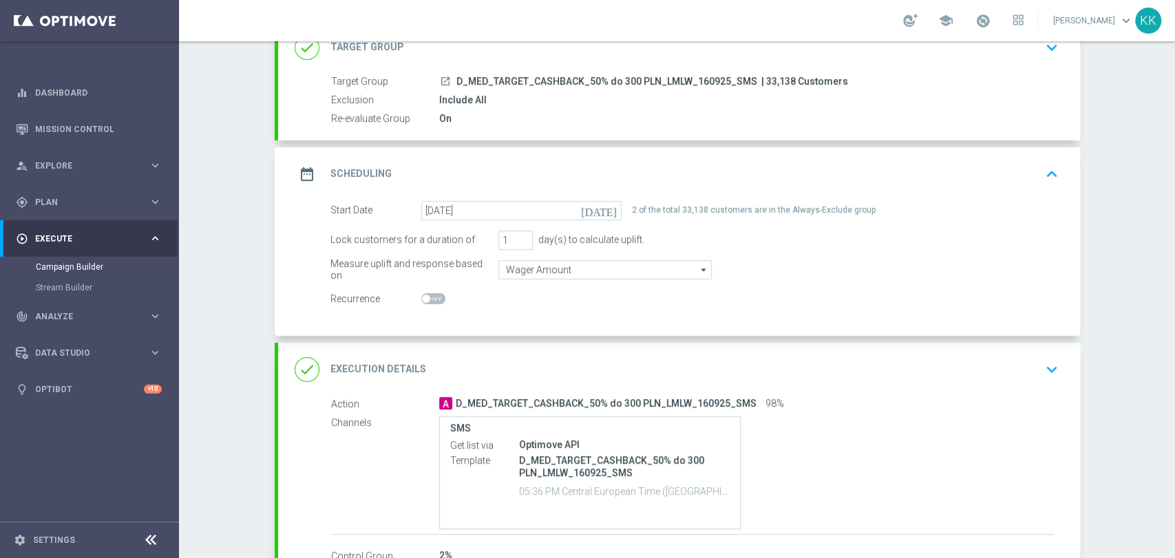
scroll to position [191, 0]
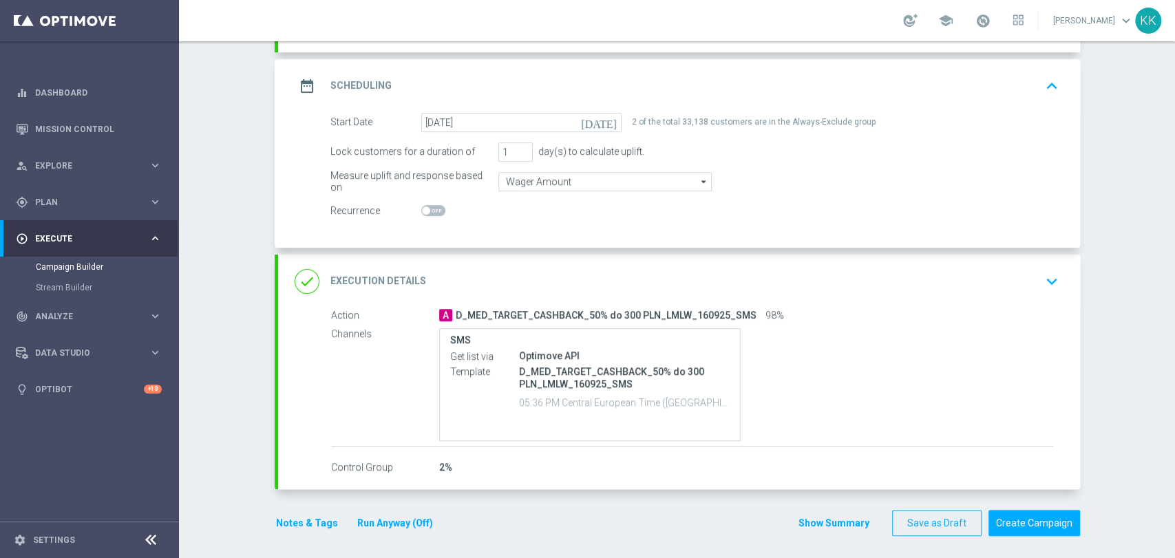
click at [1031, 269] on div "done Execution Details keyboard_arrow_down" at bounding box center [679, 282] width 769 height 26
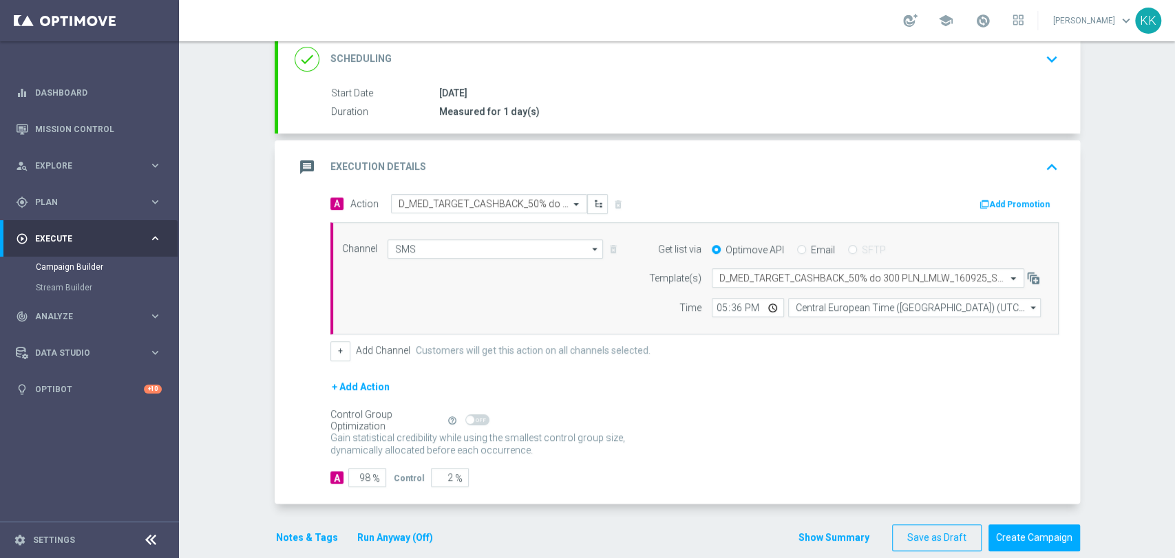
scroll to position [230, 0]
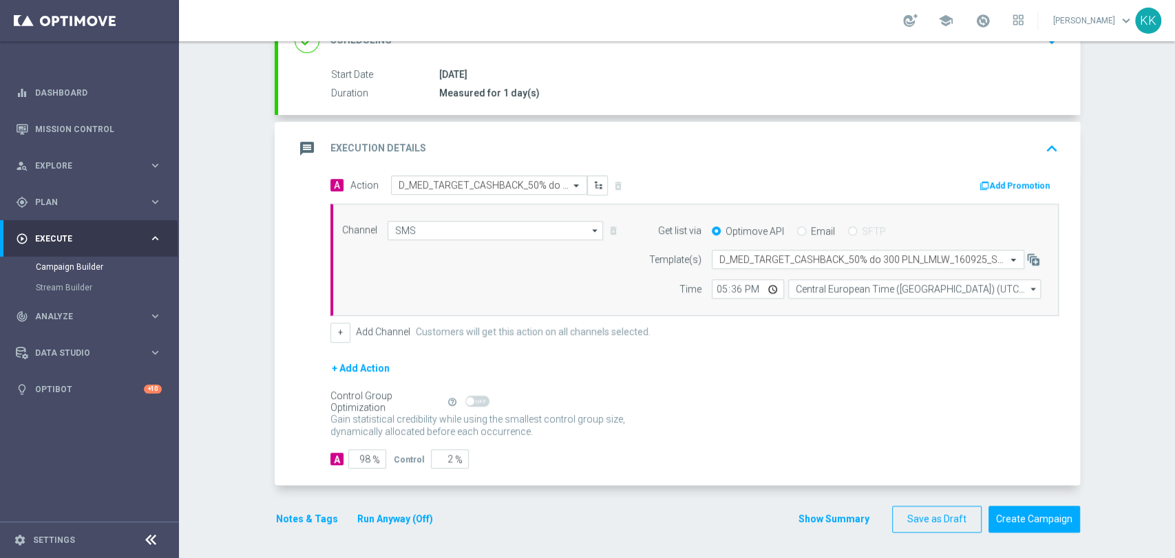
click at [297, 524] on button "Notes & Tags" at bounding box center [307, 519] width 65 height 17
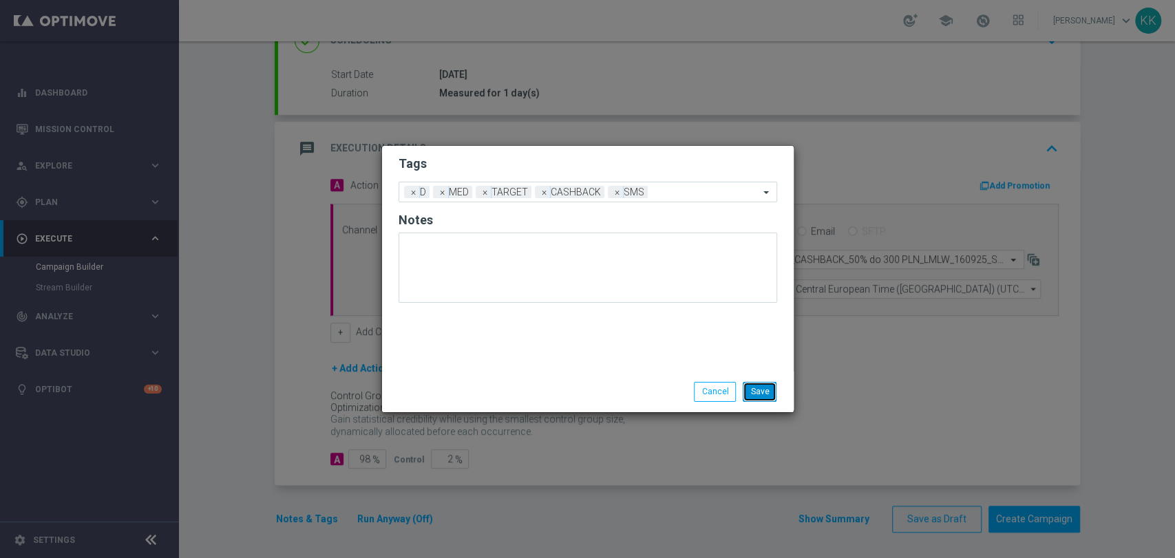
click at [760, 396] on button "Save" at bounding box center [760, 391] width 34 height 19
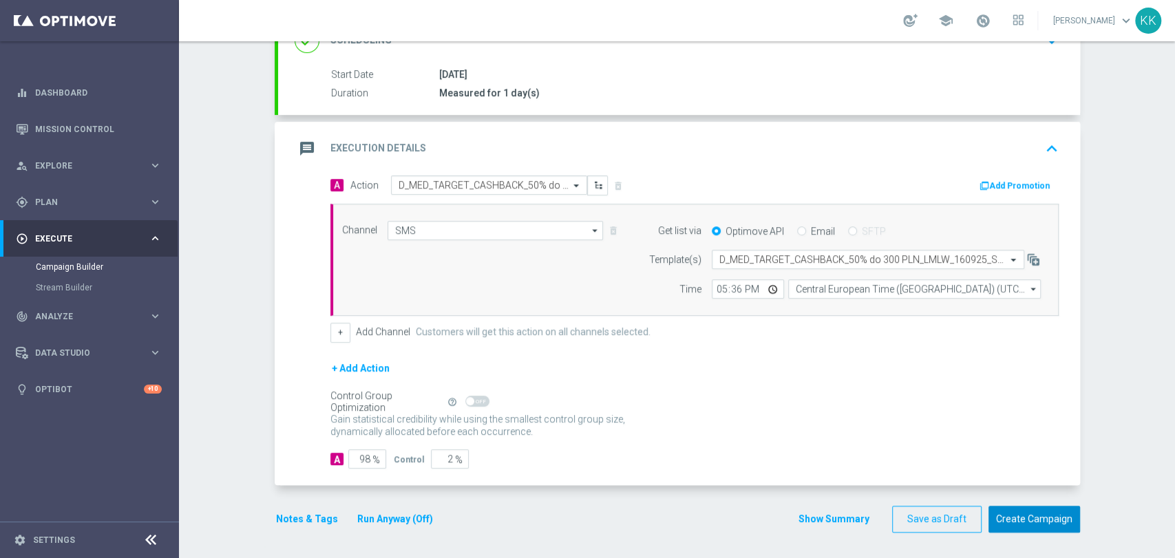
click at [1026, 518] on button "Create Campaign" at bounding box center [1035, 519] width 92 height 27
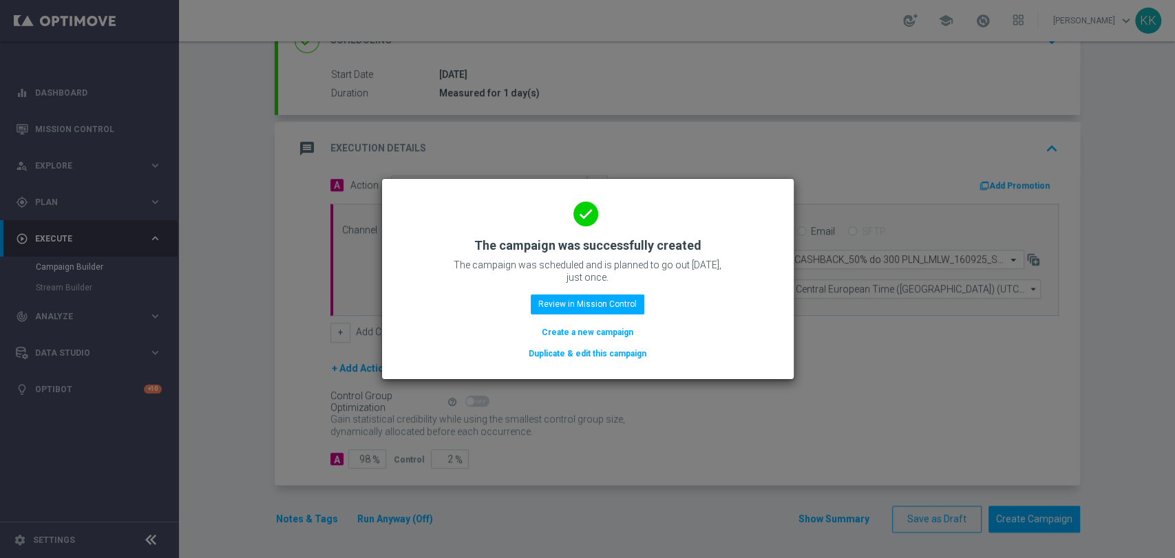
click at [578, 332] on button "Create a new campaign" at bounding box center [588, 332] width 94 height 15
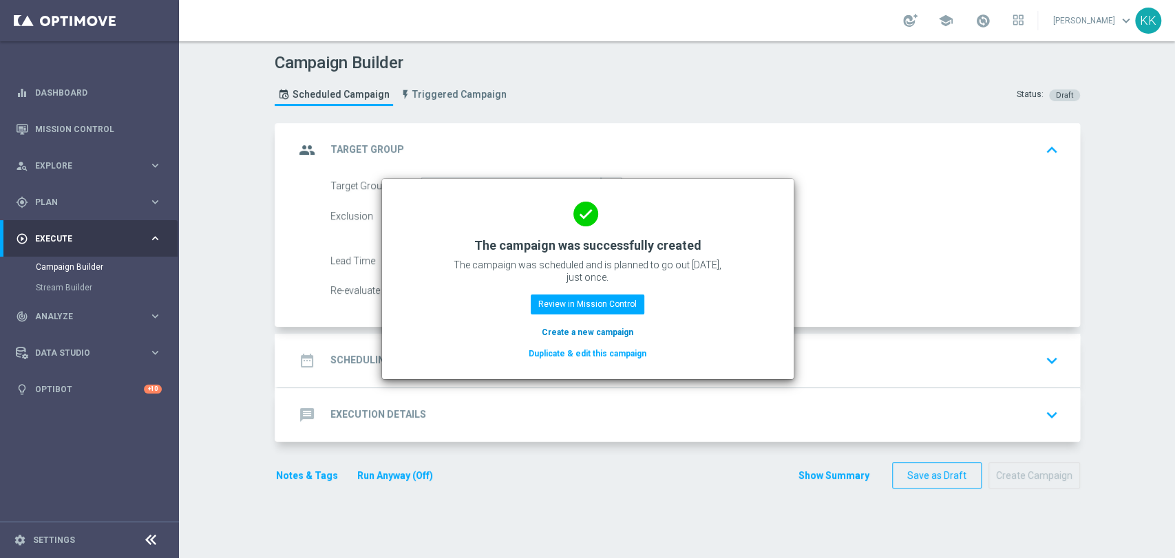
scroll to position [0, 0]
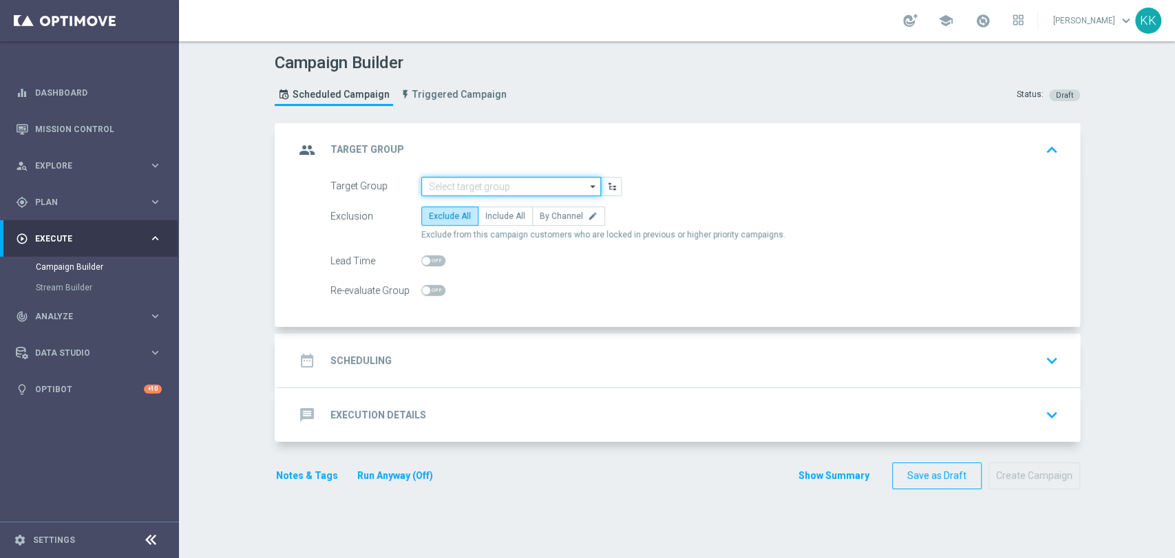
click at [494, 185] on input at bounding box center [511, 186] width 180 height 19
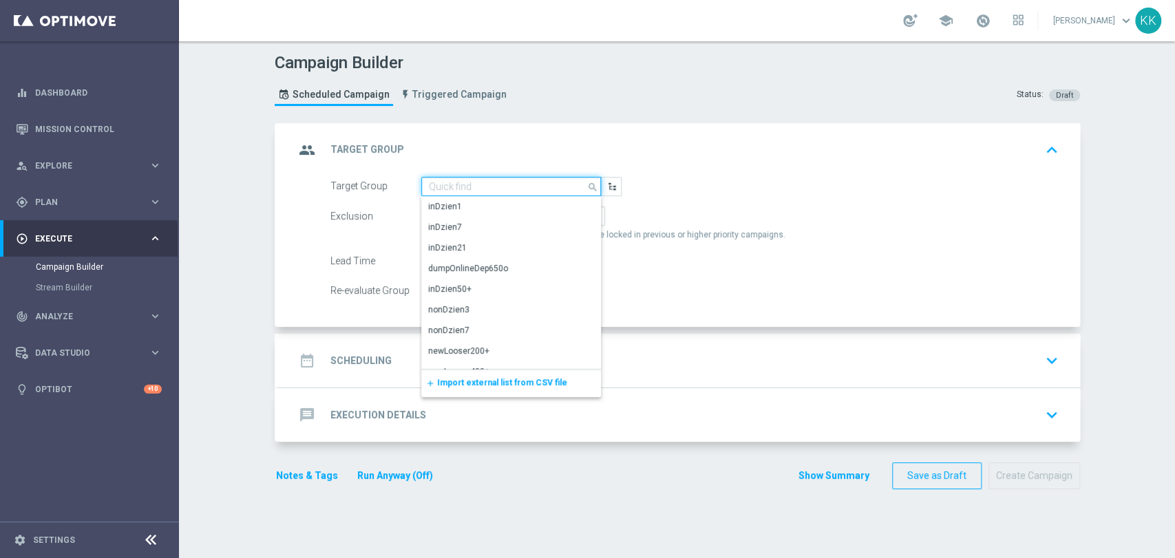
paste input "D_HIGH_TARGET_CASHBACK_50% do 500 PLN_LMLW_160925_SMS"
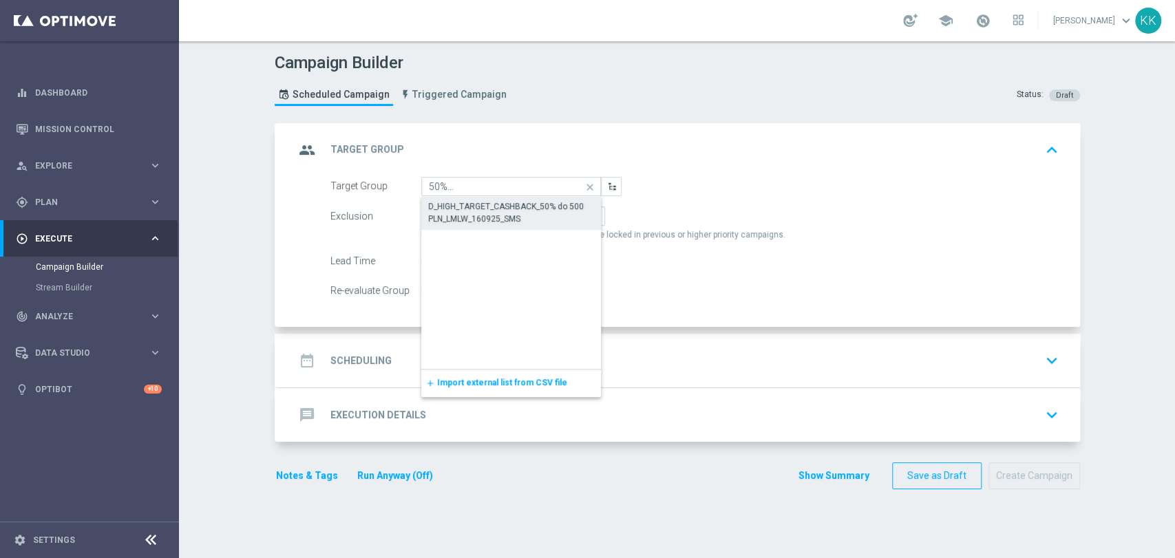
click at [499, 218] on div "D_HIGH_TARGET_CASHBACK_50% do 500 PLN_LMLW_160925_SMS" at bounding box center [511, 212] width 167 height 25
type input "D_HIGH_TARGET_CASHBACK_50% do 500 PLN_LMLW_160925_SMS"
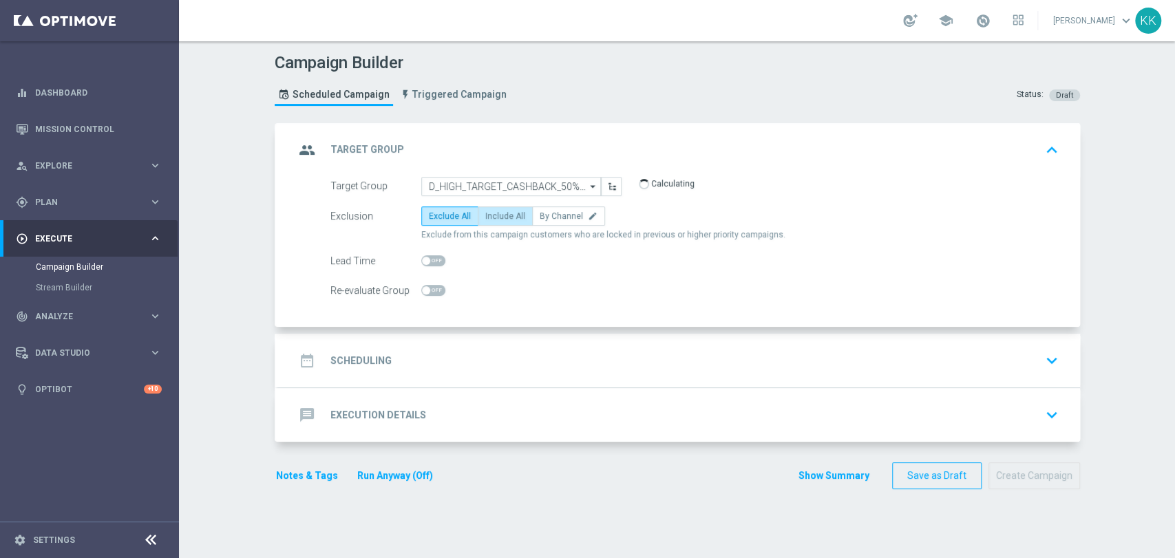
click at [503, 211] on span "Include All" at bounding box center [505, 216] width 40 height 10
click at [494, 214] on input "Include All" at bounding box center [489, 218] width 9 height 9
radio input "true"
click at [435, 293] on span at bounding box center [433, 290] width 24 height 11
click at [435, 293] on input "checkbox" at bounding box center [433, 290] width 24 height 11
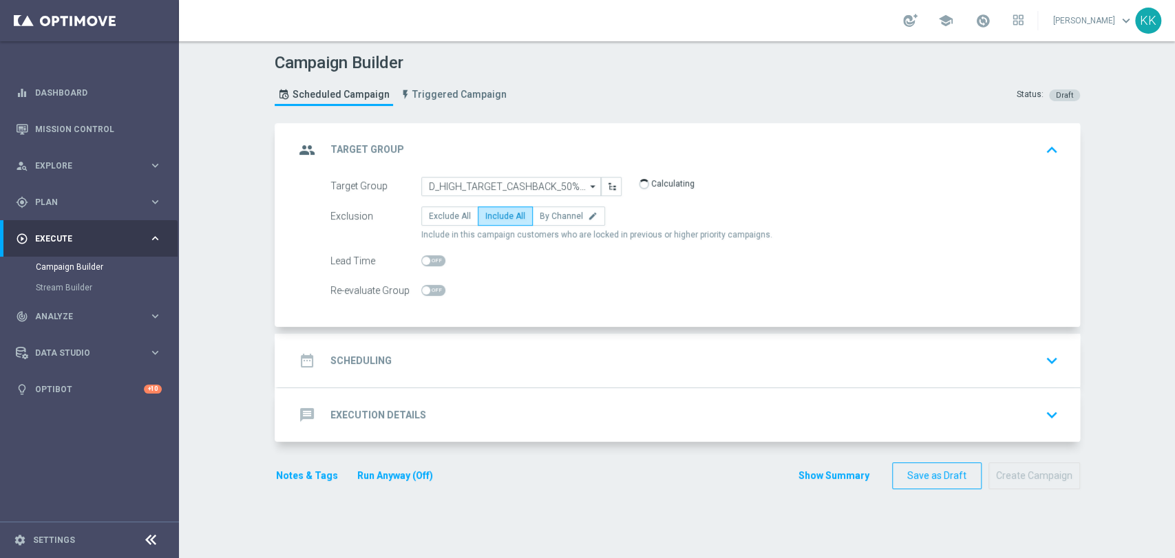
checkbox input "true"
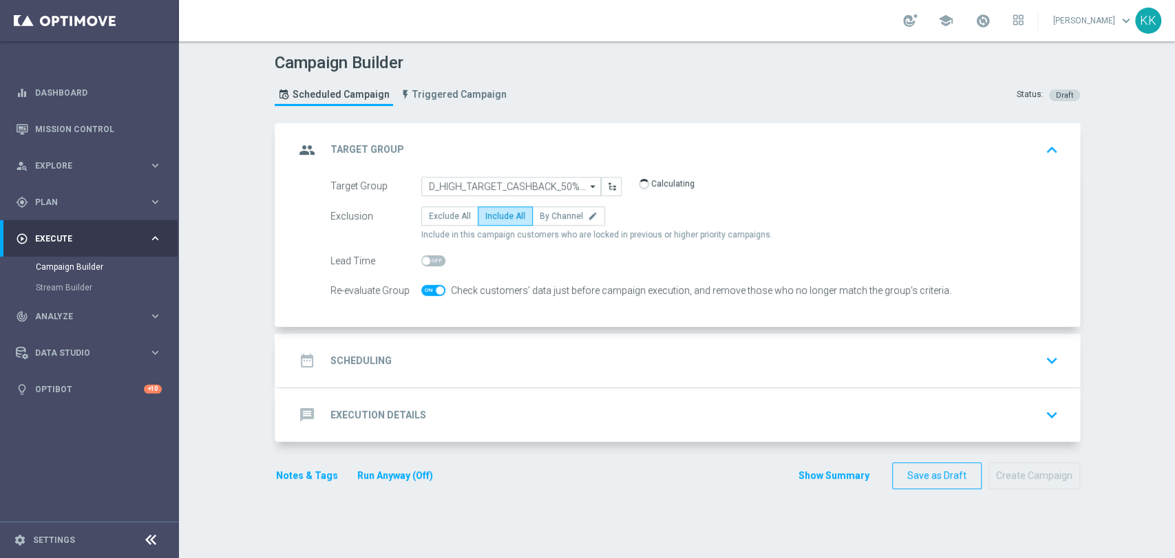
click at [455, 315] on div "Target Group D_HIGH_TARGET_CASHBACK_50% do 500 PLN_LMLW_160925_SMS D_HIGH_TARGE…" at bounding box center [679, 252] width 802 height 151
click at [474, 357] on div "date_range Scheduling keyboard_arrow_down" at bounding box center [679, 361] width 769 height 26
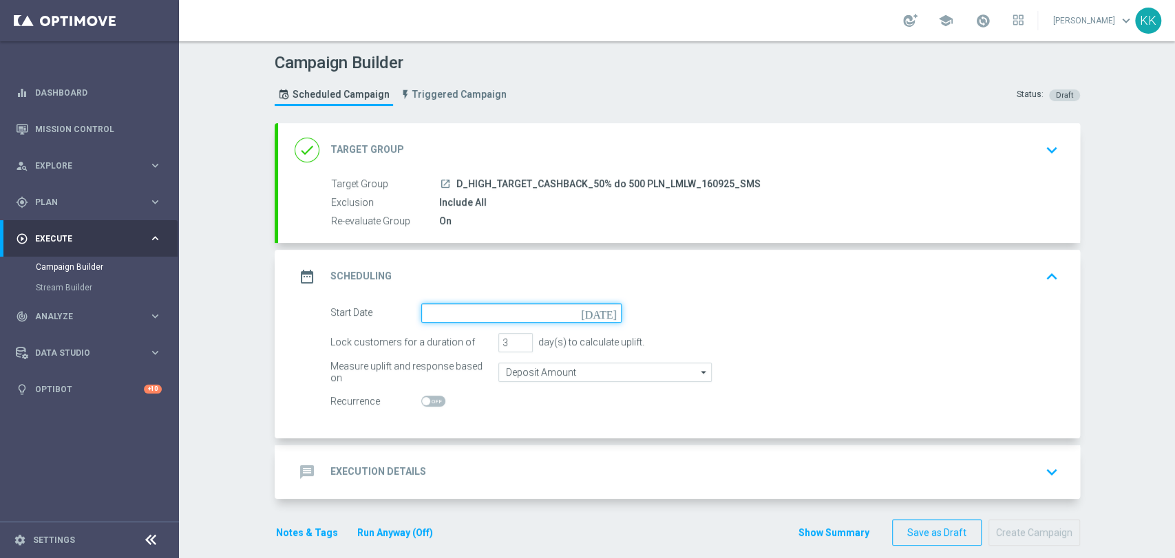
click at [440, 304] on input at bounding box center [521, 313] width 200 height 19
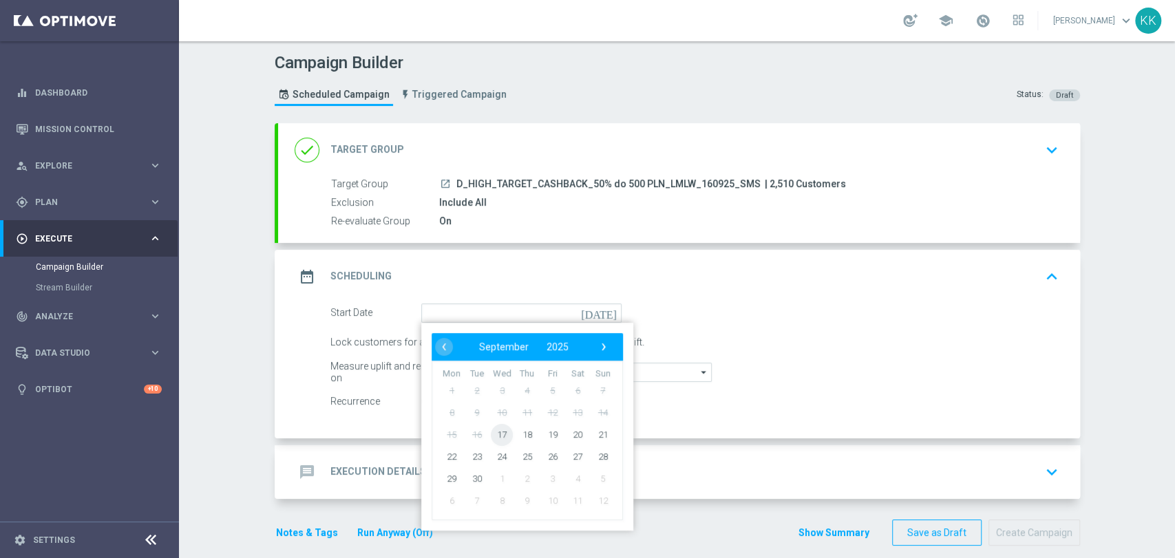
click at [499, 439] on span "17" at bounding box center [502, 434] width 22 height 22
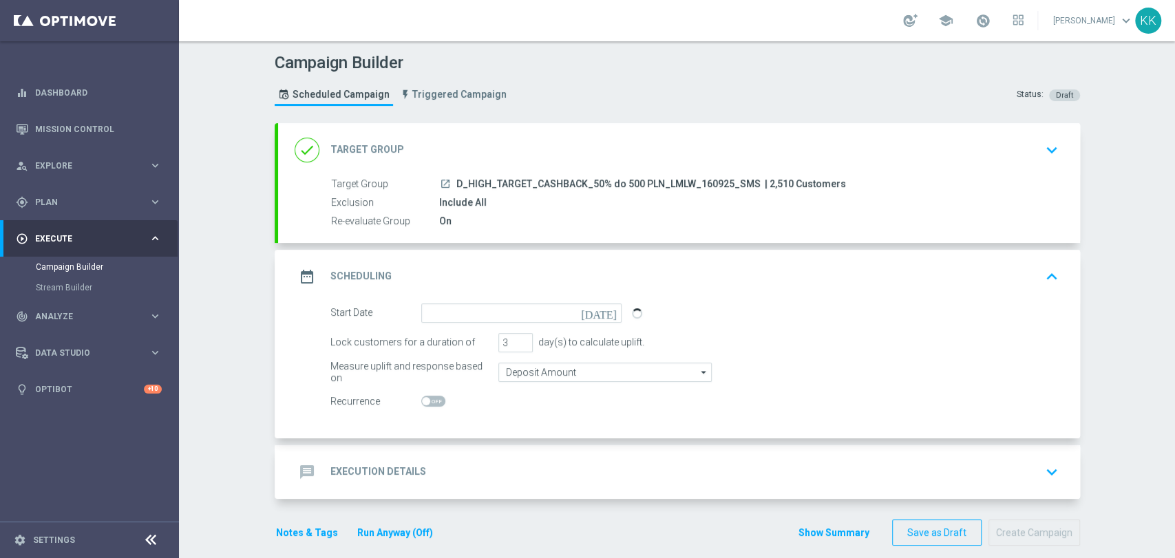
type input "[DATE]"
drag, startPoint x: 494, startPoint y: 337, endPoint x: 446, endPoint y: 337, distance: 47.5
click at [449, 337] on div "Lock customers for a duration of 3 day(s) to calculate uplift." at bounding box center [694, 342] width 749 height 19
type input "13"
click at [556, 373] on input "Deposit Amount" at bounding box center [605, 372] width 213 height 19
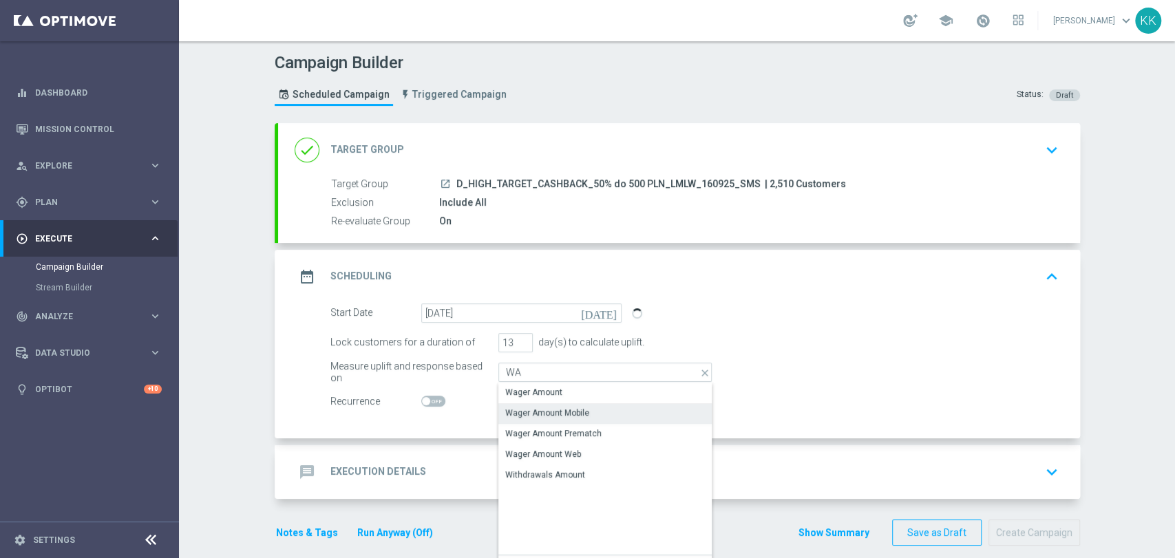
click at [562, 397] on div "Wager Amount" at bounding box center [605, 392] width 213 height 19
type input "Wager Amount"
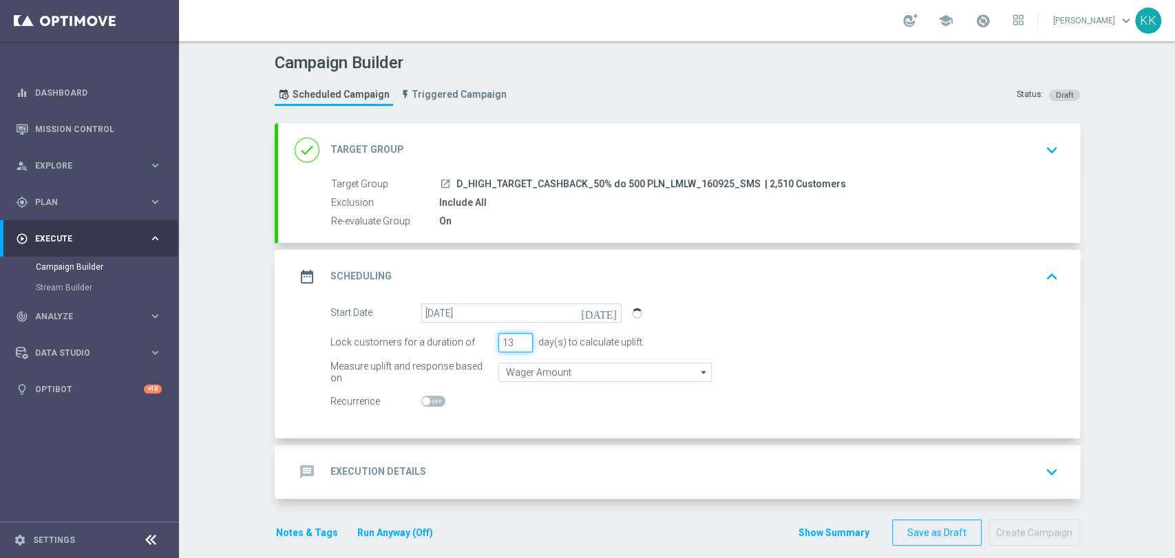
drag, startPoint x: 507, startPoint y: 341, endPoint x: 435, endPoint y: 340, distance: 71.6
click at [441, 341] on div "Lock customers for a duration of 13 day(s) to calculate uplift." at bounding box center [694, 342] width 749 height 19
type input "1"
click at [591, 462] on div "message Execution Details keyboard_arrow_down" at bounding box center [679, 472] width 769 height 26
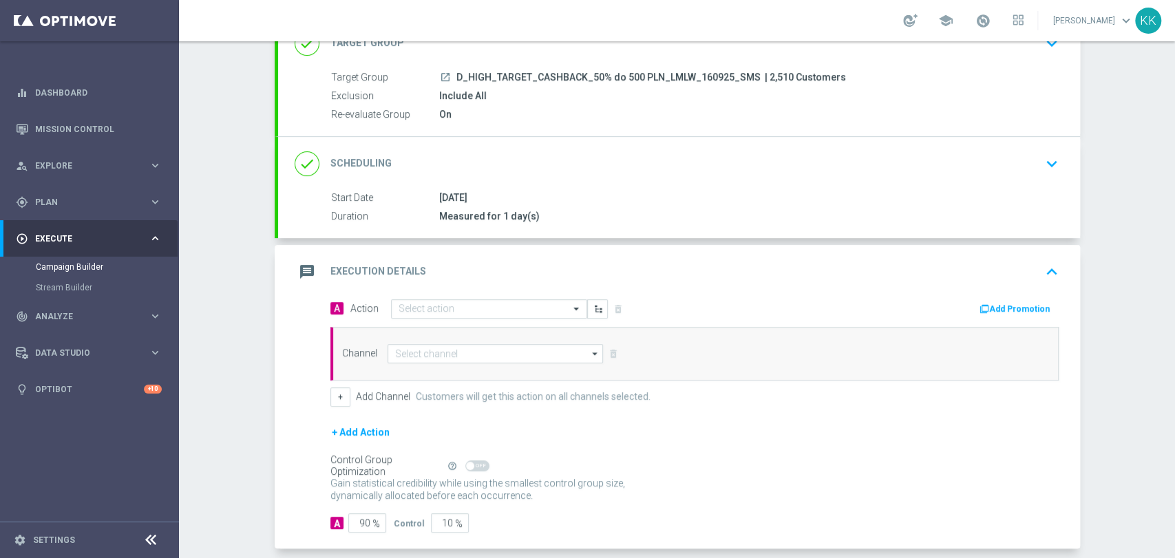
scroll to position [153, 0]
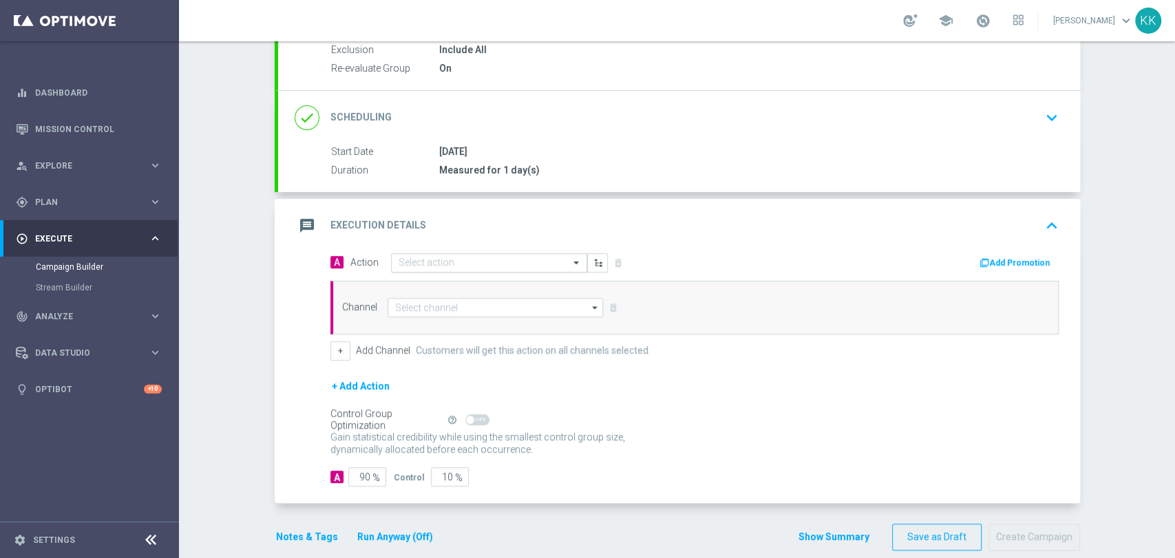
click at [462, 266] on input "text" at bounding box center [476, 264] width 154 height 12
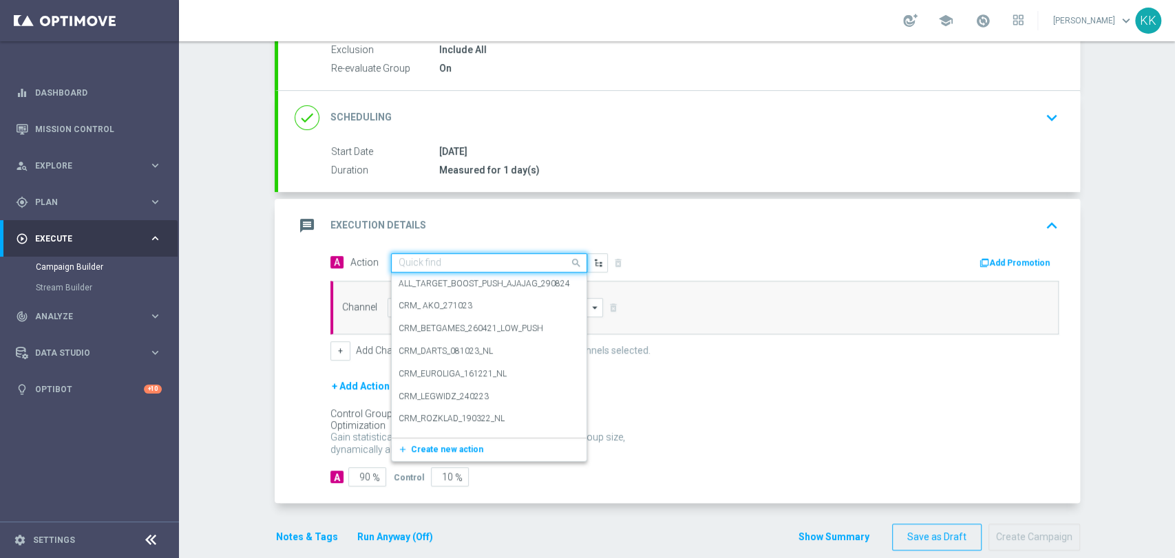
paste input "D_HIGH_TARGET_CASHBACK_50% do 500 PLN_LMLW_160925_SMS"
type input "D_HIGH_TARGET_CASHBACK_50% do 500 PLN_LMLW_160925_SMS"
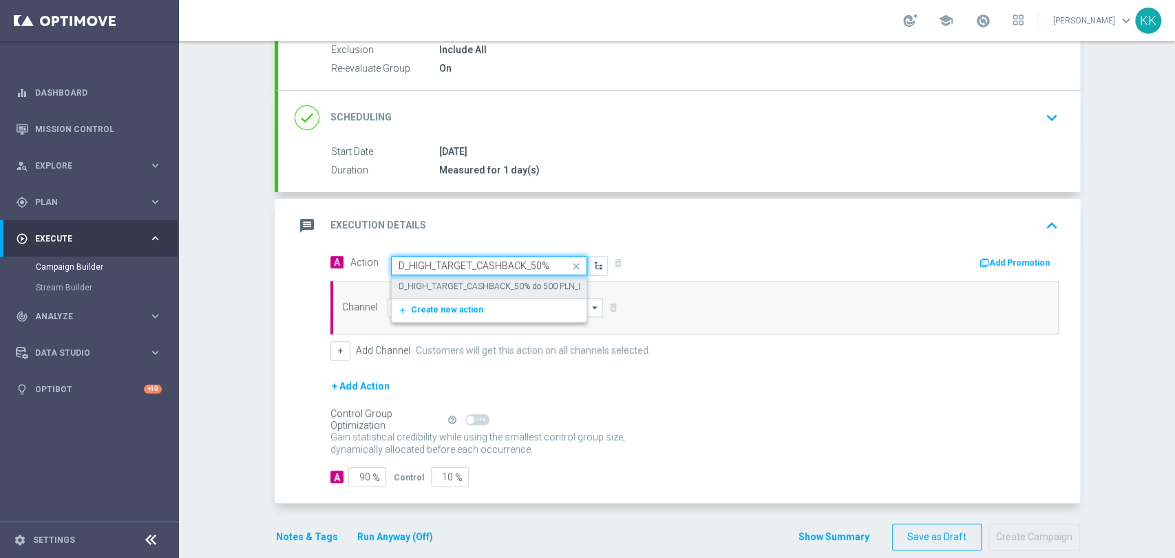
scroll to position [0, 137]
click at [468, 292] on div "D_HIGH_TARGET_CASHBACK_50% do 500 PLN_LMLW_160925_SMS edit" at bounding box center [489, 286] width 181 height 23
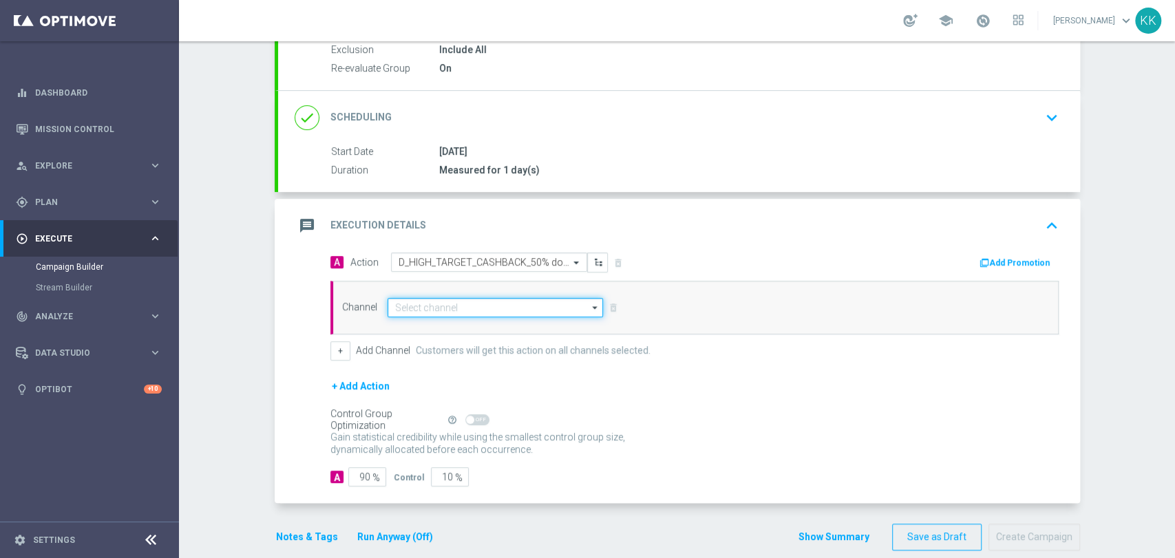
click at [474, 311] on input at bounding box center [496, 307] width 216 height 19
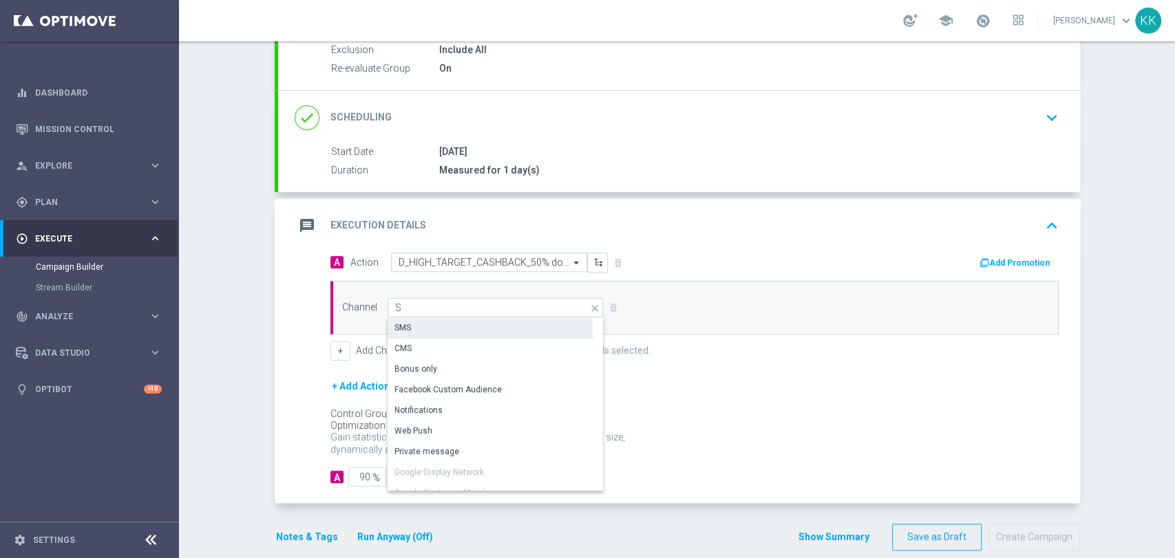
click at [470, 324] on div "SMS" at bounding box center [490, 327] width 205 height 19
type input "SMS"
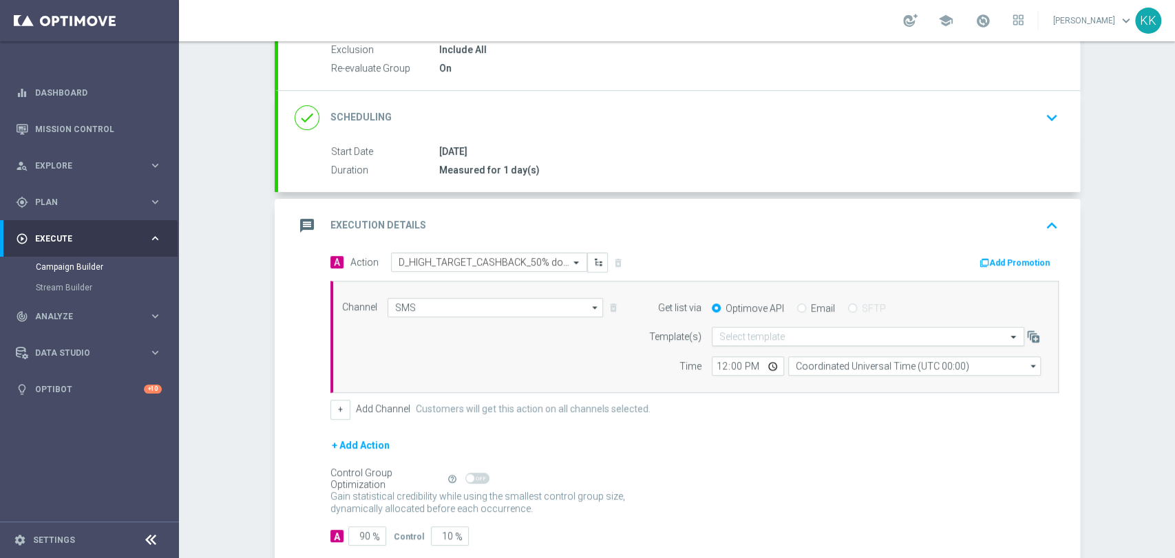
click at [762, 332] on input "text" at bounding box center [855, 337] width 270 height 12
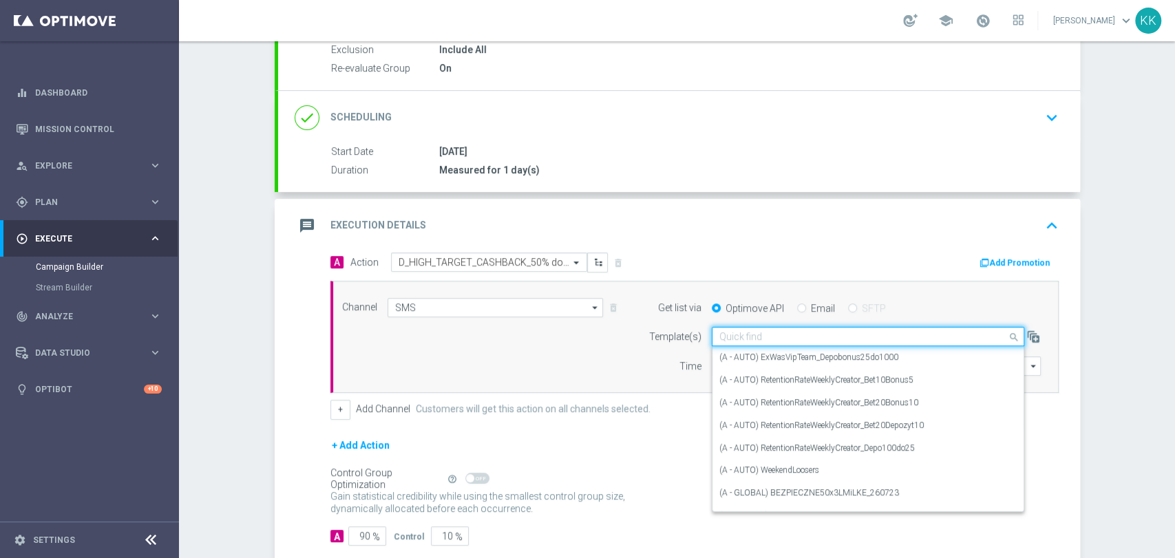
paste input "D_HIGH_TARGET_CASHBACK_50% do 500 PLN_LMLW_160925_SMS"
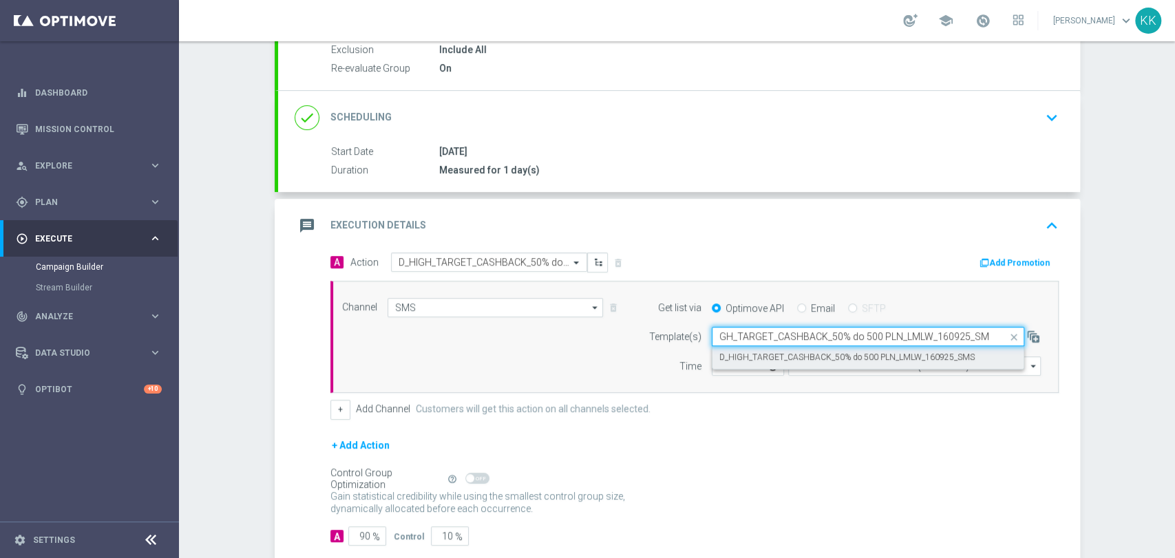
click at [763, 355] on label "D_HIGH_TARGET_CASHBACK_50% do 500 PLN_LMLW_160925_SMS" at bounding box center [847, 358] width 255 height 12
type input "D_HIGH_TARGET_CASHBACK_50% do 500 PLN_LMLW_160925_SMS"
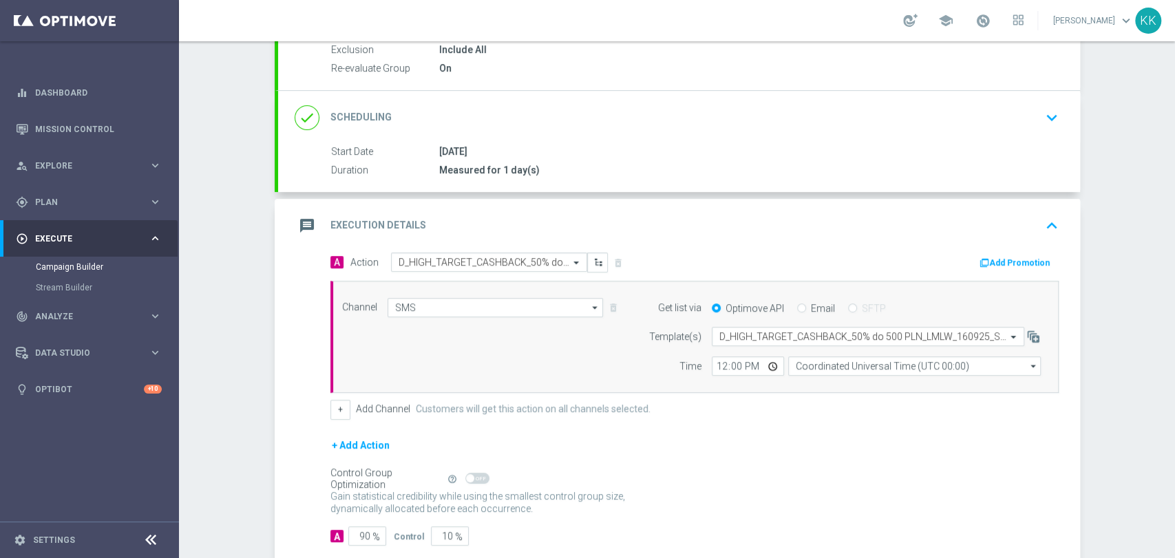
scroll to position [0, 0]
click at [715, 374] on input "12:00" at bounding box center [748, 366] width 72 height 19
type input "17:41"
click at [824, 373] on input "Coordinated Universal Time (UTC 00:00)" at bounding box center [914, 366] width 253 height 19
click at [823, 378] on div "Central European Time ([GEOGRAPHIC_DATA]) (UTC +02:00)" at bounding box center [914, 386] width 253 height 19
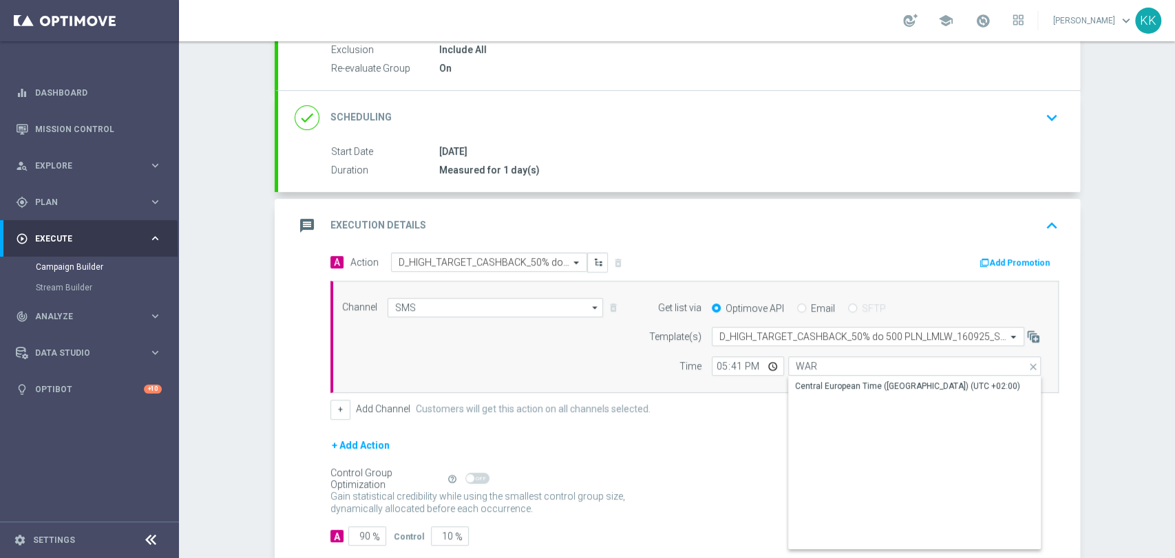
type input "Central European Time ([GEOGRAPHIC_DATA]) (UTC +02:00)"
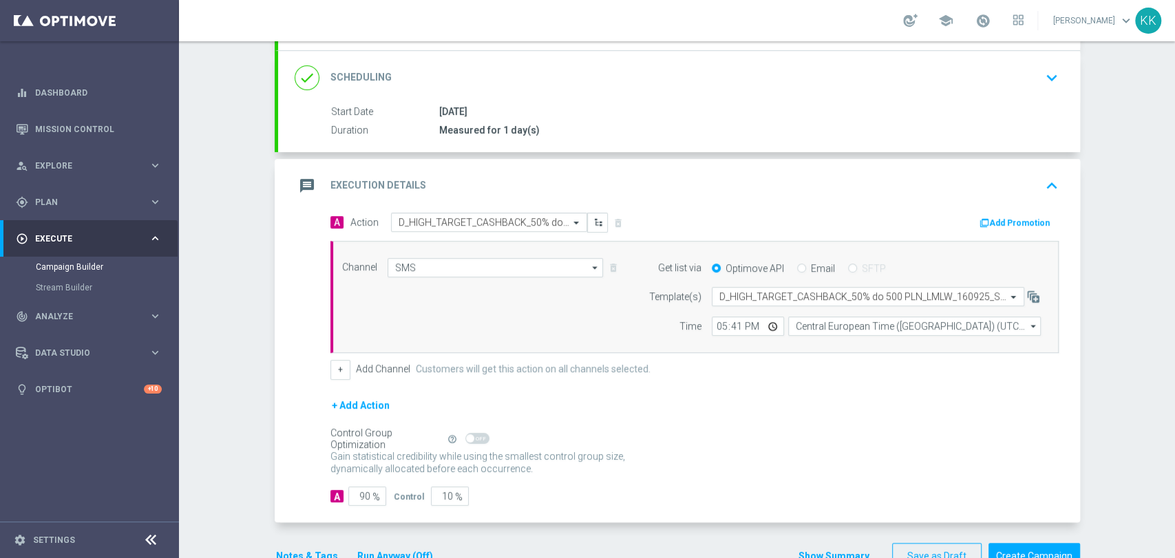
scroll to position [230, 0]
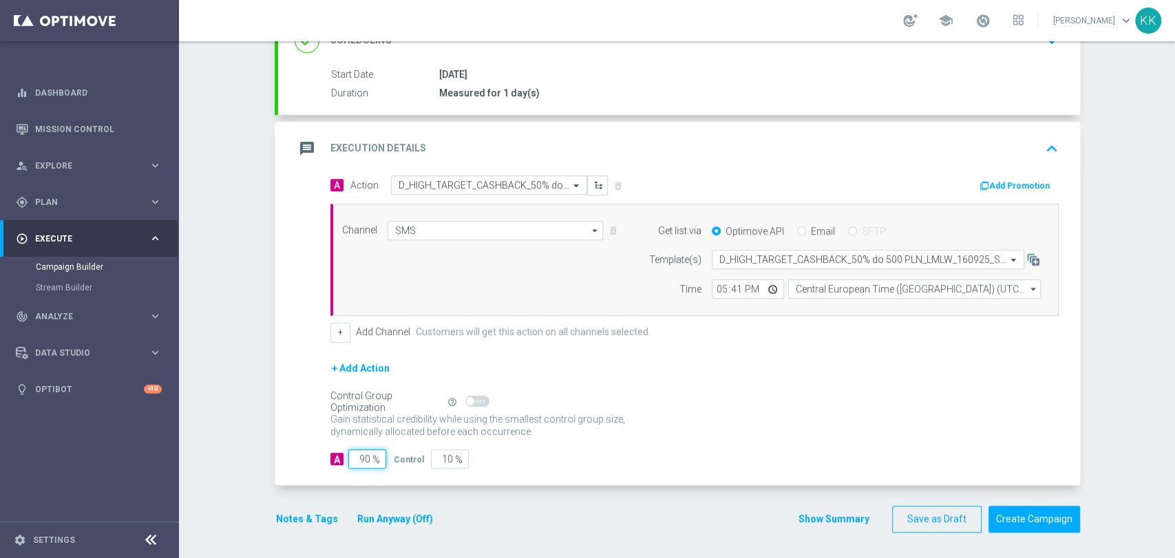
click at [361, 457] on input "90" at bounding box center [367, 459] width 38 height 19
type input "9"
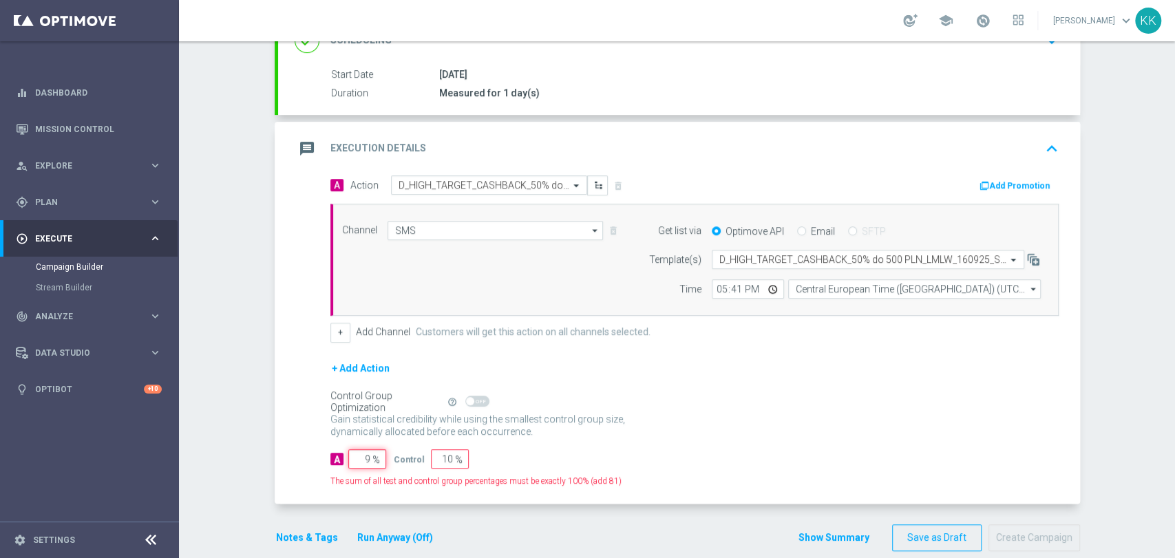
type input "91"
type input "95"
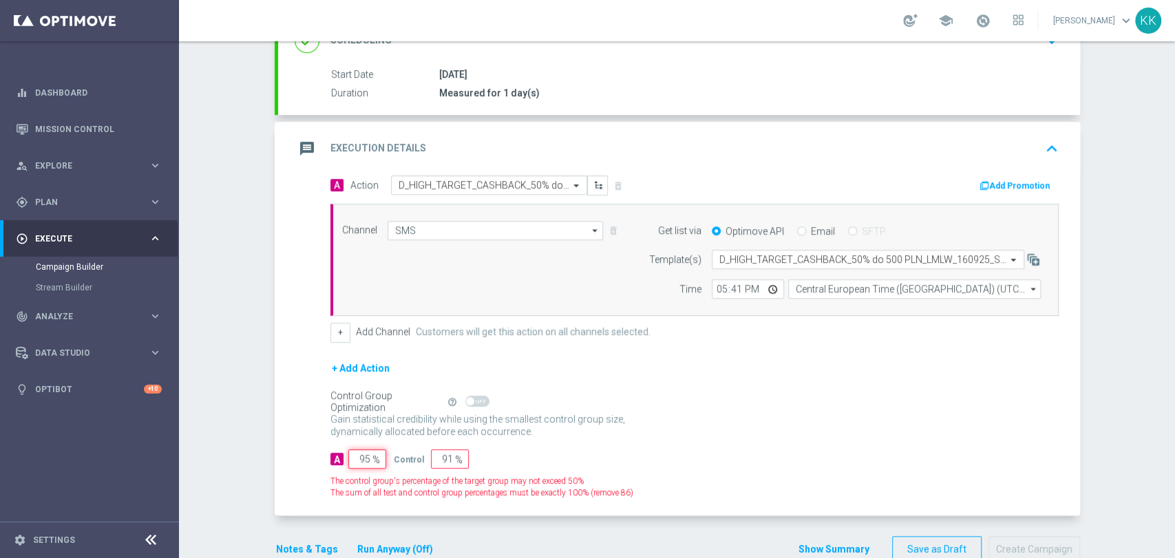
type input "5"
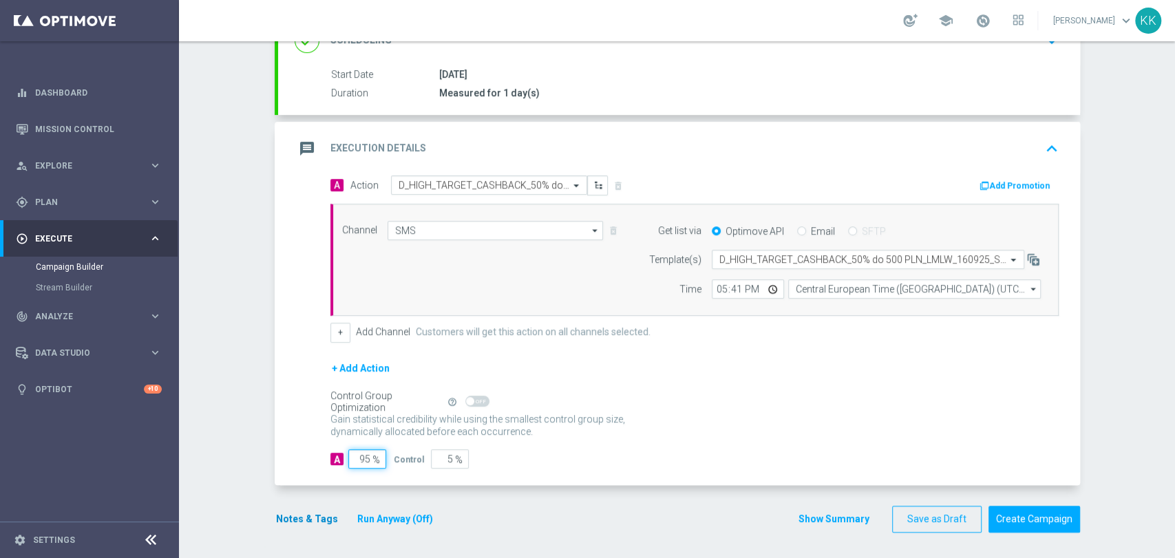
type input "95"
click at [316, 516] on button "Notes & Tags" at bounding box center [307, 519] width 65 height 17
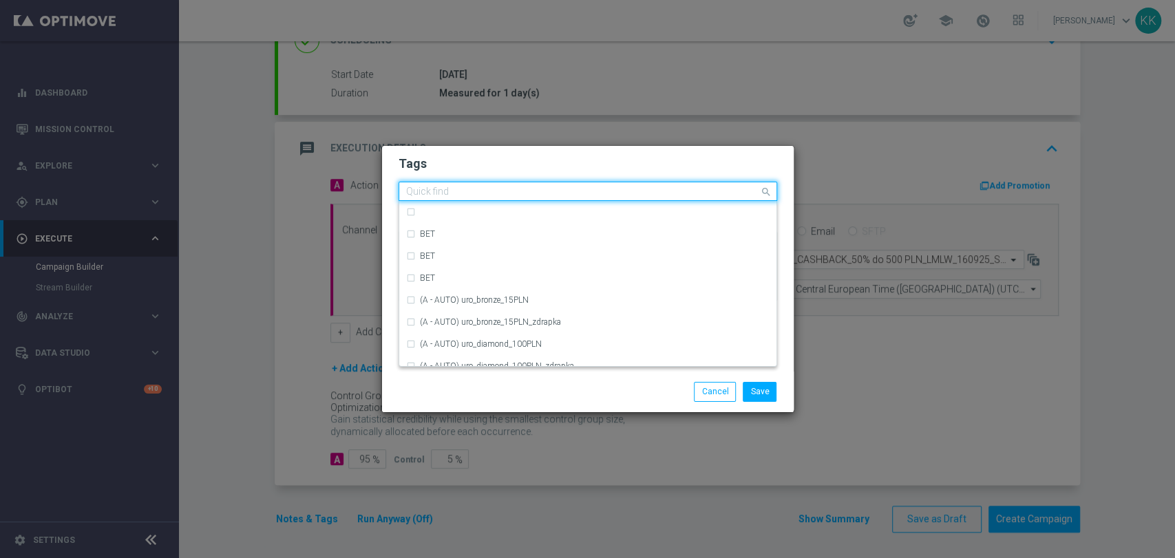
click at [435, 183] on div "Quick find" at bounding box center [588, 191] width 379 height 19
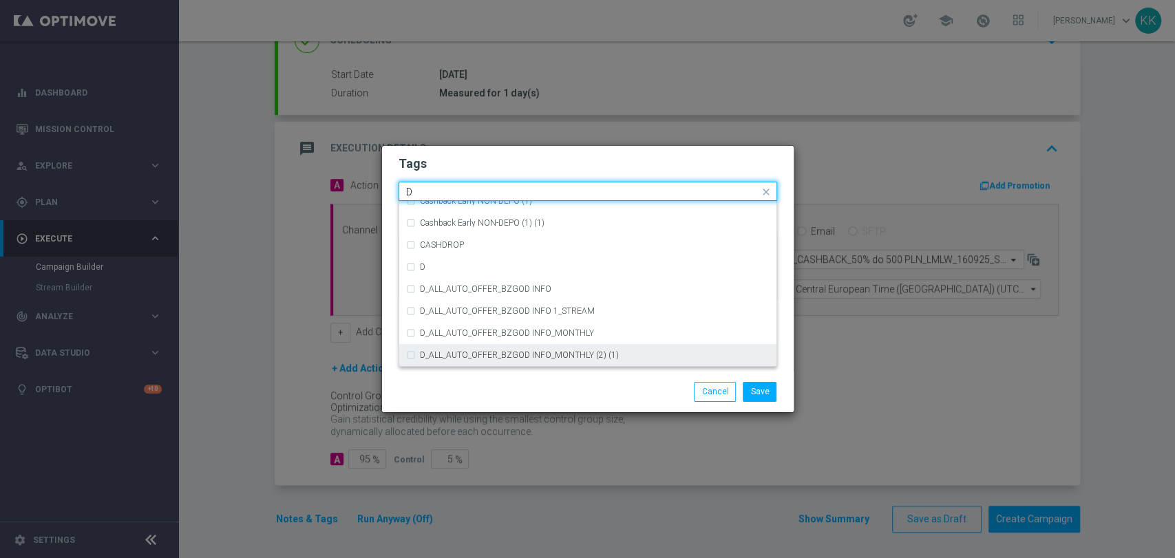
scroll to position [1530, 0]
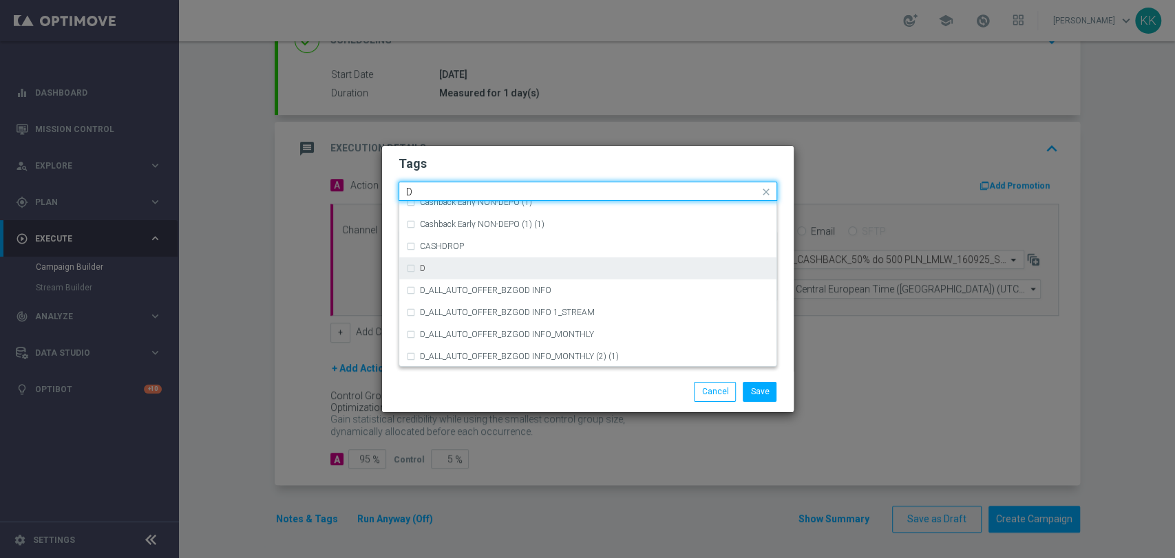
click at [475, 269] on div "D" at bounding box center [595, 268] width 350 height 8
type input "D"
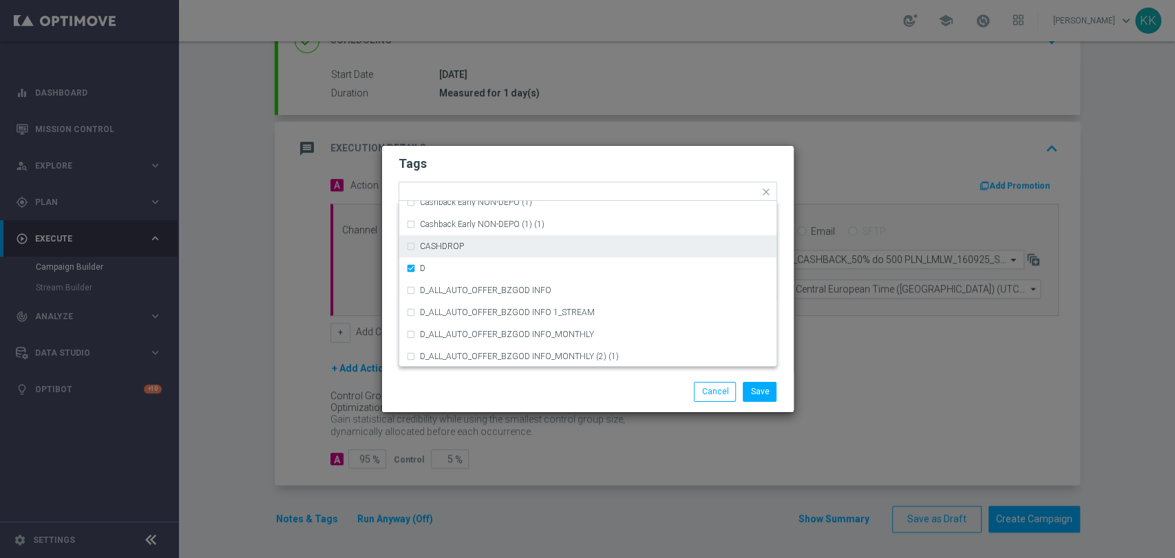
click at [502, 159] on h2 "Tags" at bounding box center [588, 164] width 379 height 17
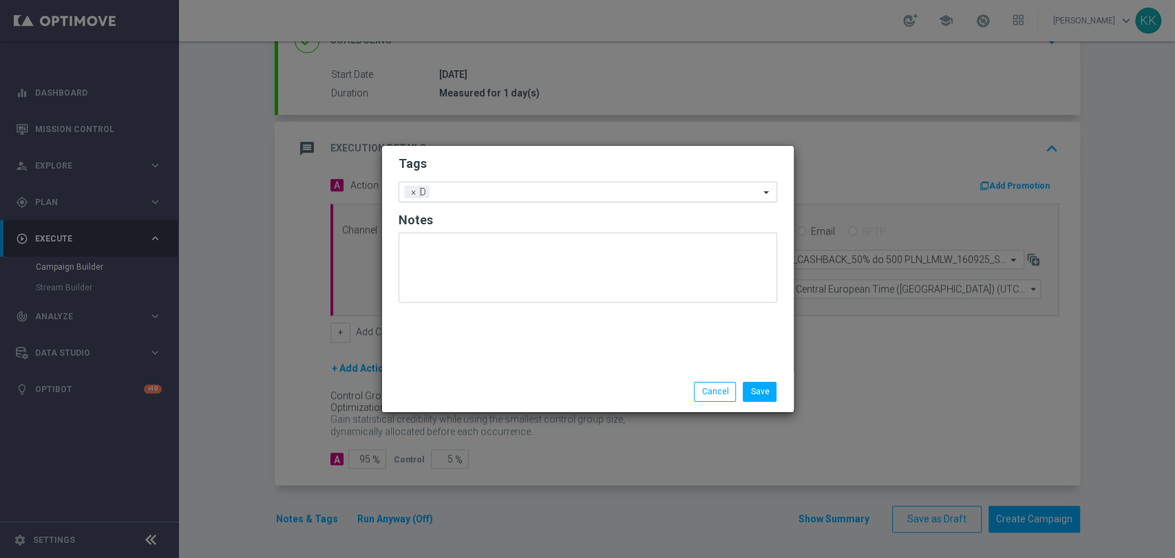
click at [510, 193] on input "text" at bounding box center [597, 193] width 324 height 12
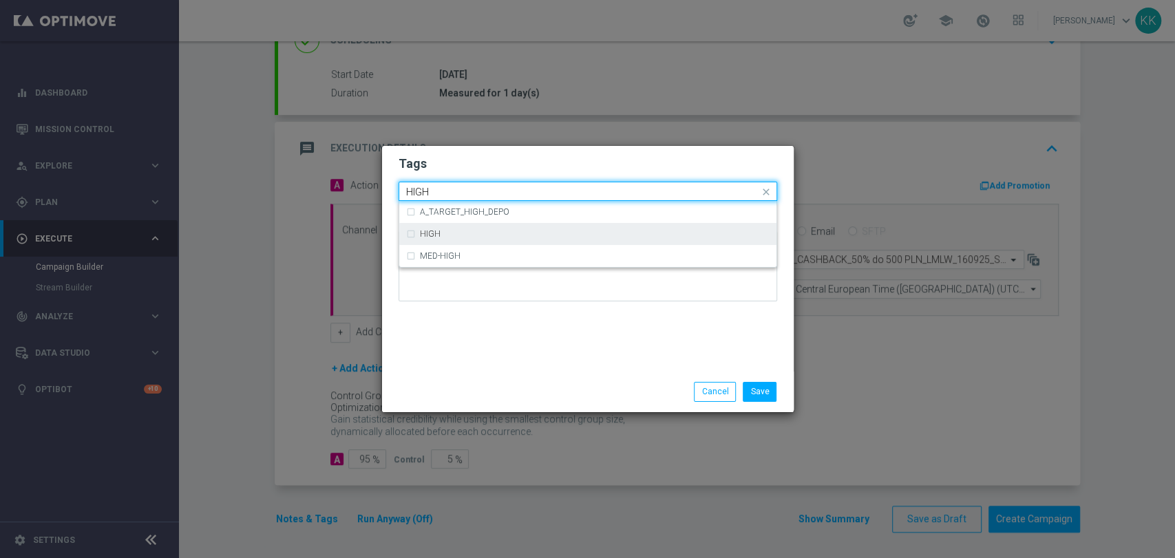
click at [510, 233] on div "HIGH" at bounding box center [595, 234] width 350 height 8
type input "HIGH"
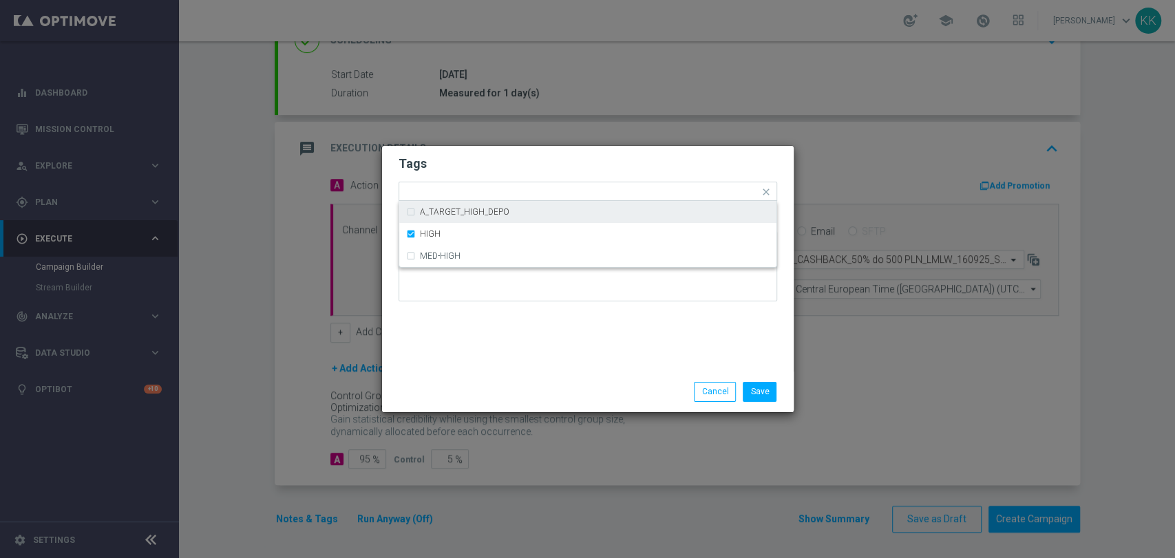
click at [523, 168] on h2 "Tags" at bounding box center [588, 164] width 379 height 17
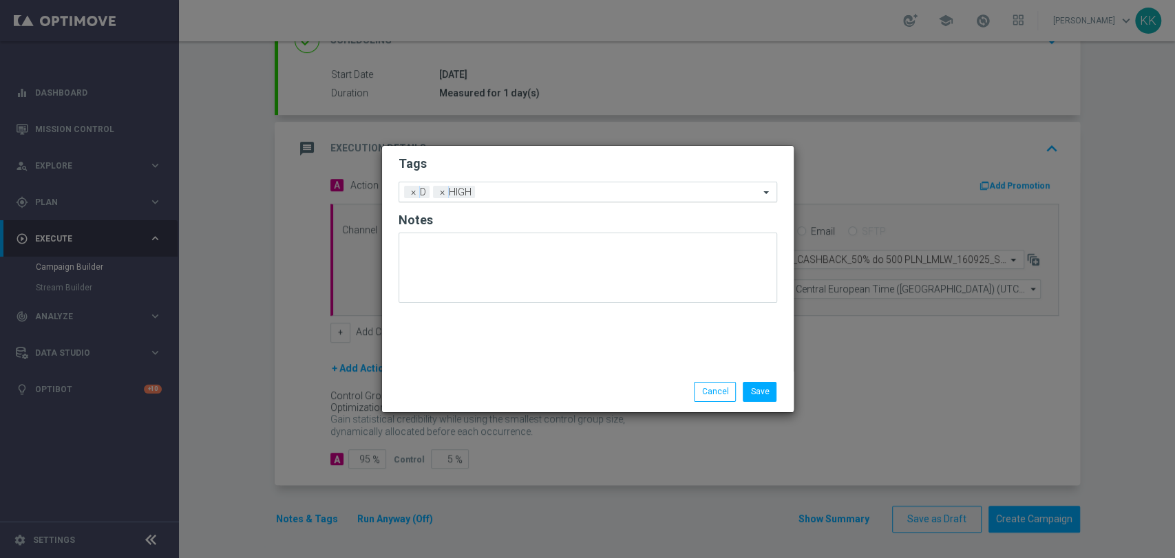
click at [523, 189] on input "text" at bounding box center [620, 193] width 279 height 12
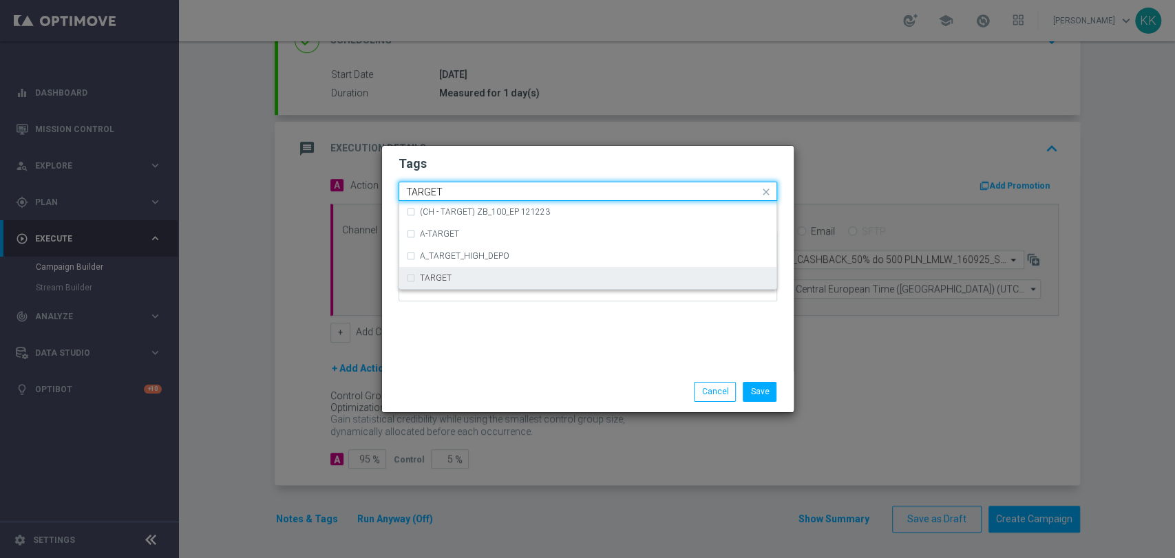
click at [501, 271] on div "TARGET" at bounding box center [588, 278] width 364 height 22
type input "TARGET"
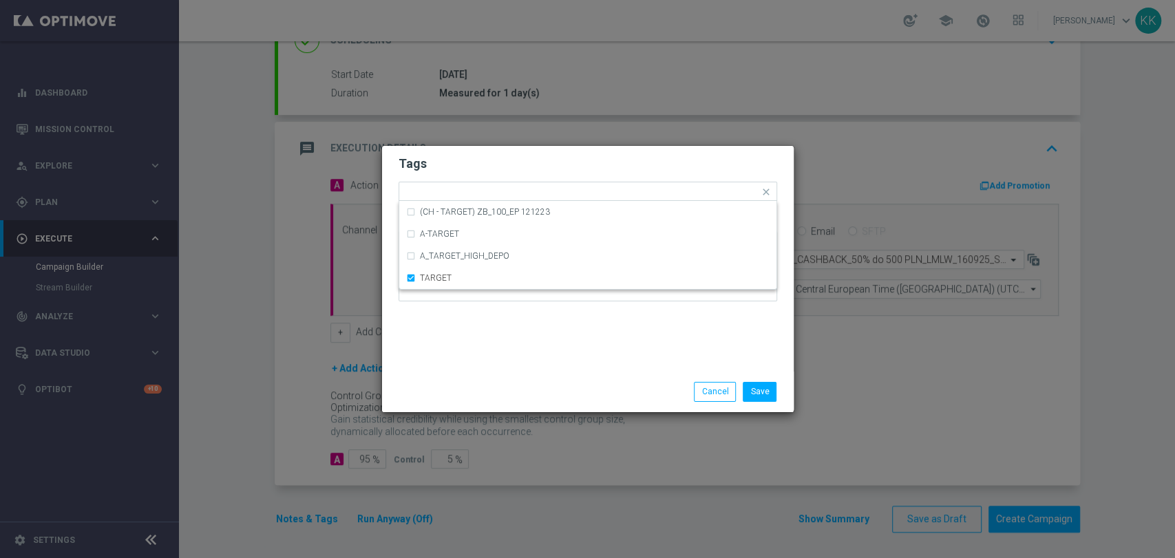
click at [518, 317] on div "Tags Quick find × D × HIGH × TARGET (CH - TARGET) ZB_100_EP 121223 A-TARGET A_T…" at bounding box center [588, 259] width 412 height 226
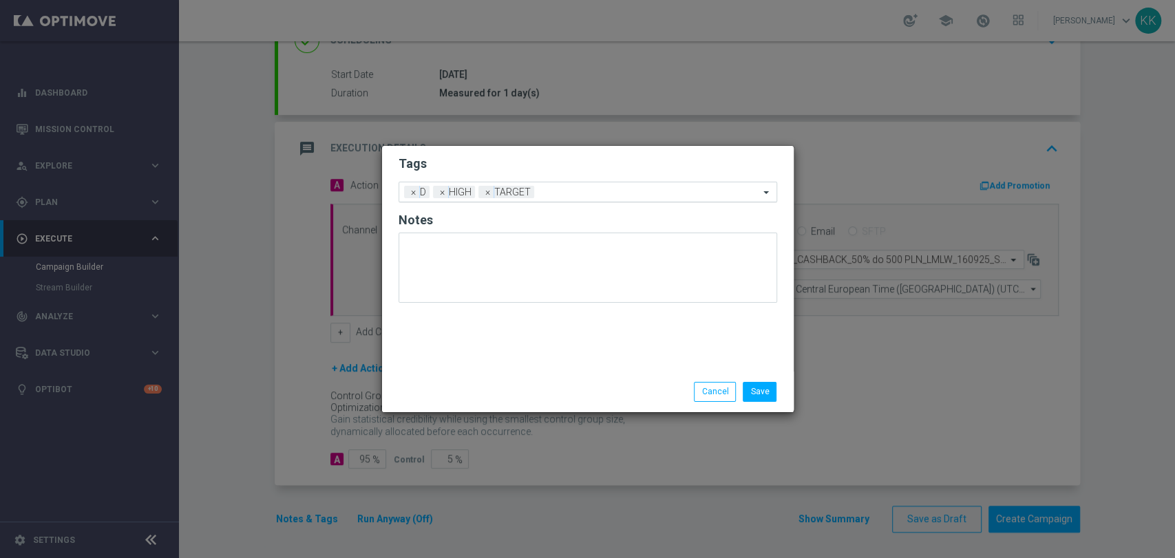
click at [593, 190] on input "text" at bounding box center [650, 193] width 220 height 12
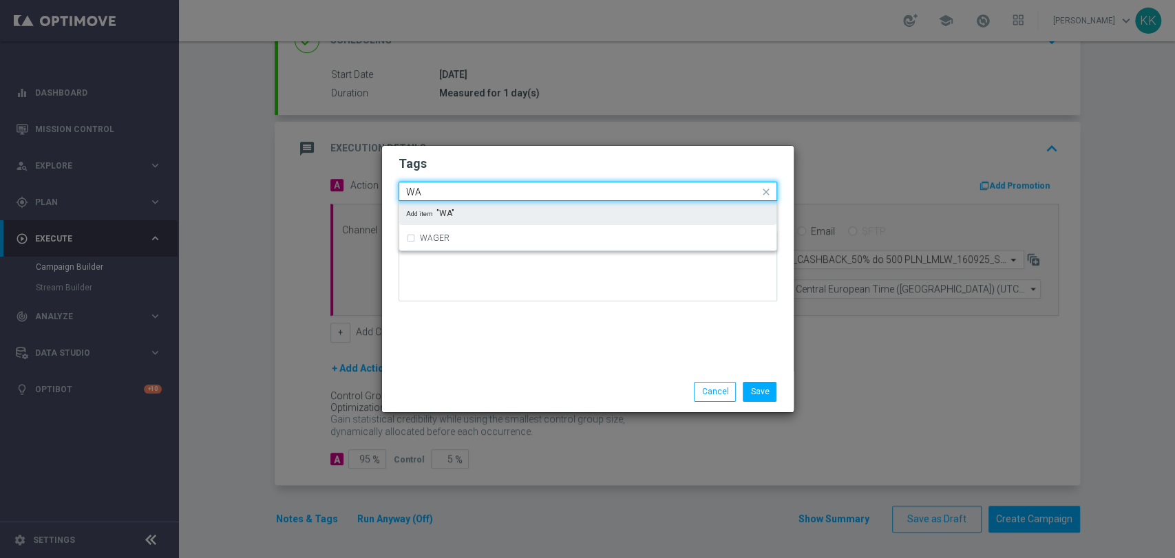
type input "W"
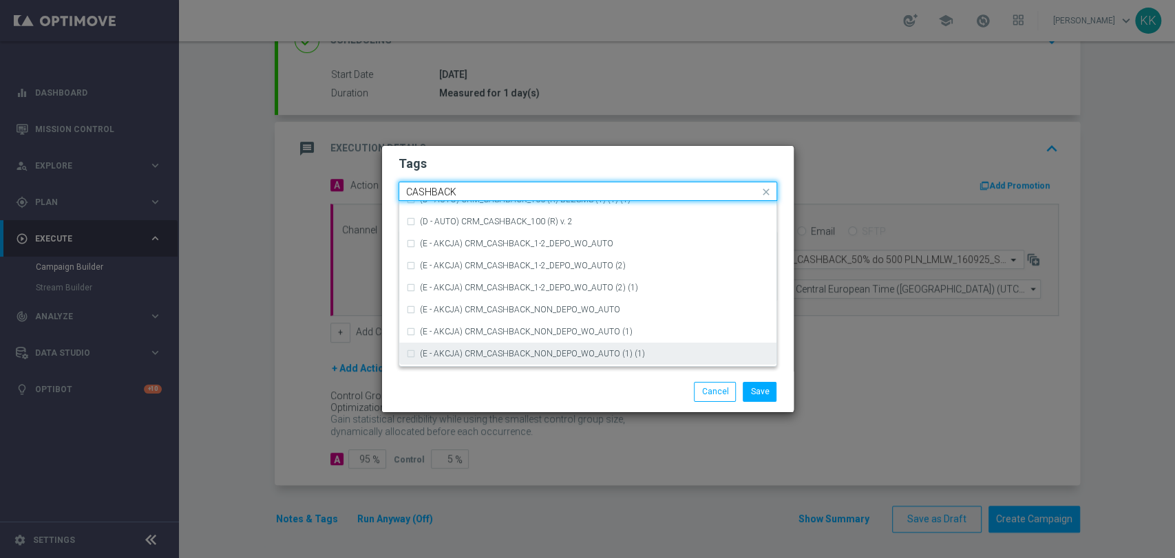
scroll to position [209, 0]
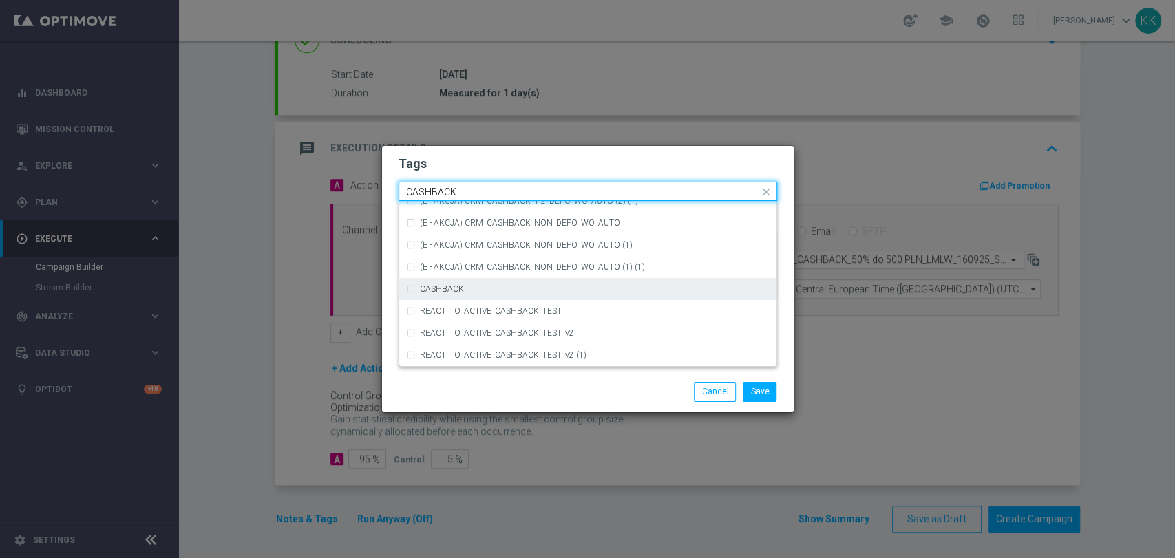
click at [534, 281] on div "CASHBACK" at bounding box center [588, 289] width 364 height 22
type input "CASHBACK"
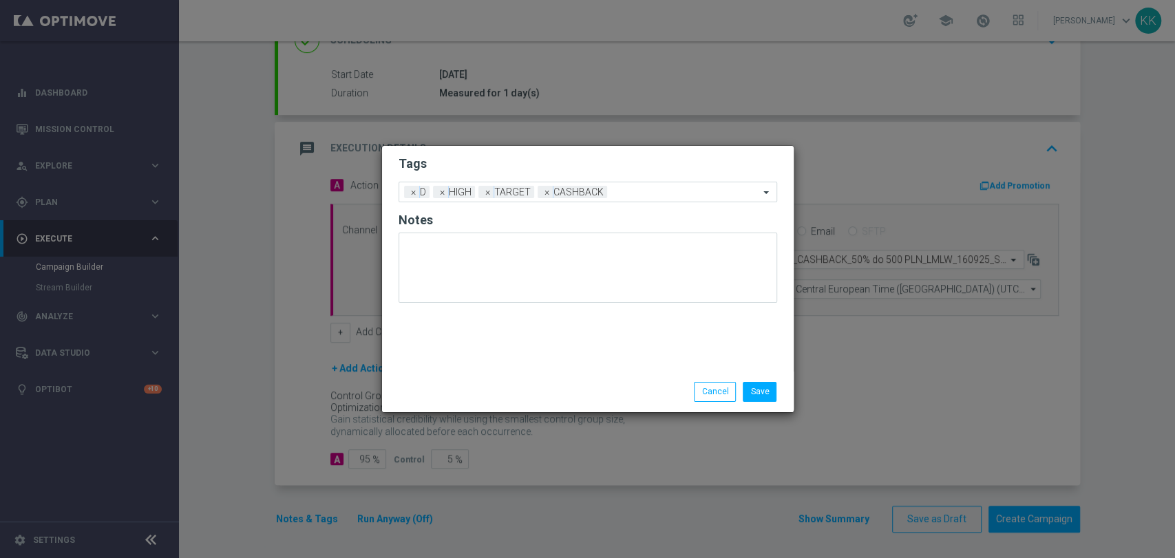
click at [570, 156] on h2 "Tags" at bounding box center [588, 164] width 379 height 17
click at [655, 180] on form "Tags Add a new tag × D × HIGH × TARGET × CASHBACK Notes" at bounding box center [588, 232] width 379 height 161
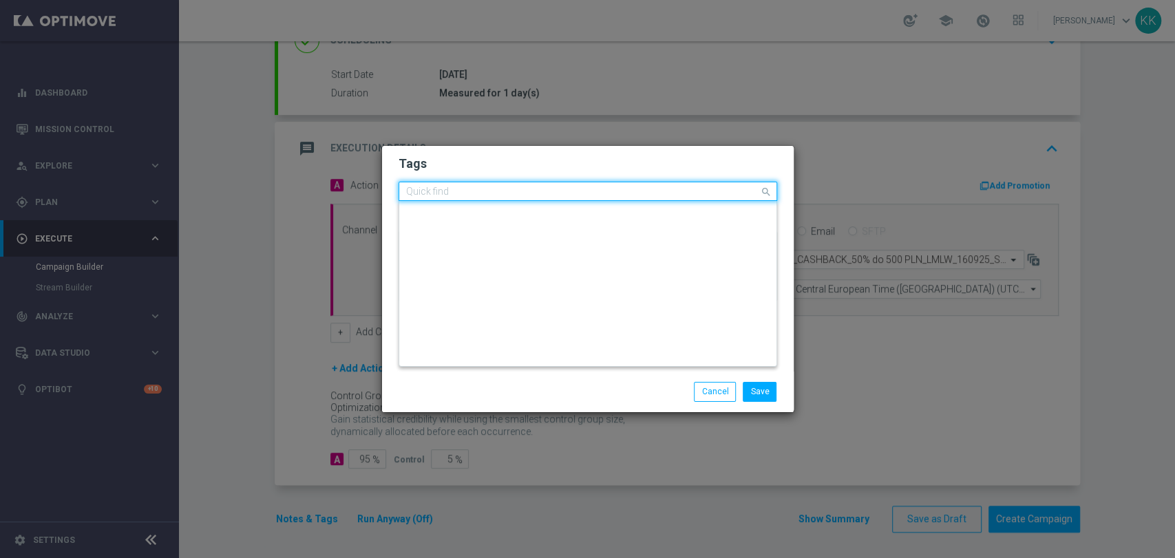
click at [658, 184] on div "Quick find × D × HIGH × TARGET × CASHBACK" at bounding box center [579, 191] width 360 height 17
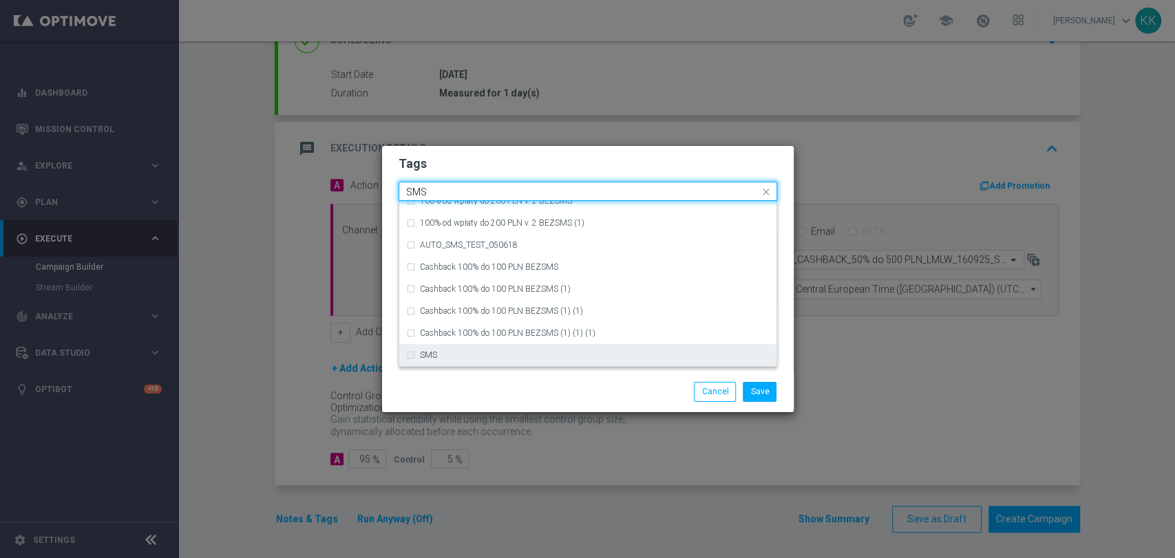
click at [495, 346] on div "SMS" at bounding box center [588, 355] width 364 height 22
type input "SMS"
click at [512, 387] on div "Save Cancel" at bounding box center [587, 391] width 399 height 19
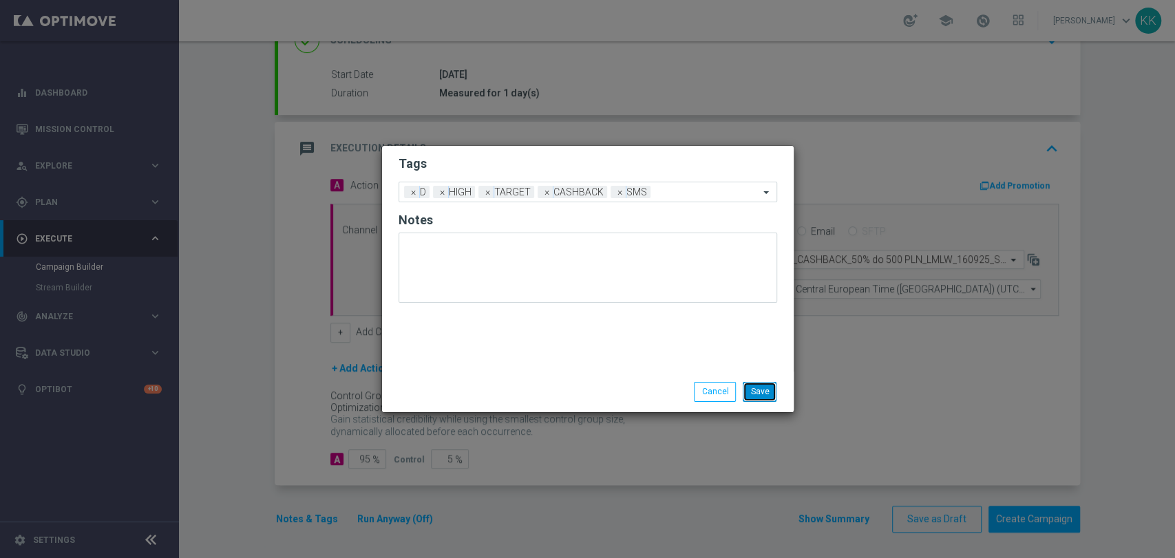
click at [758, 395] on button "Save" at bounding box center [760, 391] width 34 height 19
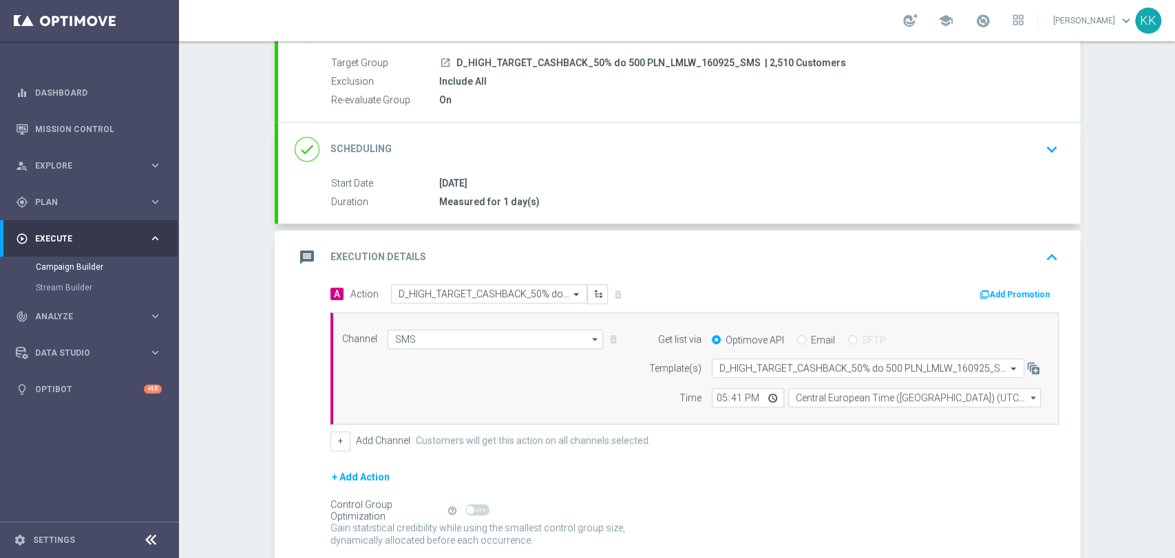
scroll to position [0, 0]
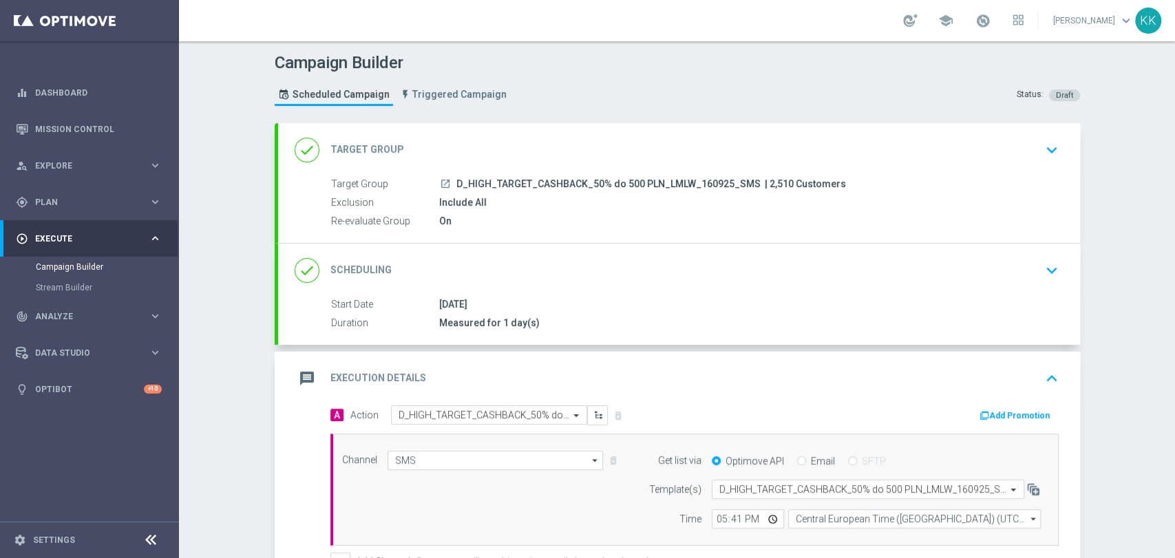
drag, startPoint x: 1017, startPoint y: 153, endPoint x: 1002, endPoint y: 171, distance: 23.5
click at [1018, 153] on div "done Target Group keyboard_arrow_down" at bounding box center [679, 150] width 769 height 26
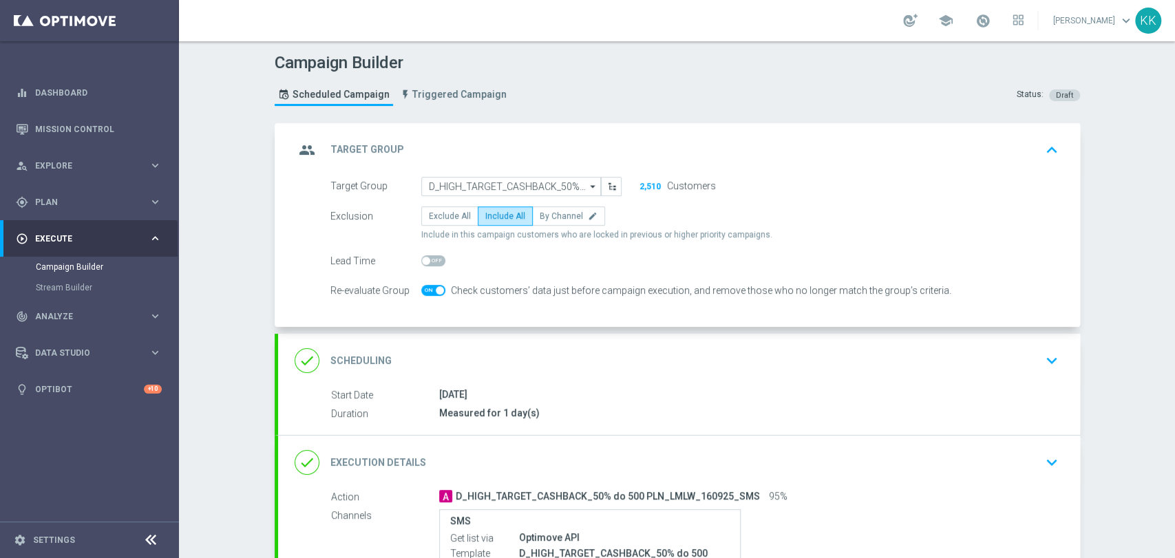
click at [1016, 384] on div "done Scheduling keyboard_arrow_down" at bounding box center [679, 361] width 802 height 54
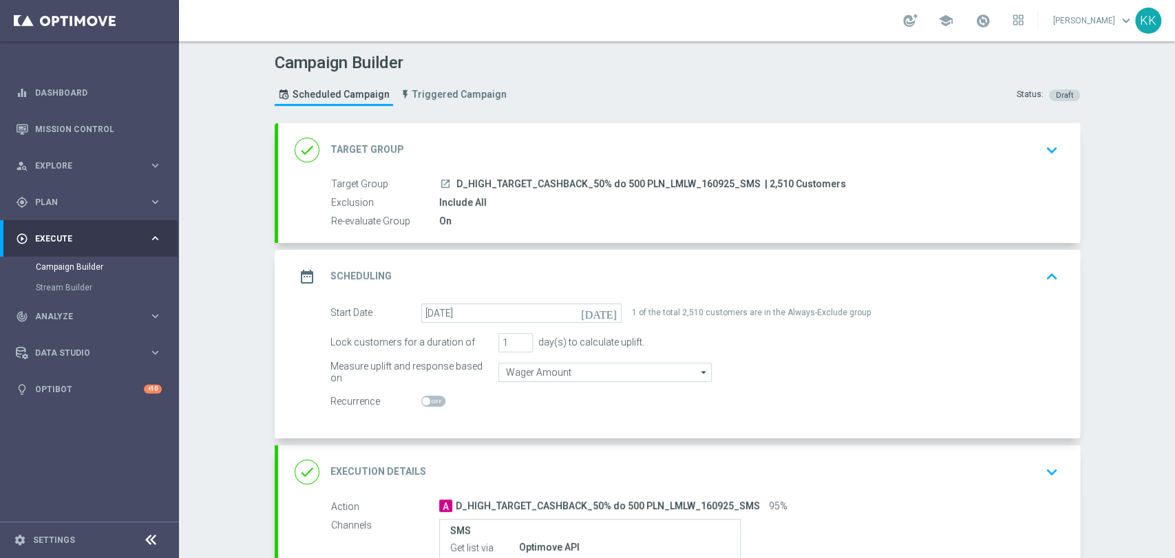
scroll to position [76, 0]
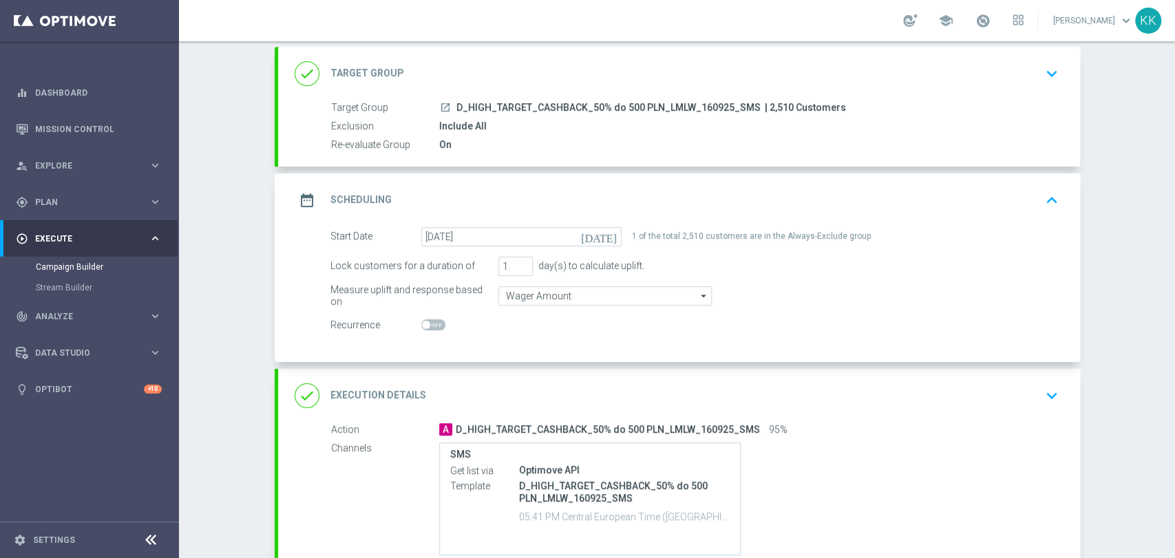
click at [1058, 390] on div "done Execution Details keyboard_arrow_down" at bounding box center [679, 396] width 802 height 54
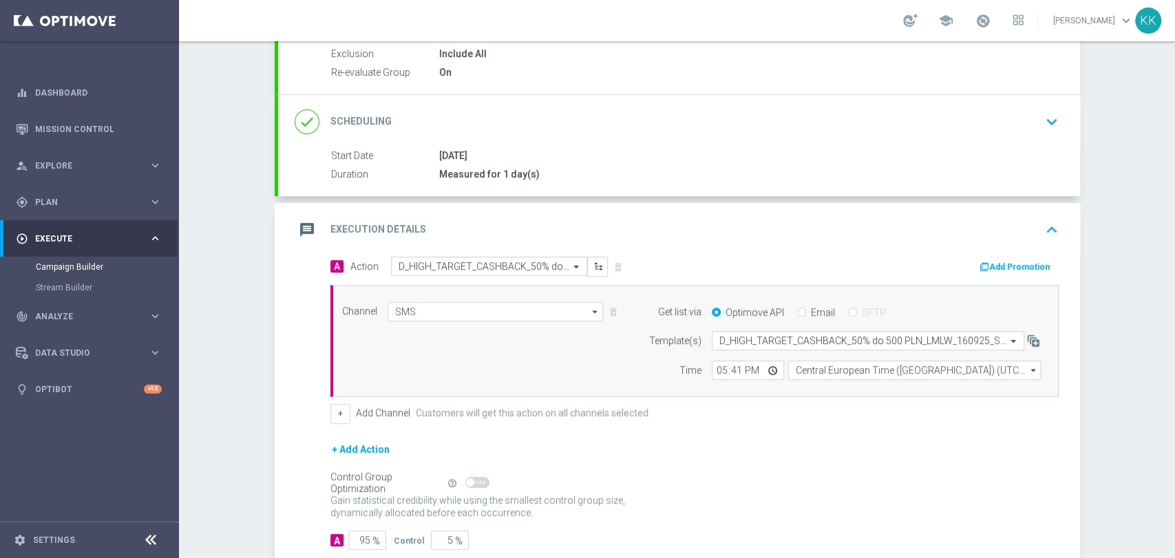
scroll to position [229, 0]
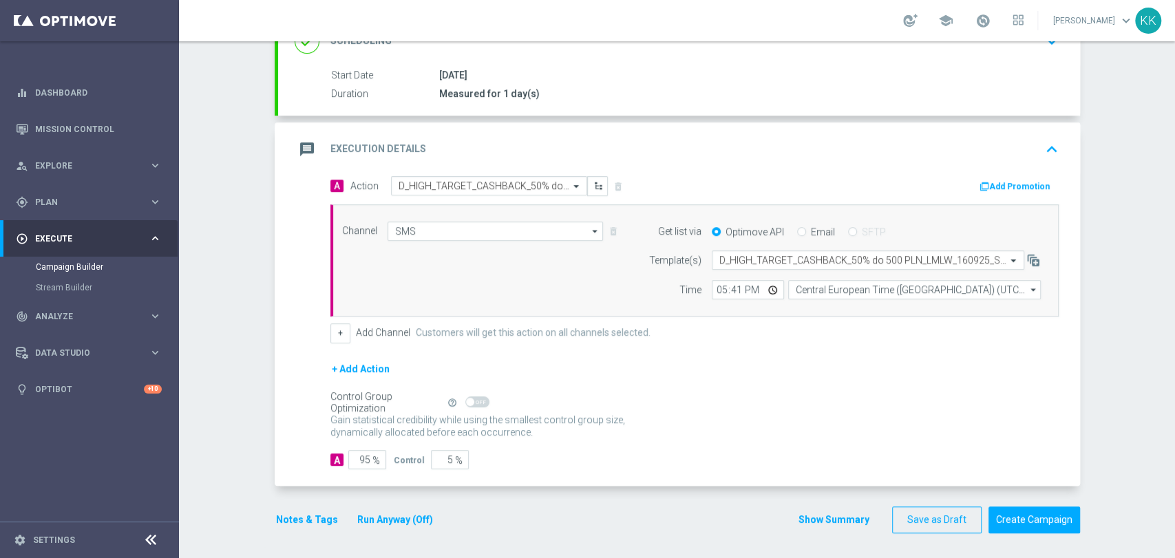
click at [314, 516] on button "Notes & Tags" at bounding box center [307, 520] width 65 height 17
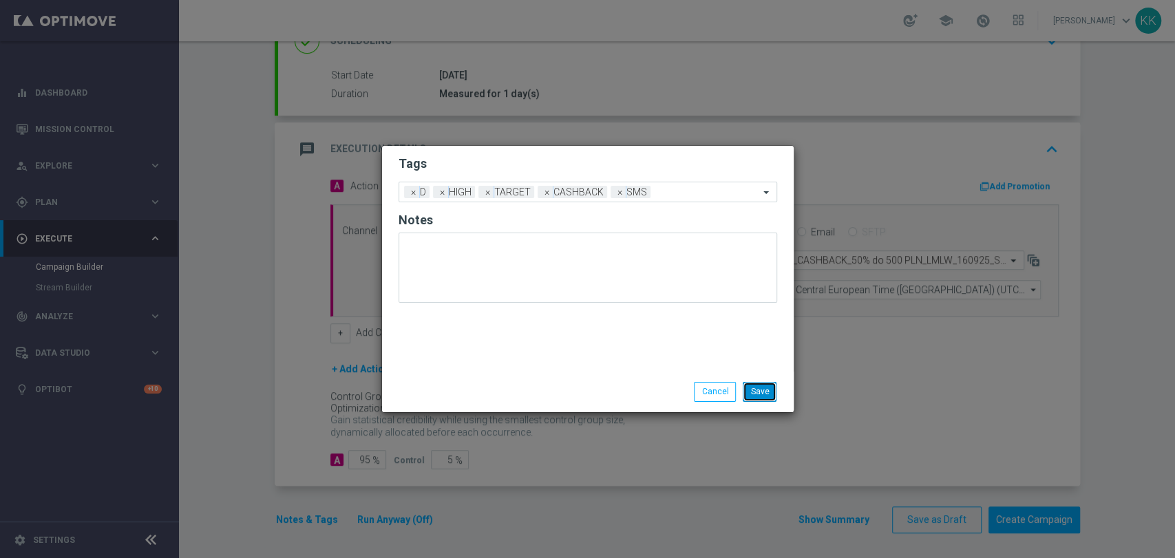
click at [768, 388] on button "Save" at bounding box center [760, 391] width 34 height 19
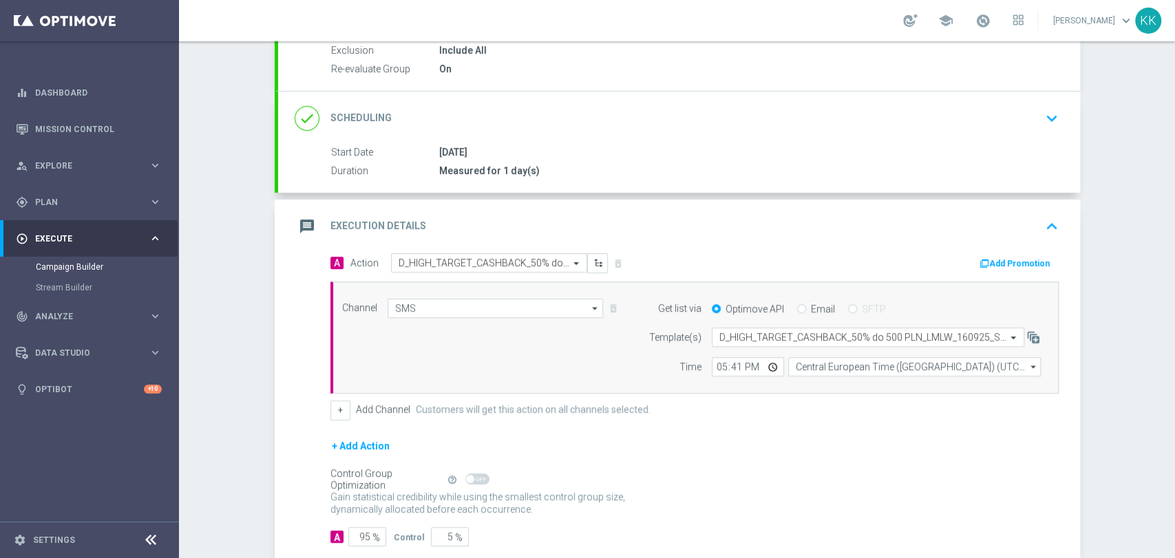
scroll to position [230, 0]
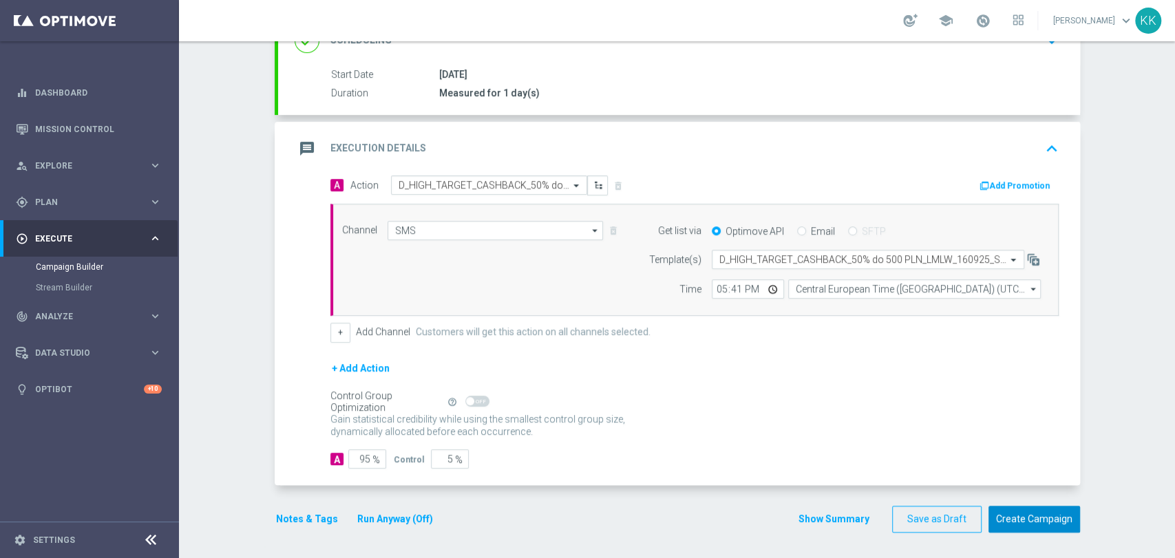
click at [1031, 509] on button "Create Campaign" at bounding box center [1035, 519] width 92 height 27
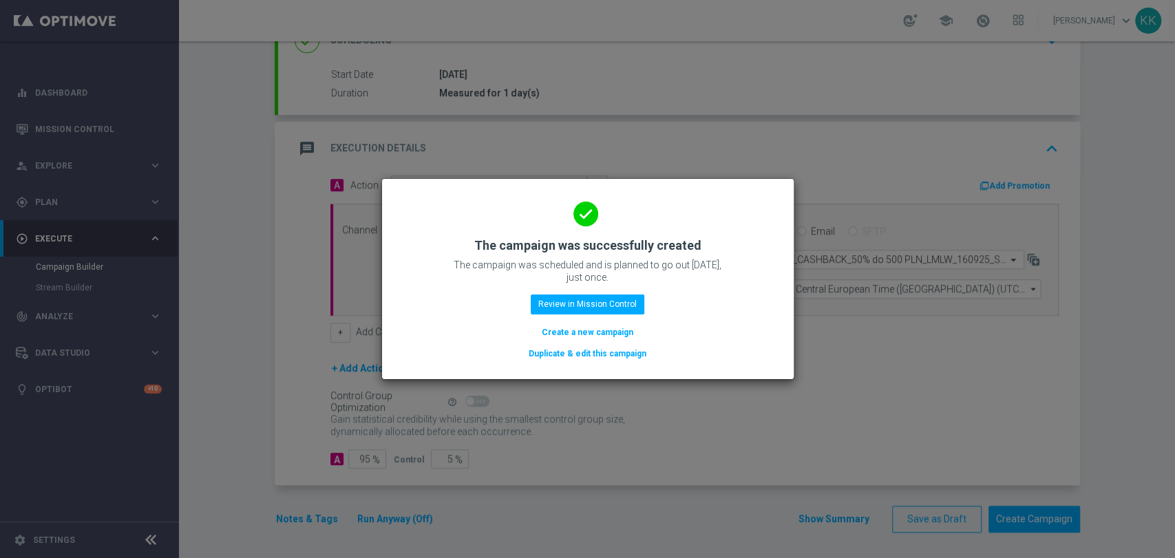
click at [579, 332] on button "Create a new campaign" at bounding box center [588, 332] width 94 height 15
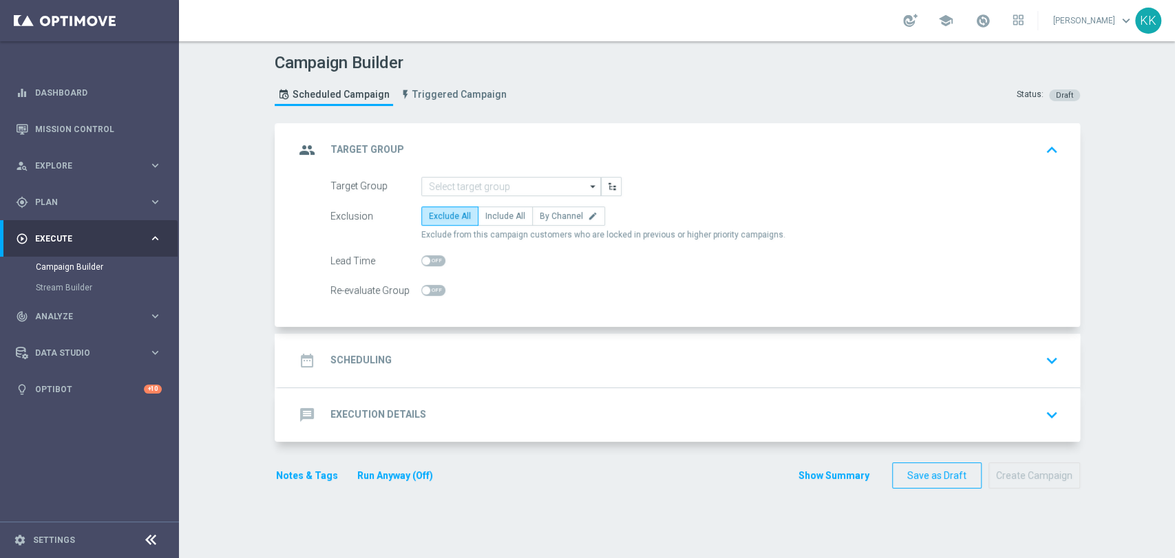
scroll to position [0, 0]
click at [499, 193] on input at bounding box center [511, 186] width 180 height 19
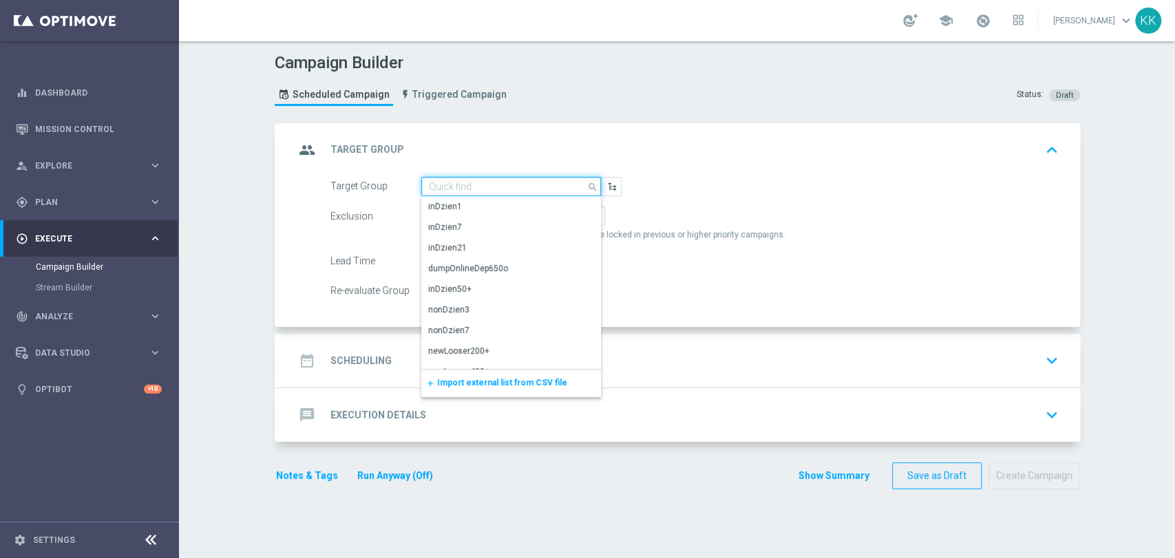
paste input "D_MIN-LOW_TARGET_CASHBACK_50% do 100 PLN_LMLW_160925_PUSH"
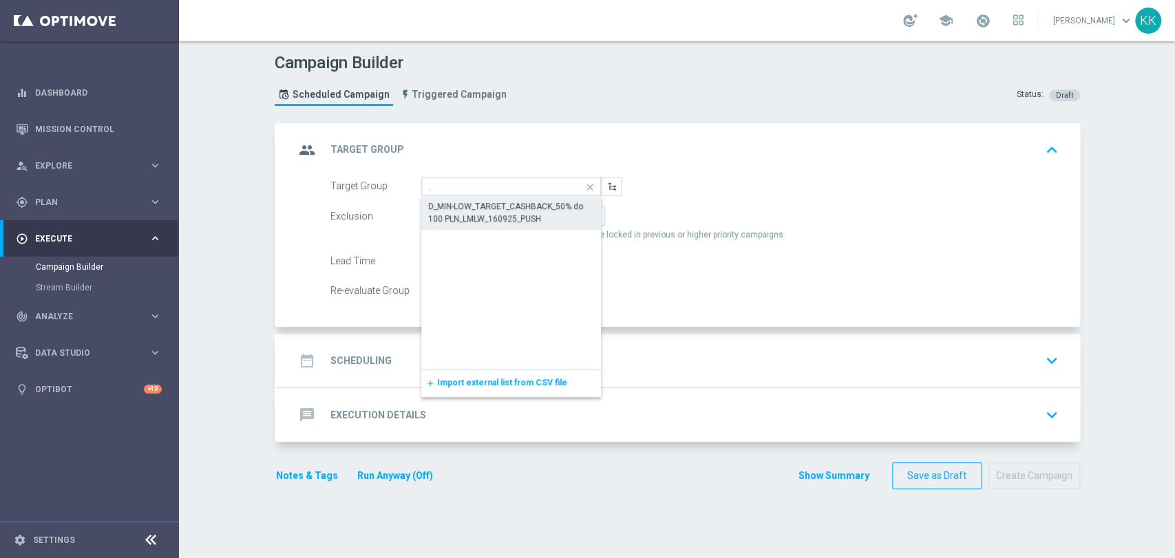
click at [493, 211] on div "D_MIN-LOW_TARGET_CASHBACK_50% do 100 PLN_LMLW_160925_PUSH" at bounding box center [511, 212] width 167 height 25
type input "D_MIN-LOW_TARGET_CASHBACK_50% do 100 PLN_LMLW_160925_PUSH"
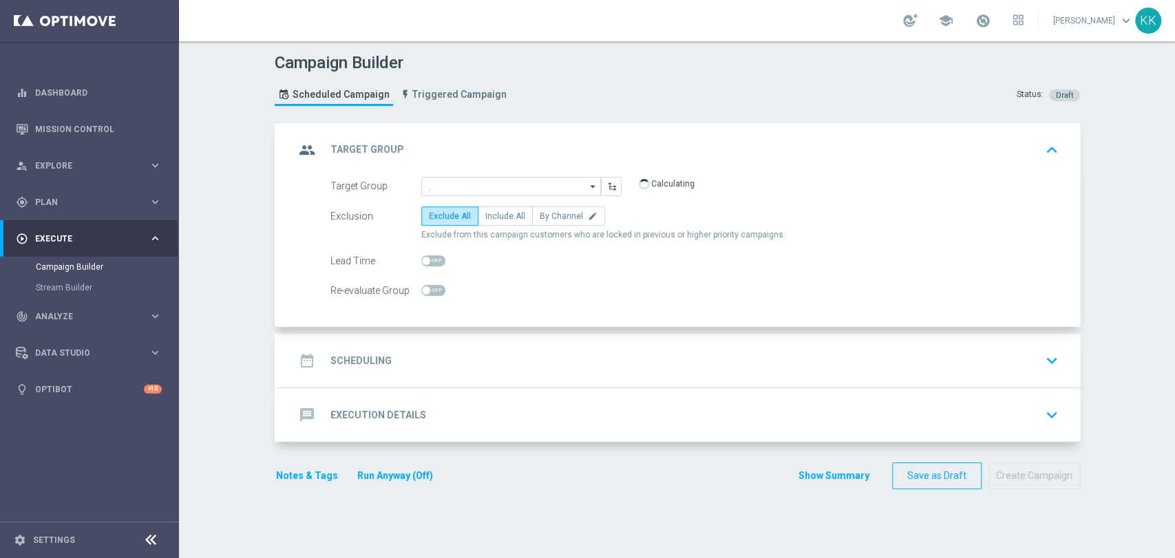
scroll to position [0, 0]
click at [497, 216] on span "Include All" at bounding box center [505, 216] width 40 height 10
click at [494, 216] on input "Include All" at bounding box center [489, 218] width 9 height 9
radio input "true"
click at [422, 287] on span at bounding box center [426, 290] width 8 height 8
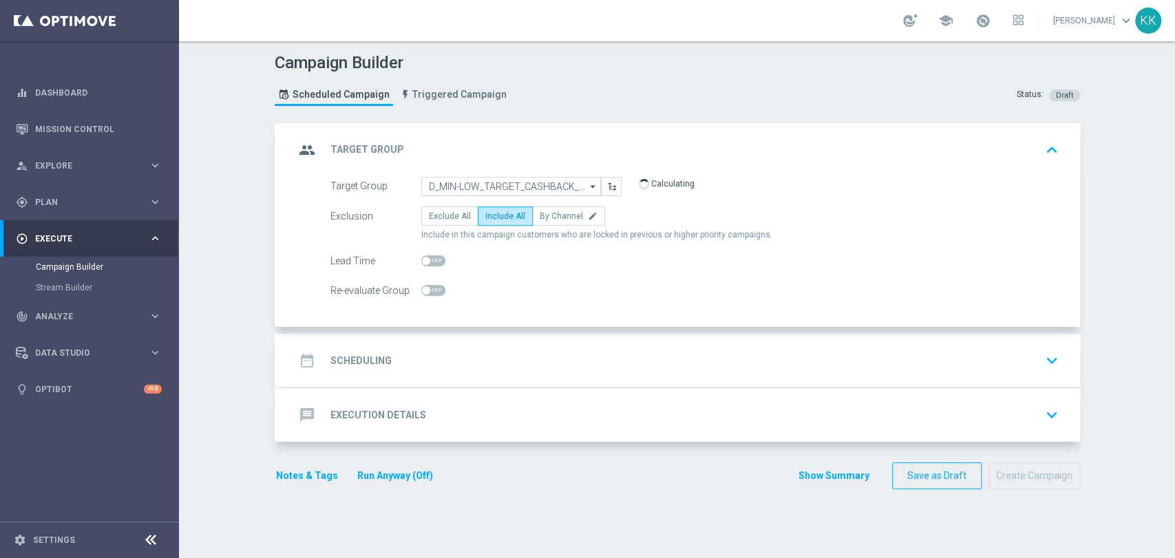
click at [421, 287] on input "checkbox" at bounding box center [433, 290] width 24 height 11
checkbox input "true"
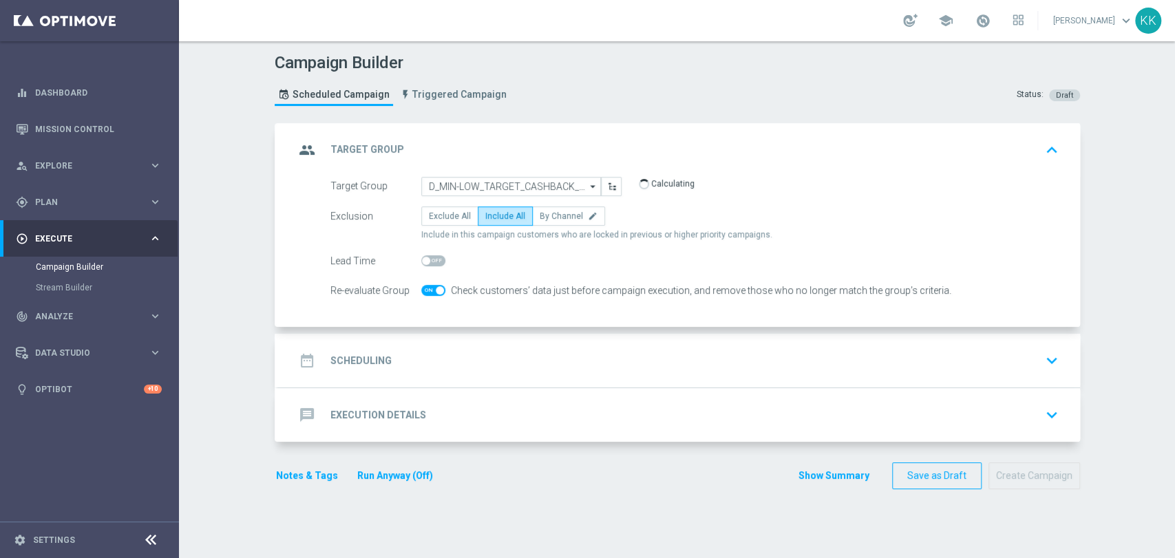
click at [465, 370] on div "date_range Scheduling keyboard_arrow_down" at bounding box center [679, 361] width 769 height 26
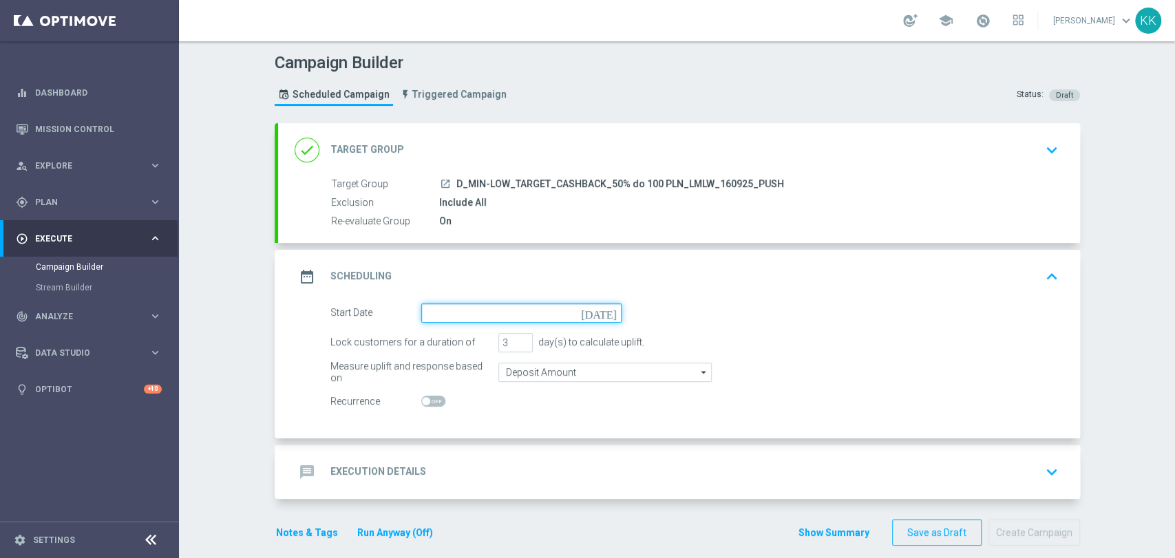
click at [503, 315] on input at bounding box center [521, 313] width 200 height 19
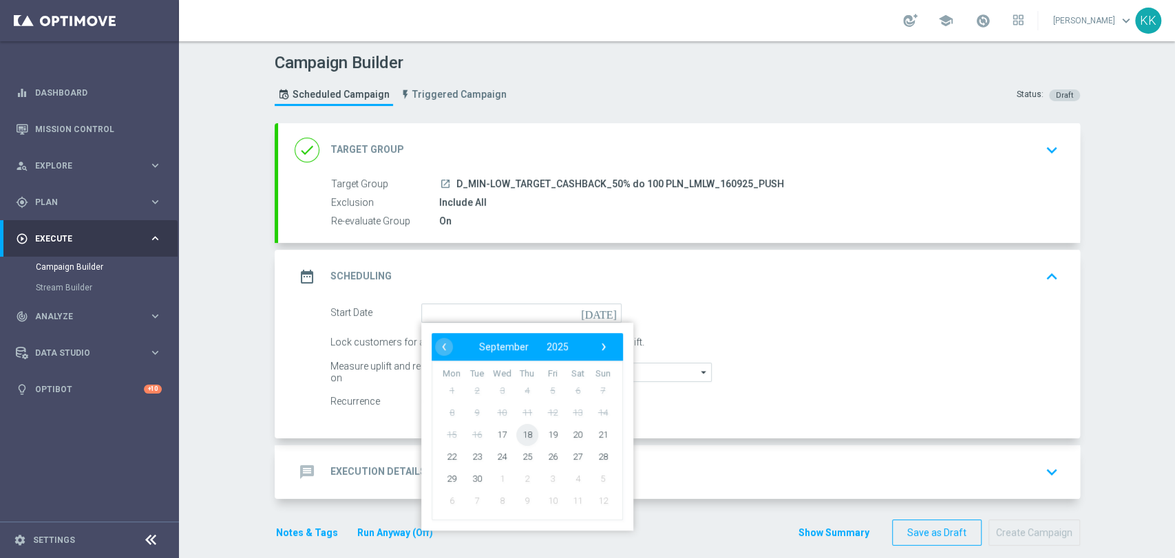
click at [528, 432] on span "18" at bounding box center [527, 434] width 22 height 22
type input "[DATE]"
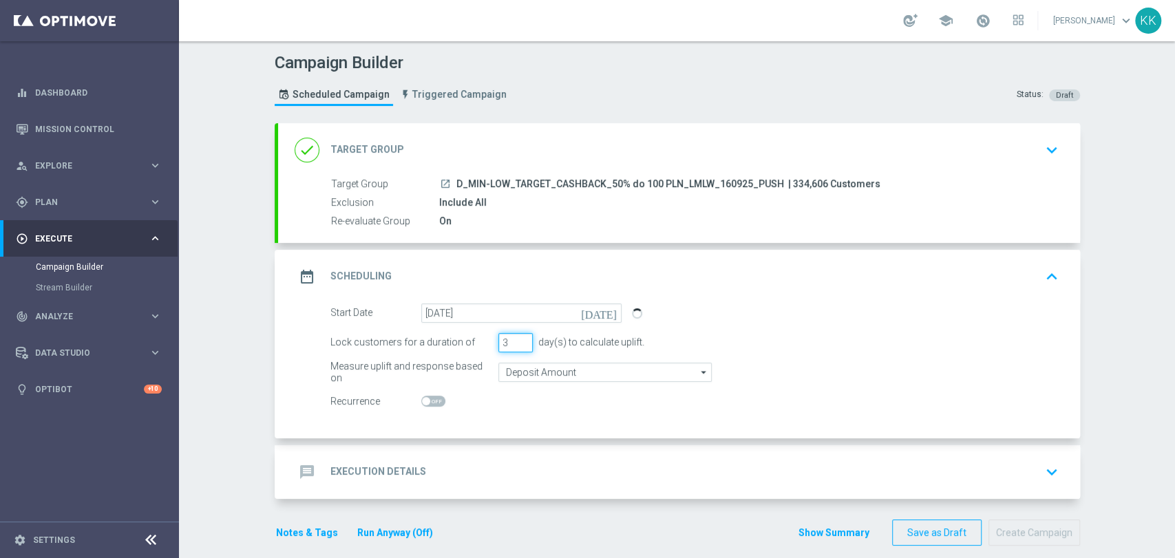
drag, startPoint x: 496, startPoint y: 342, endPoint x: 478, endPoint y: 344, distance: 18.7
click at [479, 344] on div "Lock customers for a duration of 3 day(s) to calculate uplift." at bounding box center [694, 342] width 749 height 19
type input "1"
click at [552, 366] on input "Deposit Amount" at bounding box center [605, 372] width 213 height 19
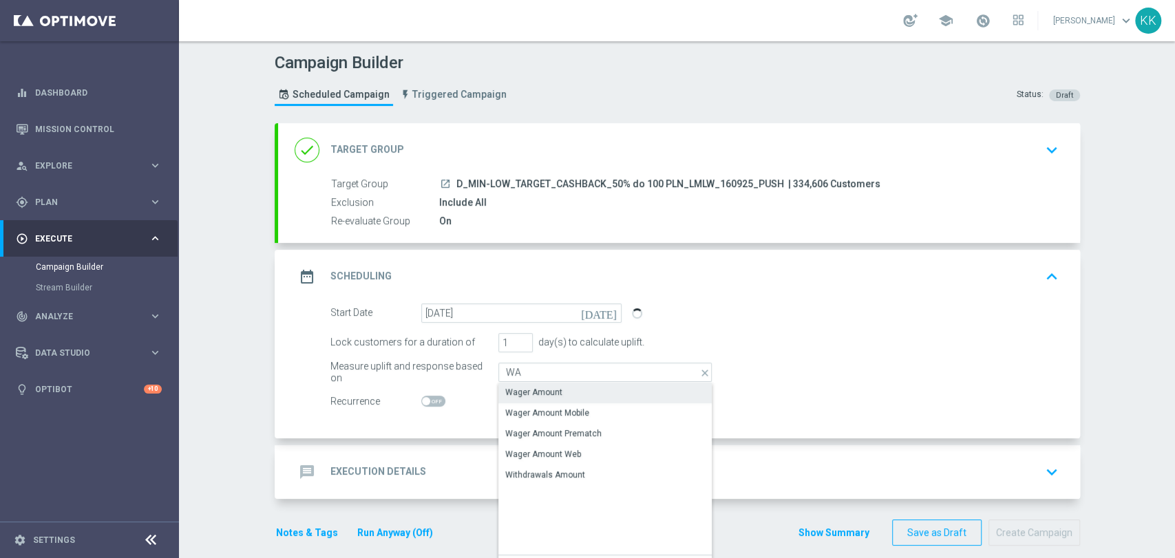
click at [553, 392] on div "Wager Amount" at bounding box center [533, 392] width 57 height 12
type input "Wager Amount"
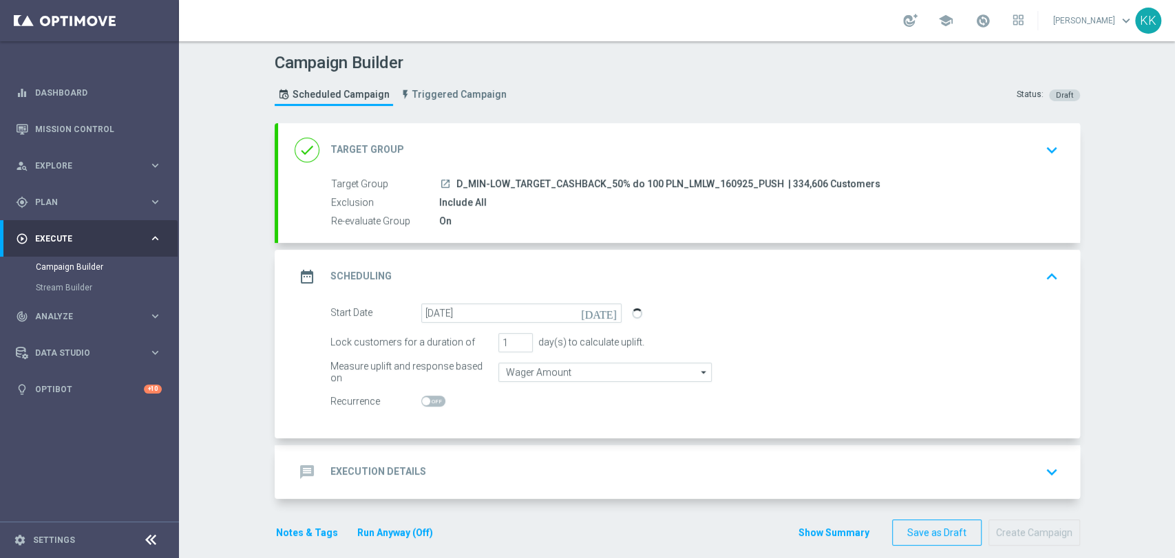
click at [655, 456] on div "message Execution Details keyboard_arrow_down" at bounding box center [679, 472] width 802 height 54
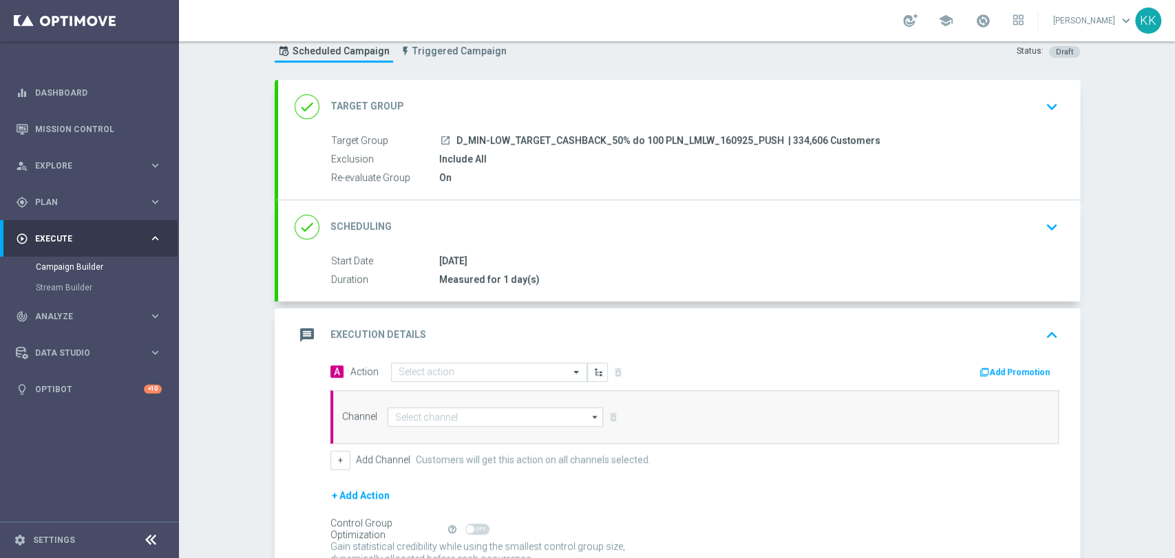
scroll to position [118, 0]
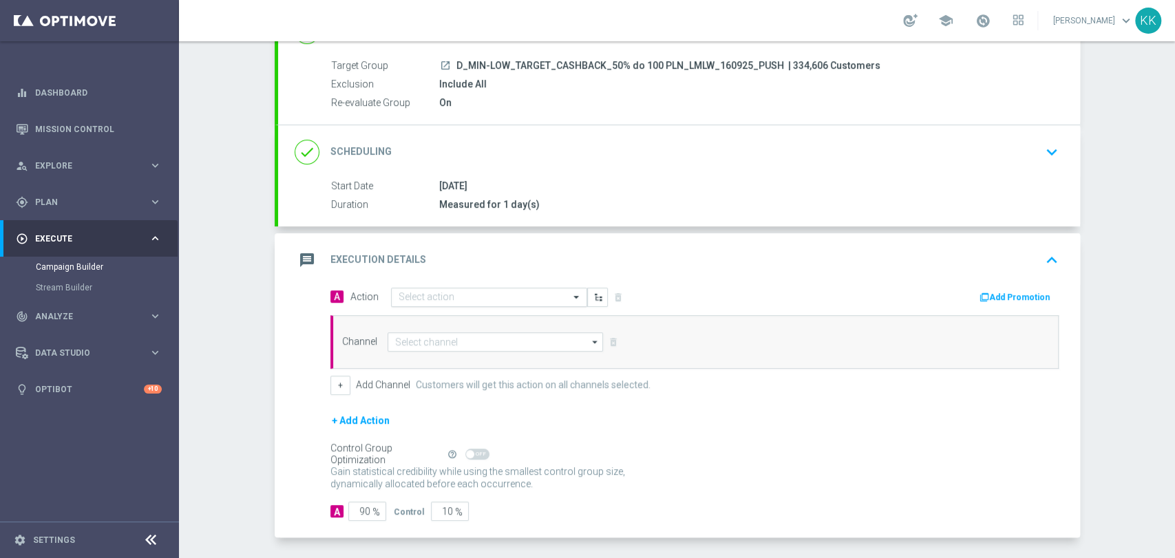
click at [437, 299] on input "text" at bounding box center [476, 298] width 154 height 12
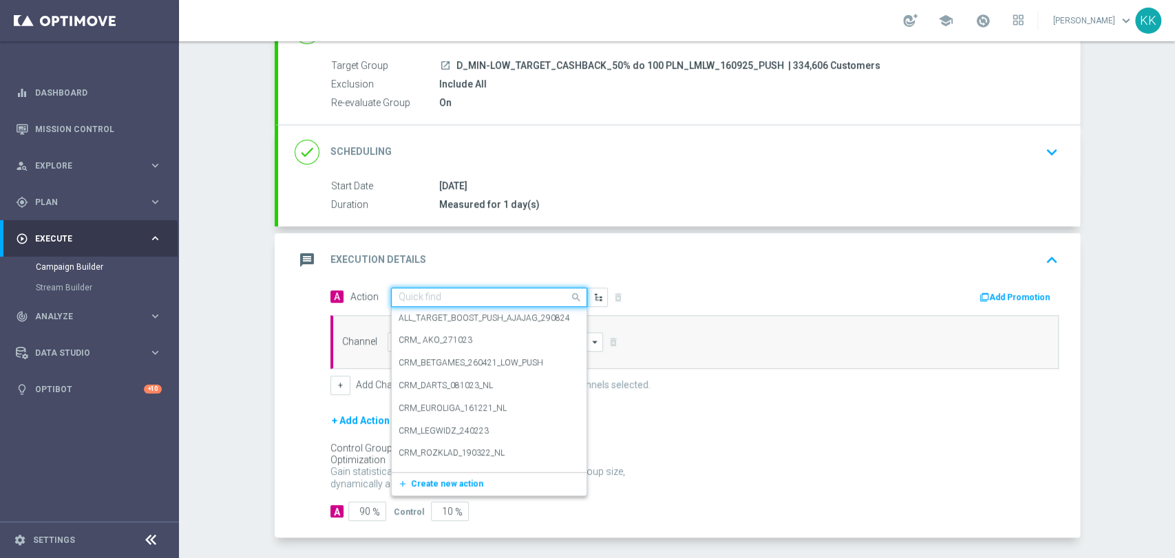
paste input "D_MIN-LOW_TARGET_CASHBACK_50% do 100 PLN_LMLW_160925_PUSH"
type input "D_MIN-LOW_TARGET_CASHBACK_50% do 100 PLN_LMLW_160925_PUSH"
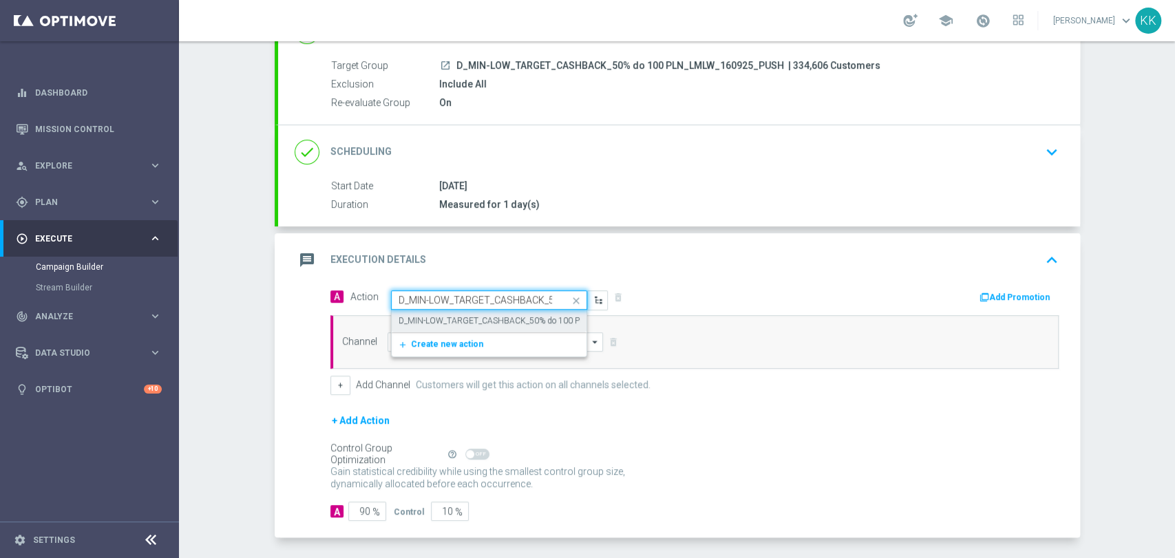
scroll to position [0, 160]
click at [447, 322] on label "D_MIN-LOW_TARGET_CASHBACK_50% do 100 PLN_LMLW_160925_PUSH" at bounding box center [536, 321] width 275 height 12
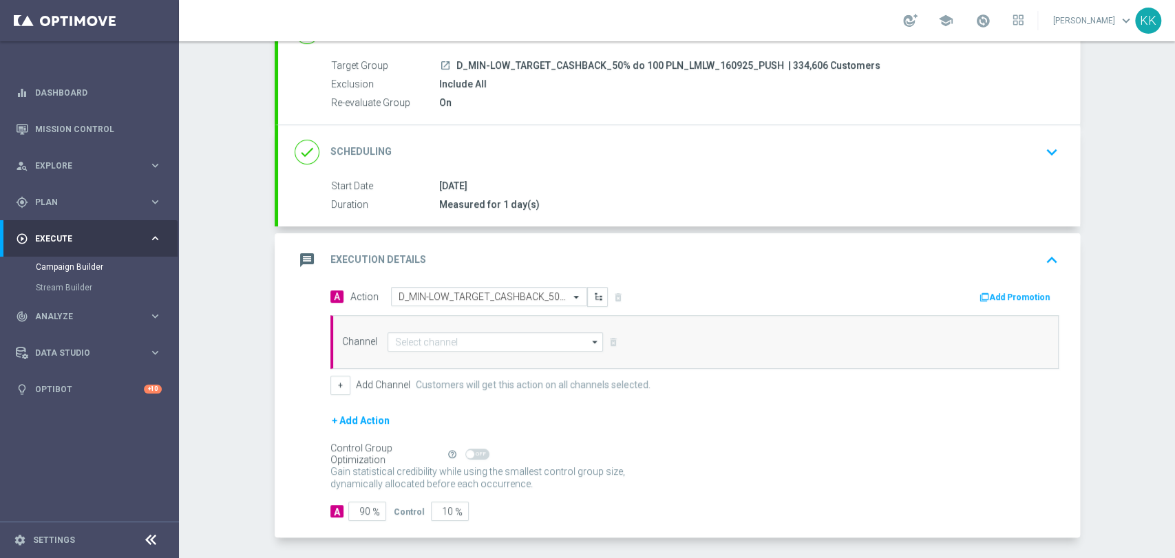
scroll to position [0, 0]
click at [426, 345] on input at bounding box center [496, 342] width 216 height 19
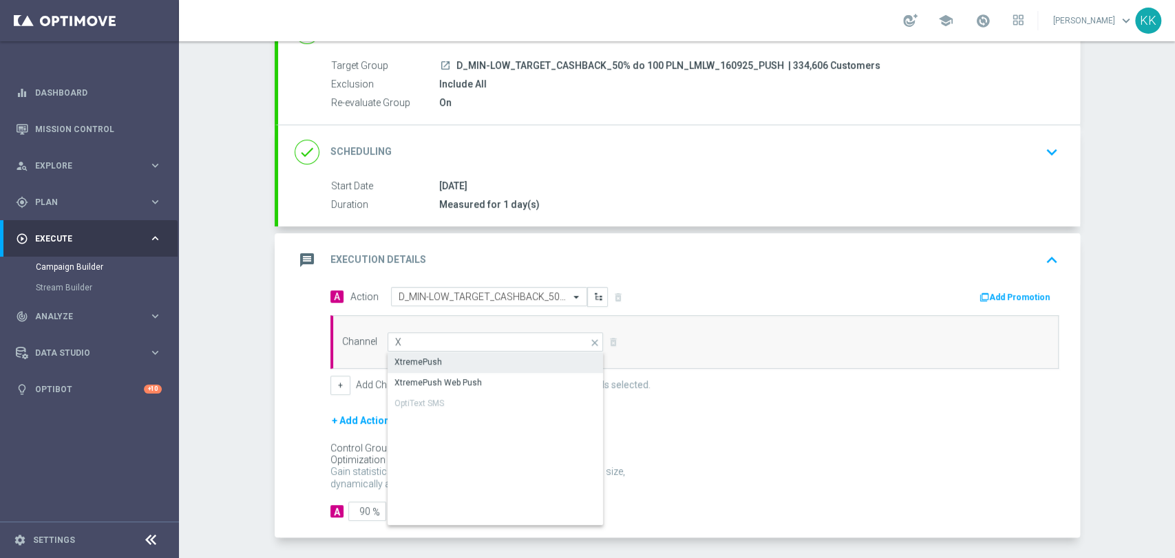
click at [434, 361] on div "XtremePush" at bounding box center [496, 362] width 217 height 19
type input "XtremePush"
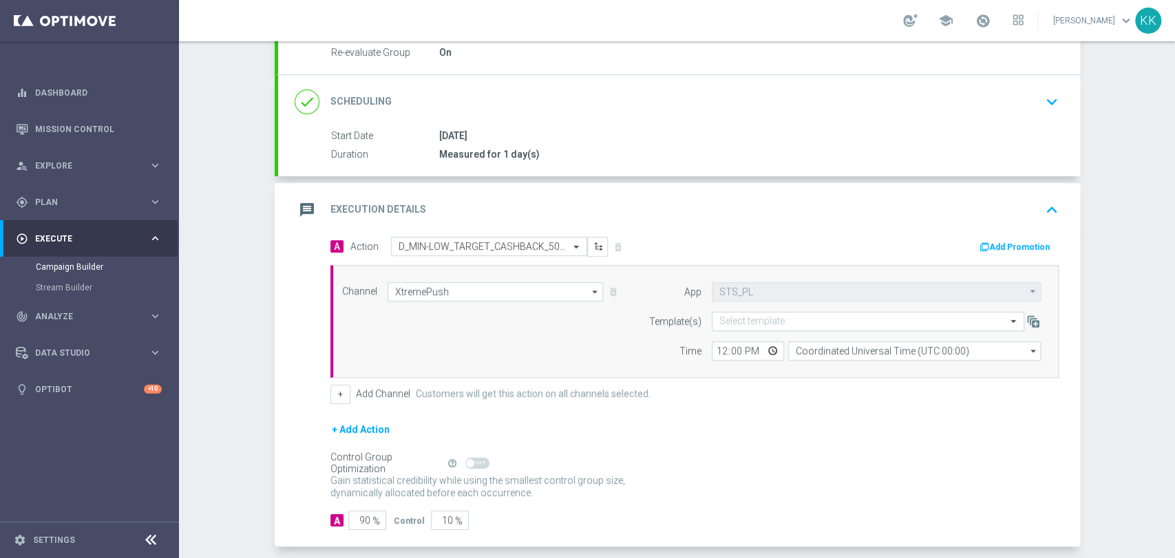
scroll to position [195, 0]
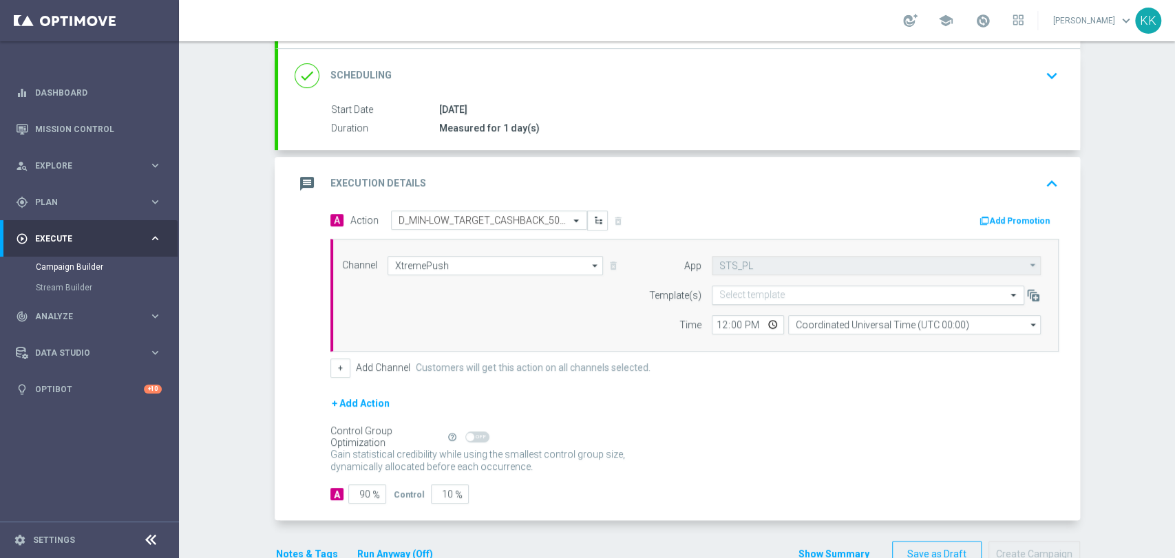
click at [771, 299] on input "text" at bounding box center [855, 296] width 270 height 12
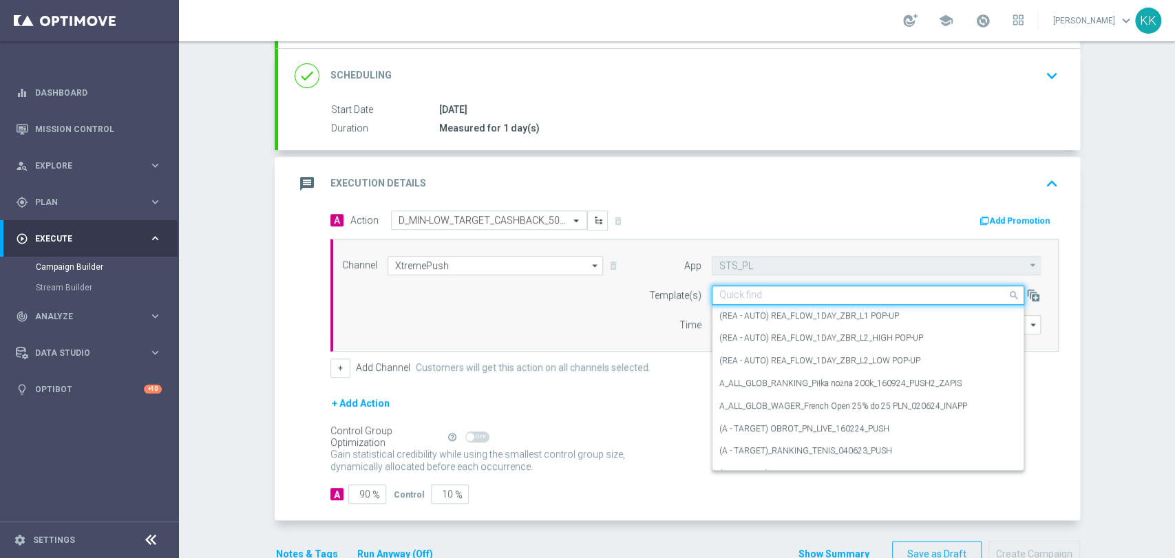
paste input "D_MIN-LOW_TARGET_CASHBACK_50% do 100 PLN_LMLW_160925_PUSH"
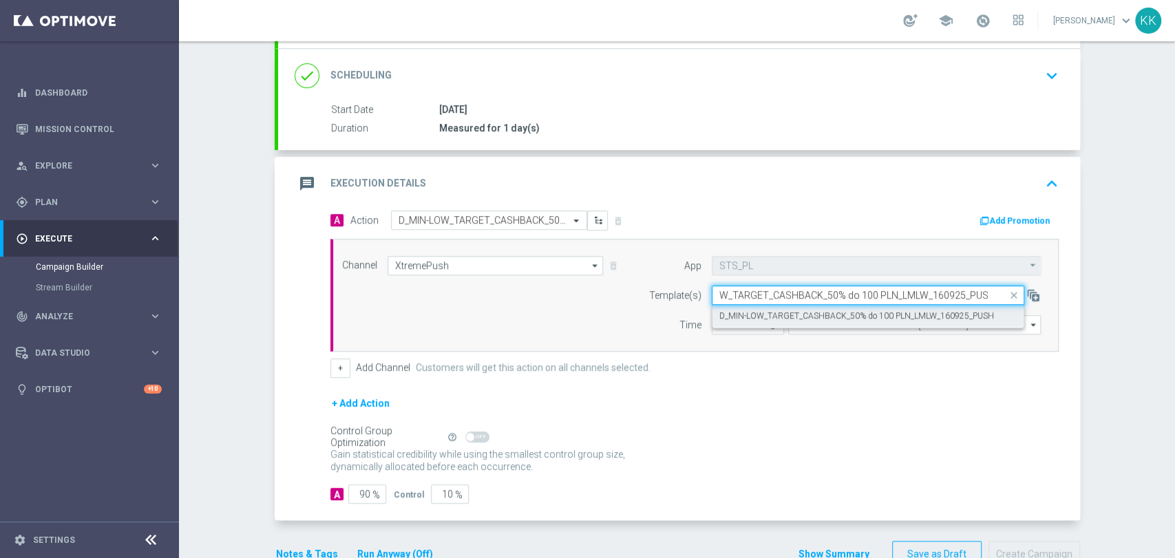
click at [770, 306] on div "D_MIN-LOW_TARGET_CASHBACK_50% do 100 PLN_LMLW_160925_PUSH" at bounding box center [868, 316] width 297 height 23
type input "D_MIN-LOW_TARGET_CASHBACK_50% do 100 PLN_LMLW_160925_PUSH"
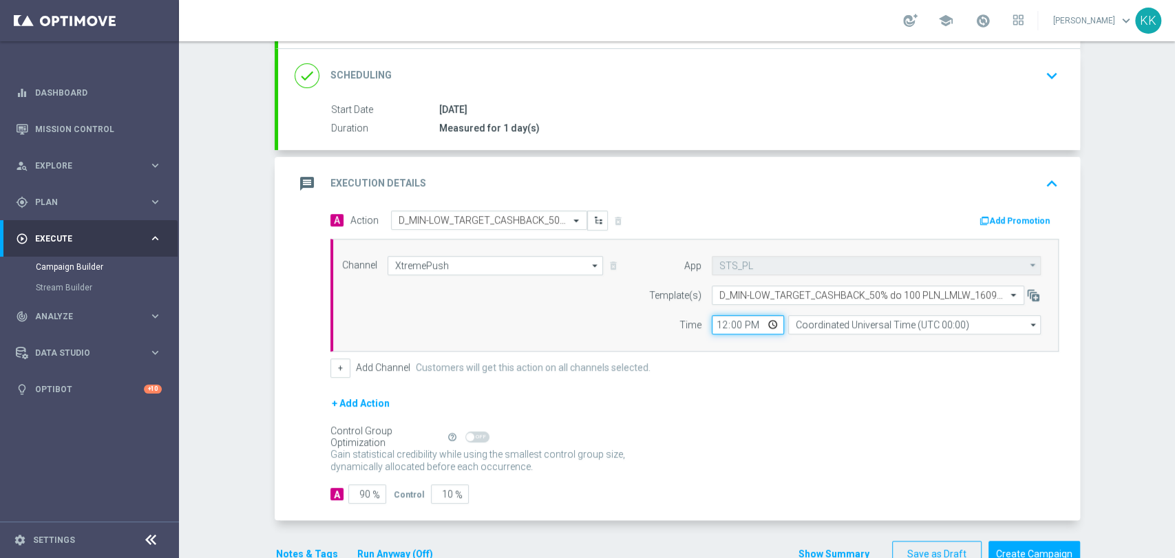
click at [716, 327] on input "12:00" at bounding box center [748, 324] width 72 height 19
type input "19:01"
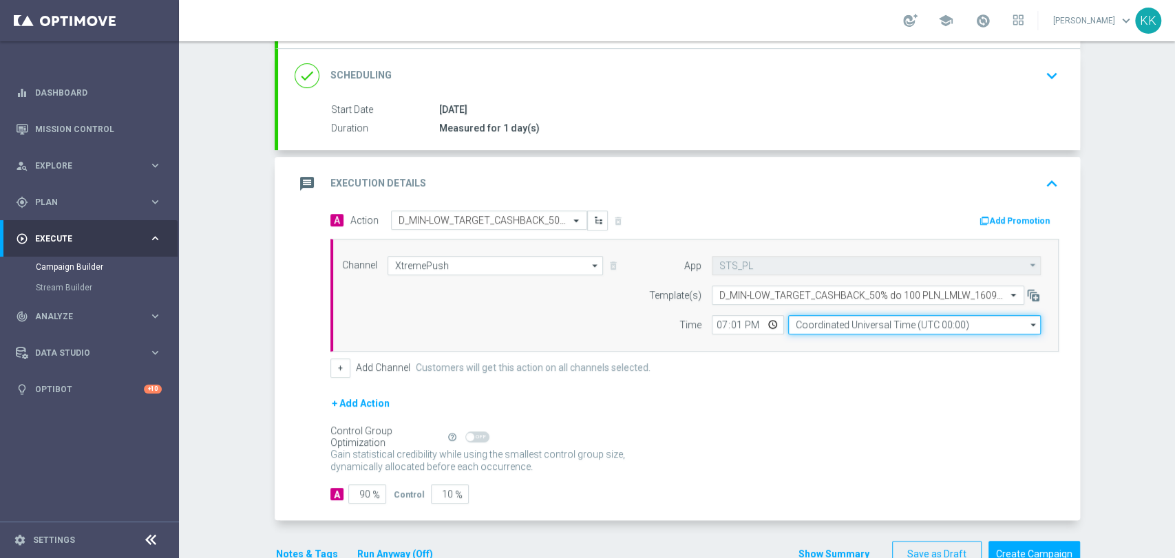
click at [831, 315] on input "Coordinated Universal Time (UTC 00:00)" at bounding box center [914, 324] width 253 height 19
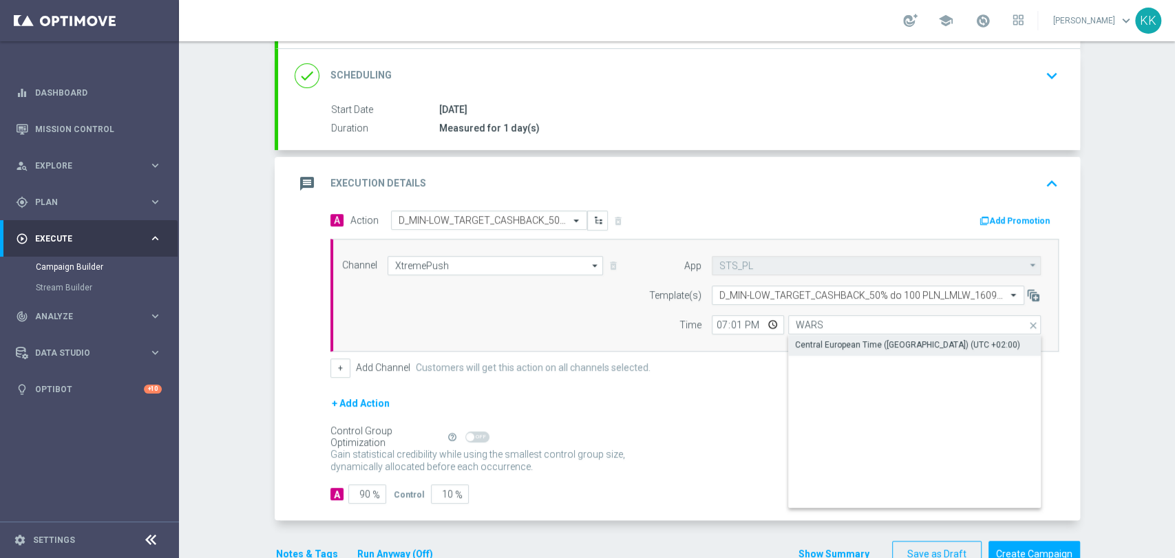
click at [801, 345] on div "Central European Time ([GEOGRAPHIC_DATA]) (UTC +02:00)" at bounding box center [907, 345] width 225 height 12
type input "Central European Time ([GEOGRAPHIC_DATA]) (UTC +02:00)"
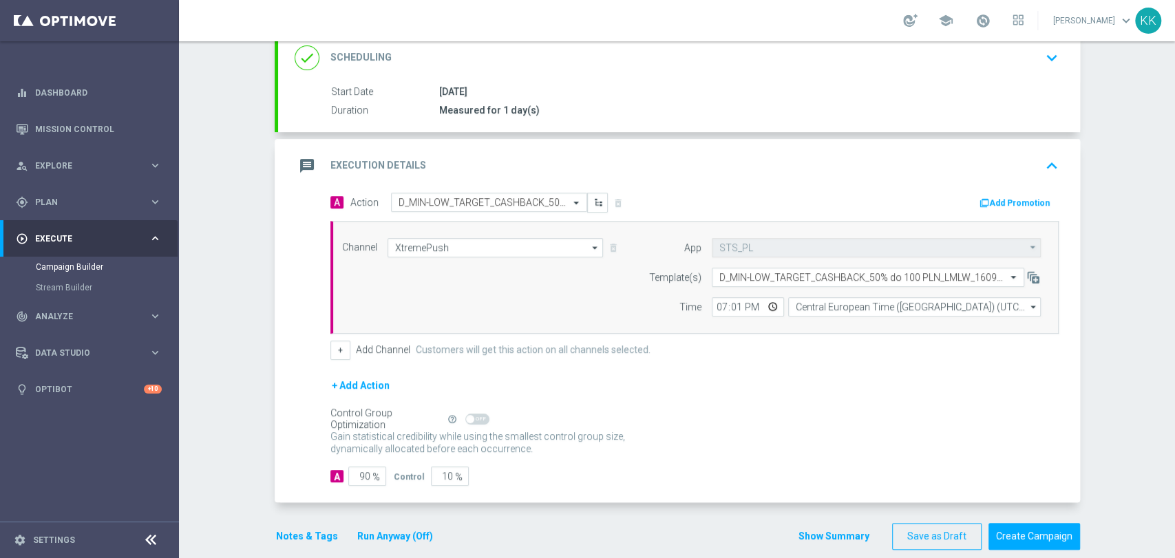
scroll to position [230, 0]
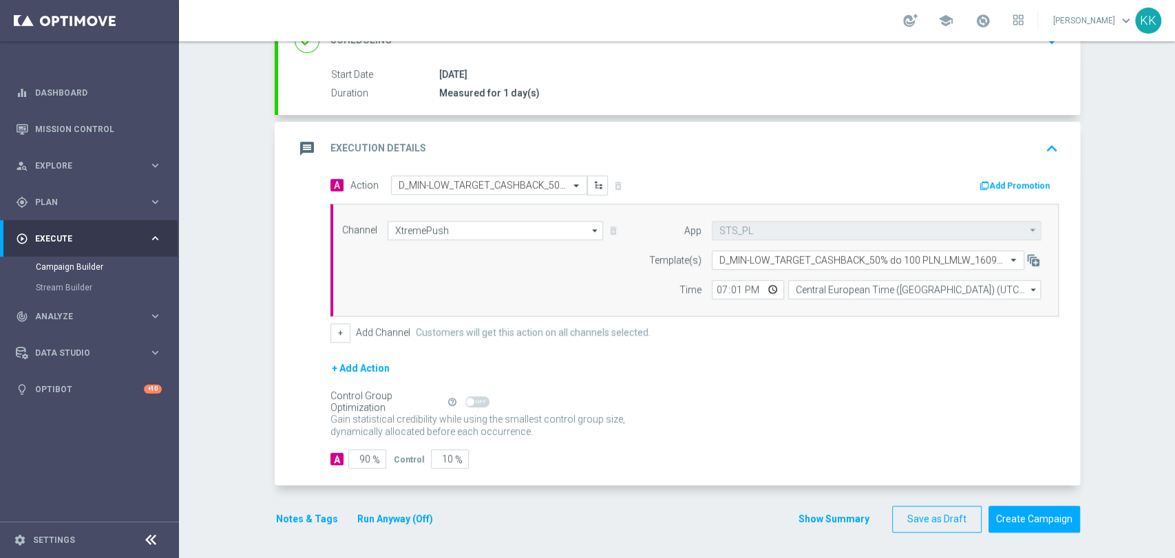
click at [373, 460] on span "%" at bounding box center [377, 460] width 8 height 12
click at [364, 454] on input "90" at bounding box center [367, 459] width 38 height 19
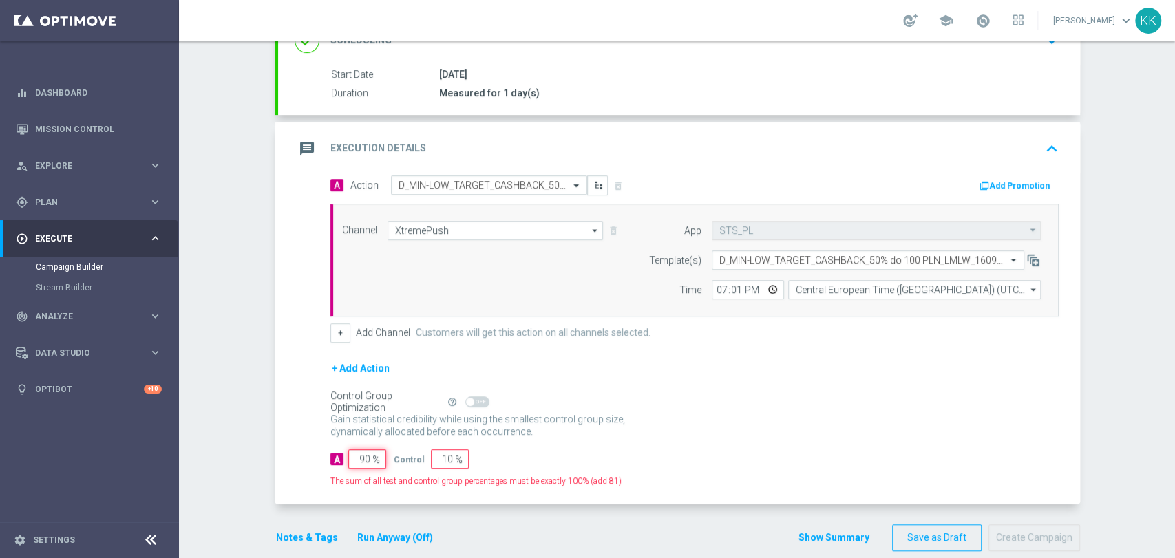
type input "9"
type input "91"
type input "98"
type input "2"
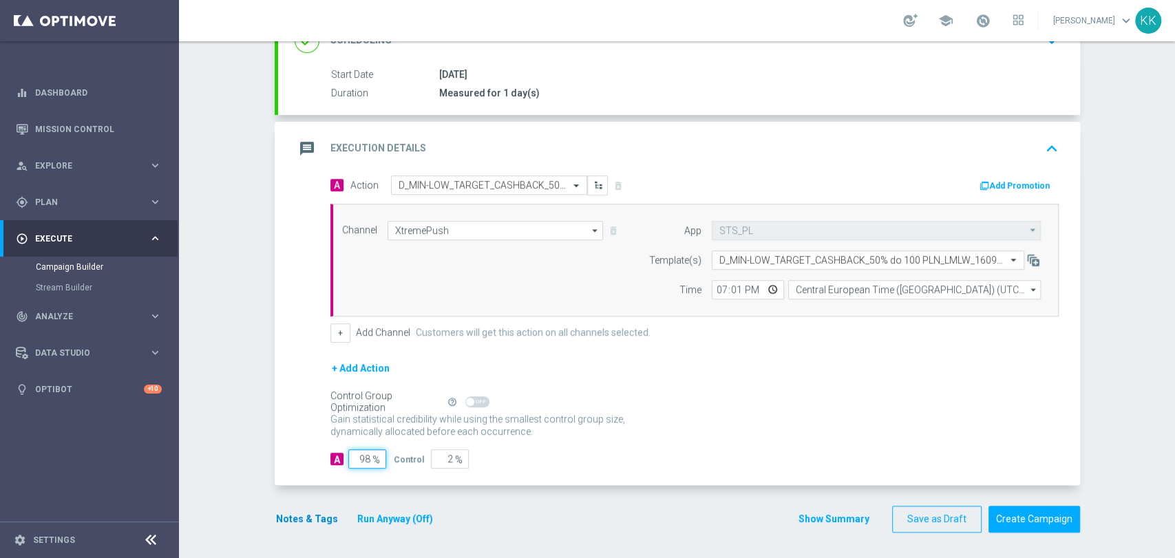
type input "98"
click at [315, 519] on button "Notes & Tags" at bounding box center [307, 519] width 65 height 17
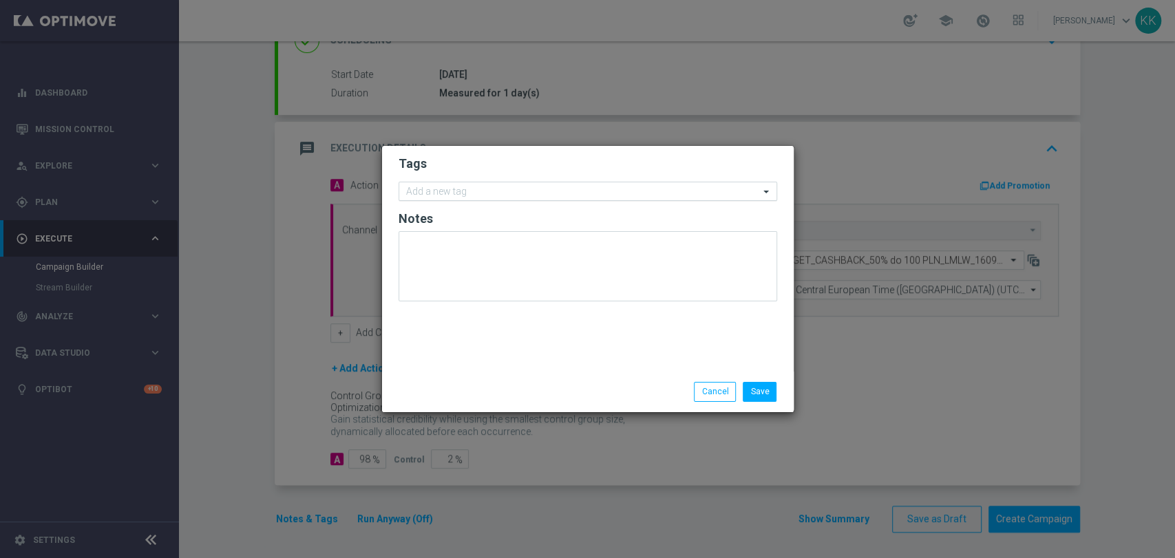
click at [461, 193] on input "text" at bounding box center [582, 193] width 353 height 12
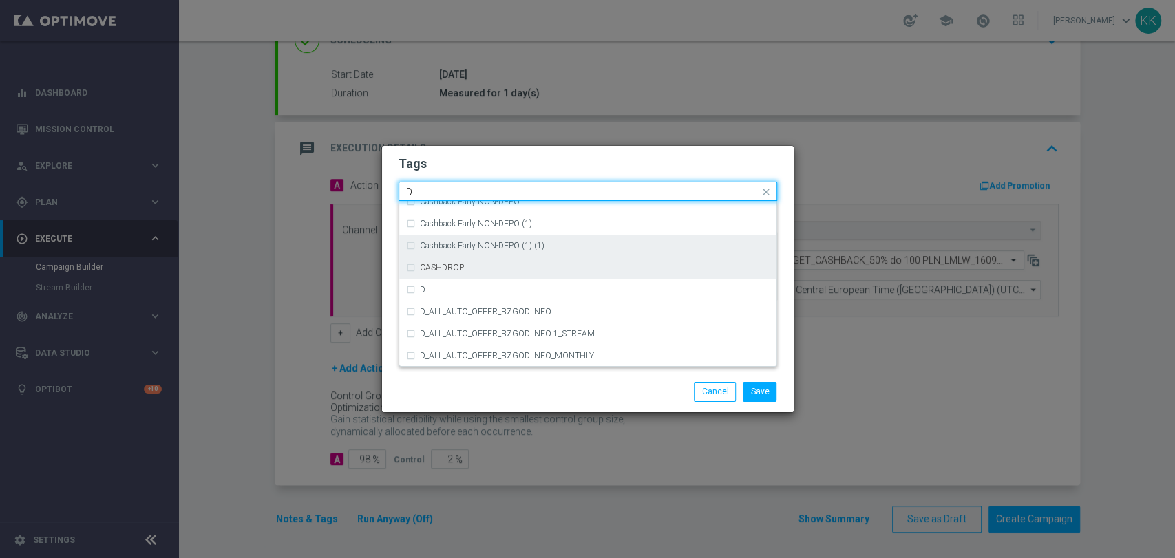
scroll to position [1454, 0]
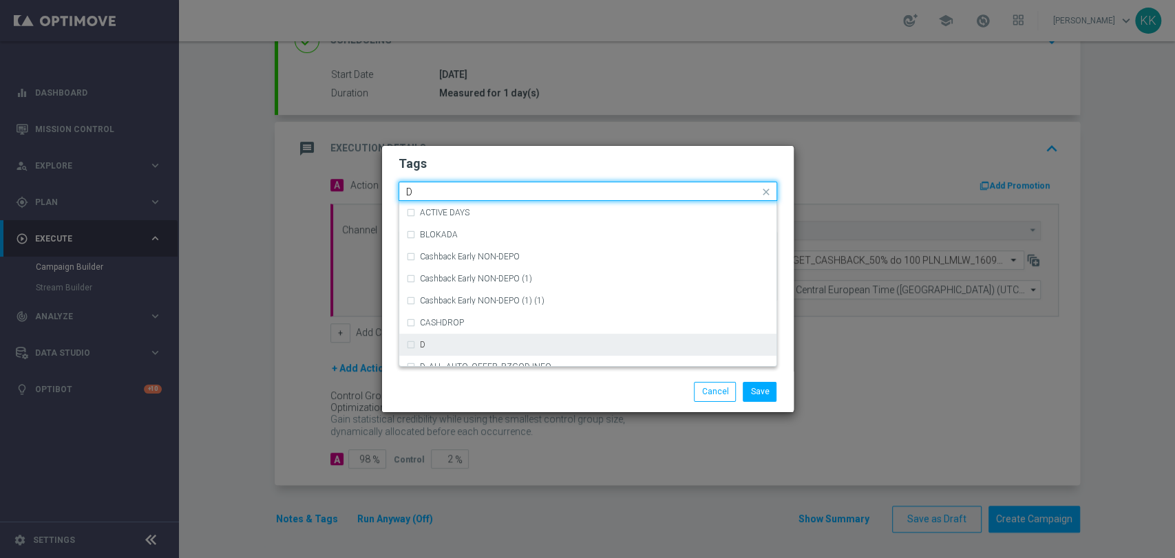
click at [472, 337] on div "D" at bounding box center [588, 345] width 364 height 22
type input "D"
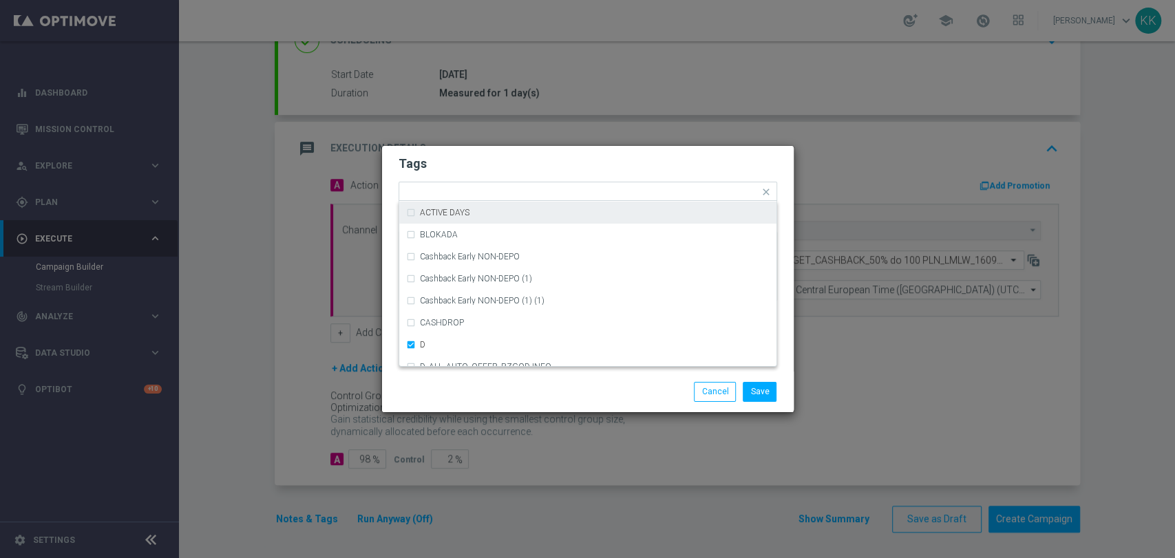
click at [485, 172] on h2 "Tags" at bounding box center [588, 164] width 379 height 17
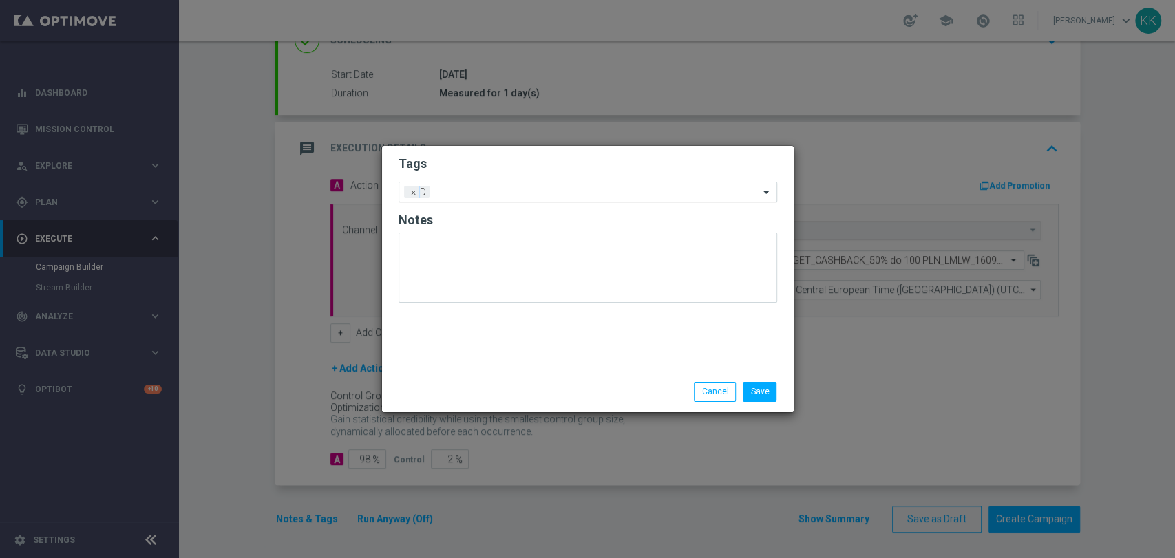
click at [505, 199] on div at bounding box center [596, 194] width 326 height 14
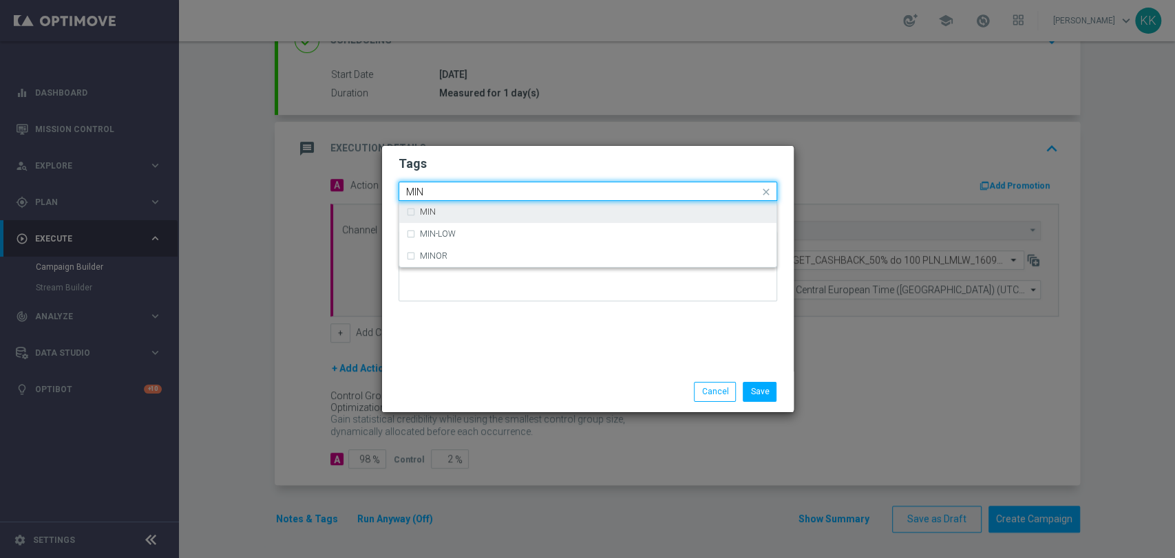
click at [501, 213] on div "MIN" at bounding box center [595, 212] width 350 height 8
type input "MIN"
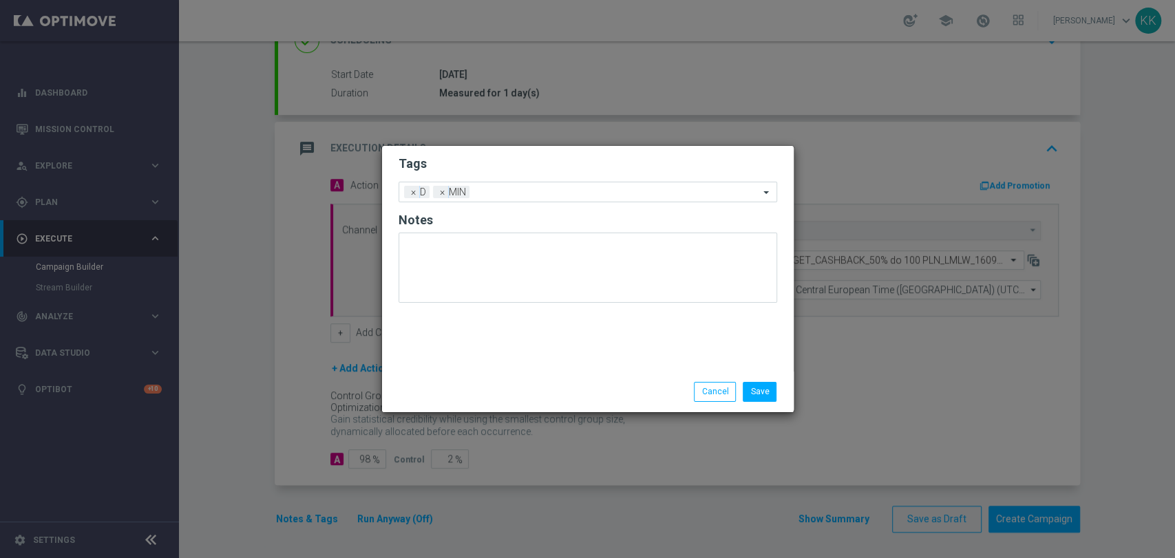
drag, startPoint x: 514, startPoint y: 154, endPoint x: 518, endPoint y: 174, distance: 19.7
click at [511, 156] on form "Tags Add a new tag × D × MIN Notes" at bounding box center [588, 232] width 379 height 161
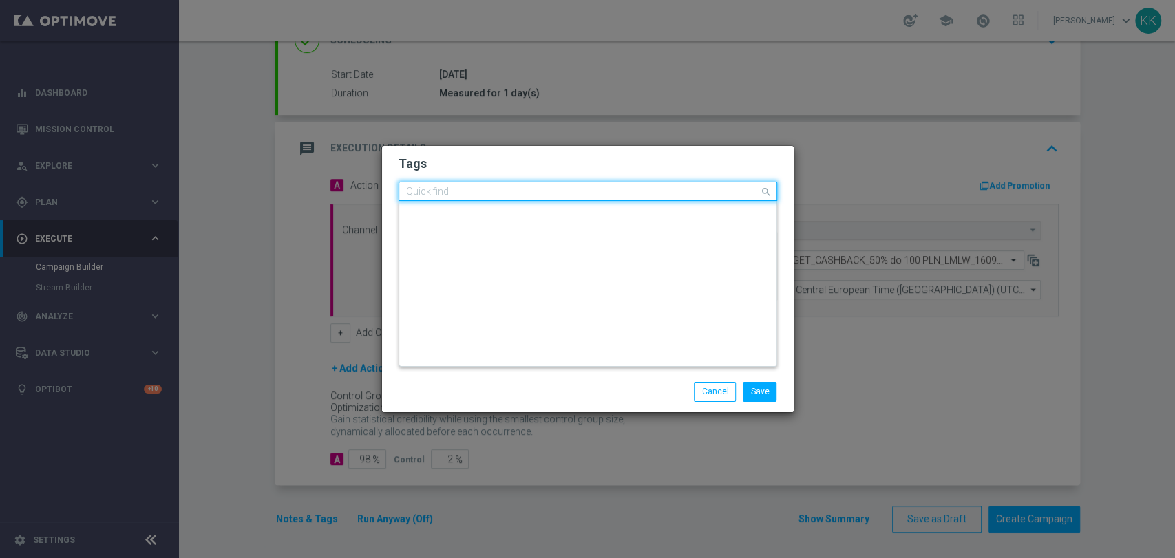
click at [528, 190] on input "text" at bounding box center [582, 193] width 353 height 12
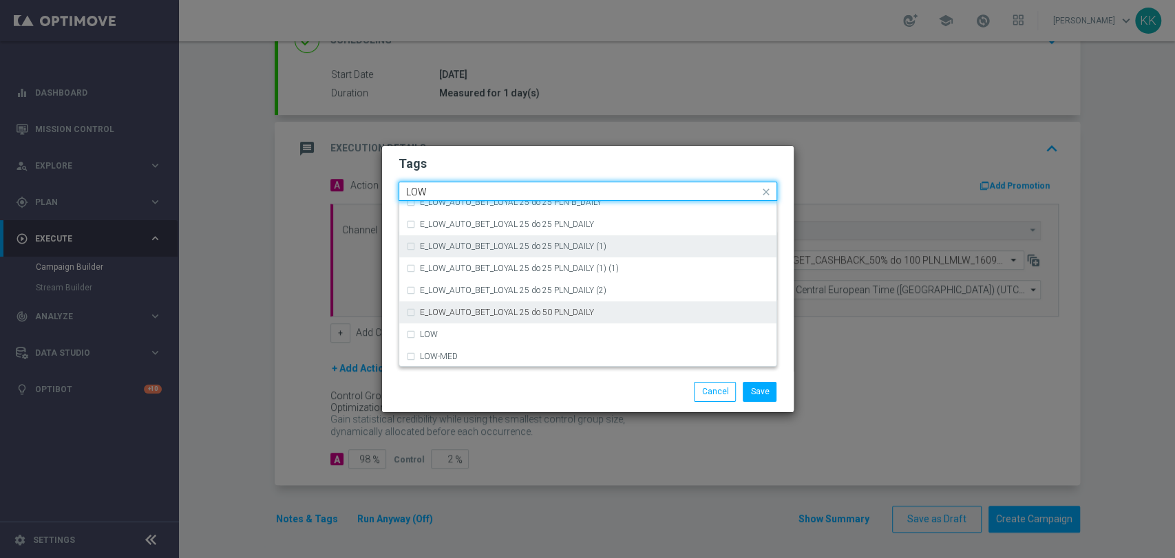
scroll to position [672, 0]
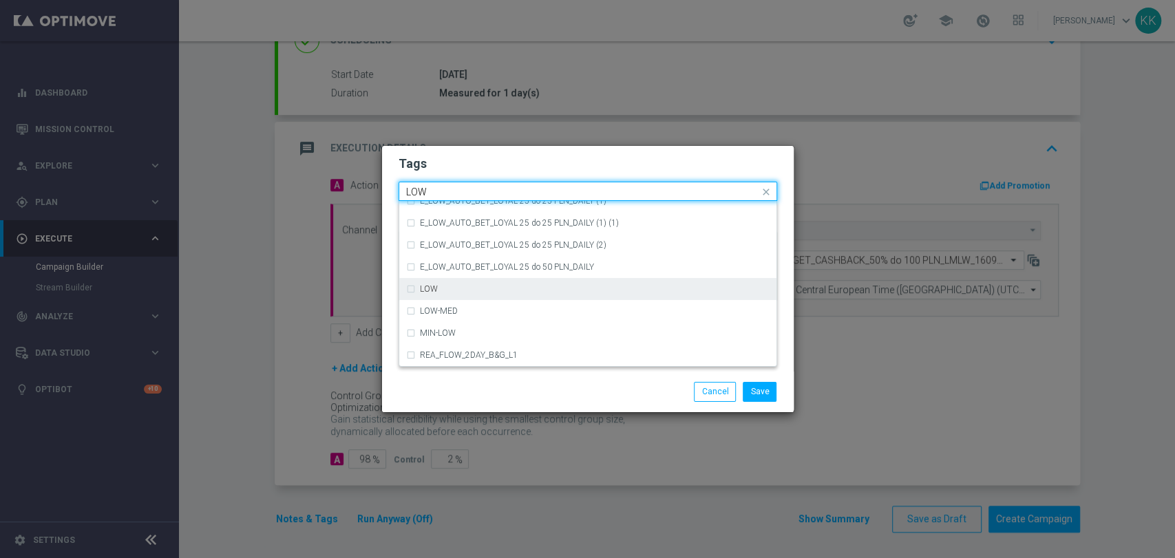
click at [466, 290] on div "LOW" at bounding box center [595, 289] width 350 height 8
type input "LOW"
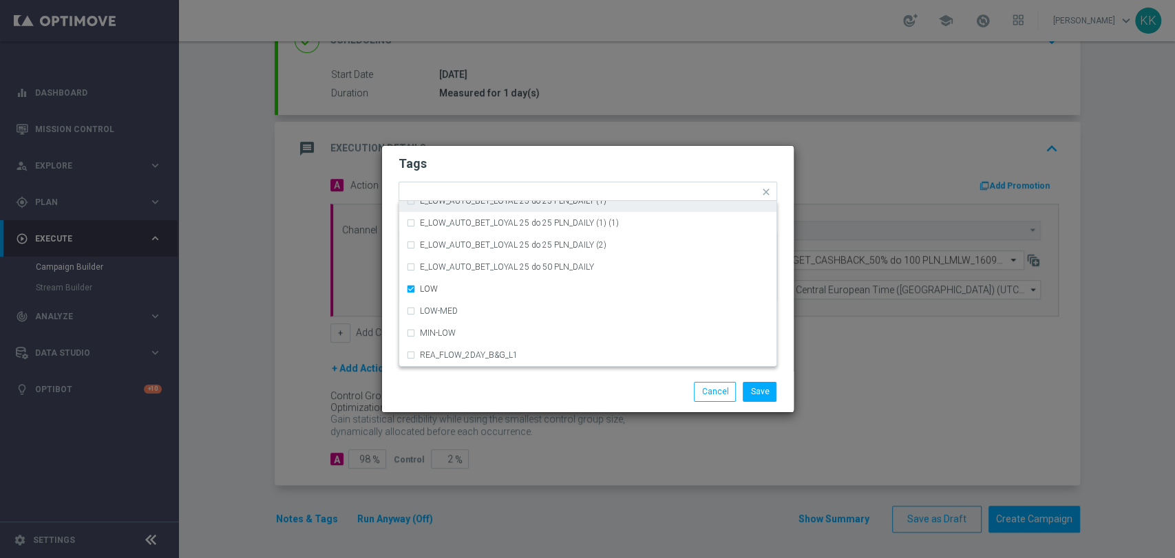
click at [507, 167] on h2 "Tags" at bounding box center [588, 164] width 379 height 17
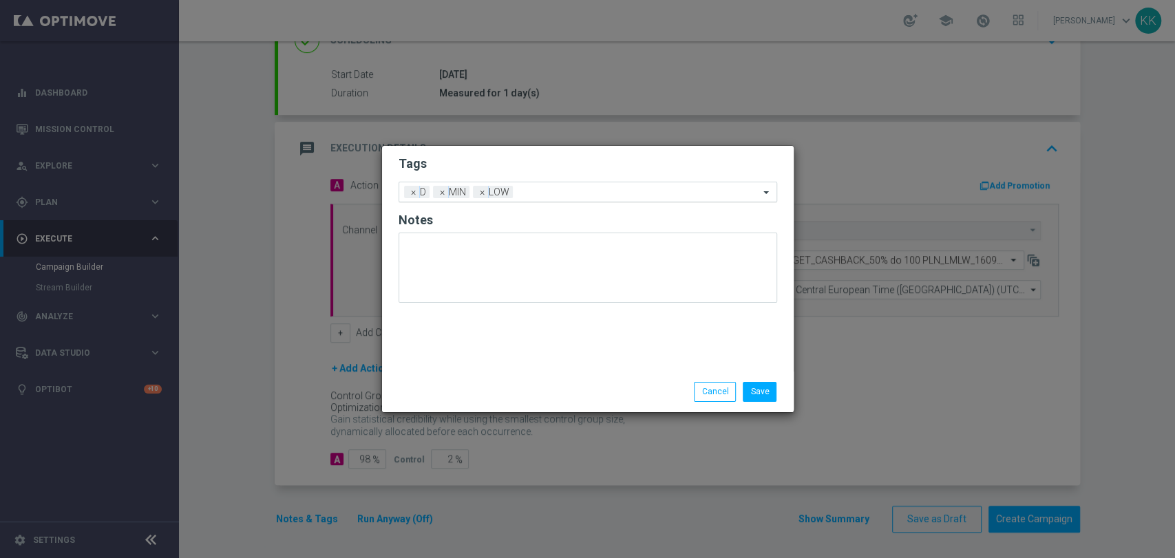
click at [540, 187] on input "text" at bounding box center [638, 193] width 241 height 12
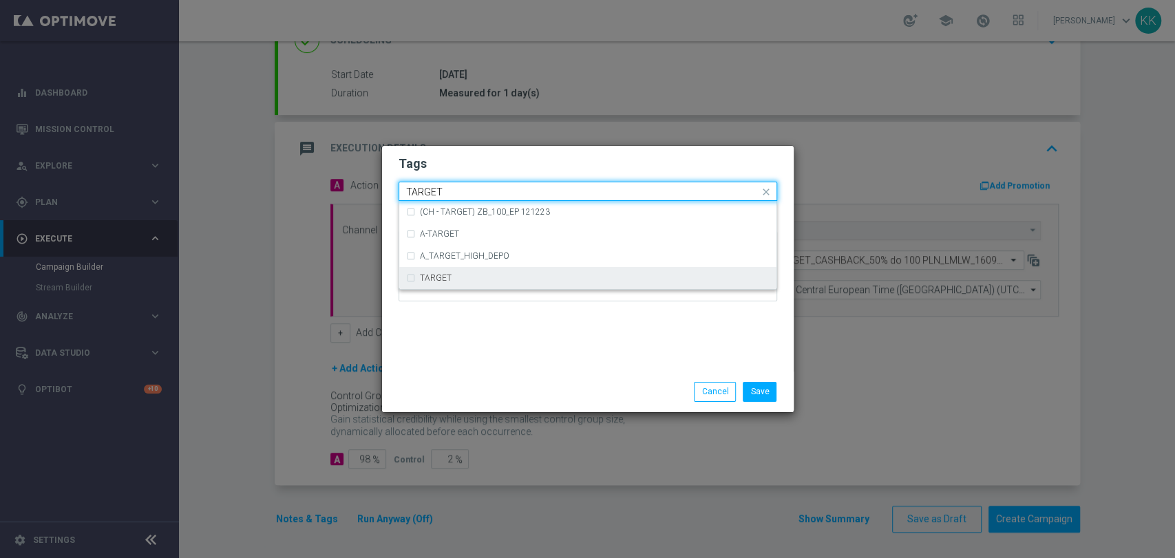
click at [472, 274] on div "TARGET" at bounding box center [595, 278] width 350 height 8
type input "TARGET"
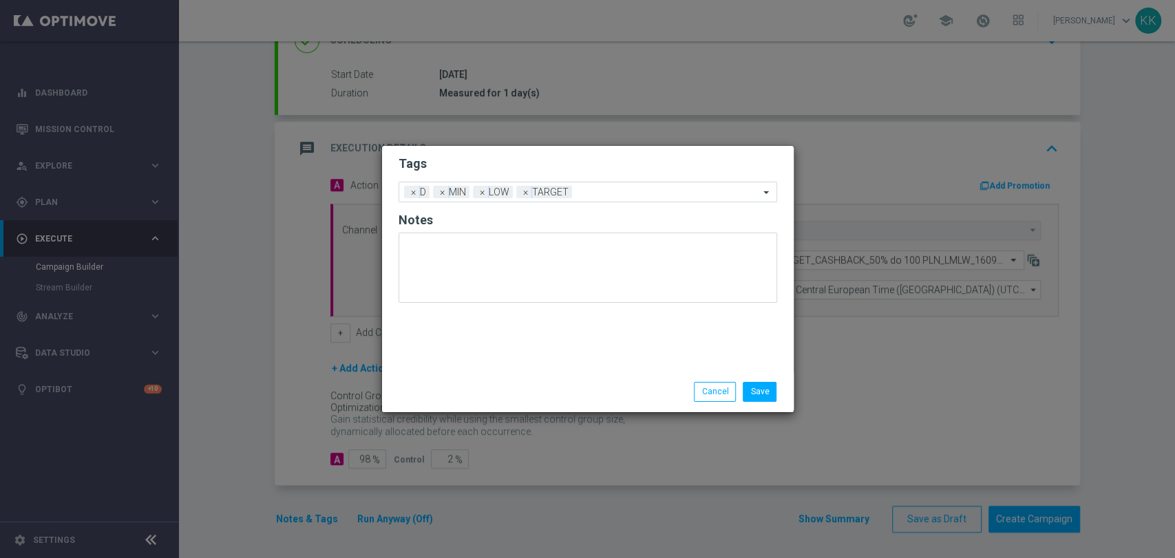
click at [502, 335] on div "Tags Add a new tag × D × MIN × LOW × TARGET Notes" at bounding box center [588, 259] width 412 height 226
click at [618, 201] on ng-select "Add a new tag × D × MIN × LOW × TARGET" at bounding box center [588, 192] width 379 height 21
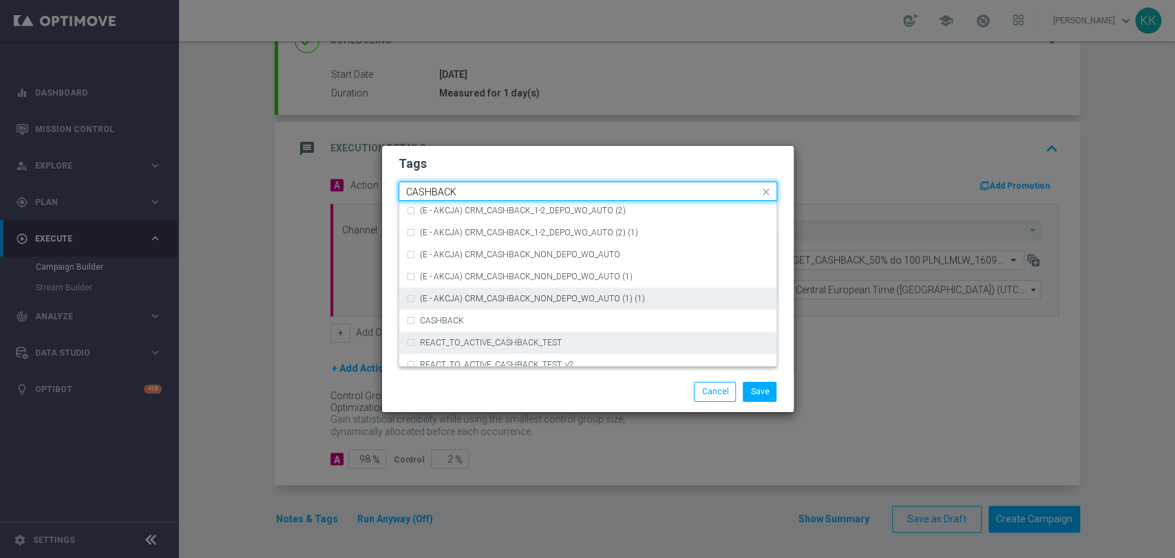
scroll to position [209, 0]
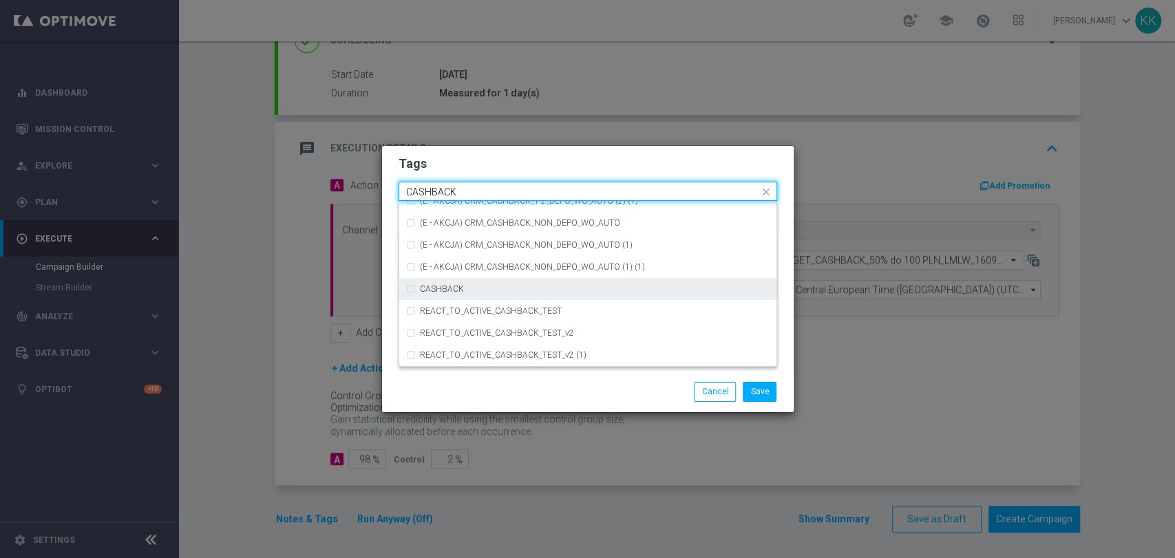
click at [515, 287] on div "CASHBACK" at bounding box center [595, 289] width 350 height 8
type input "CASHBACK"
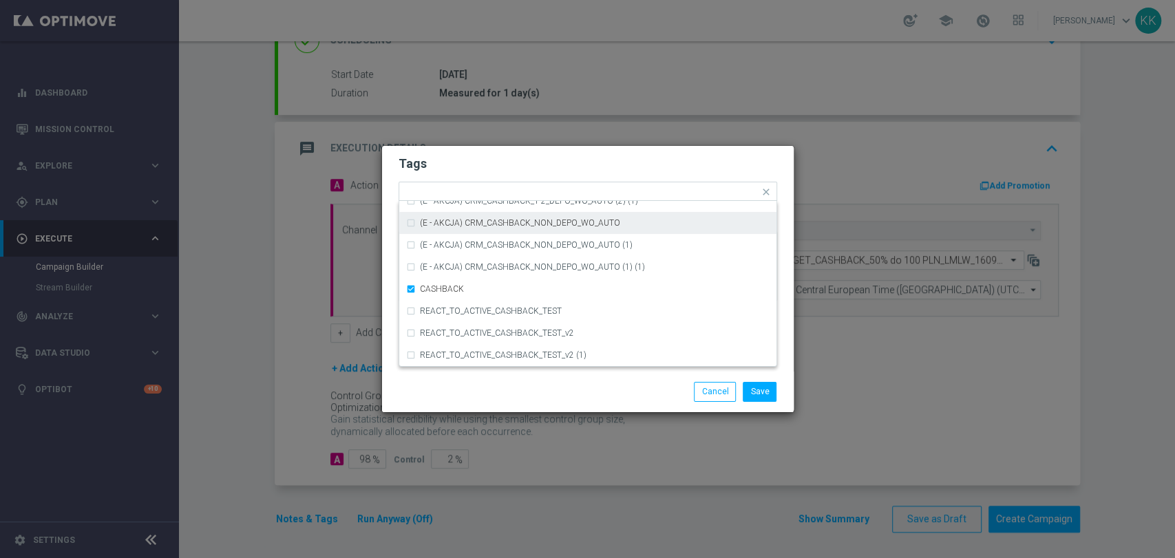
click at [559, 160] on h2 "Tags" at bounding box center [588, 164] width 379 height 17
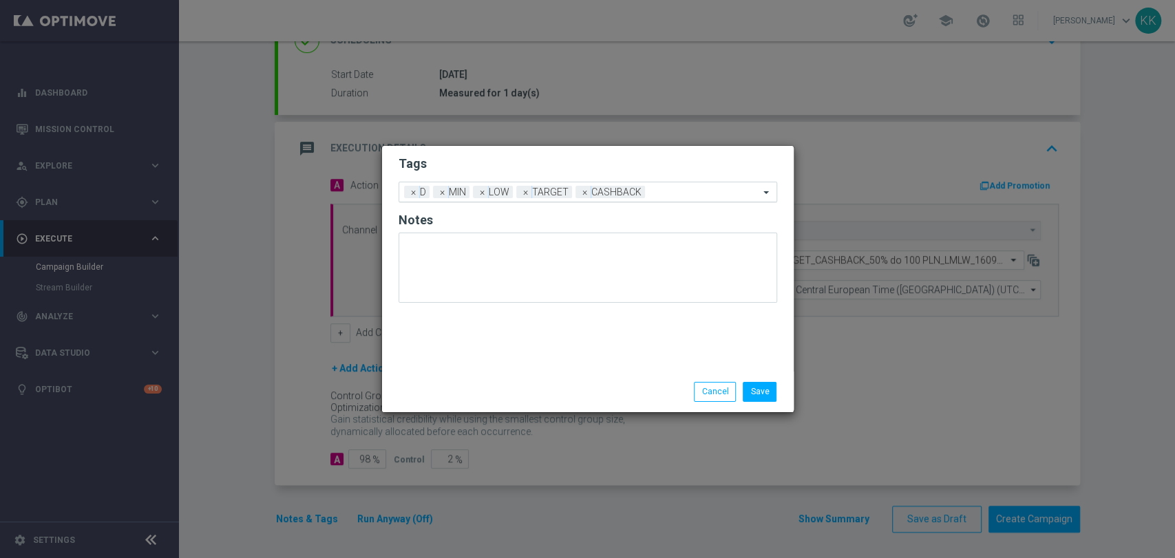
click at [682, 185] on div "Add a new tag × D × MIN × LOW × TARGET × CASHBACK" at bounding box center [579, 191] width 360 height 19
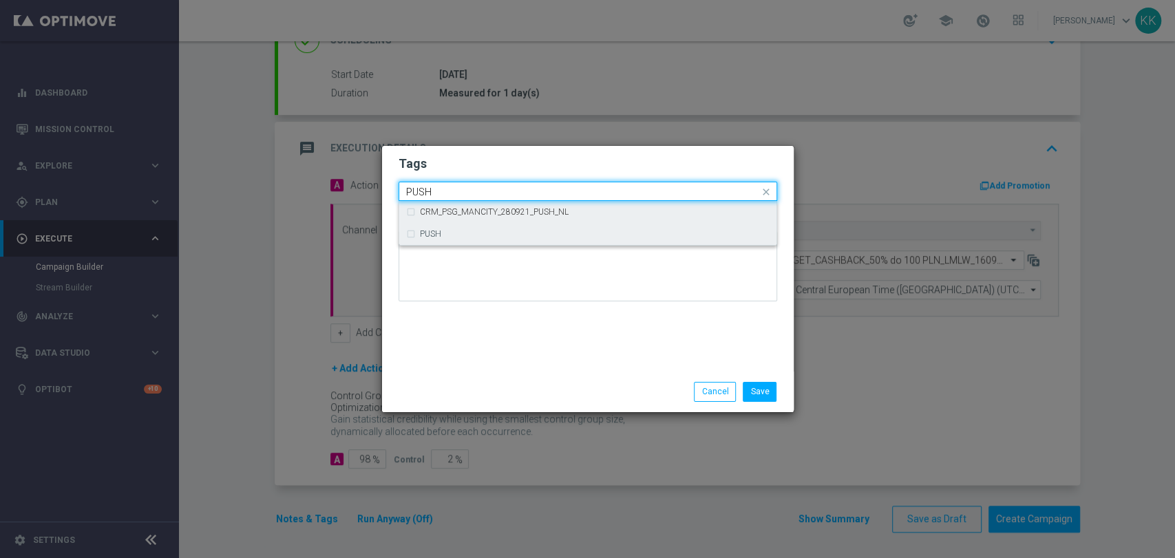
click at [503, 230] on div "PUSH" at bounding box center [595, 234] width 350 height 8
type input "PUSH"
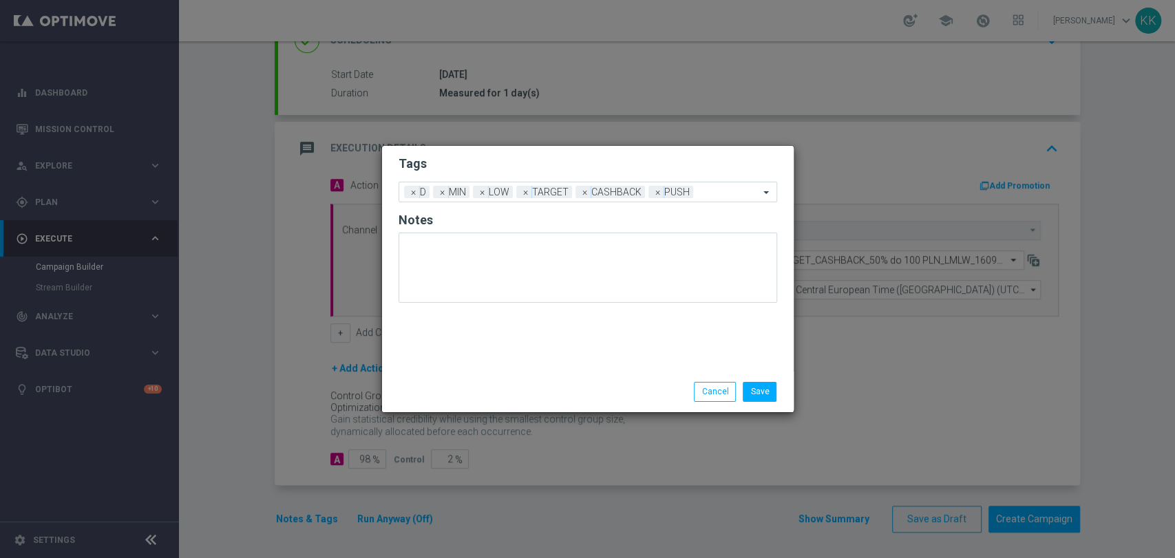
click at [523, 162] on h2 "Tags" at bounding box center [588, 164] width 379 height 17
click at [770, 380] on div "Save Cancel" at bounding box center [588, 392] width 412 height 40
click at [767, 388] on button "Save" at bounding box center [760, 391] width 34 height 19
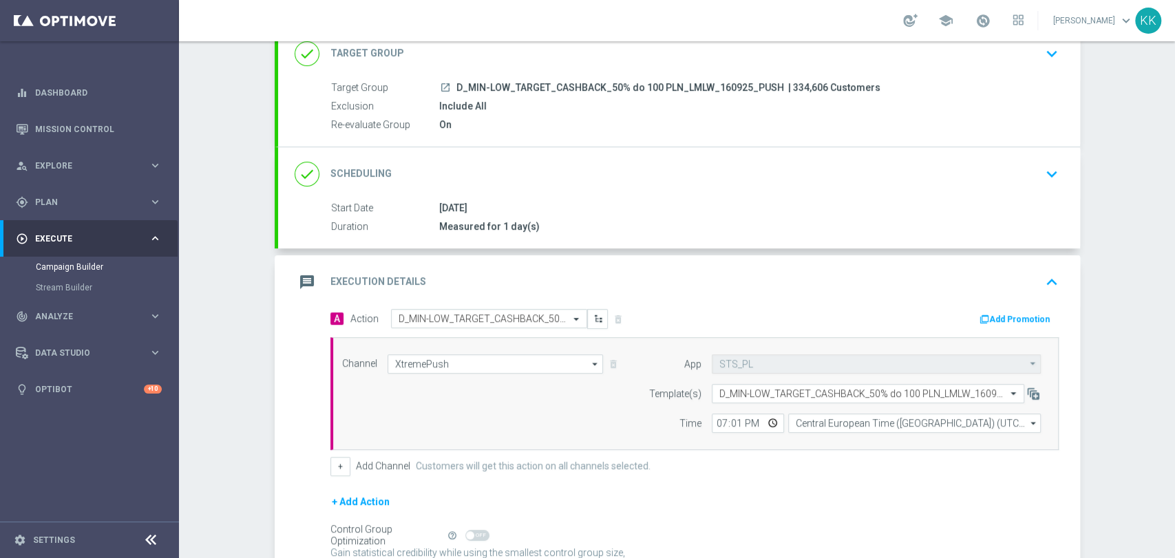
scroll to position [0, 0]
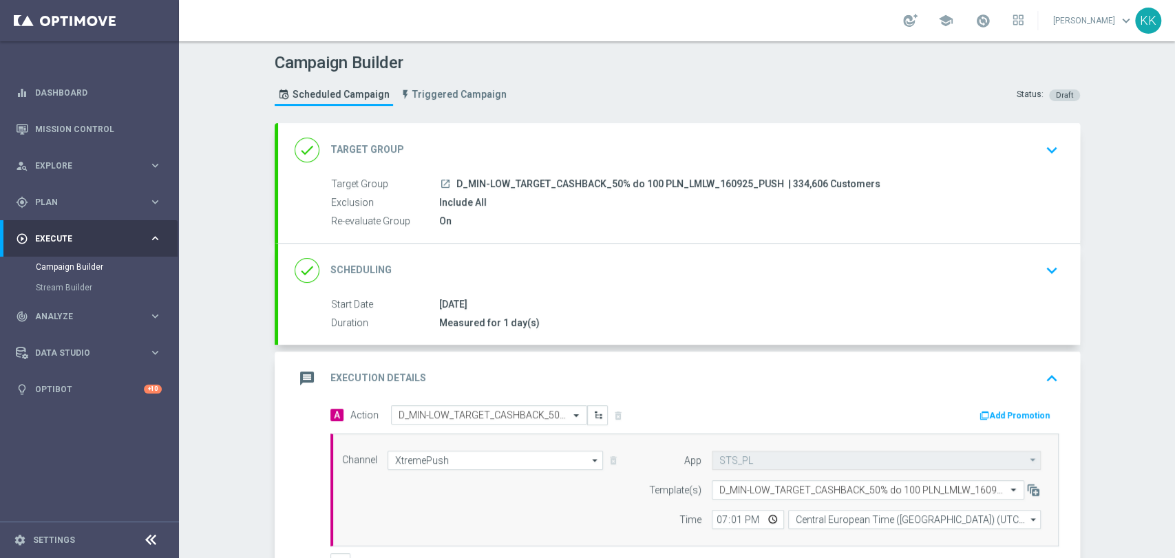
click at [1031, 134] on div "done Target Group keyboard_arrow_down" at bounding box center [679, 150] width 802 height 54
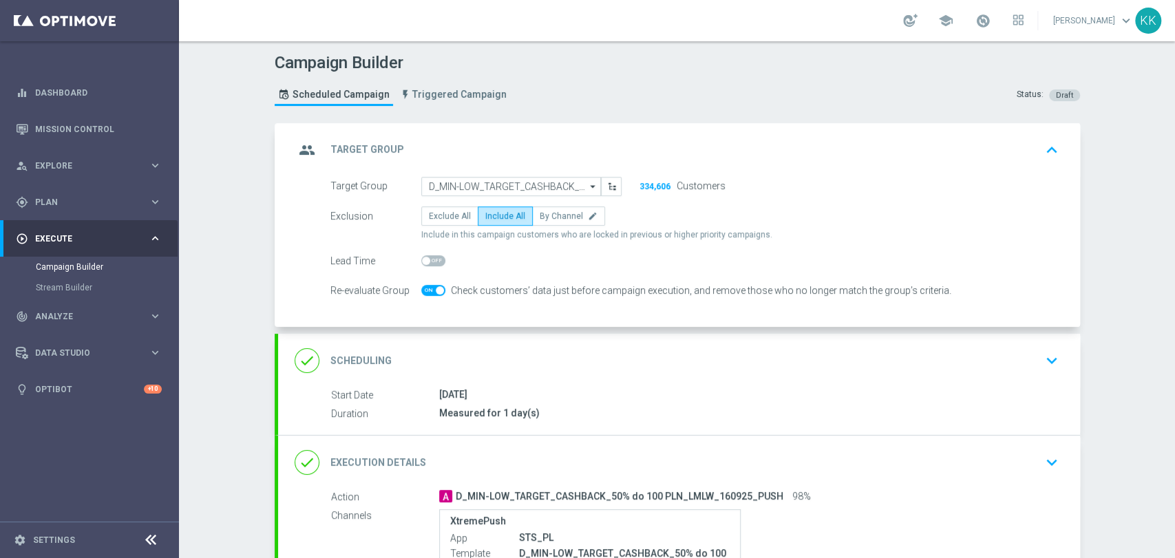
drag, startPoint x: 613, startPoint y: 373, endPoint x: 618, endPoint y: 356, distance: 17.2
click at [613, 371] on div "done Scheduling keyboard_arrow_down" at bounding box center [679, 361] width 802 height 54
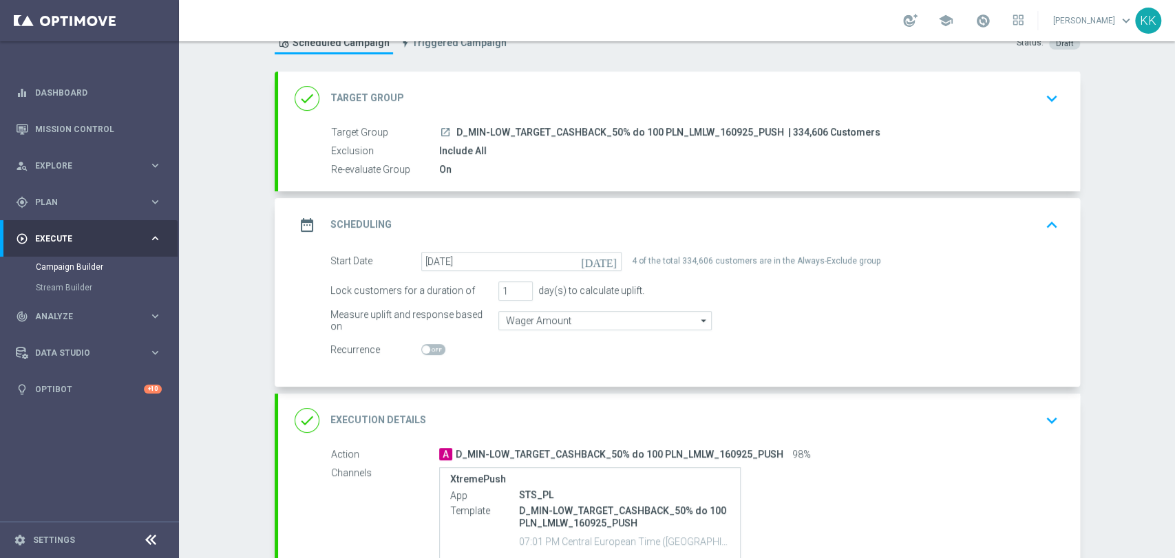
scroll to position [154, 0]
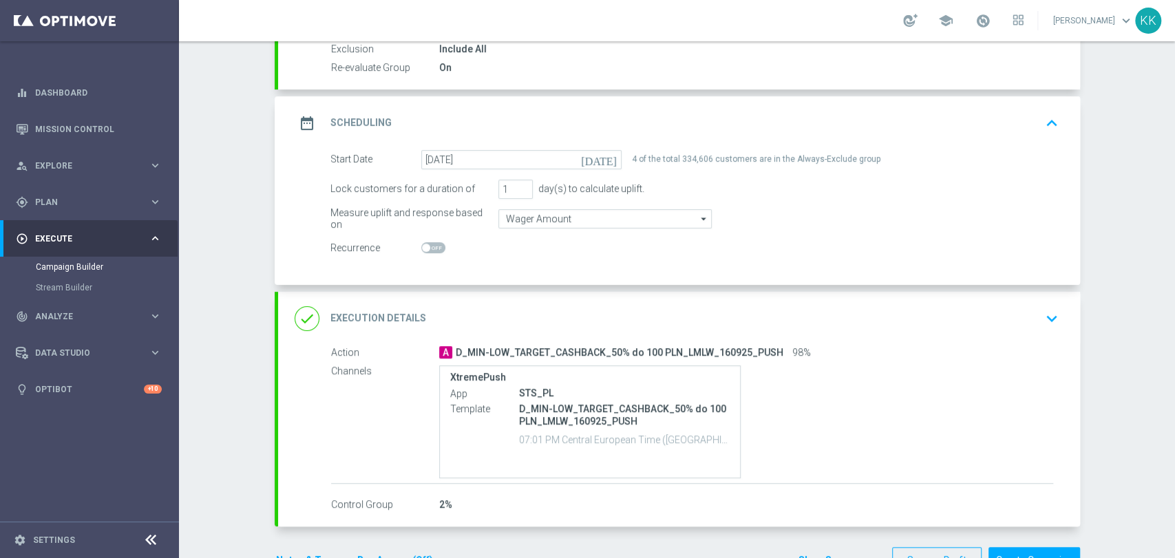
click at [1071, 309] on div "done Execution Details keyboard_arrow_down" at bounding box center [679, 319] width 802 height 54
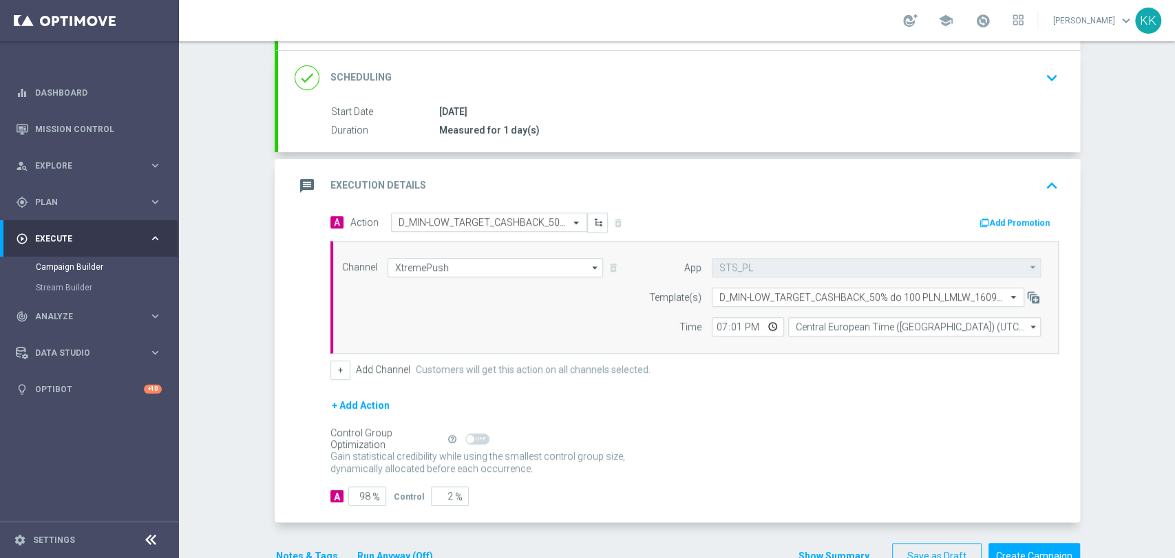
scroll to position [230, 0]
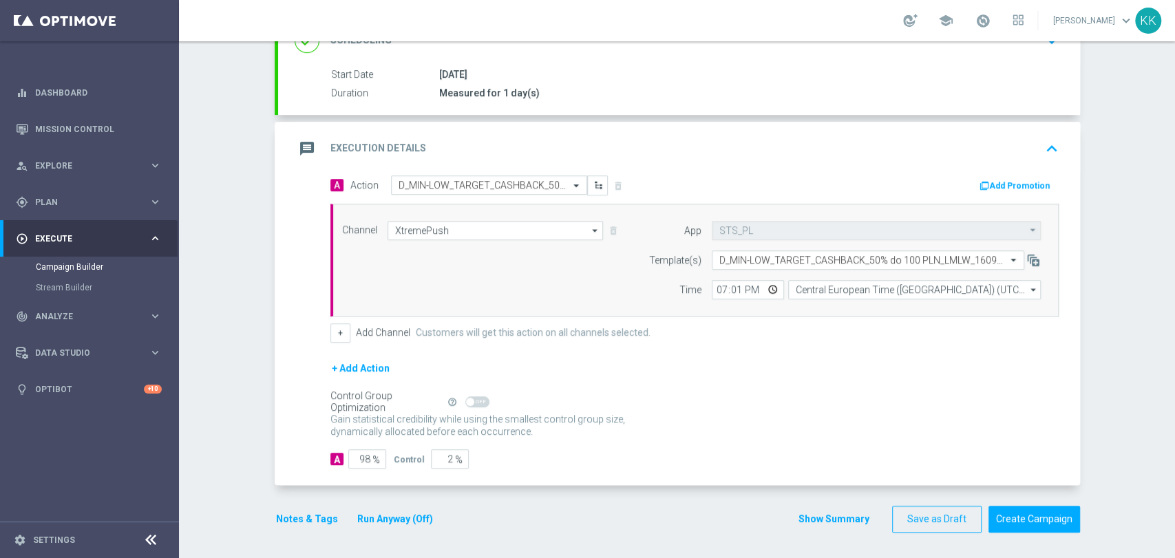
click at [292, 518] on button "Notes & Tags" at bounding box center [307, 519] width 65 height 17
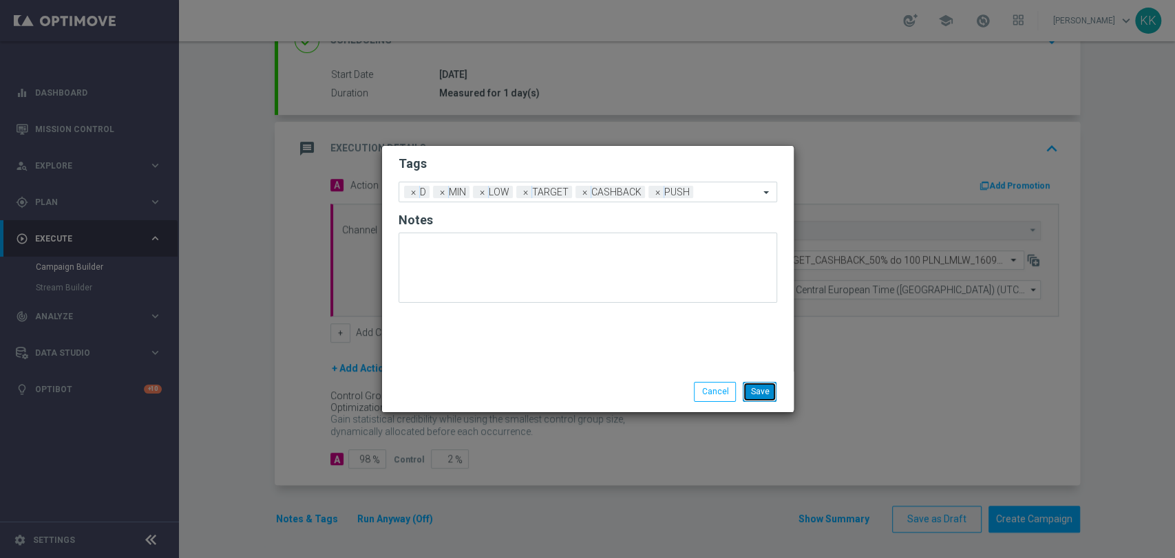
click at [763, 394] on button "Save" at bounding box center [760, 391] width 34 height 19
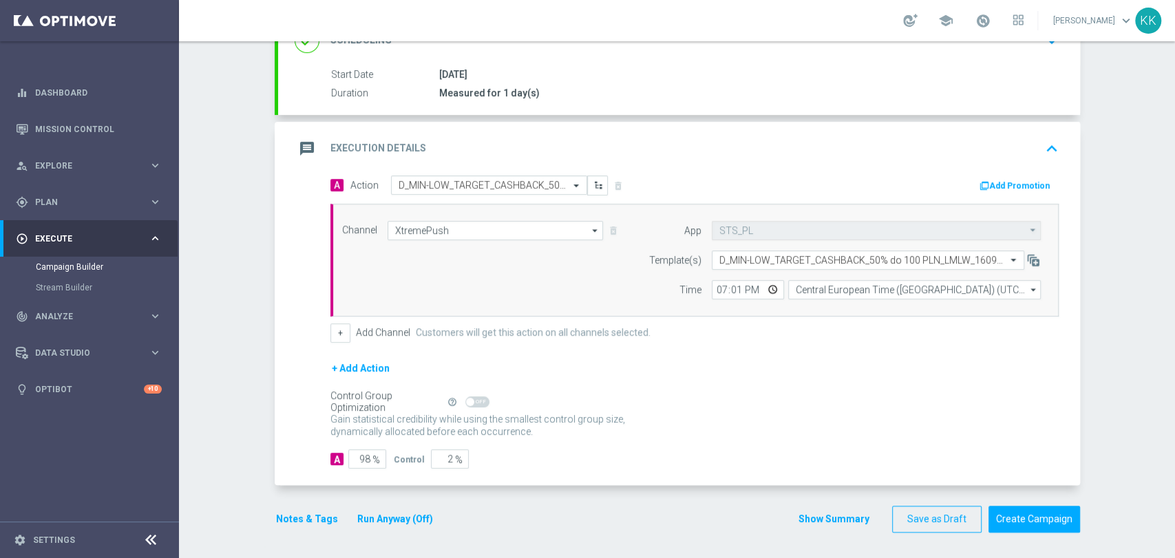
scroll to position [0, 0]
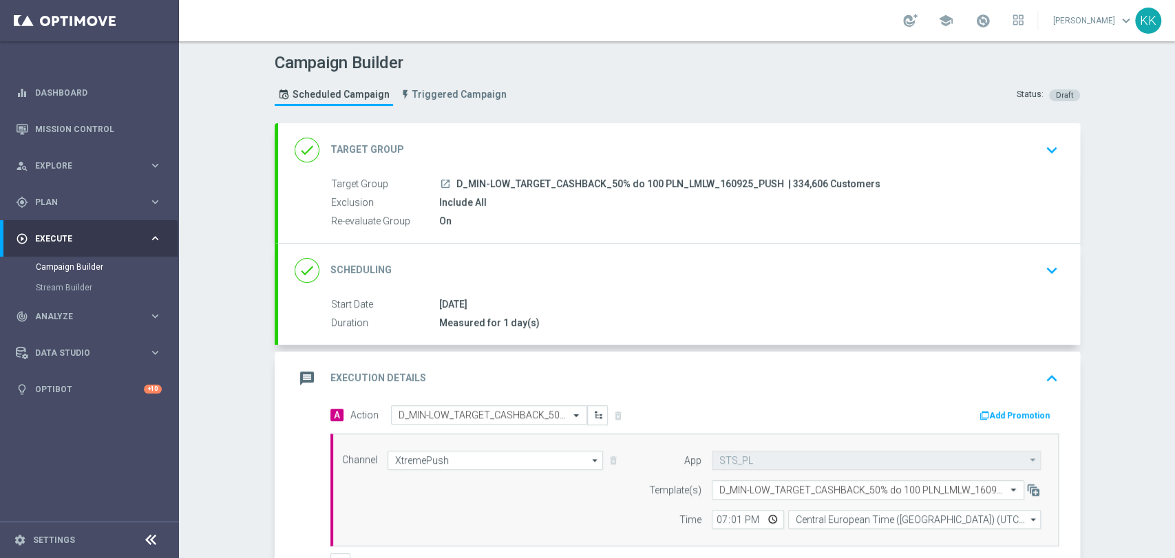
click at [1026, 163] on div "done Target Group keyboard_arrow_down" at bounding box center [679, 150] width 802 height 54
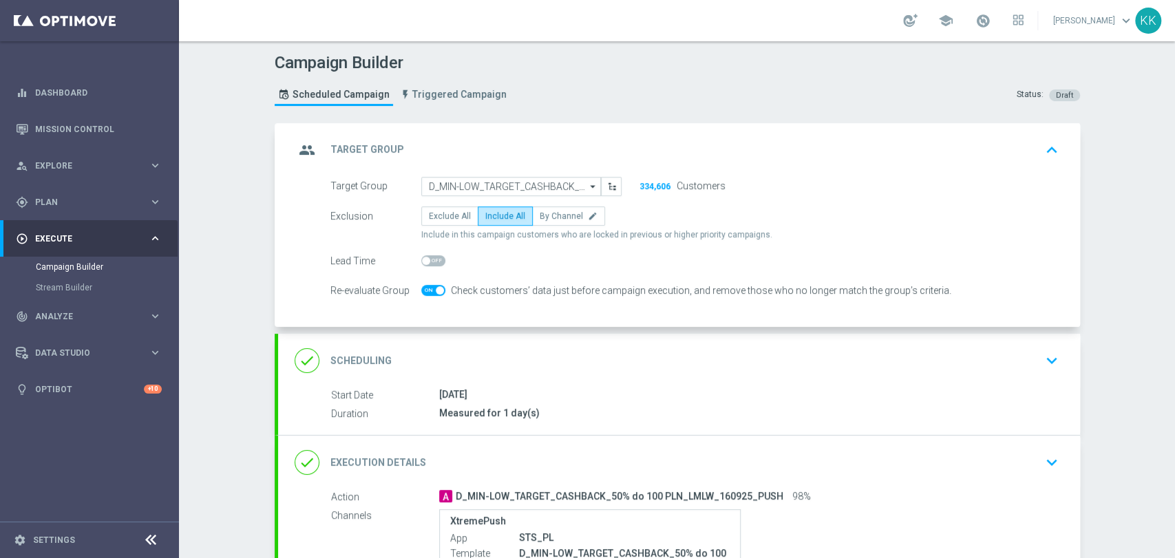
click at [1011, 375] on div "done Scheduling keyboard_arrow_down" at bounding box center [679, 361] width 802 height 54
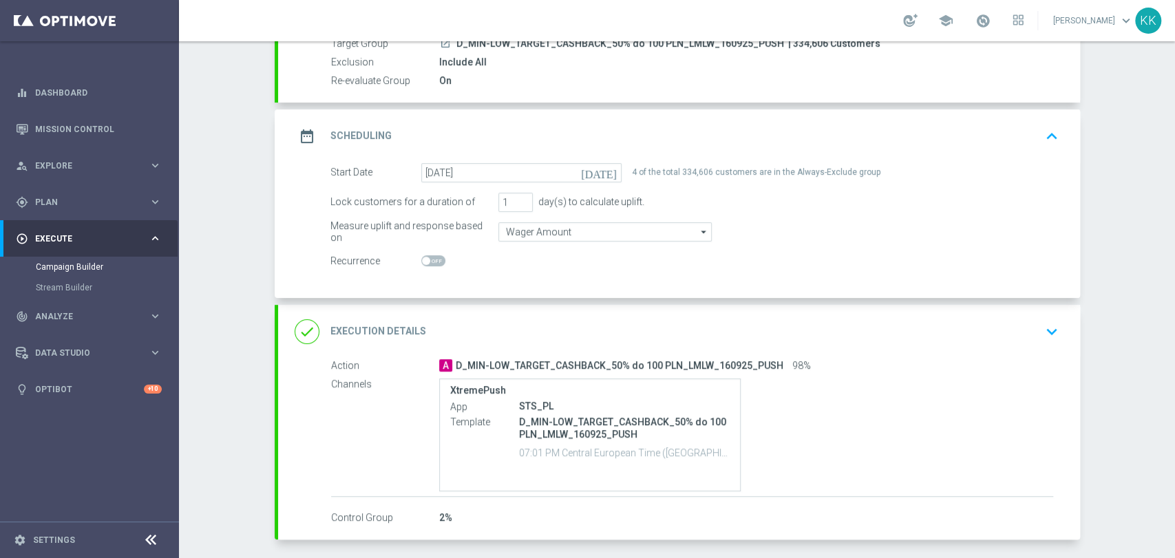
scroll to position [195, 0]
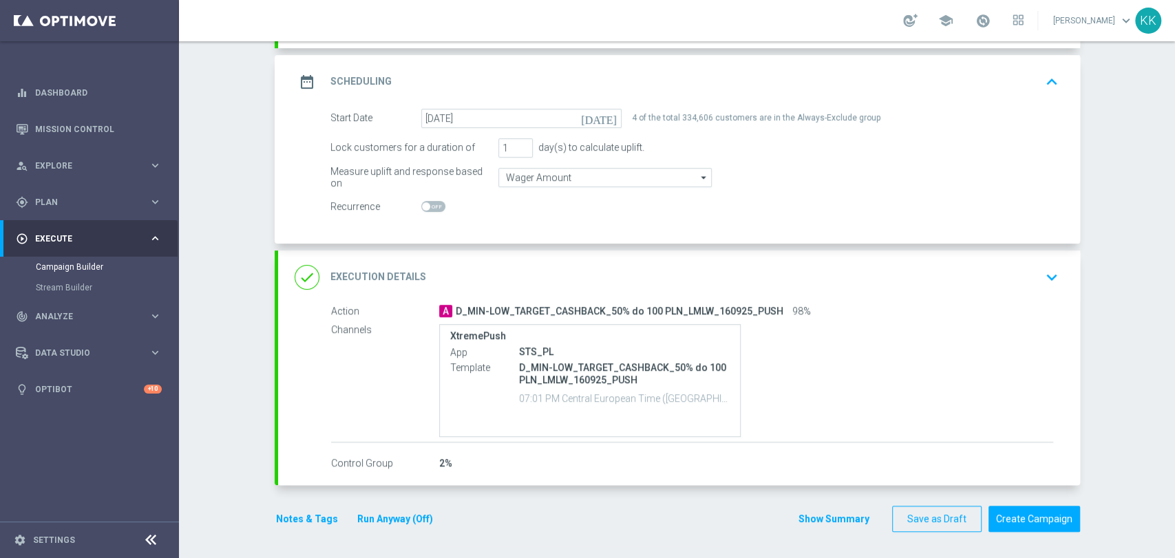
click at [1051, 274] on icon "keyboard_arrow_down" at bounding box center [1052, 277] width 21 height 21
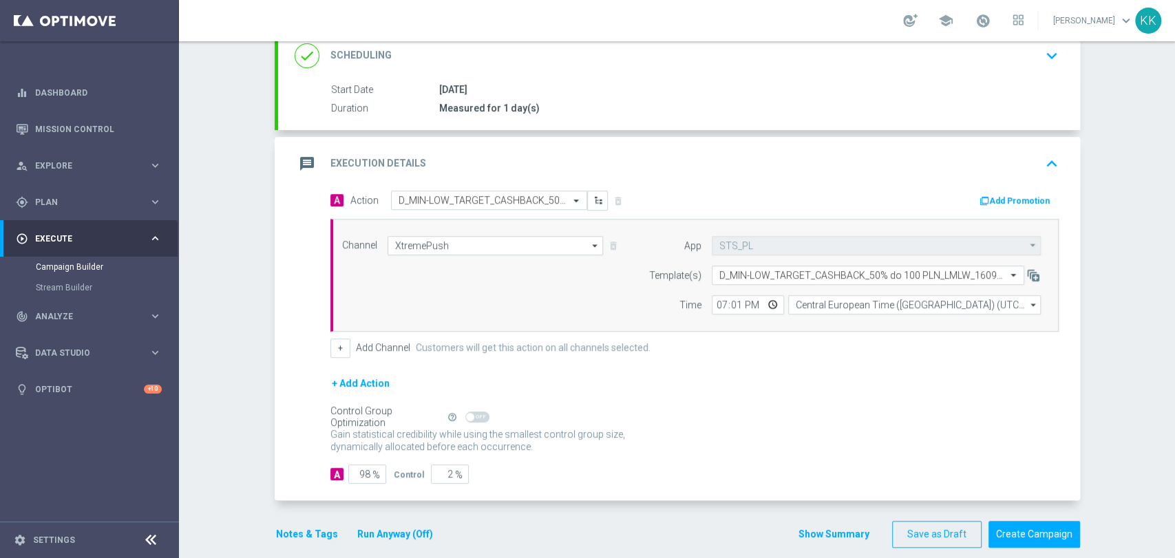
scroll to position [230, 0]
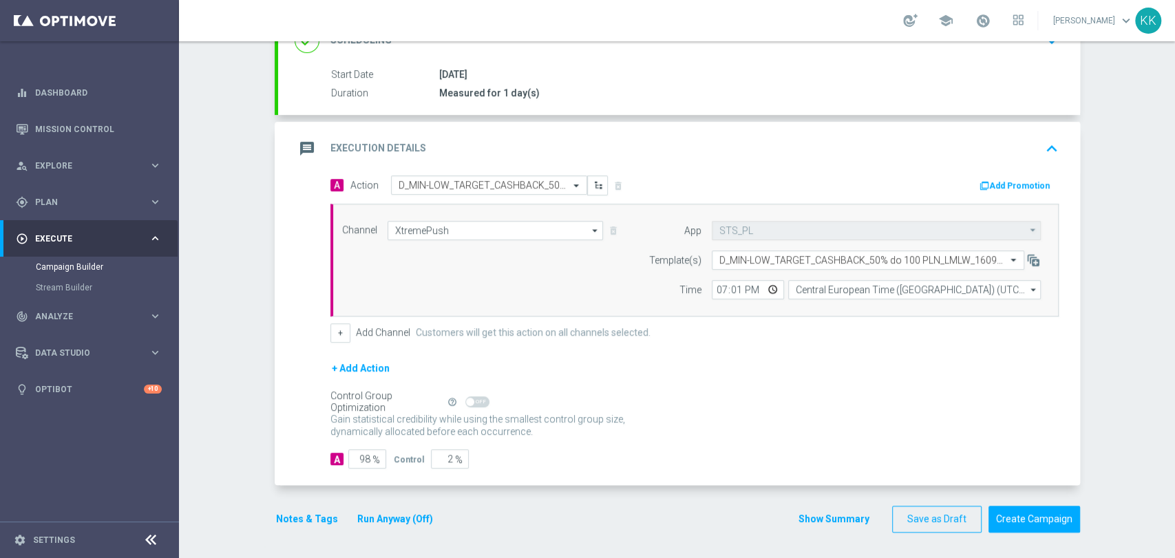
click at [310, 523] on button "Notes & Tags" at bounding box center [307, 519] width 65 height 17
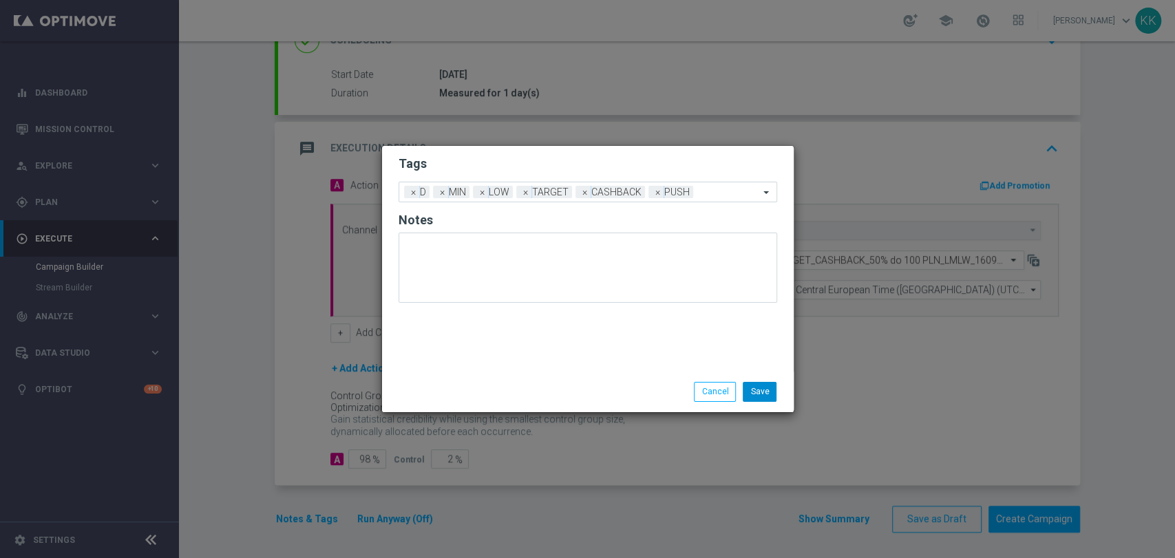
drag, startPoint x: 773, startPoint y: 381, endPoint x: 763, endPoint y: 389, distance: 12.3
click at [765, 388] on div "Save Cancel" at bounding box center [588, 392] width 412 height 40
click at [763, 388] on button "Save" at bounding box center [760, 391] width 34 height 19
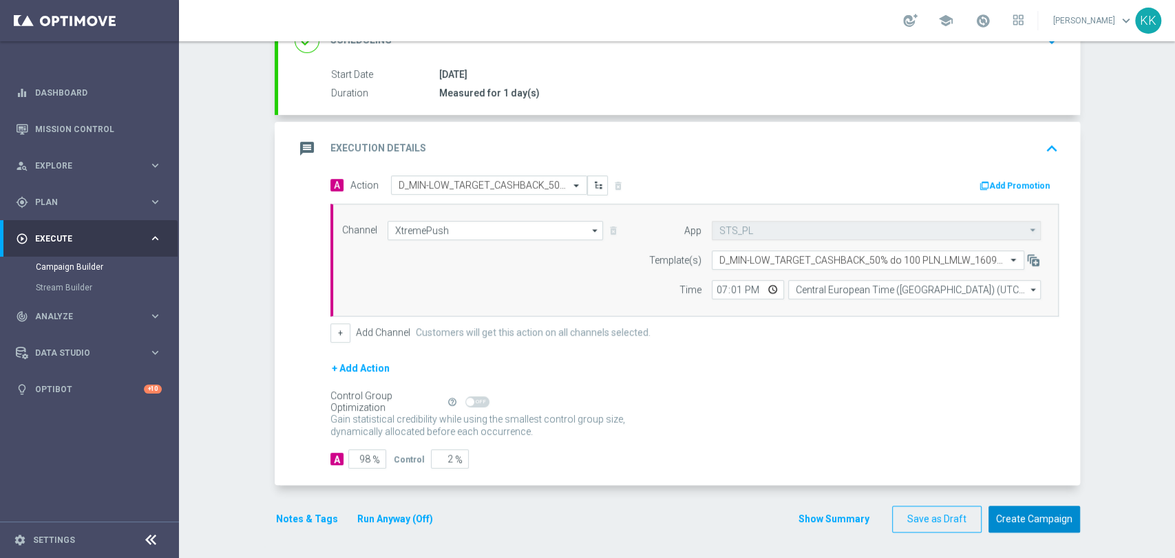
click at [1025, 515] on button "Create Campaign" at bounding box center [1035, 519] width 92 height 27
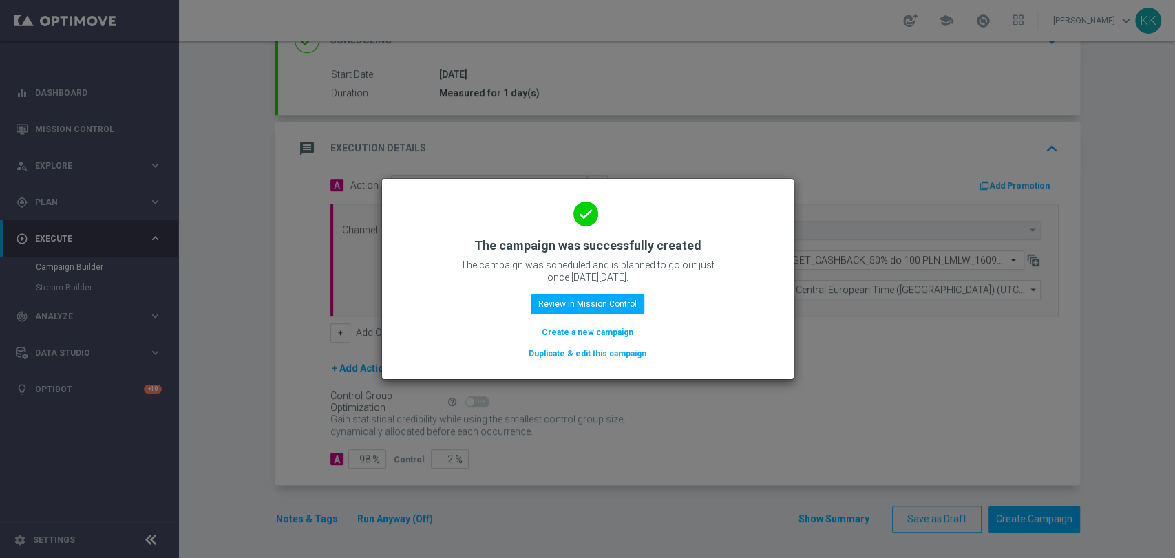
click at [589, 331] on button "Create a new campaign" at bounding box center [588, 332] width 94 height 15
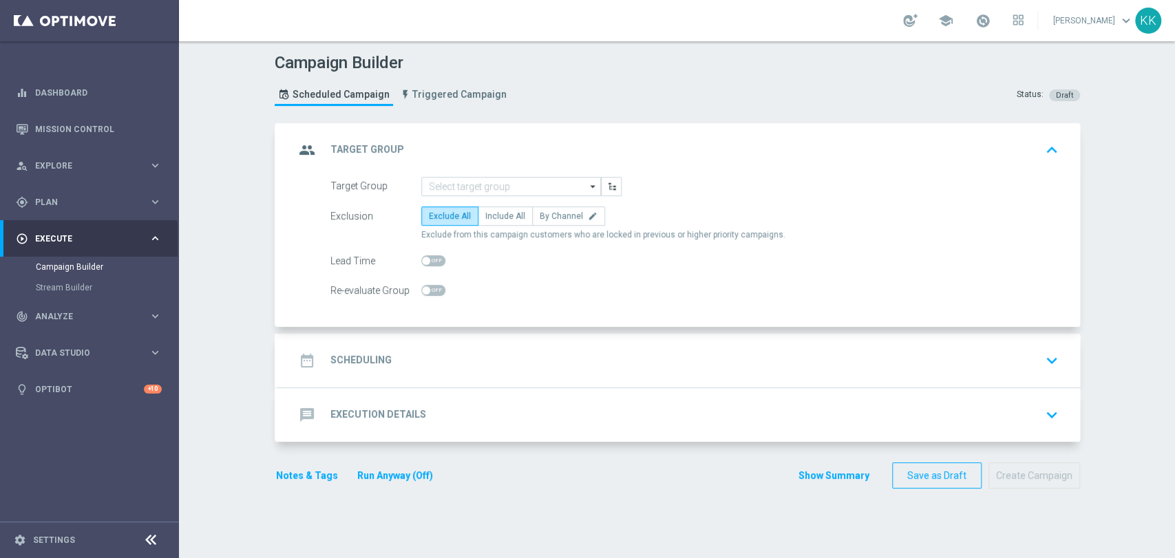
scroll to position [0, 0]
click at [501, 187] on input at bounding box center [511, 186] width 180 height 19
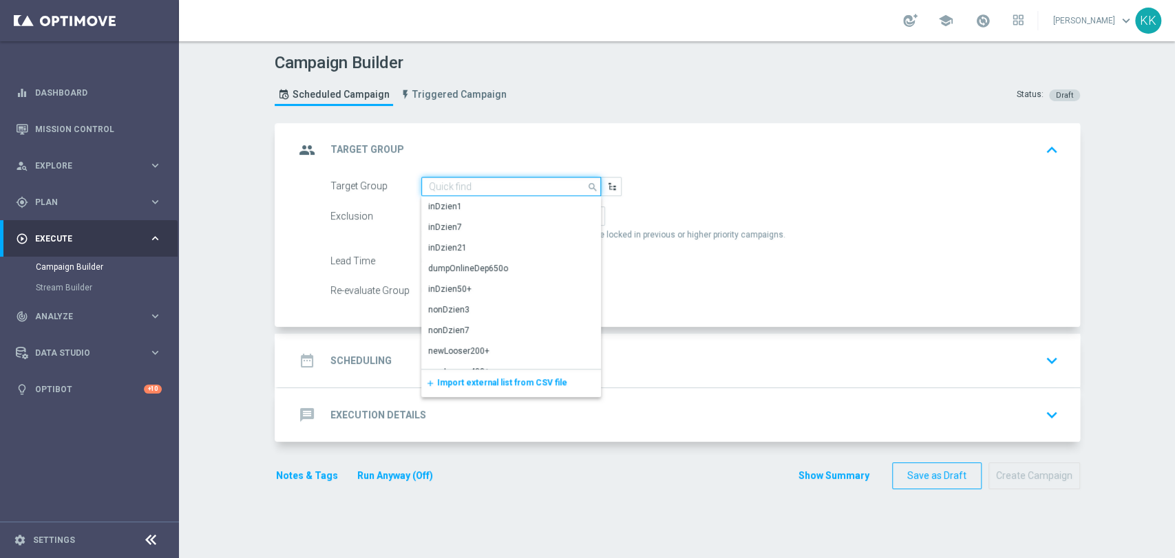
paste input "D_MED_TARGET_CASHBACK_50% do 300 PLN_LMLW_160925_PUSH"
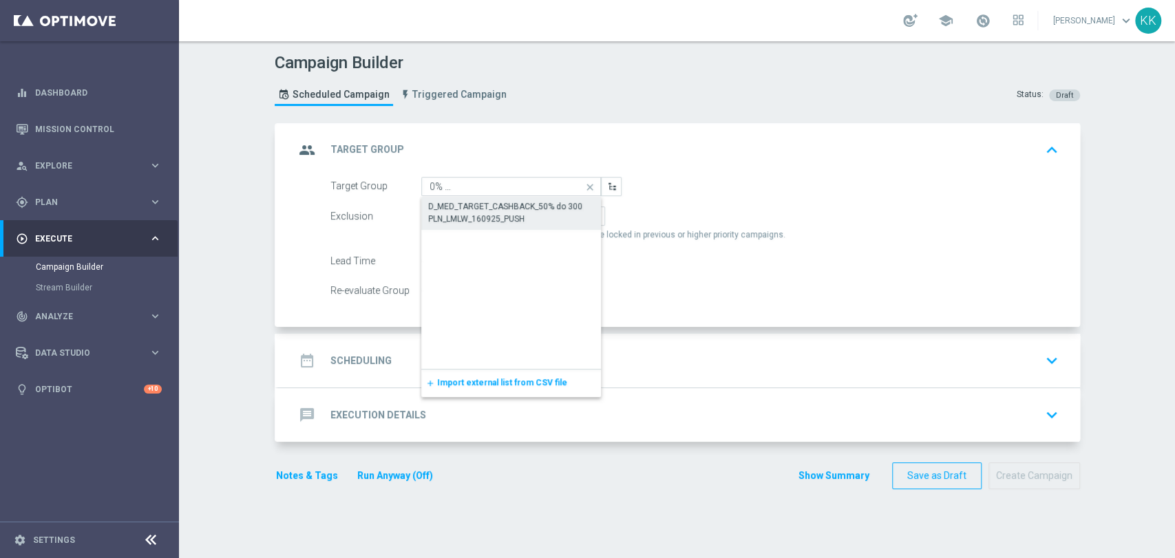
click at [501, 219] on div "D_MED_TARGET_CASHBACK_50% do 300 PLN_LMLW_160925_PUSH" at bounding box center [511, 212] width 167 height 25
type input "D_MED_TARGET_CASHBACK_50% do 300 PLN_LMLW_160925_PUSH"
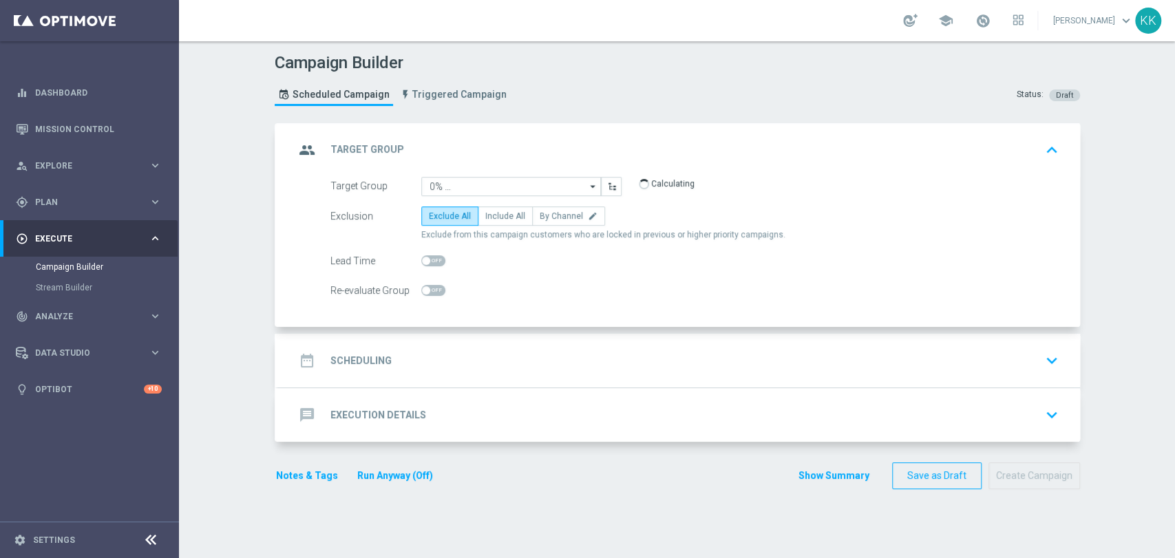
scroll to position [0, 0]
click at [494, 212] on span "Include All" at bounding box center [505, 216] width 40 height 10
click at [494, 214] on input "Include All" at bounding box center [489, 218] width 9 height 9
radio input "true"
click at [426, 289] on span at bounding box center [433, 290] width 24 height 11
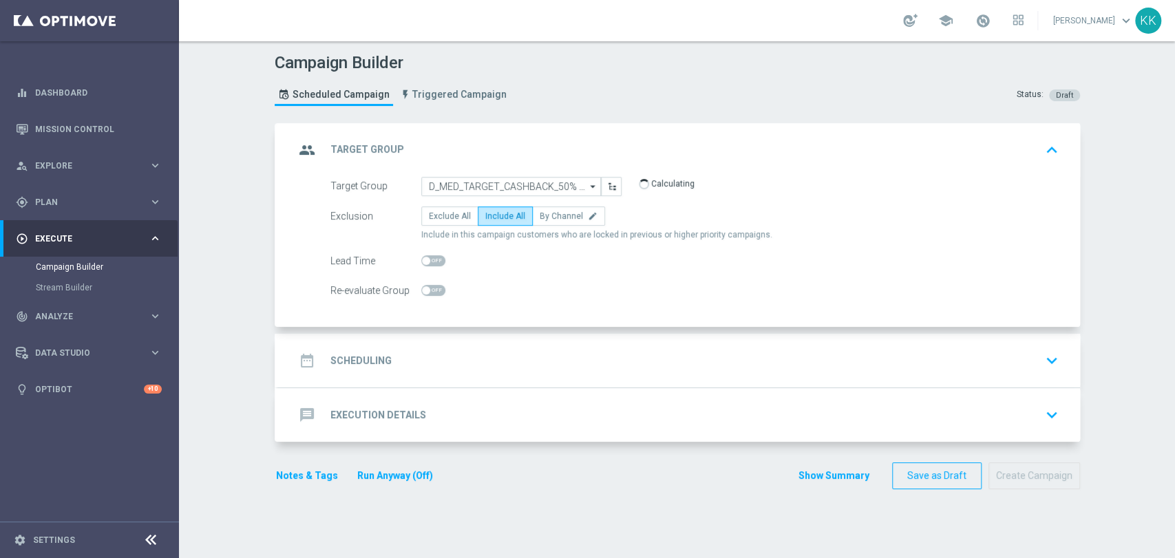
click at [426, 289] on input "checkbox" at bounding box center [433, 290] width 24 height 11
checkbox input "true"
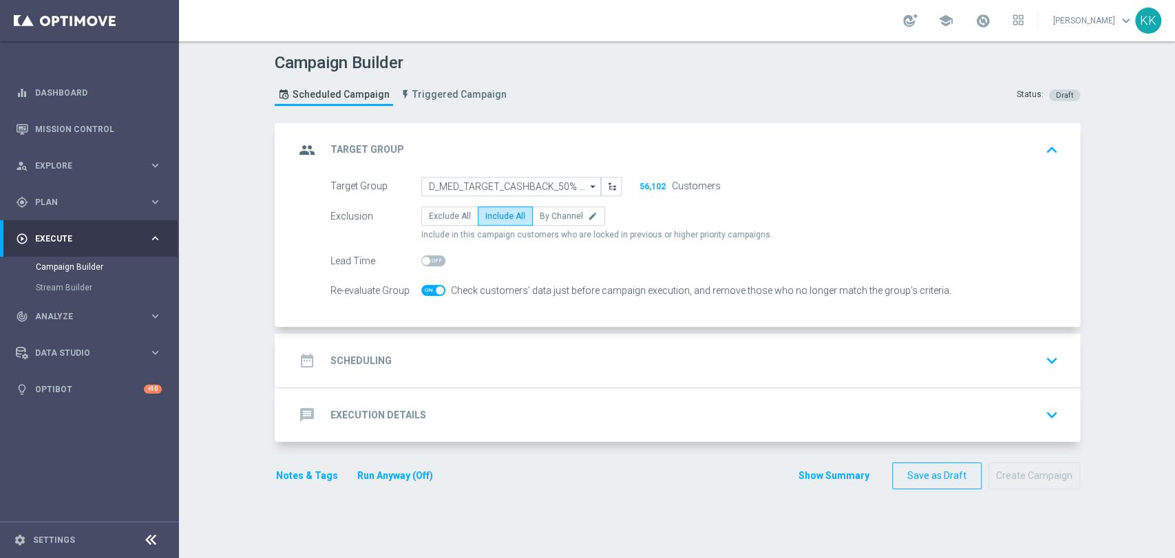
click at [495, 358] on div "date_range Scheduling keyboard_arrow_down" at bounding box center [679, 361] width 769 height 26
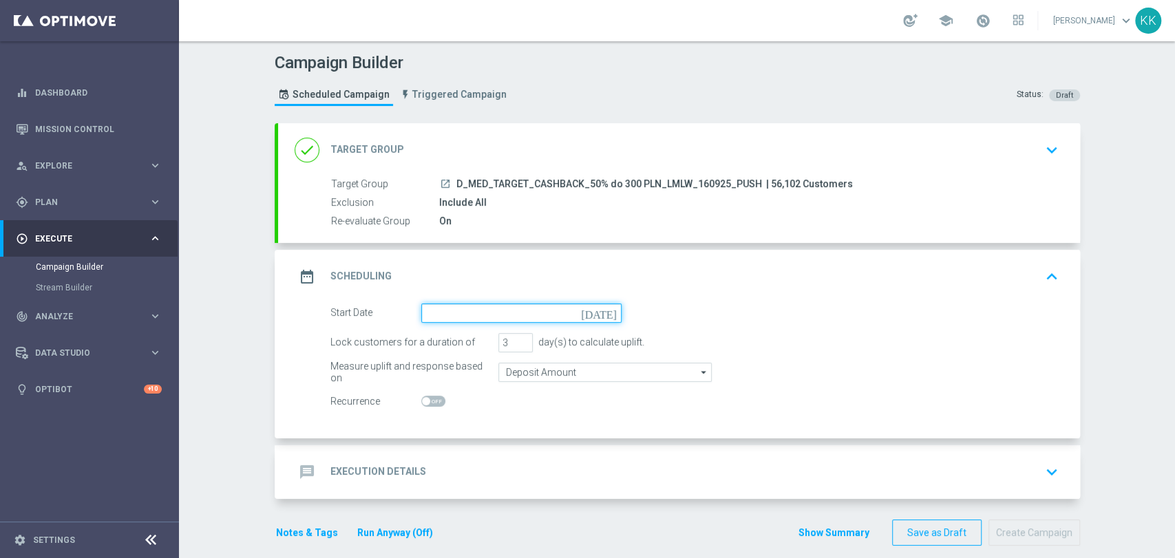
click at [459, 306] on input at bounding box center [521, 313] width 200 height 19
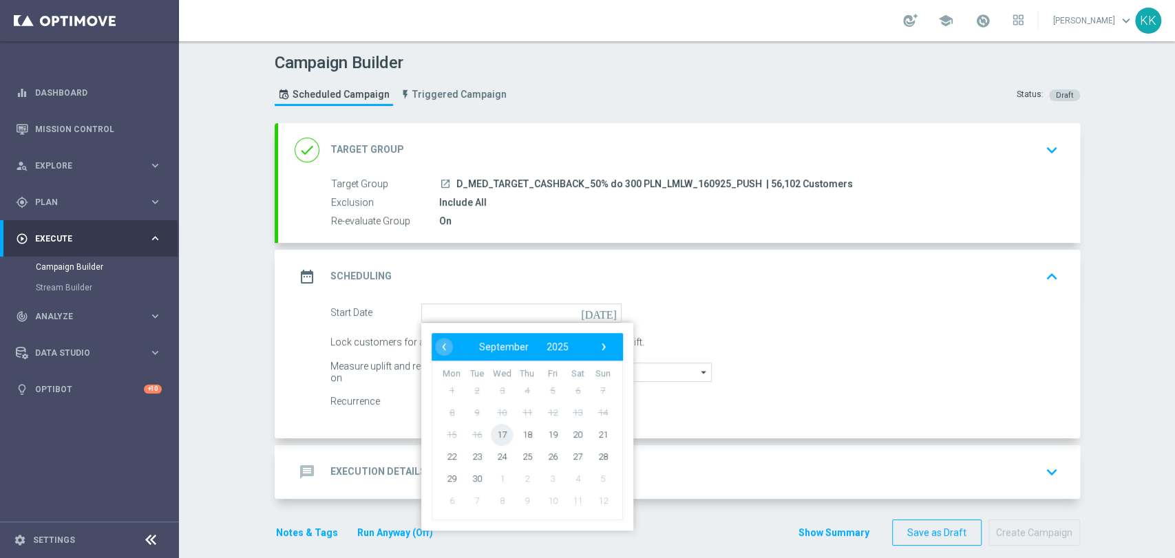
click at [498, 428] on span "17" at bounding box center [502, 434] width 22 height 22
type input "[DATE]"
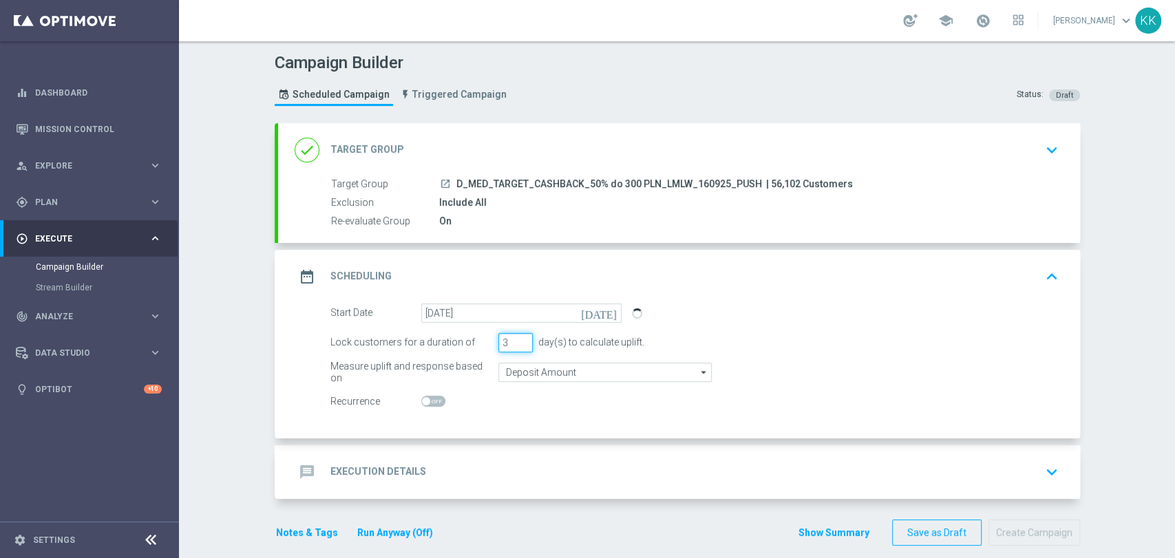
click at [507, 337] on input "3" at bounding box center [516, 342] width 34 height 19
type input "1"
click at [498, 319] on input "[DATE]" at bounding box center [521, 313] width 200 height 19
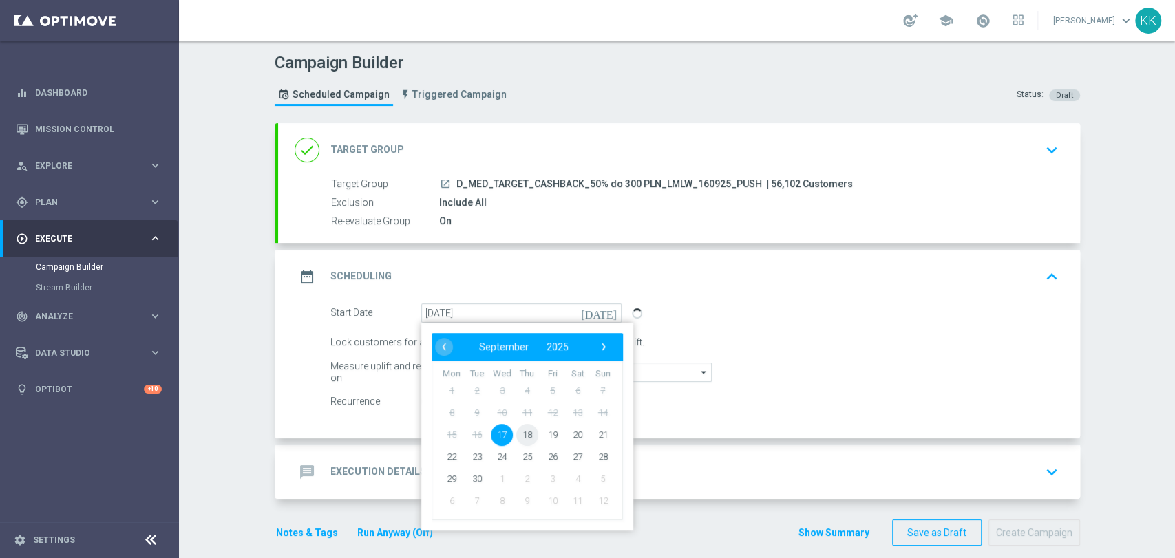
click at [516, 429] on span "18" at bounding box center [527, 434] width 22 height 22
type input "[DATE]"
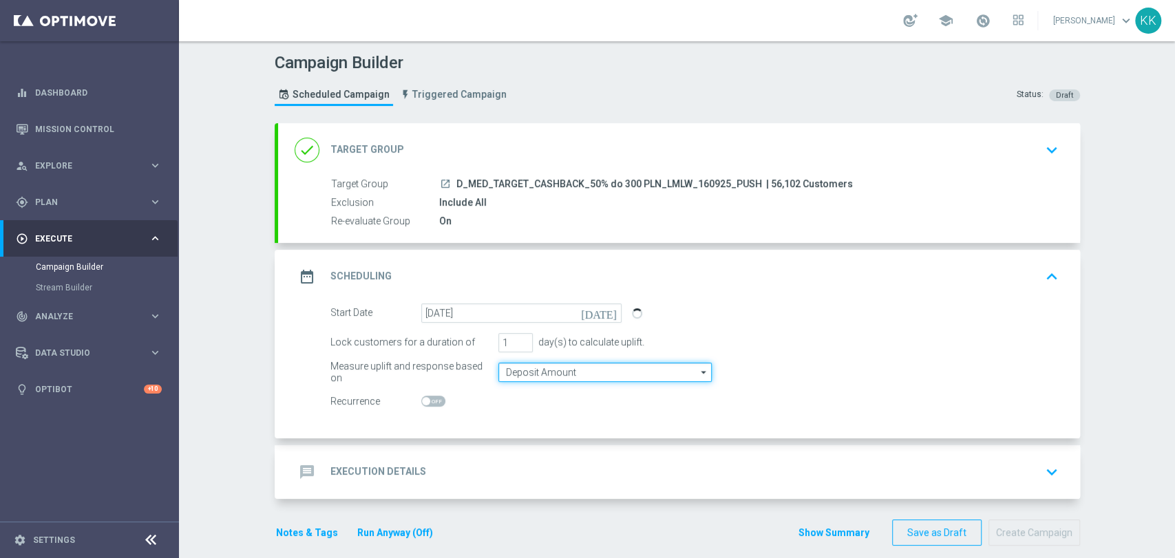
click at [539, 377] on input "Deposit Amount" at bounding box center [605, 372] width 213 height 19
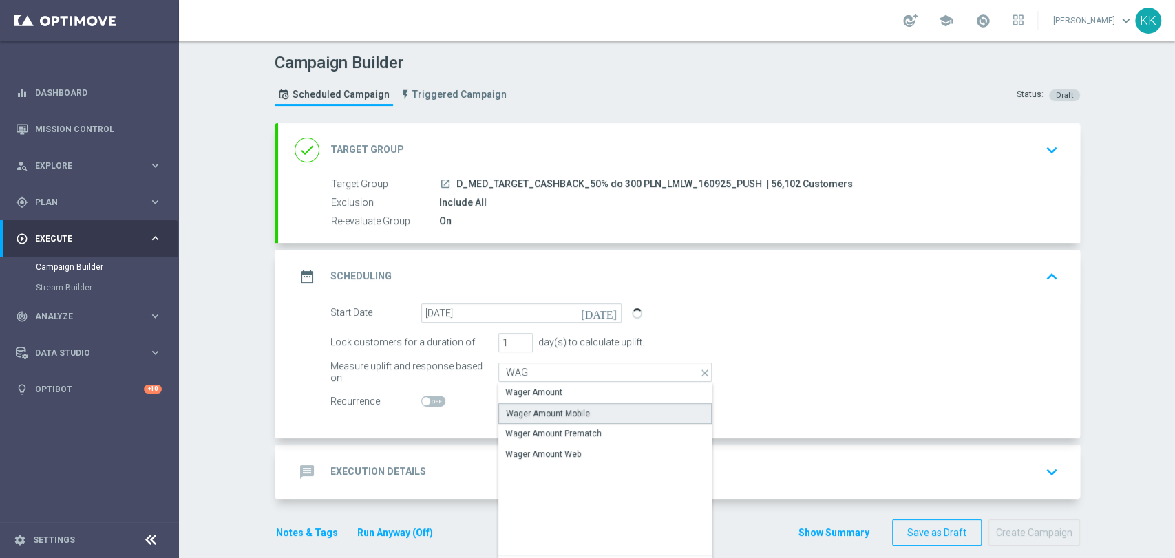
click at [534, 408] on div "Wager Amount Mobile" at bounding box center [548, 414] width 84 height 12
type input "Wager Amount Mobile"
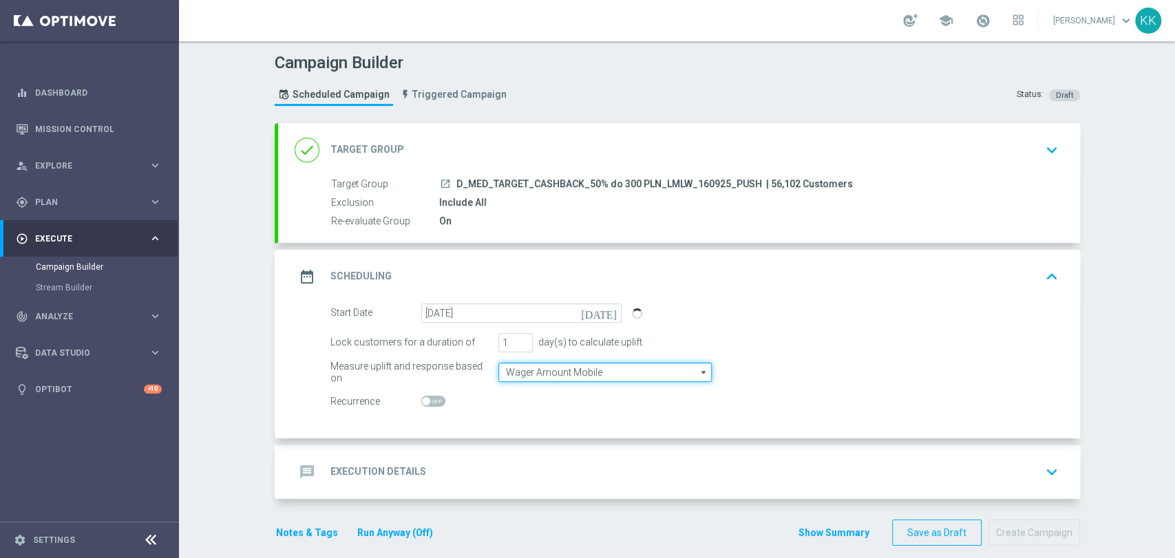
click at [532, 364] on input "Wager Amount Mobile" at bounding box center [605, 372] width 213 height 19
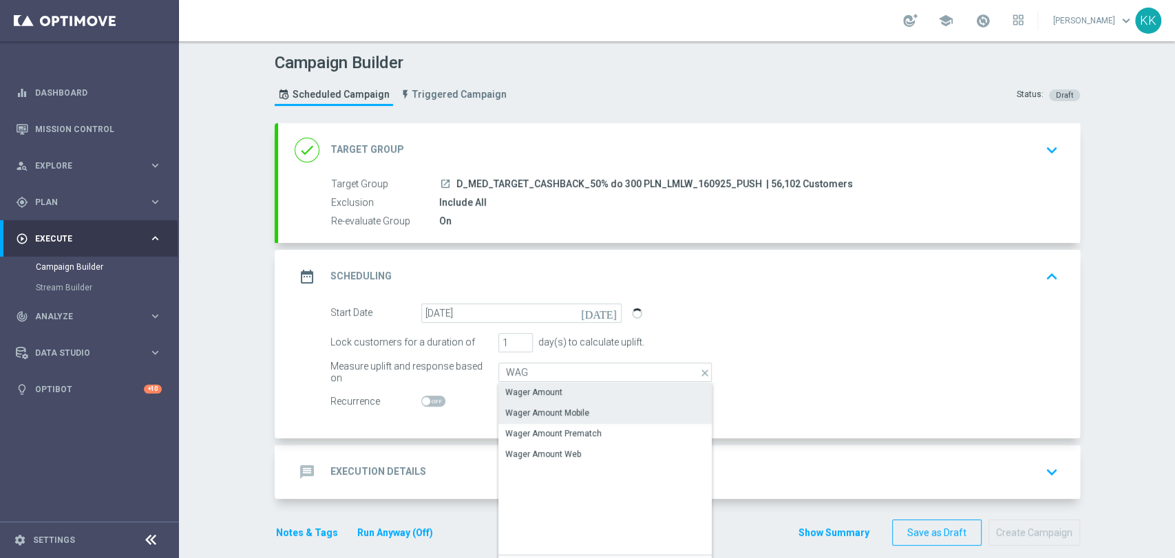
click at [525, 388] on div "Wager Amount" at bounding box center [533, 392] width 57 height 12
type input "Wager Amount"
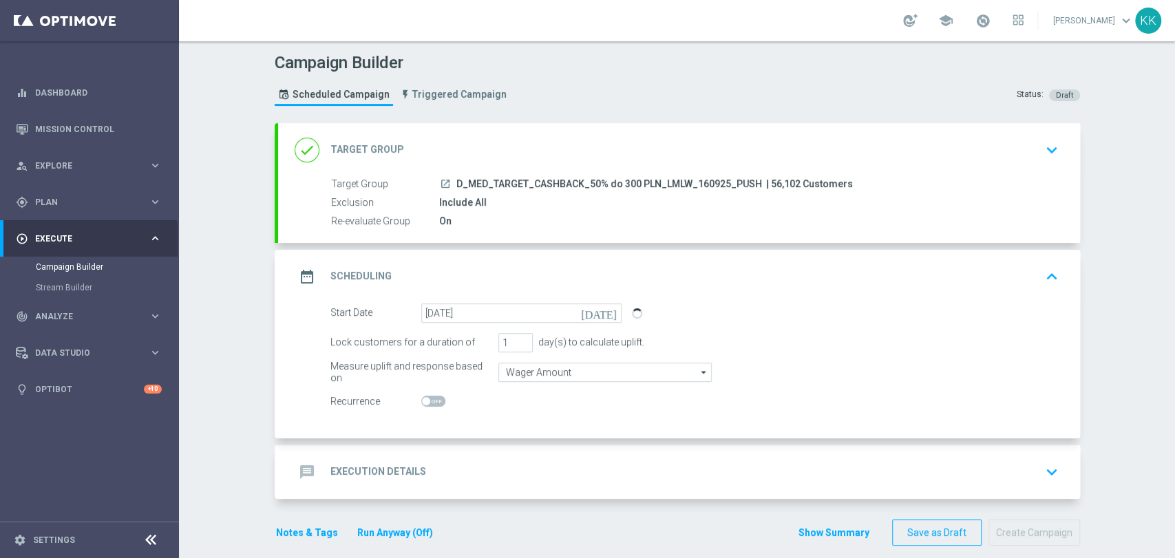
click at [564, 479] on div "message Execution Details keyboard_arrow_down" at bounding box center [679, 472] width 769 height 26
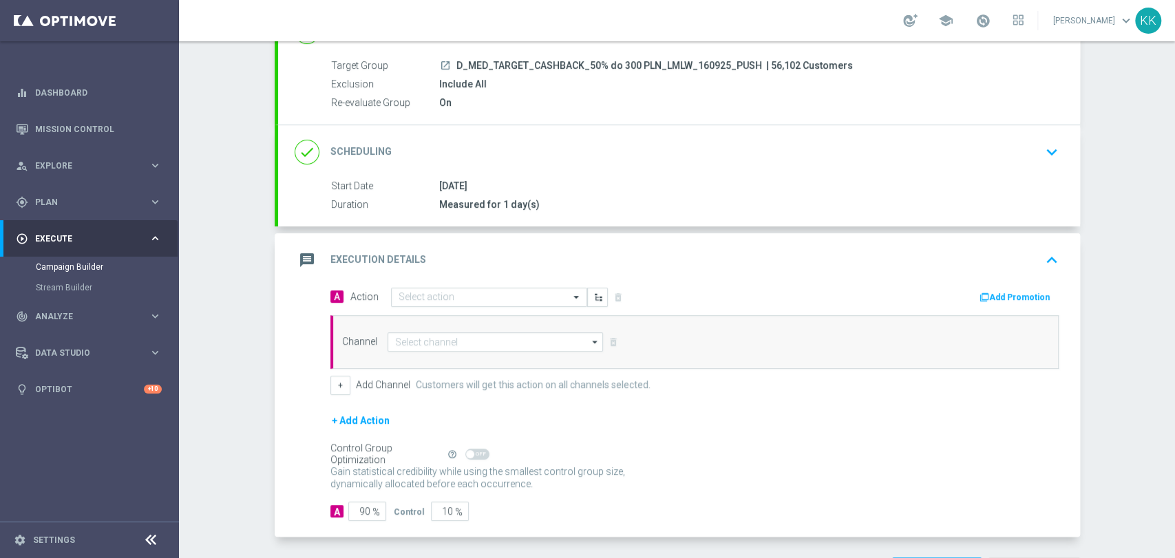
scroll to position [119, 0]
click at [461, 297] on input "text" at bounding box center [476, 297] width 154 height 12
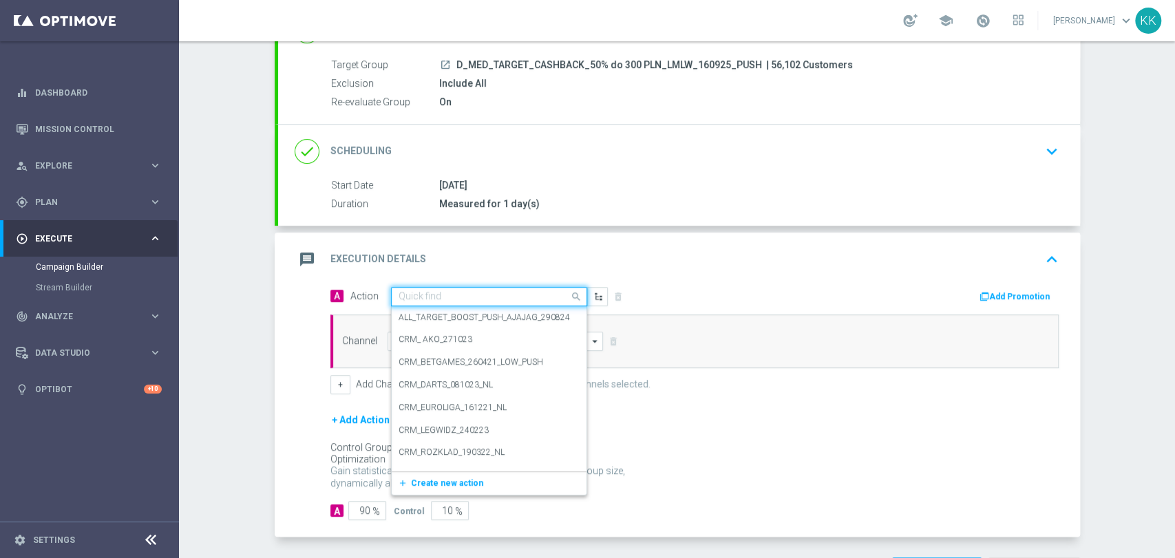
paste input "D_MED_TARGET_CASHBACK_50% do 300 PLN_LMLW_160925_PUSH"
type input "D_MED_TARGET_CASHBACK_50% do 300 PLN_LMLW_160925_PUSH"
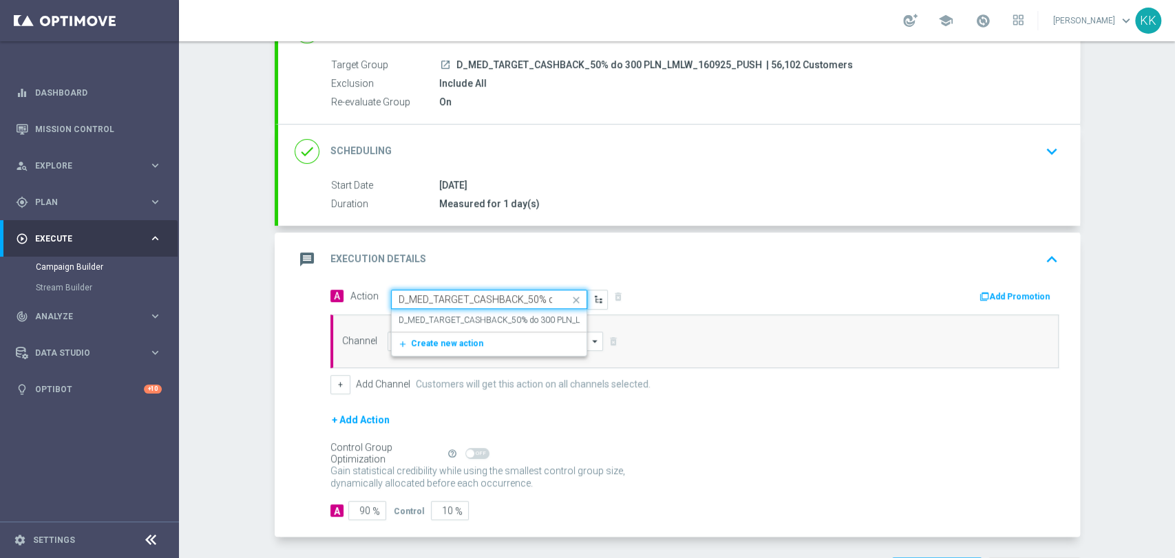
scroll to position [0, 139]
click at [428, 321] on label "D_MED_TARGET_CASHBACK_50% do 300 PLN_LMLW_160925_PUSH" at bounding box center [527, 321] width 257 height 12
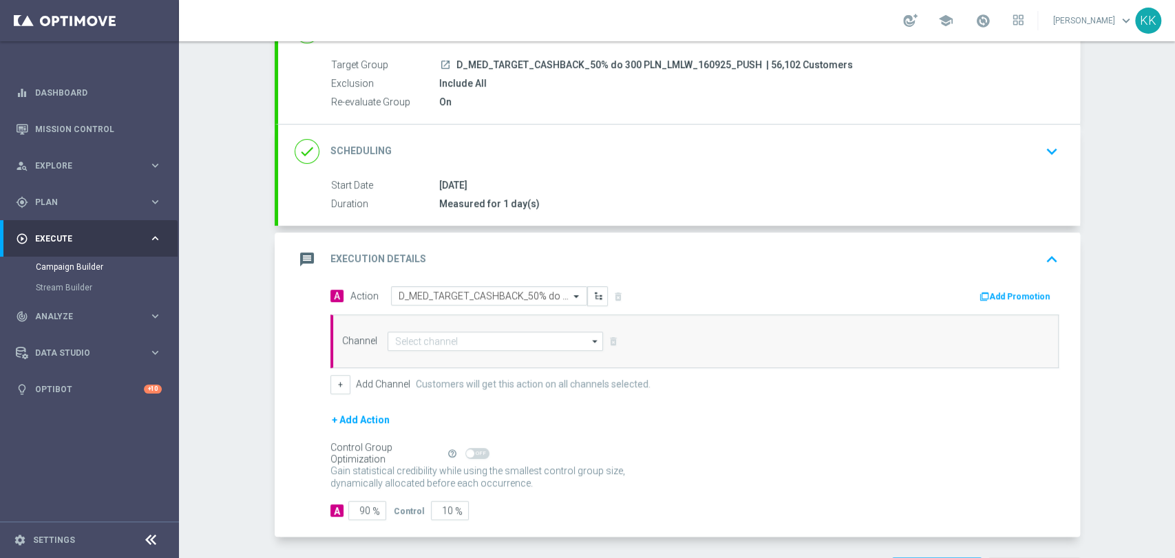
click at [437, 353] on div "Channel arrow_drop_down Show Selected 0 of NaN Target group only SMS" at bounding box center [695, 342] width 728 height 54
click at [439, 343] on input at bounding box center [496, 341] width 216 height 19
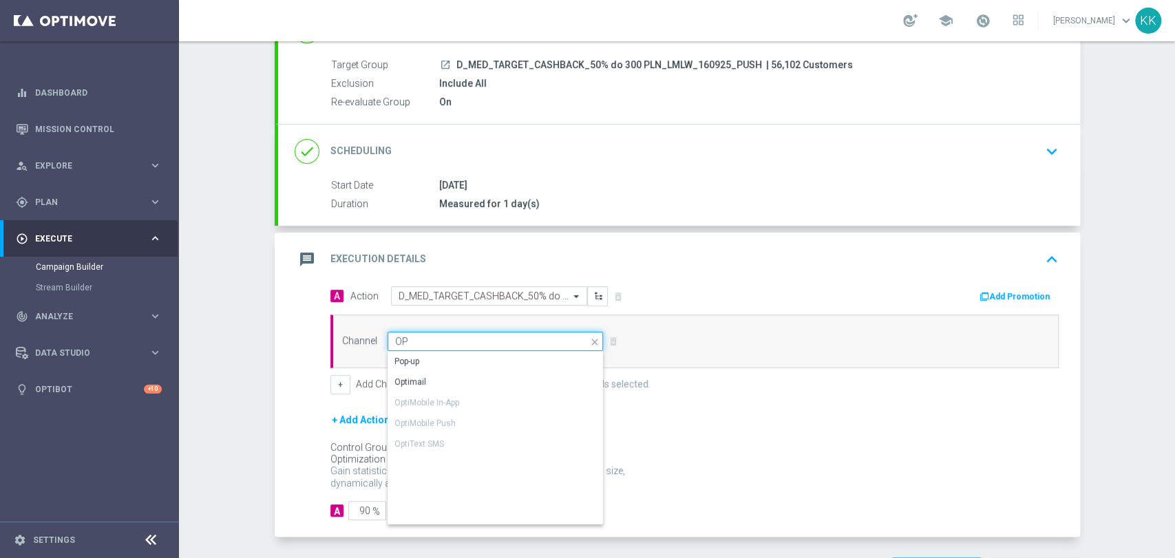
type input "O"
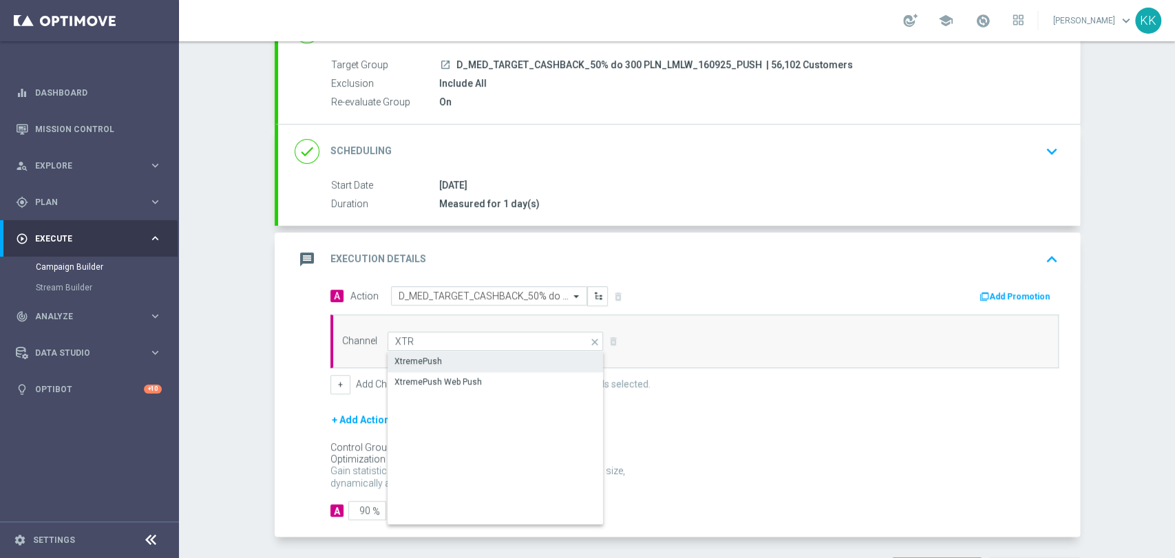
click at [459, 361] on div "XtremePush" at bounding box center [496, 361] width 217 height 19
type input "XtremePush"
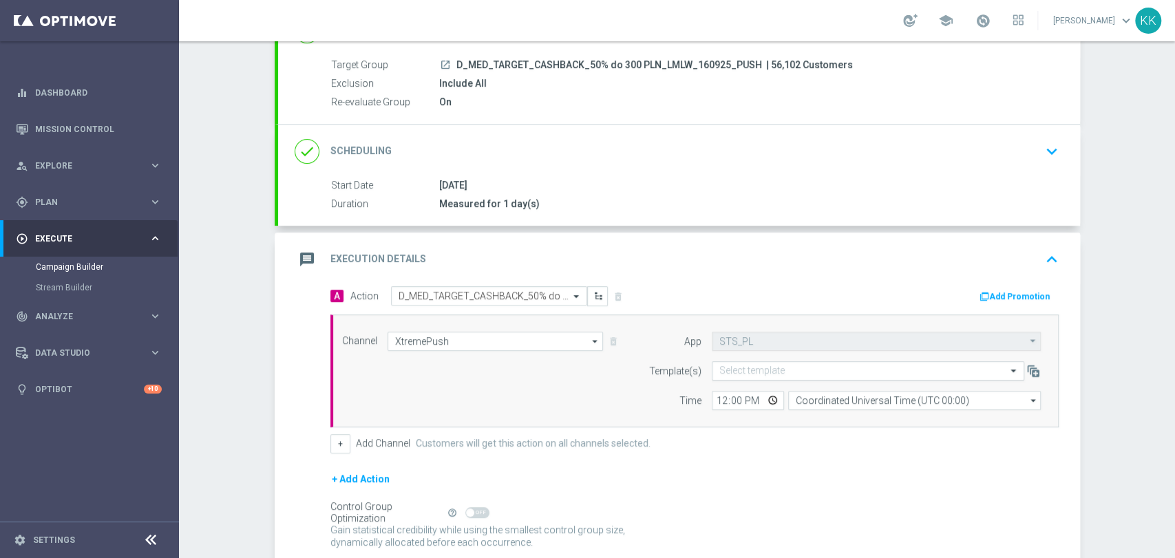
click at [776, 372] on input "text" at bounding box center [855, 372] width 270 height 12
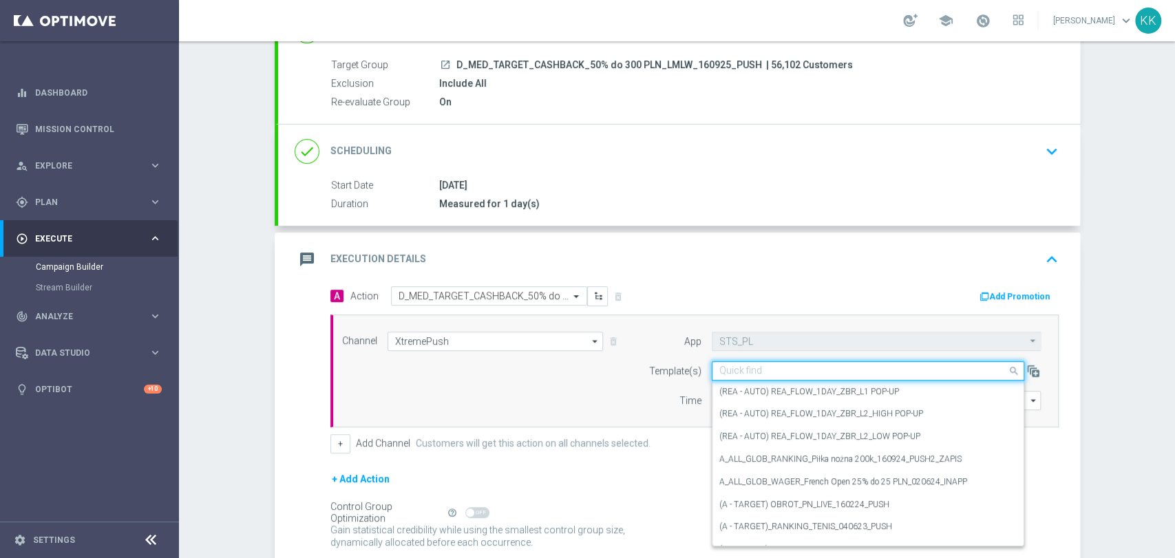
paste input "D_MED_TARGET_CASHBACK_50% do 300 PLN_LMLW_160925_PUSH"
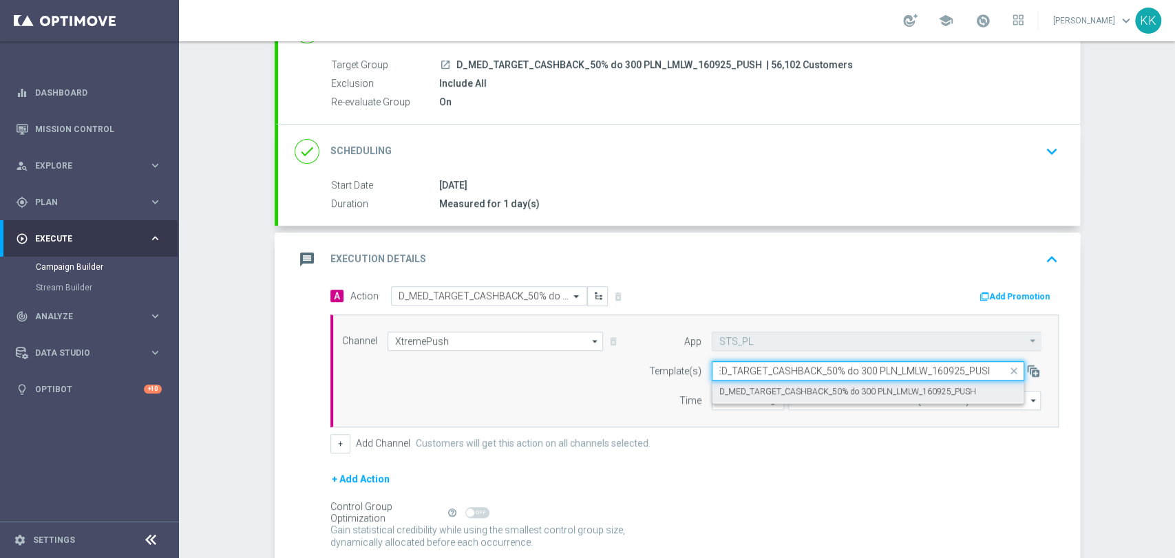
click at [752, 383] on div "D_MED_TARGET_CASHBACK_50% do 300 PLN_LMLW_160925_PUSH" at bounding box center [868, 392] width 297 height 23
type input "D_MED_TARGET_CASHBACK_50% do 300 PLN_LMLW_160925_PUSH"
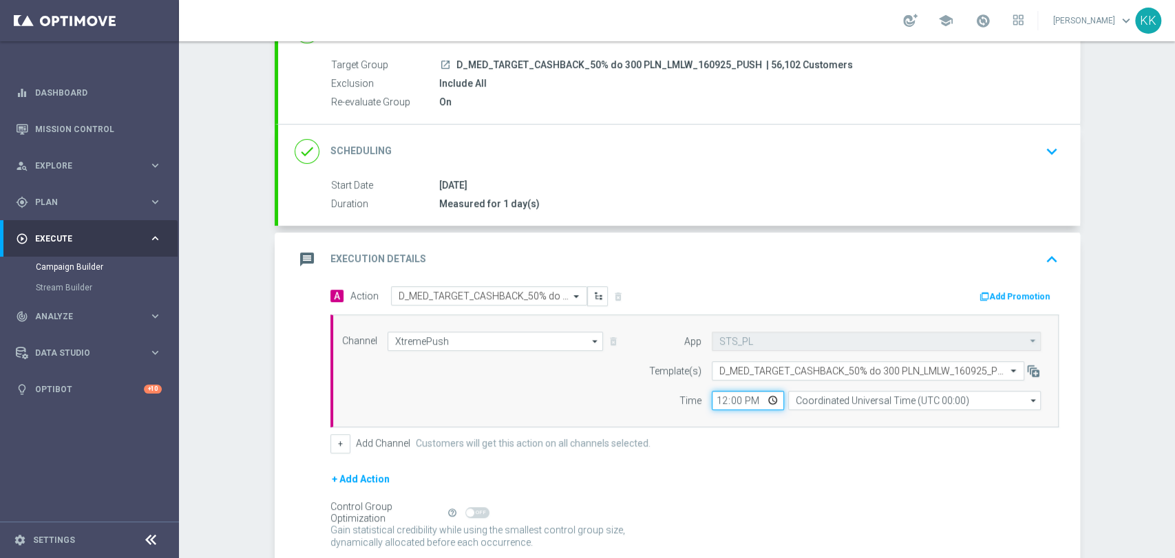
click at [716, 401] on input "12:00" at bounding box center [748, 400] width 72 height 19
type input "19:11"
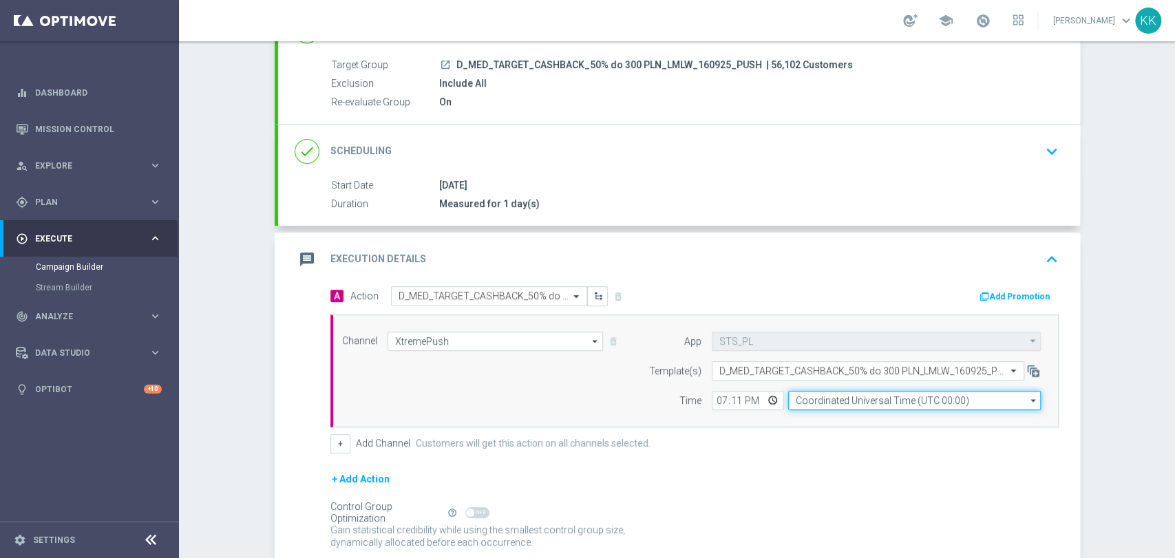
click at [848, 402] on input "Coordinated Universal Time (UTC 00:00)" at bounding box center [914, 400] width 253 height 19
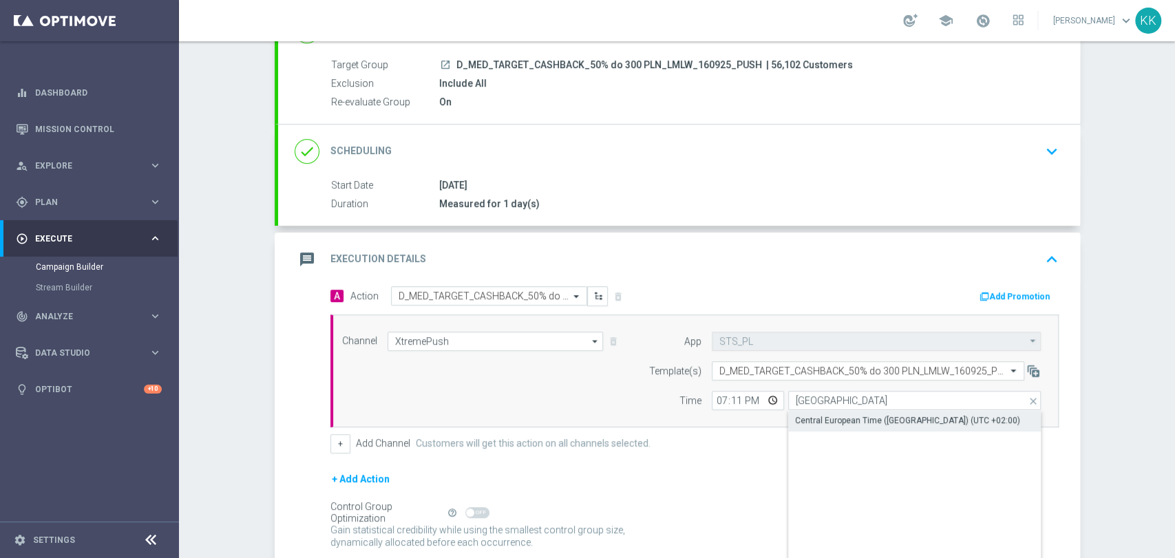
click at [843, 426] on div "Central European Time ([GEOGRAPHIC_DATA]) (UTC +02:00)" at bounding box center [914, 420] width 253 height 19
type input "Central European Time ([GEOGRAPHIC_DATA]) (UTC +02:00)"
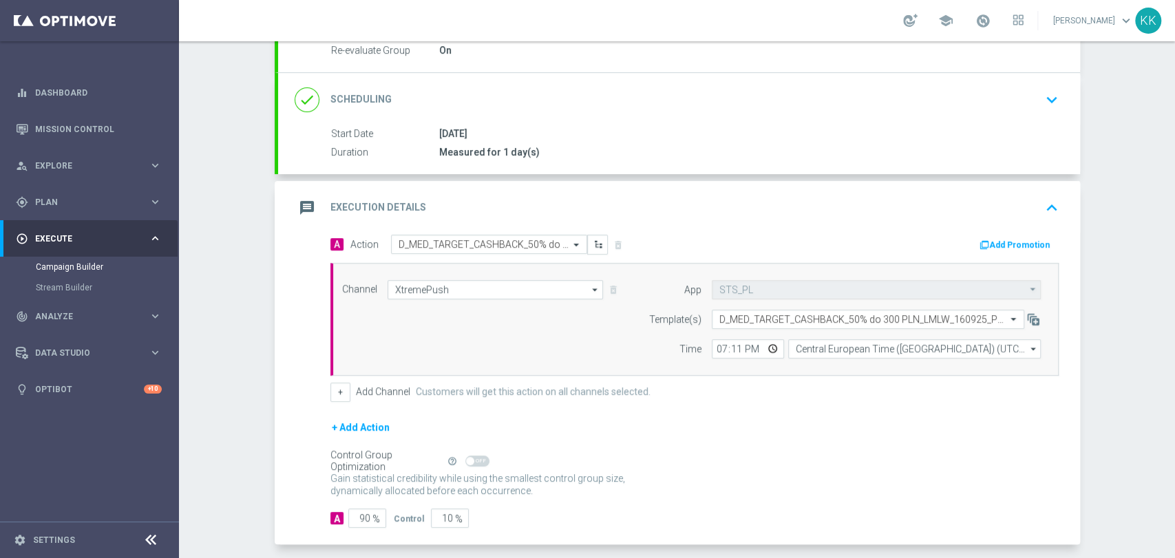
scroll to position [230, 0]
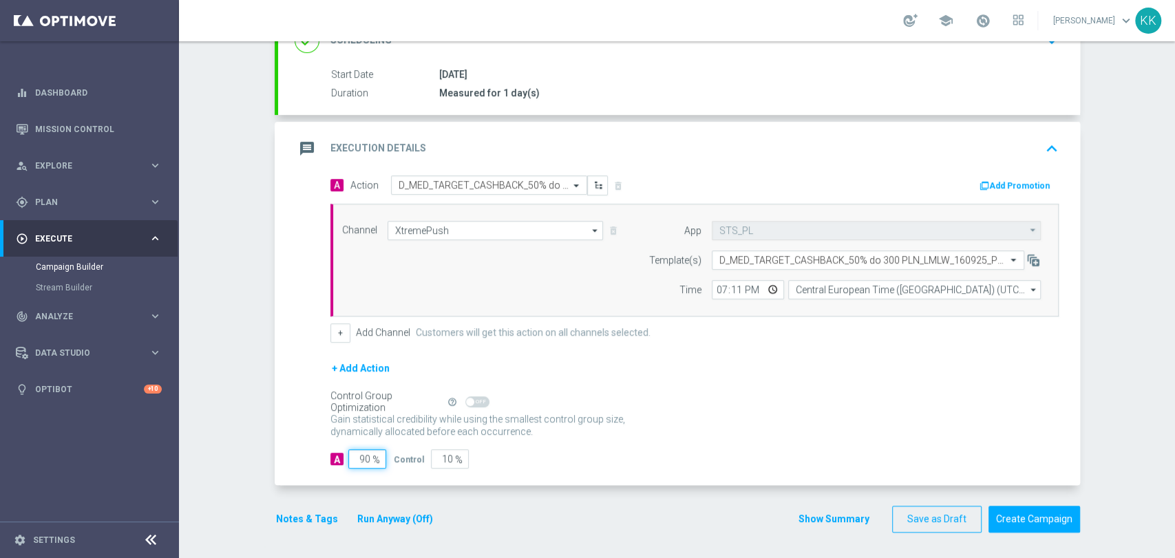
click at [364, 454] on input "90" at bounding box center [367, 459] width 38 height 19
type input "9"
type input "91"
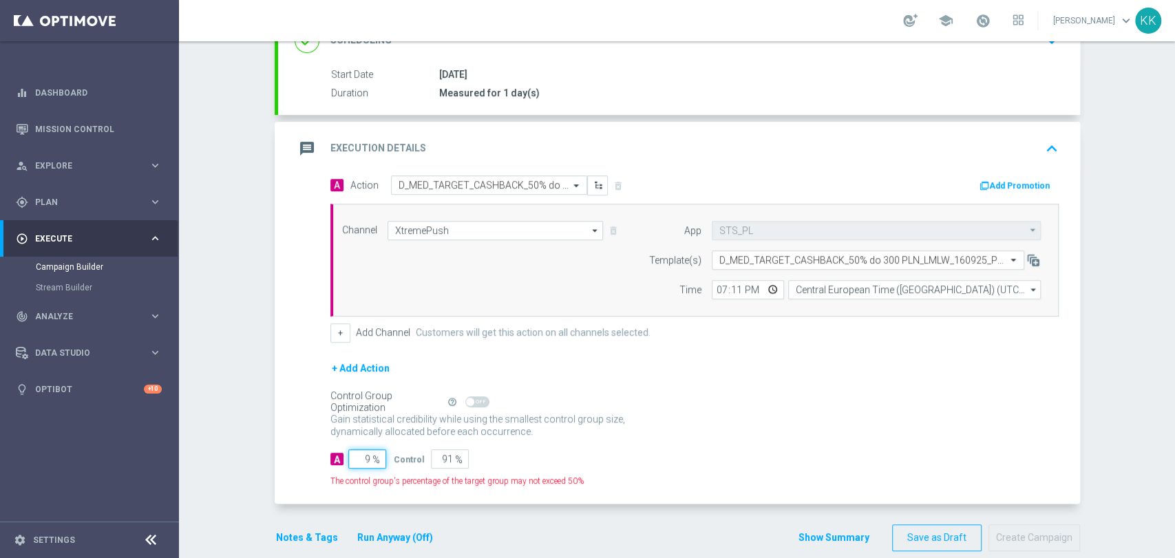
type input "98"
type input "2"
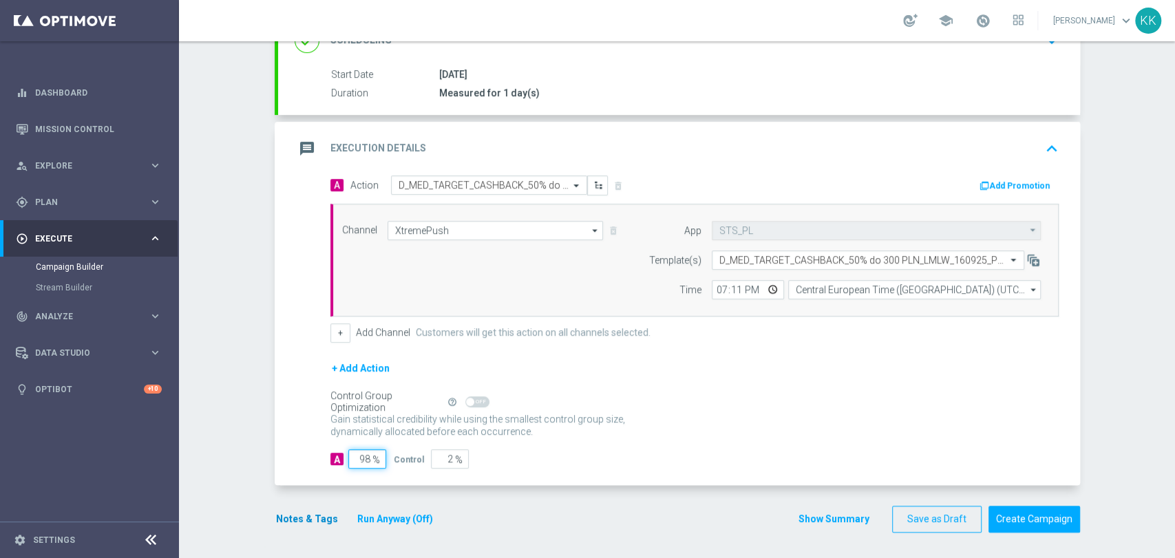
type input "98"
click at [295, 514] on button "Notes & Tags" at bounding box center [307, 519] width 65 height 17
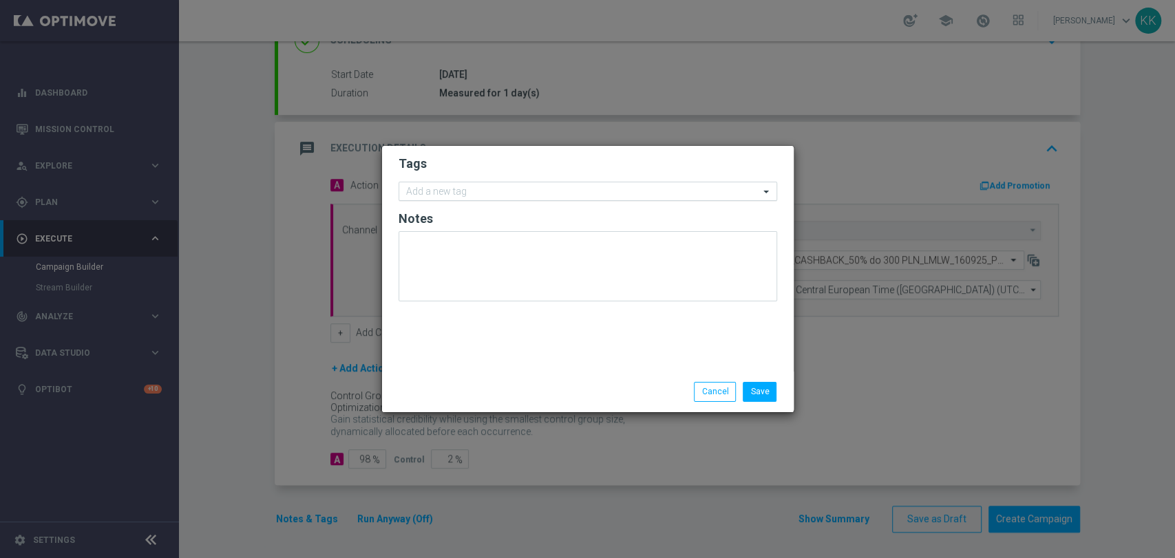
click at [433, 200] on div at bounding box center [581, 194] width 355 height 14
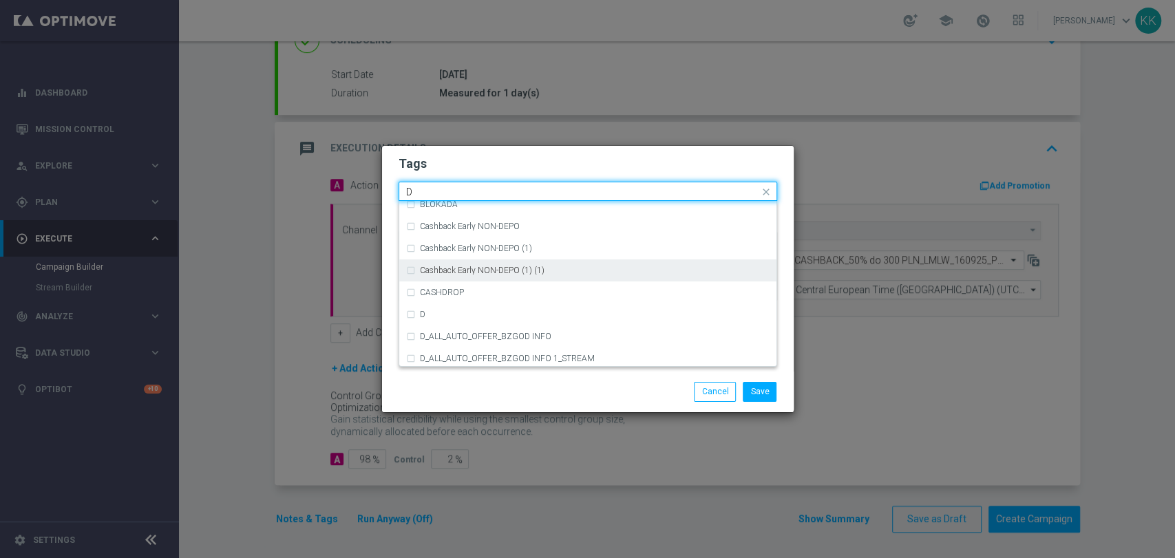
scroll to position [1454, 0]
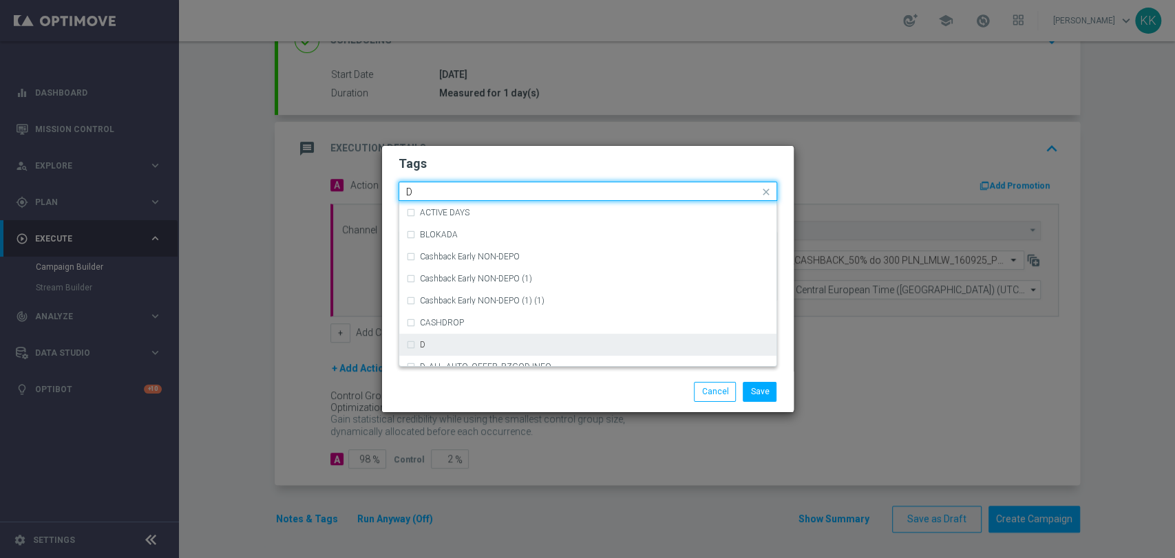
click at [454, 349] on div "D" at bounding box center [588, 345] width 364 height 22
type input "D"
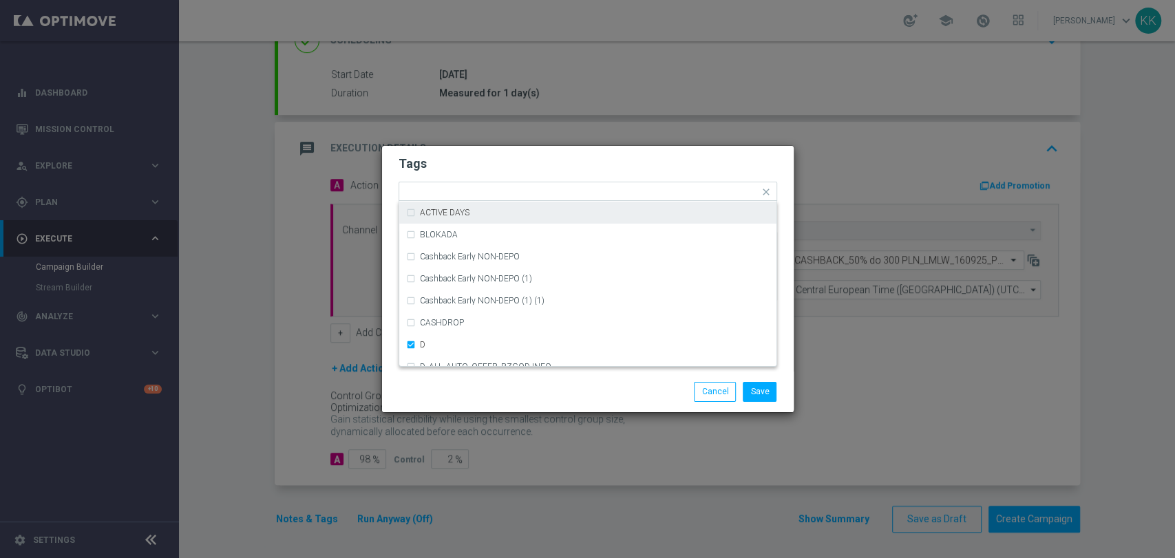
click at [466, 167] on h2 "Tags" at bounding box center [588, 164] width 379 height 17
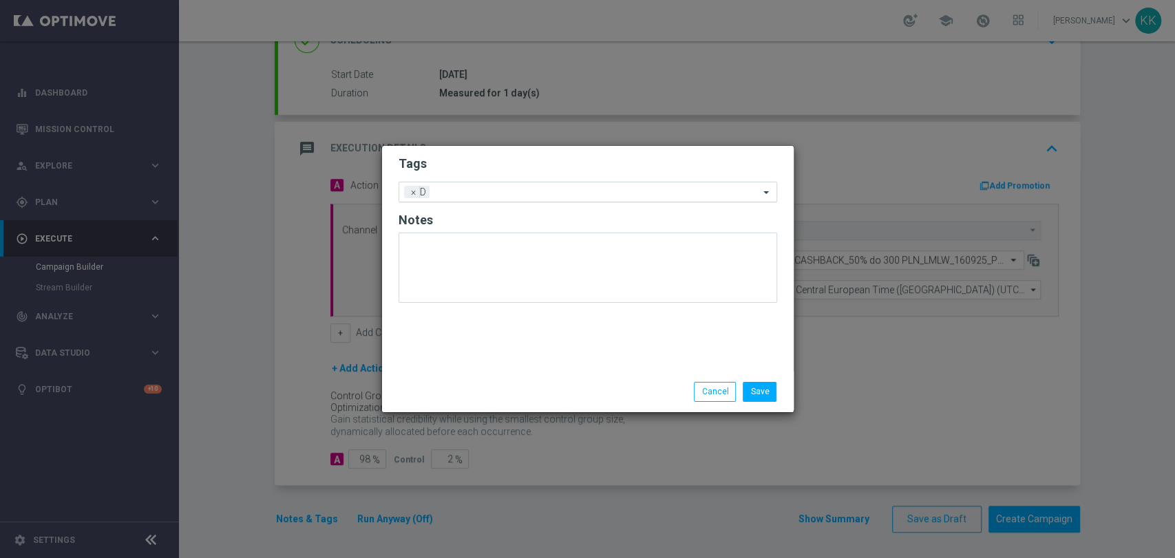
click at [466, 192] on input "text" at bounding box center [597, 193] width 324 height 12
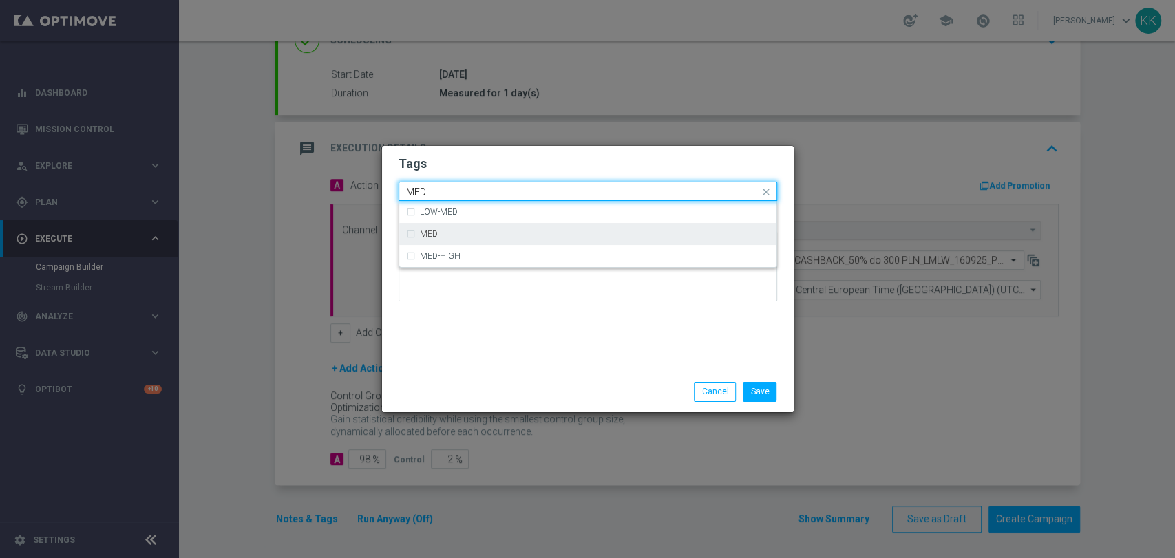
click at [529, 242] on div "MED" at bounding box center [588, 234] width 364 height 22
type input "MED"
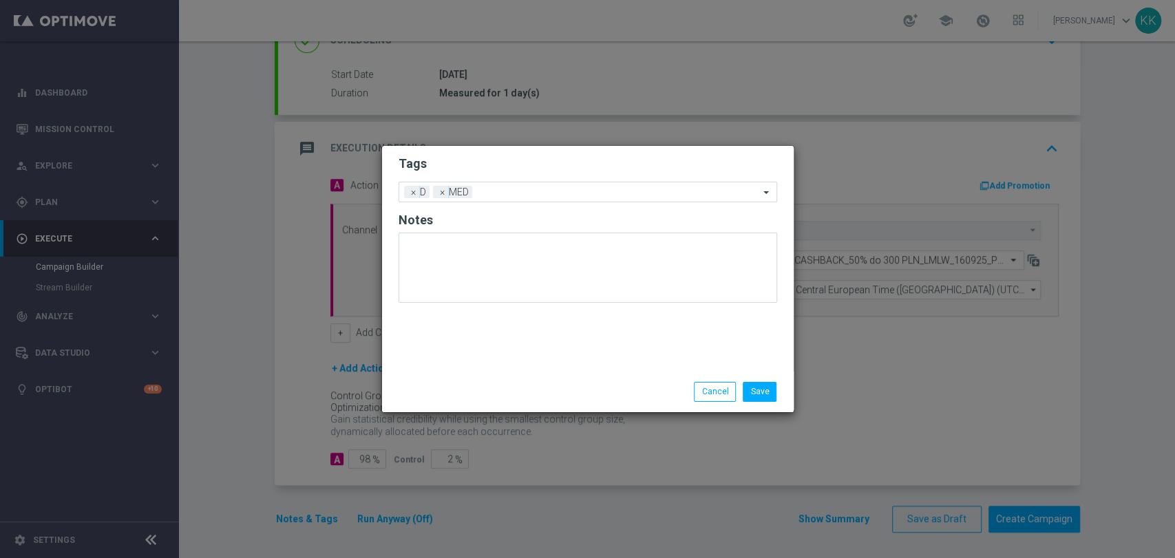
click at [549, 151] on div "Tags Add a new tag × D × MED Notes" at bounding box center [588, 259] width 412 height 226
click at [556, 196] on input "text" at bounding box center [619, 193] width 282 height 12
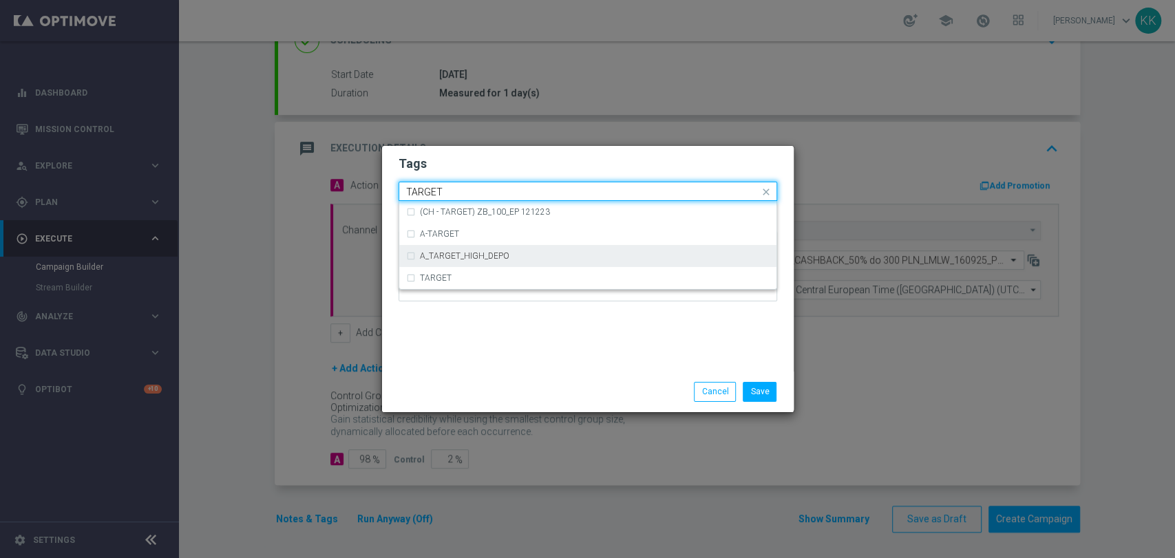
click at [537, 266] on div "A_TARGET_HIGH_DEPO" at bounding box center [588, 256] width 364 height 22
type input "TARGET"
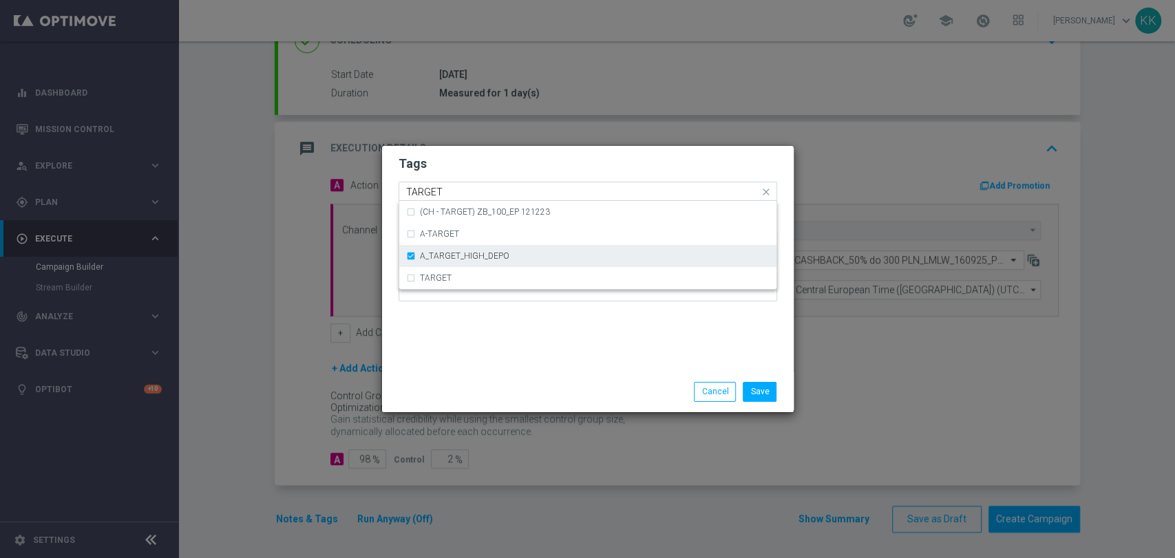
click at [537, 266] on div "A_TARGET_HIGH_DEPO" at bounding box center [588, 256] width 364 height 22
click at [536, 268] on div "TARGET" at bounding box center [588, 278] width 364 height 22
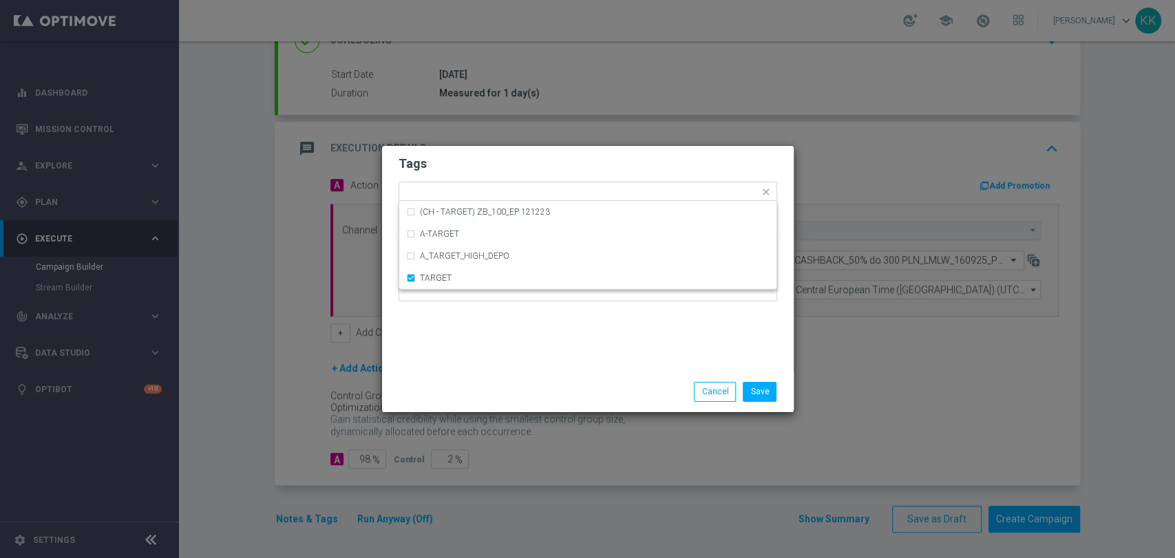
click at [549, 338] on div "Tags Quick find × D × MED × TARGET (CH - TARGET) ZB_100_EP 121223 A-TARGET A_TA…" at bounding box center [588, 259] width 412 height 226
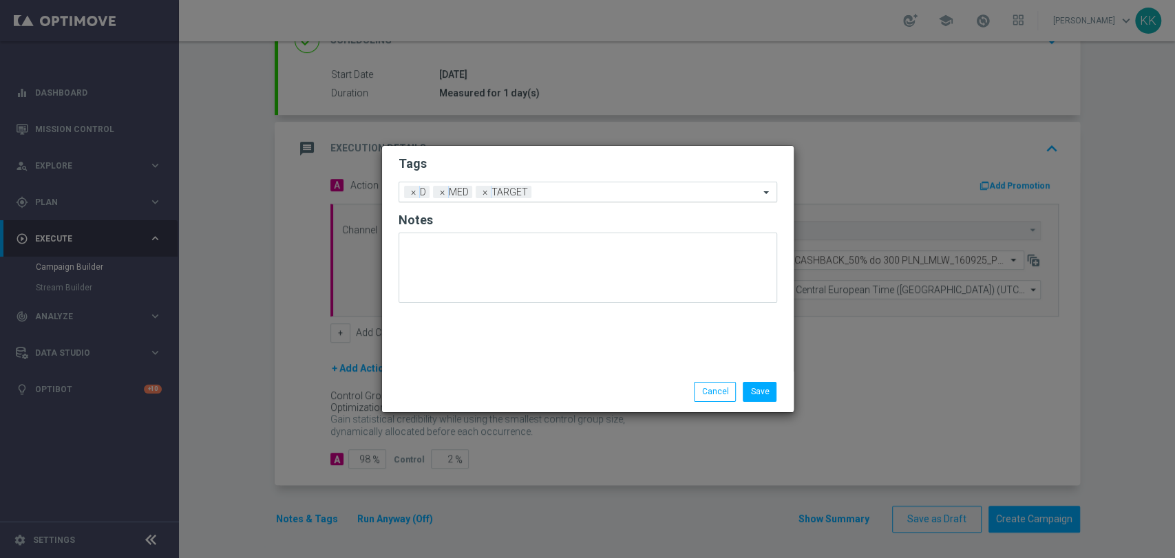
click at [561, 193] on input "text" at bounding box center [648, 193] width 222 height 12
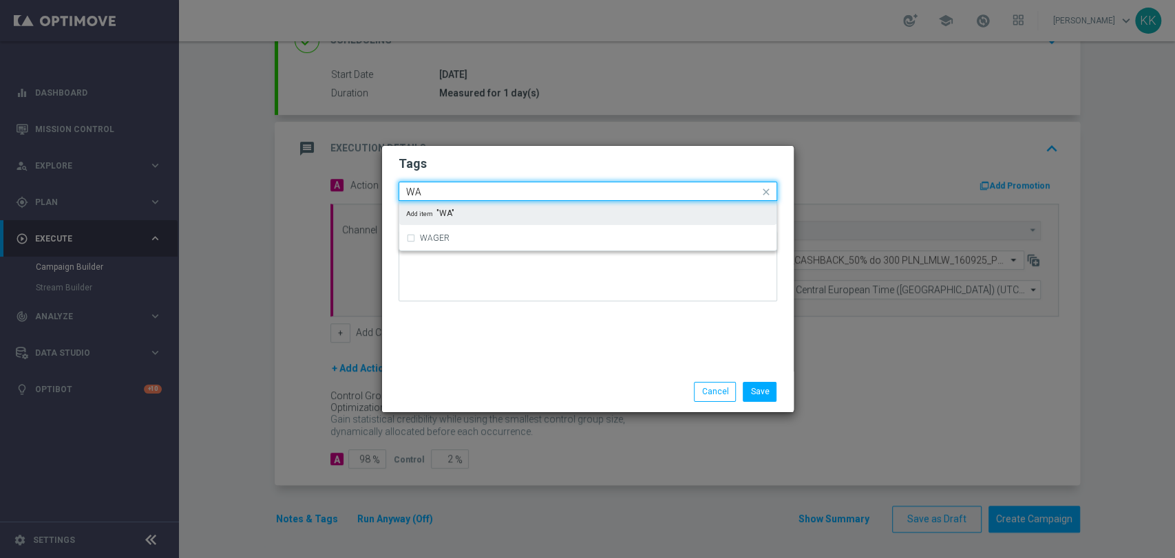
type input "W"
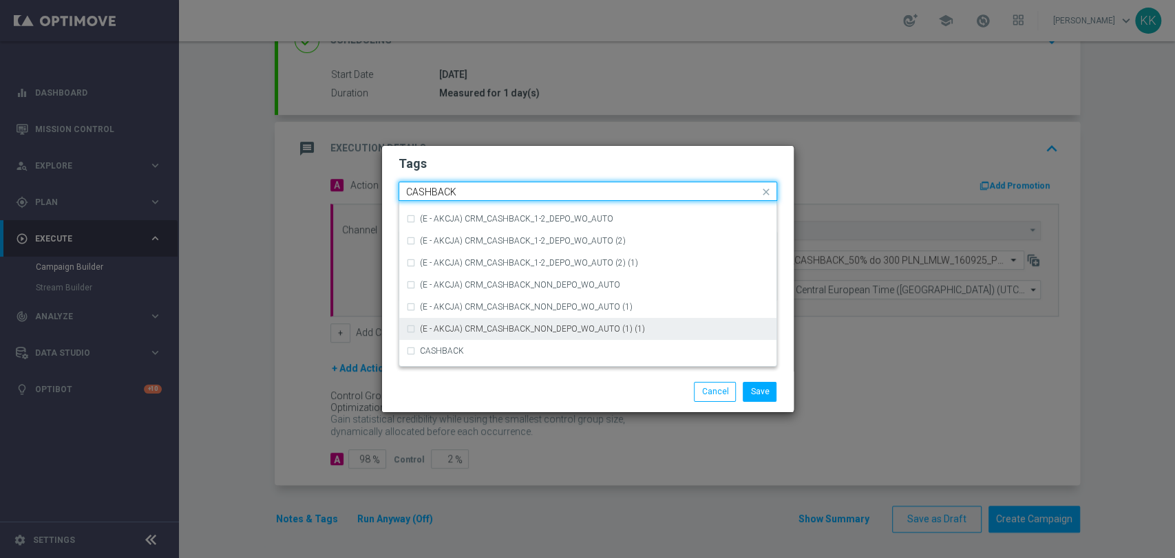
scroll to position [209, 0]
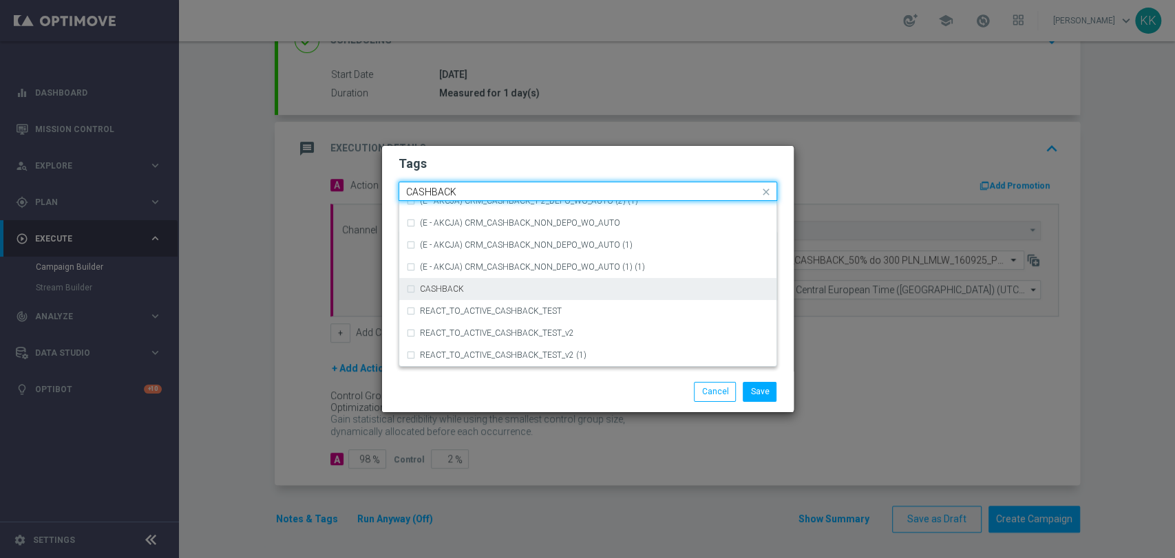
click at [507, 289] on div "CASHBACK" at bounding box center [595, 289] width 350 height 8
type input "CASHBACK"
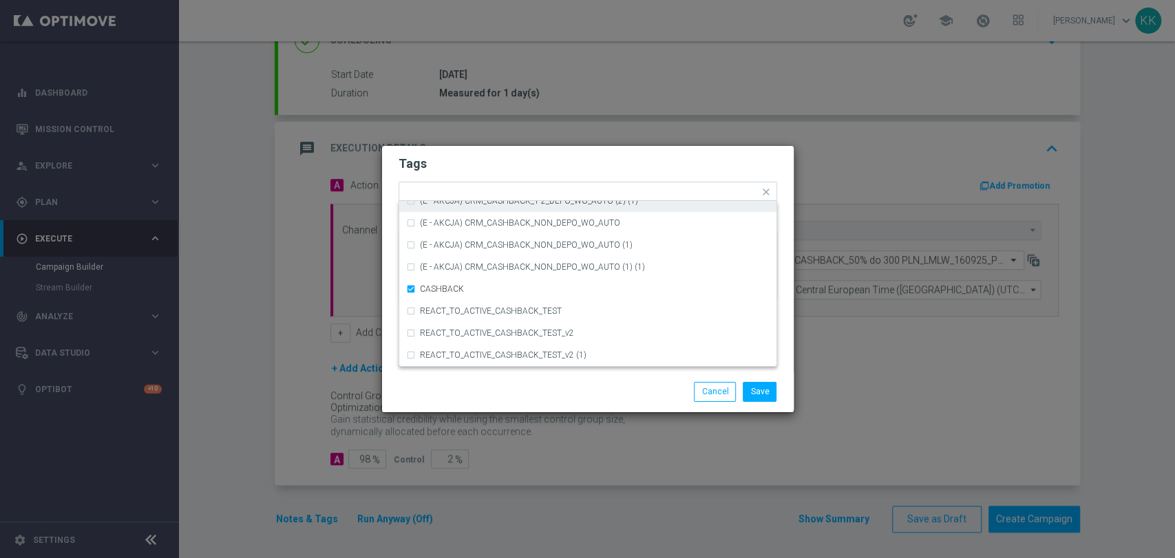
click at [562, 171] on h2 "Tags" at bounding box center [588, 164] width 379 height 17
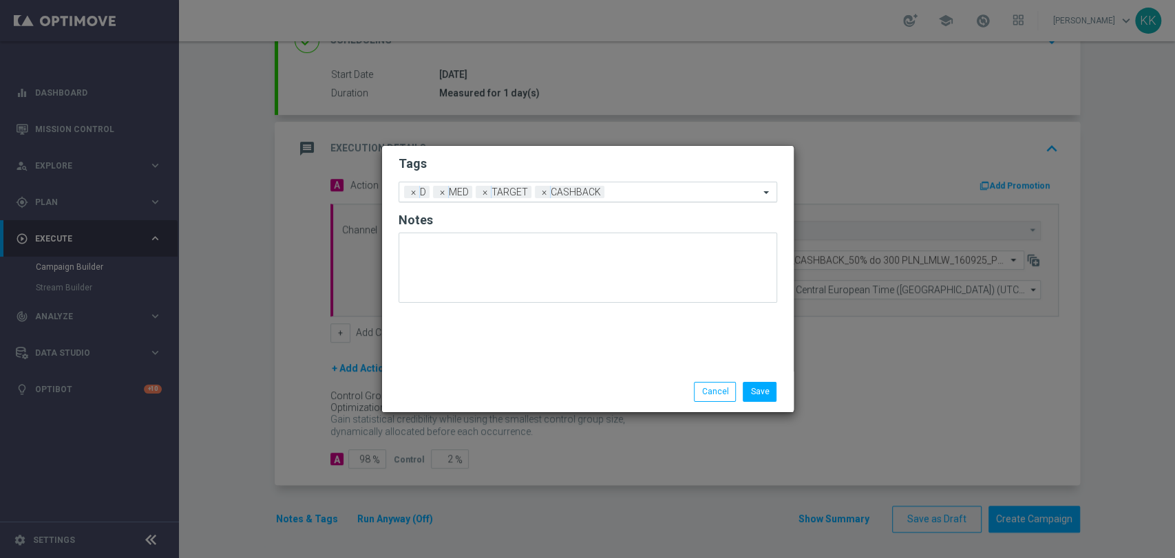
click at [655, 192] on input "text" at bounding box center [684, 193] width 149 height 12
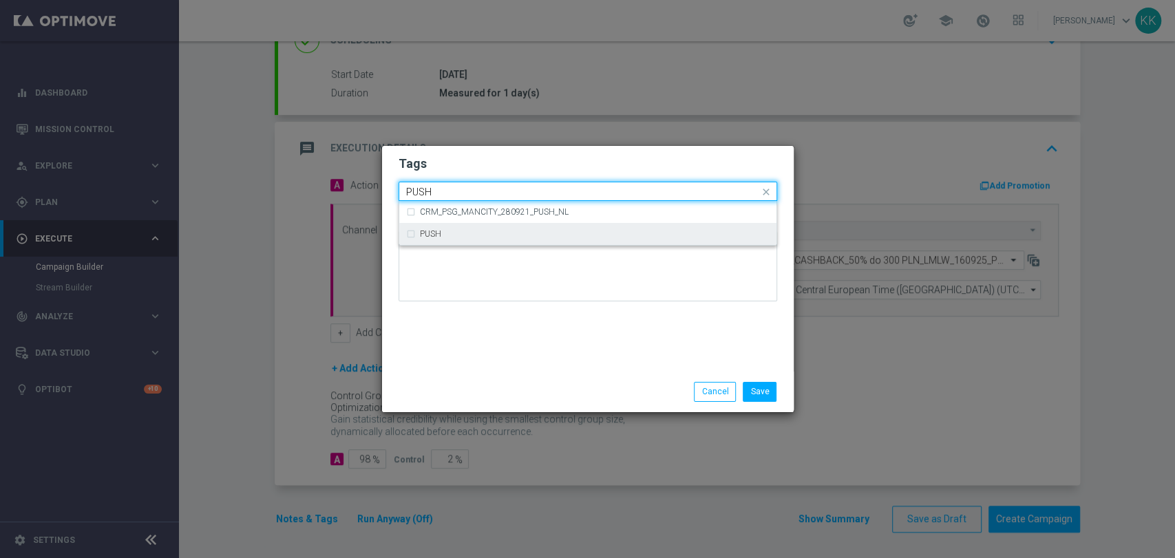
click at [472, 239] on div "PUSH" at bounding box center [588, 234] width 364 height 22
type input "PUSH"
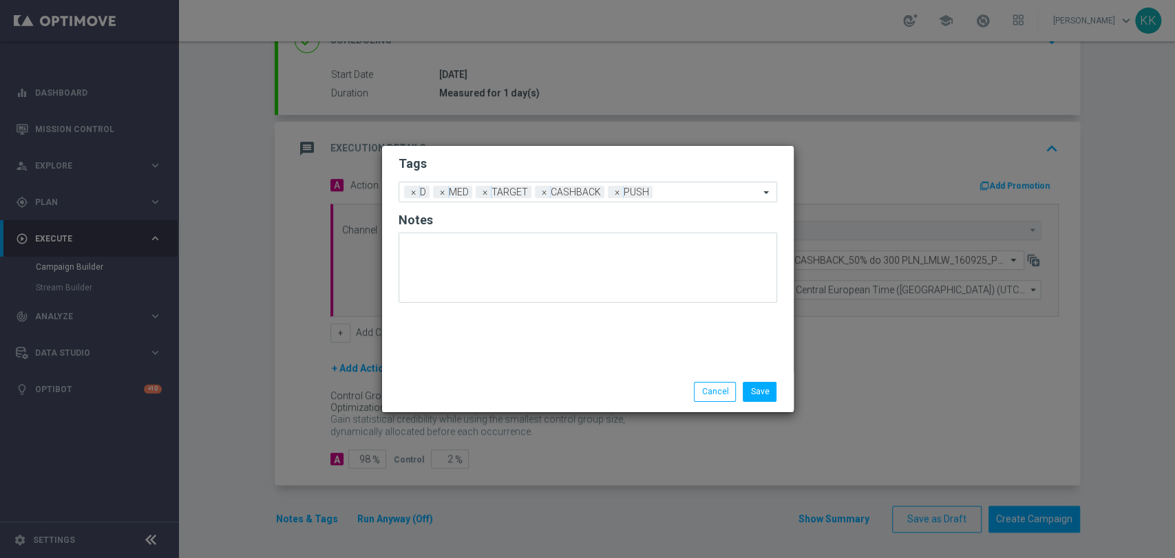
drag, startPoint x: 531, startPoint y: 156, endPoint x: 530, endPoint y: 169, distance: 13.1
click at [530, 156] on h2 "Tags" at bounding box center [588, 164] width 379 height 17
click at [769, 399] on button "Save" at bounding box center [760, 391] width 34 height 19
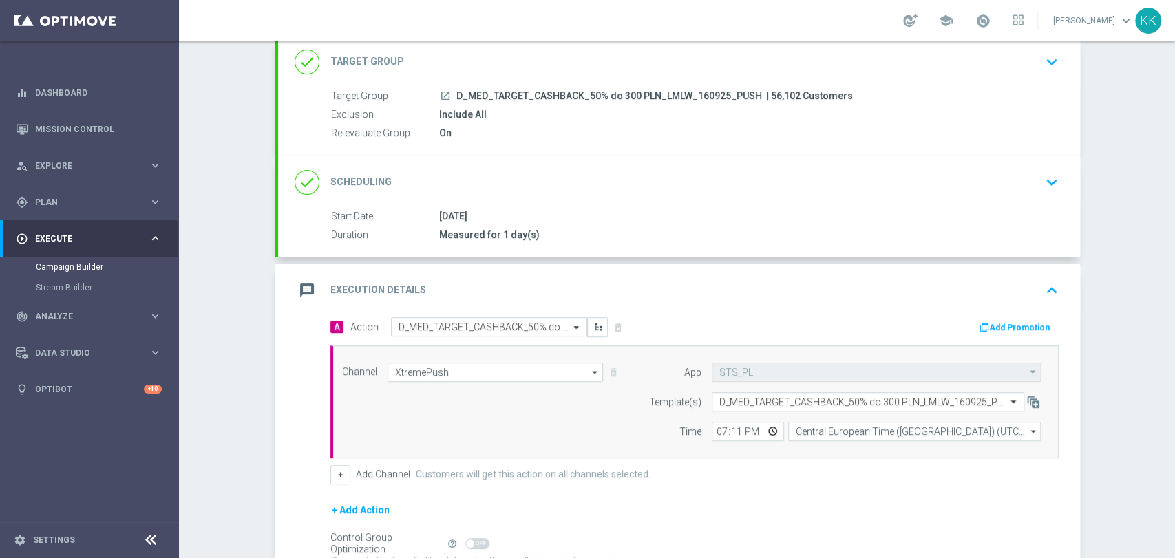
scroll to position [0, 0]
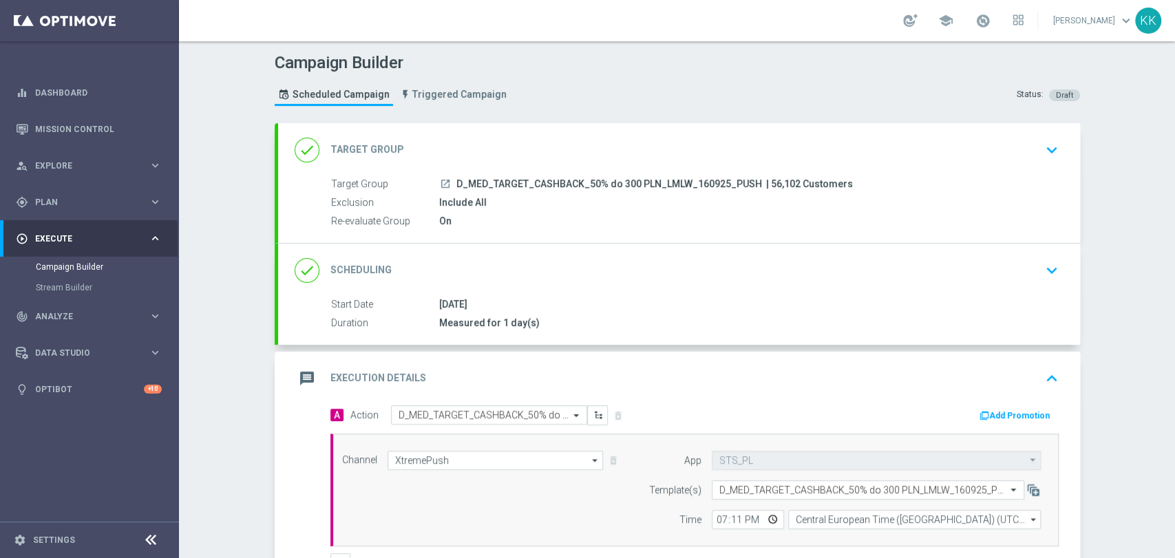
click at [1030, 162] on div "done Target Group keyboard_arrow_down" at bounding box center [679, 150] width 802 height 54
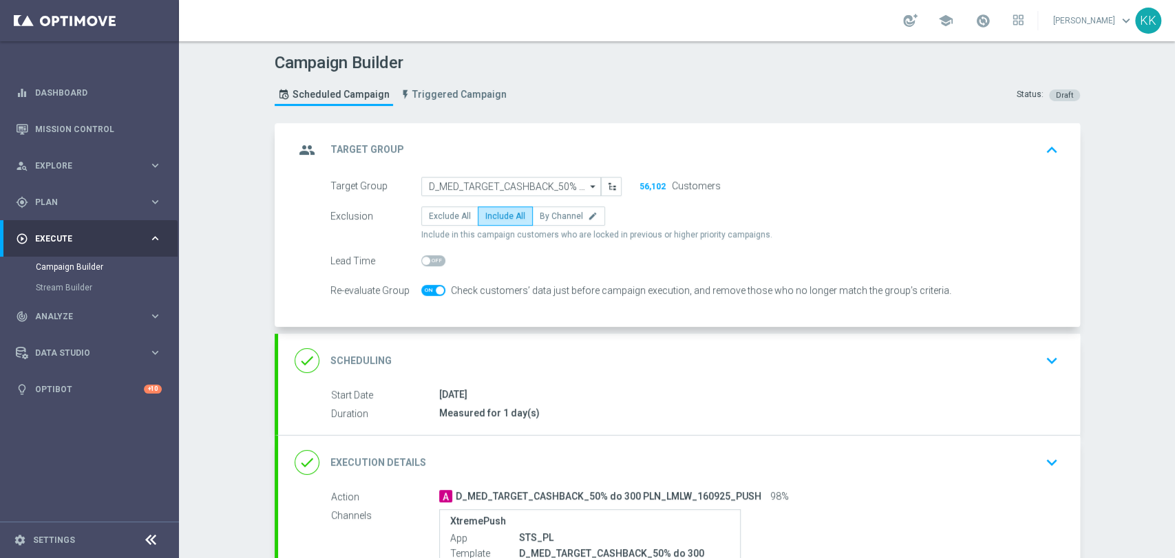
click at [671, 370] on div "done Scheduling keyboard_arrow_down" at bounding box center [679, 361] width 769 height 26
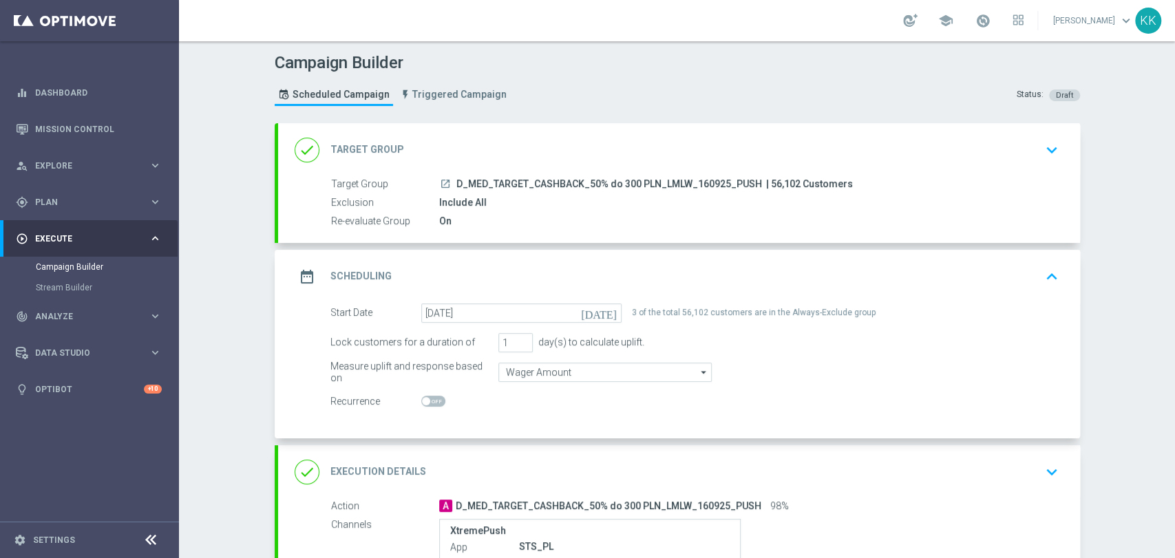
click at [1029, 146] on div "done Target Group keyboard_arrow_down" at bounding box center [679, 150] width 769 height 26
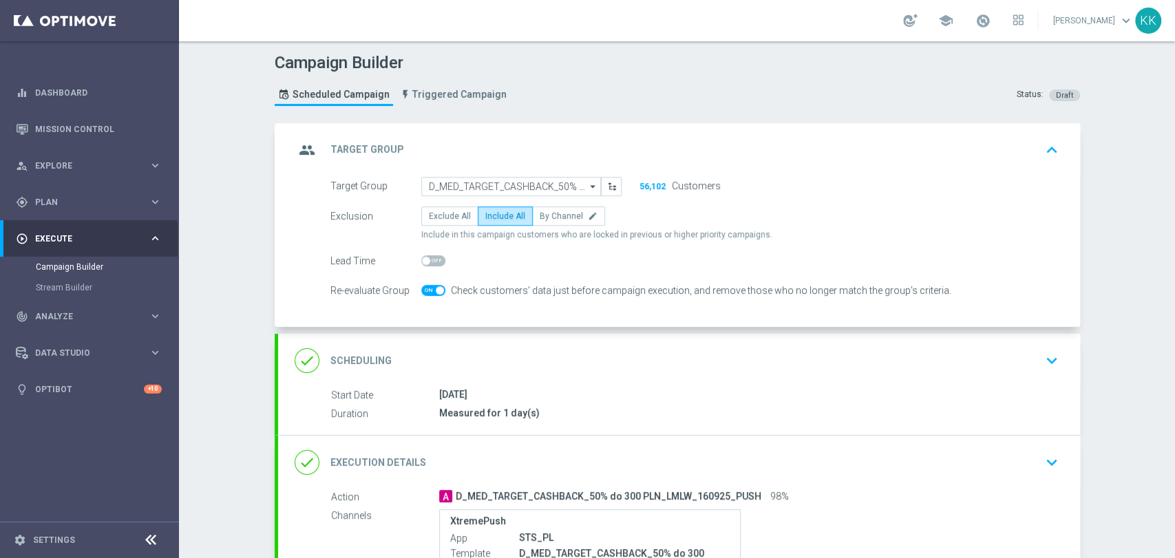
click at [1007, 388] on div "[DATE]" at bounding box center [746, 395] width 614 height 14
click at [987, 340] on div "done Scheduling keyboard_arrow_down" at bounding box center [679, 361] width 802 height 54
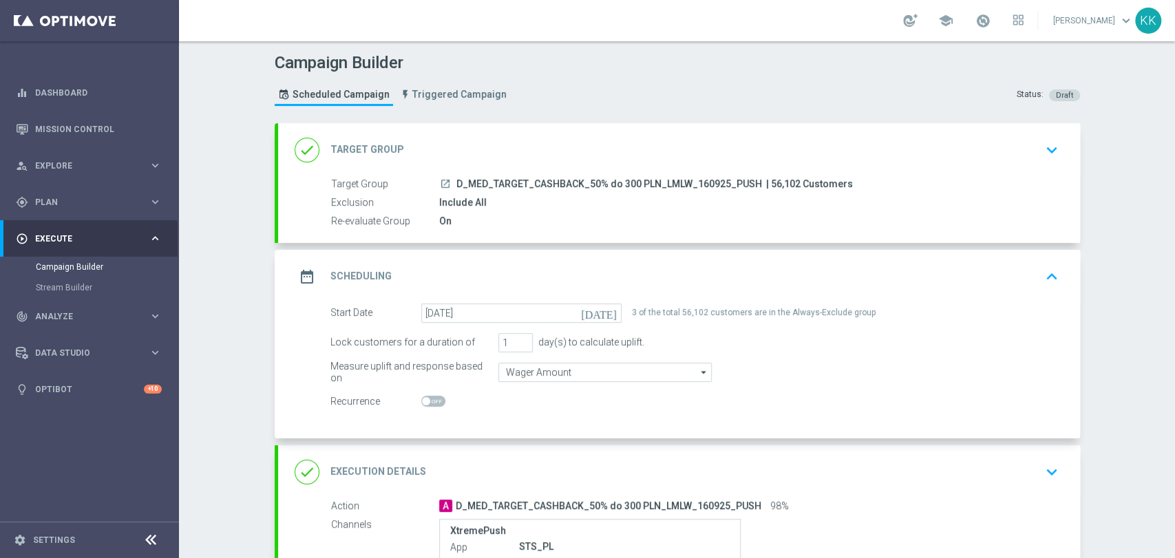
click at [1032, 158] on div "done Target Group keyboard_arrow_down" at bounding box center [679, 150] width 769 height 26
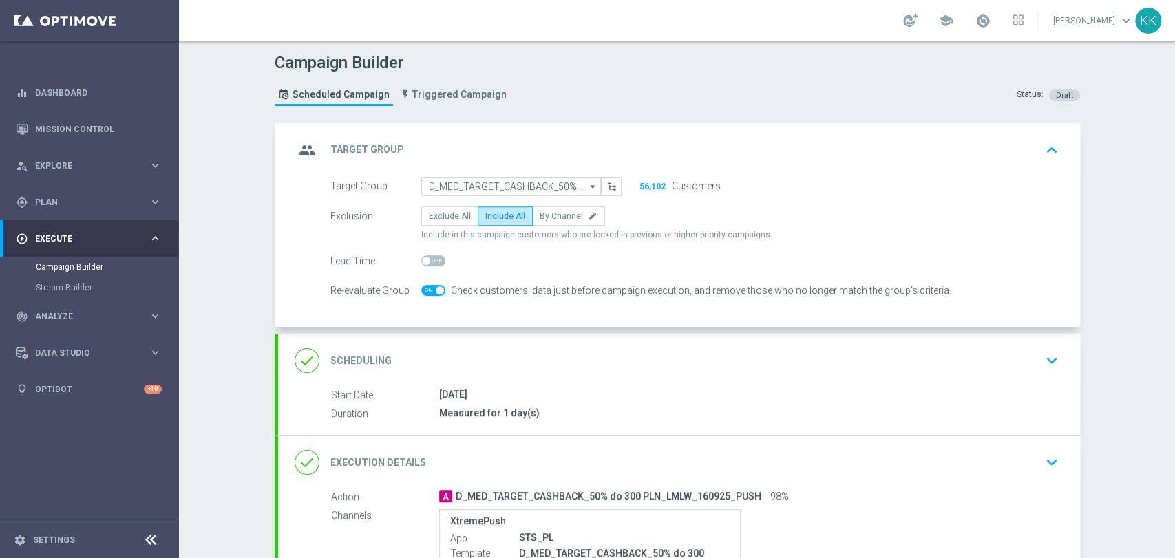
click at [980, 354] on div "done Scheduling keyboard_arrow_down" at bounding box center [679, 361] width 769 height 26
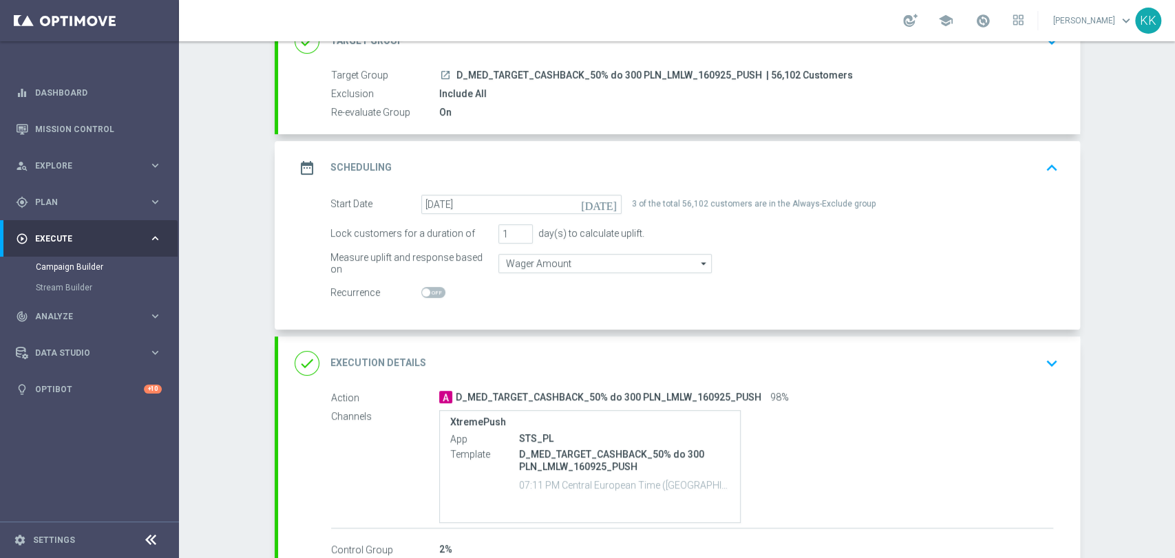
scroll to position [189, 0]
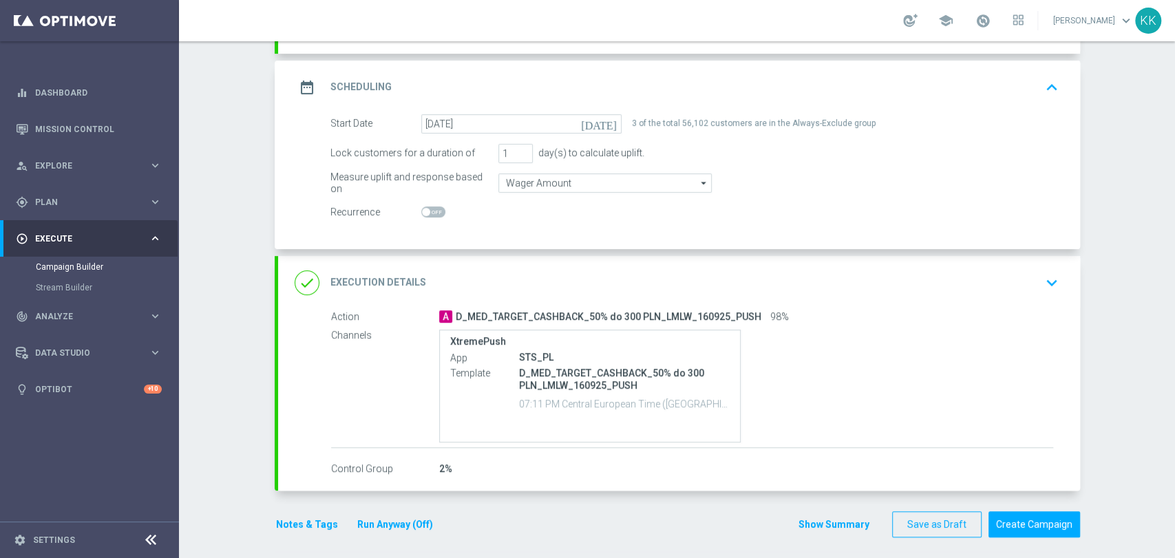
click at [1049, 280] on icon "keyboard_arrow_down" at bounding box center [1052, 283] width 21 height 21
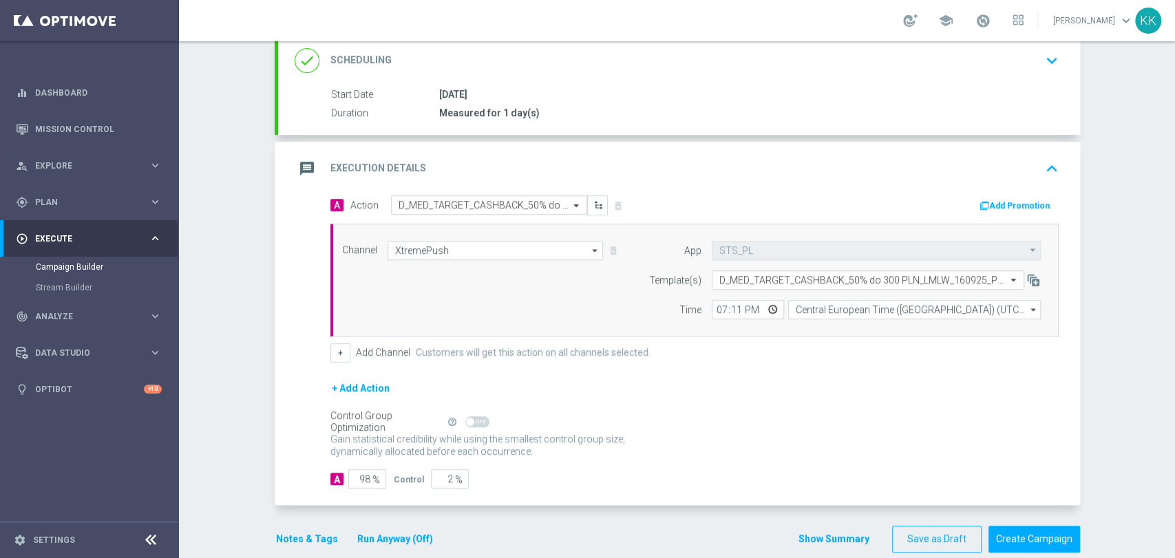
scroll to position [230, 0]
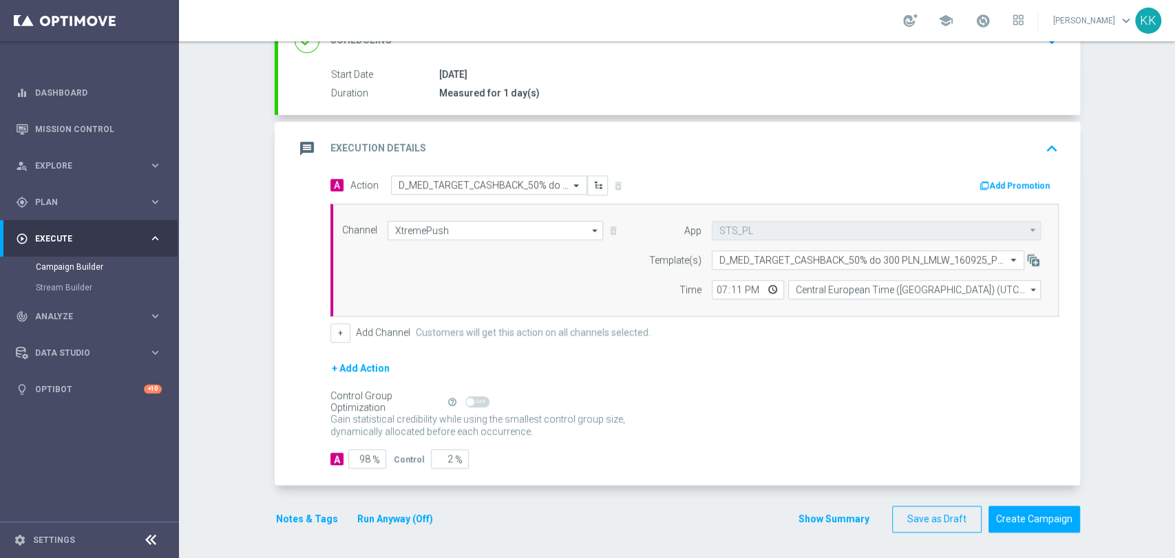
click at [323, 518] on button "Notes & Tags" at bounding box center [307, 519] width 65 height 17
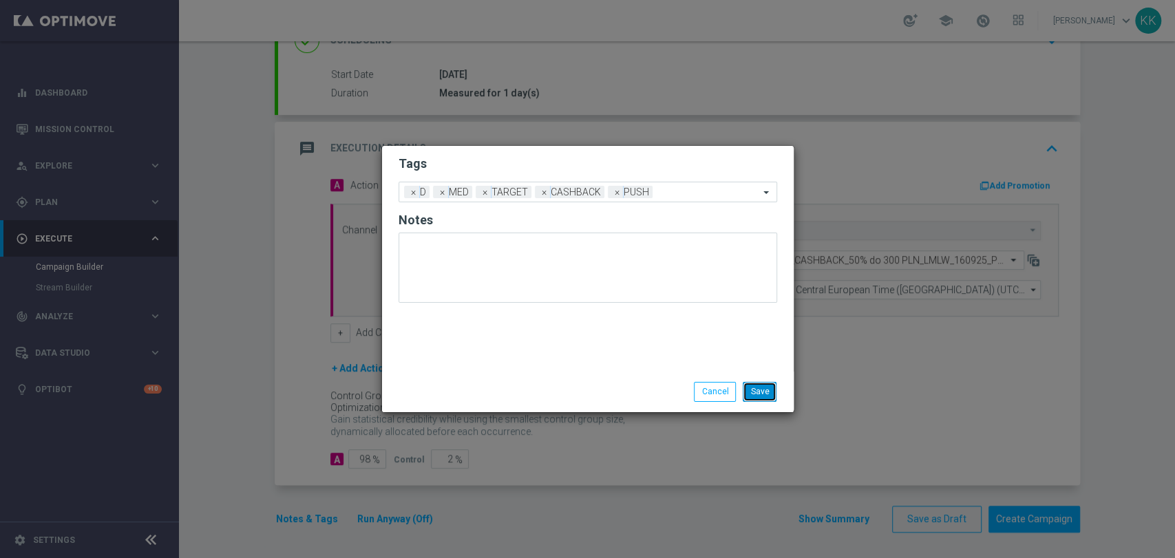
click at [770, 394] on button "Save" at bounding box center [760, 391] width 34 height 19
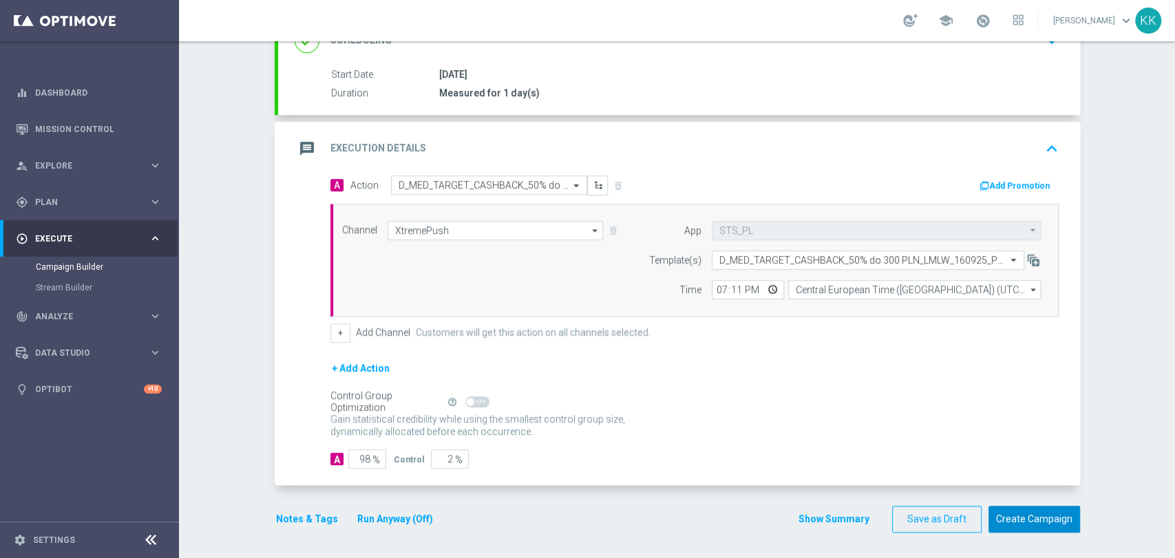
click at [1055, 515] on button "Create Campaign" at bounding box center [1035, 519] width 92 height 27
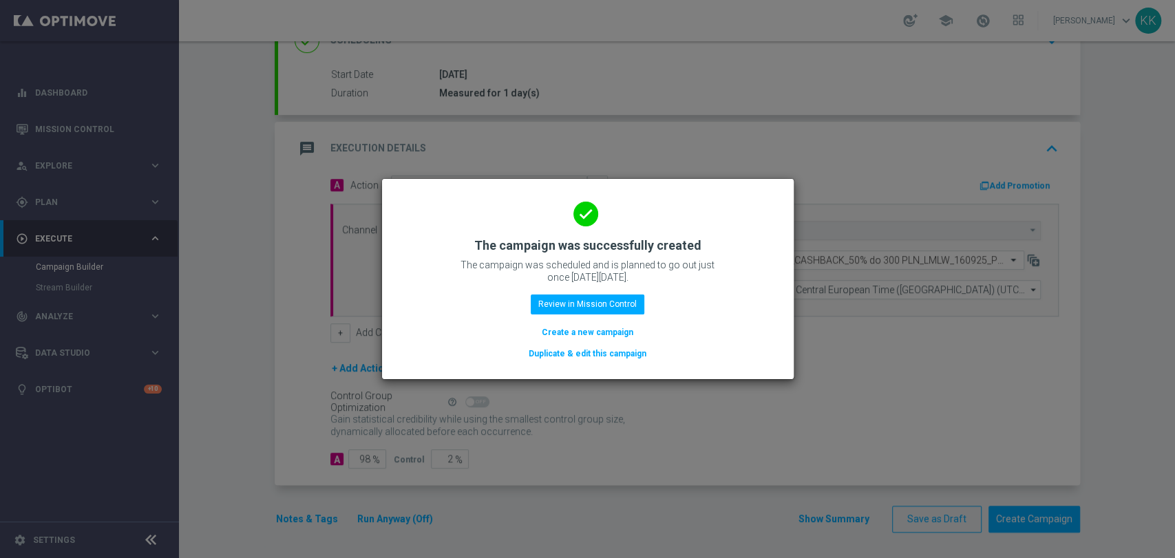
click at [560, 337] on button "Create a new campaign" at bounding box center [588, 332] width 94 height 15
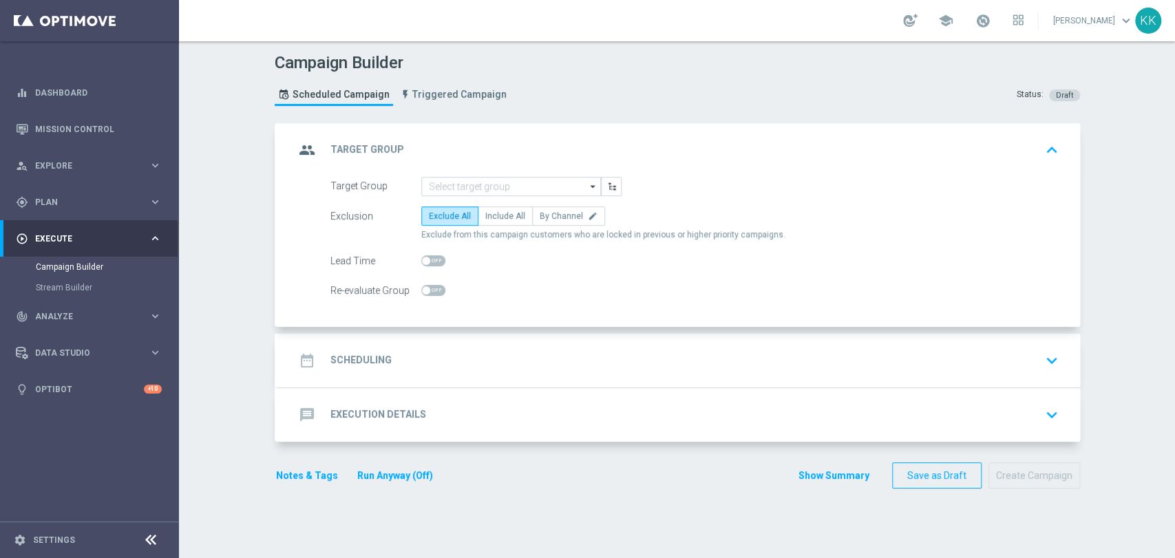
scroll to position [0, 0]
click at [459, 187] on input at bounding box center [511, 186] width 180 height 19
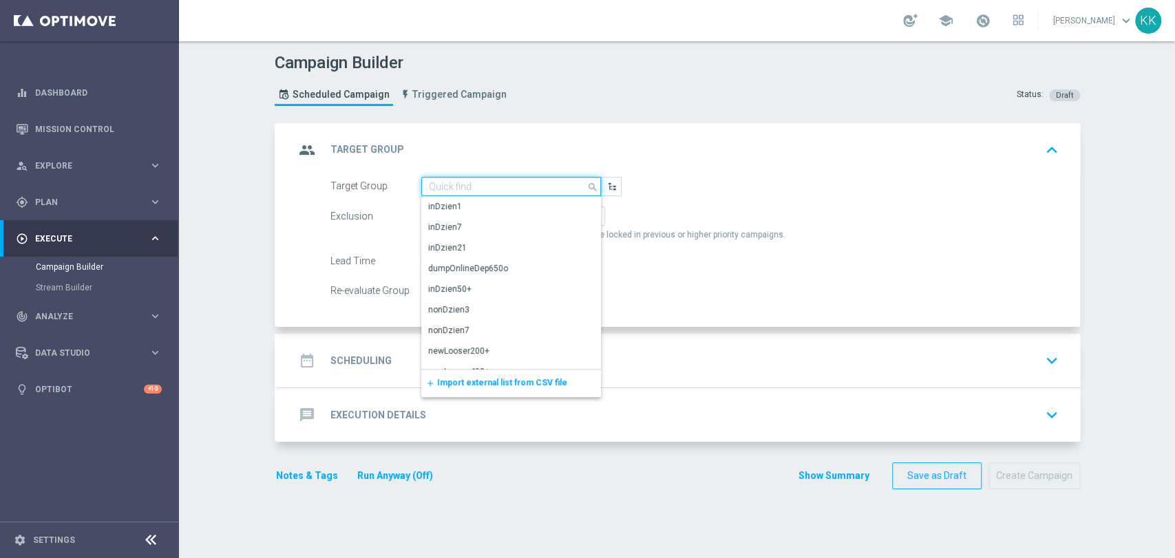
paste input "D_HIGH_TARGET_CASHBACK_50% do 500 PLN_LMLW_160925_PUSH"
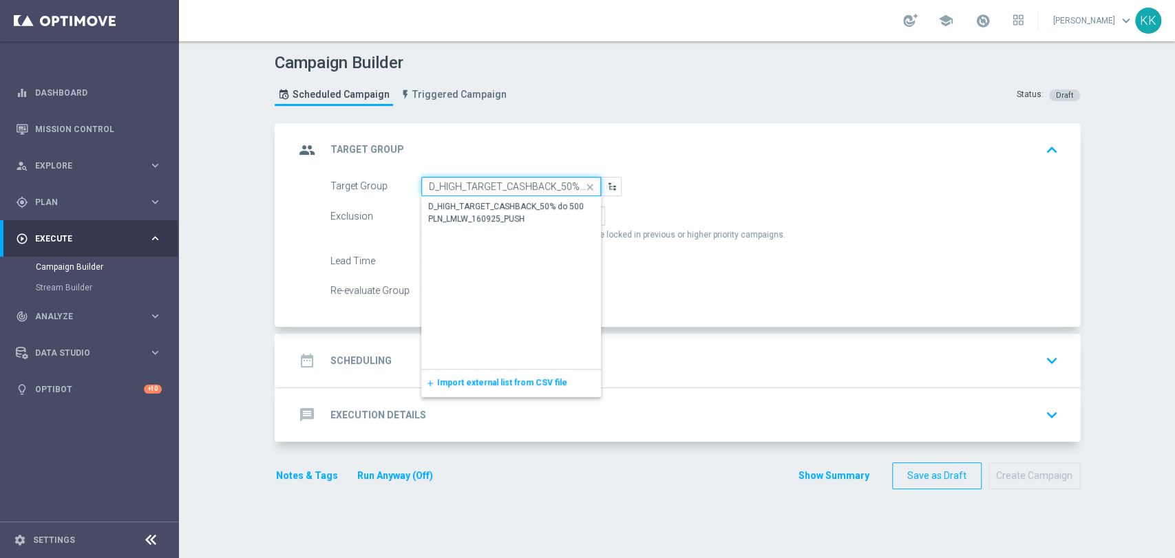
scroll to position [0, 137]
click at [464, 202] on div "D_HIGH_TARGET_CASHBACK_50% do 500 PLN_LMLW_160925_PUSH" at bounding box center [511, 213] width 165 height 25
type input "D_HIGH_TARGET_CASHBACK_50% do 500 PLN_LMLW_160925_PUSH"
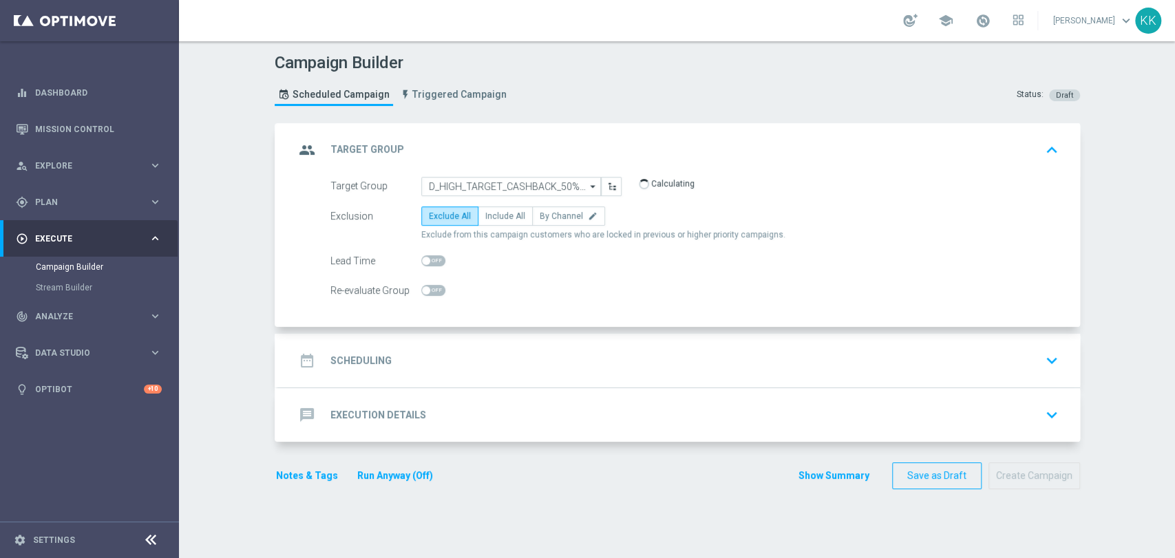
click at [481, 227] on div "Exclusion Exclude All Include All By Channel edit Exclude from this campaign cu…" at bounding box center [695, 224] width 728 height 34
click at [489, 221] on label "Include All" at bounding box center [505, 216] width 55 height 19
click at [489, 221] on input "Include All" at bounding box center [489, 218] width 9 height 9
radio input "true"
click at [441, 296] on div "Re-evaluate Group" at bounding box center [694, 290] width 749 height 19
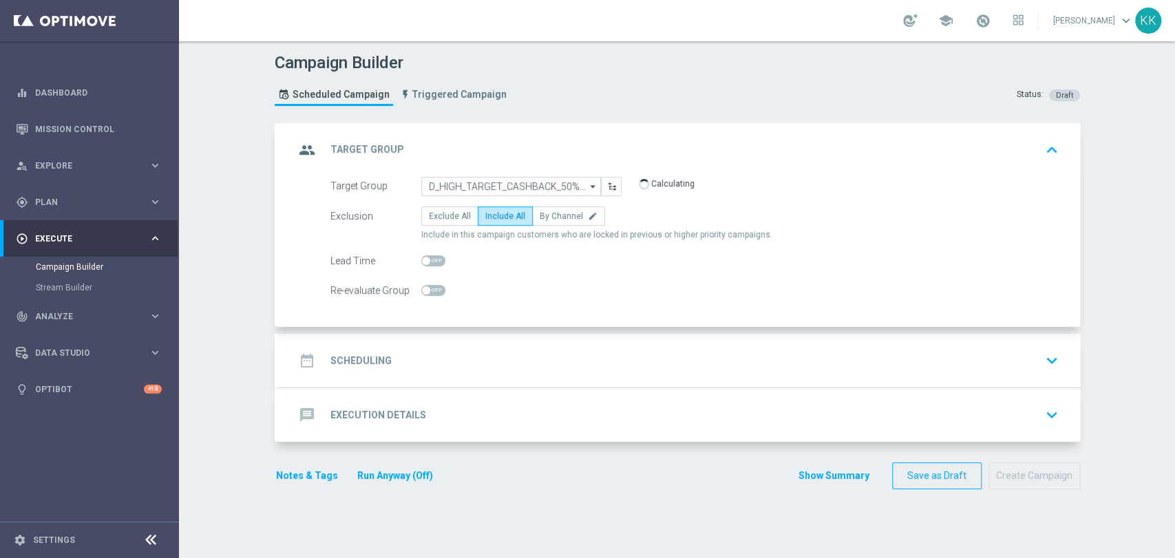
click at [437, 293] on span at bounding box center [433, 290] width 24 height 11
click at [437, 293] on input "checkbox" at bounding box center [433, 290] width 24 height 11
checkbox input "true"
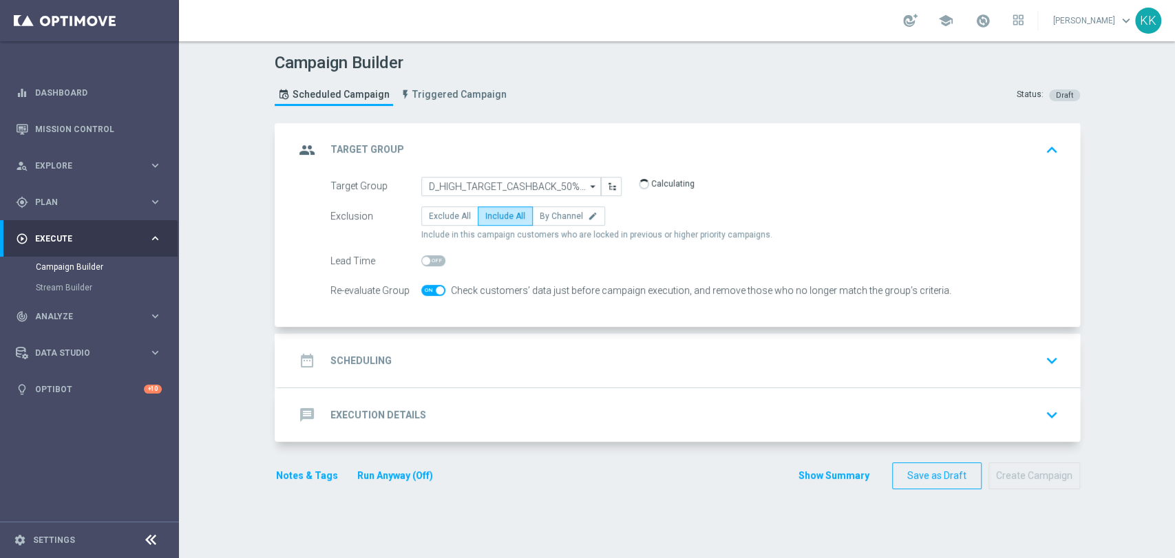
click at [481, 364] on div "date_range Scheduling keyboard_arrow_down" at bounding box center [679, 361] width 769 height 26
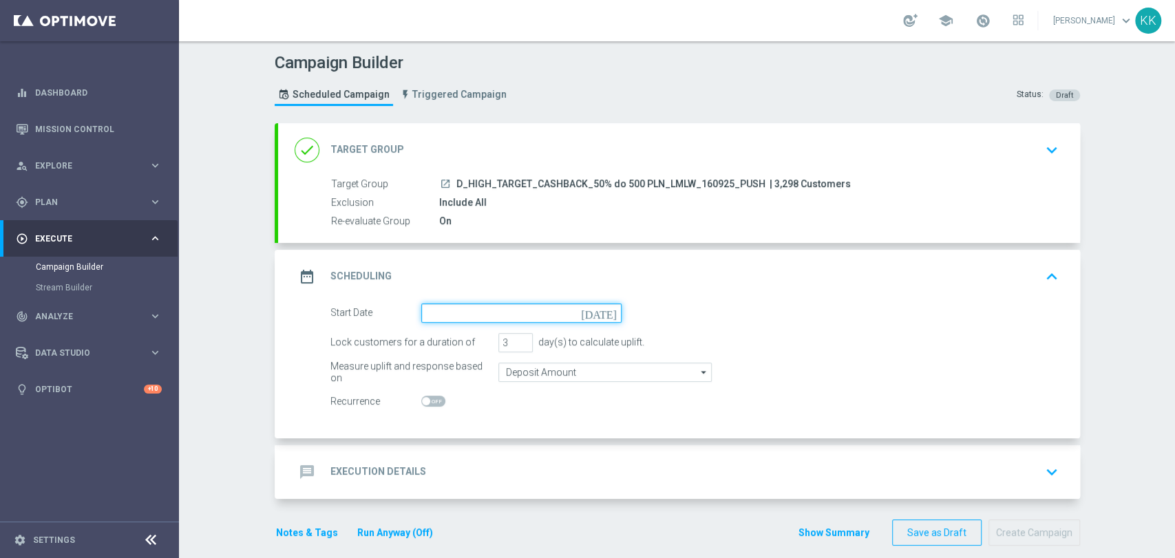
click at [443, 317] on input at bounding box center [521, 313] width 200 height 19
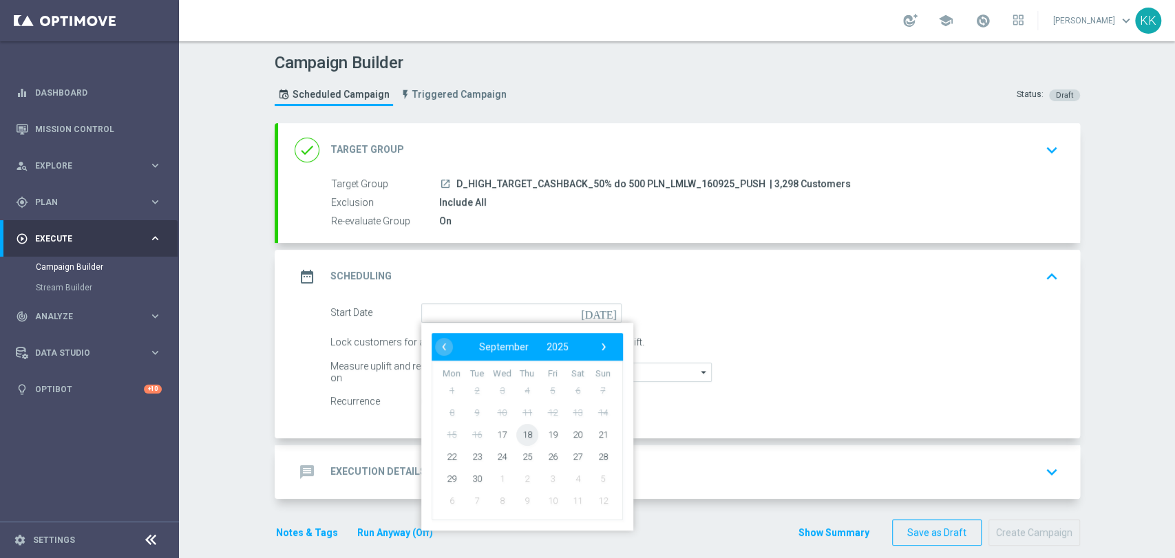
click at [516, 435] on span "18" at bounding box center [527, 434] width 22 height 22
type input "[DATE]"
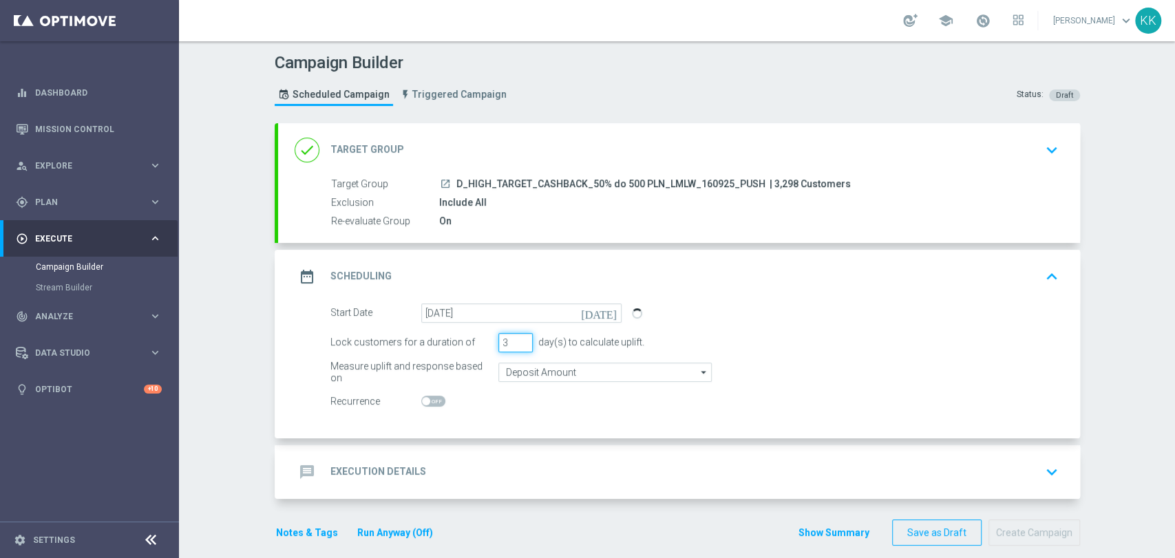
click at [501, 340] on input "3" at bounding box center [516, 342] width 34 height 19
type input "1"
click at [510, 373] on input "Deposit Amount" at bounding box center [605, 372] width 213 height 19
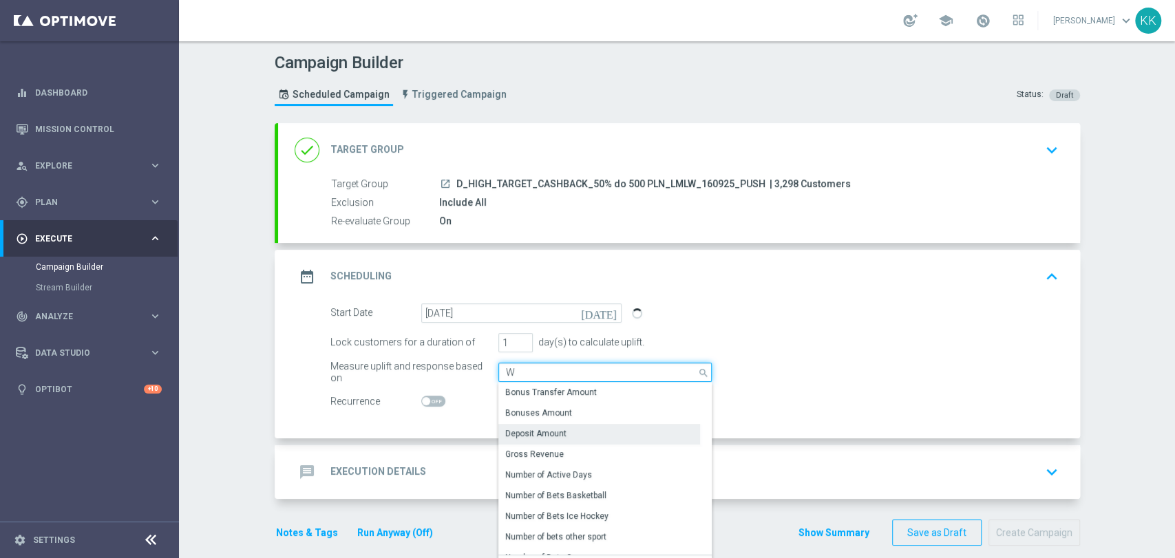
click at [513, 373] on input "W" at bounding box center [605, 372] width 213 height 19
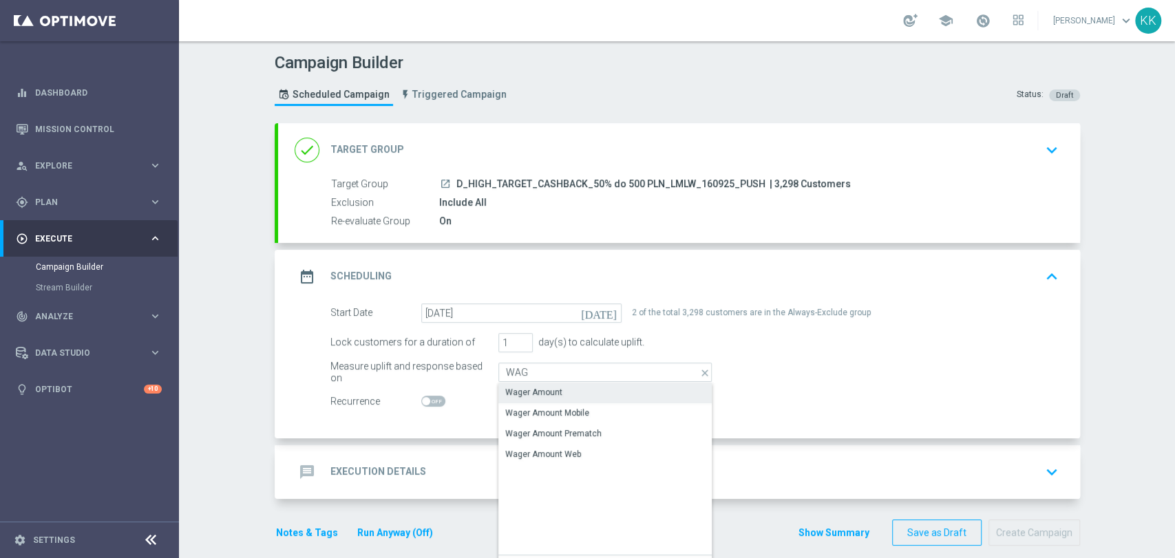
click at [523, 392] on div "Wager Amount" at bounding box center [533, 392] width 57 height 12
type input "Wager Amount"
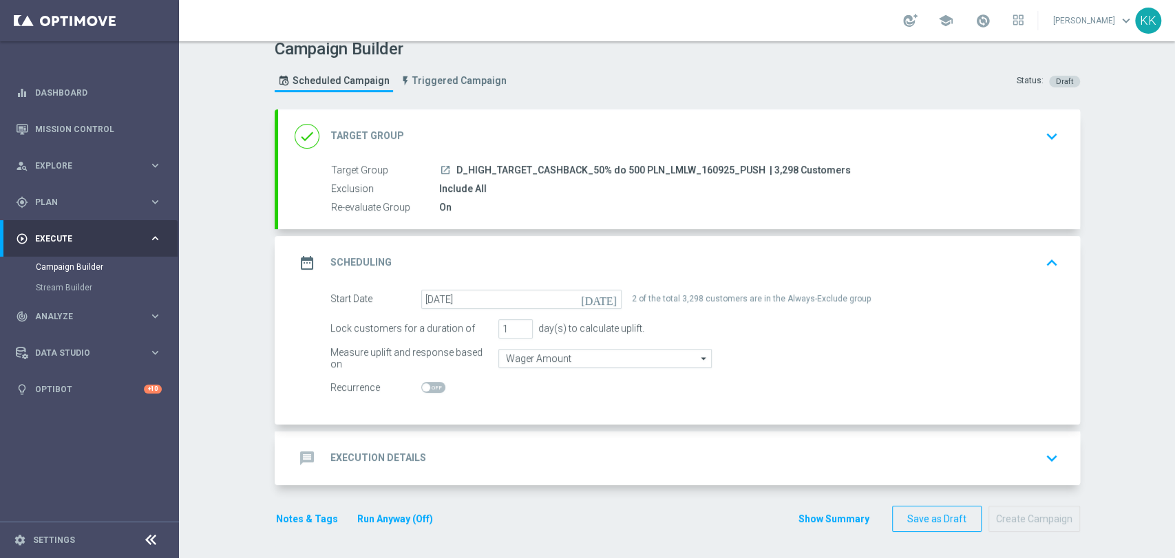
click at [516, 475] on div "message Execution Details keyboard_arrow_down" at bounding box center [679, 459] width 802 height 54
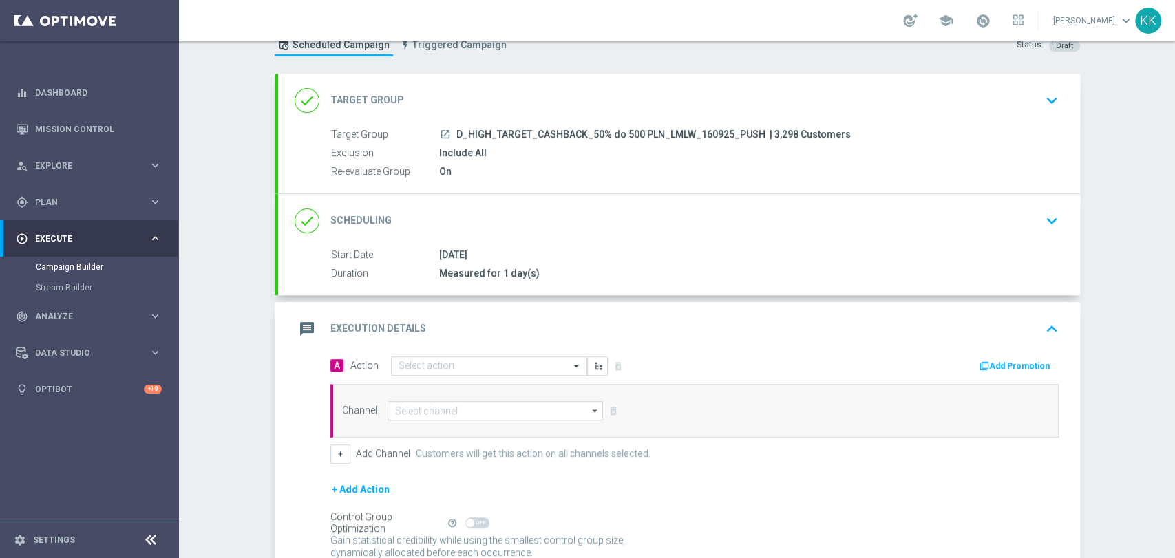
scroll to position [96, 0]
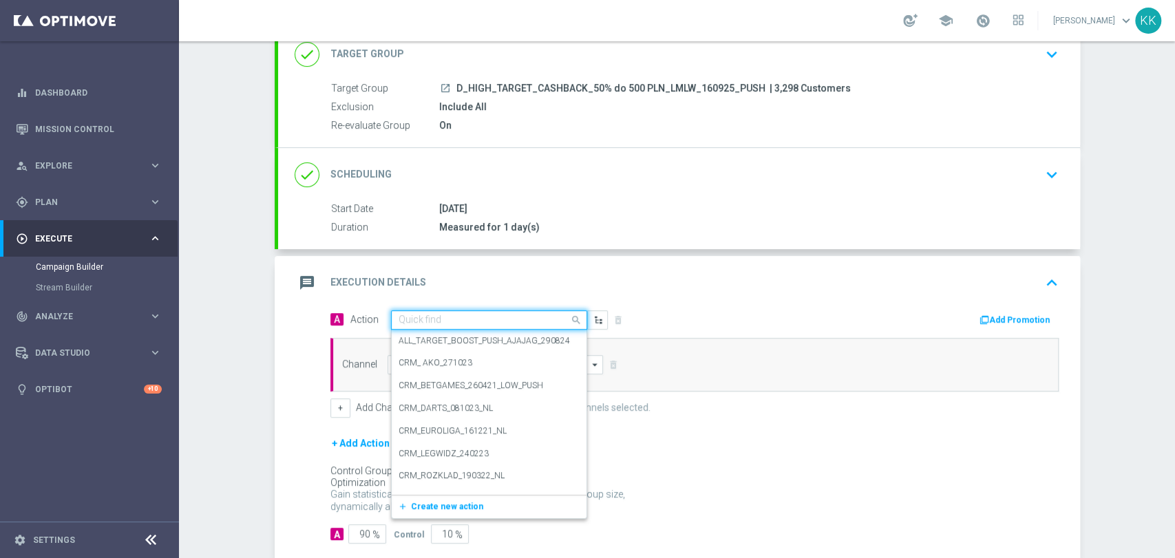
click at [441, 322] on input "text" at bounding box center [476, 321] width 154 height 12
paste input "D_HIGH_TARGET_CASHBACK_50% do 500 PLN_LMLW_160925_PUSH"
type input "D_HIGH_TARGET_CASHBACK_50% do 500 PLN_LMLW_160925_PUSH"
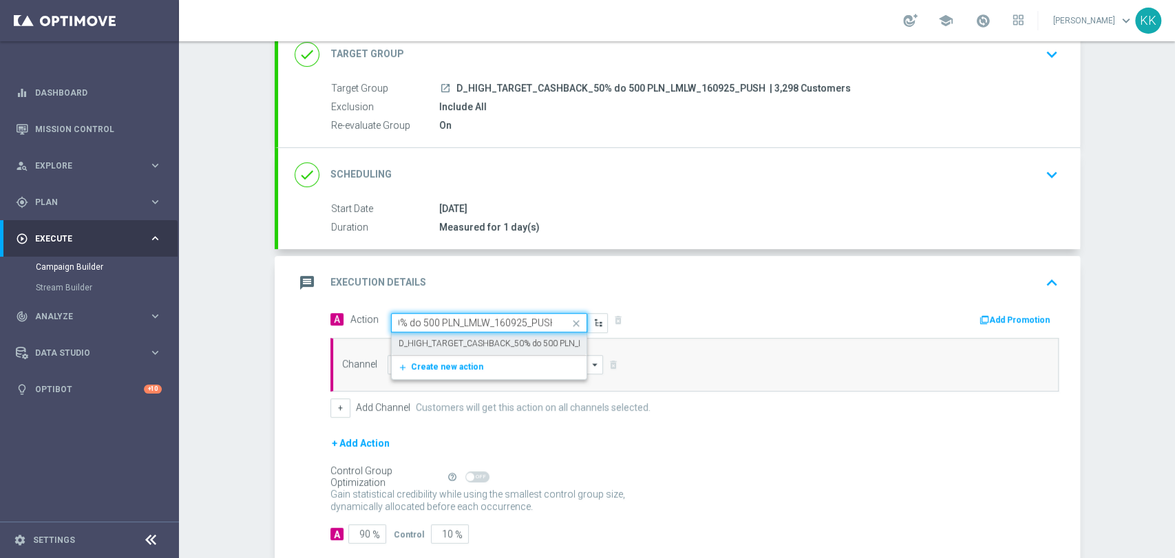
click at [441, 343] on label "D_HIGH_TARGET_CASHBACK_50% do 500 PLN_LMLW_160925_PUSH" at bounding box center [529, 344] width 260 height 12
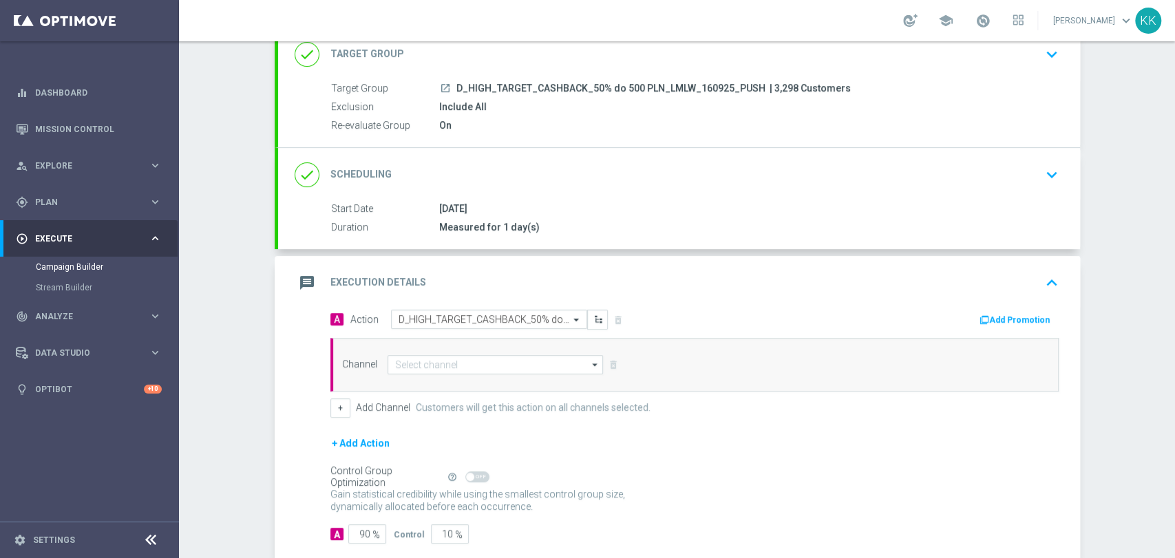
scroll to position [0, 0]
click at [443, 361] on input at bounding box center [496, 364] width 216 height 19
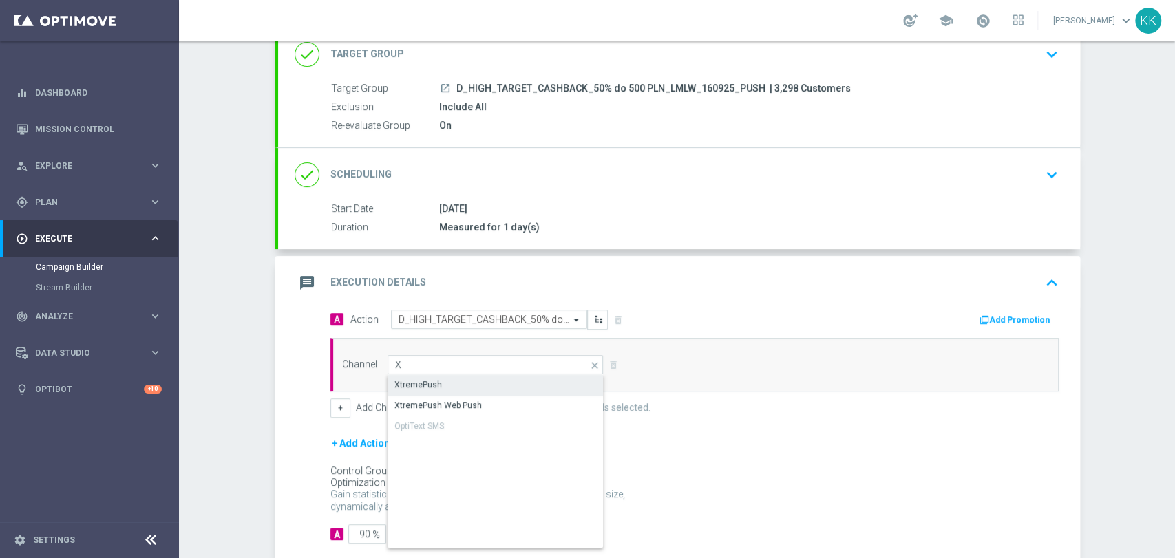
click at [441, 379] on div "XtremePush" at bounding box center [496, 384] width 217 height 19
type input "XtremePush"
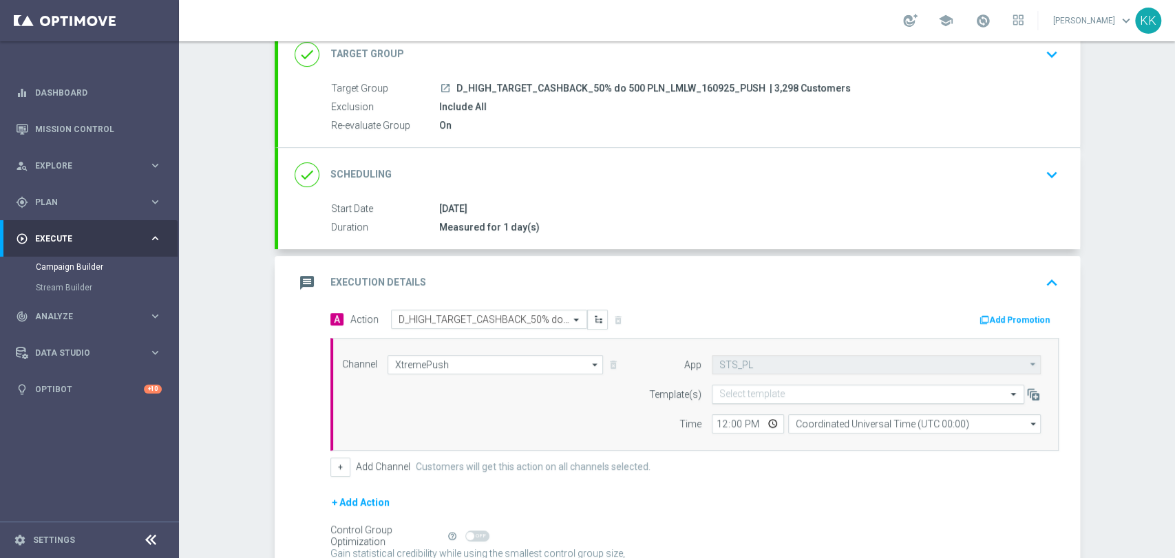
click at [737, 395] on input "text" at bounding box center [855, 395] width 270 height 12
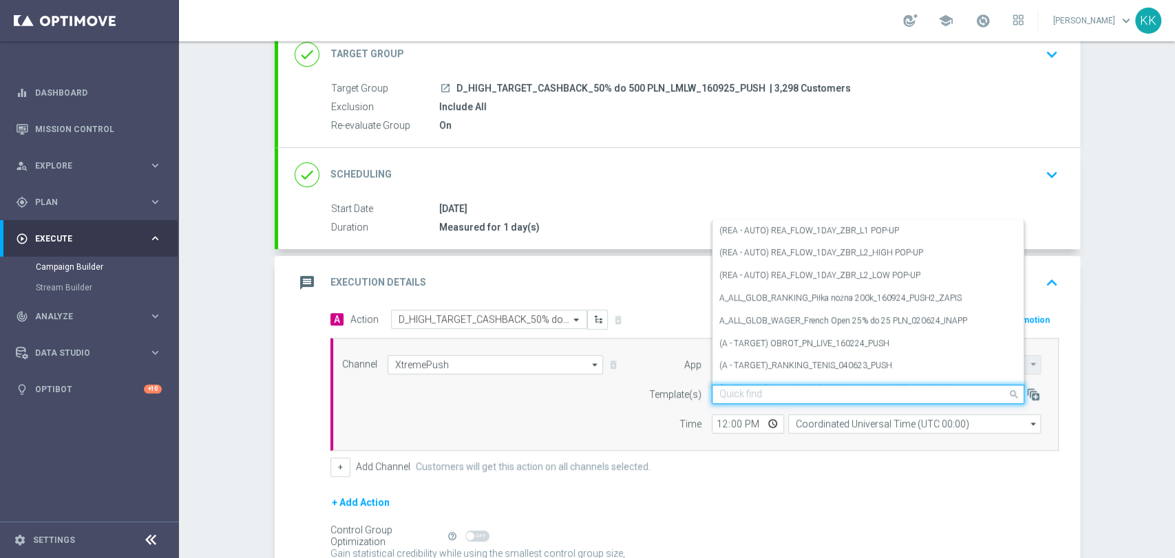
paste input "D_HIGH_TARGET_CASHBACK_50% do 500 PLN_LMLW_160925_PUSH"
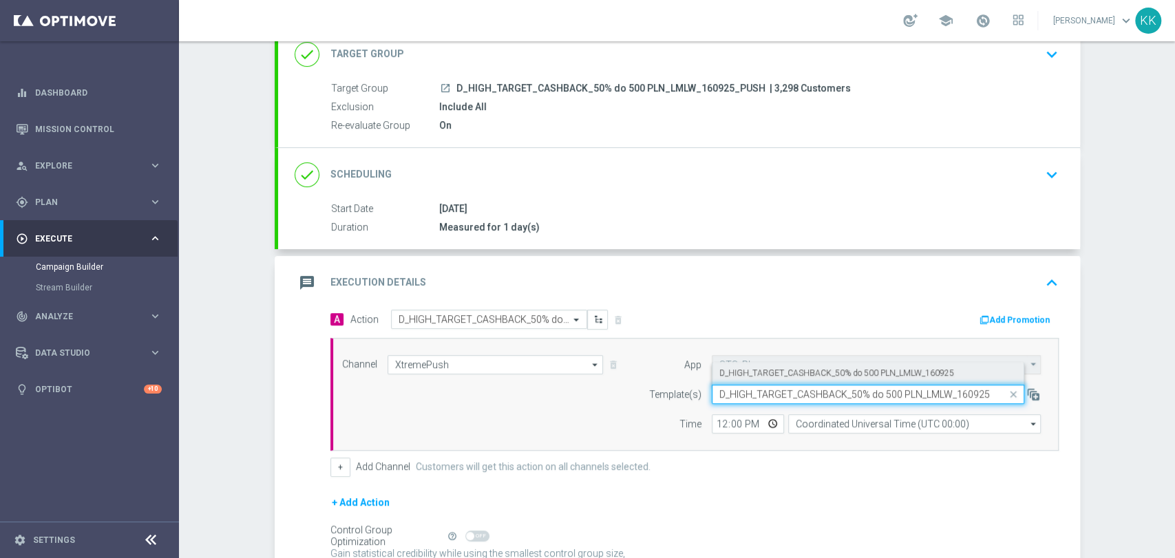
click at [927, 377] on div "D_HIGH_TARGET_CASHBACK_50% do 500 PLN_LMLW_160925" at bounding box center [868, 373] width 297 height 23
type input "D_HIGH_TARGET_CASHBACK_50% do 500 PLN_LMLW_160925"
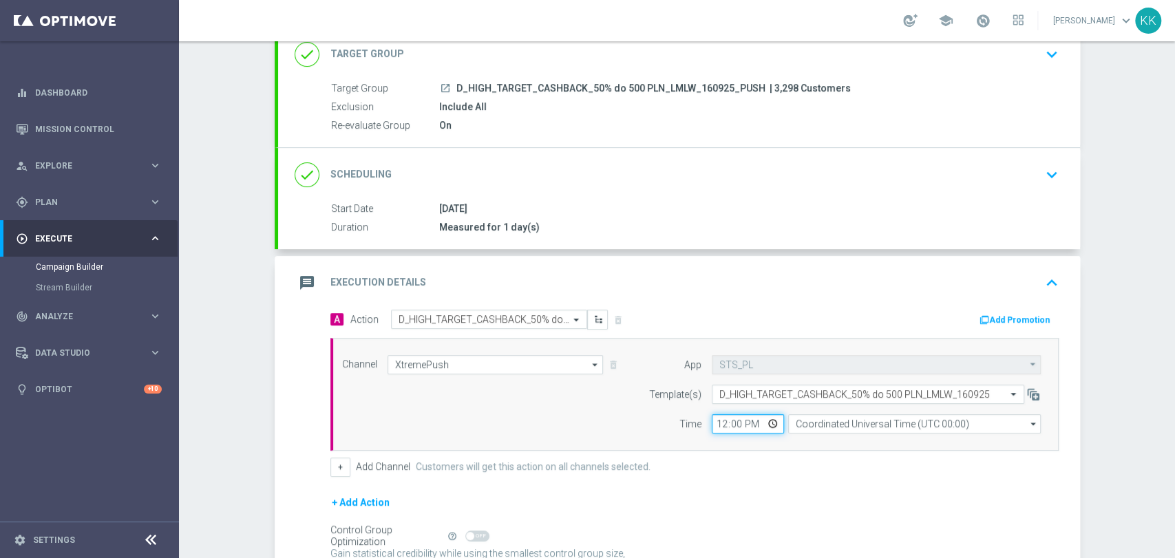
click at [712, 421] on input "12:00" at bounding box center [748, 424] width 72 height 19
type input "19:16"
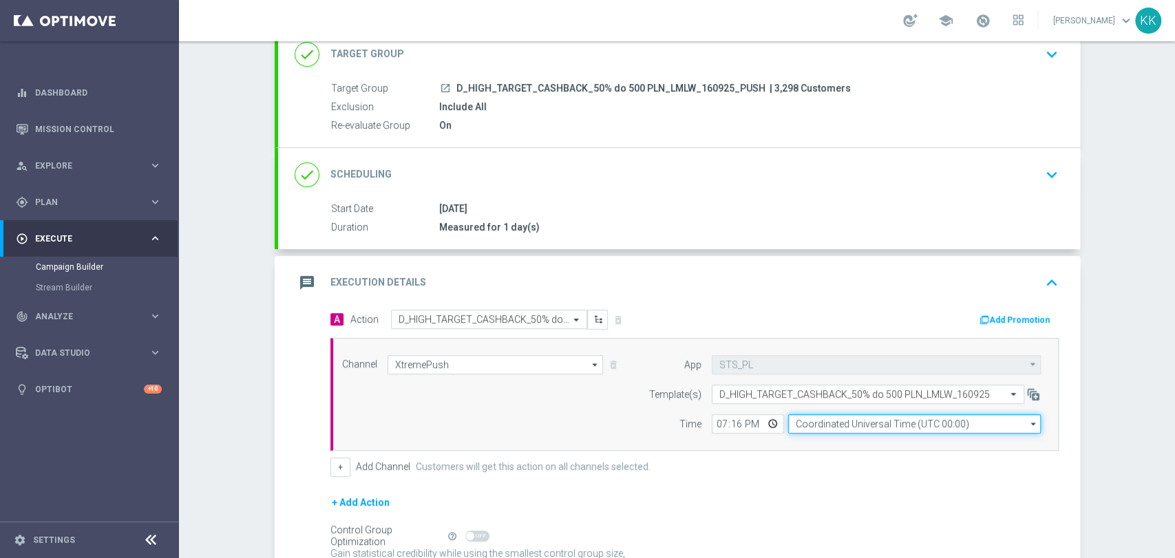
click at [833, 420] on input "Coordinated Universal Time (UTC 00:00)" at bounding box center [914, 424] width 253 height 19
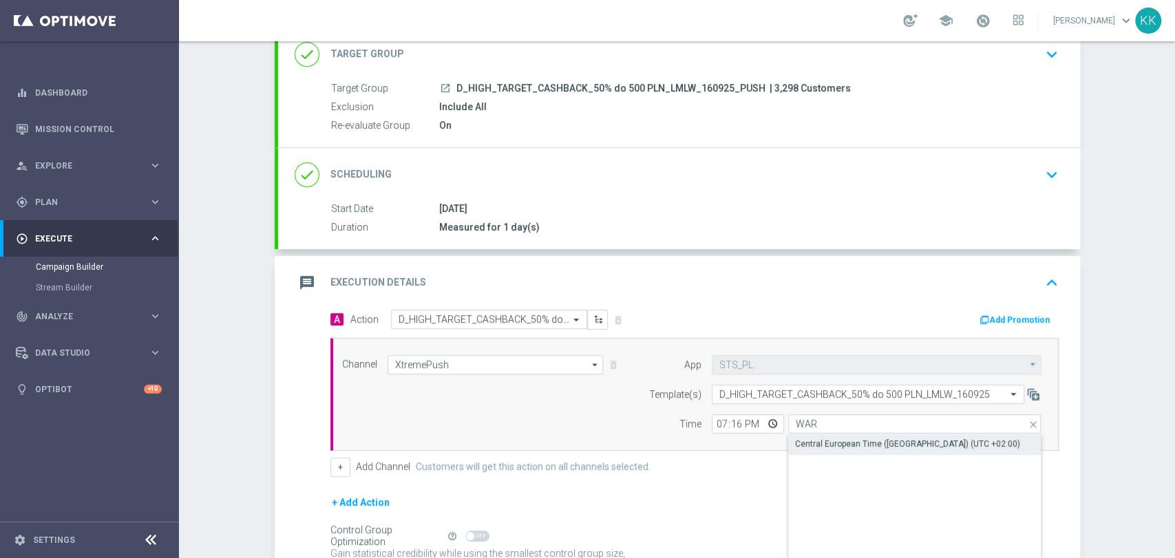
click at [835, 446] on div "Central European Time ([GEOGRAPHIC_DATA]) (UTC +02:00)" at bounding box center [907, 444] width 225 height 12
type input "Central European Time ([GEOGRAPHIC_DATA]) (UTC +02:00)"
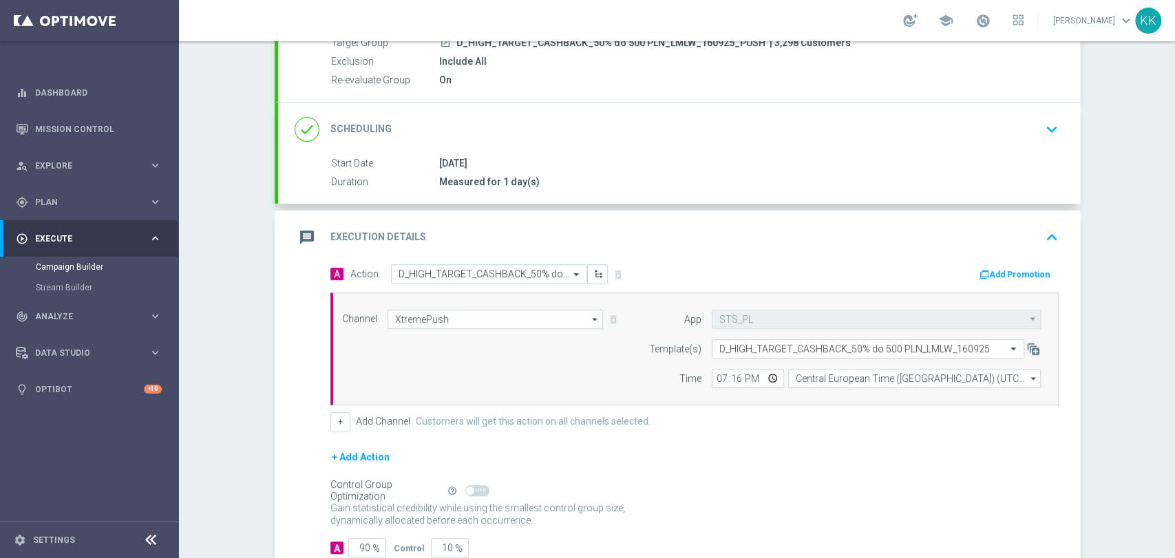
scroll to position [230, 0]
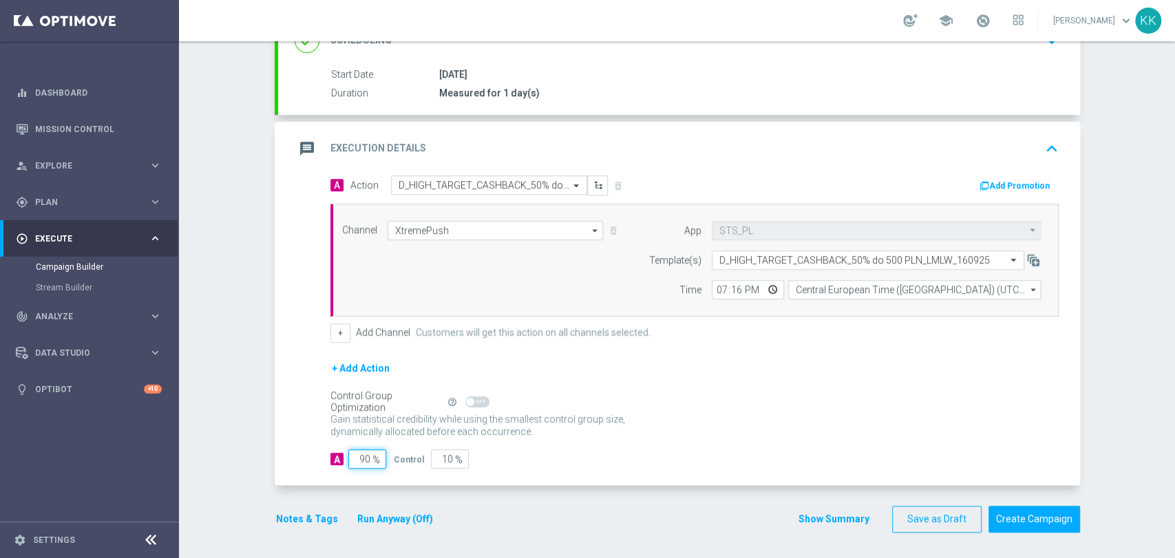
click at [366, 454] on div "90 %" at bounding box center [365, 459] width 34 height 19
type input "9"
type input "91"
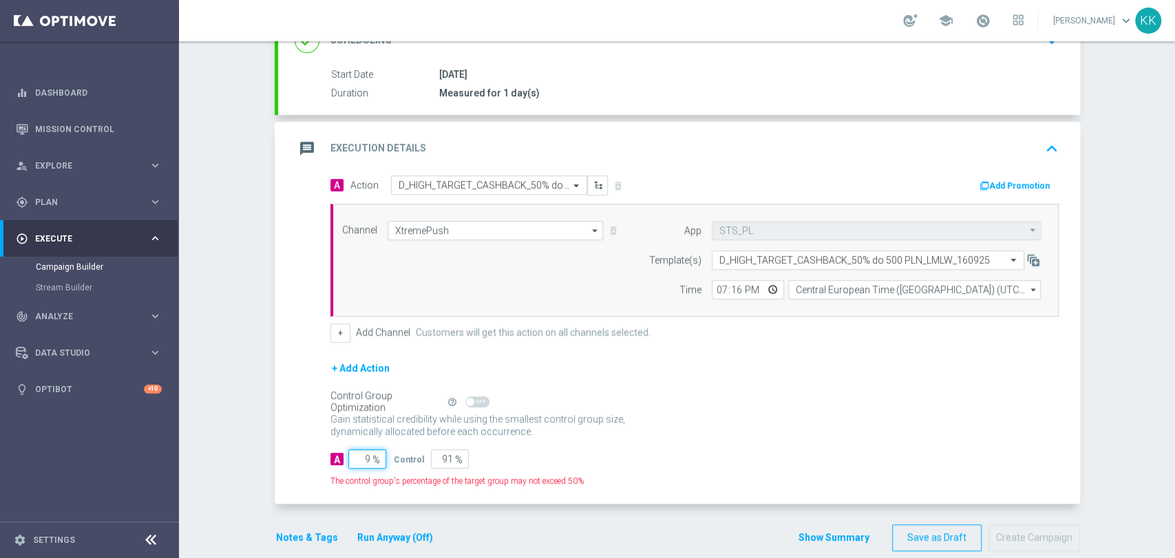
type input "98"
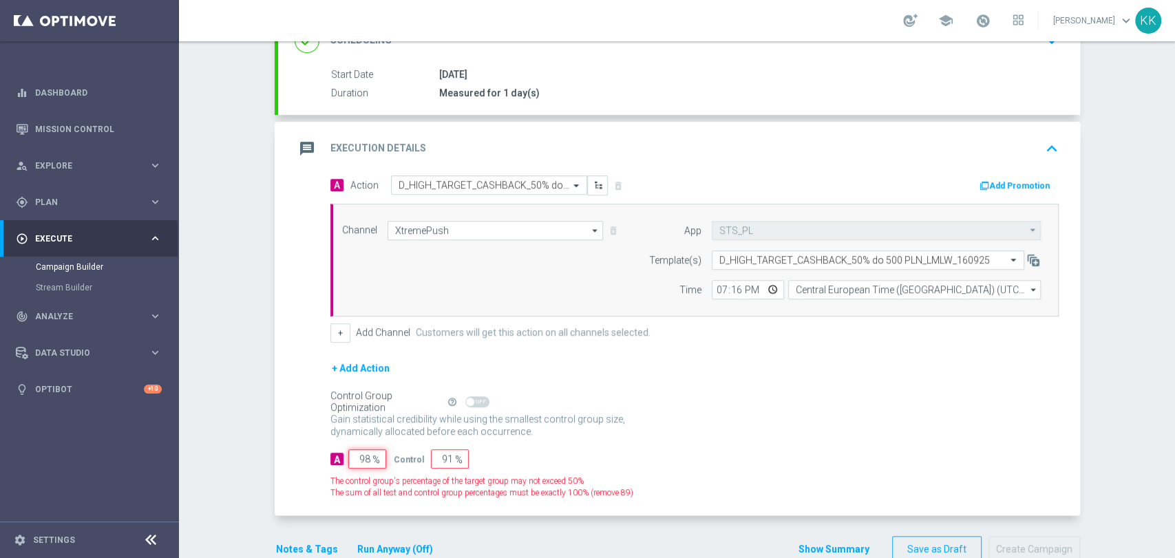
type input "2"
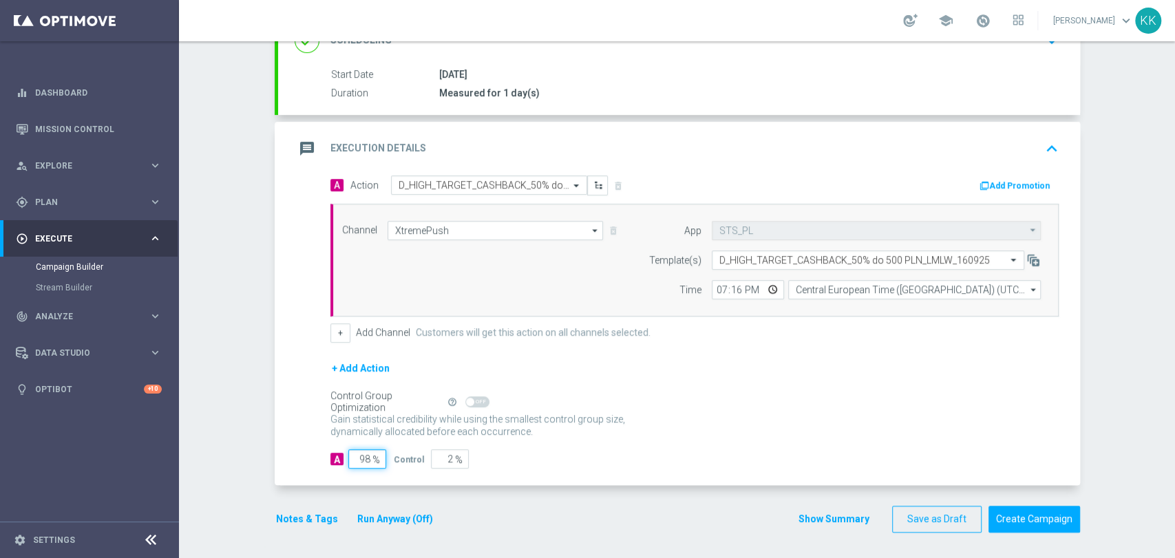
type input "9"
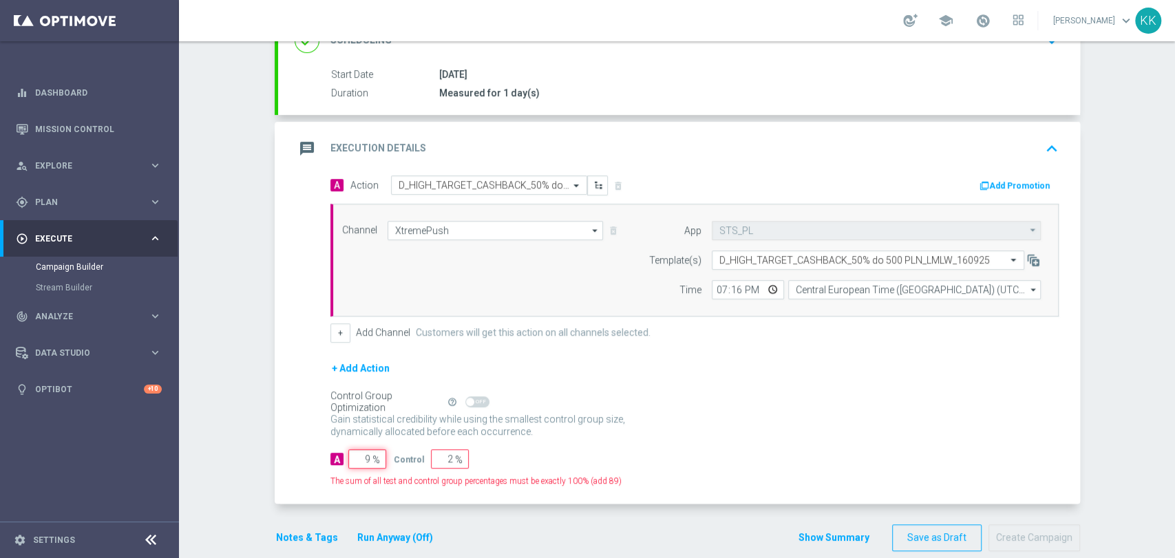
type input "91"
type input "95"
type input "5"
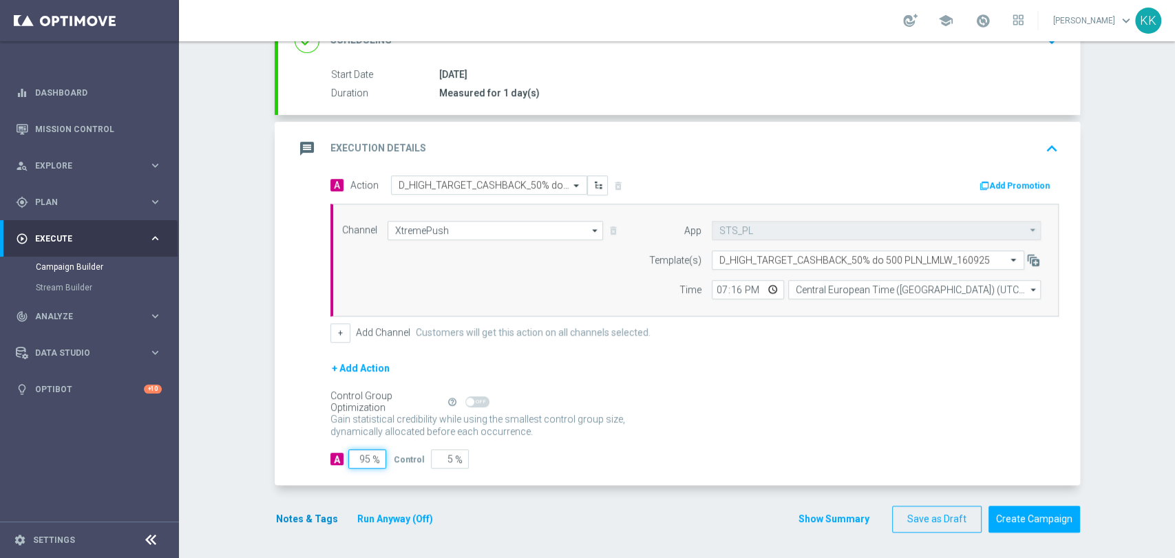
type input "95"
click at [306, 517] on button "Notes & Tags" at bounding box center [307, 519] width 65 height 17
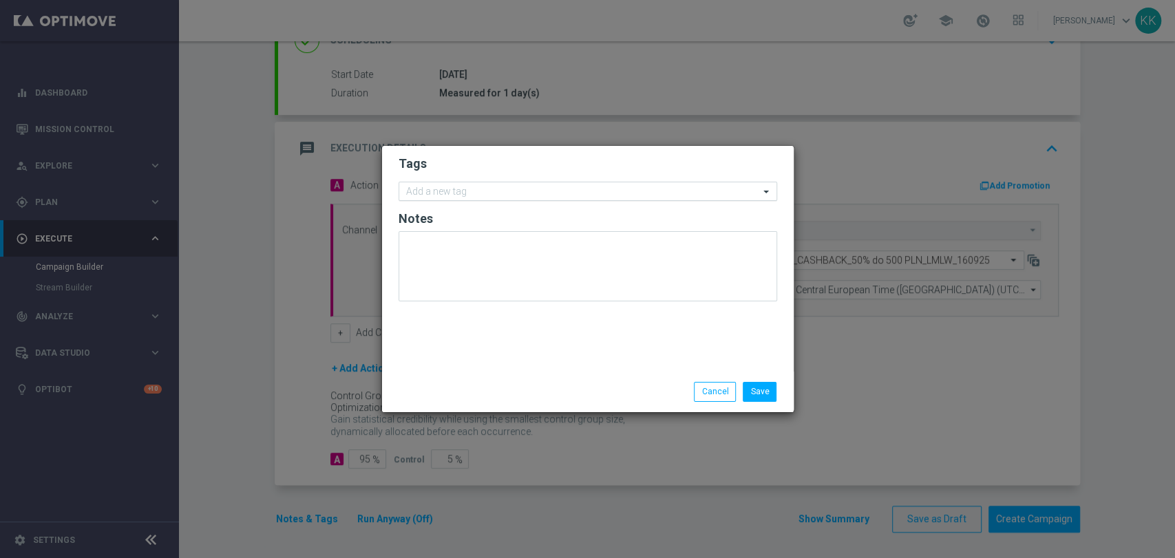
click at [503, 194] on input "text" at bounding box center [582, 193] width 353 height 12
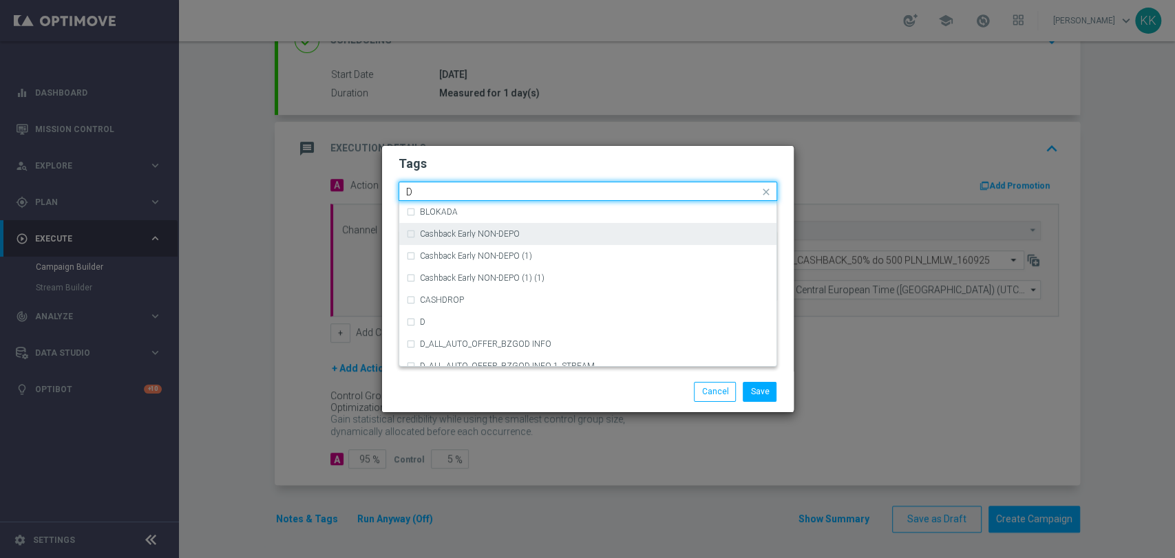
scroll to position [1530, 0]
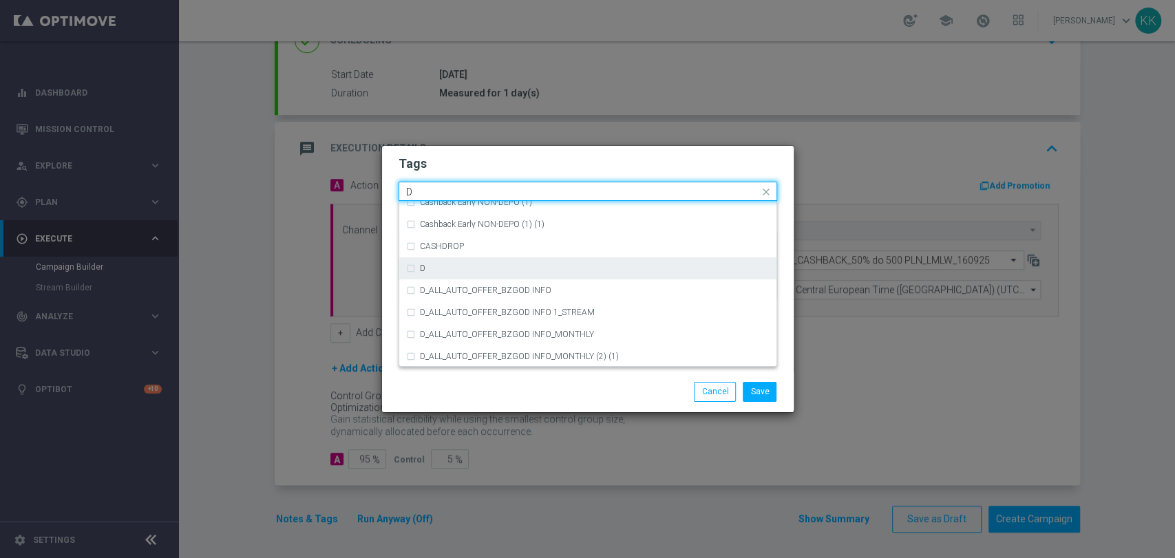
click at [460, 272] on div "D" at bounding box center [595, 268] width 350 height 8
type input "D"
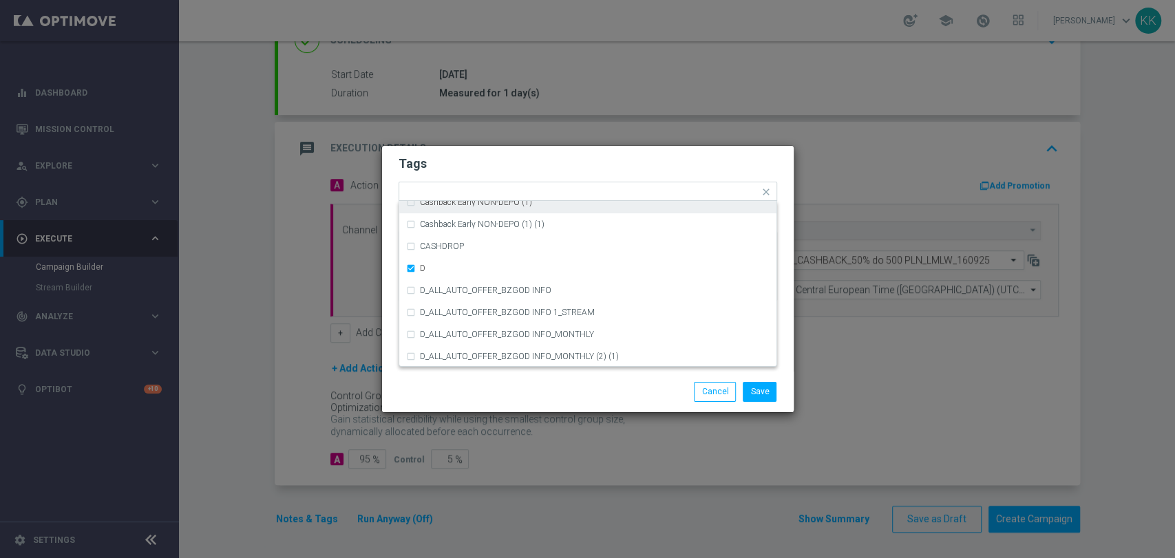
click at [507, 161] on h2 "Tags" at bounding box center [588, 164] width 379 height 17
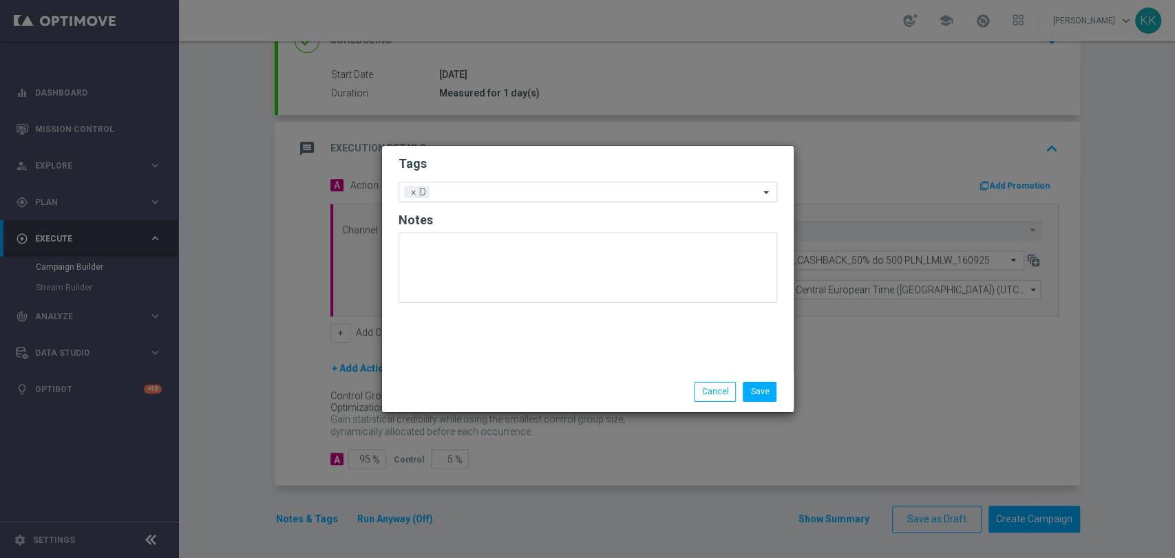
click at [516, 195] on input "text" at bounding box center [597, 193] width 324 height 12
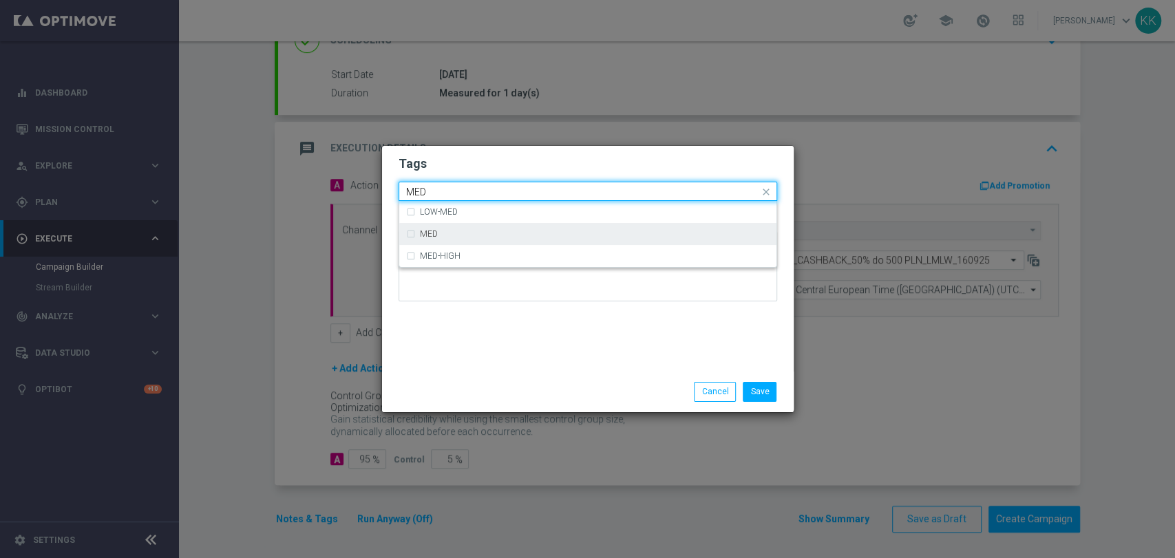
click at [490, 237] on div "MED" at bounding box center [595, 234] width 350 height 8
type input "MED"
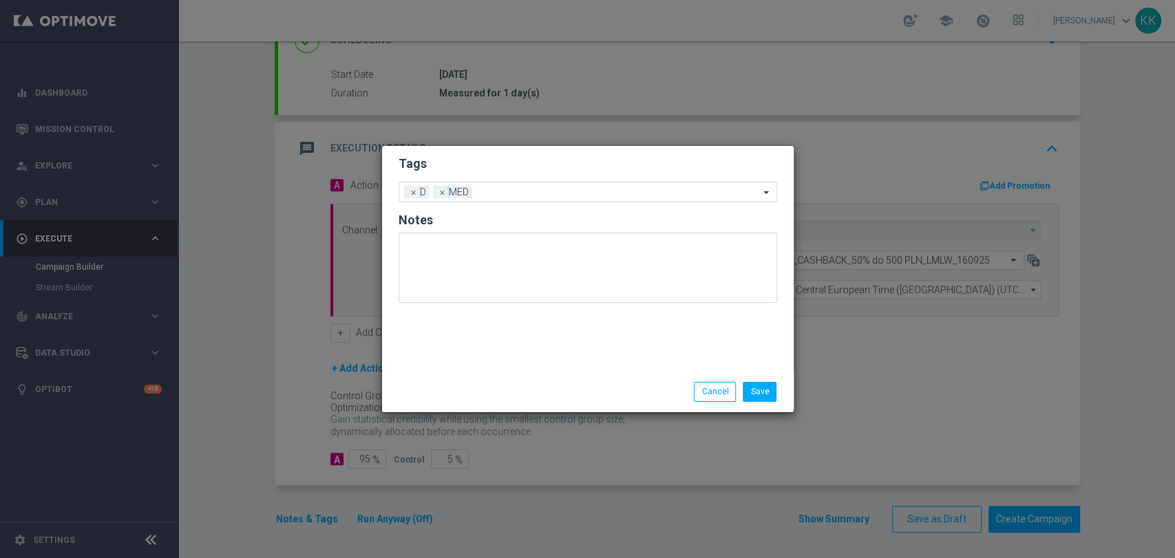
click at [516, 162] on h2 "Tags" at bounding box center [588, 164] width 379 height 17
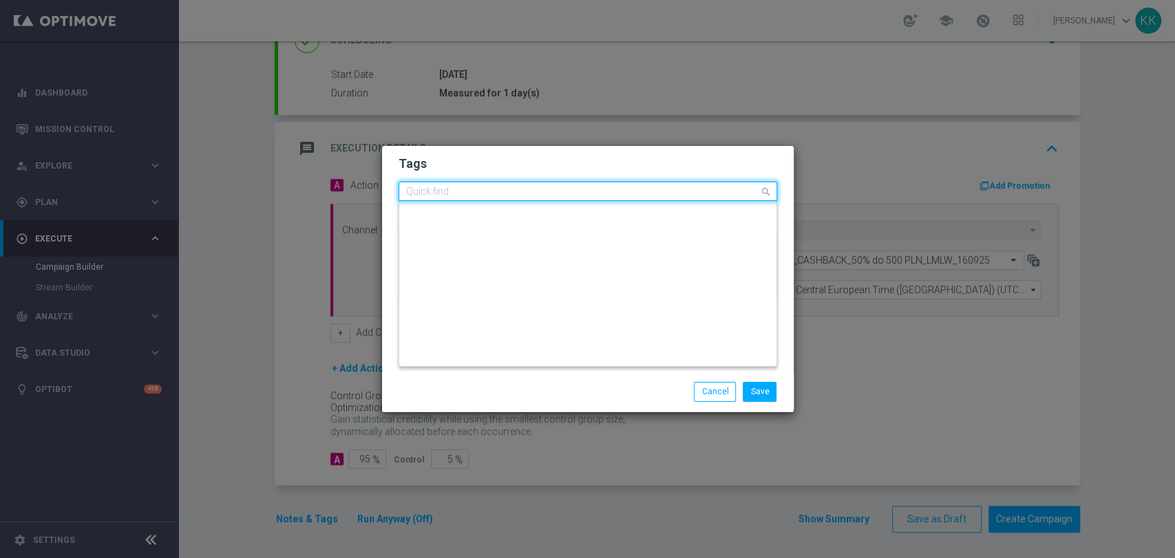
click at [491, 194] on input "text" at bounding box center [582, 193] width 353 height 12
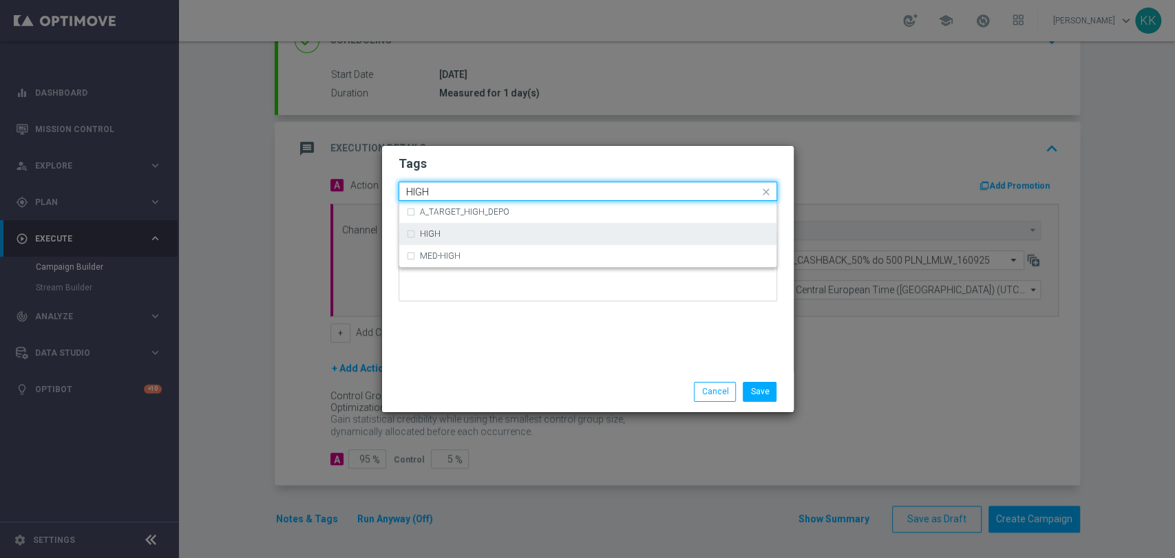
click at [445, 228] on div "HIGH" at bounding box center [588, 234] width 364 height 22
type input "HIGH"
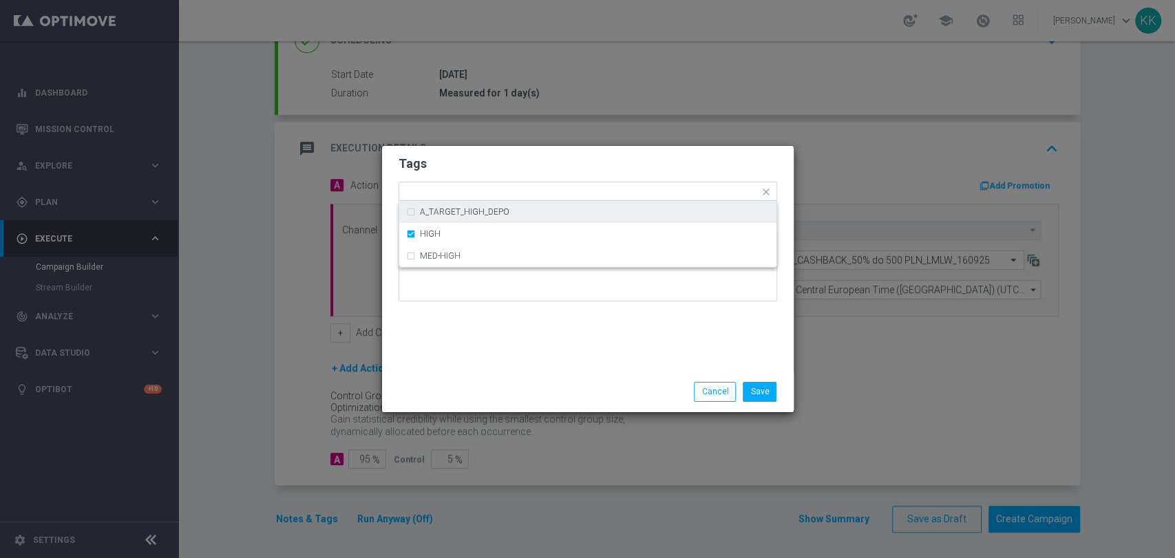
click at [463, 154] on form "Tags Quick find × D × MED × HIGH A_TARGET_HIGH_DEPO HIGH MED-HIGH Notes" at bounding box center [588, 232] width 379 height 160
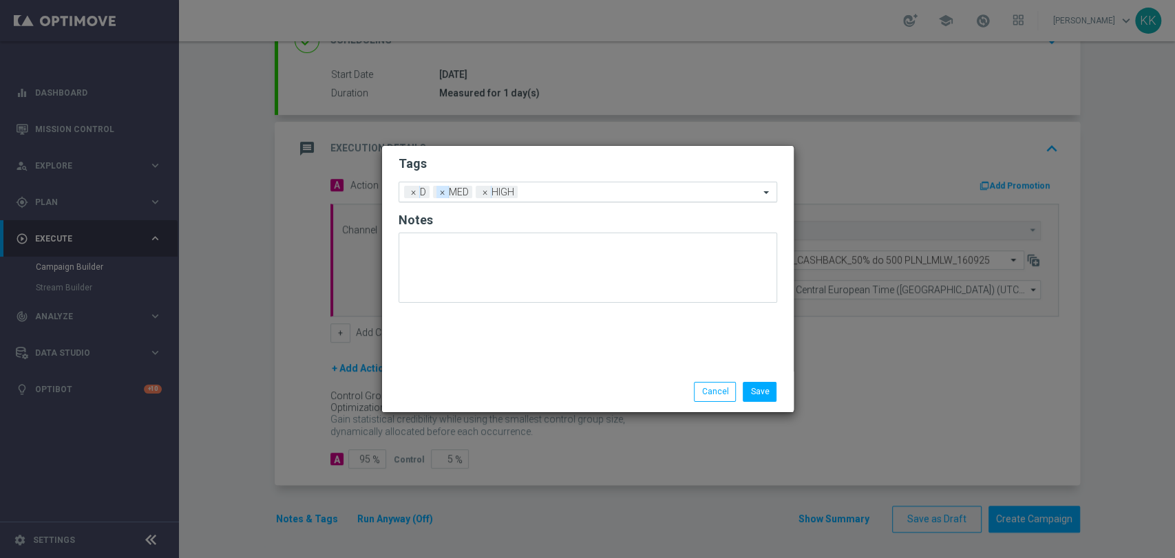
click at [439, 187] on span "×" at bounding box center [443, 192] width 12 height 12
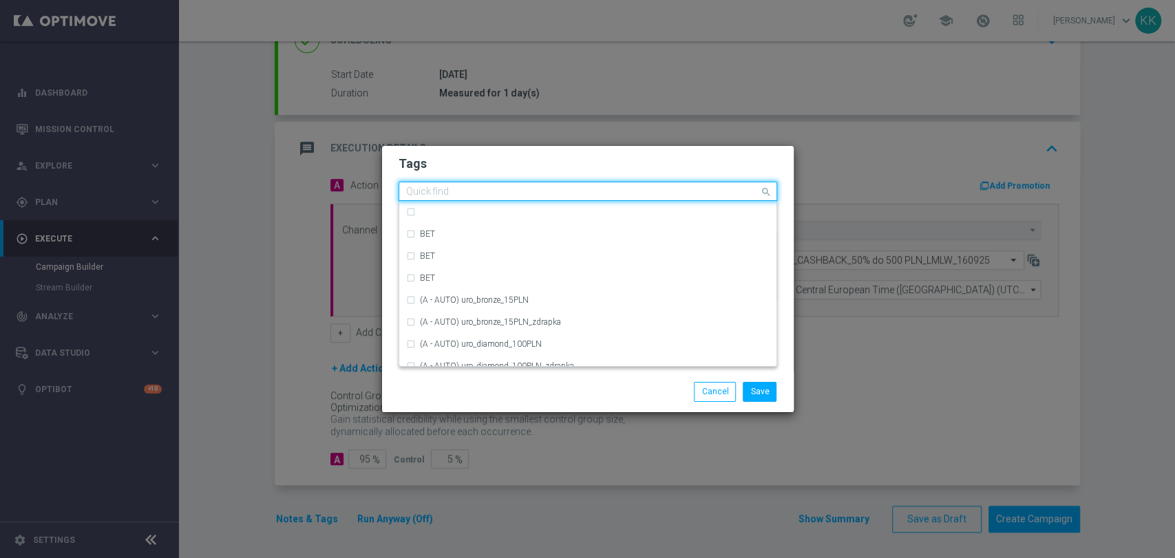
click at [519, 191] on input "text" at bounding box center [582, 193] width 353 height 12
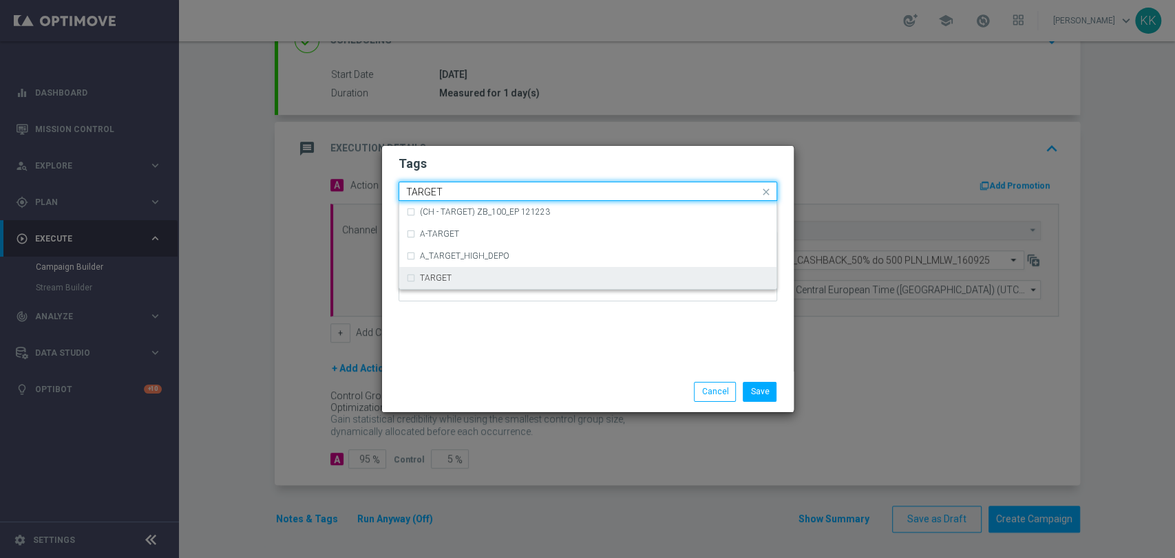
click at [499, 280] on div "TARGET" at bounding box center [595, 278] width 350 height 8
type input "TARGET"
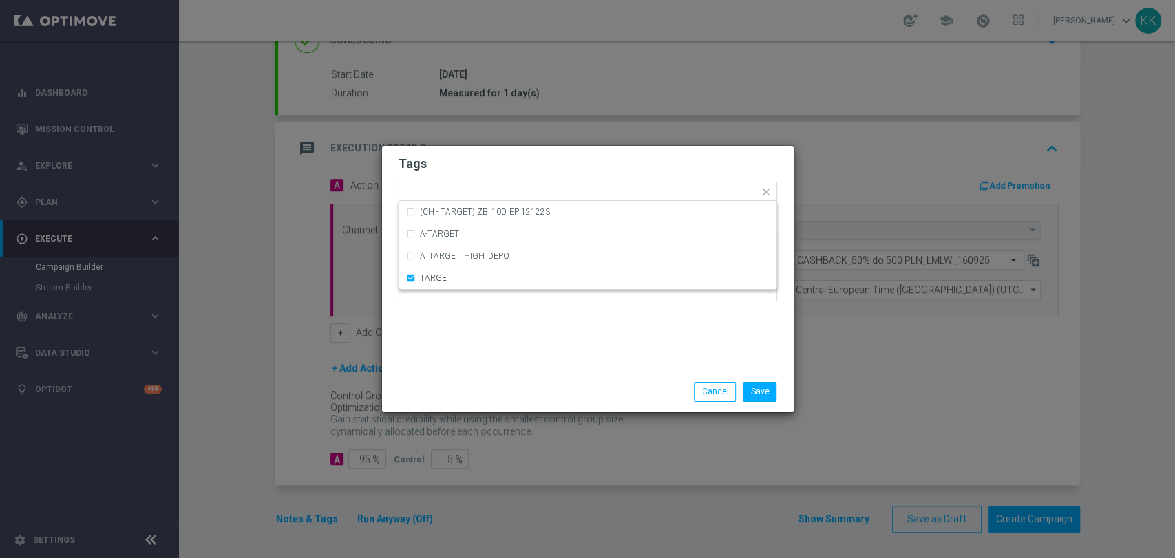
click at [504, 327] on div "Tags Quick find × D × HIGH × TARGET (CH - TARGET) ZB_100_EP 121223 A-TARGET A_T…" at bounding box center [588, 259] width 412 height 226
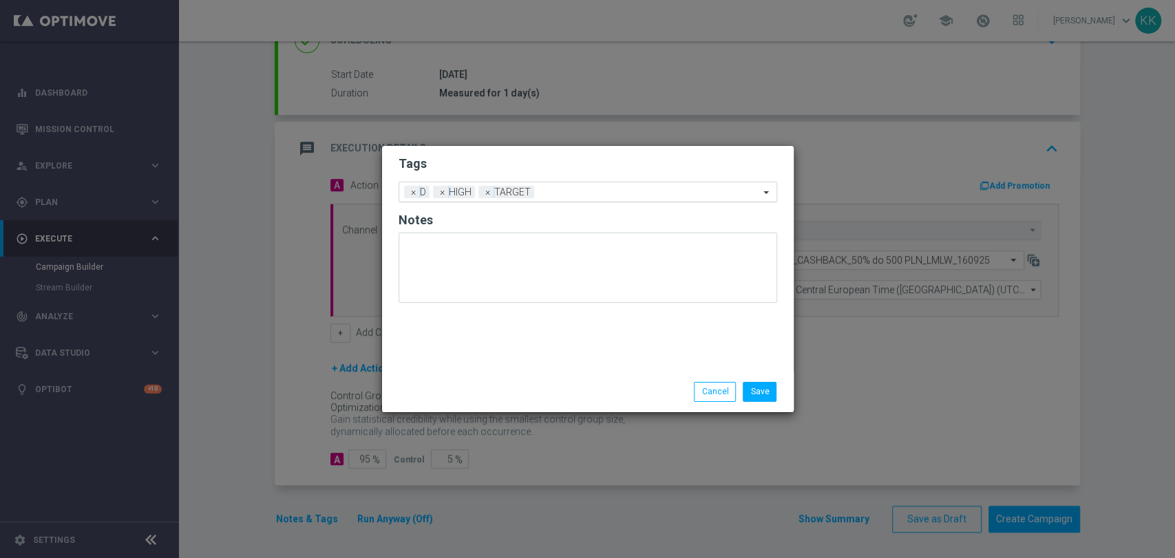
click at [566, 189] on input "text" at bounding box center [650, 193] width 220 height 12
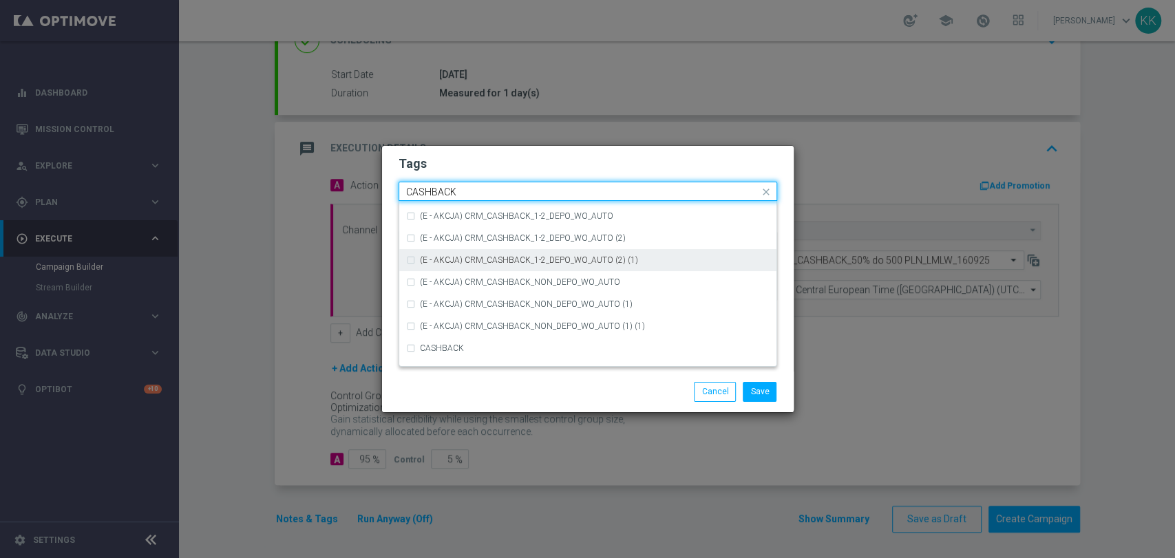
scroll to position [209, 0]
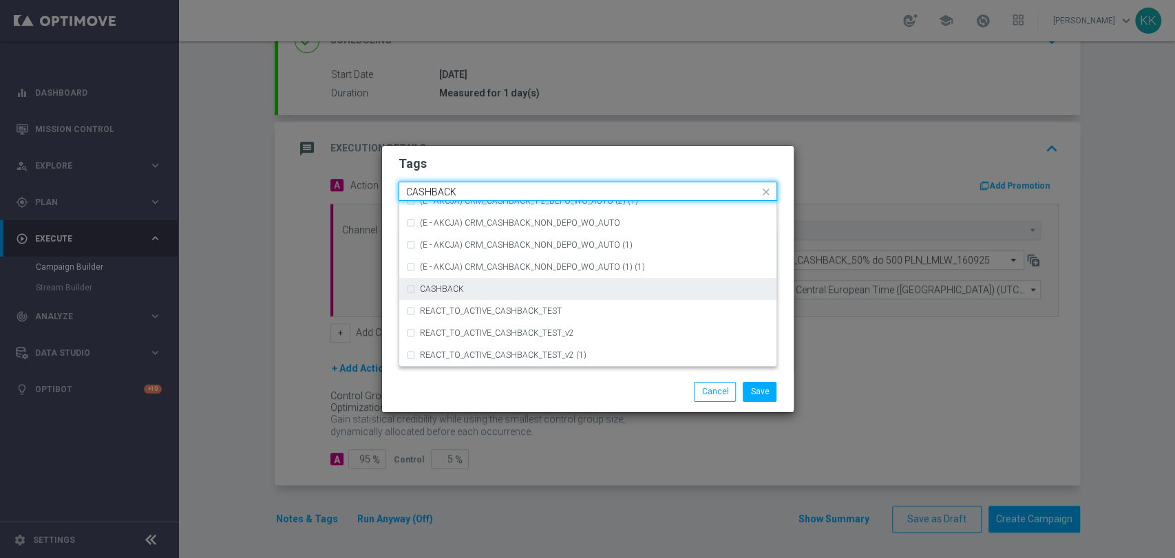
click at [459, 295] on div "CASHBACK" at bounding box center [588, 289] width 364 height 22
type input "CASHBACK"
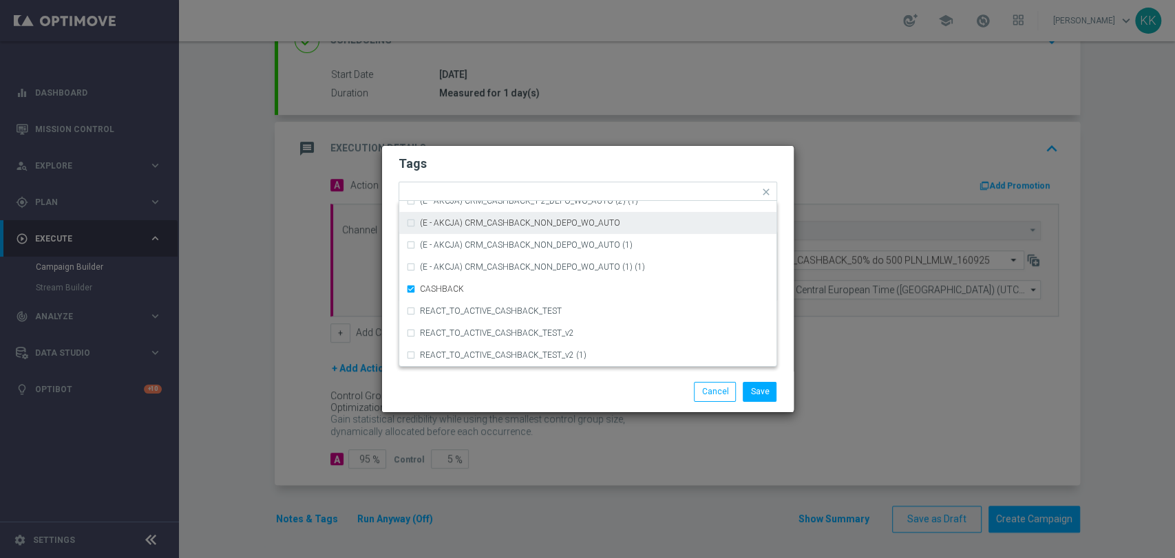
click at [523, 157] on h2 "Tags" at bounding box center [588, 164] width 379 height 17
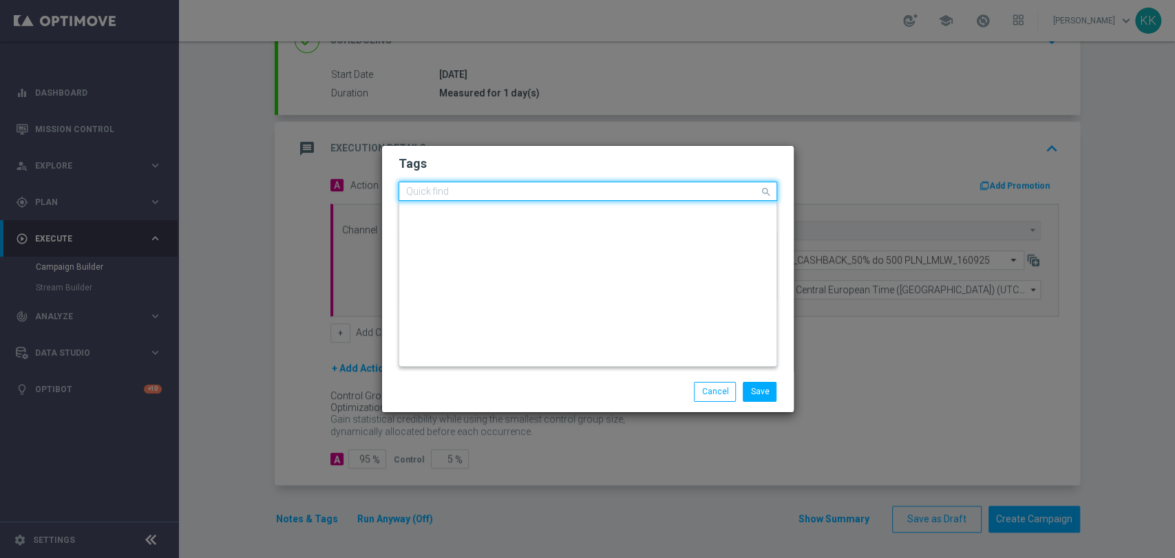
click at [655, 193] on input "text" at bounding box center [582, 193] width 353 height 12
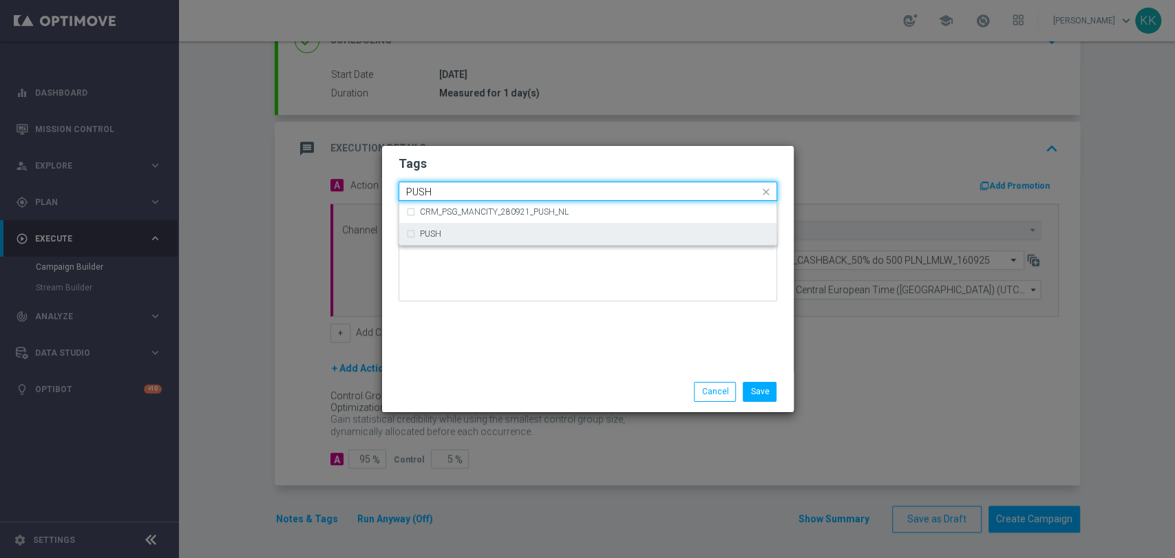
click at [622, 238] on div "PUSH" at bounding box center [595, 234] width 350 height 8
type input "PUSH"
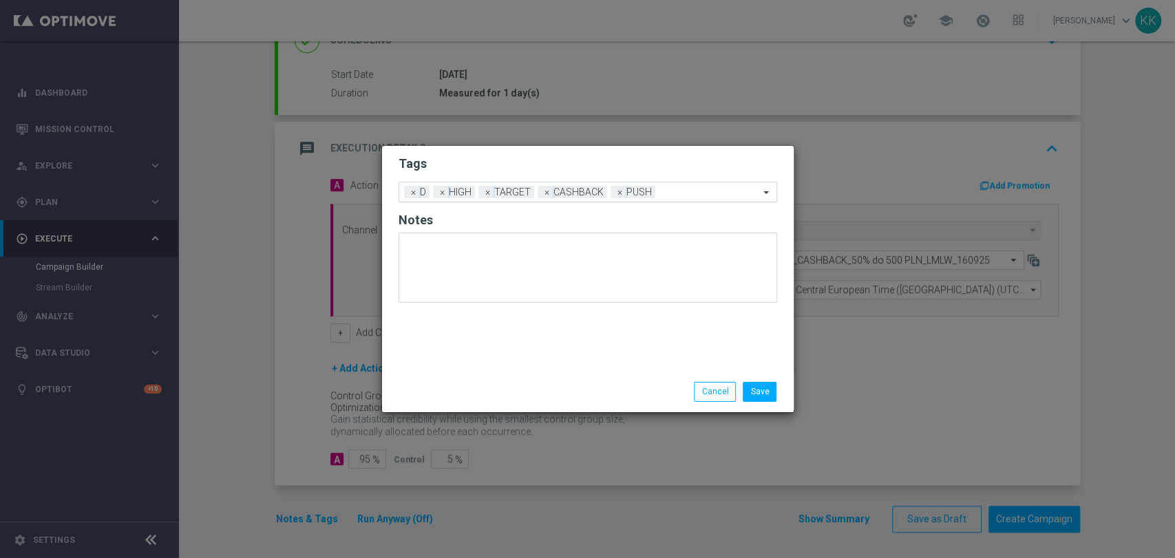
drag, startPoint x: 607, startPoint y: 154, endPoint x: 615, endPoint y: 202, distance: 48.2
click at [605, 156] on form "Tags Add a new tag × D × HIGH × TARGET × CASHBACK × PUSH Notes" at bounding box center [588, 232] width 379 height 161
click at [766, 389] on button "Save" at bounding box center [760, 391] width 34 height 19
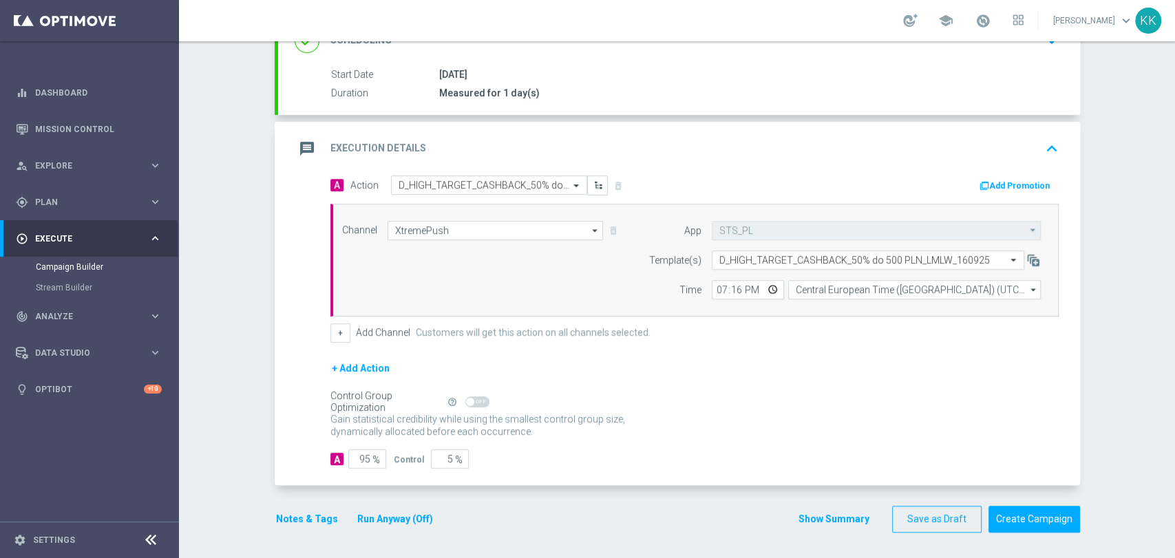
scroll to position [77, 0]
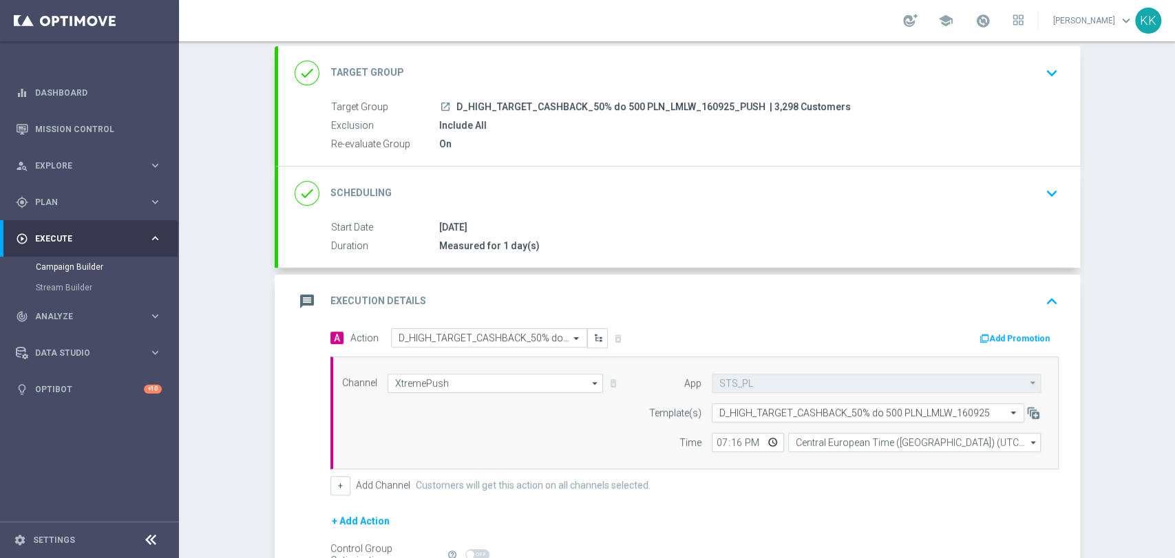
click at [722, 105] on span "D_HIGH_TARGET_CASHBACK_50% do 500 PLN_LMLW_160925_PUSH" at bounding box center [611, 107] width 309 height 12
click at [1014, 73] on div "done Target Group keyboard_arrow_down" at bounding box center [679, 73] width 769 height 26
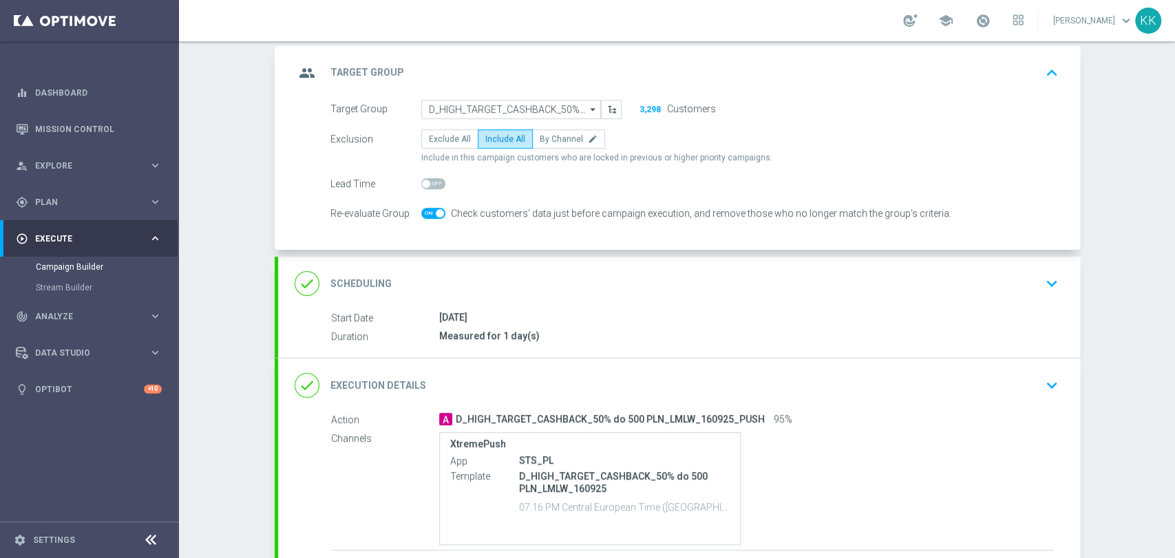
click at [992, 269] on div "done Scheduling keyboard_arrow_down" at bounding box center [679, 284] width 802 height 54
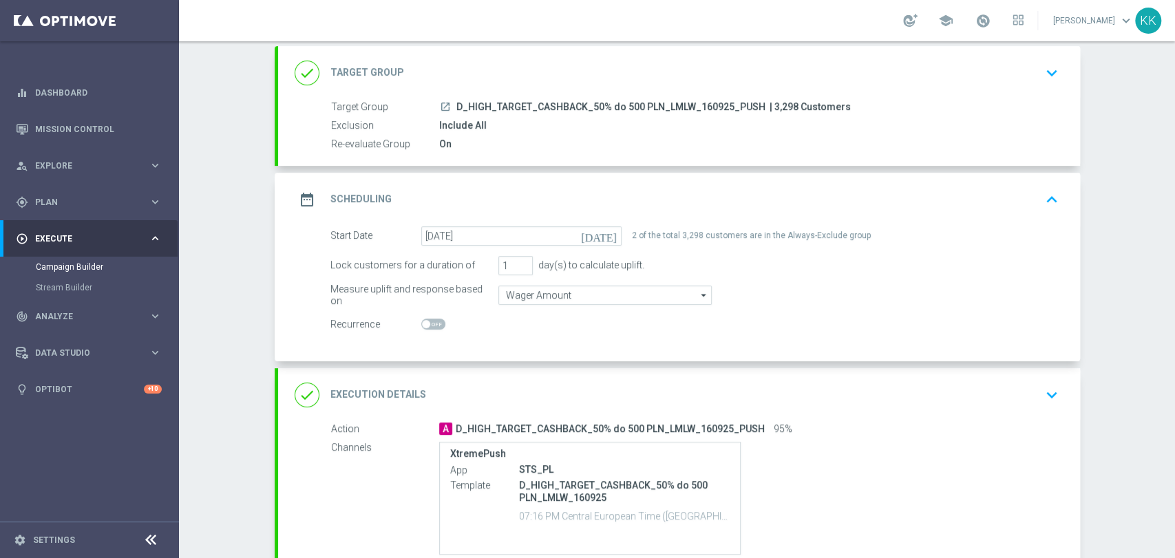
click at [1042, 388] on icon "keyboard_arrow_down" at bounding box center [1052, 395] width 21 height 21
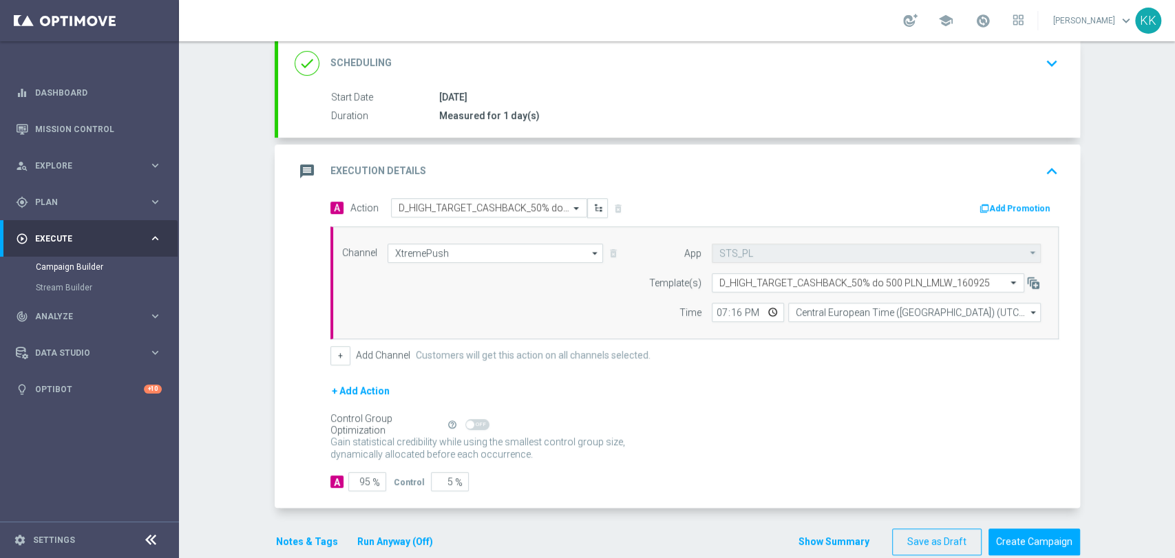
scroll to position [230, 0]
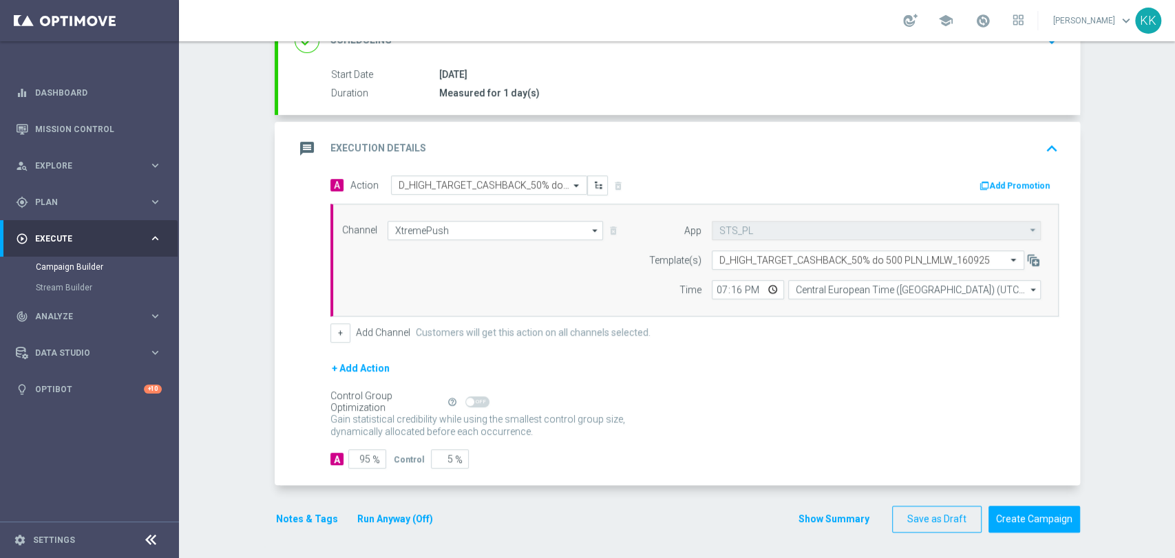
click at [293, 512] on button "Notes & Tags" at bounding box center [307, 519] width 65 height 17
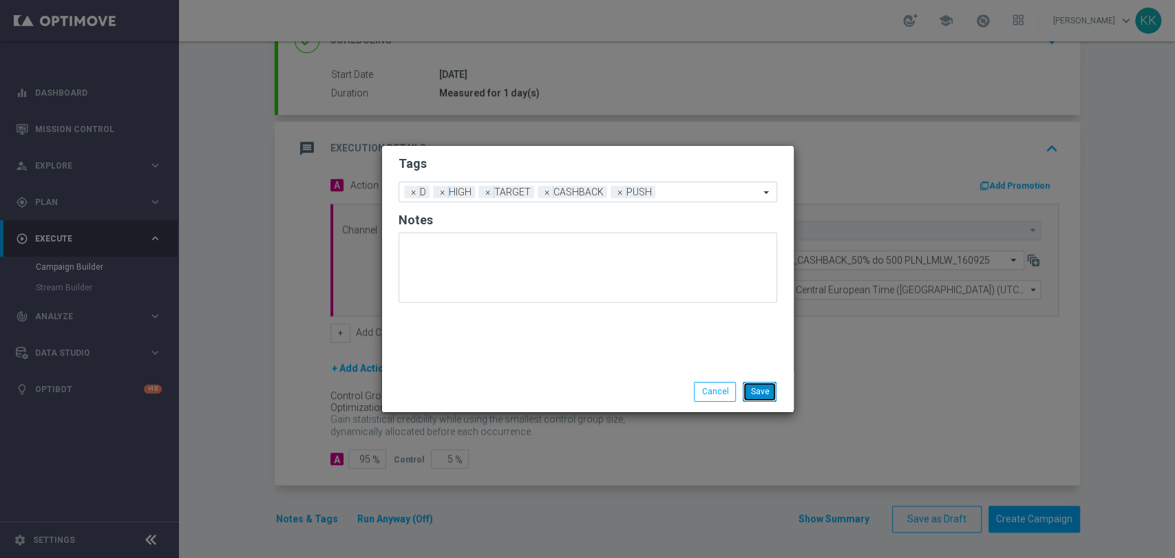
click at [771, 388] on button "Save" at bounding box center [760, 391] width 34 height 19
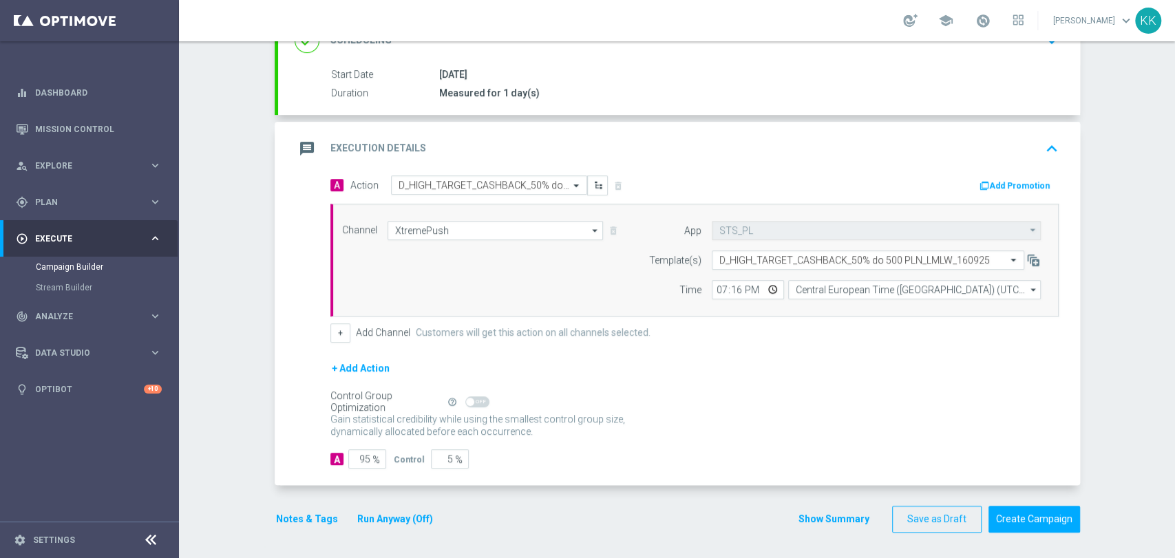
scroll to position [0, 0]
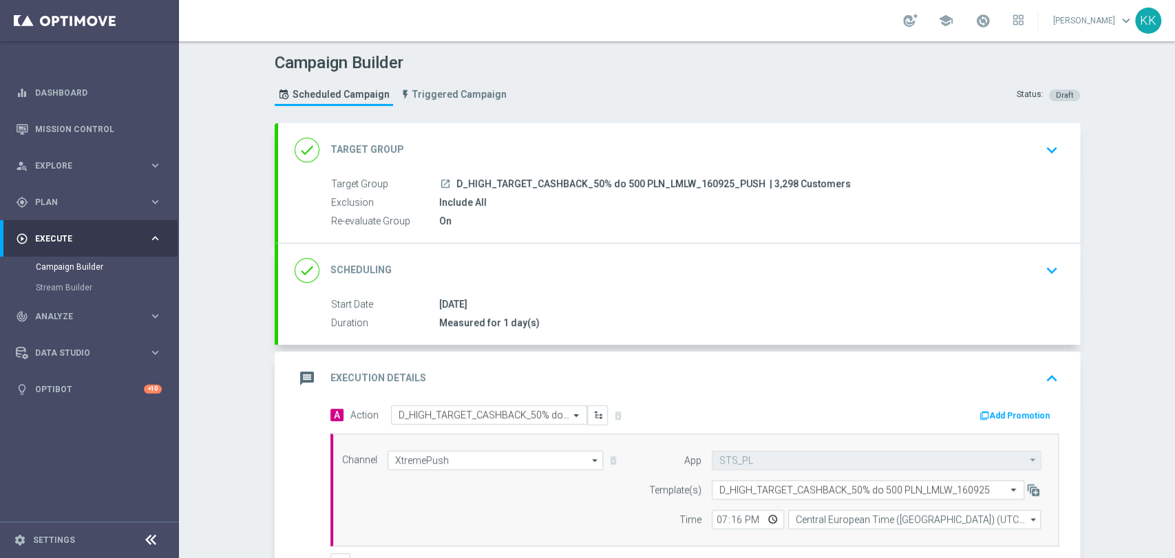
click at [1023, 156] on div "done Target Group keyboard_arrow_down" at bounding box center [679, 150] width 769 height 26
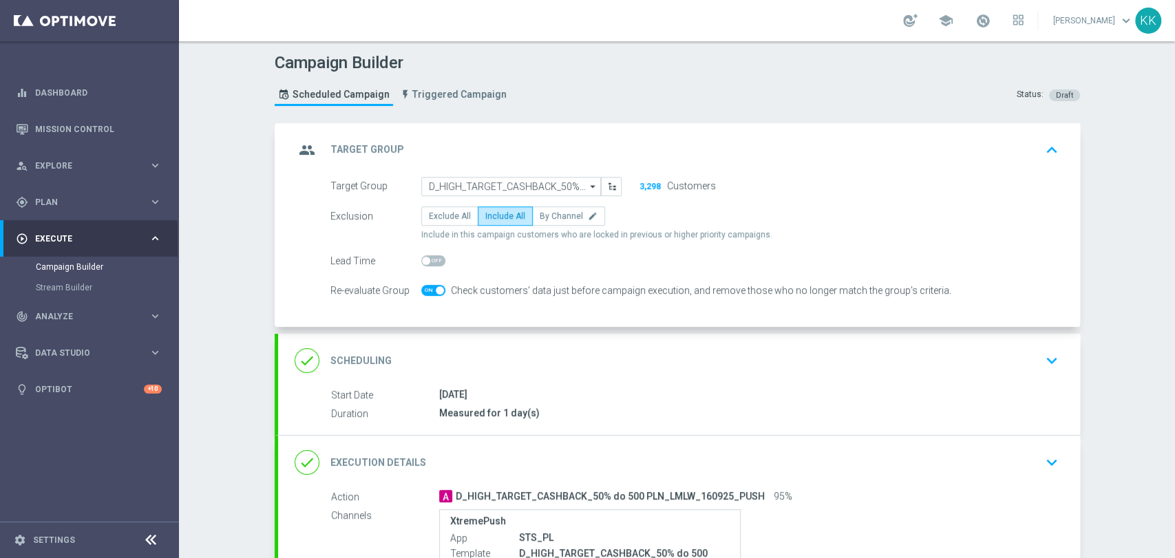
click at [985, 374] on div "done Scheduling keyboard_arrow_down" at bounding box center [679, 361] width 802 height 54
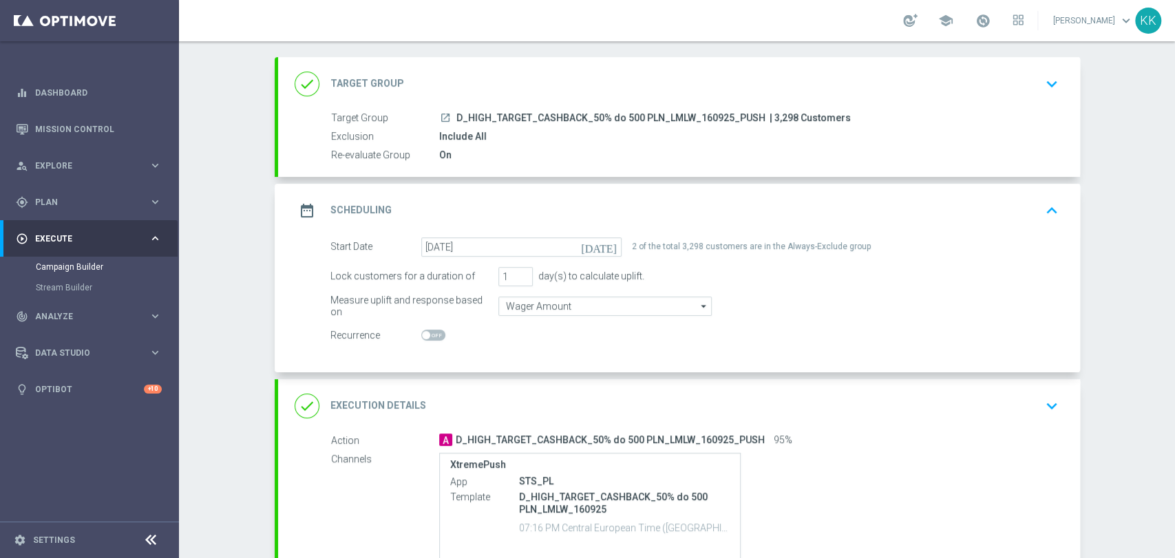
scroll to position [154, 0]
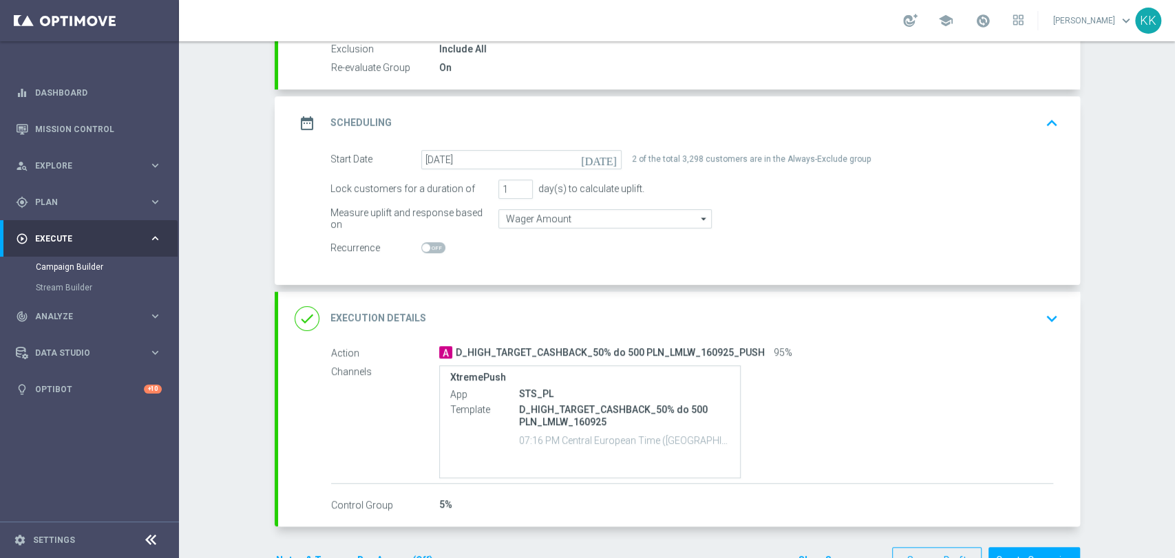
click at [1045, 335] on div "done Execution Details keyboard_arrow_down" at bounding box center [679, 319] width 802 height 54
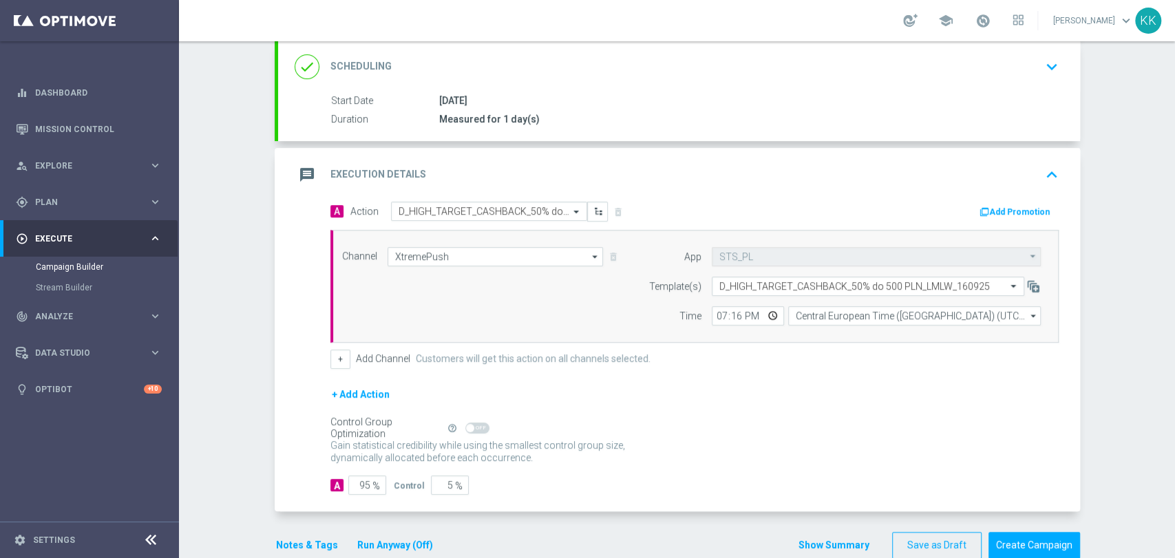
scroll to position [230, 0]
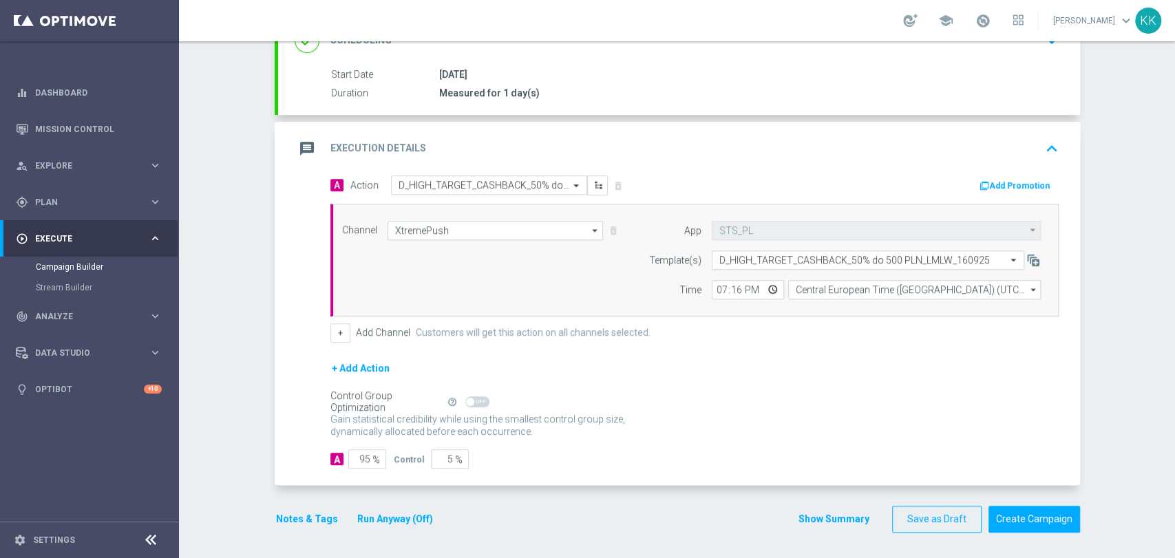
click at [293, 520] on button "Notes & Tags" at bounding box center [307, 519] width 65 height 17
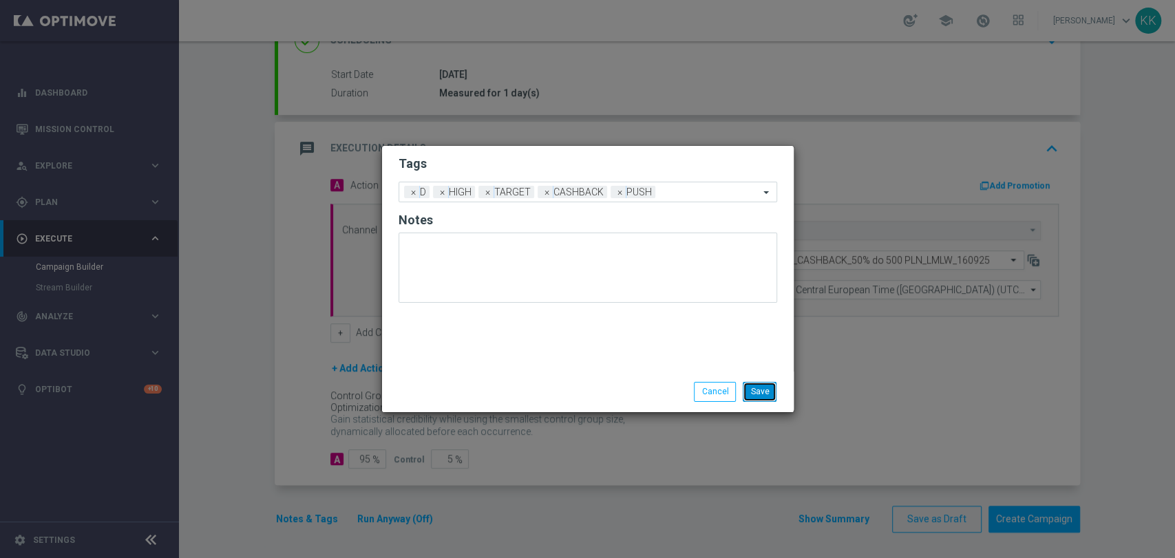
click at [768, 392] on button "Save" at bounding box center [760, 391] width 34 height 19
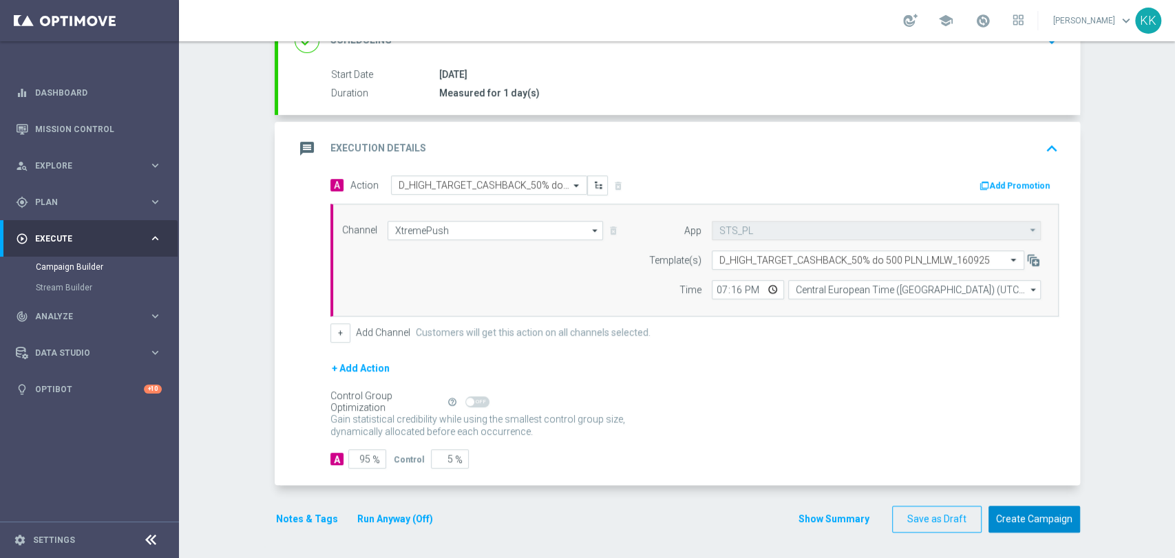
click at [1046, 515] on button "Create Campaign" at bounding box center [1035, 519] width 92 height 27
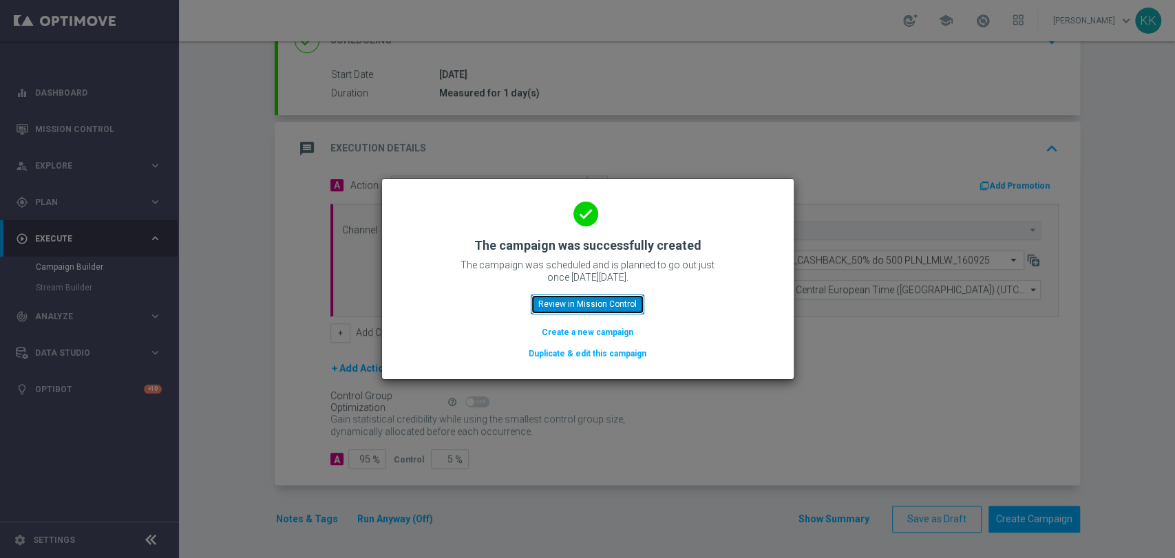
click at [578, 307] on button "Review in Mission Control" at bounding box center [588, 304] width 114 height 19
